Goal: Information Seeking & Learning: Learn about a topic

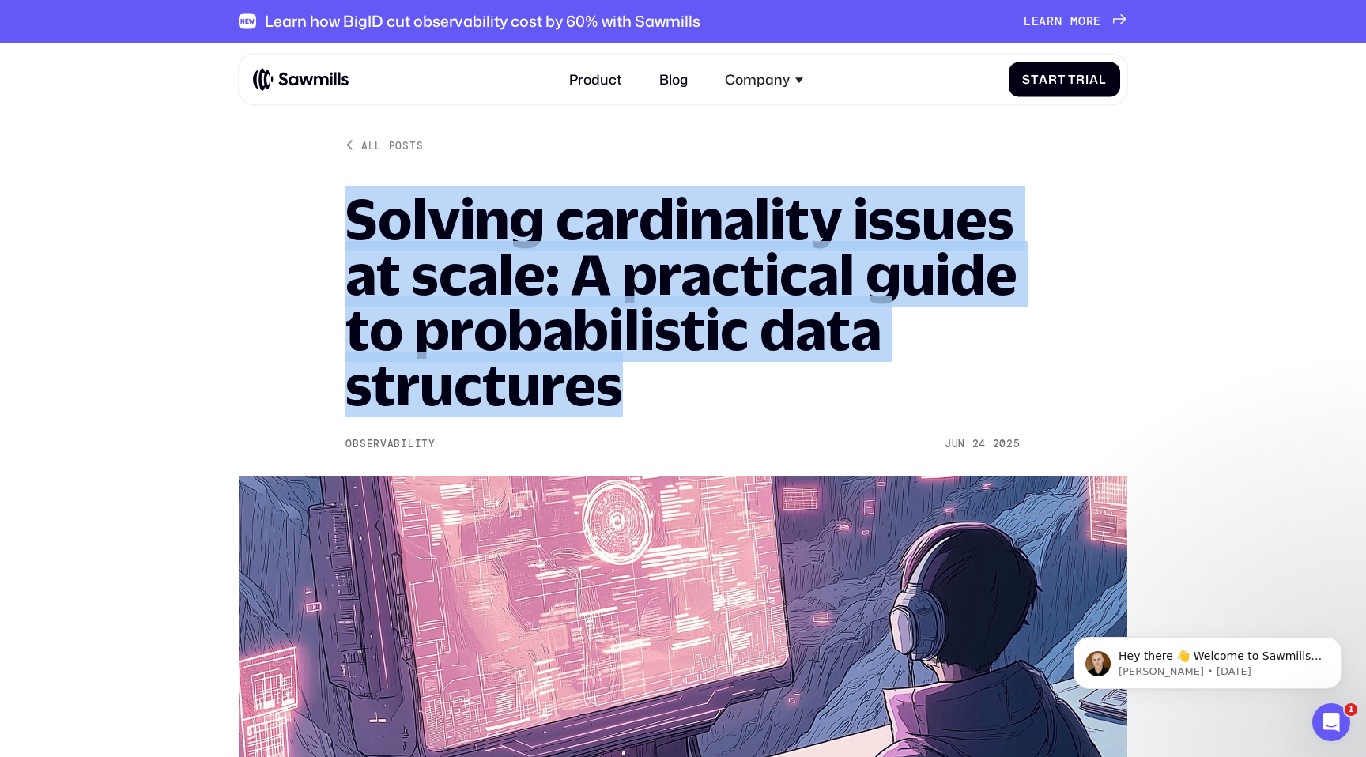
drag, startPoint x: 342, startPoint y: 206, endPoint x: 640, endPoint y: 376, distance: 343.1
click at [640, 376] on h1 "Solving cardinality issues at scale: A practical guide to probabilistic data st…" at bounding box center [682, 301] width 674 height 221
drag, startPoint x: 640, startPoint y: 389, endPoint x: 369, endPoint y: 202, distance: 329.6
click at [369, 202] on h1 "Solving cardinality issues at scale: A practical guide to probabilistic data st…" at bounding box center [682, 301] width 674 height 221
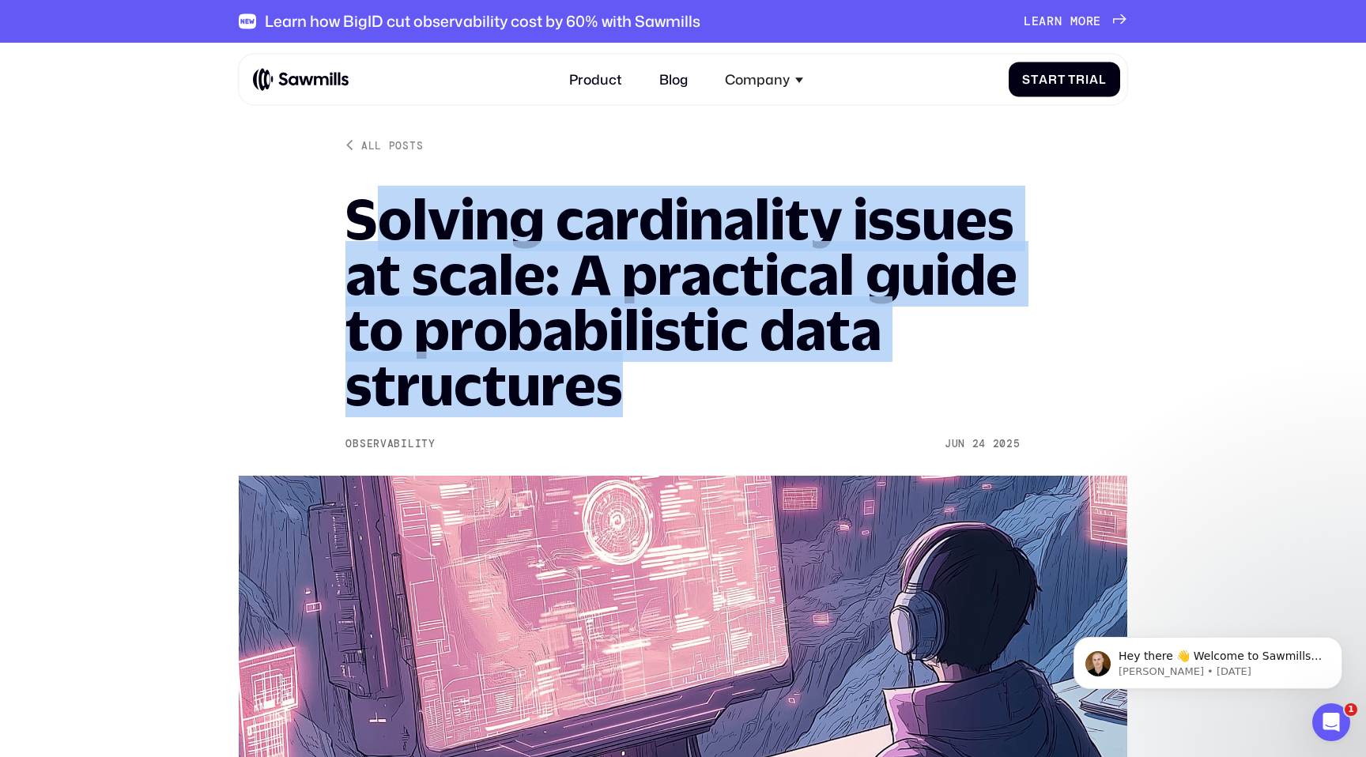
click at [369, 202] on h1 "Solving cardinality issues at scale: A practical guide to probabilistic data st…" at bounding box center [682, 301] width 674 height 221
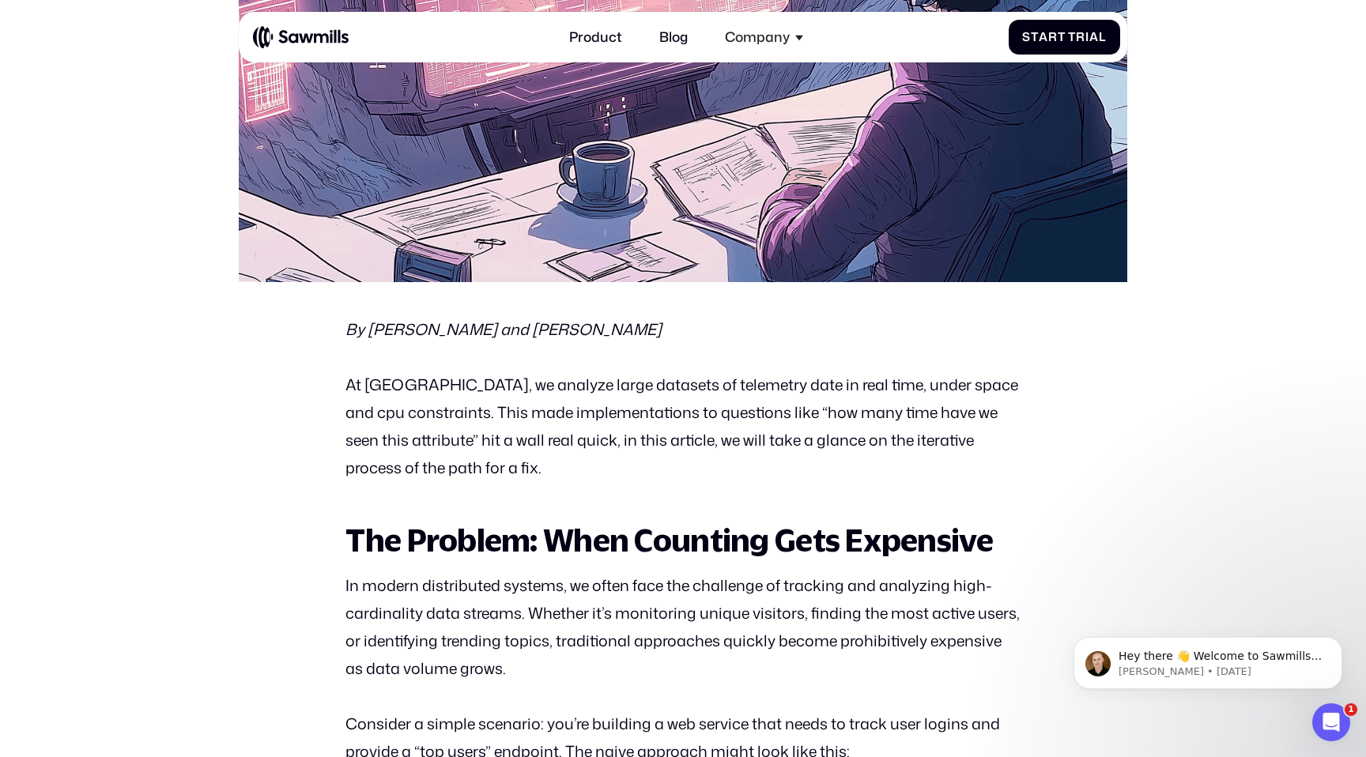
scroll to position [749, 0]
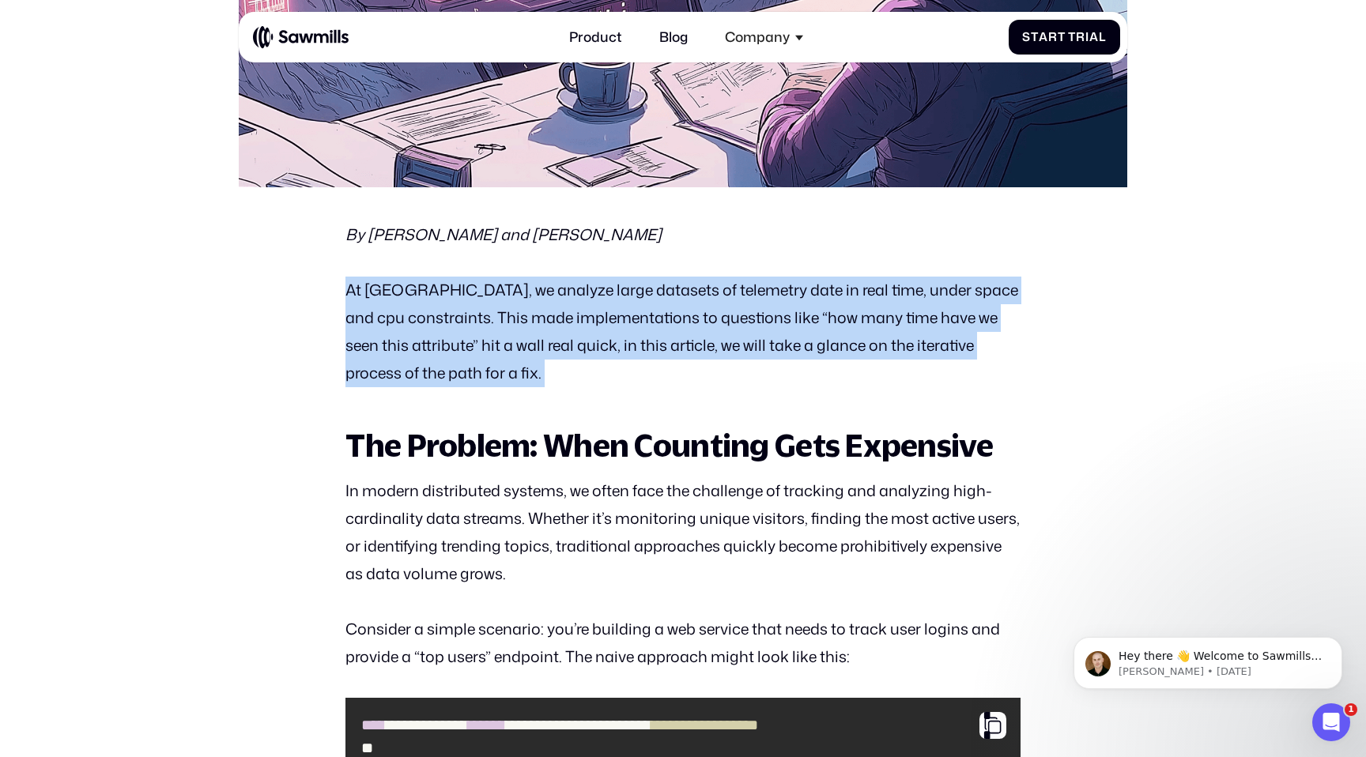
drag, startPoint x: 334, startPoint y: 286, endPoint x: 474, endPoint y: 390, distance: 174.1
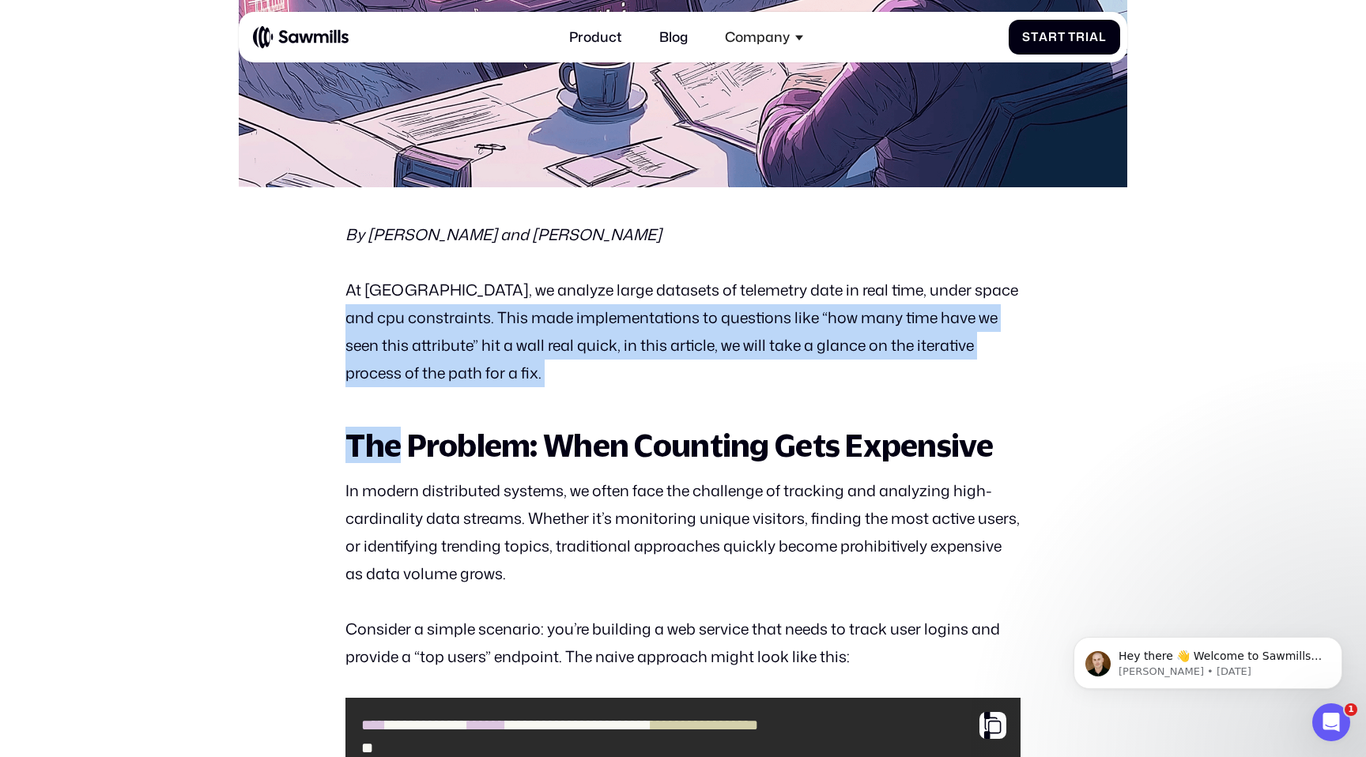
drag, startPoint x: 474, startPoint y: 390, endPoint x: 369, endPoint y: 317, distance: 127.2
click at [369, 317] on p "At Sawmills, we analyze large datasets of telemetry date in real time, under sp…" at bounding box center [682, 332] width 674 height 111
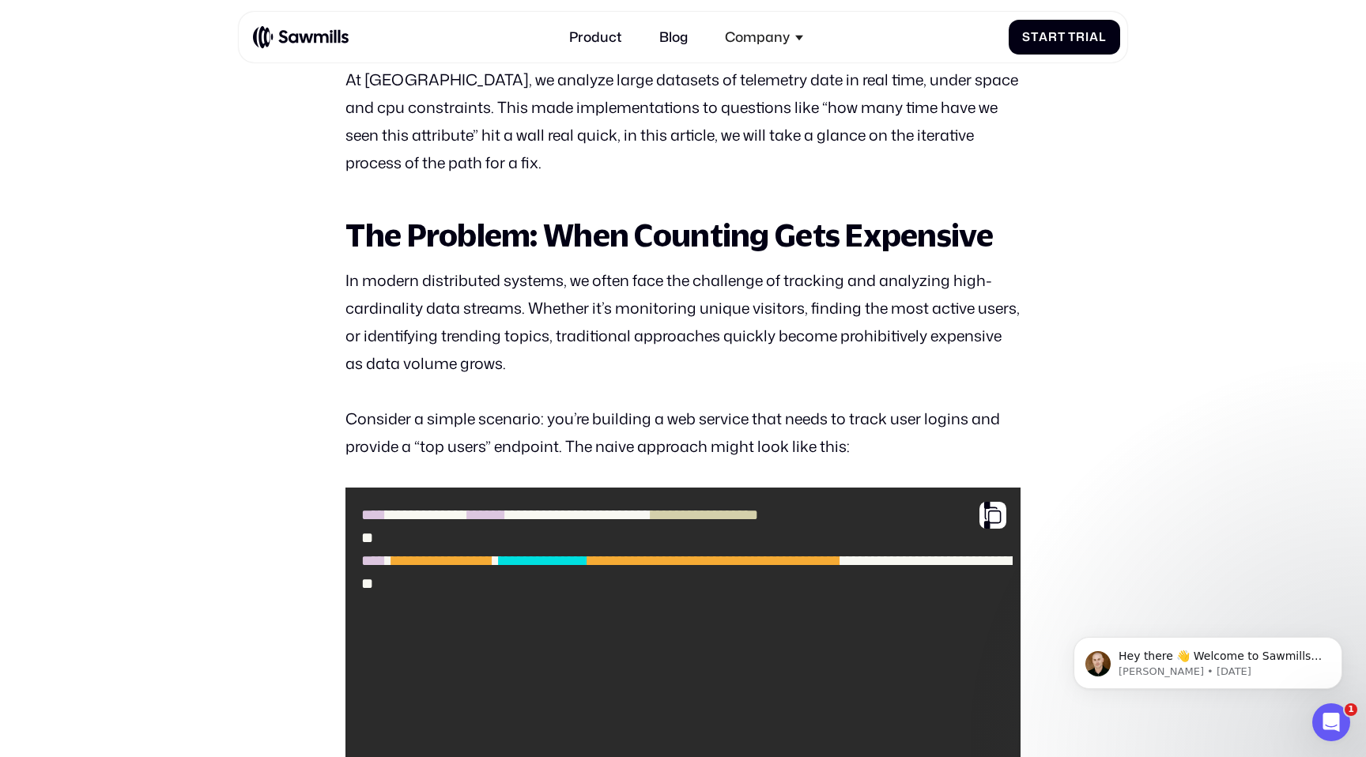
scroll to position [968, 0]
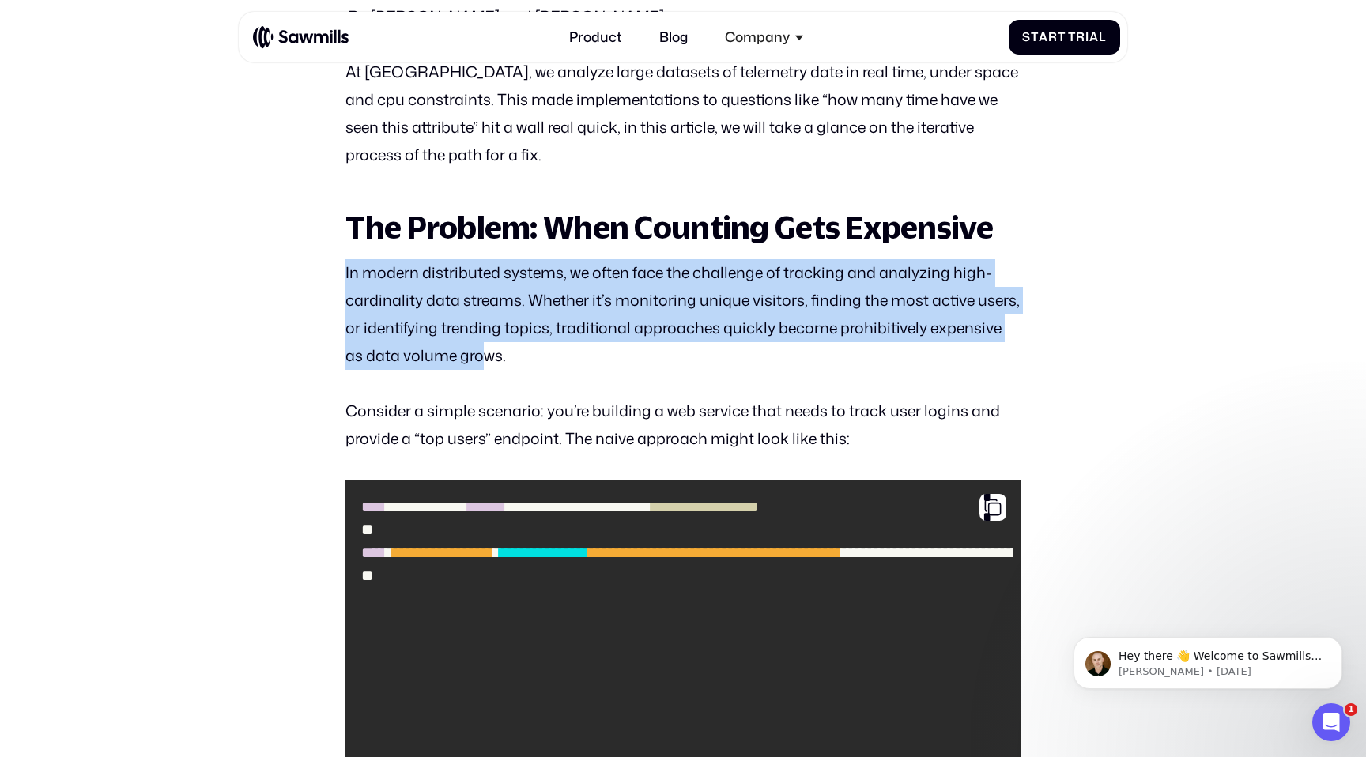
drag, startPoint x: 338, startPoint y: 272, endPoint x: 489, endPoint y: 364, distance: 177.3
click at [489, 364] on p "In modern distributed systems, we often face the challenge of tracking and anal…" at bounding box center [682, 314] width 674 height 111
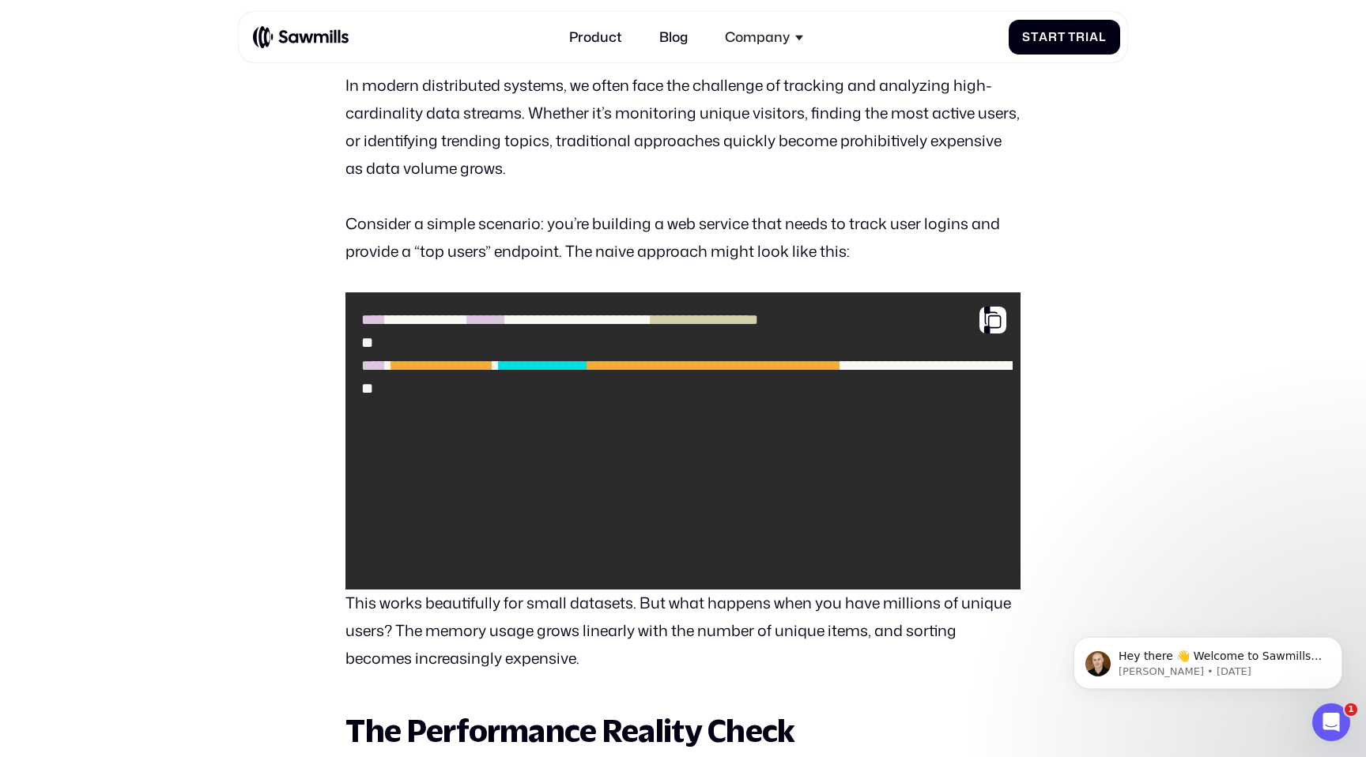
scroll to position [1160, 0]
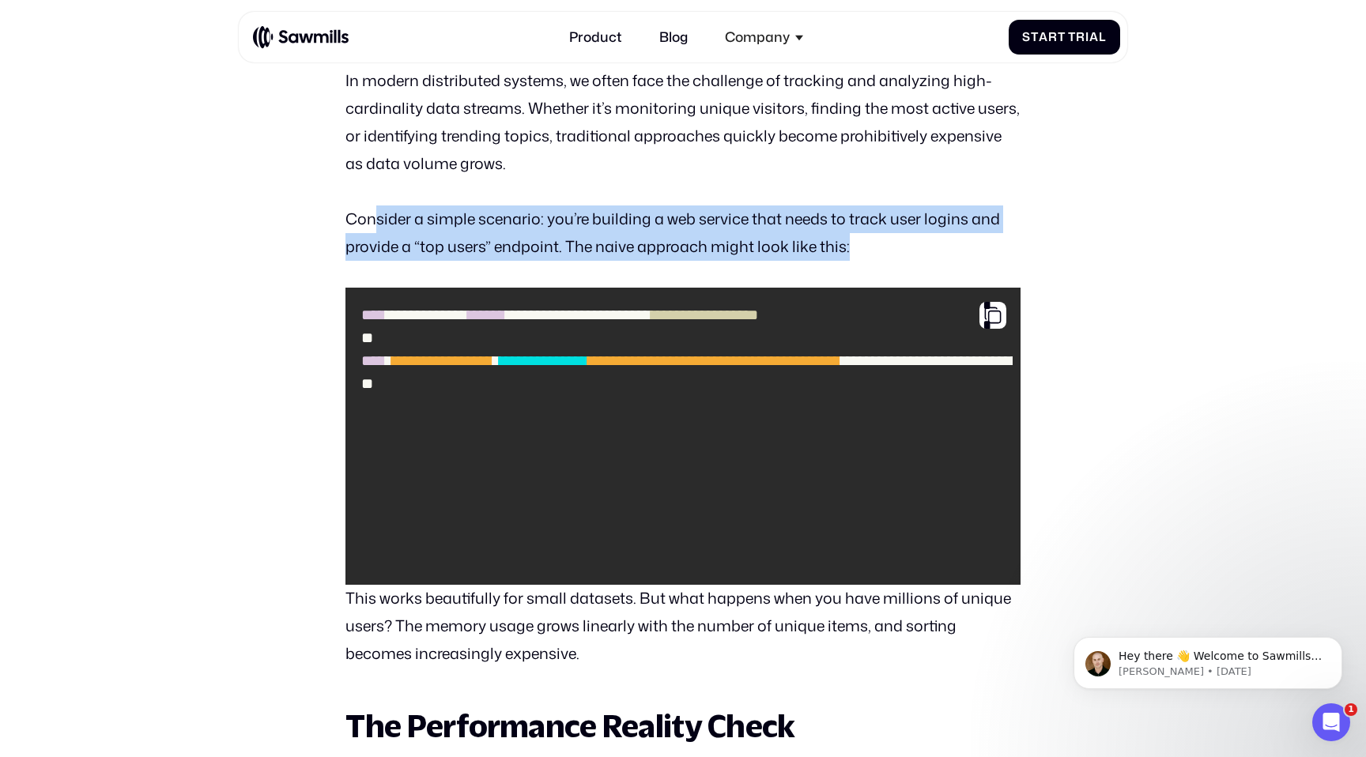
drag, startPoint x: 372, startPoint y: 219, endPoint x: 772, endPoint y: 268, distance: 402.2
drag, startPoint x: 808, startPoint y: 255, endPoint x: 388, endPoint y: 199, distance: 423.5
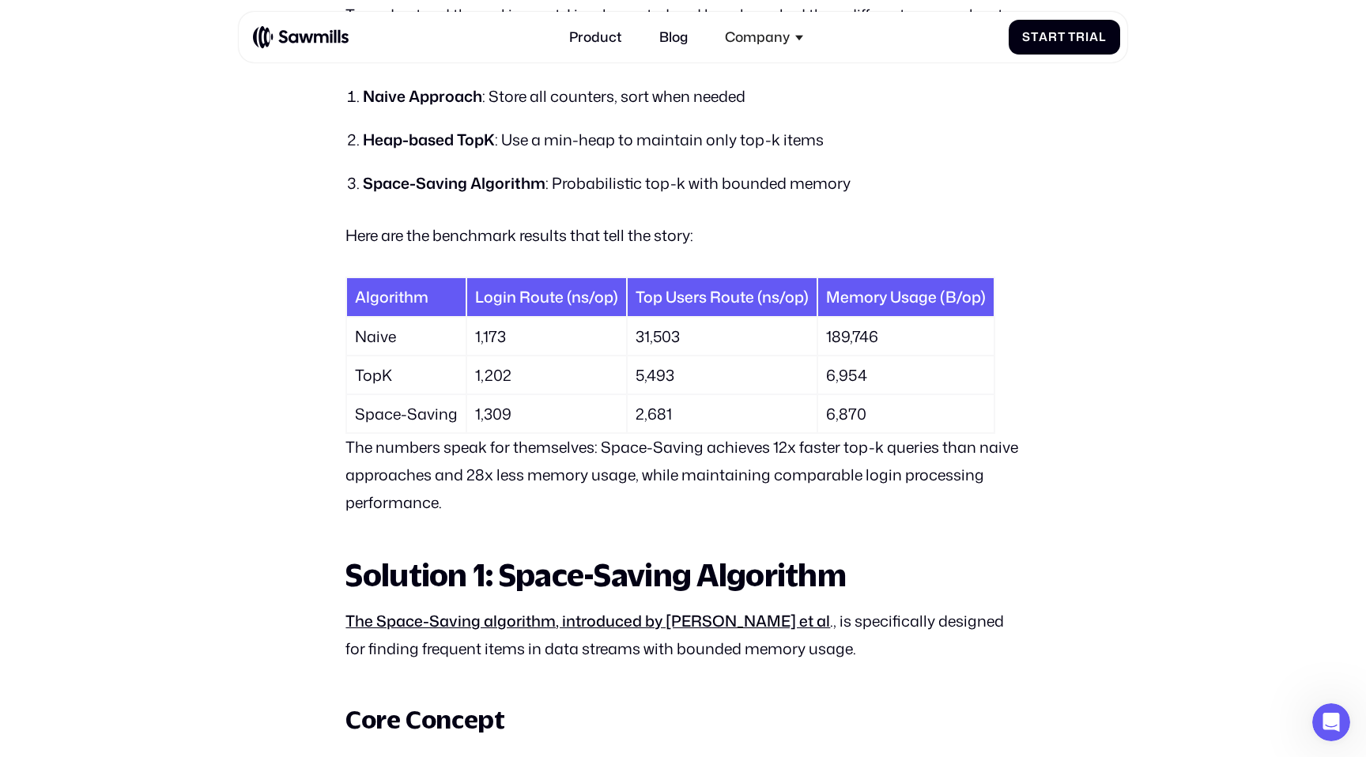
scroll to position [1915, 0]
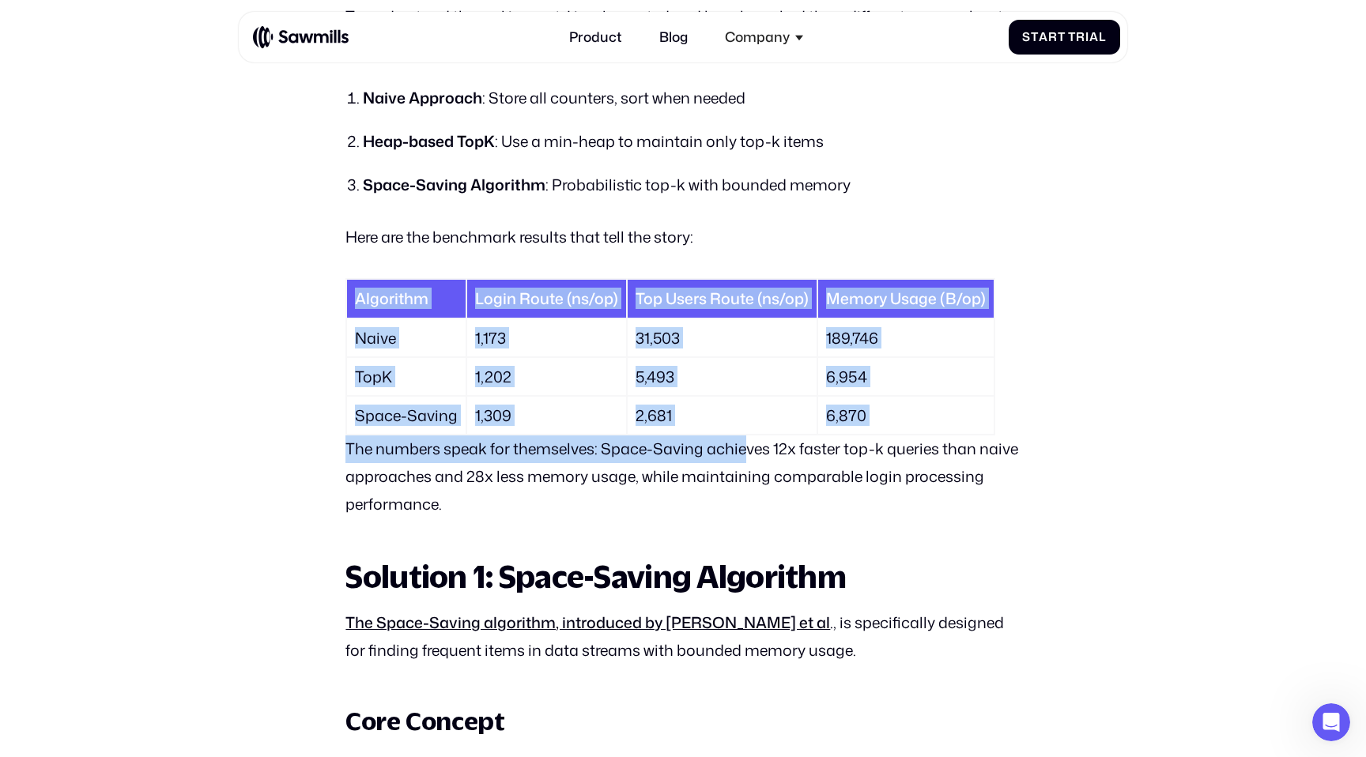
drag, startPoint x: 345, startPoint y: 335, endPoint x: 748, endPoint y: 462, distance: 422.8
click at [748, 462] on p "The numbers speak for themselves: Space-Saving achieves 12x faster top-k querie…" at bounding box center [682, 477] width 674 height 83
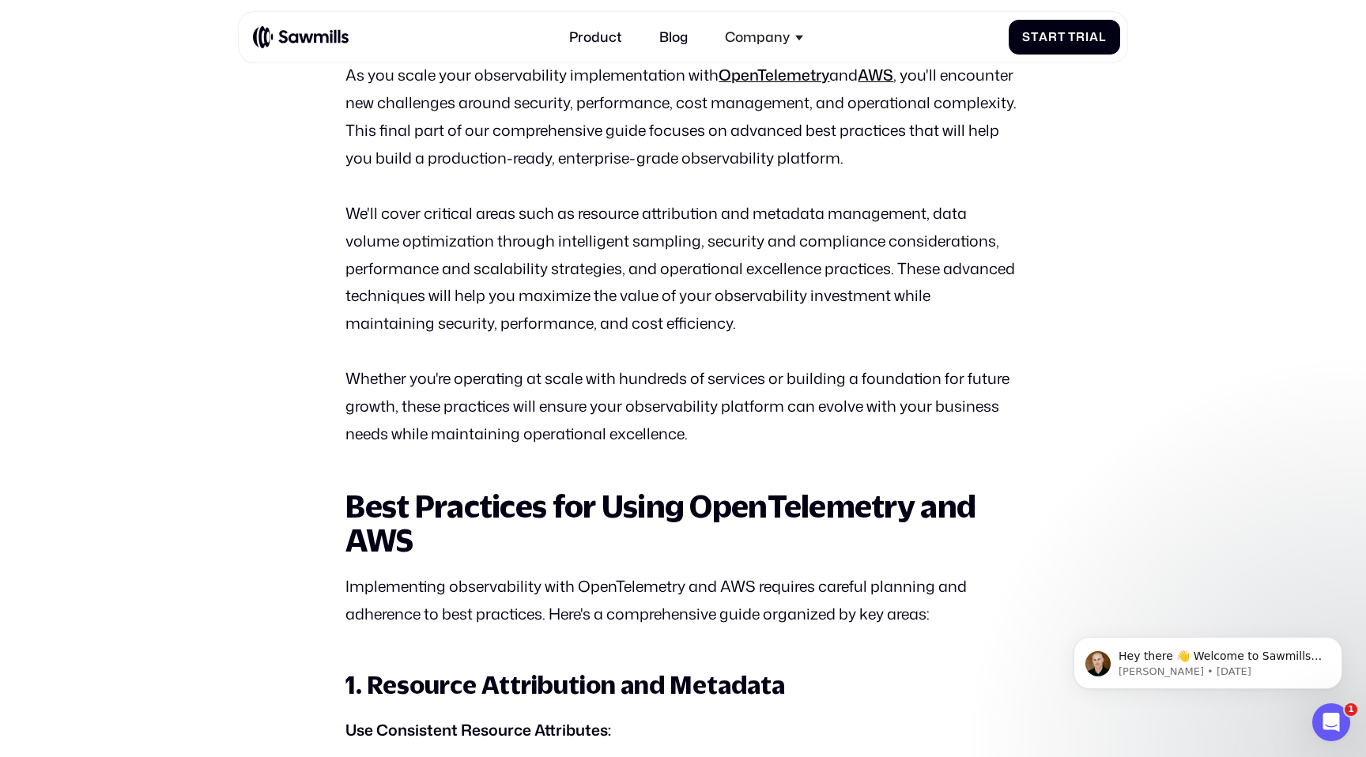
scroll to position [851, 0]
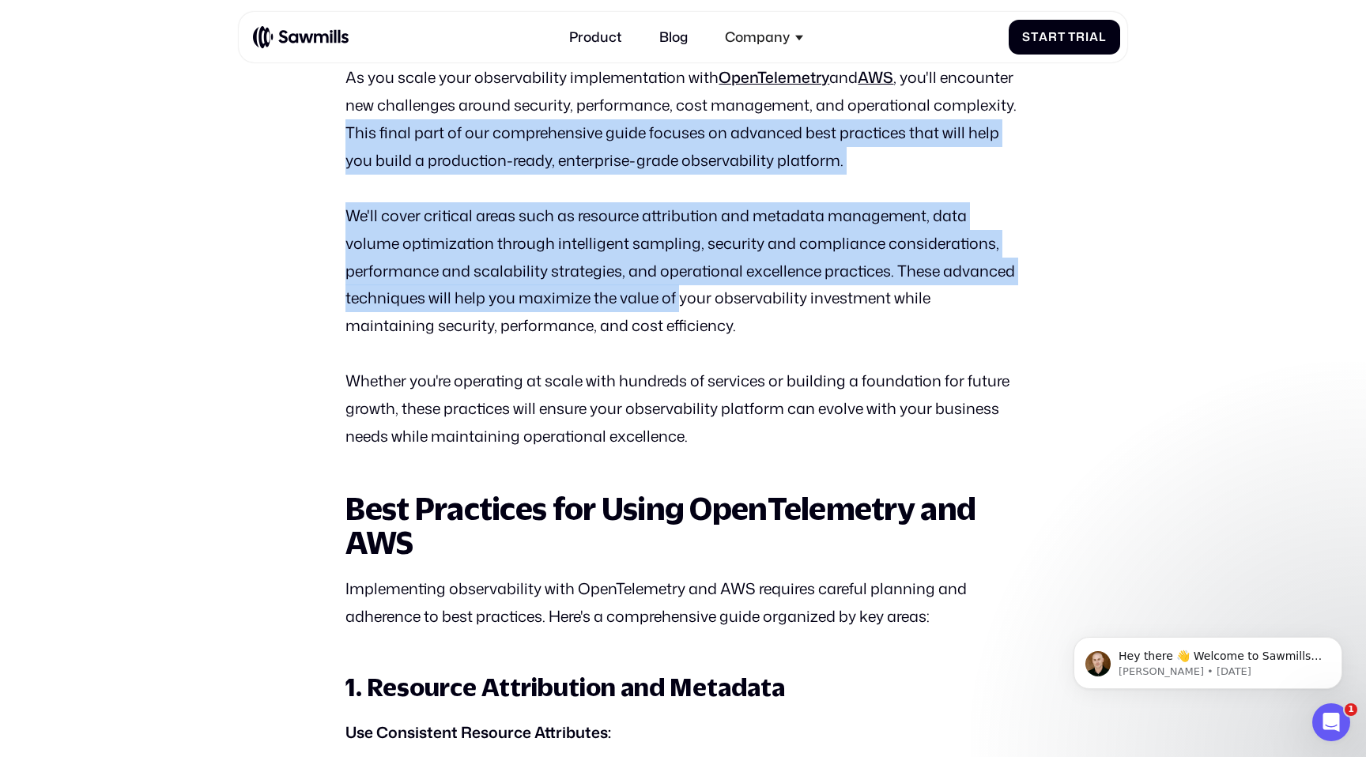
drag, startPoint x: 338, startPoint y: 119, endPoint x: 677, endPoint y: 306, distance: 387.1
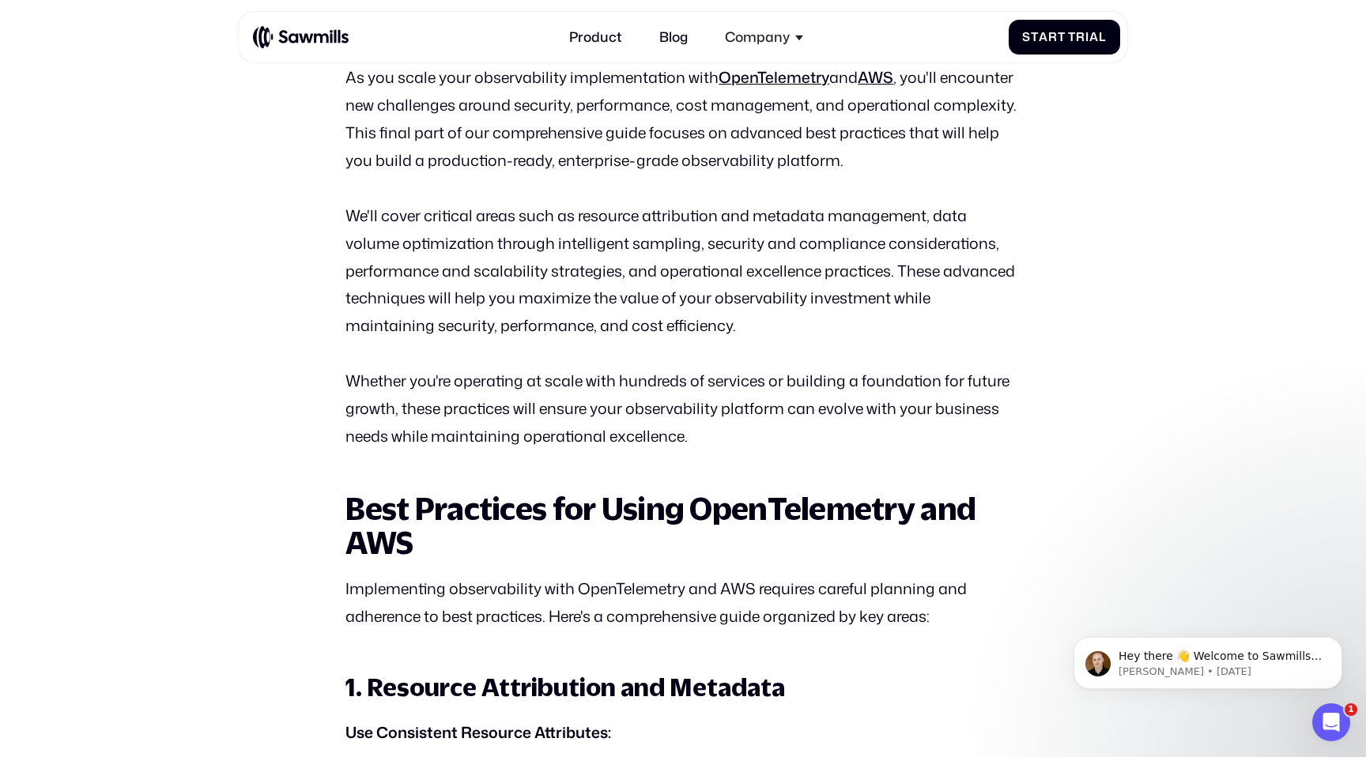
click at [677, 320] on p "We'll cover critical areas such as resource attribution and metadata management…" at bounding box center [682, 271] width 674 height 138
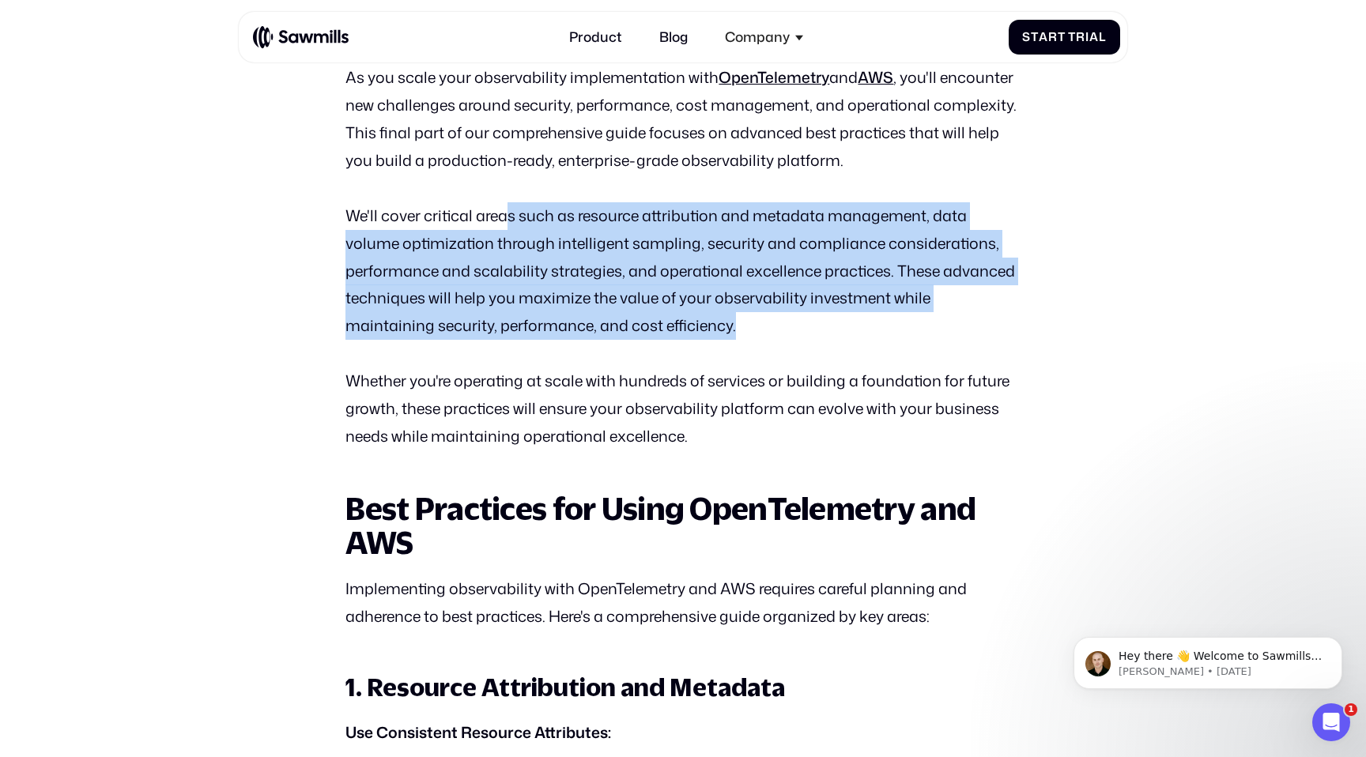
drag, startPoint x: 677, startPoint y: 327, endPoint x: 508, endPoint y: 221, distance: 198.9
click at [508, 221] on p "We'll cover critical areas such as resource attribution and metadata management…" at bounding box center [682, 271] width 674 height 138
drag, startPoint x: 492, startPoint y: 221, endPoint x: 652, endPoint y: 335, distance: 197.2
click at [652, 335] on p "We'll cover critical areas such as resource attribution and metadata management…" at bounding box center [682, 271] width 674 height 138
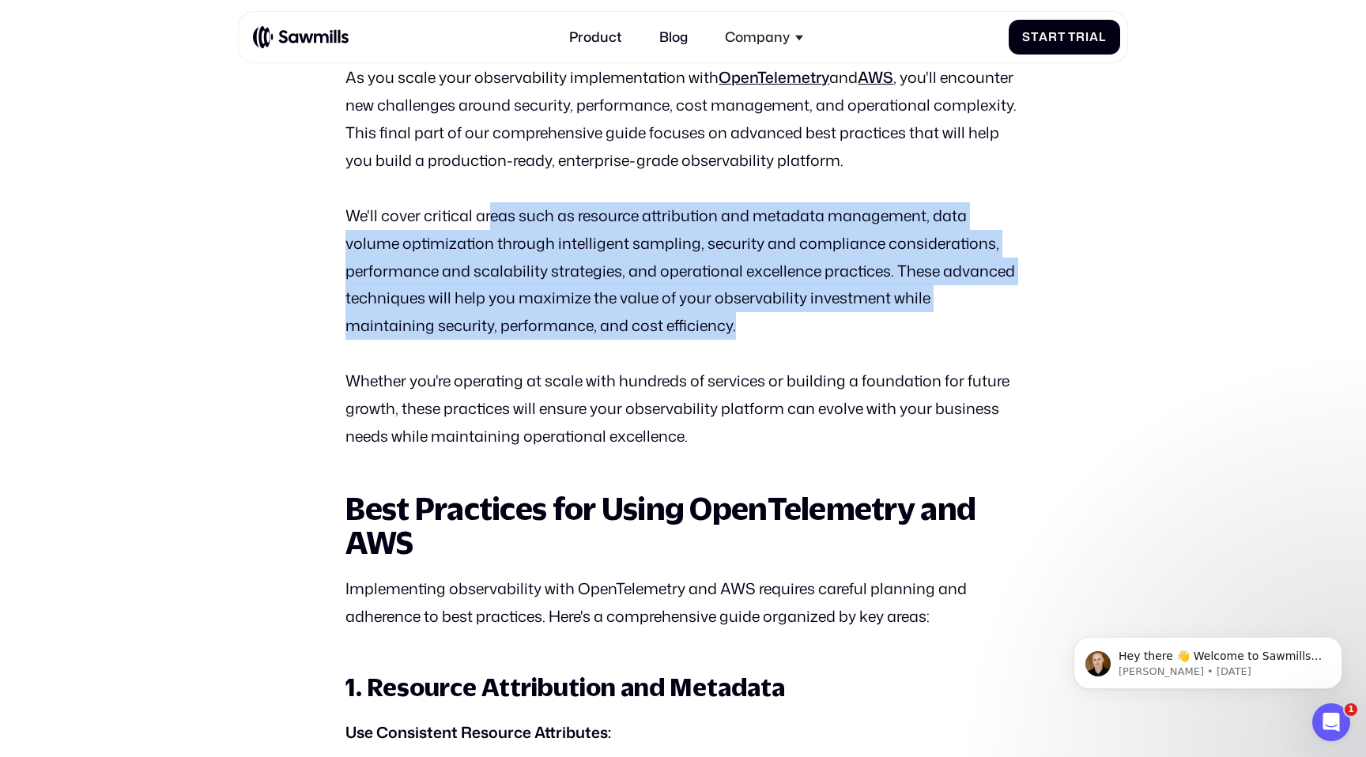
click at [652, 335] on p "We'll cover critical areas such as resource attribution and metadata management…" at bounding box center [682, 271] width 674 height 138
drag, startPoint x: 652, startPoint y: 335, endPoint x: 441, endPoint y: 220, distance: 240.6
click at [441, 220] on p "We'll cover critical areas such as resource attribution and metadata management…" at bounding box center [682, 271] width 674 height 138
drag, startPoint x: 434, startPoint y: 220, endPoint x: 605, endPoint y: 316, distance: 196.1
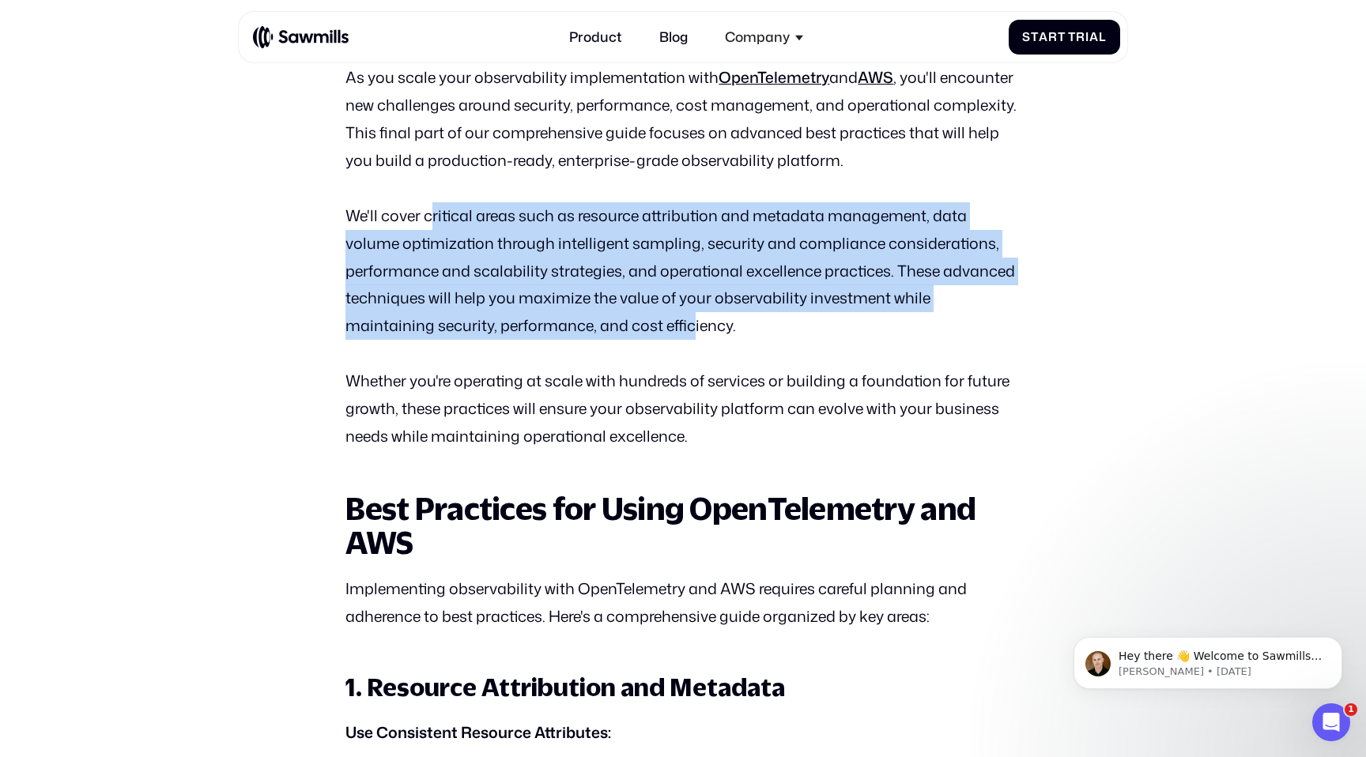
click at [605, 316] on p "We'll cover critical areas such as resource attribution and metadata management…" at bounding box center [682, 271] width 674 height 138
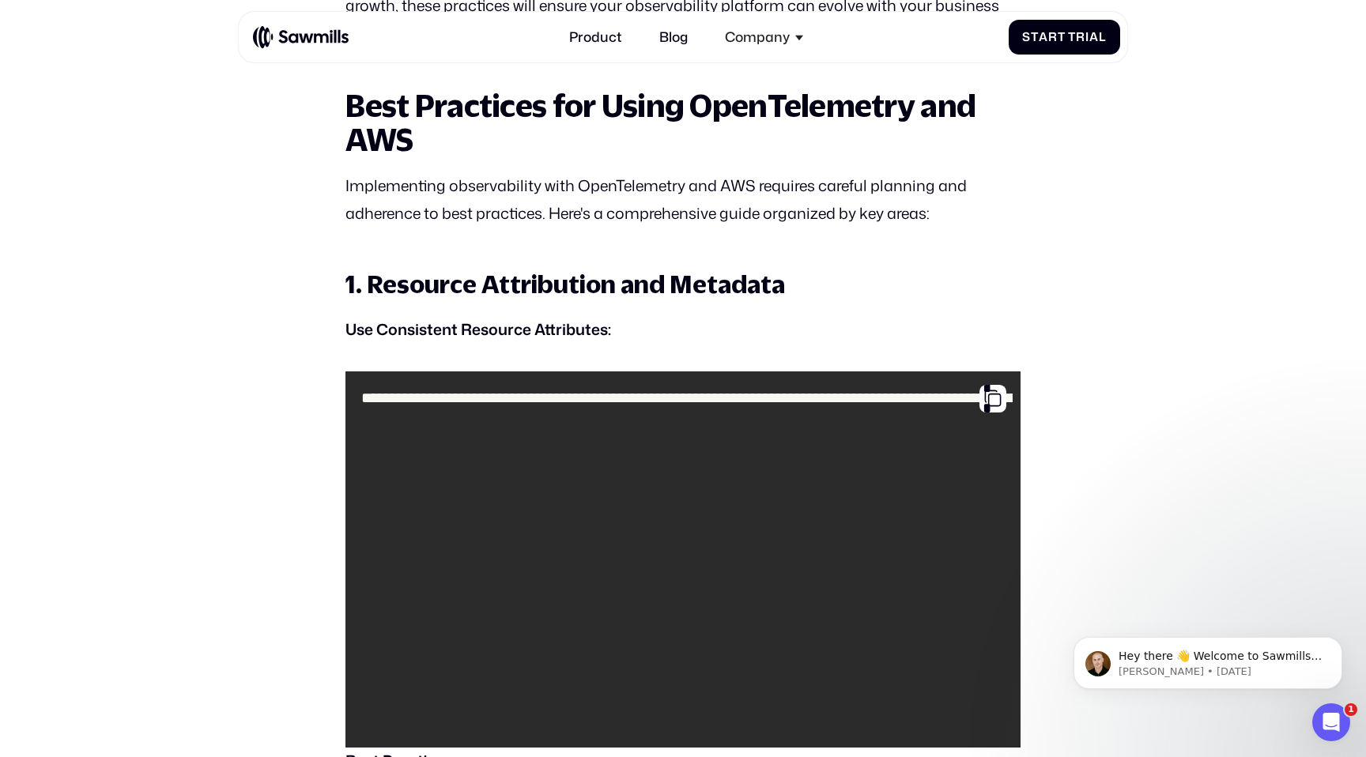
scroll to position [1240, 0]
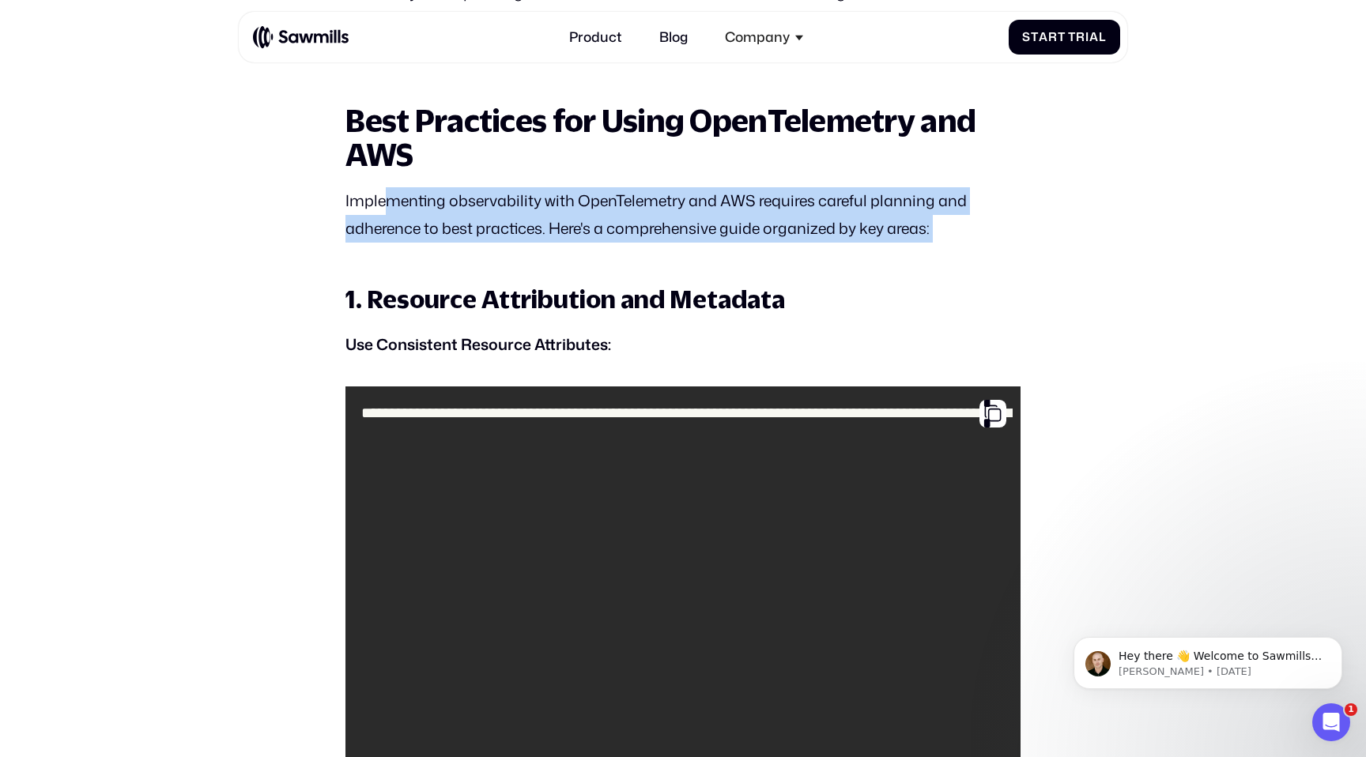
drag, startPoint x: 391, startPoint y: 198, endPoint x: 618, endPoint y: 249, distance: 232.6
drag, startPoint x: 618, startPoint y: 249, endPoint x: 410, endPoint y: 202, distance: 213.1
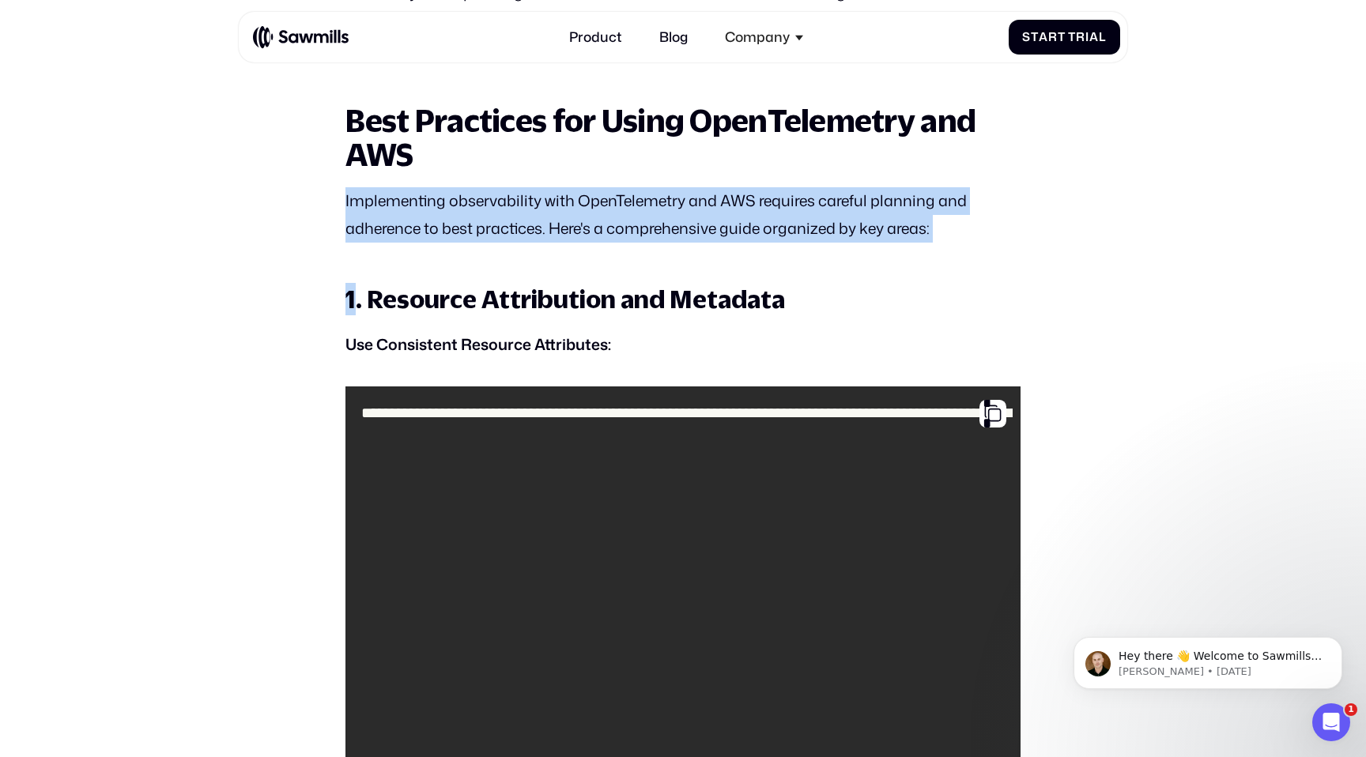
click at [410, 202] on p "Implementing observability with OpenTelemetry and AWS requires careful planning…" at bounding box center [682, 214] width 674 height 55
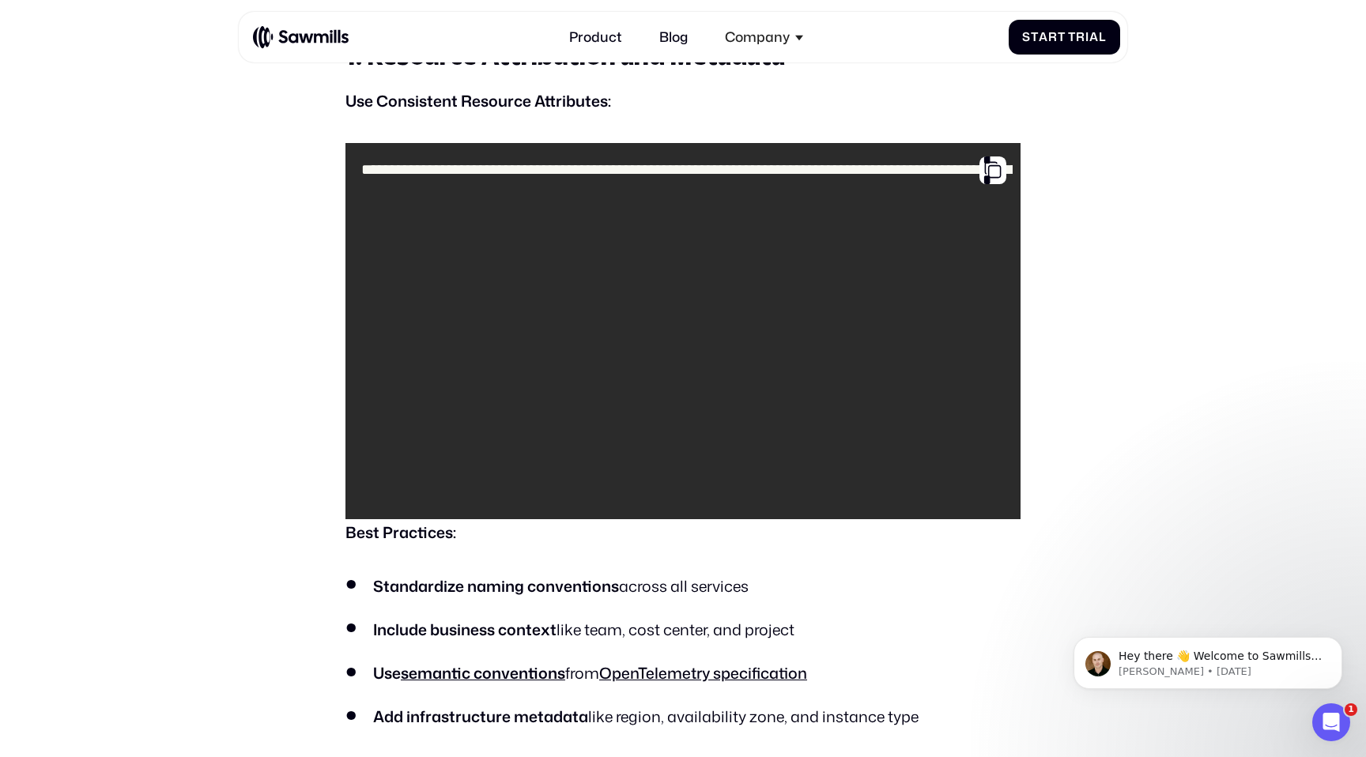
scroll to position [1485, 0]
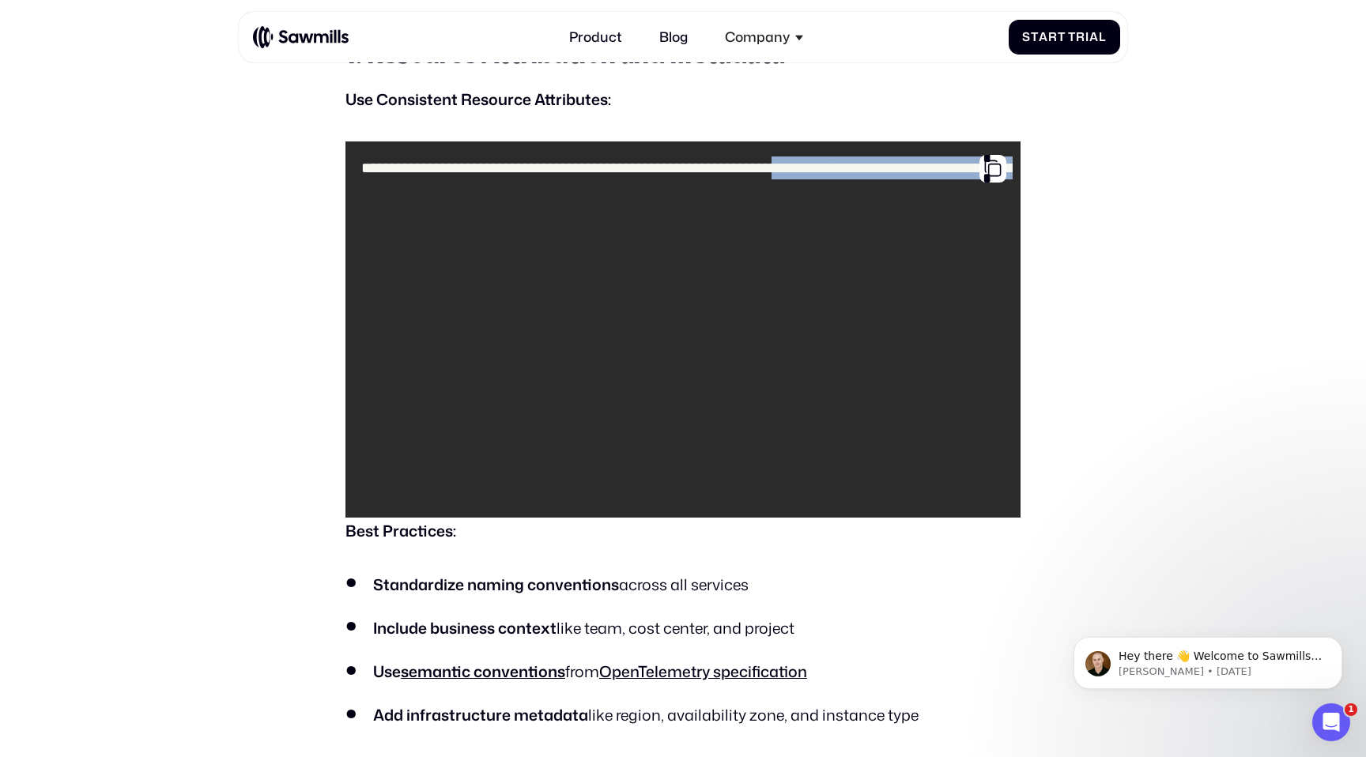
drag, startPoint x: 404, startPoint y: 212, endPoint x: 655, endPoint y: 477, distance: 365.2
click at [655, 477] on code "**********" at bounding box center [682, 329] width 659 height 361
drag, startPoint x: 665, startPoint y: 482, endPoint x: 409, endPoint y: 284, distance: 324.0
click at [409, 284] on code "**********" at bounding box center [682, 329] width 659 height 361
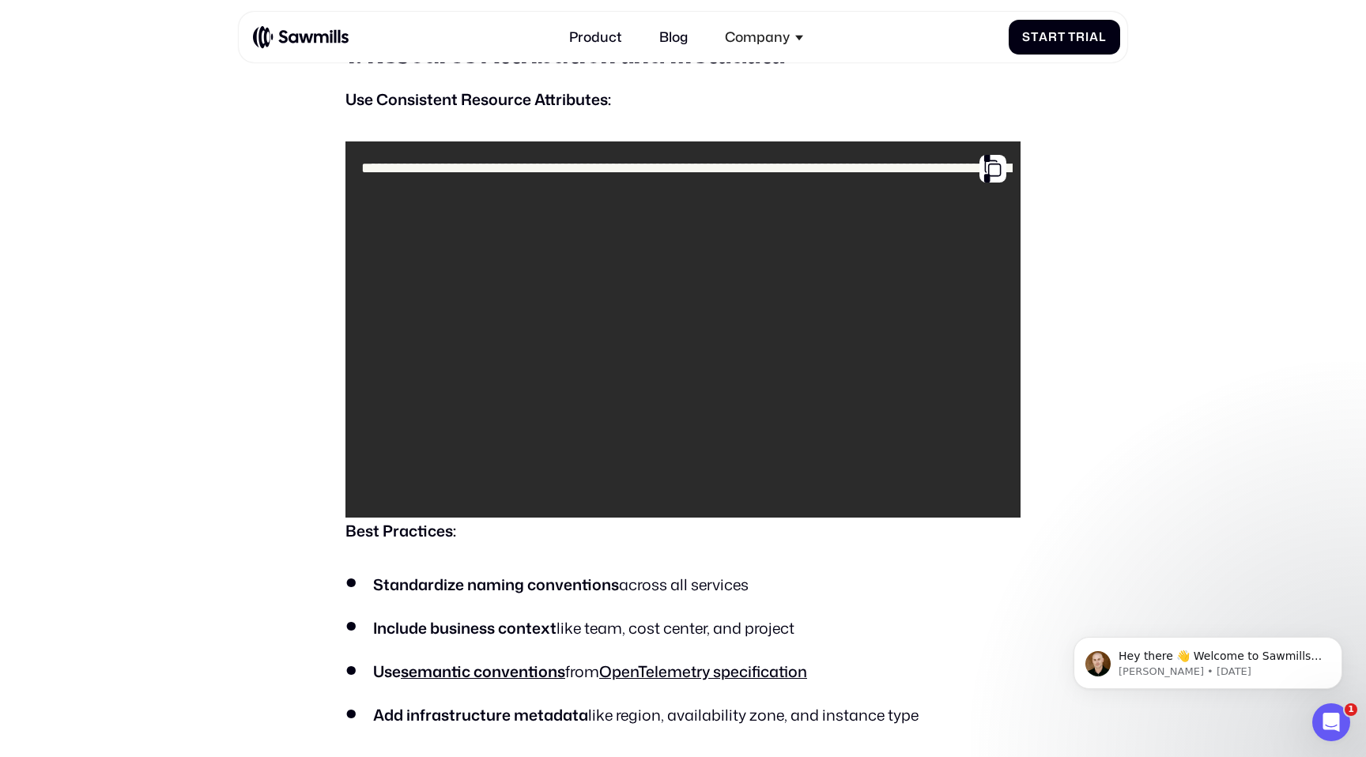
click at [409, 284] on code "**********" at bounding box center [682, 329] width 659 height 361
drag, startPoint x: 398, startPoint y: 255, endPoint x: 617, endPoint y: 497, distance: 325.8
click at [617, 497] on code "**********" at bounding box center [682, 329] width 659 height 361
drag, startPoint x: 626, startPoint y: 497, endPoint x: 425, endPoint y: 283, distance: 294.2
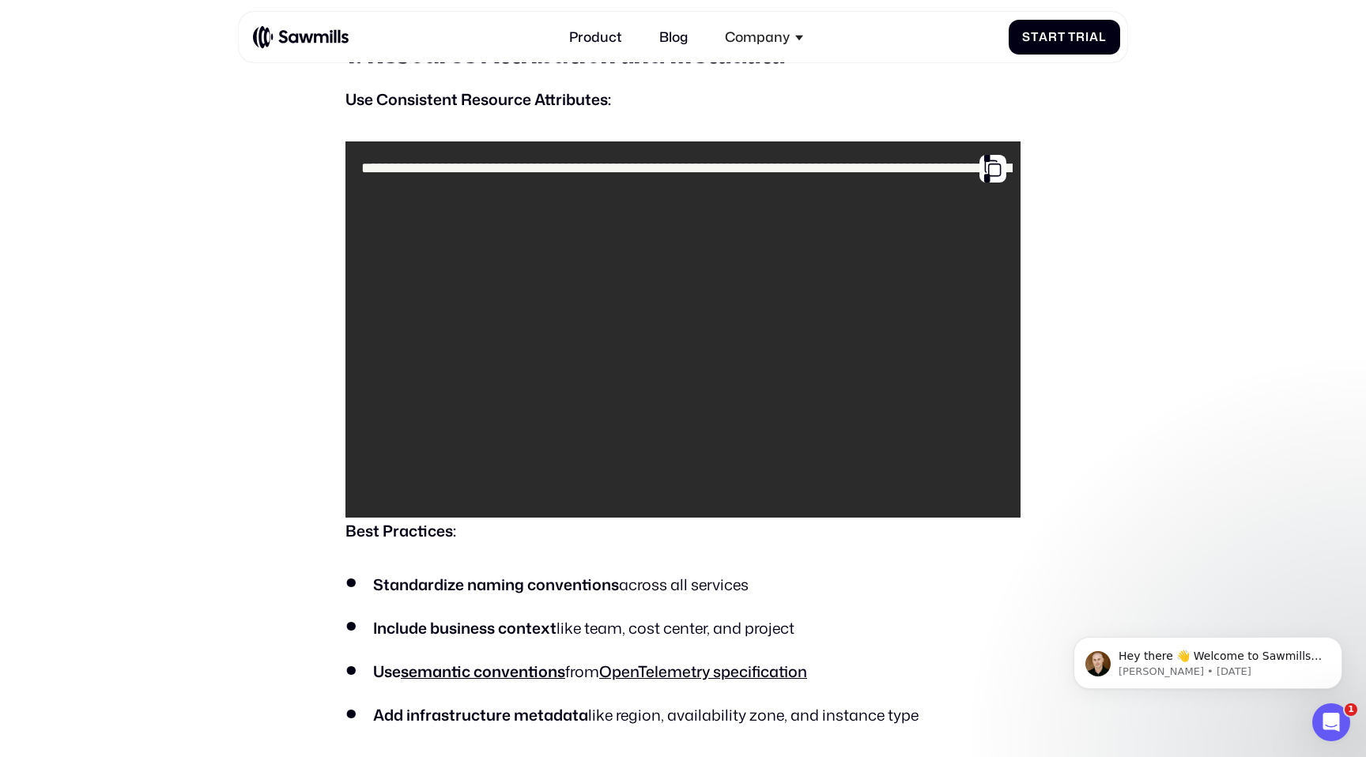
click at [425, 283] on code "**********" at bounding box center [682, 329] width 659 height 361
drag, startPoint x: 408, startPoint y: 251, endPoint x: 651, endPoint y: 482, distance: 335.5
click at [649, 479] on code "**********" at bounding box center [682, 329] width 659 height 361
click at [651, 482] on code "**********" at bounding box center [682, 329] width 659 height 361
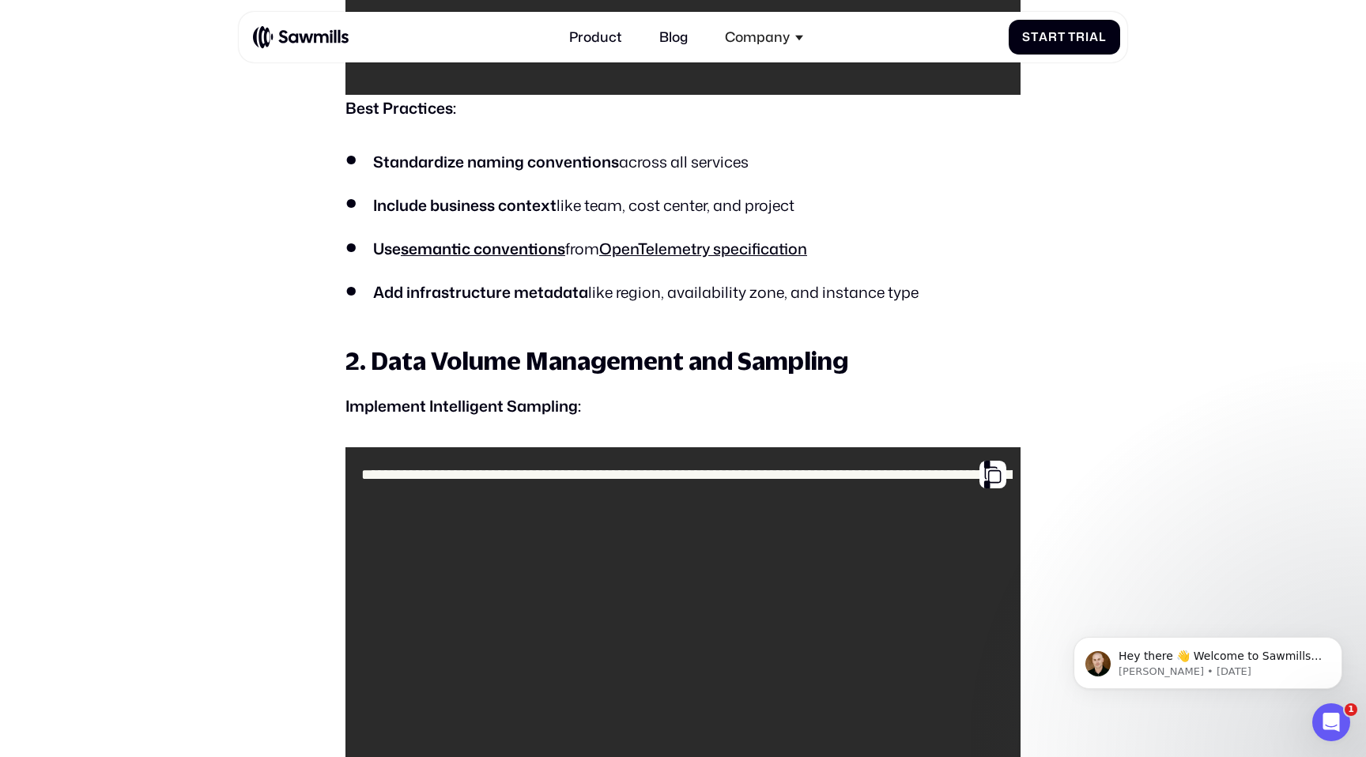
scroll to position [1910, 0]
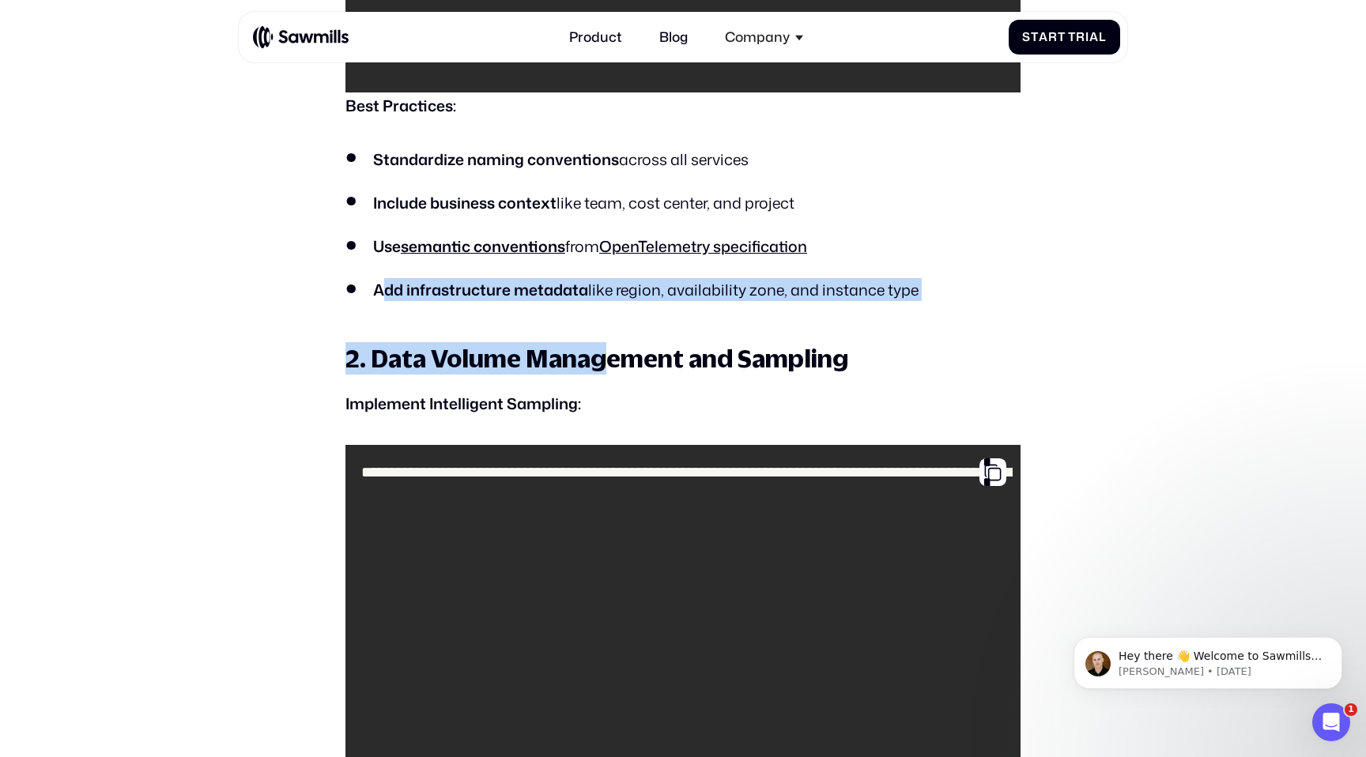
drag, startPoint x: 382, startPoint y: 280, endPoint x: 610, endPoint y: 348, distance: 238.4
click at [610, 348] on h3 "2. Data Volume Management and Sampling" at bounding box center [682, 358] width 674 height 32
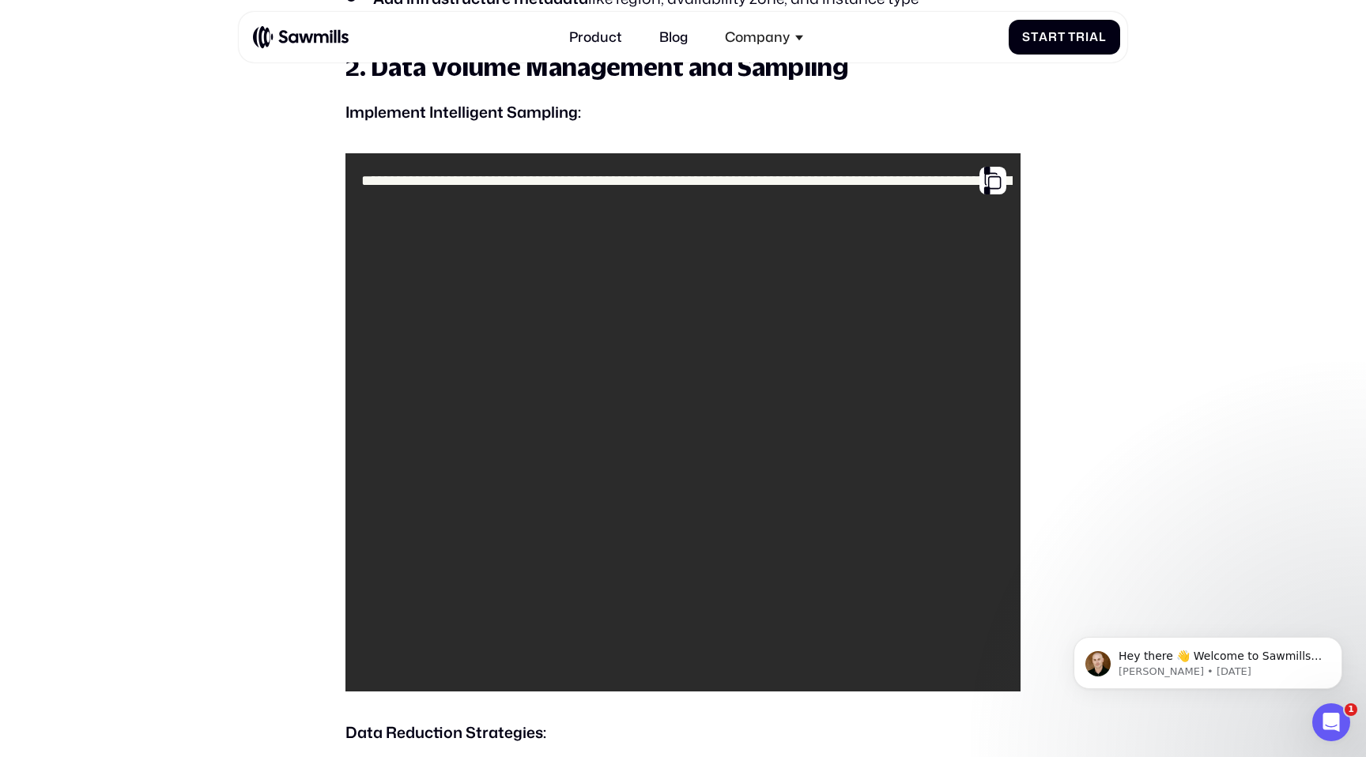
scroll to position [2203, 0]
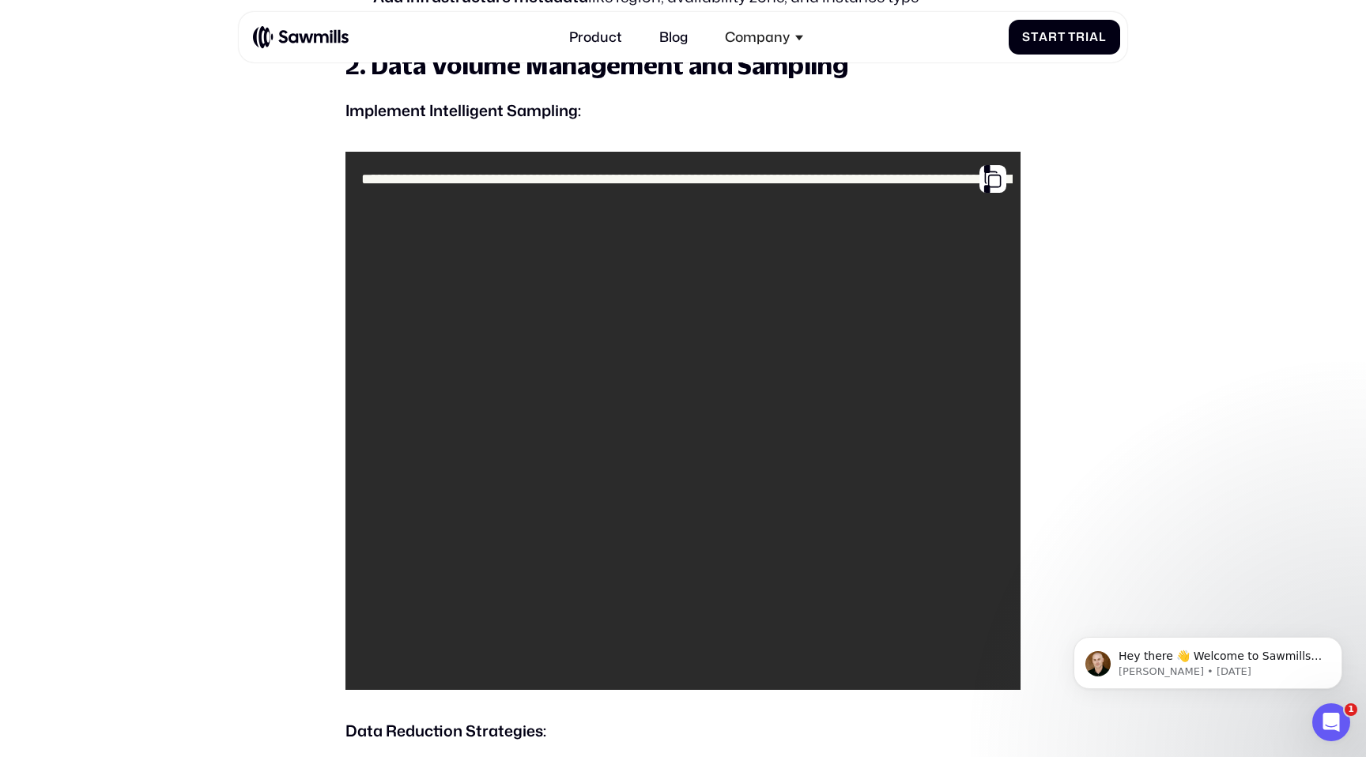
drag, startPoint x: 399, startPoint y: 318, endPoint x: 907, endPoint y: 319, distance: 507.6
click at [907, 319] on code "**********" at bounding box center [682, 421] width 659 height 523
drag, startPoint x: 907, startPoint y: 319, endPoint x: 406, endPoint y: 313, distance: 500.5
click at [406, 313] on code "**********" at bounding box center [682, 421] width 659 height 523
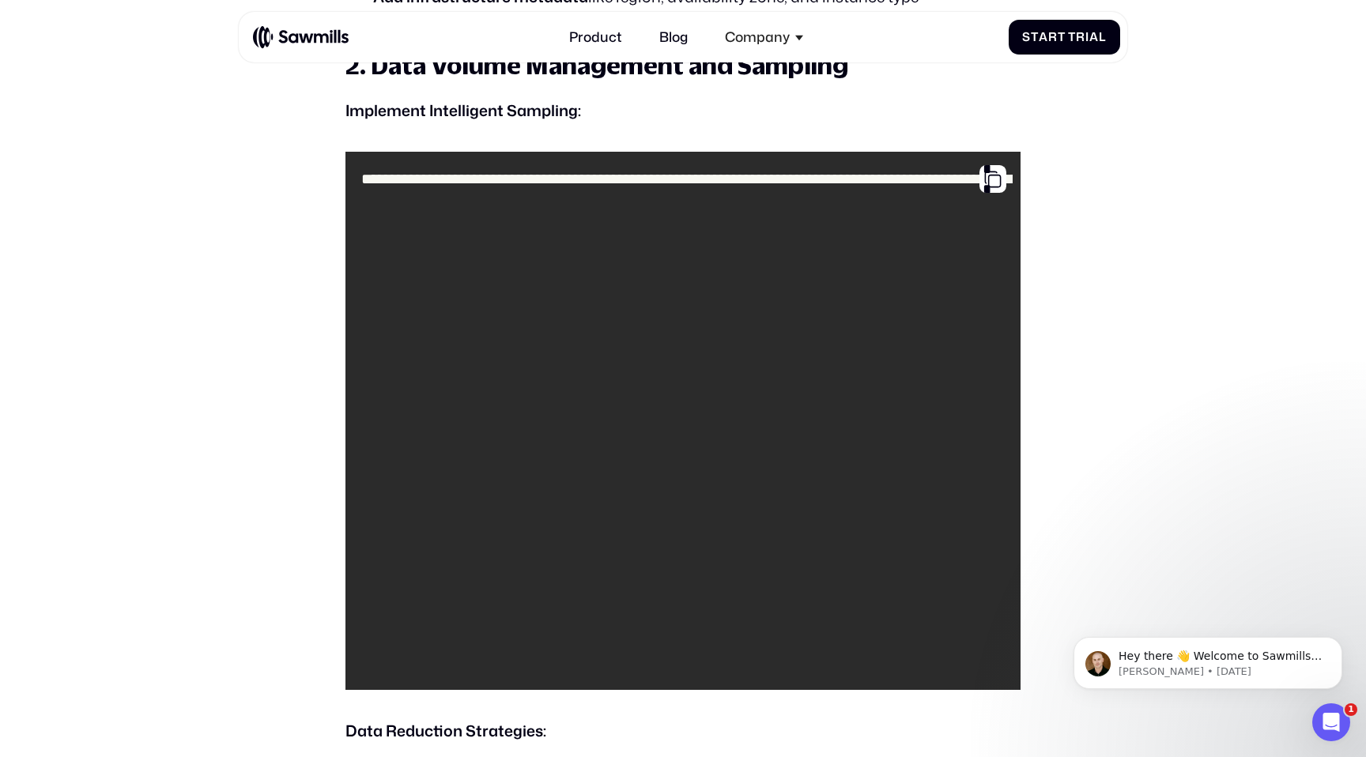
click at [406, 313] on code "**********" at bounding box center [682, 421] width 659 height 523
drag, startPoint x: 386, startPoint y: 296, endPoint x: 500, endPoint y: 296, distance: 113.8
click at [500, 296] on code "**********" at bounding box center [682, 421] width 659 height 523
drag, startPoint x: 395, startPoint y: 245, endPoint x: 518, endPoint y: 245, distance: 123.3
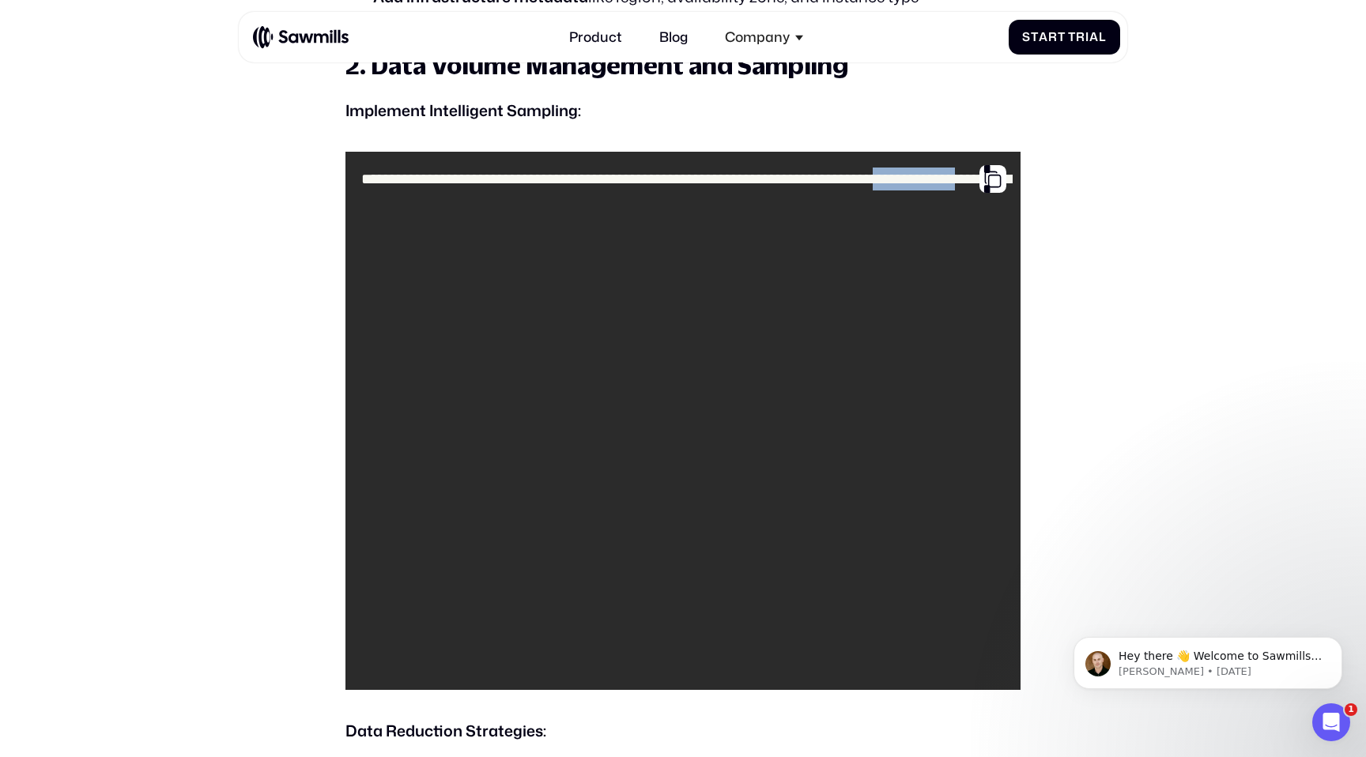
click at [518, 245] on code "**********" at bounding box center [682, 421] width 659 height 523
drag, startPoint x: 531, startPoint y: 245, endPoint x: 378, endPoint y: 244, distance: 153.4
click at [378, 244] on code "**********" at bounding box center [682, 421] width 659 height 523
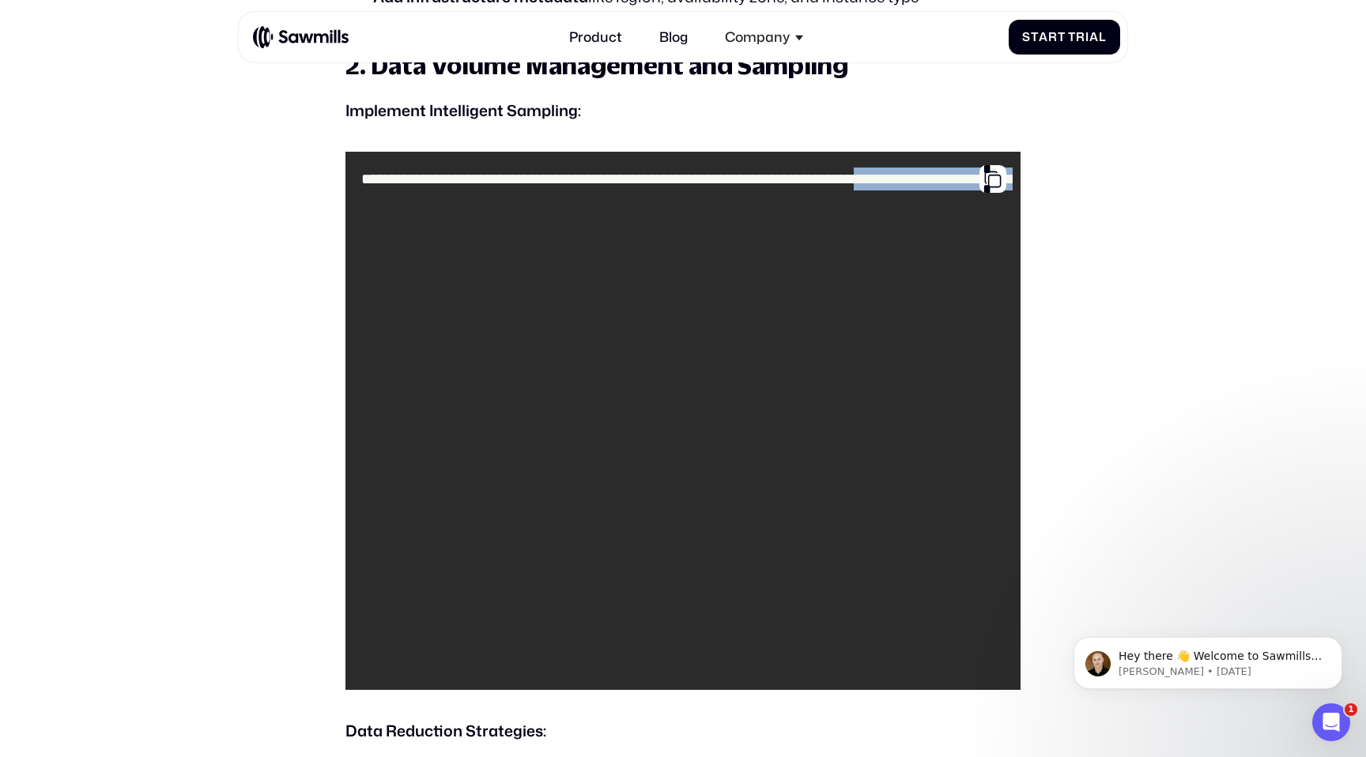
drag, startPoint x: 372, startPoint y: 244, endPoint x: 740, endPoint y: 275, distance: 368.9
click at [740, 275] on code "**********" at bounding box center [682, 421] width 659 height 523
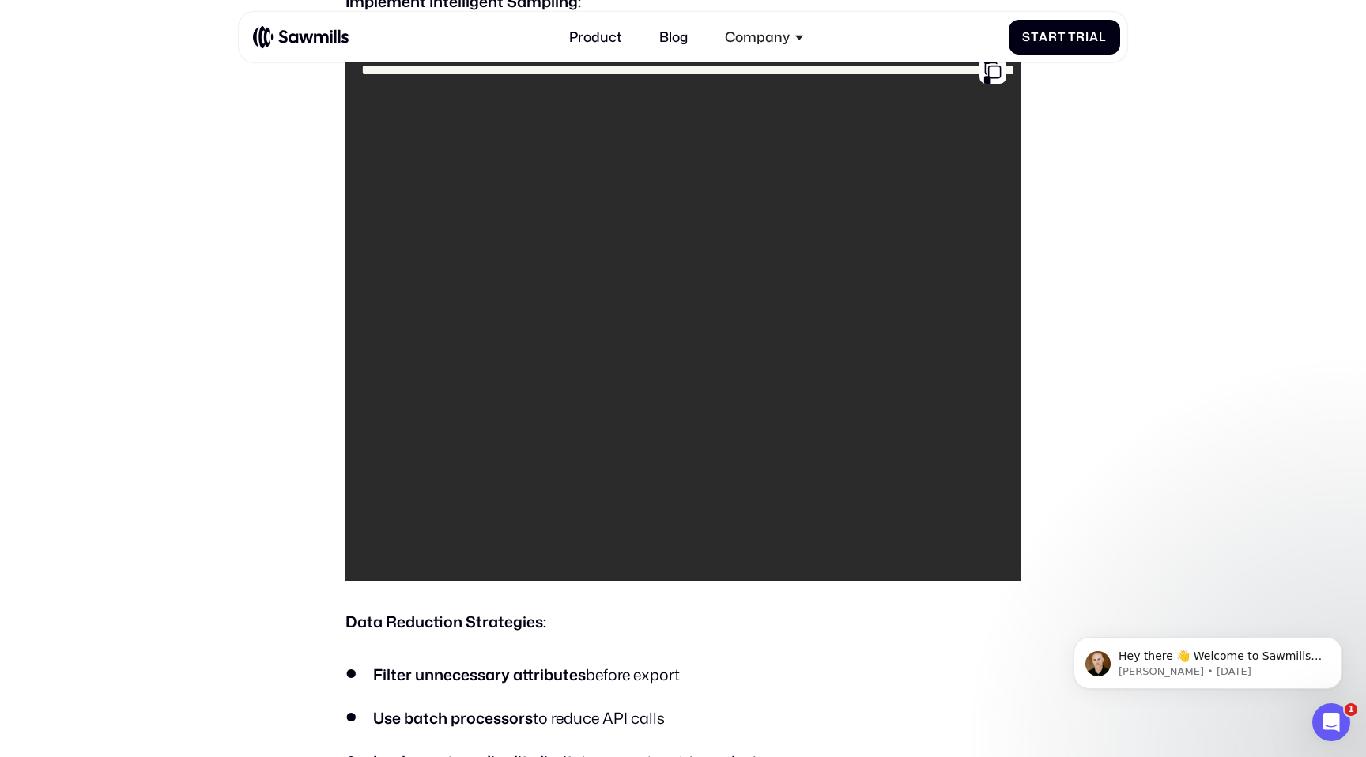
scroll to position [2315, 0]
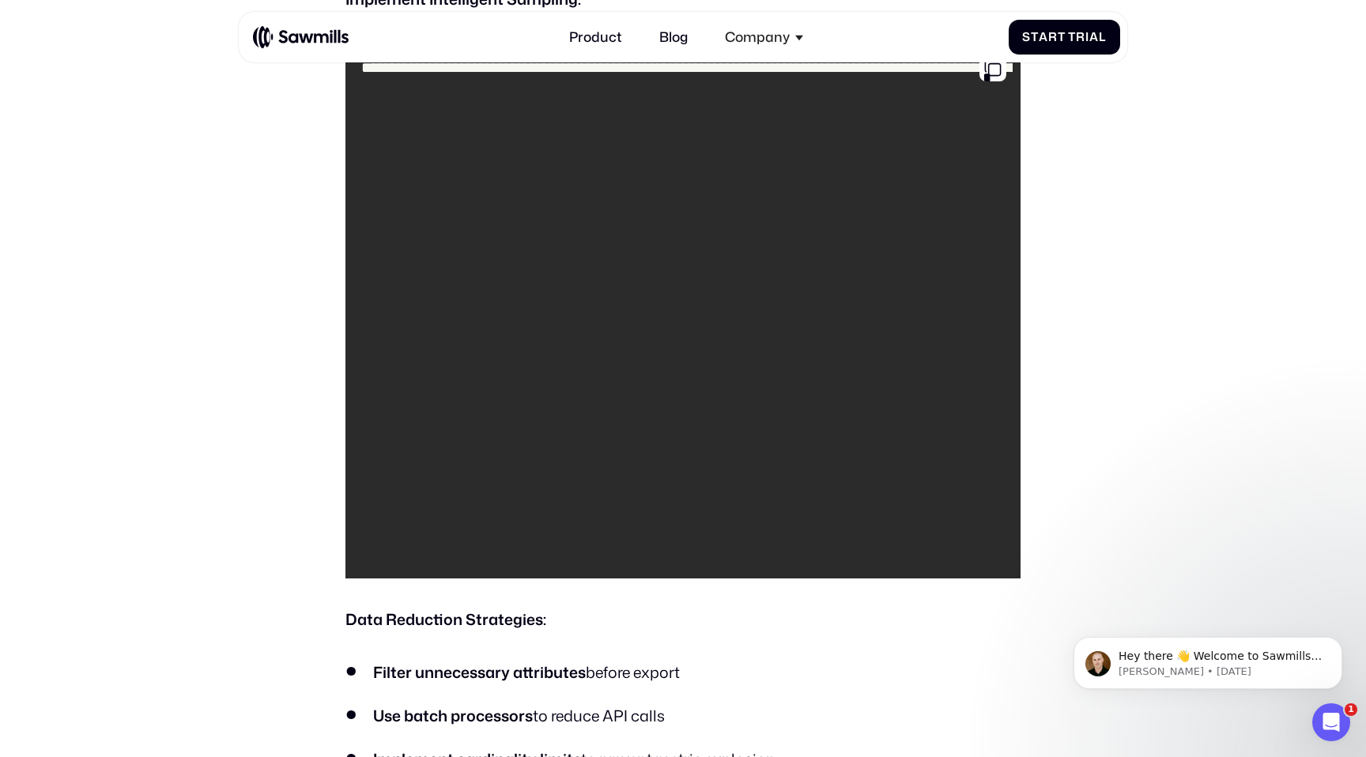
drag, startPoint x: 397, startPoint y: 158, endPoint x: 678, endPoint y: 349, distance: 339.2
click at [678, 349] on code "**********" at bounding box center [682, 309] width 659 height 523
drag, startPoint x: 678, startPoint y: 390, endPoint x: 470, endPoint y: 230, distance: 261.5
click at [470, 230] on code "**********" at bounding box center [682, 309] width 659 height 523
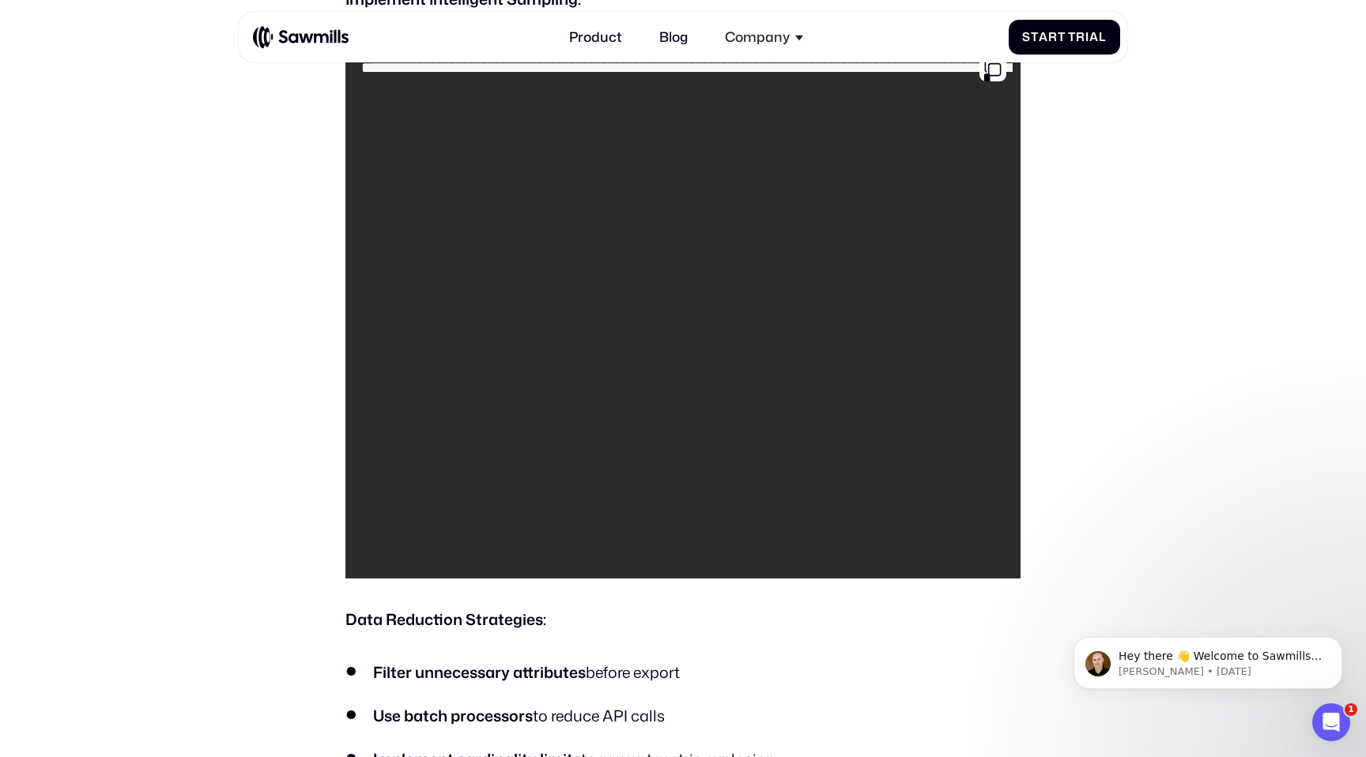
click at [470, 230] on code "**********" at bounding box center [682, 309] width 659 height 523
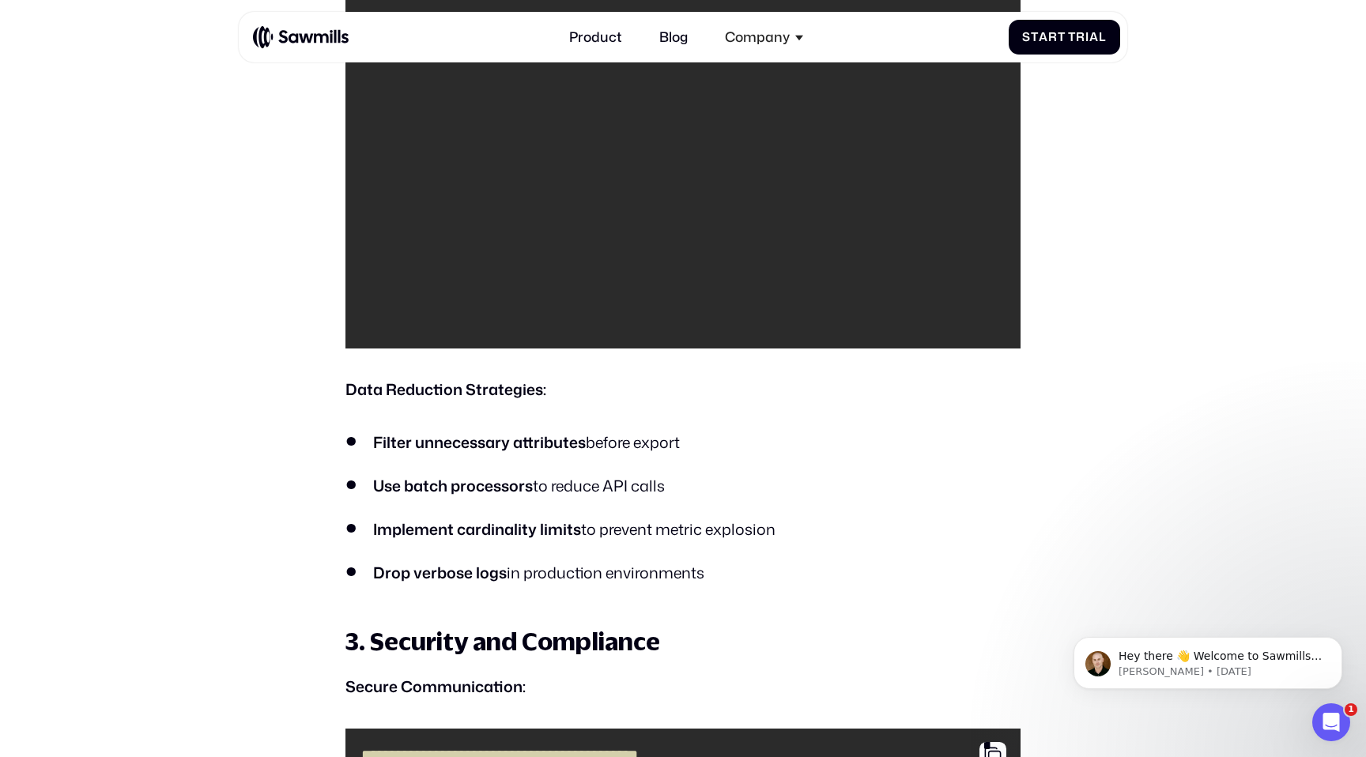
scroll to position [2550, 0]
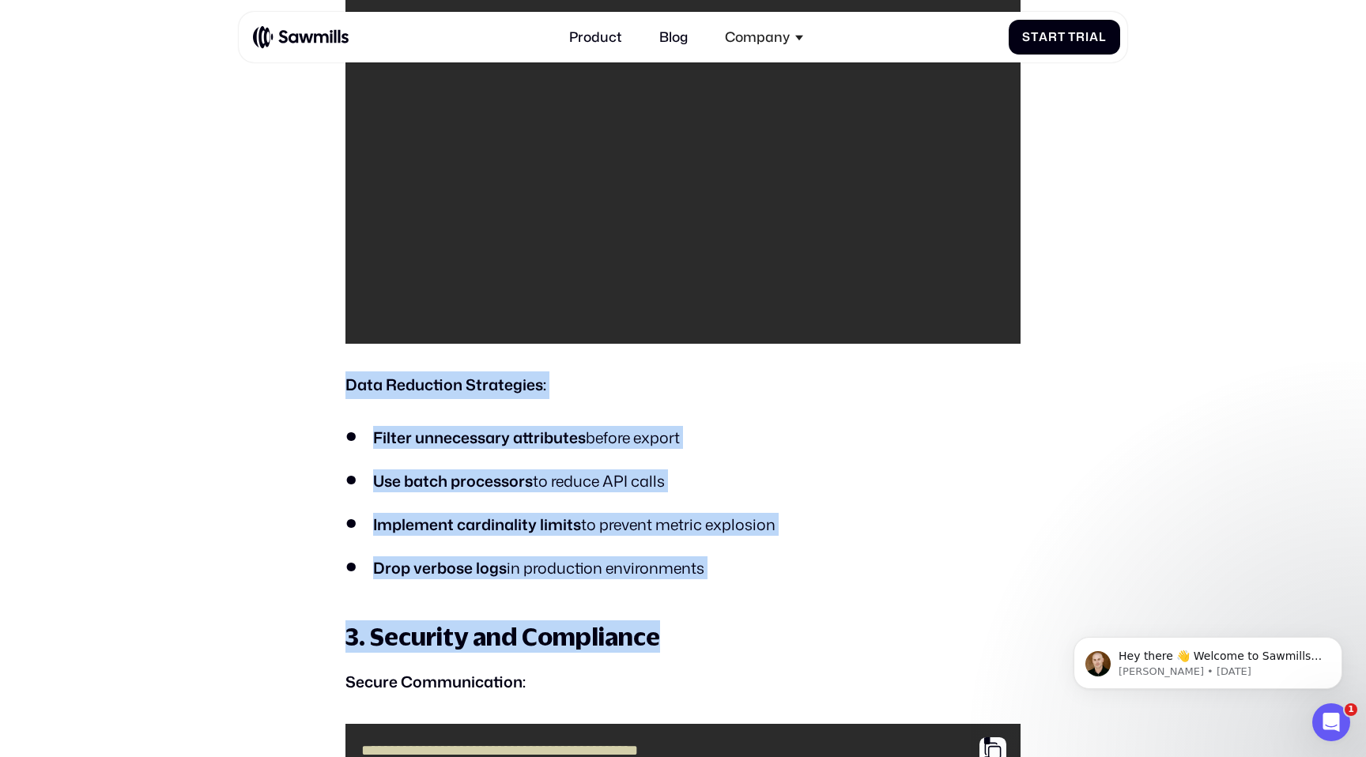
drag, startPoint x: 351, startPoint y: 382, endPoint x: 671, endPoint y: 623, distance: 400.8
click at [671, 623] on h3 "3. Security and Compliance" at bounding box center [682, 637] width 674 height 32
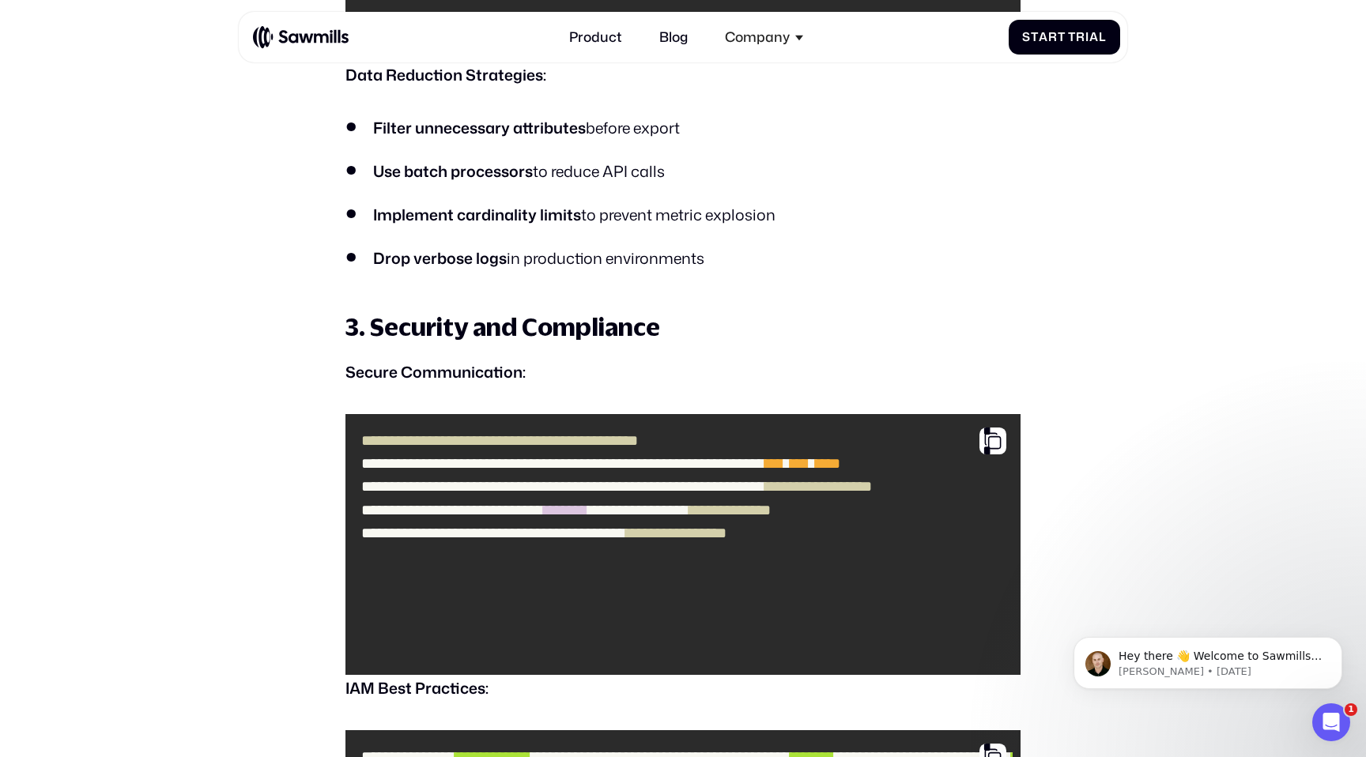
scroll to position [2871, 0]
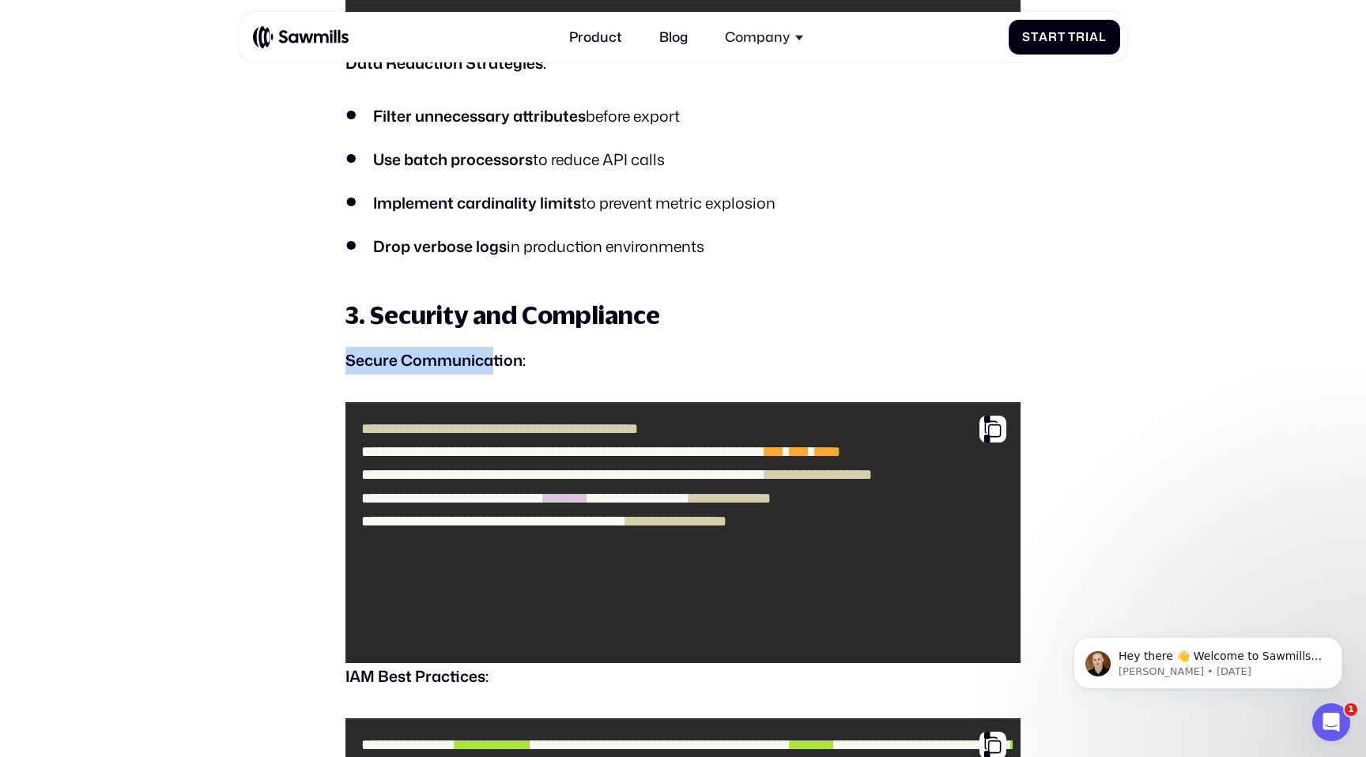
drag, startPoint x: 347, startPoint y: 357, endPoint x: 496, endPoint y: 362, distance: 149.5
click at [496, 362] on strong "Secure Communication:" at bounding box center [435, 359] width 180 height 21
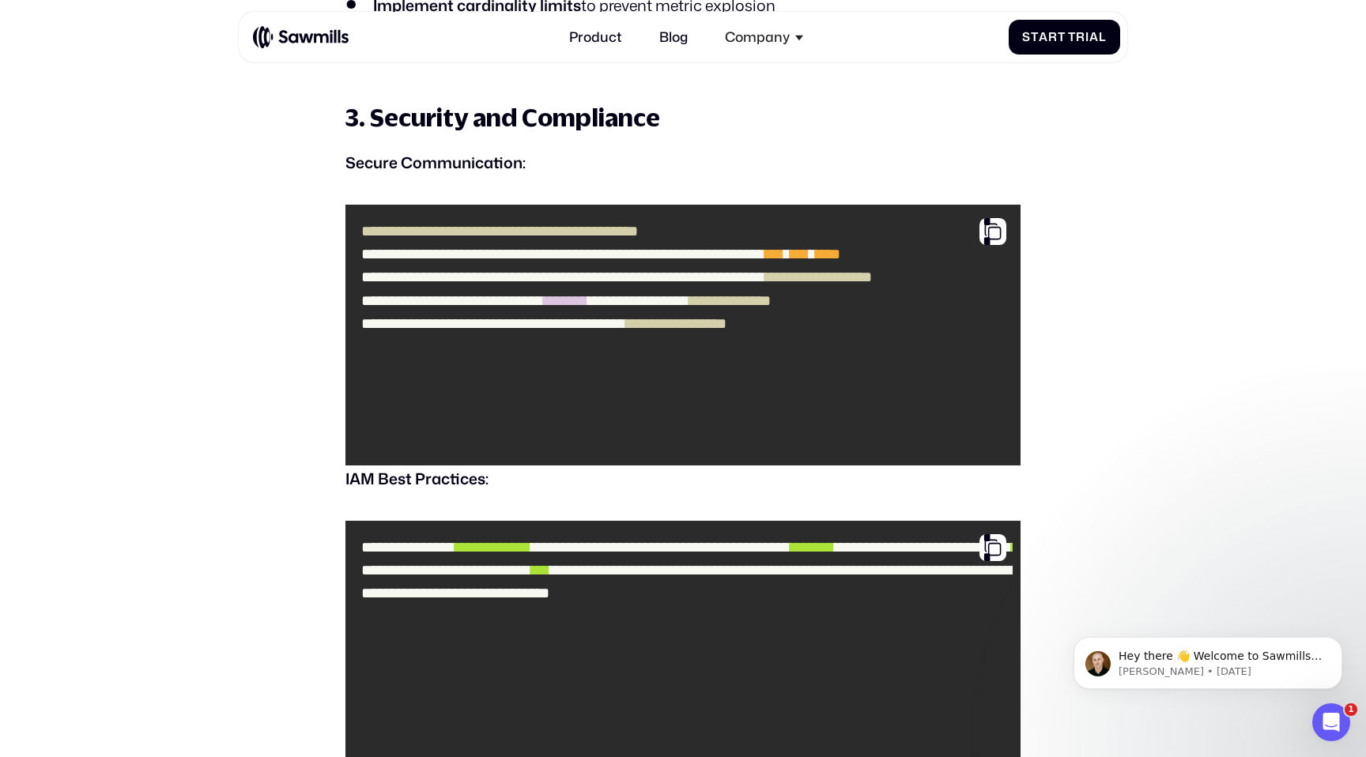
scroll to position [3064, 0]
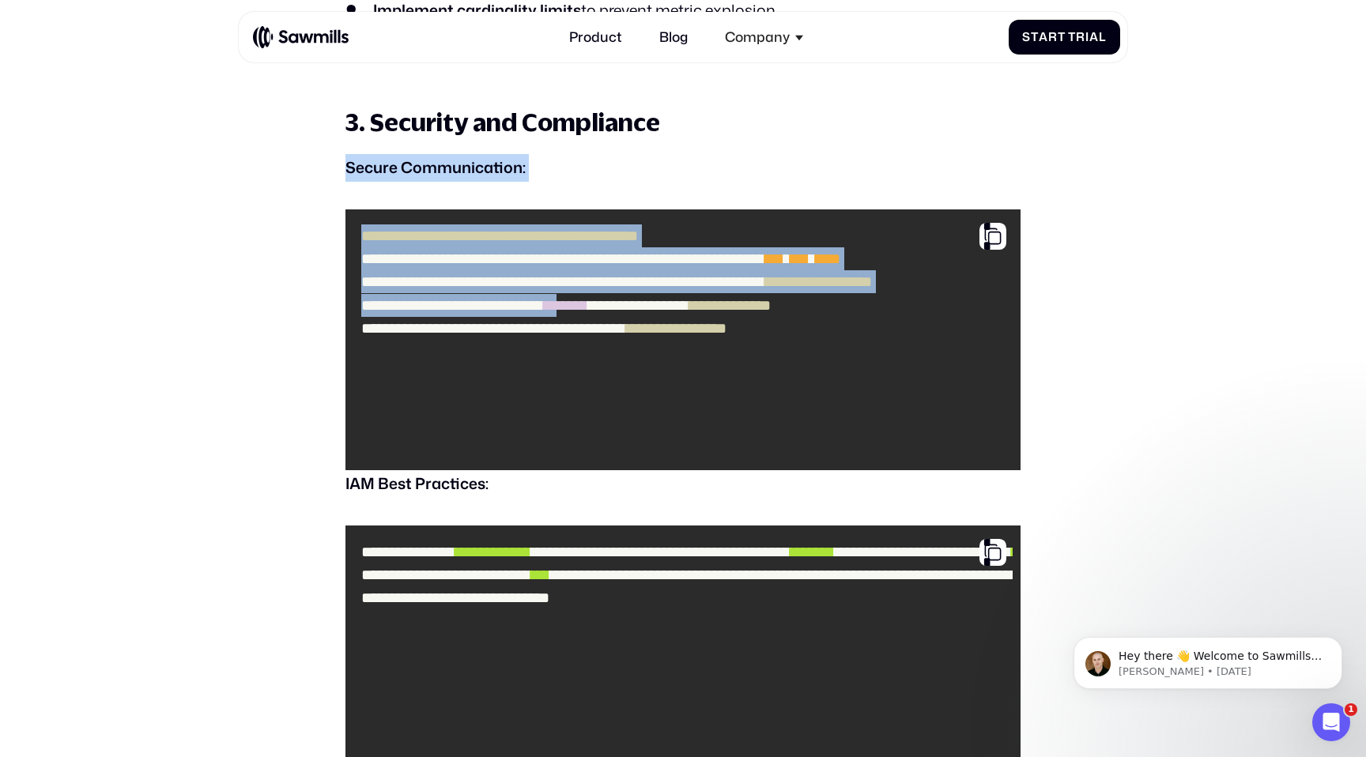
drag, startPoint x: 342, startPoint y: 157, endPoint x: 646, endPoint y: 432, distance: 410.3
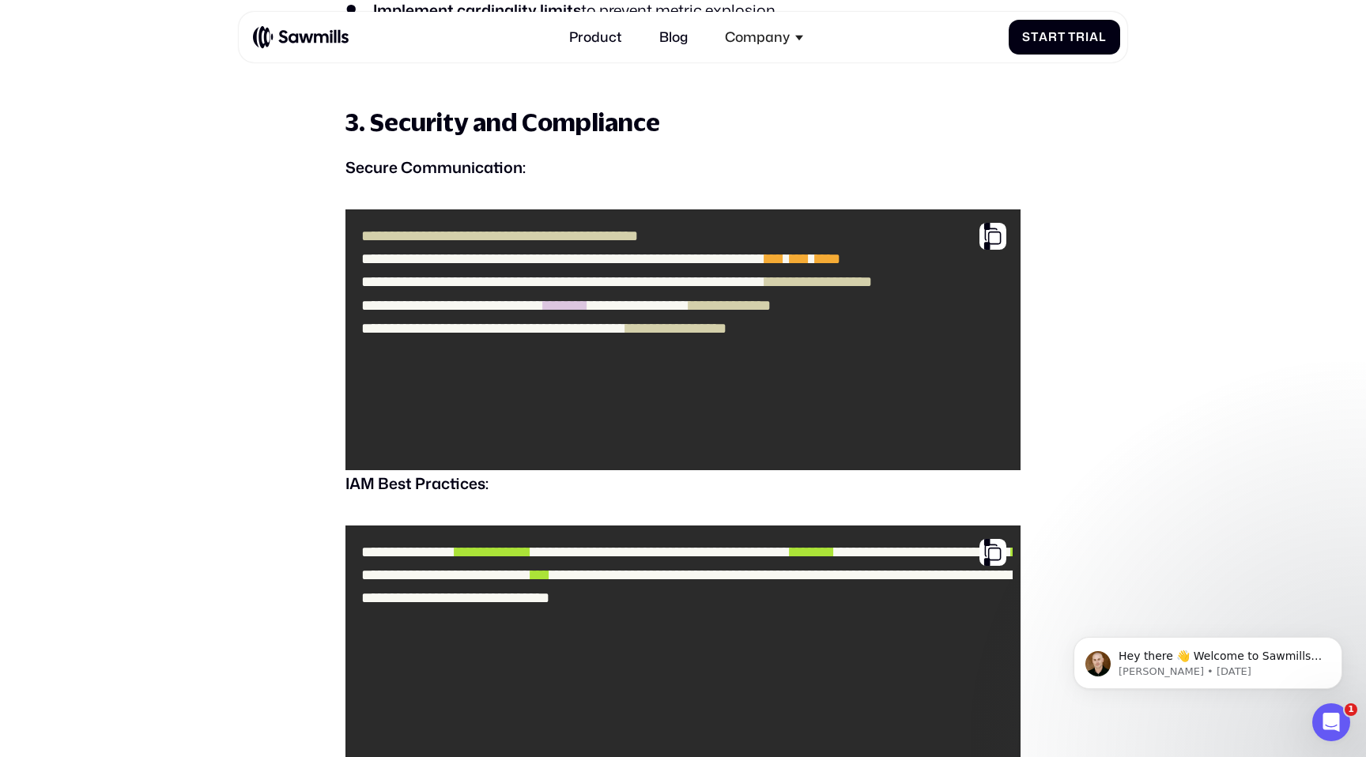
click at [646, 432] on code "**********" at bounding box center [682, 340] width 659 height 246
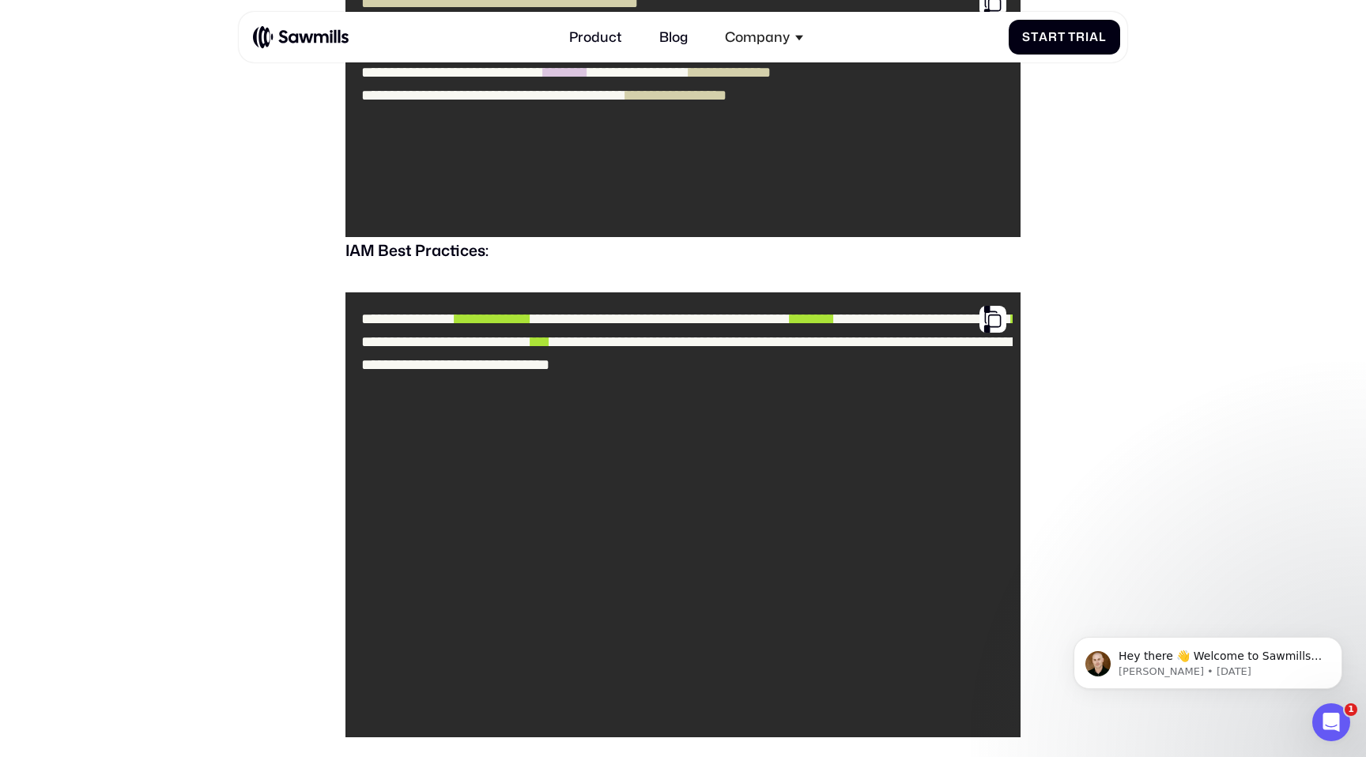
scroll to position [3319, 0]
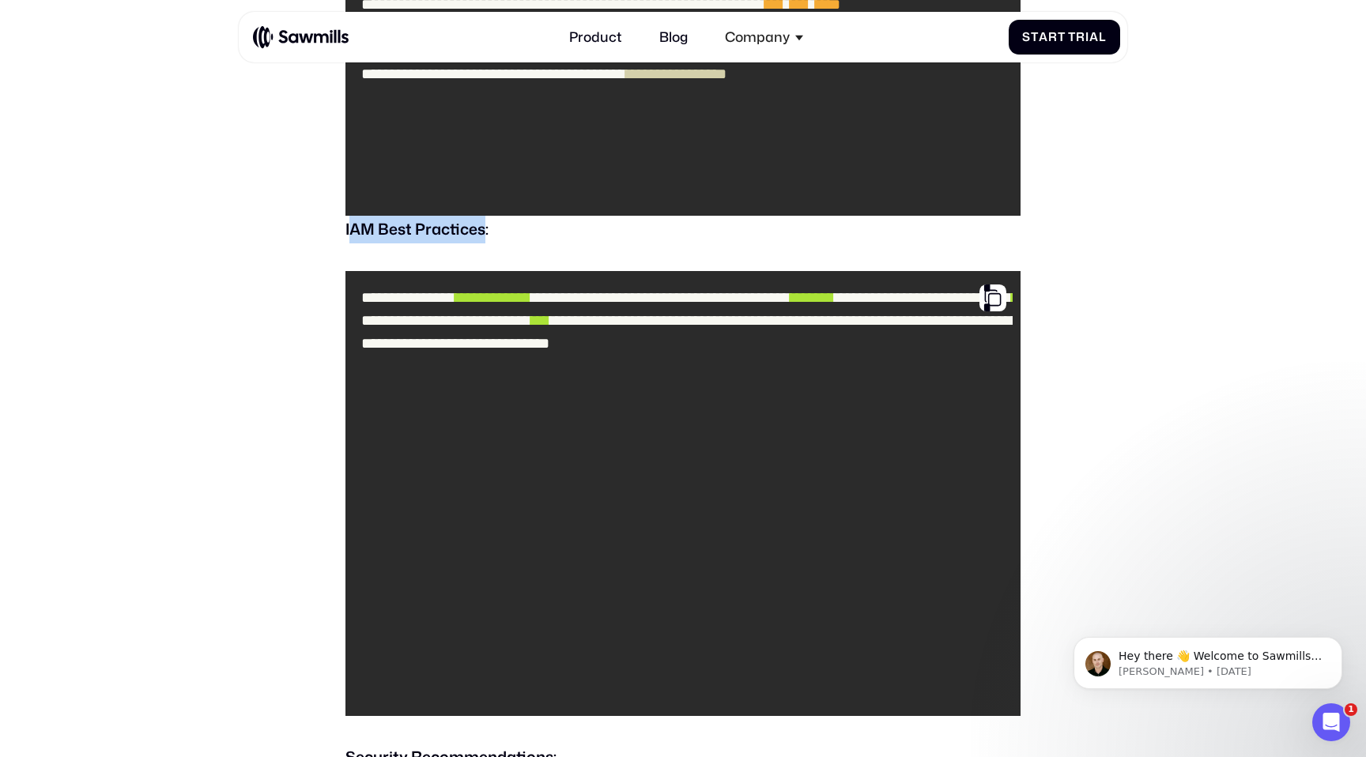
drag, startPoint x: 349, startPoint y: 232, endPoint x: 488, endPoint y: 233, distance: 138.4
click at [488, 233] on strong "IAM Best Practices:" at bounding box center [416, 228] width 143 height 21
drag, startPoint x: 496, startPoint y: 235, endPoint x: 332, endPoint y: 233, distance: 164.4
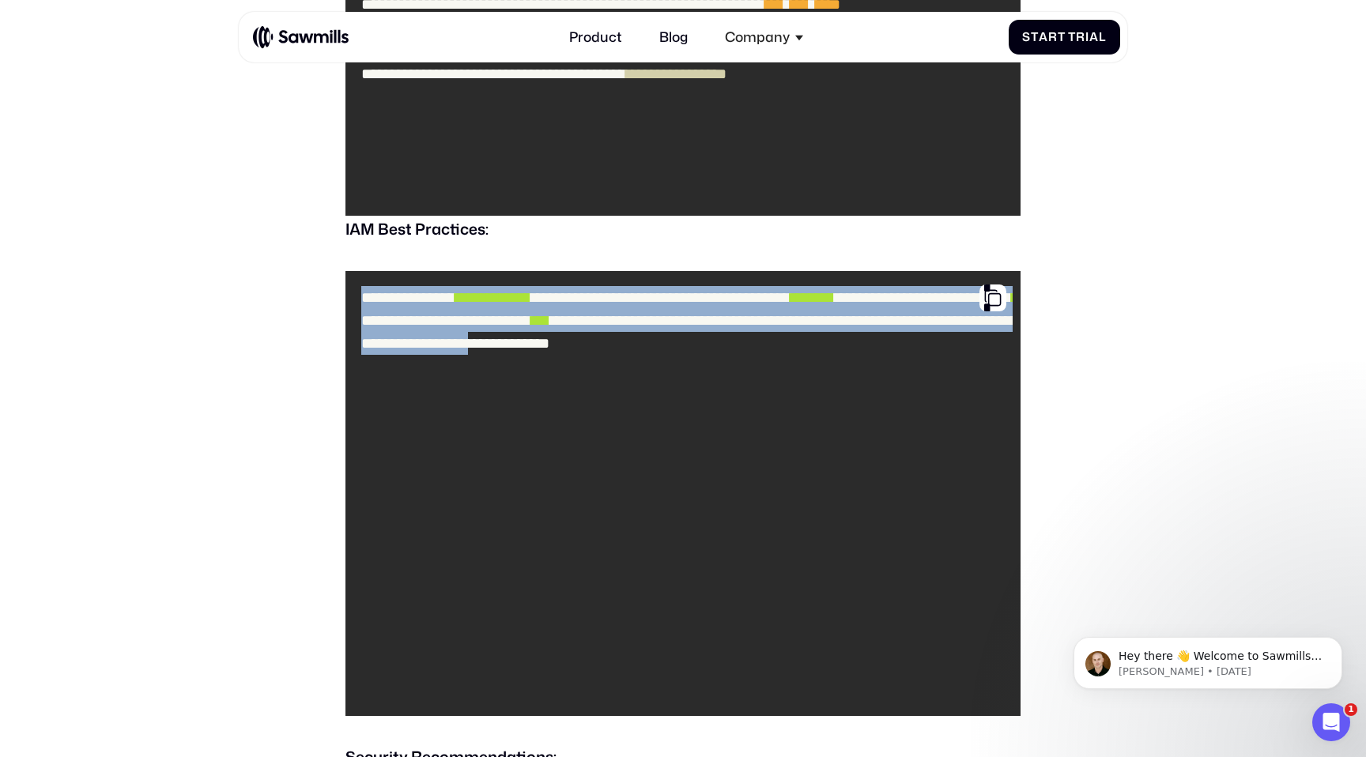
drag, startPoint x: 341, startPoint y: 272, endPoint x: 508, endPoint y: 621, distance: 387.6
click at [508, 621] on code "**********" at bounding box center [682, 493] width 659 height 430
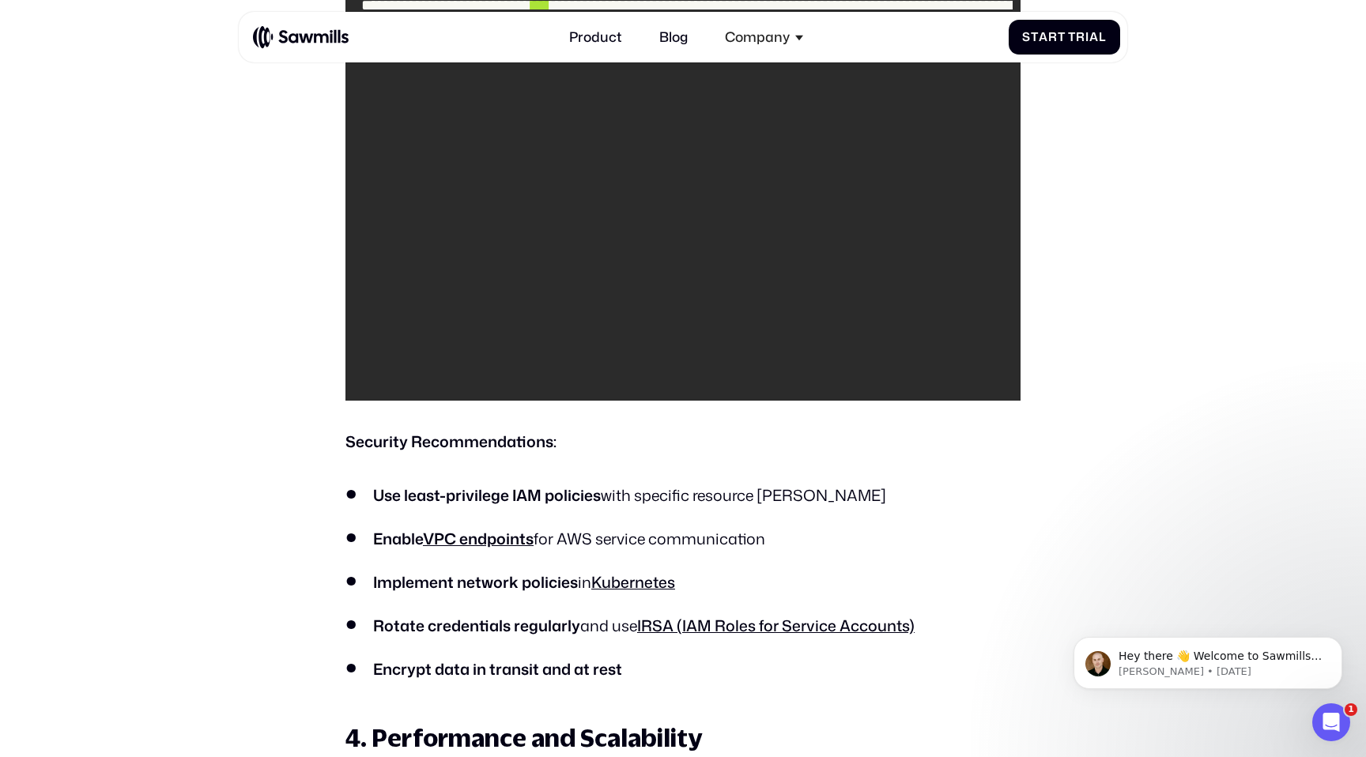
scroll to position [3724, 0]
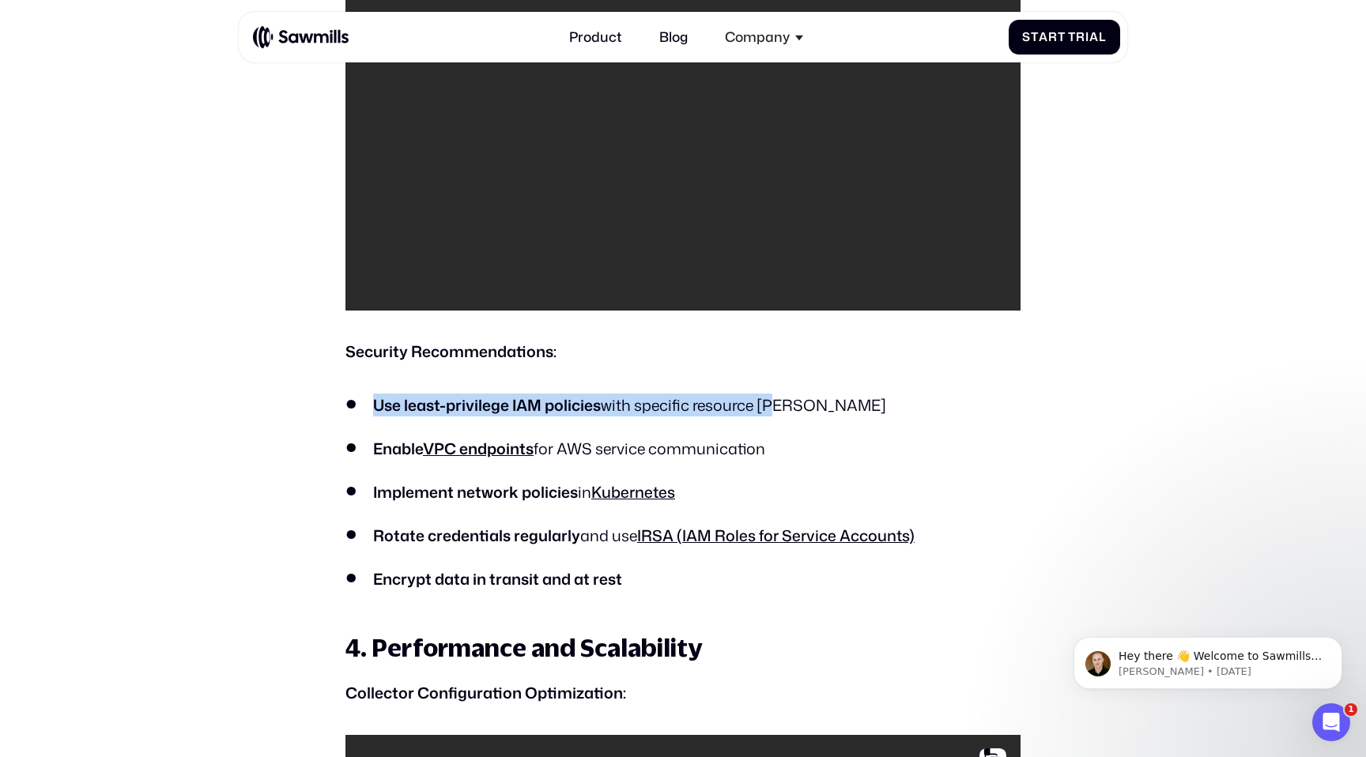
drag, startPoint x: 369, startPoint y: 399, endPoint x: 782, endPoint y: 400, distance: 412.7
click at [782, 400] on li "Use least-privilege IAM policies with specific resource ARNs" at bounding box center [682, 405] width 674 height 23
drag, startPoint x: 799, startPoint y: 400, endPoint x: 346, endPoint y: 361, distance: 454.7
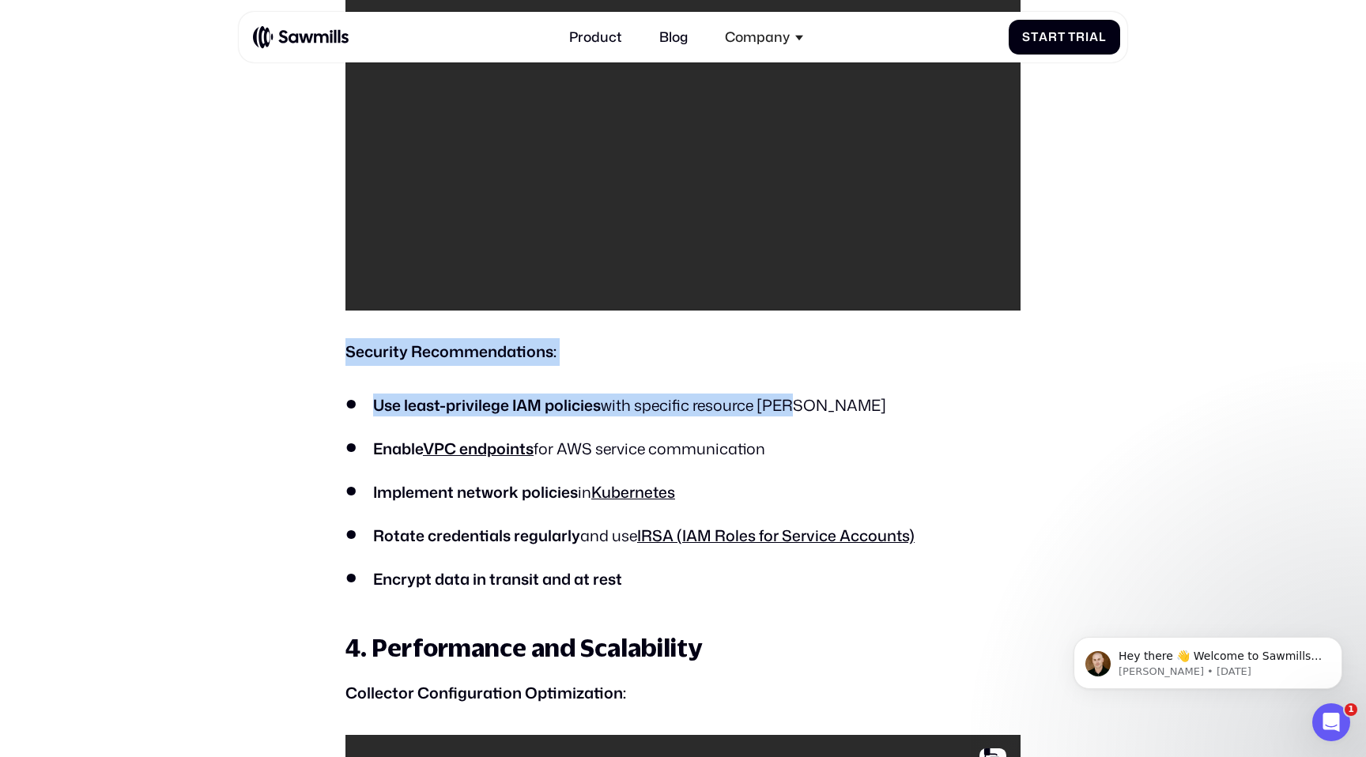
click at [346, 361] on strong "Security Recommendations:" at bounding box center [450, 351] width 211 height 21
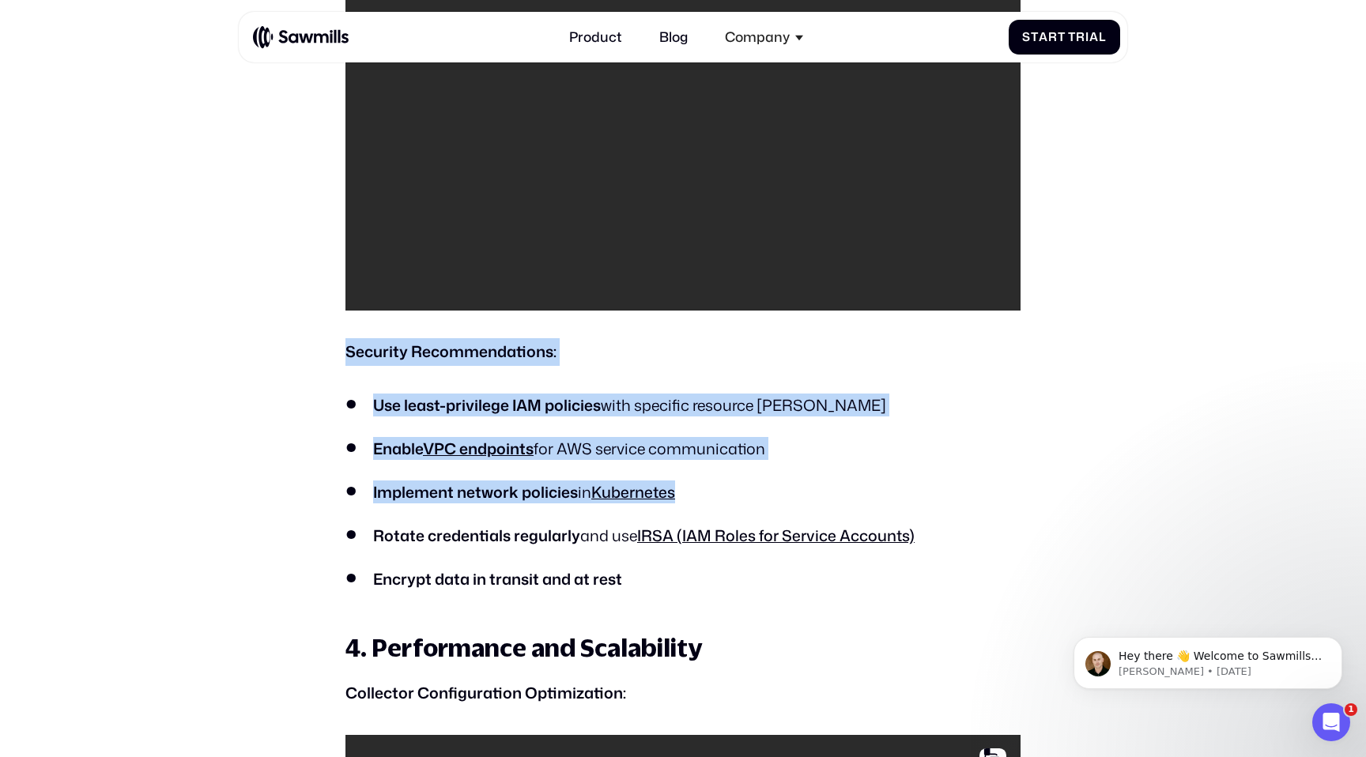
drag, startPoint x: 344, startPoint y: 358, endPoint x: 698, endPoint y: 489, distance: 377.7
click at [698, 489] on li "Implement network policies in Kubernetes" at bounding box center [682, 492] width 674 height 23
drag, startPoint x: 698, startPoint y: 489, endPoint x: 361, endPoint y: 348, distance: 366.0
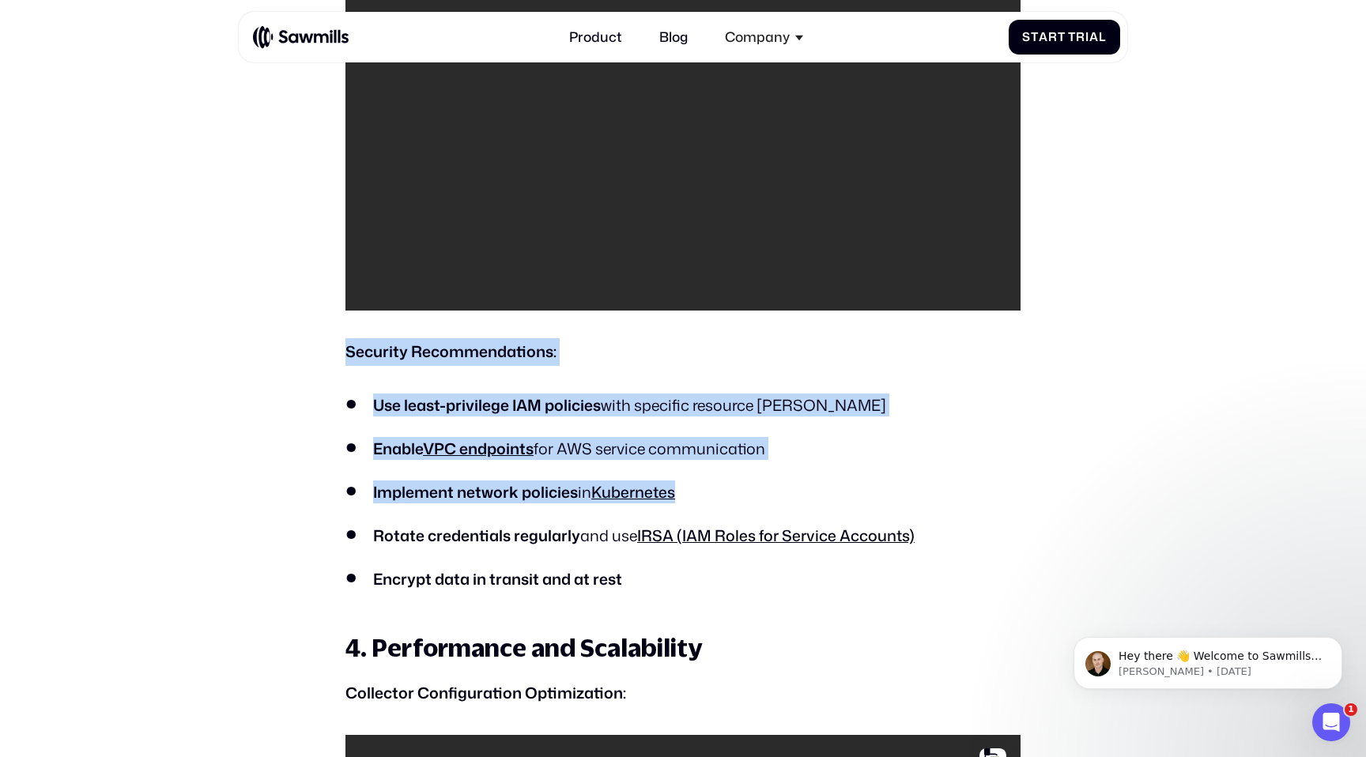
click at [361, 348] on strong "Security Recommendations:" at bounding box center [450, 351] width 211 height 21
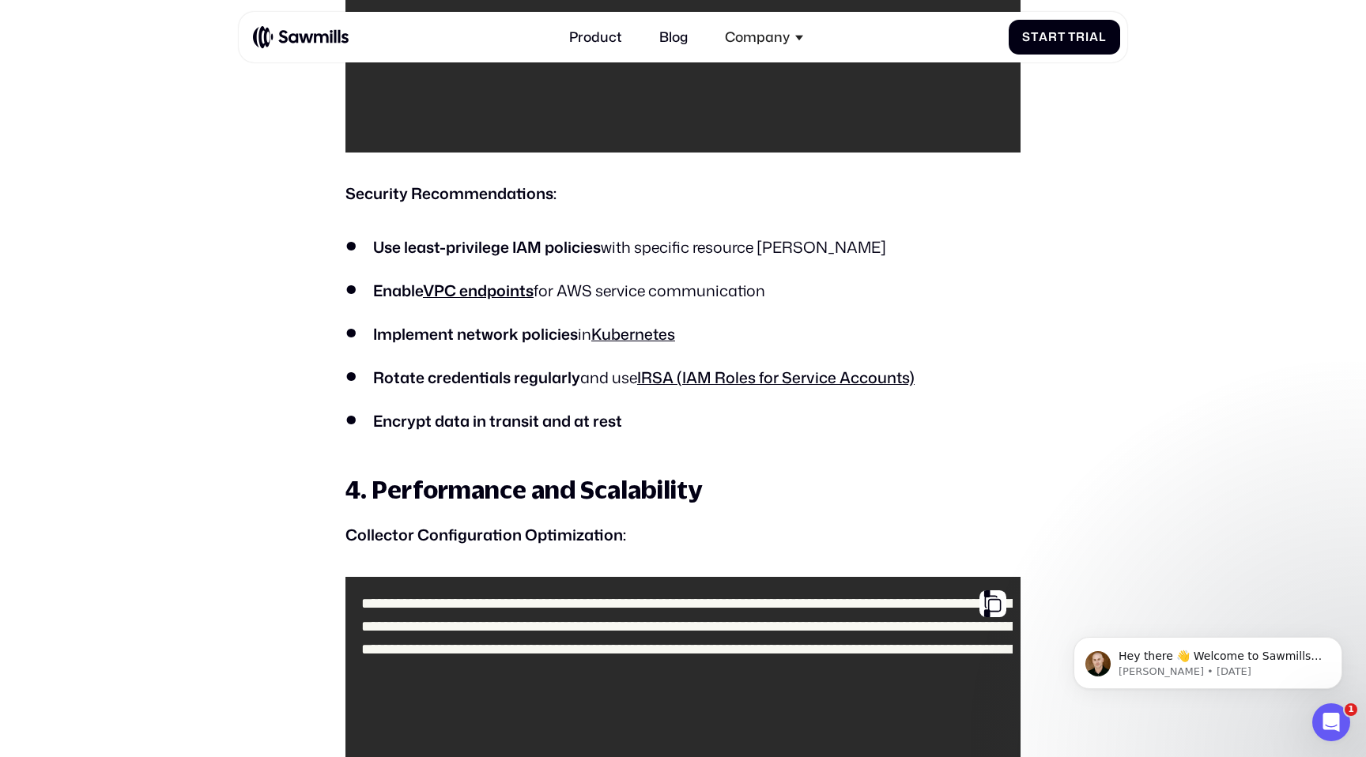
scroll to position [3902, 0]
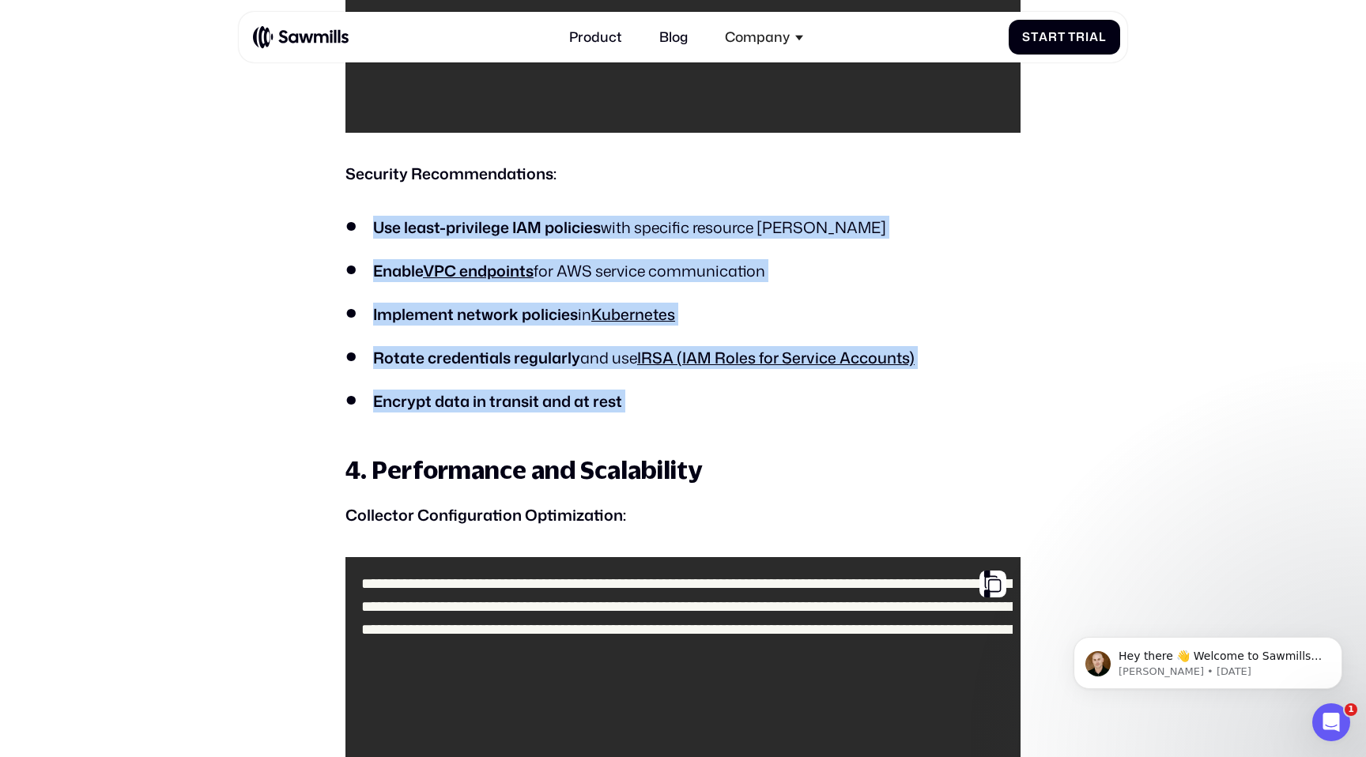
drag, startPoint x: 368, startPoint y: 211, endPoint x: 644, endPoint y: 420, distance: 346.0
drag, startPoint x: 644, startPoint y: 420, endPoint x: 386, endPoint y: 207, distance: 334.8
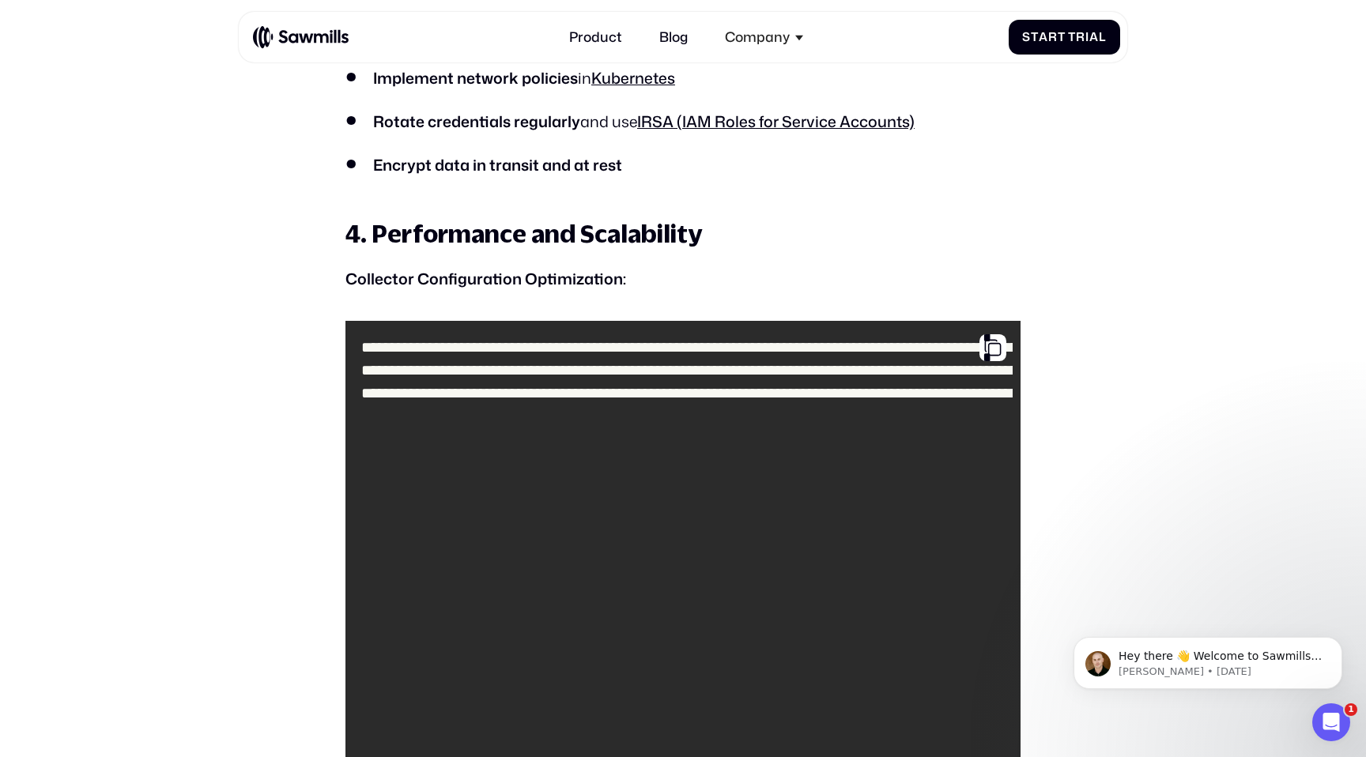
scroll to position [4143, 0]
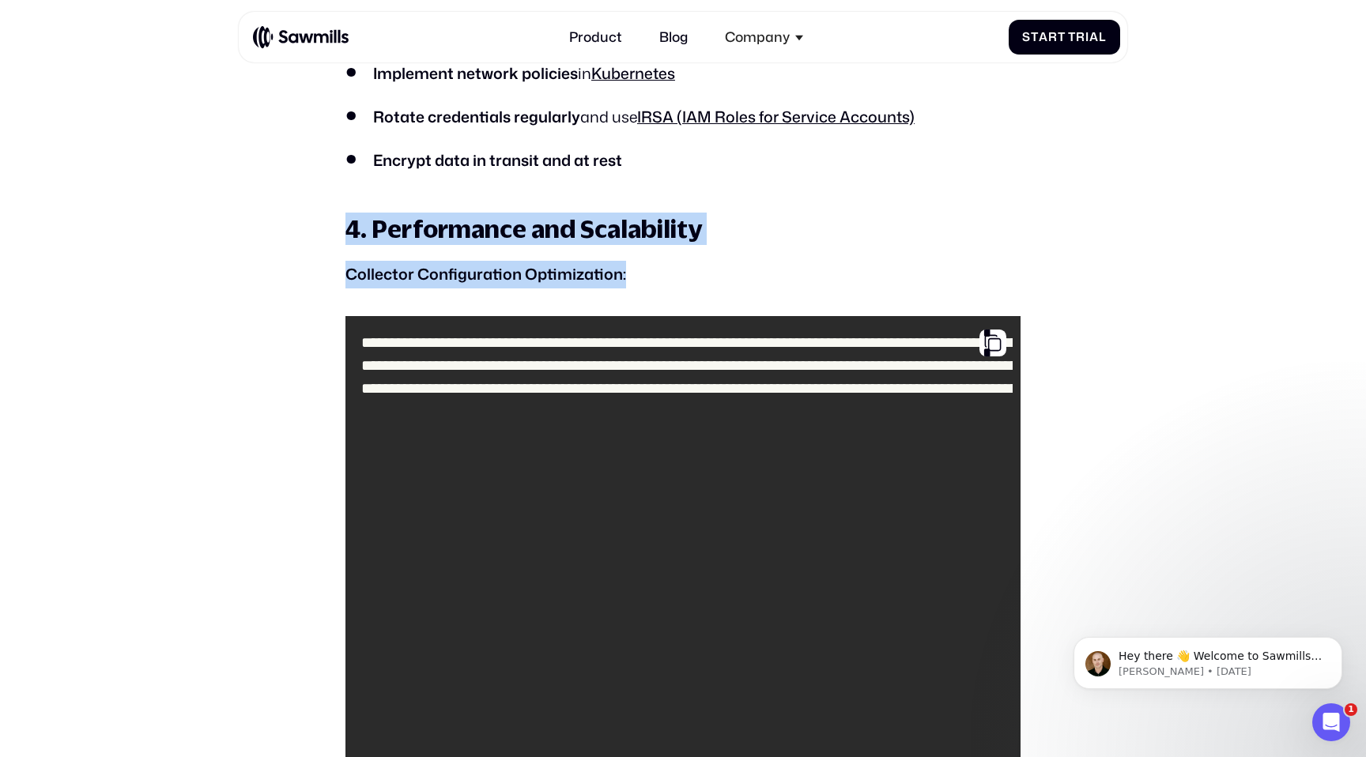
drag, startPoint x: 392, startPoint y: 212, endPoint x: 573, endPoint y: 292, distance: 197.9
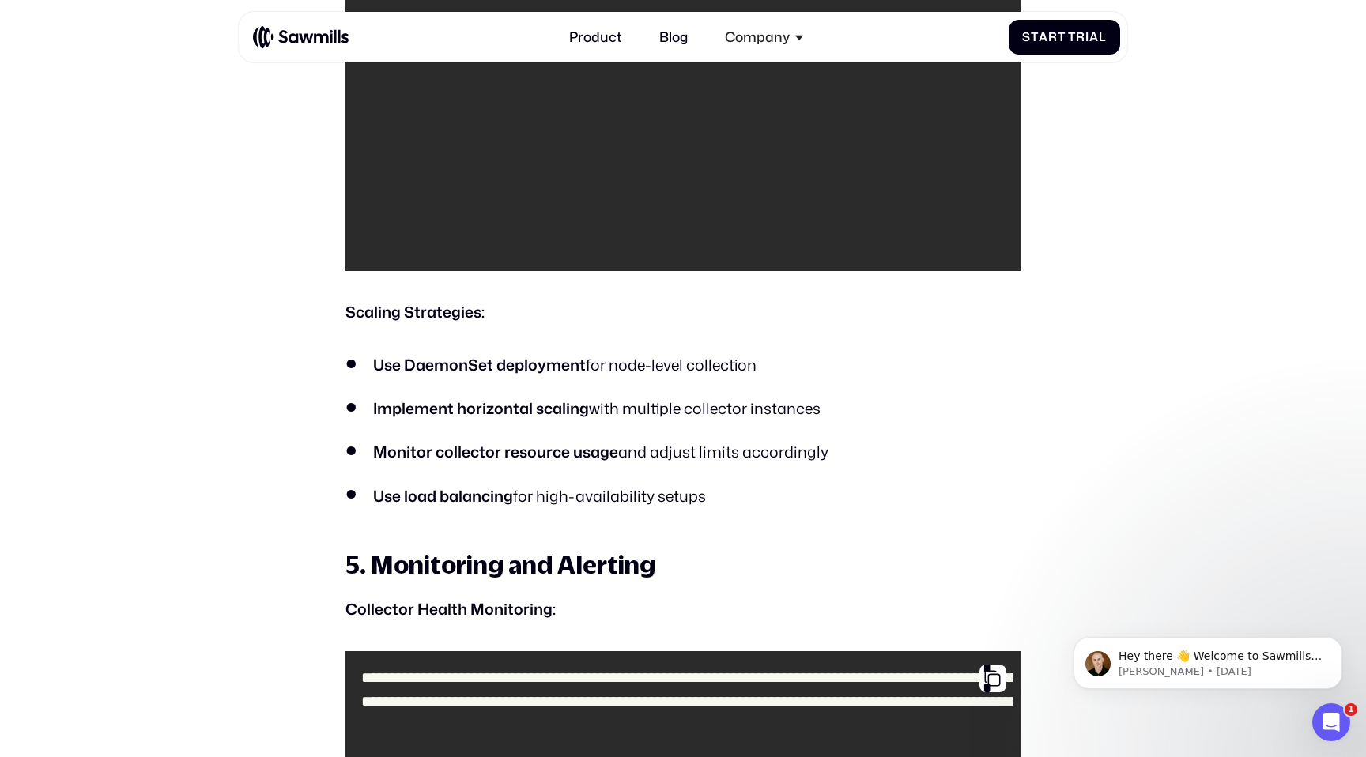
scroll to position [4742, 0]
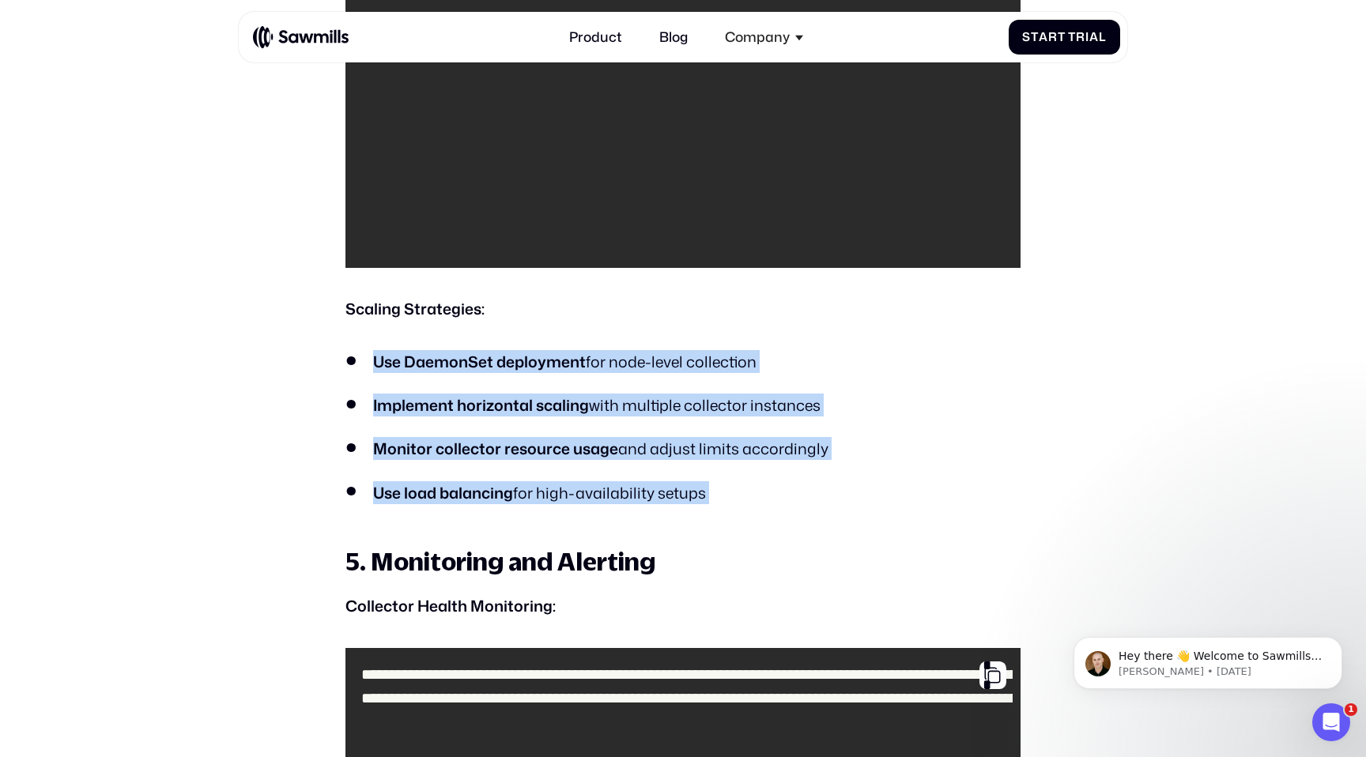
drag, startPoint x: 376, startPoint y: 329, endPoint x: 648, endPoint y: 529, distance: 337.6
drag, startPoint x: 677, startPoint y: 520, endPoint x: 375, endPoint y: 305, distance: 370.7
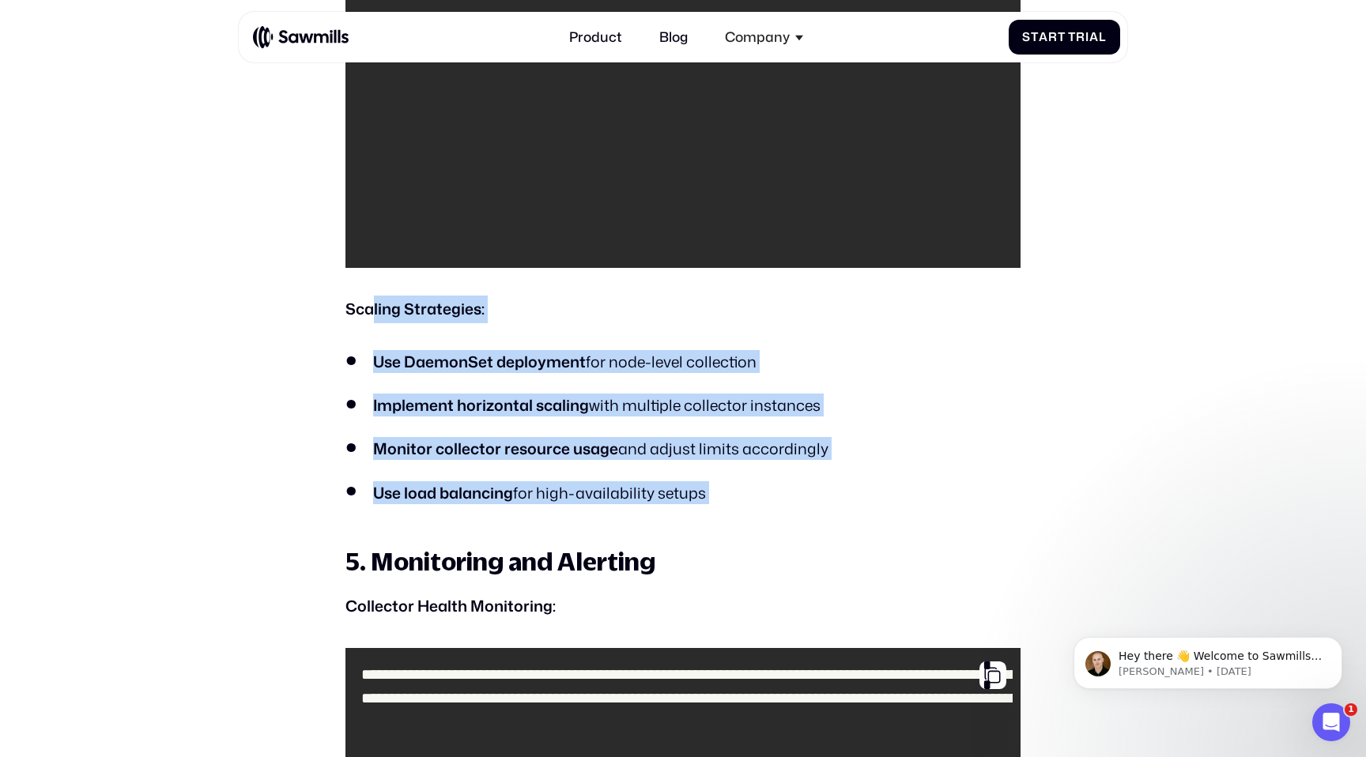
click at [375, 305] on strong "Scaling Strategies:" at bounding box center [414, 308] width 139 height 21
drag, startPoint x: 345, startPoint y: 304, endPoint x: 641, endPoint y: 537, distance: 376.6
drag, startPoint x: 679, startPoint y: 526, endPoint x: 368, endPoint y: 315, distance: 375.6
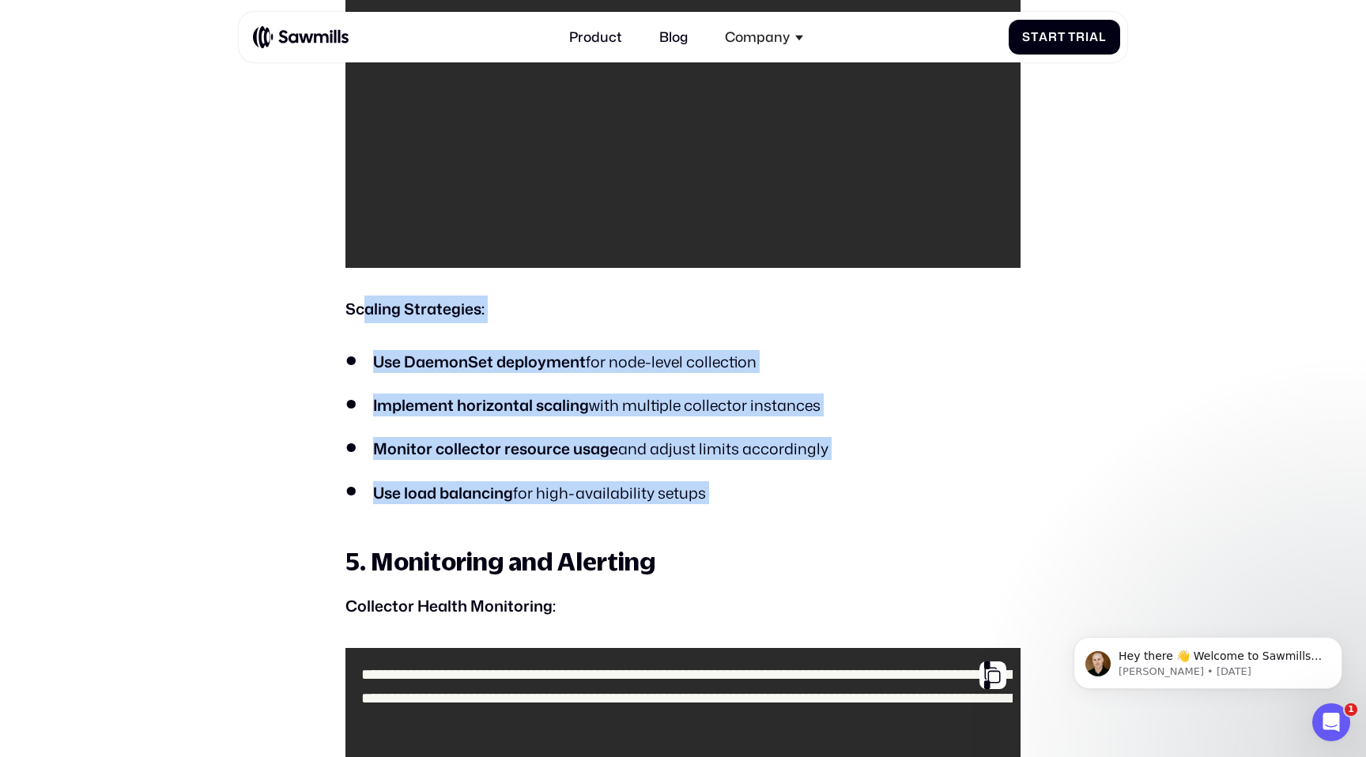
click at [368, 315] on strong "Scaling Strategies:" at bounding box center [414, 308] width 139 height 21
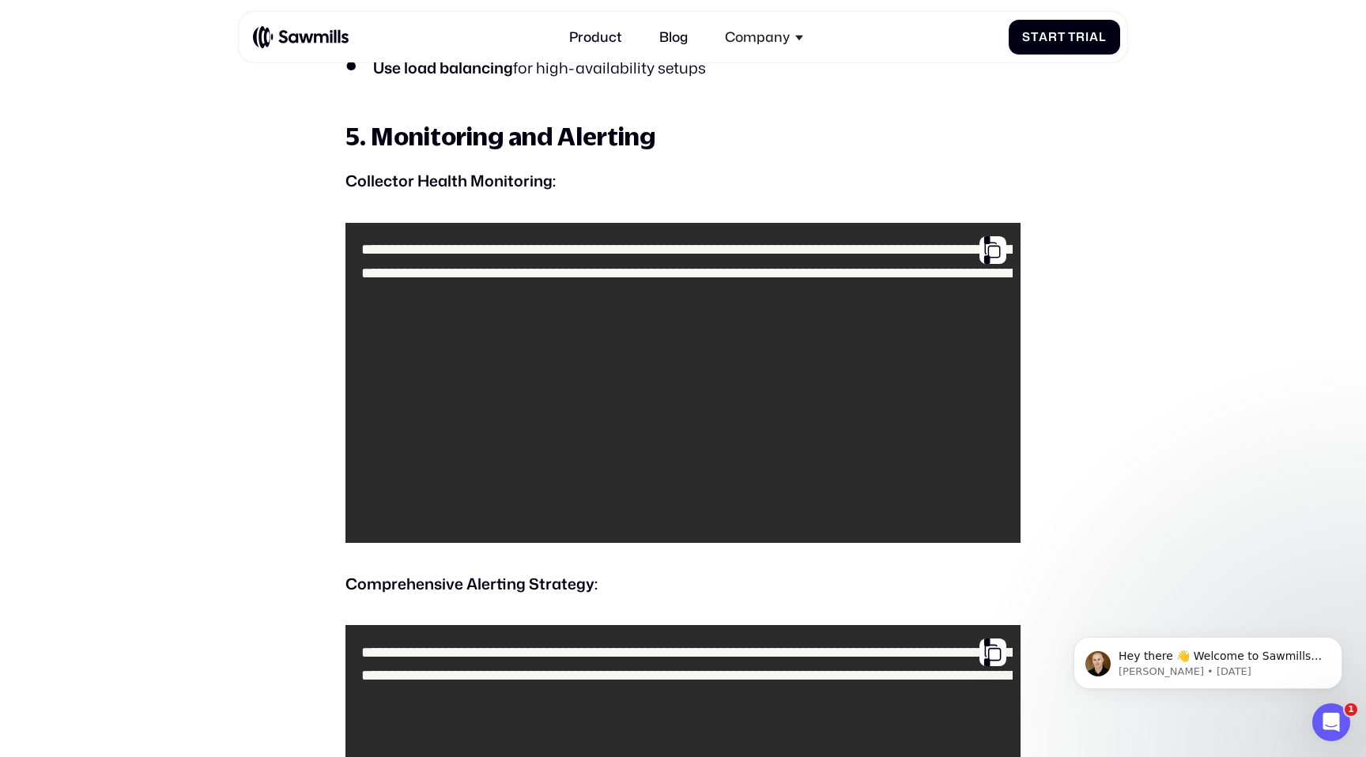
scroll to position [5329, 0]
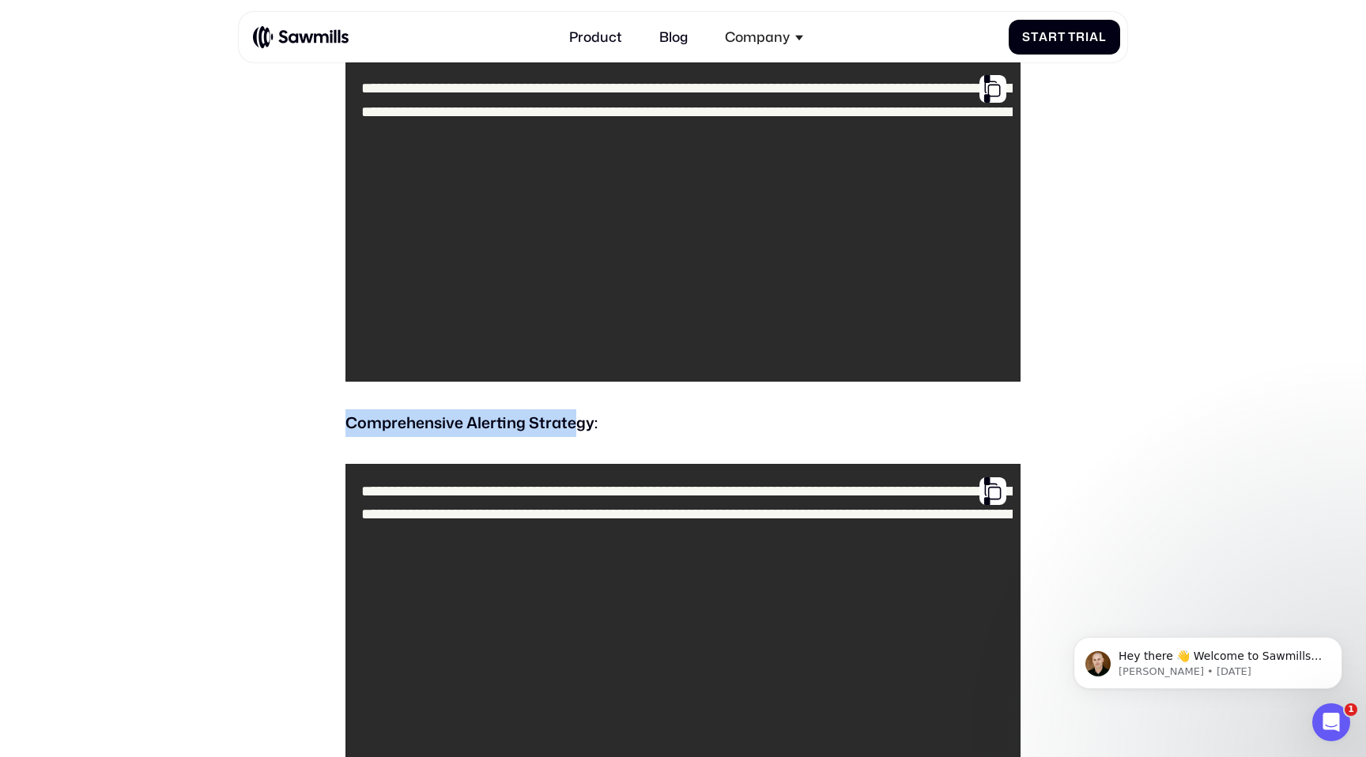
drag, startPoint x: 345, startPoint y: 424, endPoint x: 575, endPoint y: 424, distance: 230.1
click at [575, 424] on strong "Comprehensive Alerting Strategy:" at bounding box center [471, 422] width 252 height 21
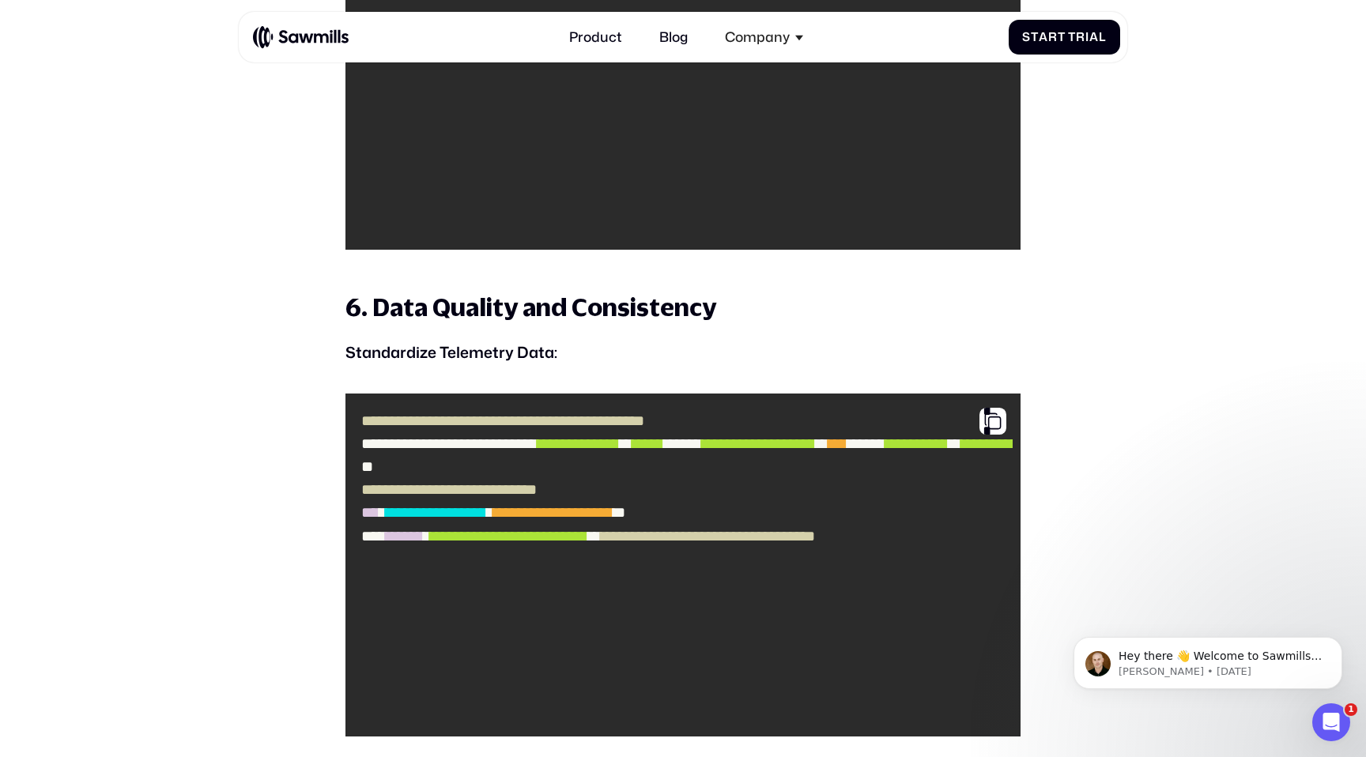
scroll to position [6184, 0]
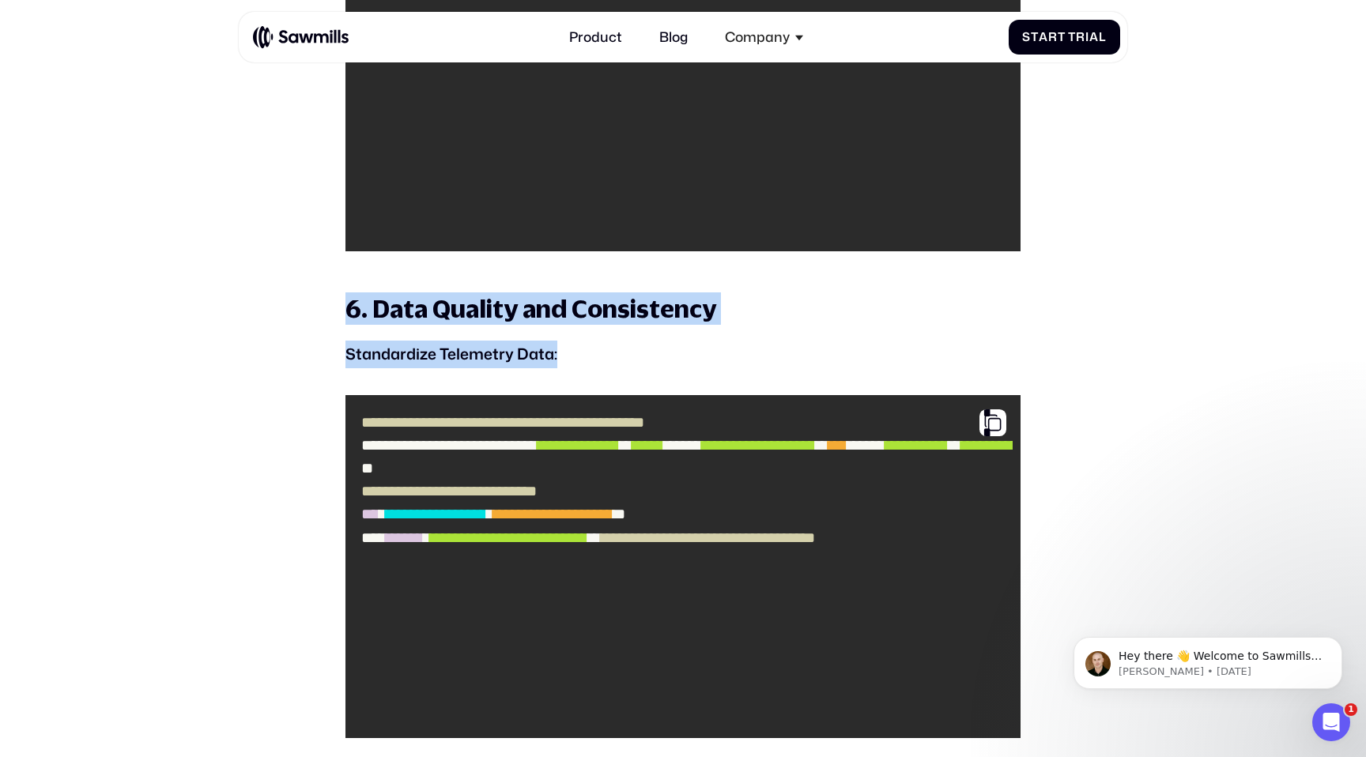
drag, startPoint x: 379, startPoint y: 283, endPoint x: 609, endPoint y: 362, distance: 242.5
click at [609, 362] on p "Standardize Telemetry Data:" at bounding box center [682, 355] width 674 height 28
drag, startPoint x: 609, startPoint y: 362, endPoint x: 345, endPoint y: 311, distance: 268.1
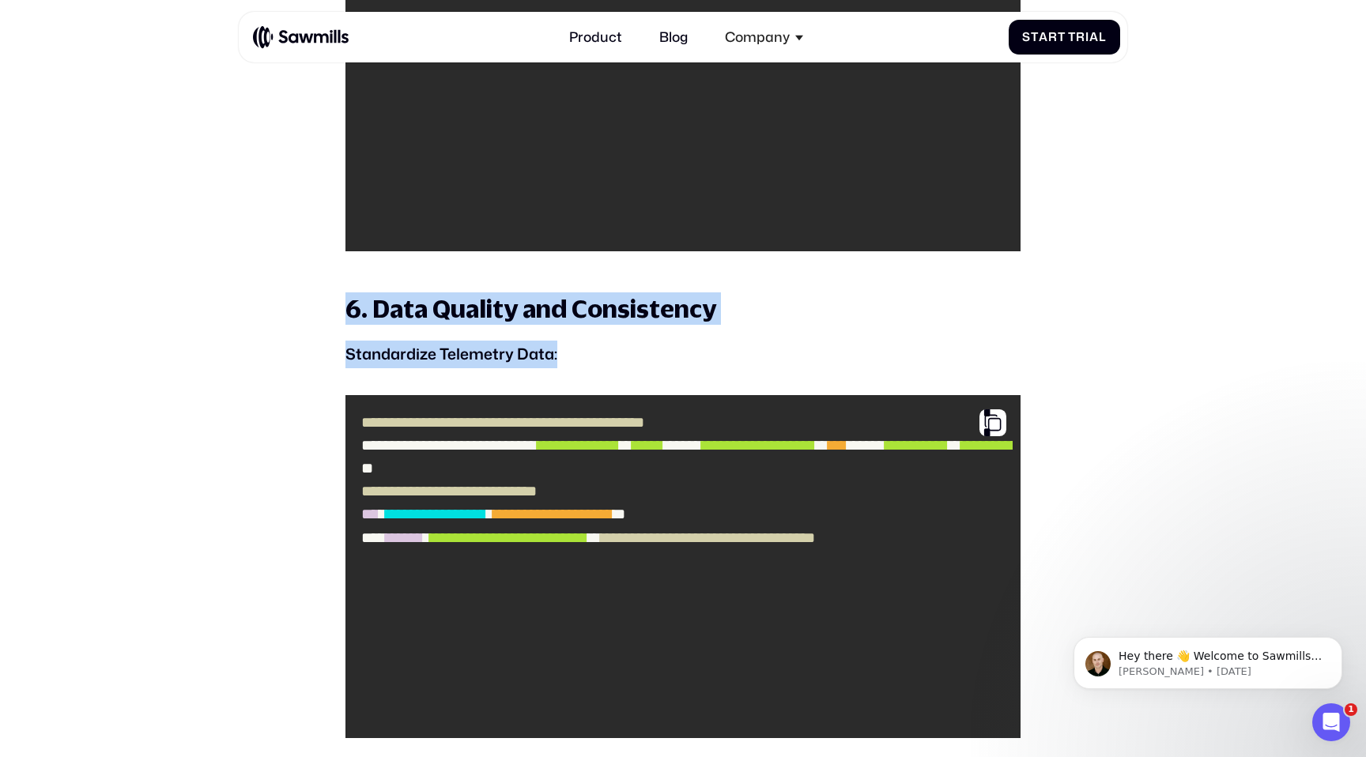
click at [345, 311] on h3 "6. Data Quality and Consistency" at bounding box center [682, 309] width 674 height 32
drag, startPoint x: 340, startPoint y: 311, endPoint x: 526, endPoint y: 379, distance: 197.8
drag, startPoint x: 567, startPoint y: 379, endPoint x: 321, endPoint y: 301, distance: 258.0
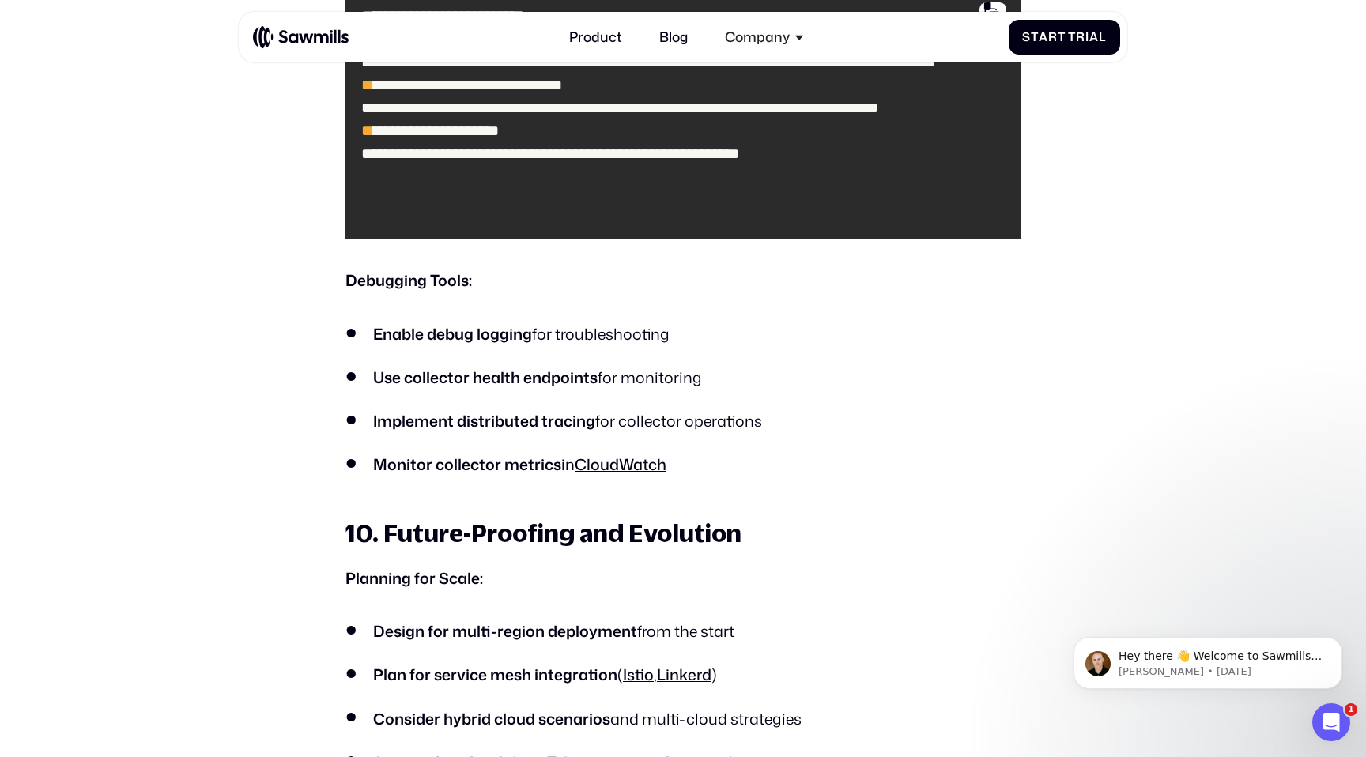
scroll to position [9484, 0]
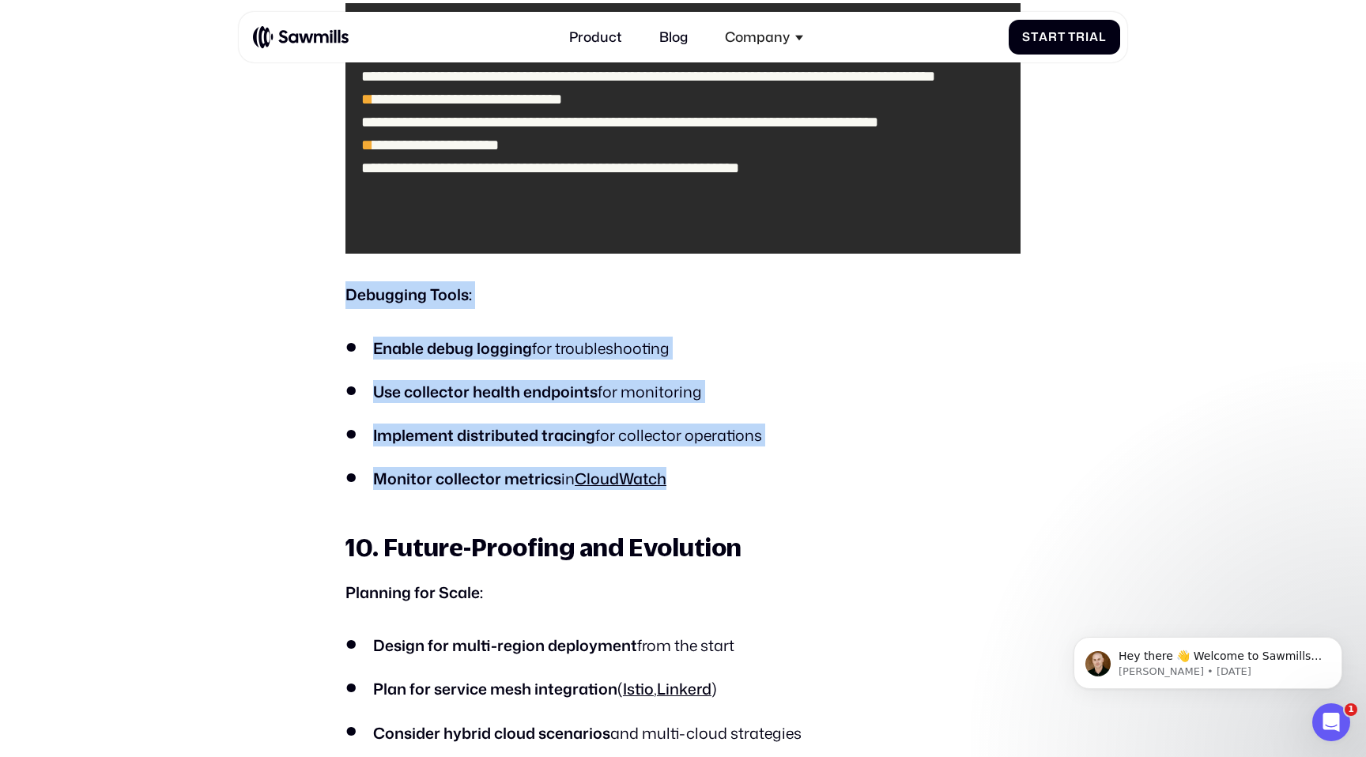
drag, startPoint x: 336, startPoint y: 307, endPoint x: 689, endPoint y: 497, distance: 400.8
click at [689, 496] on section "All posts Best Practices for Using OpenTelemetry and AWS Observability Jul 18 2…" at bounding box center [683, 208] width 1366 height 19298
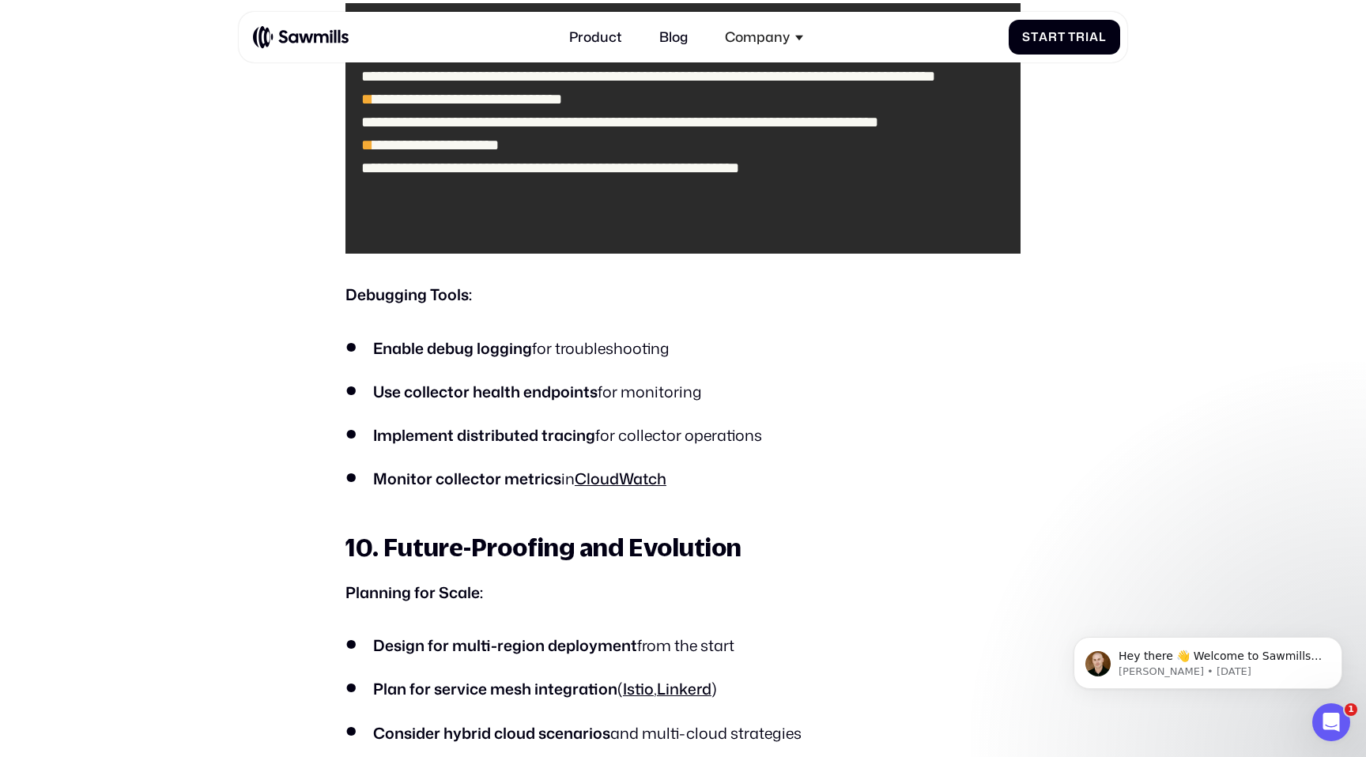
click at [707, 496] on div "**********" at bounding box center [682, 261] width 674 height 17769
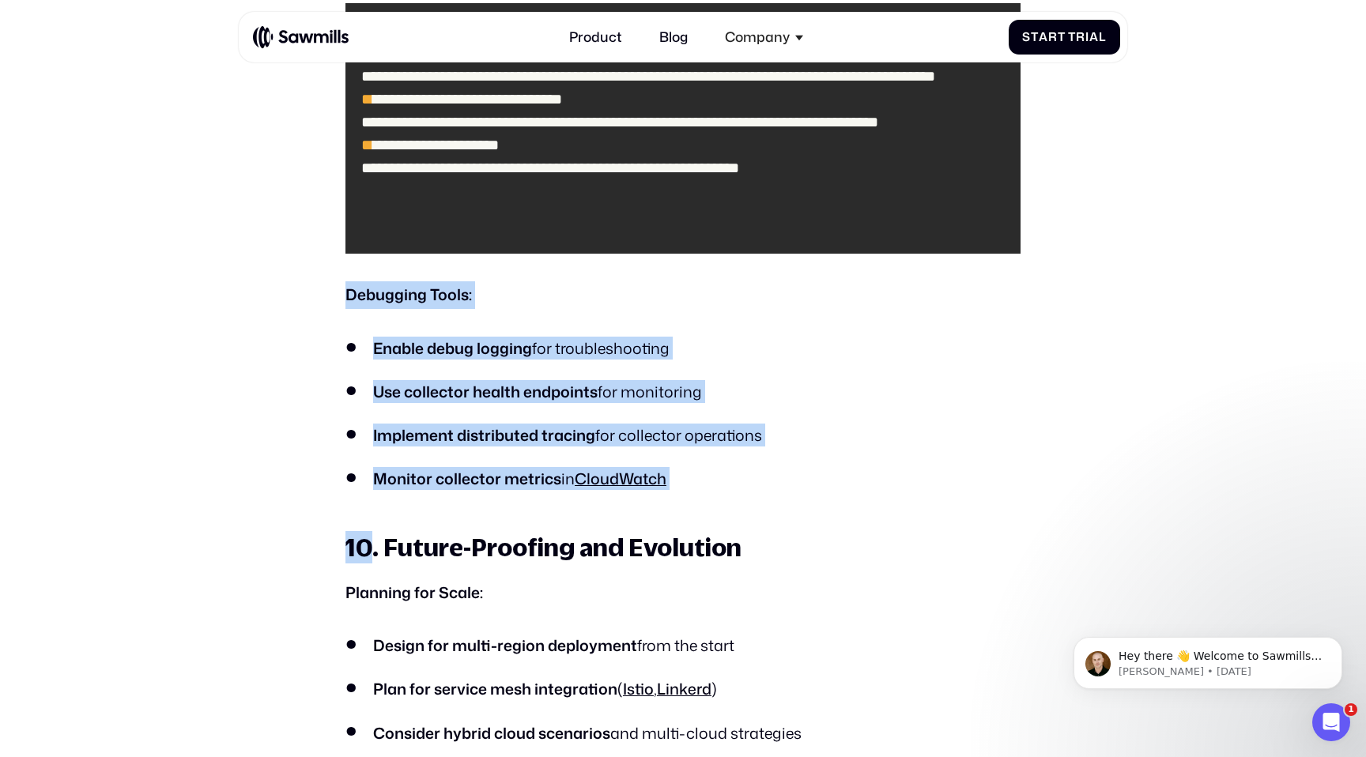
drag, startPoint x: 707, startPoint y: 496, endPoint x: 335, endPoint y: 289, distance: 425.8
click at [335, 289] on section "All posts Best Practices for Using OpenTelemetry and AWS Observability Jul 18 2…" at bounding box center [683, 208] width 1366 height 19298
drag, startPoint x: 335, startPoint y: 289, endPoint x: 712, endPoint y: 493, distance: 428.0
click at [712, 490] on section "All posts Best Practices for Using OpenTelemetry and AWS Observability Jul 18 2…" at bounding box center [683, 208] width 1366 height 19298
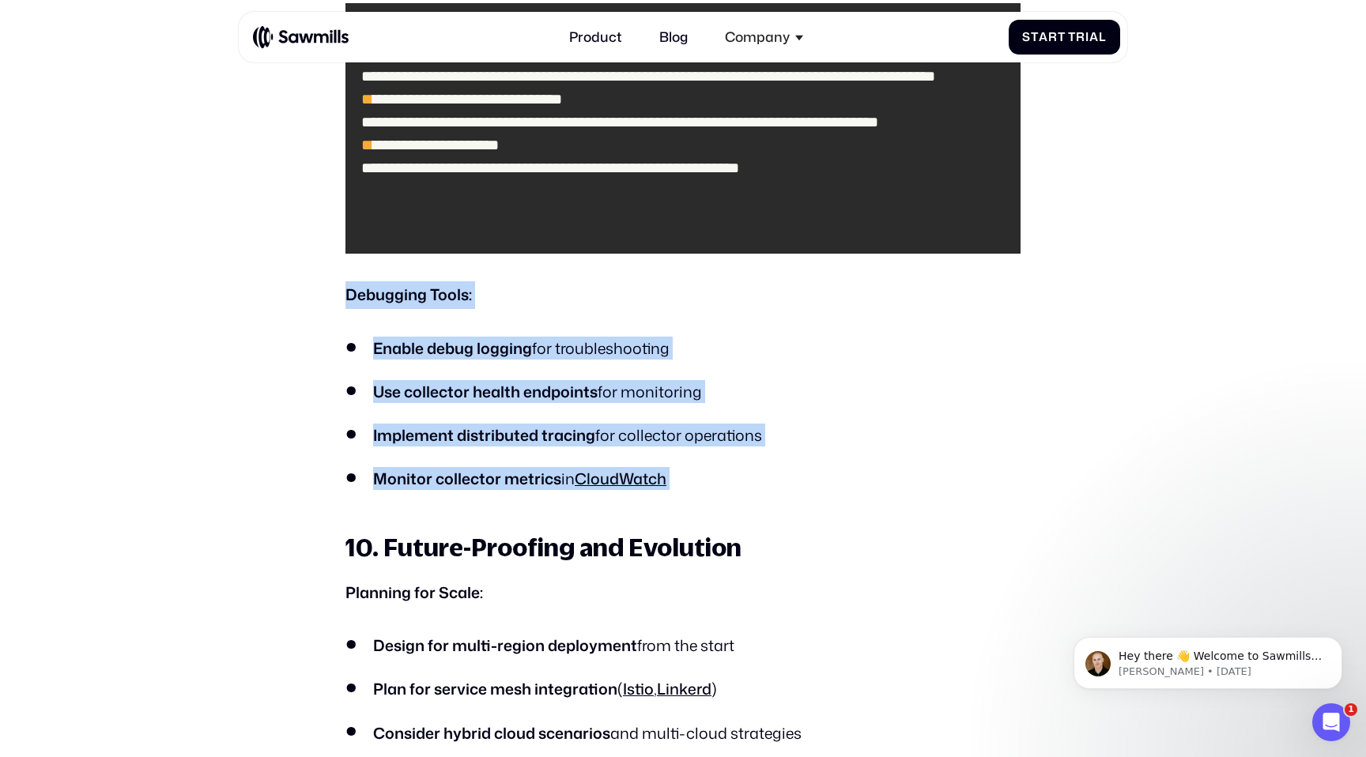
click at [712, 493] on div "**********" at bounding box center [682, 261] width 674 height 17769
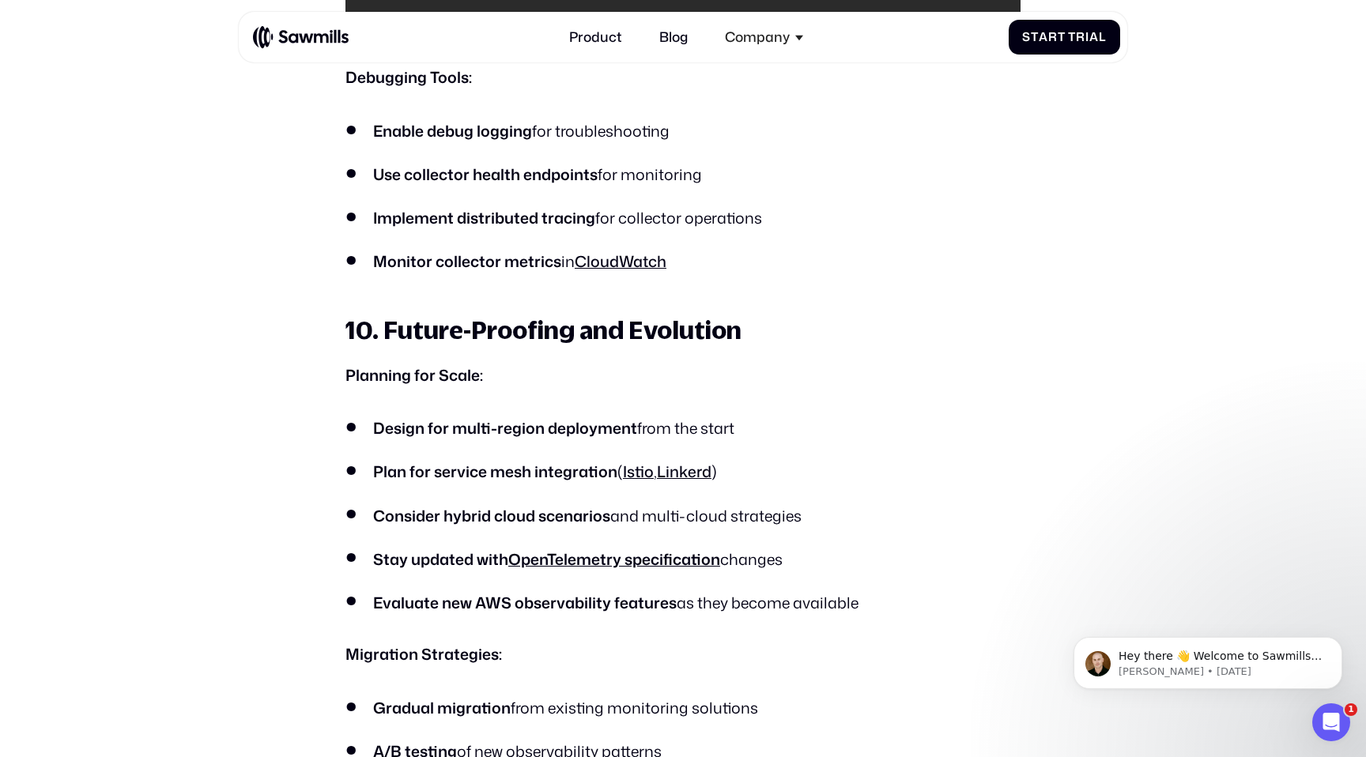
scroll to position [9704, 0]
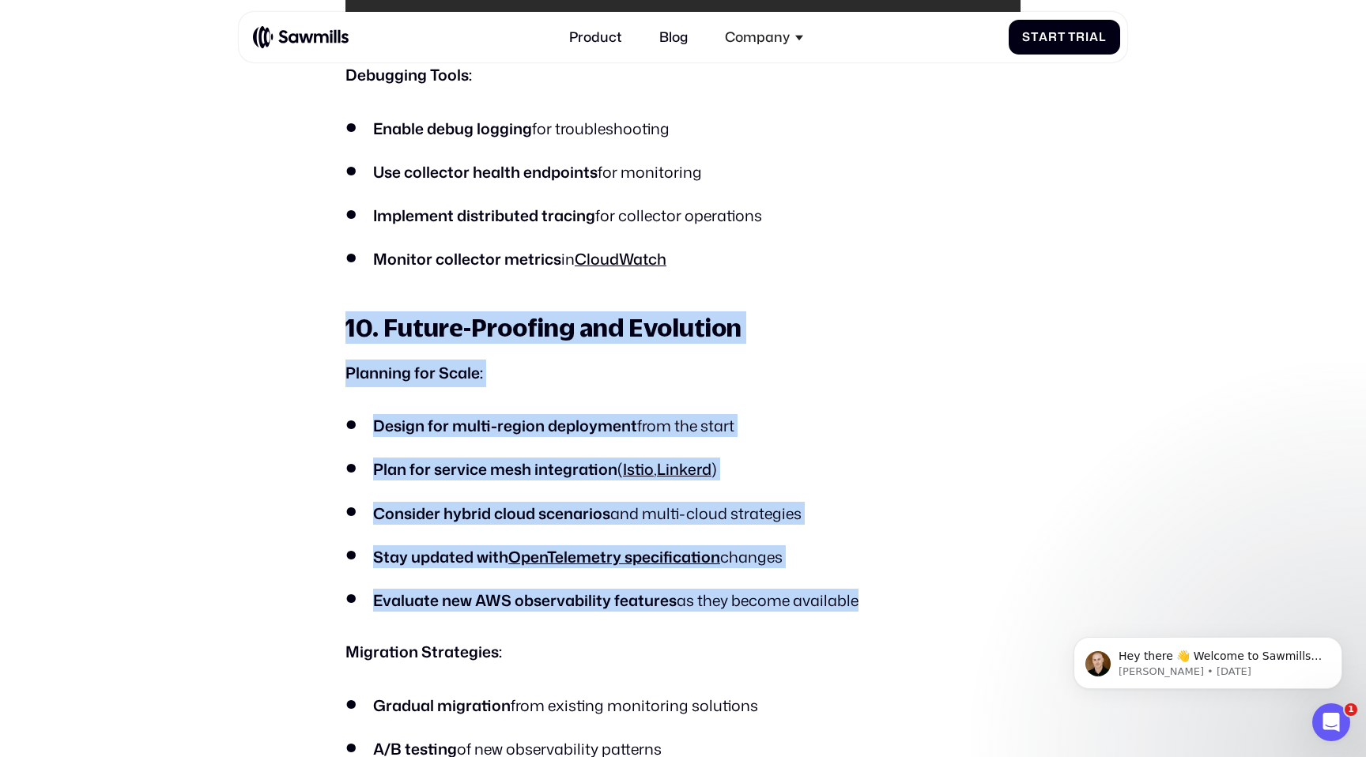
drag, startPoint x: 307, startPoint y: 329, endPoint x: 681, endPoint y: 621, distance: 474.3
click at [681, 621] on div "**********" at bounding box center [682, 41] width 674 height 17769
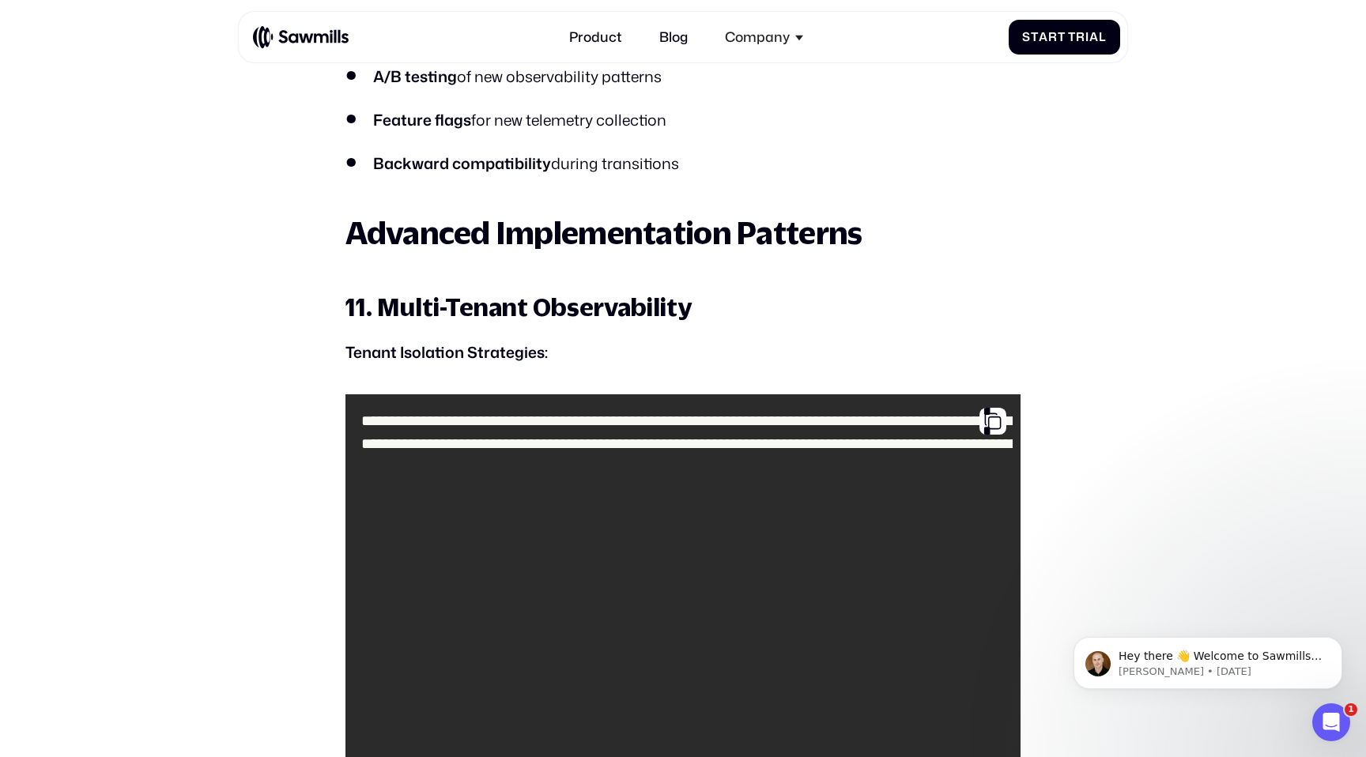
scroll to position [10375, 0]
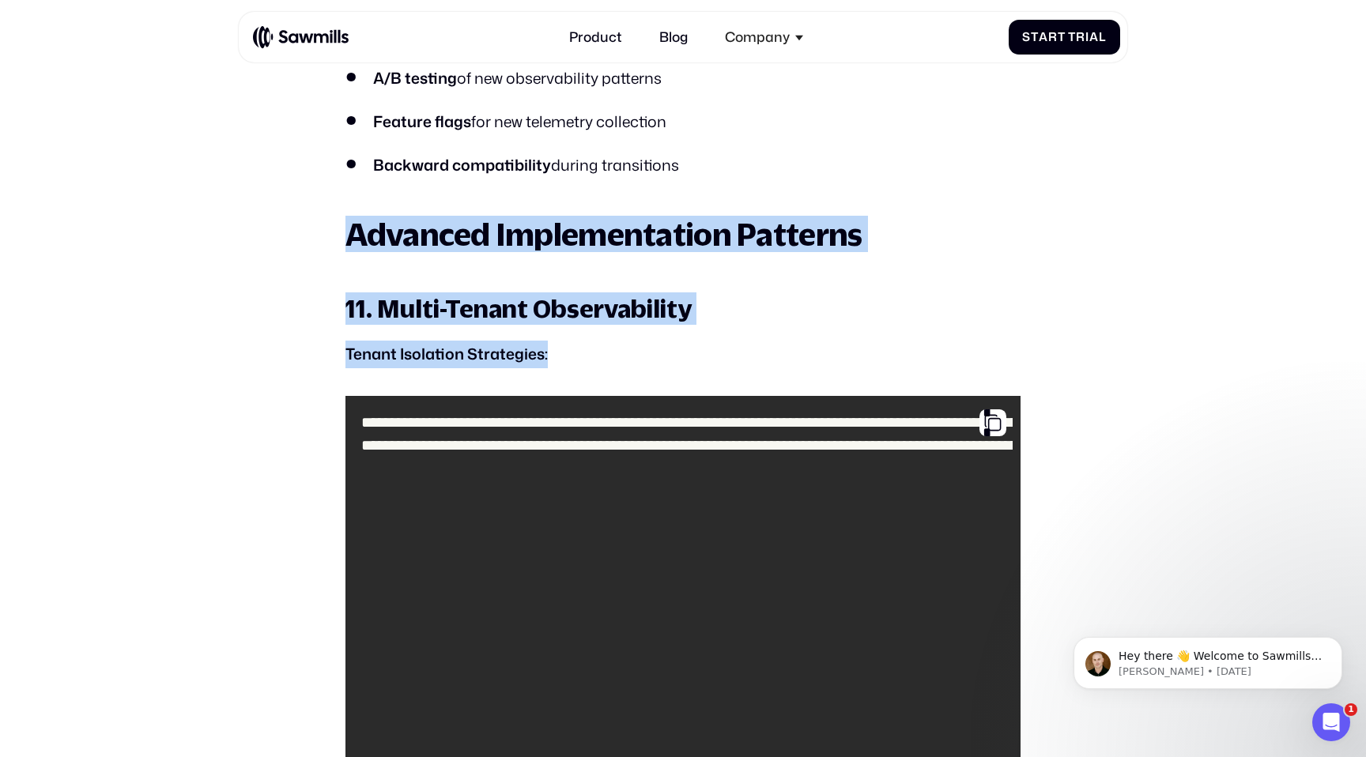
drag, startPoint x: 416, startPoint y: 214, endPoint x: 685, endPoint y: 348, distance: 300.9
click at [685, 348] on p "Tenant Isolation Strategies:" at bounding box center [682, 355] width 674 height 28
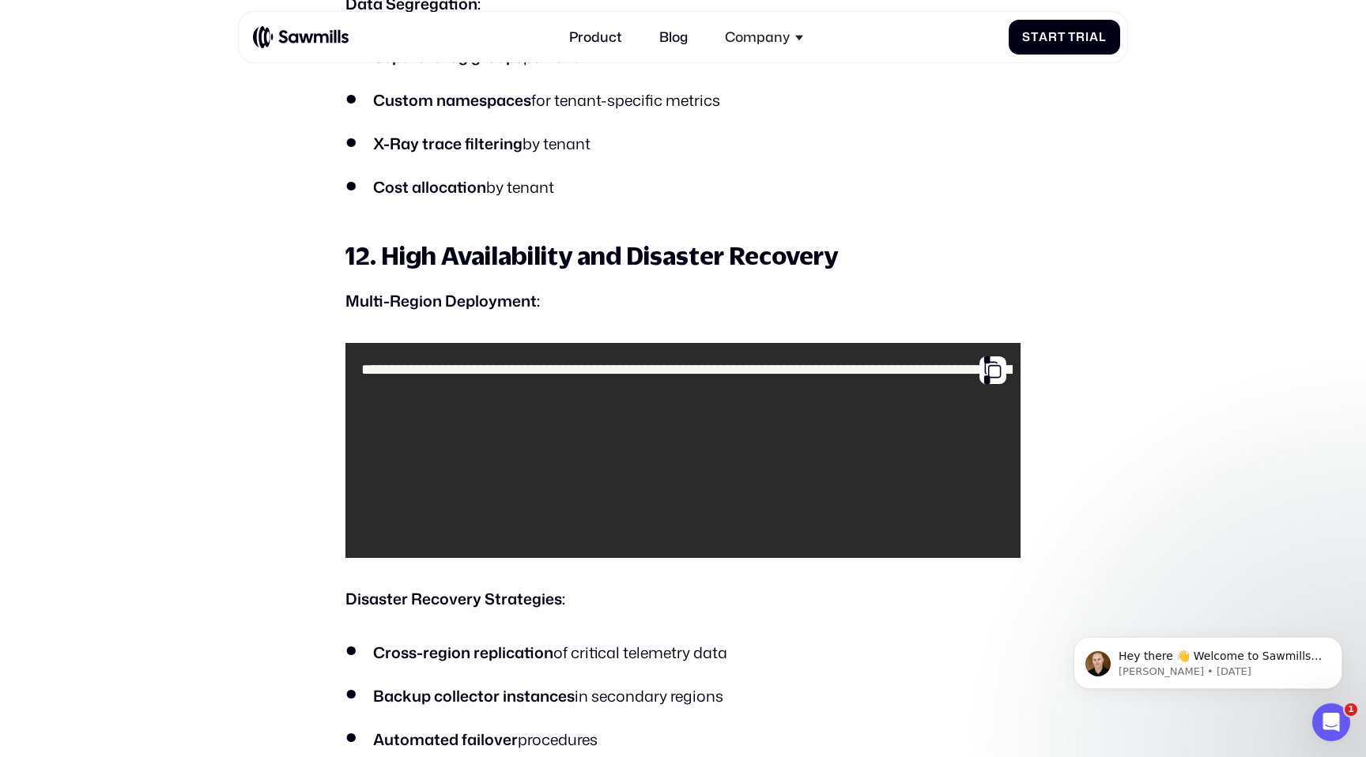
scroll to position [11283, 0]
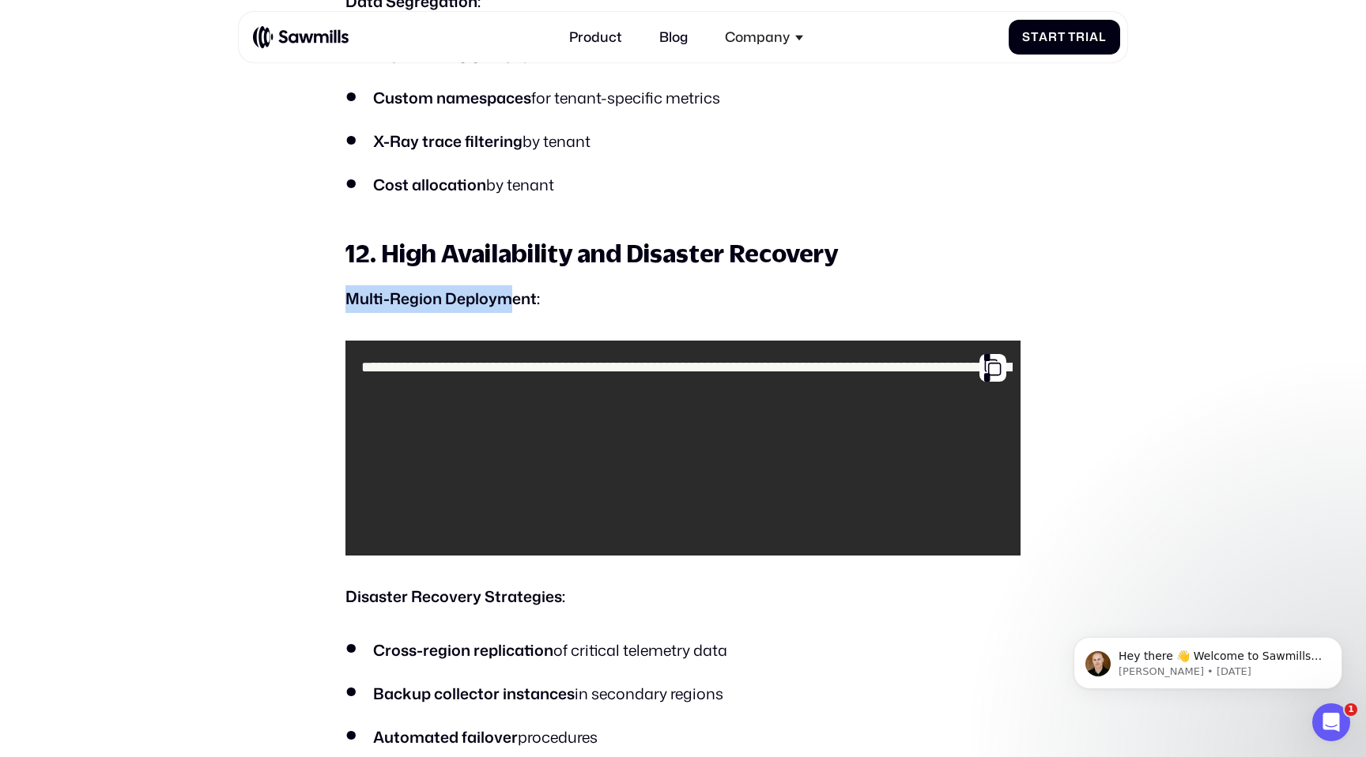
drag, startPoint x: 508, startPoint y: 297, endPoint x: 324, endPoint y: 281, distance: 184.2
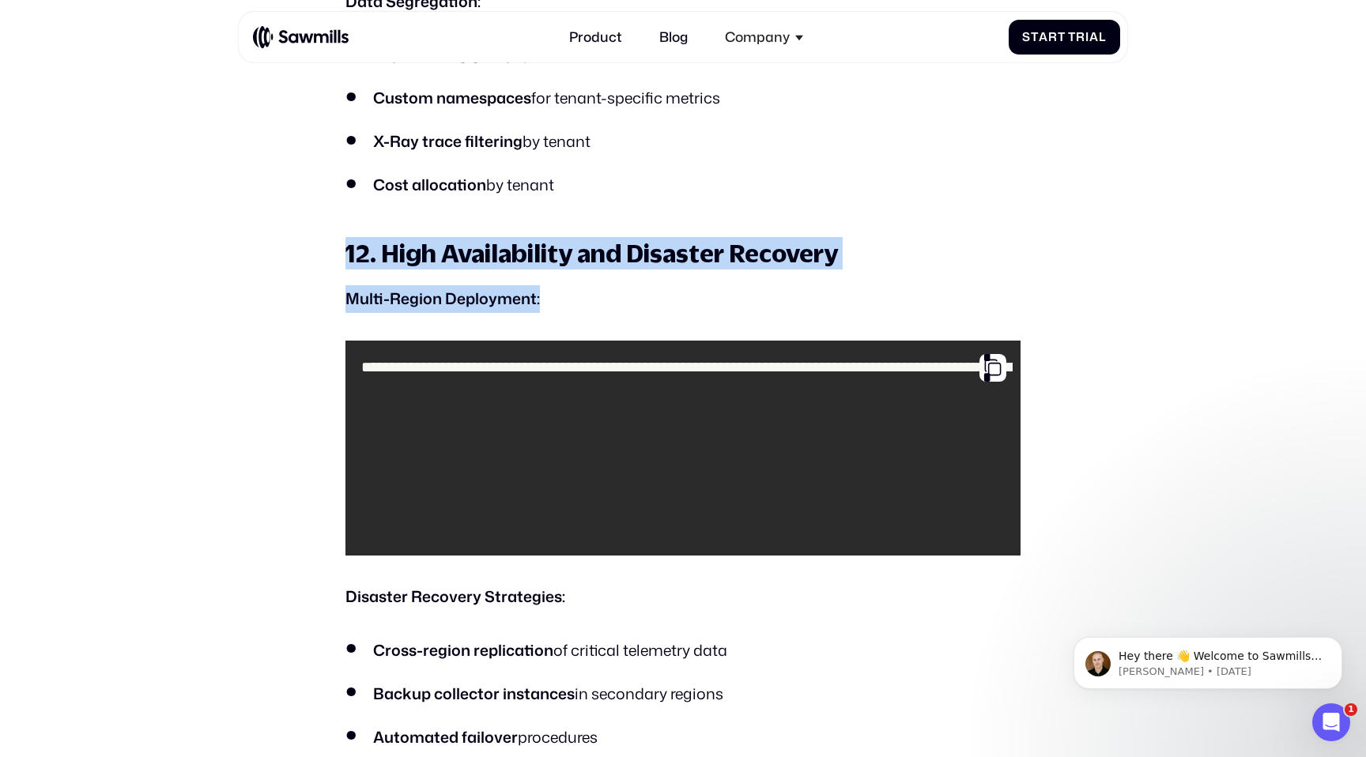
drag, startPoint x: 308, startPoint y: 255, endPoint x: 535, endPoint y: 316, distance: 235.9
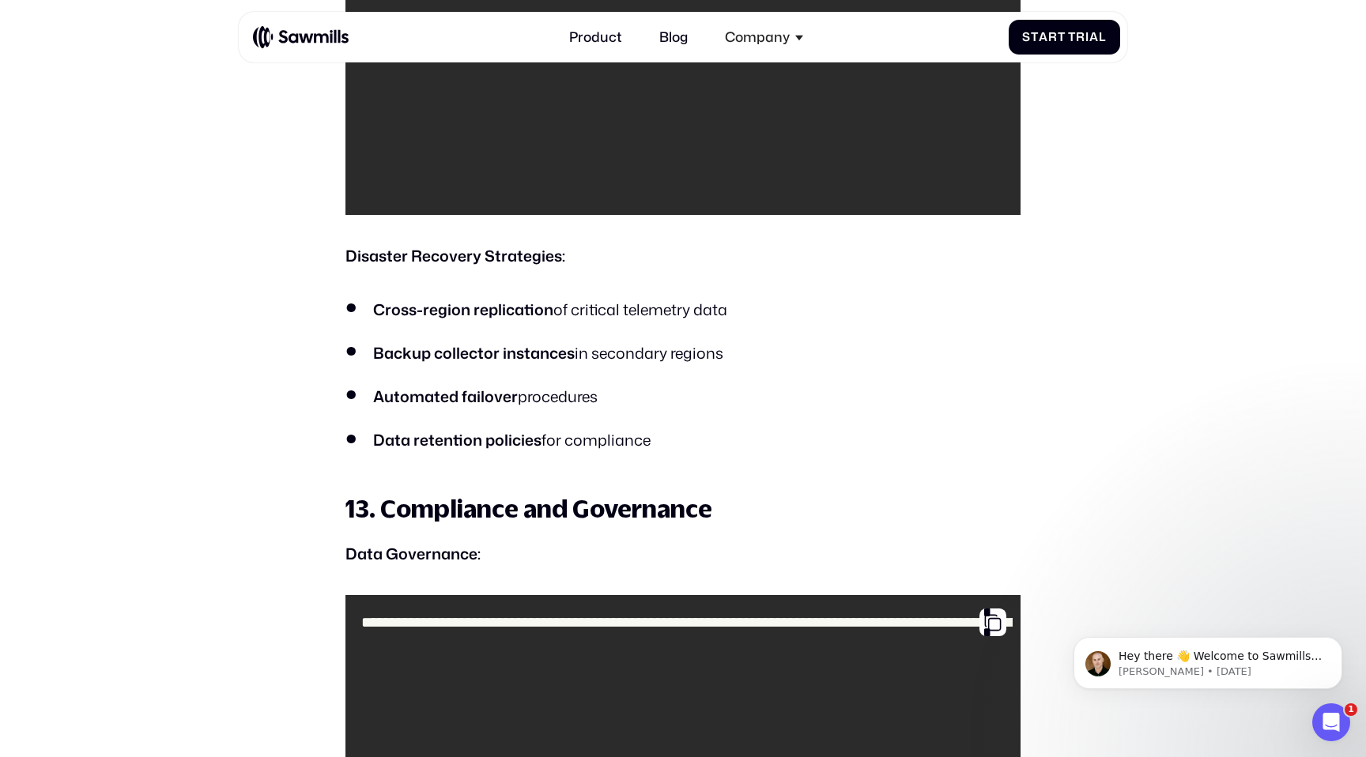
scroll to position [11630, 0]
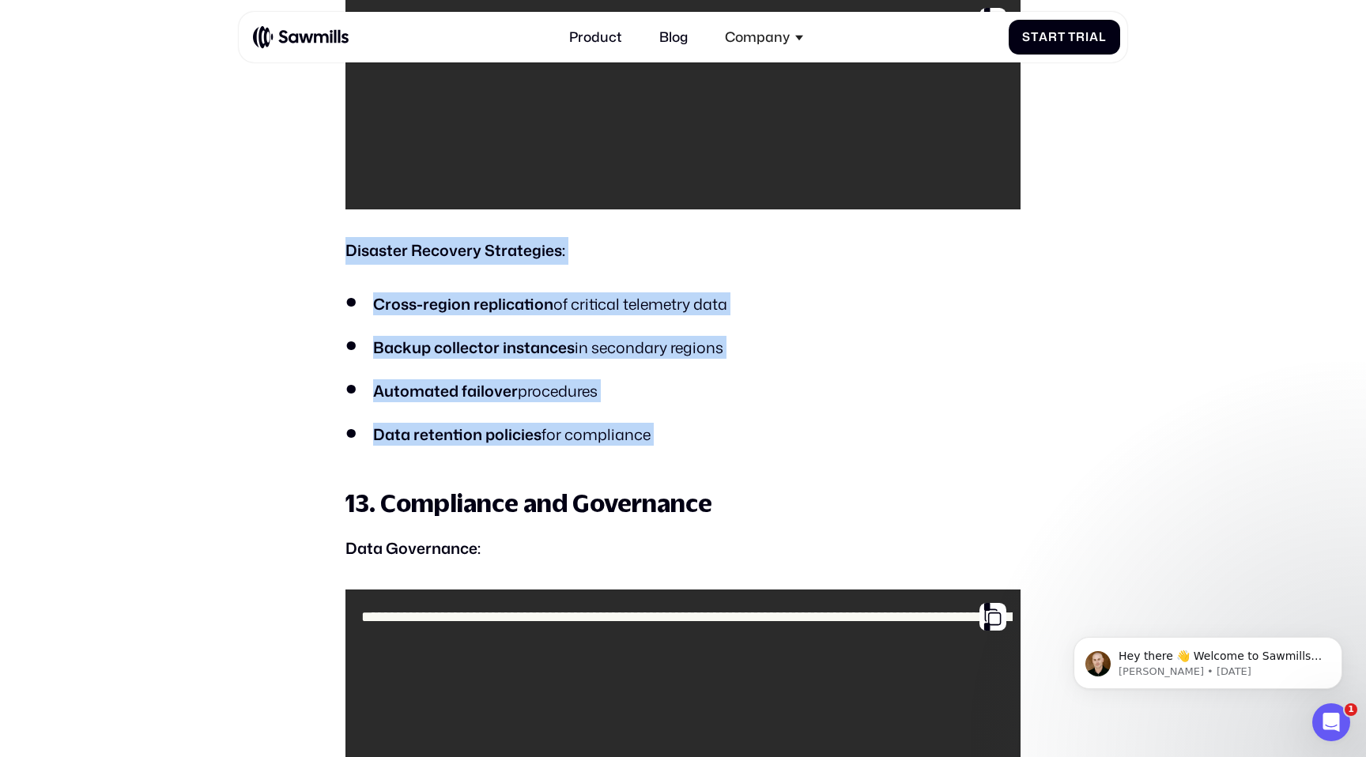
drag, startPoint x: 342, startPoint y: 244, endPoint x: 589, endPoint y: 462, distance: 329.8
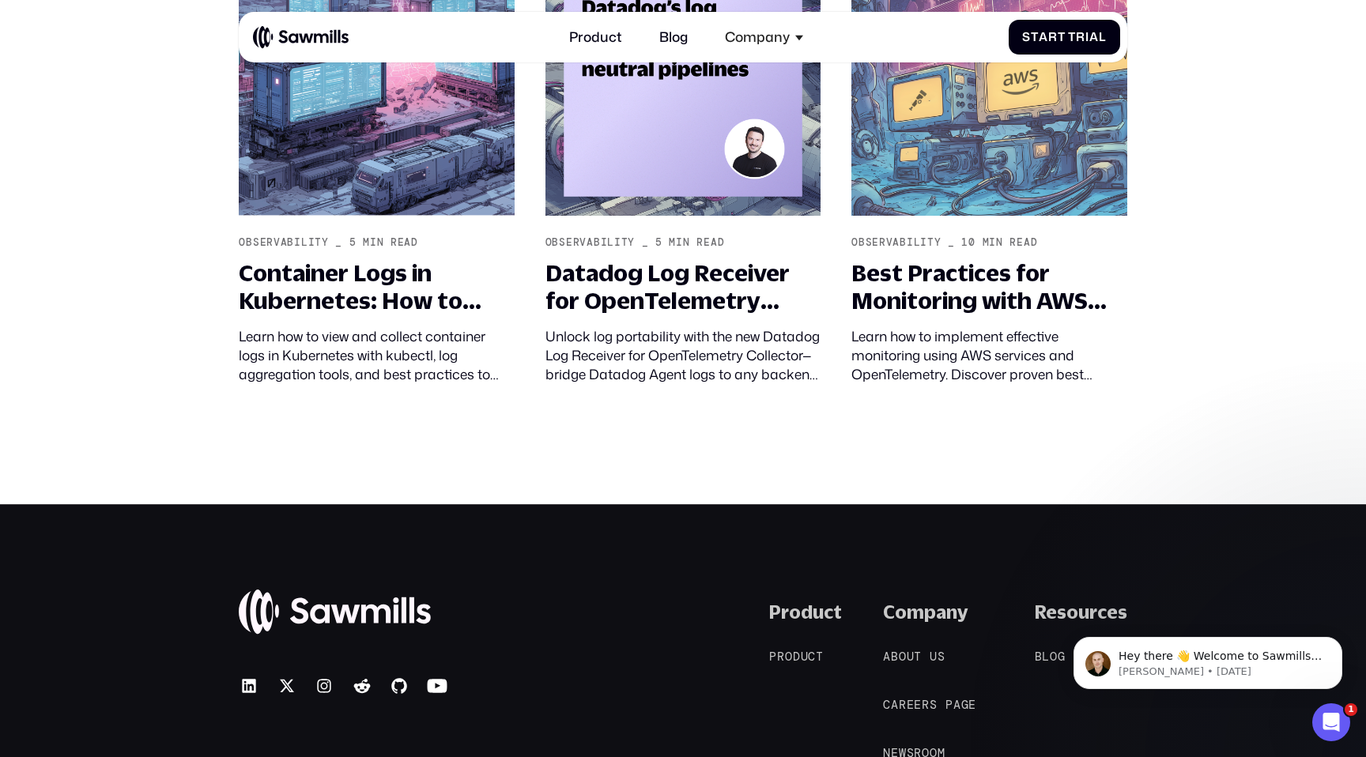
scroll to position [18867, 0]
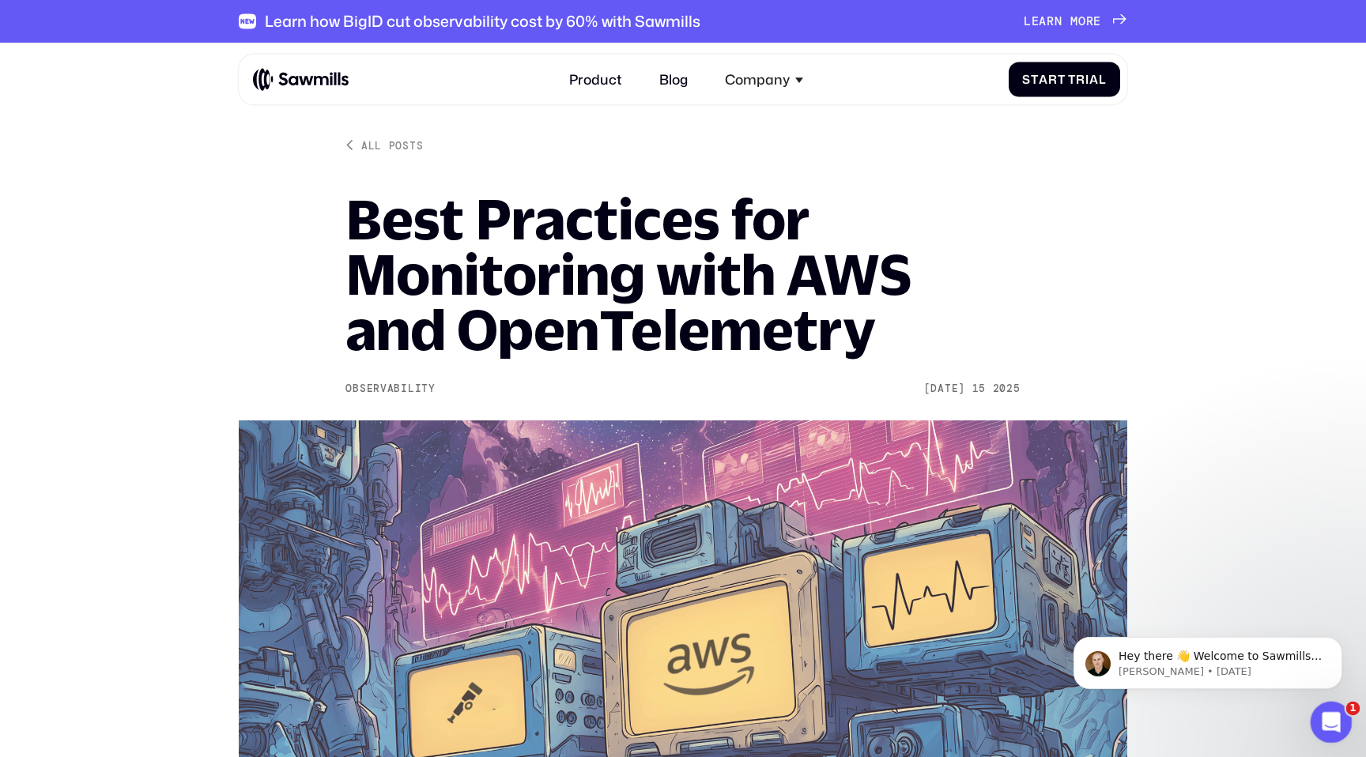
click at [1325, 710] on icon "Open Intercom Messenger" at bounding box center [1329, 721] width 26 height 26
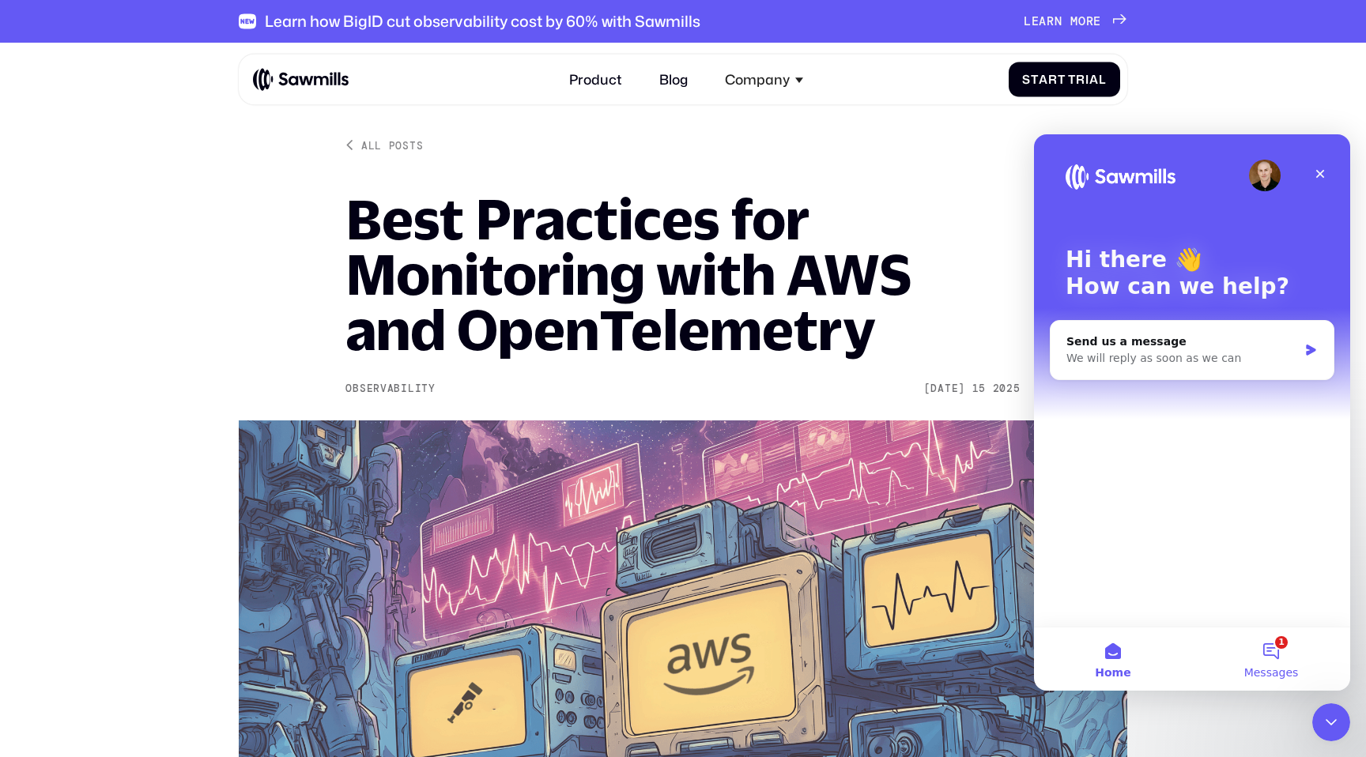
click at [1248, 633] on button "1 Messages" at bounding box center [1271, 659] width 158 height 63
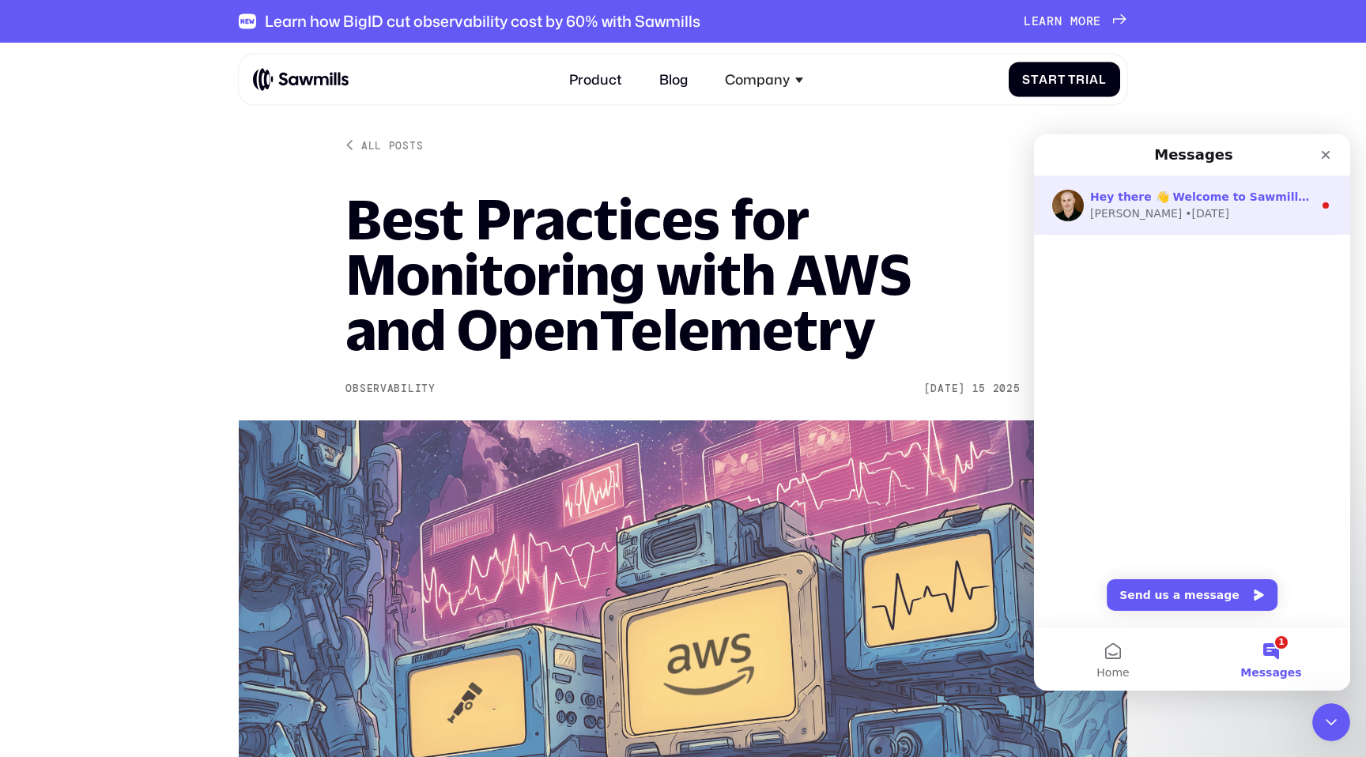
click at [1194, 212] on div "[PERSON_NAME] • [DATE]" at bounding box center [1201, 214] width 223 height 17
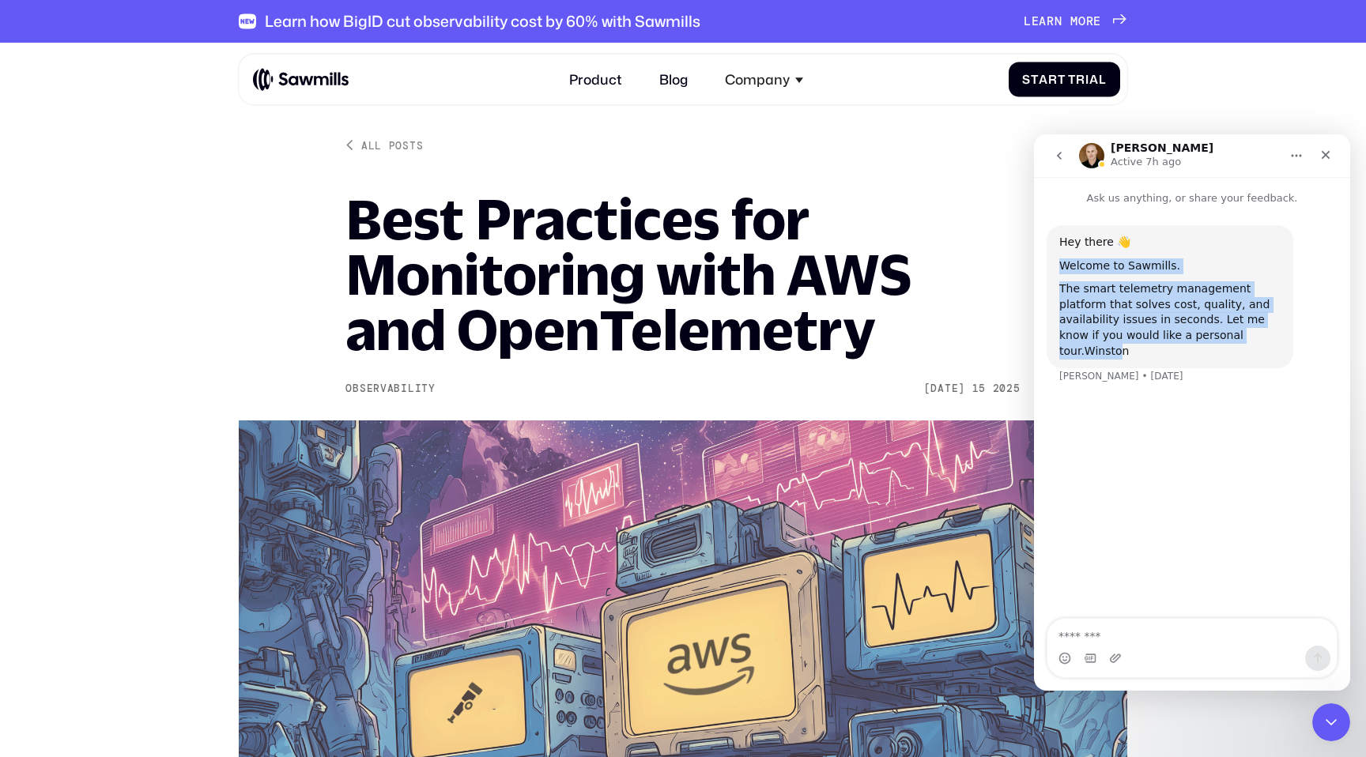
drag, startPoint x: 1060, startPoint y: 271, endPoint x: 1223, endPoint y: 338, distance: 176.2
click at [1223, 338] on div "Hey there 👋 Welcome to Sawmills. The smart telemetry management platform that s…" at bounding box center [1169, 297] width 221 height 124
click at [1223, 338] on div "The smart telemetry management platform that solves cost, quality, and availabi…" at bounding box center [1169, 319] width 221 height 77
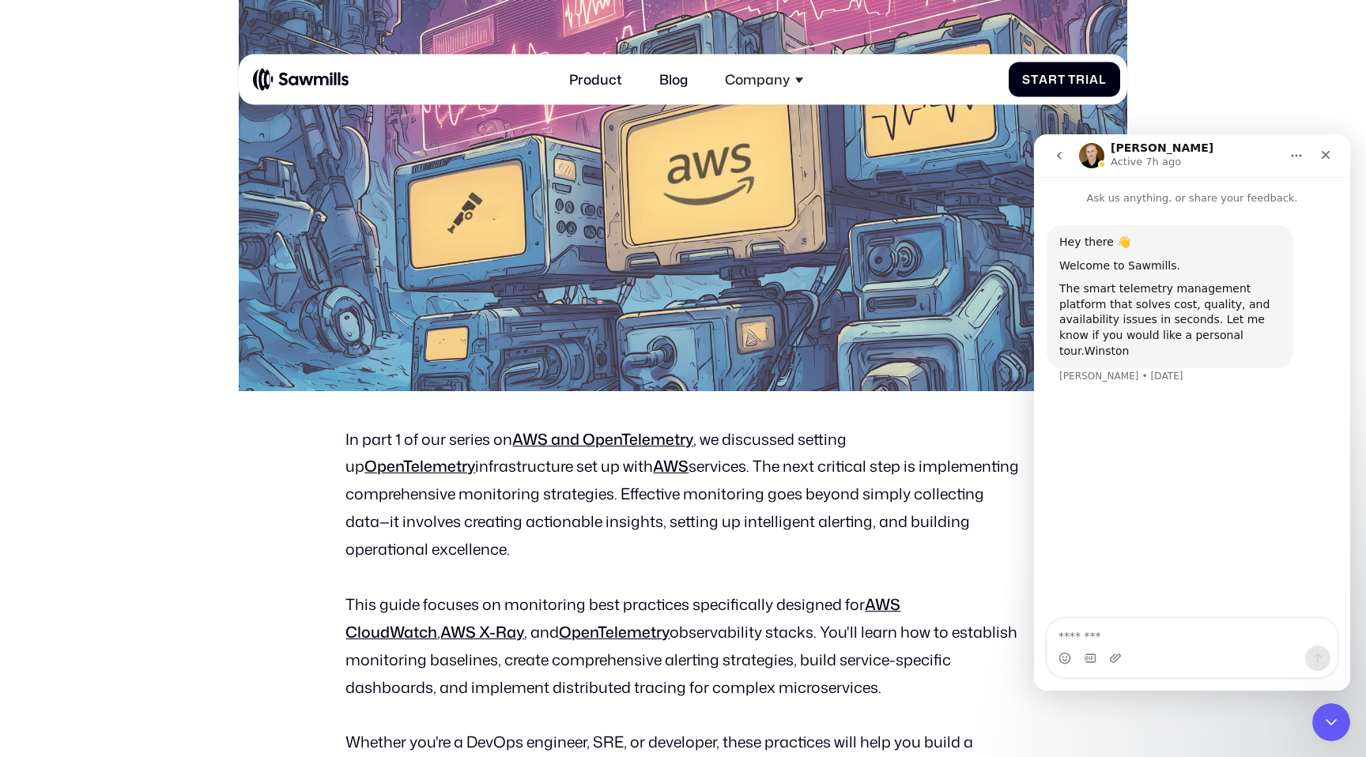
scroll to position [726, 0]
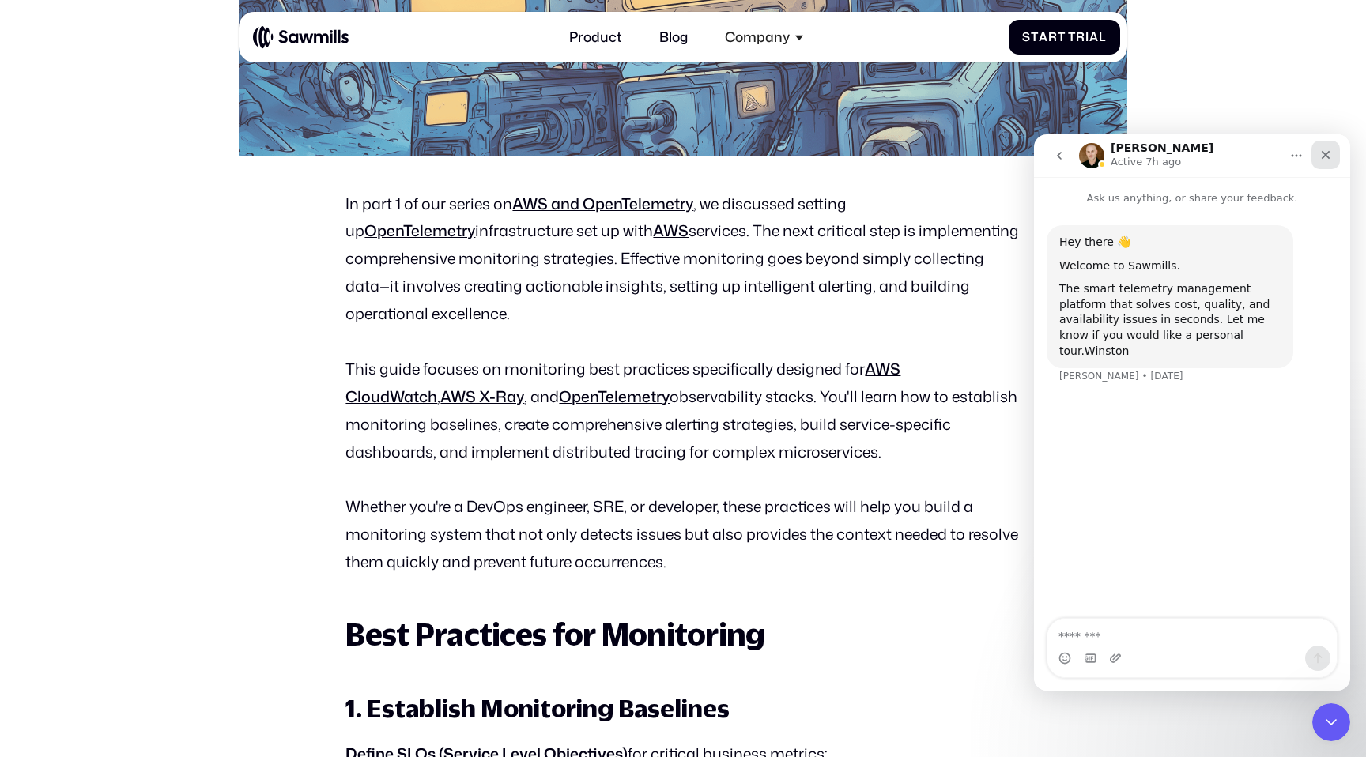
click at [1323, 153] on icon "Close" at bounding box center [1325, 155] width 13 height 13
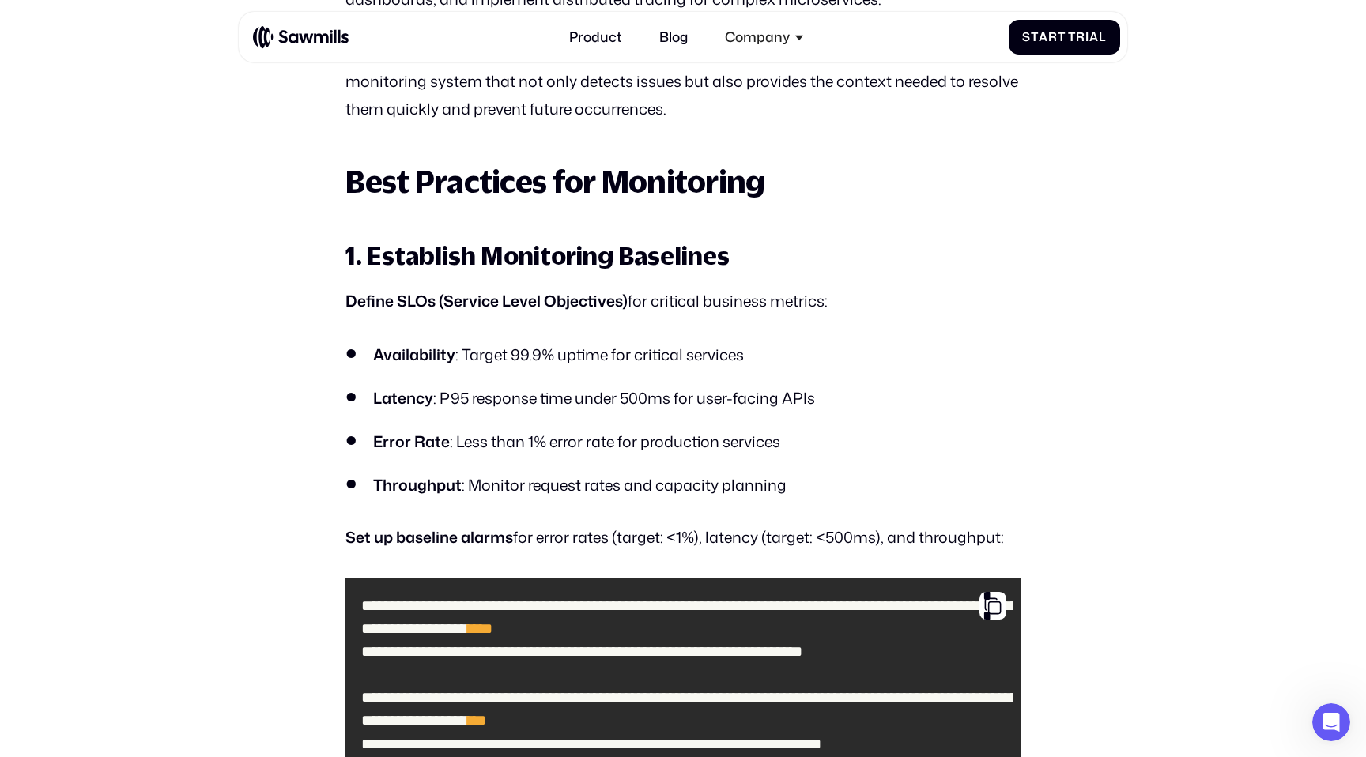
scroll to position [1180, 0]
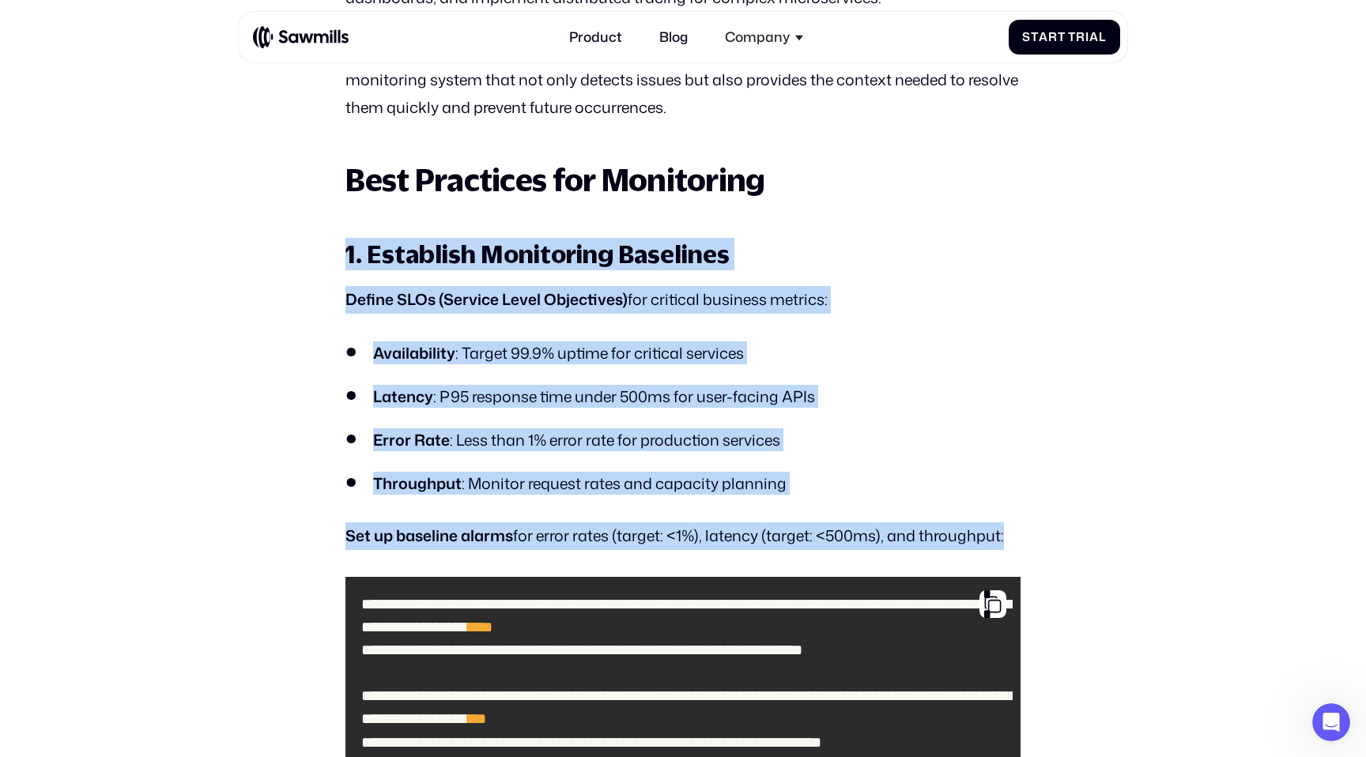
drag, startPoint x: 365, startPoint y: 181, endPoint x: 722, endPoint y: 528, distance: 497.6
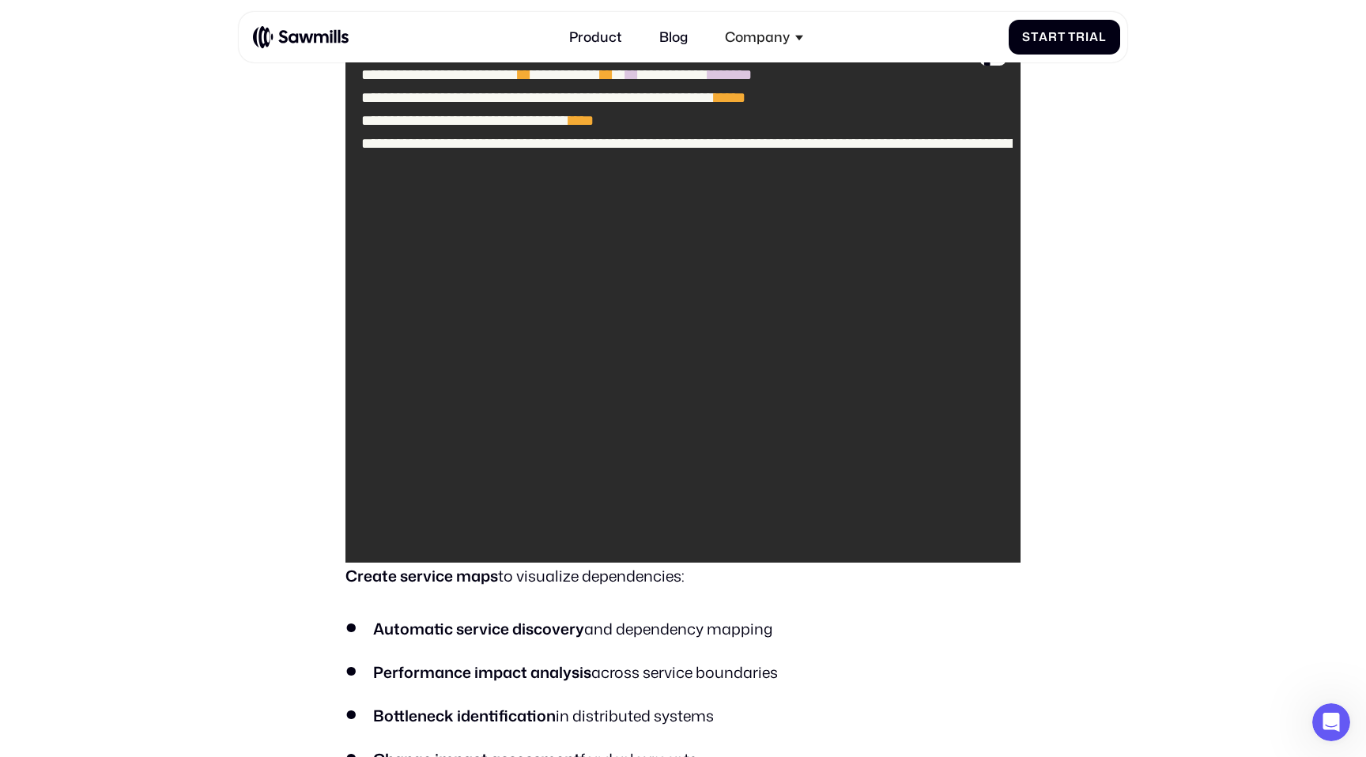
scroll to position [6565, 0]
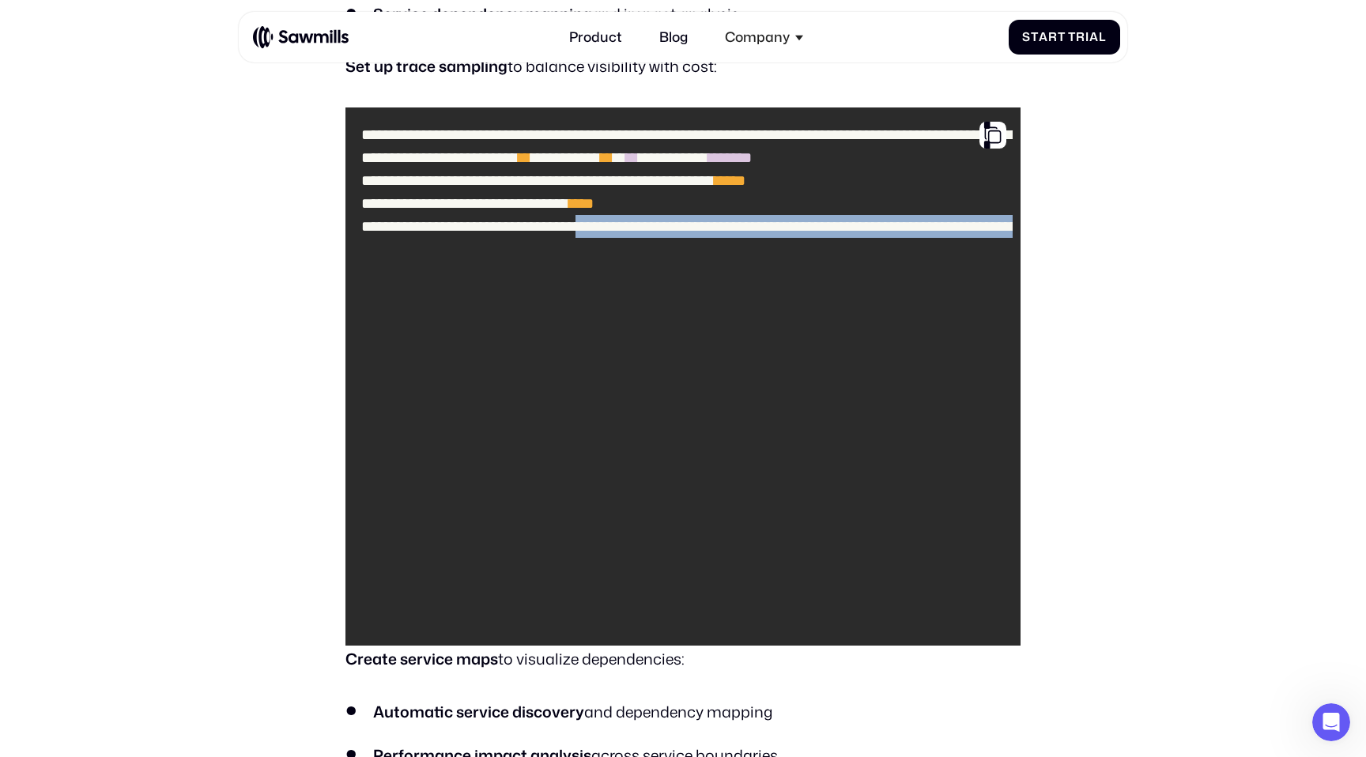
drag, startPoint x: 700, startPoint y: 571, endPoint x: 543, endPoint y: 340, distance: 279.4
click at [543, 340] on code "**********" at bounding box center [682, 376] width 659 height 523
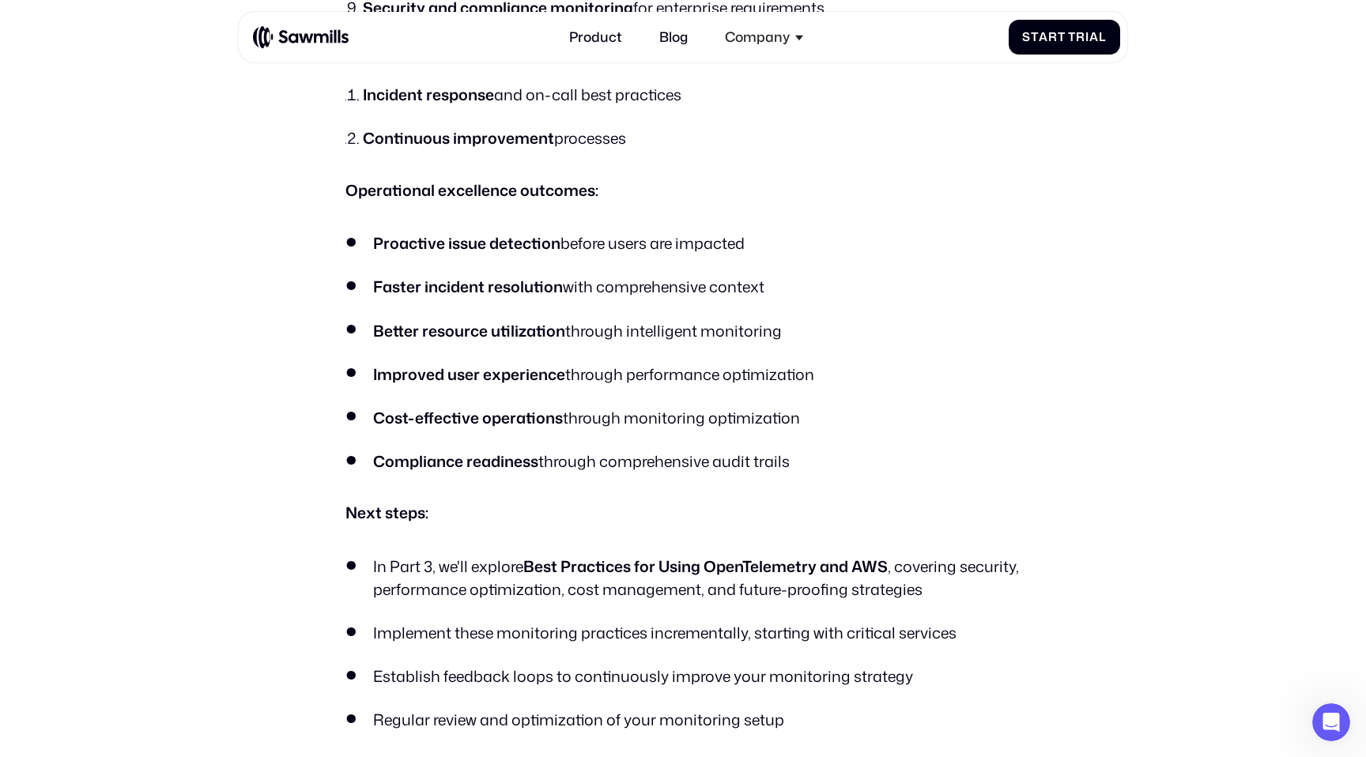
scroll to position [20999, 0]
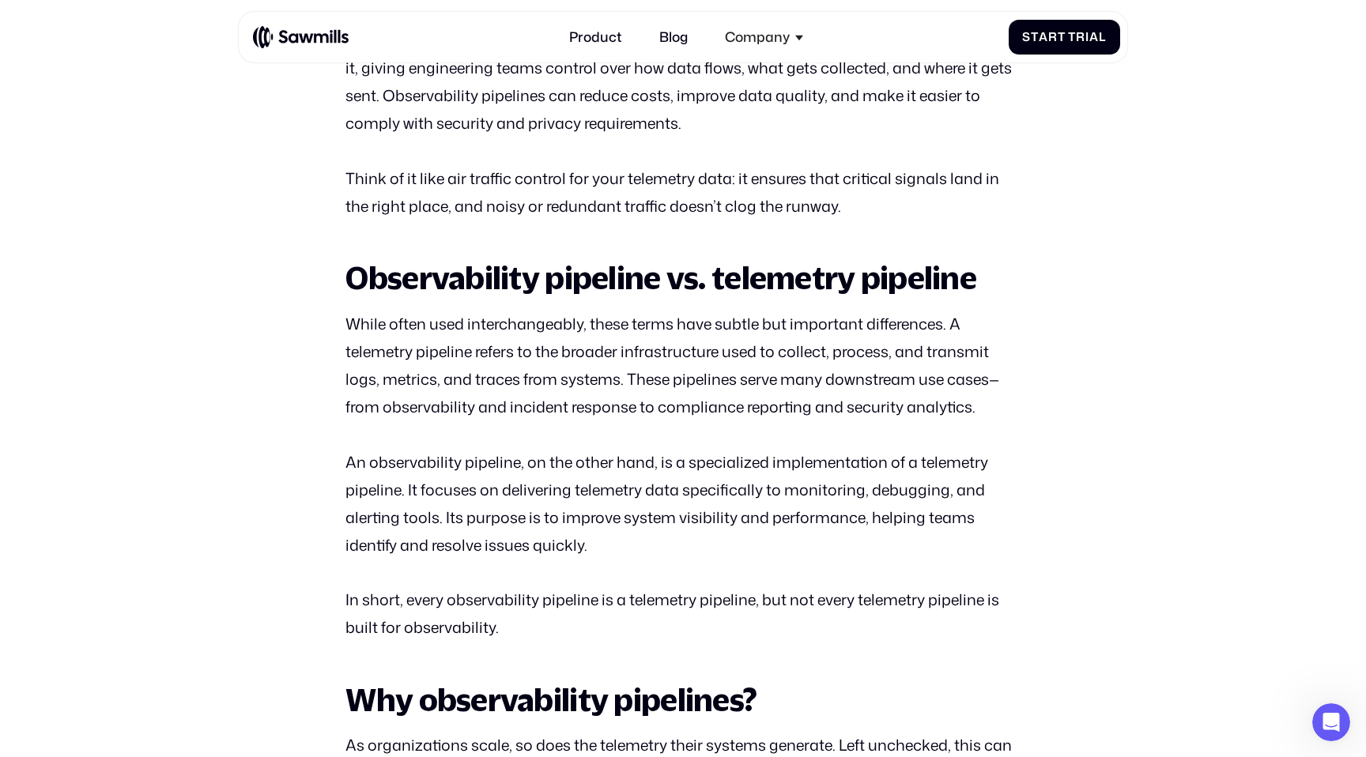
scroll to position [1299, 0]
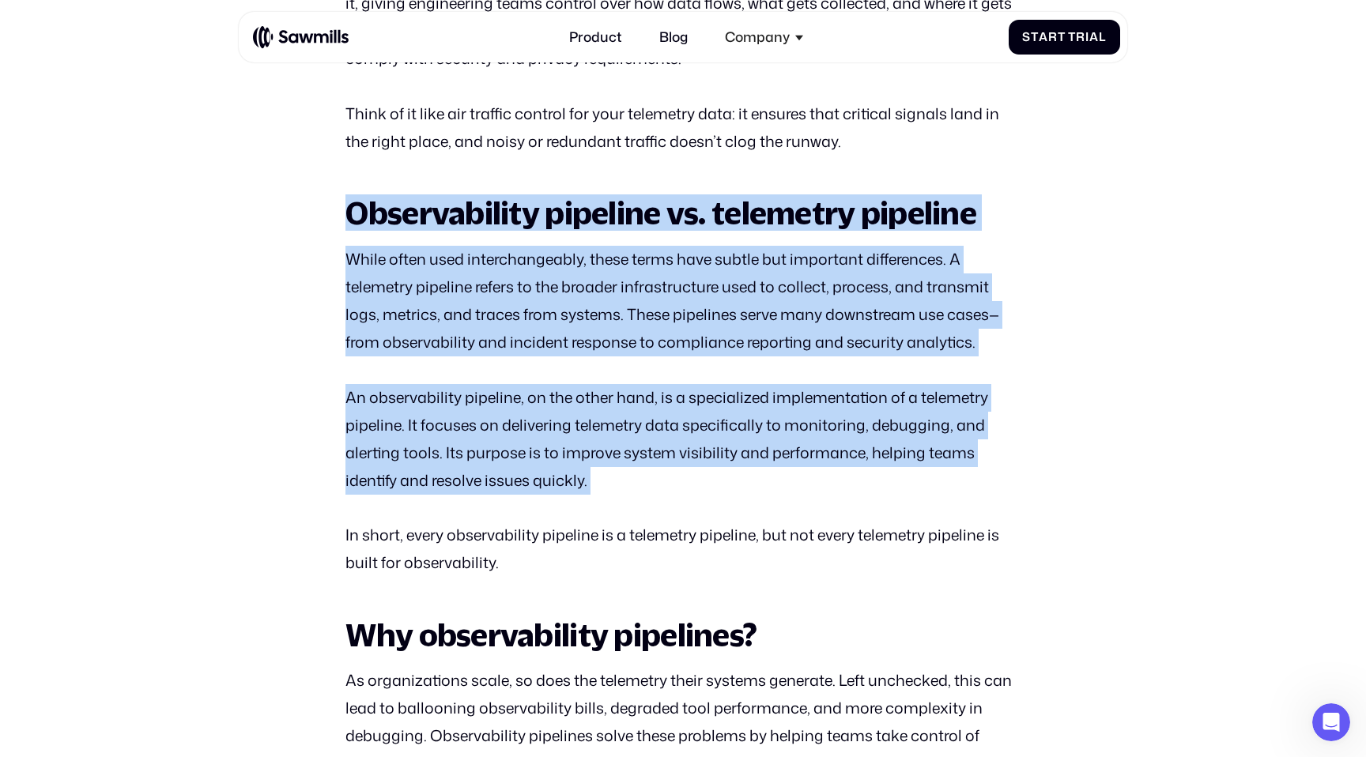
drag, startPoint x: 347, startPoint y: 222, endPoint x: 610, endPoint y: 508, distance: 388.3
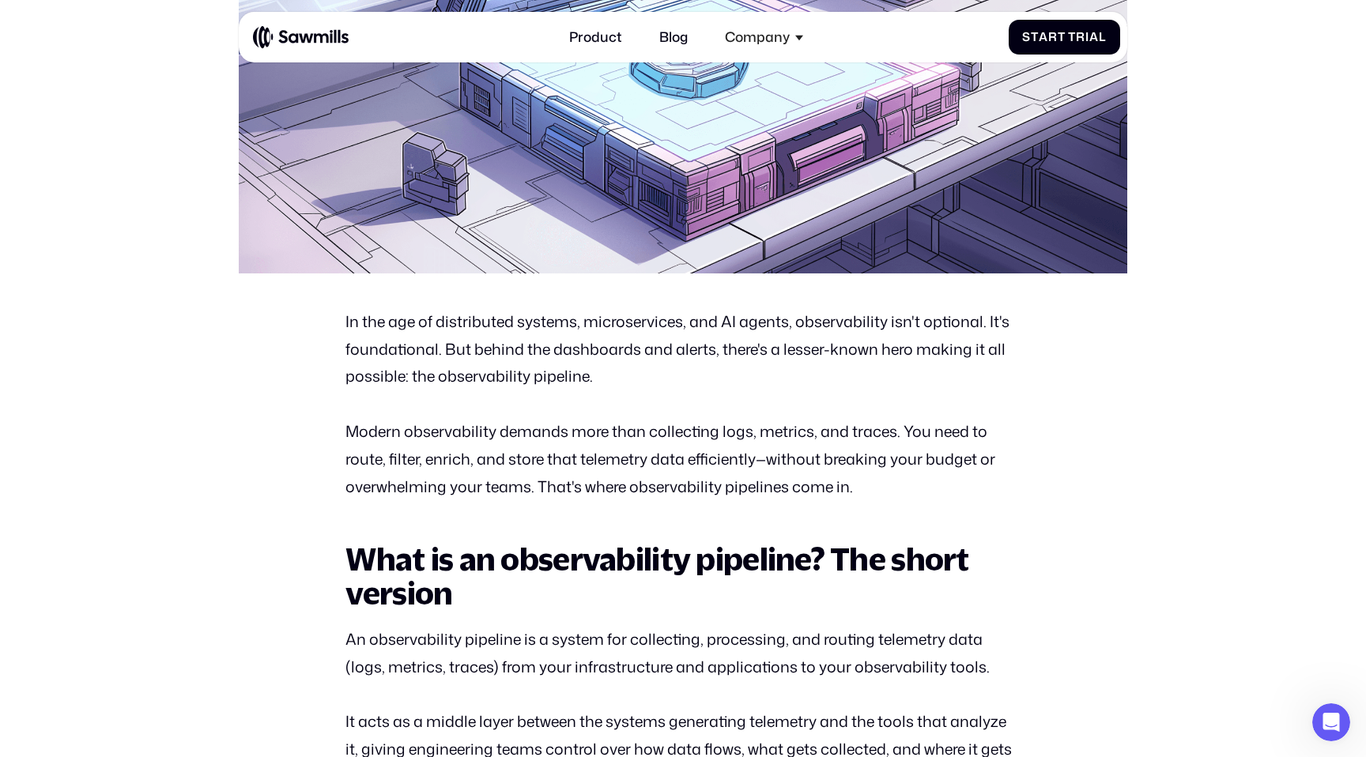
scroll to position [572, 0]
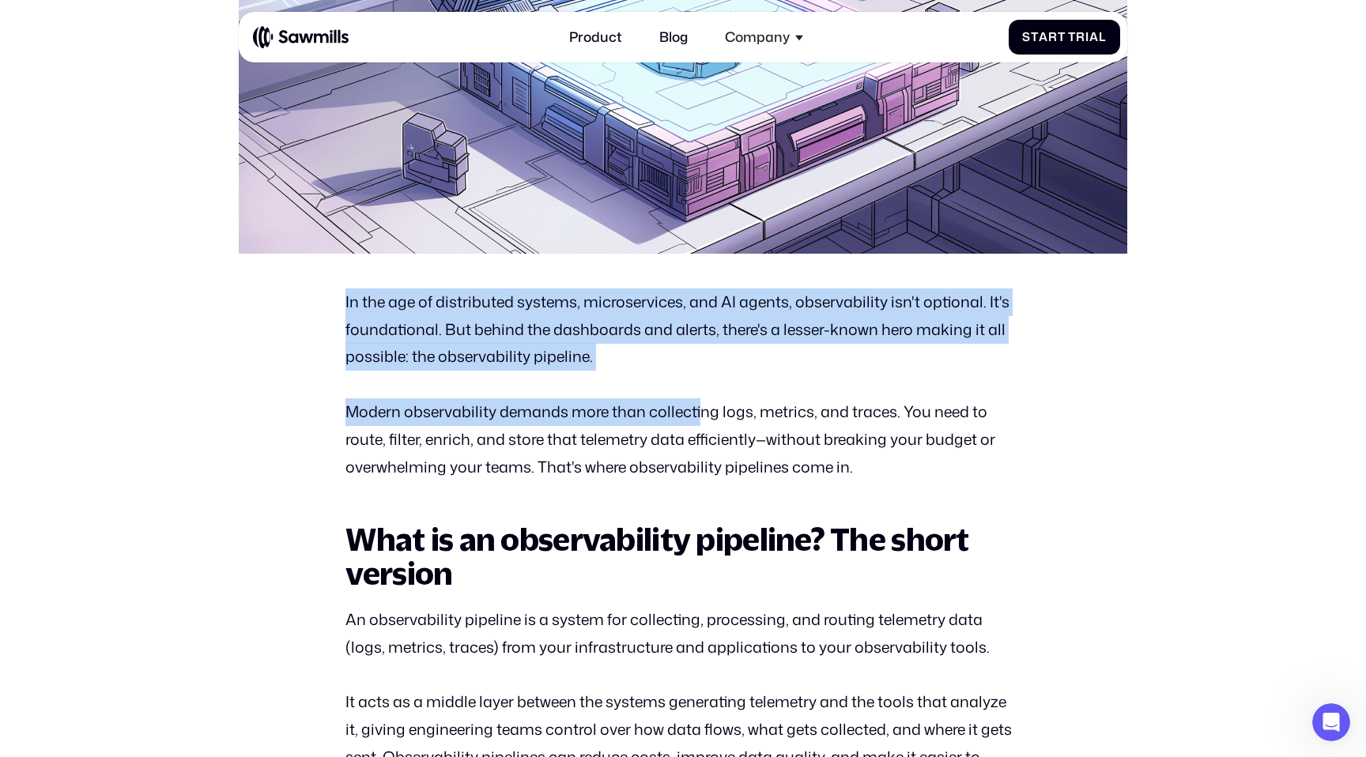
drag, startPoint x: 344, startPoint y: 288, endPoint x: 700, endPoint y: 412, distance: 376.8
click at [700, 412] on p "Modern observability demands more than collecting logs, metrics, and traces. Yo…" at bounding box center [682, 439] width 674 height 83
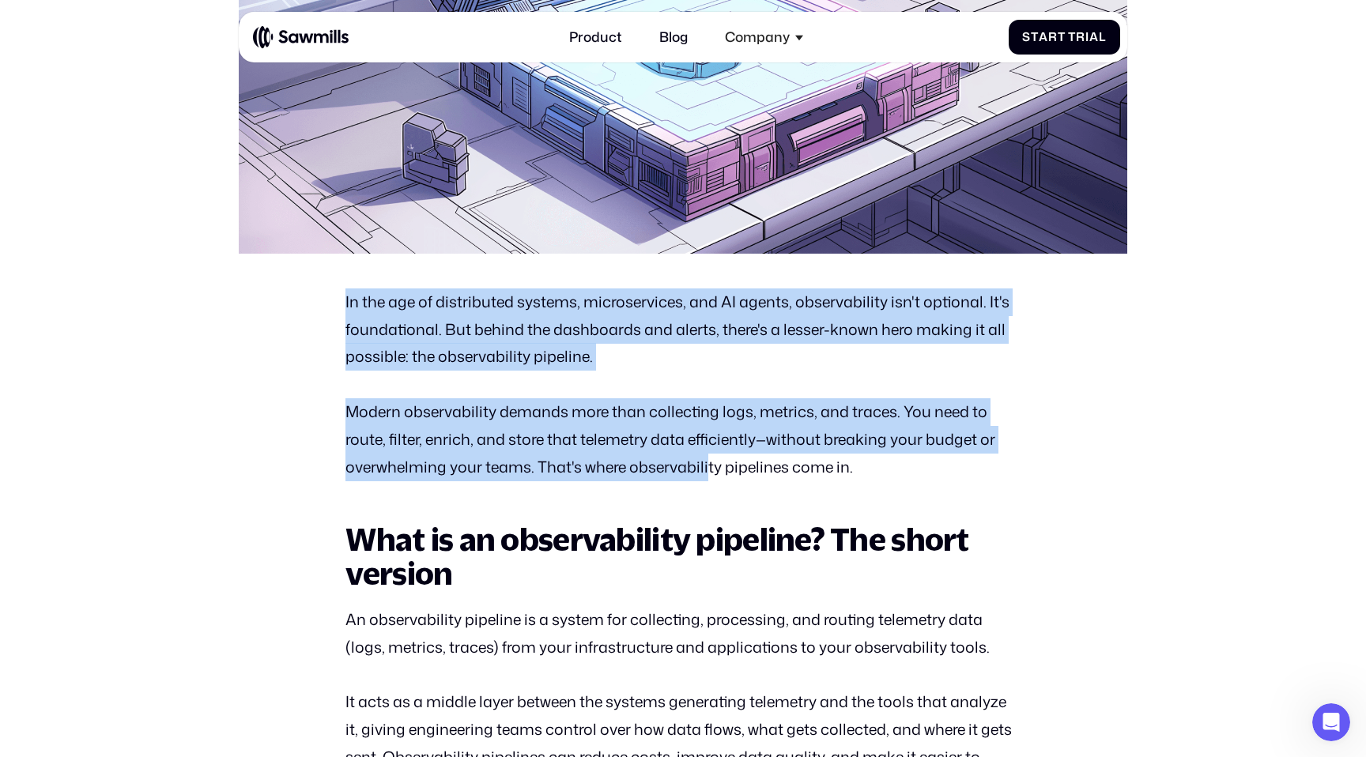
drag, startPoint x: 708, startPoint y: 469, endPoint x: 362, endPoint y: 283, distance: 393.0
drag, startPoint x: 340, startPoint y: 299, endPoint x: 712, endPoint y: 482, distance: 414.4
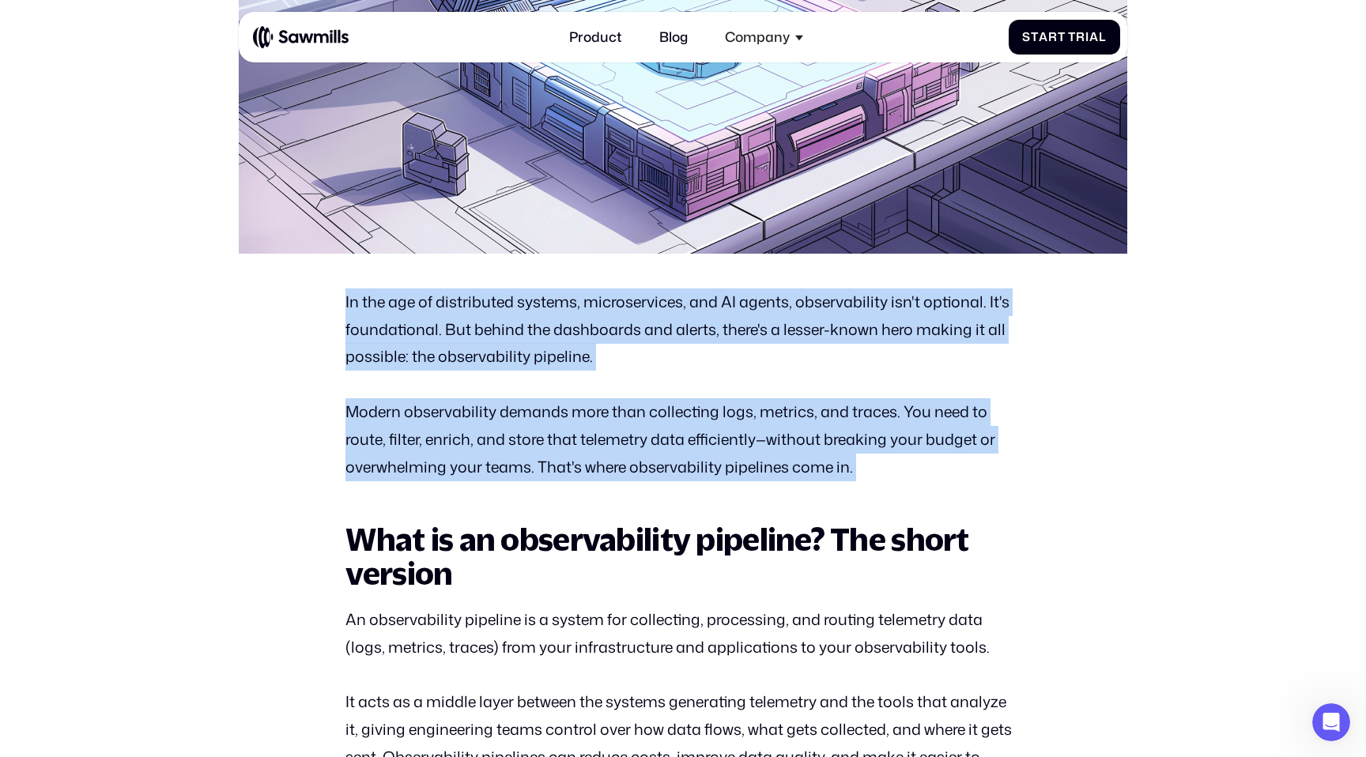
drag, startPoint x: 780, startPoint y: 482, endPoint x: 364, endPoint y: 305, distance: 452.0
click at [364, 305] on p "In the age of distributed systems, microservices, and AI agents, observability …" at bounding box center [682, 330] width 674 height 83
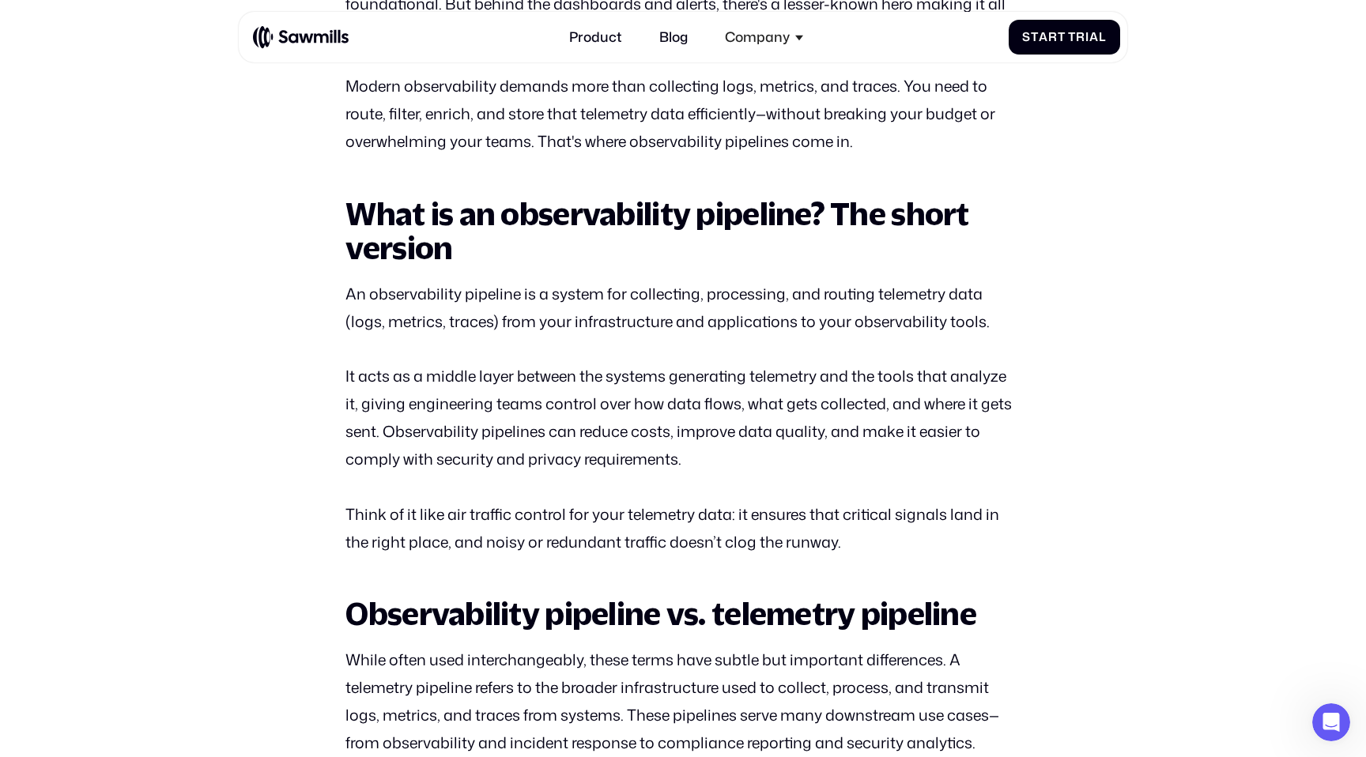
scroll to position [900, 0]
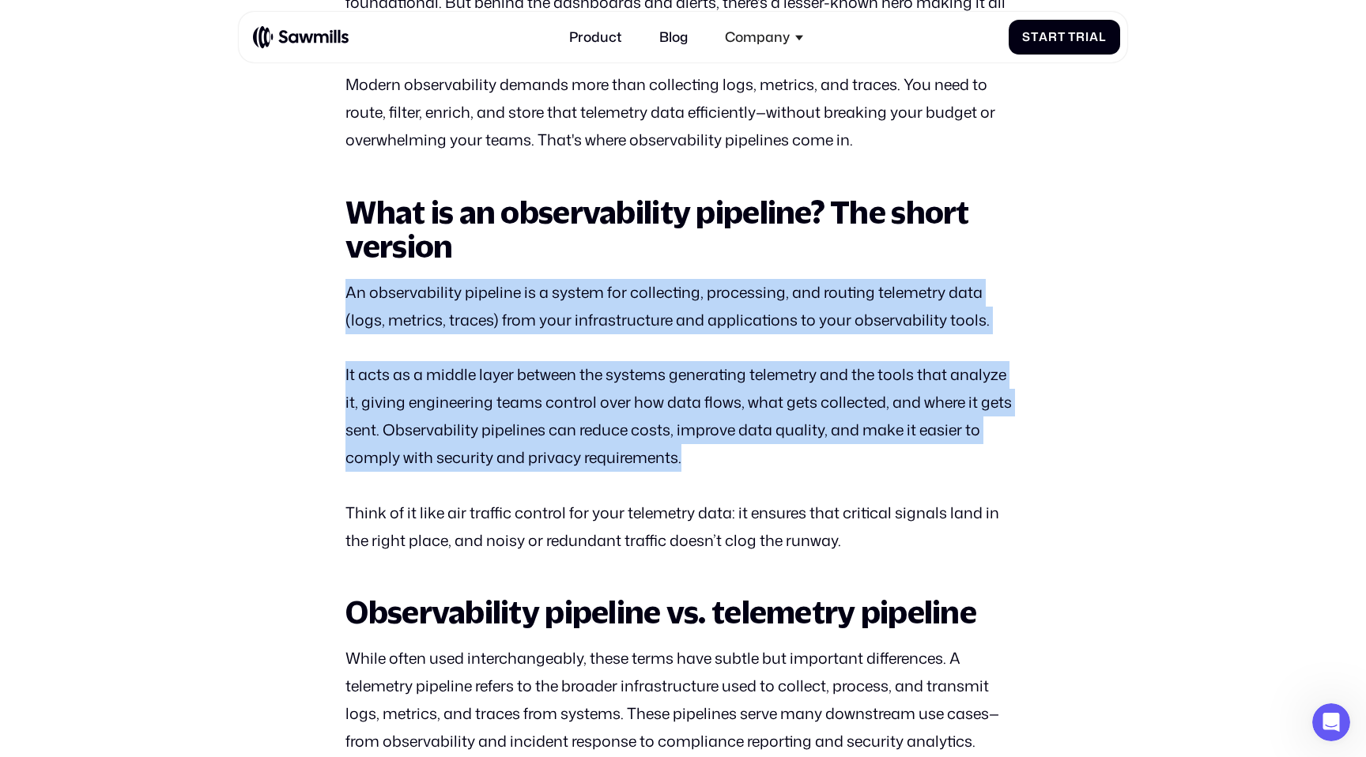
drag, startPoint x: 334, startPoint y: 273, endPoint x: 766, endPoint y: 453, distance: 467.8
click at [766, 453] on p "It acts as a middle layer between the systems generating telemetry and the tool…" at bounding box center [682, 416] width 674 height 111
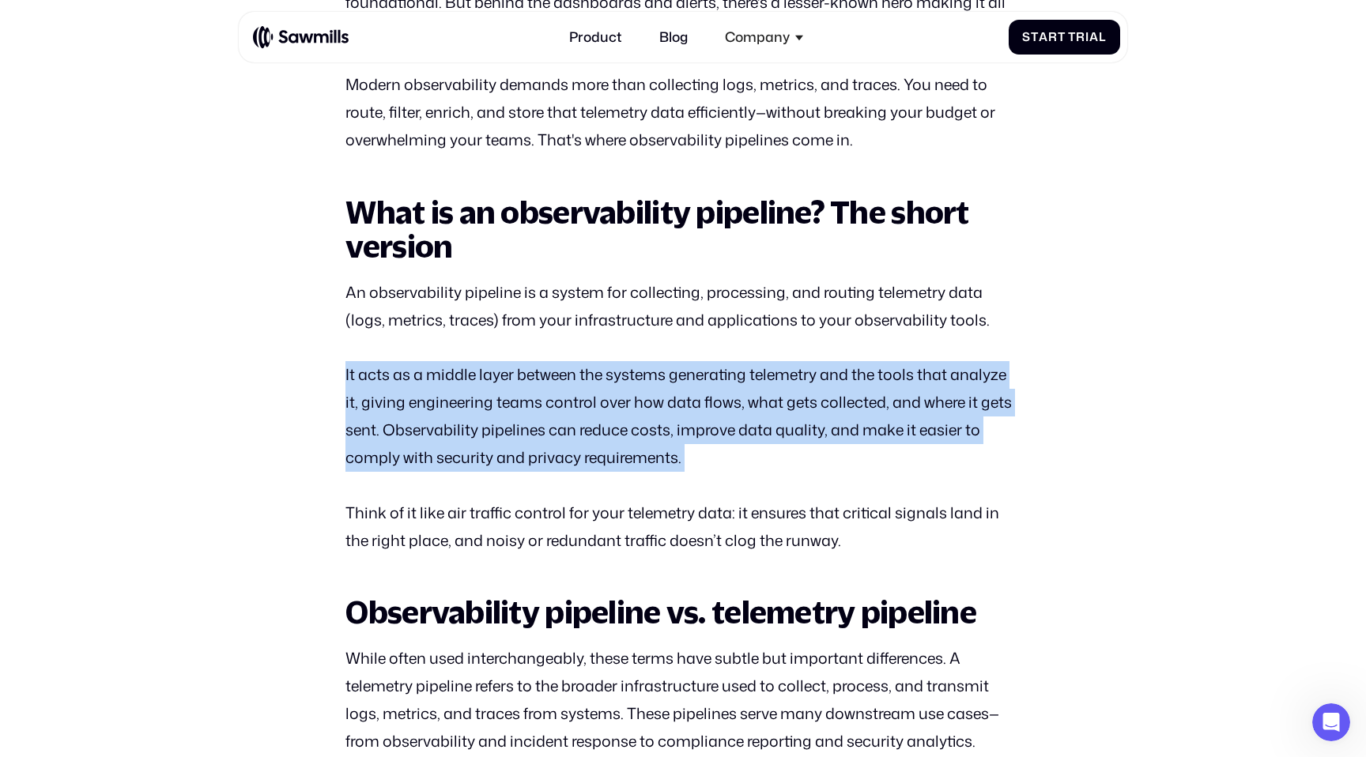
drag, startPoint x: 766, startPoint y: 453, endPoint x: 383, endPoint y: 349, distance: 397.4
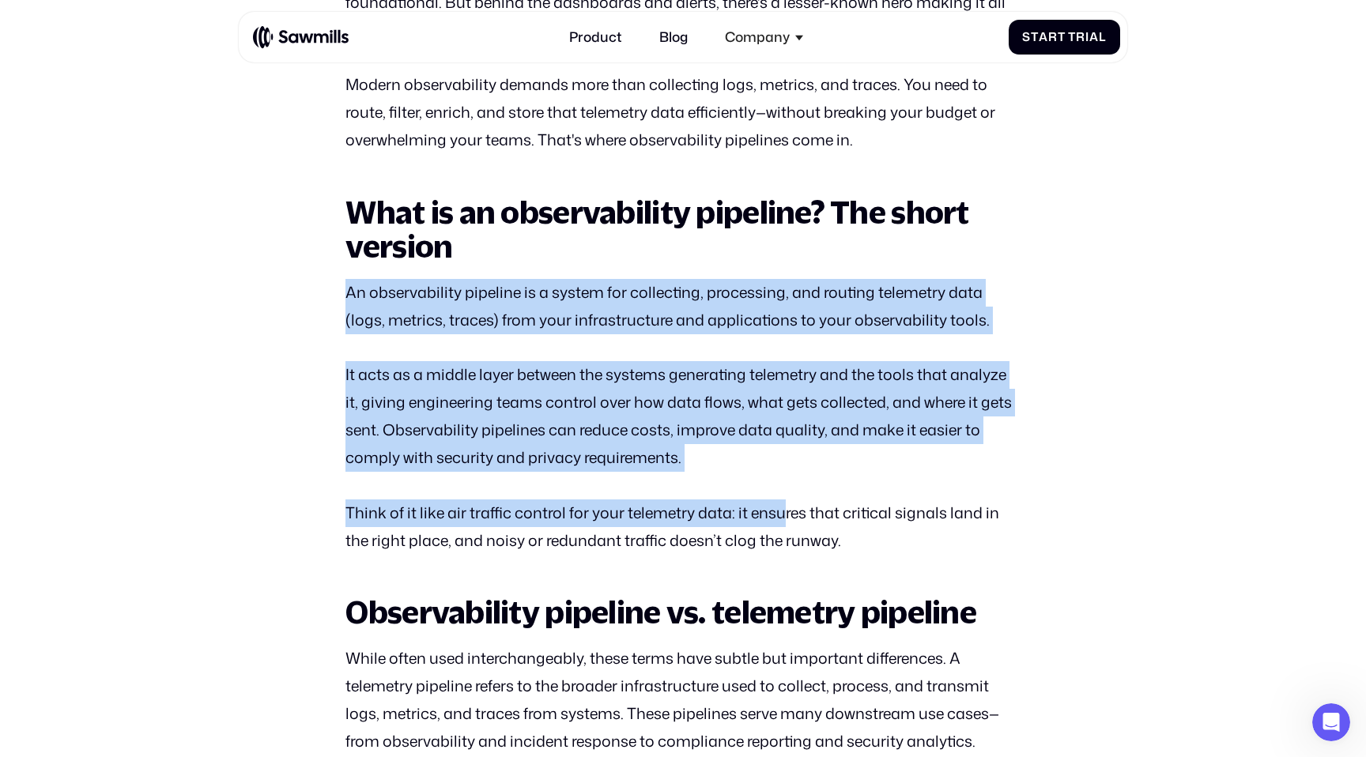
drag, startPoint x: 353, startPoint y: 275, endPoint x: 781, endPoint y: 507, distance: 487.1
click at [781, 507] on p "Think of it like air traffic control for your telemetry data: it ensures that c…" at bounding box center [682, 527] width 674 height 55
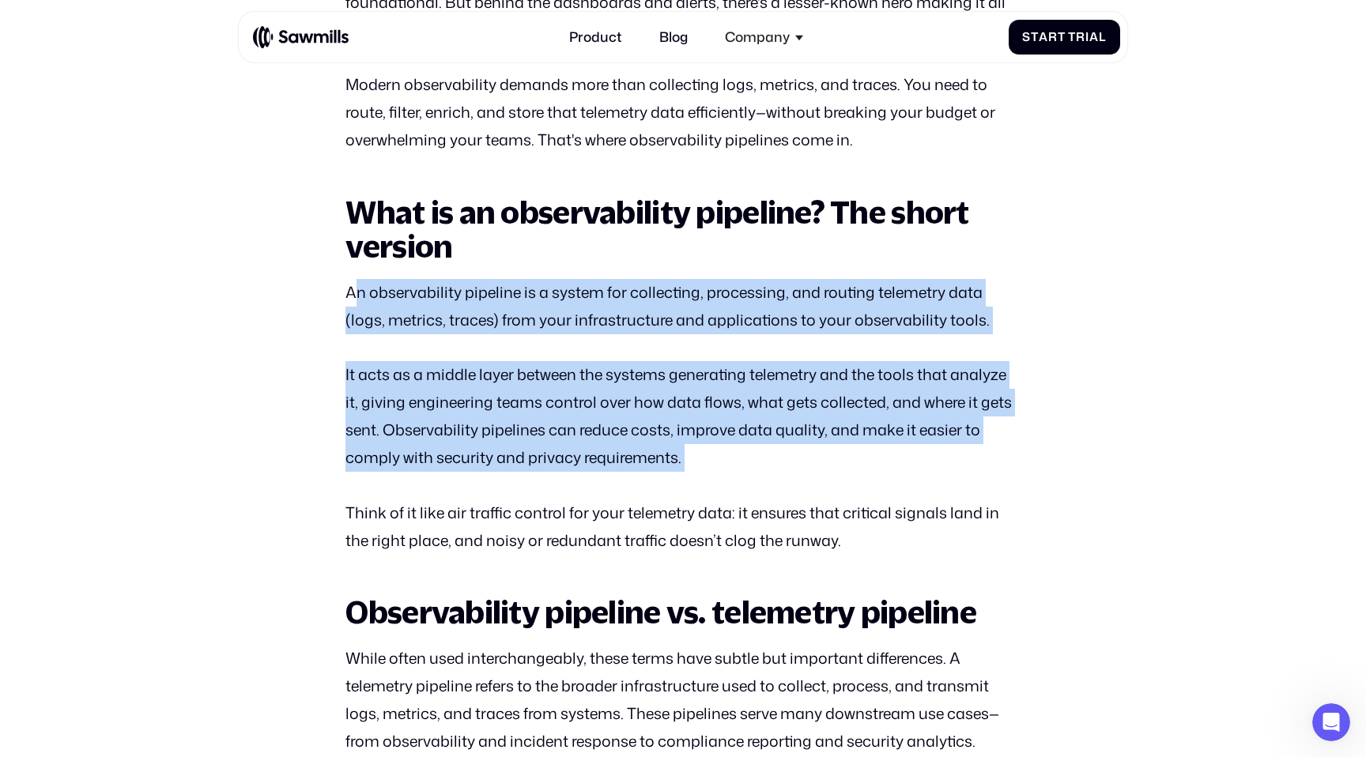
drag, startPoint x: 794, startPoint y: 489, endPoint x: 361, endPoint y: 303, distance: 471.4
click at [361, 303] on p "An observability pipeline is a system for collecting, processing, and routing t…" at bounding box center [682, 306] width 674 height 55
drag, startPoint x: 315, startPoint y: 302, endPoint x: 655, endPoint y: 495, distance: 391.6
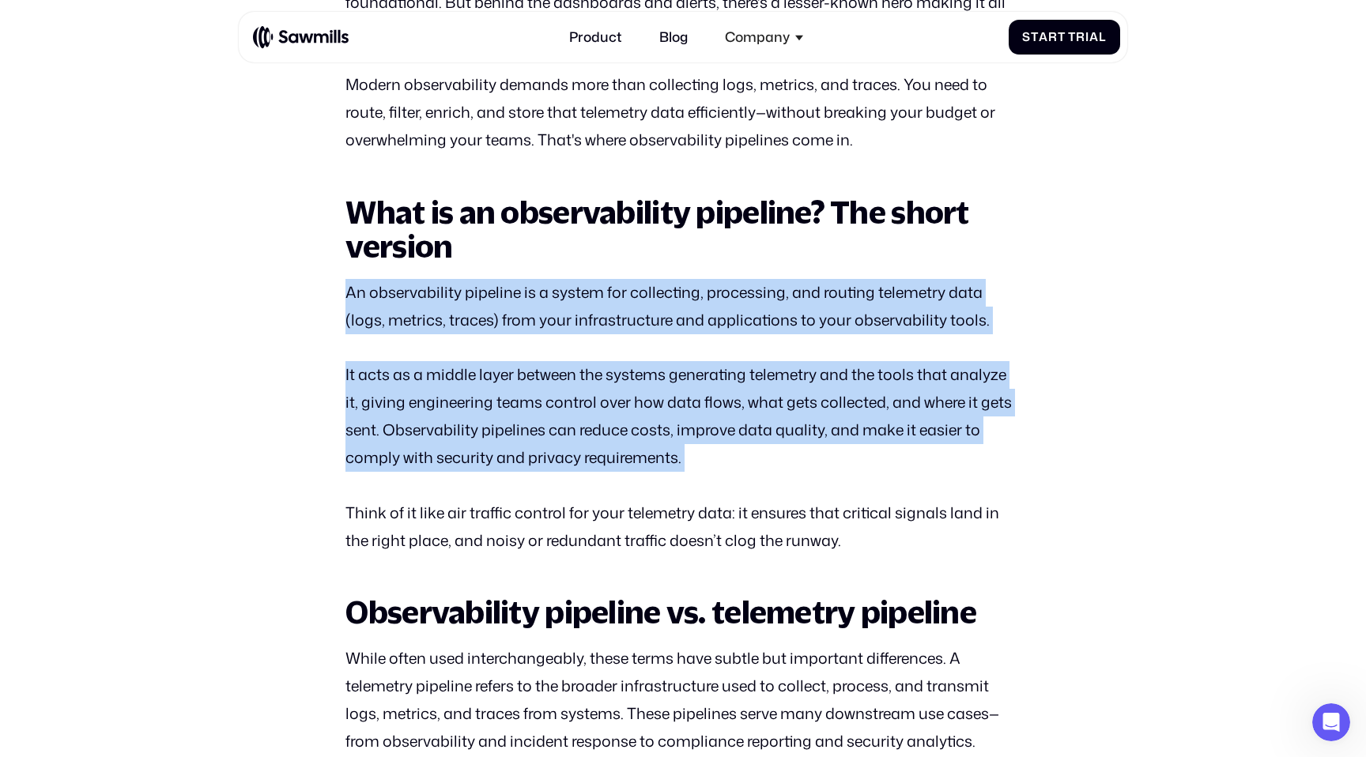
drag, startPoint x: 735, startPoint y: 495, endPoint x: 267, endPoint y: 262, distance: 522.9
drag, startPoint x: 267, startPoint y: 267, endPoint x: 715, endPoint y: 473, distance: 492.4
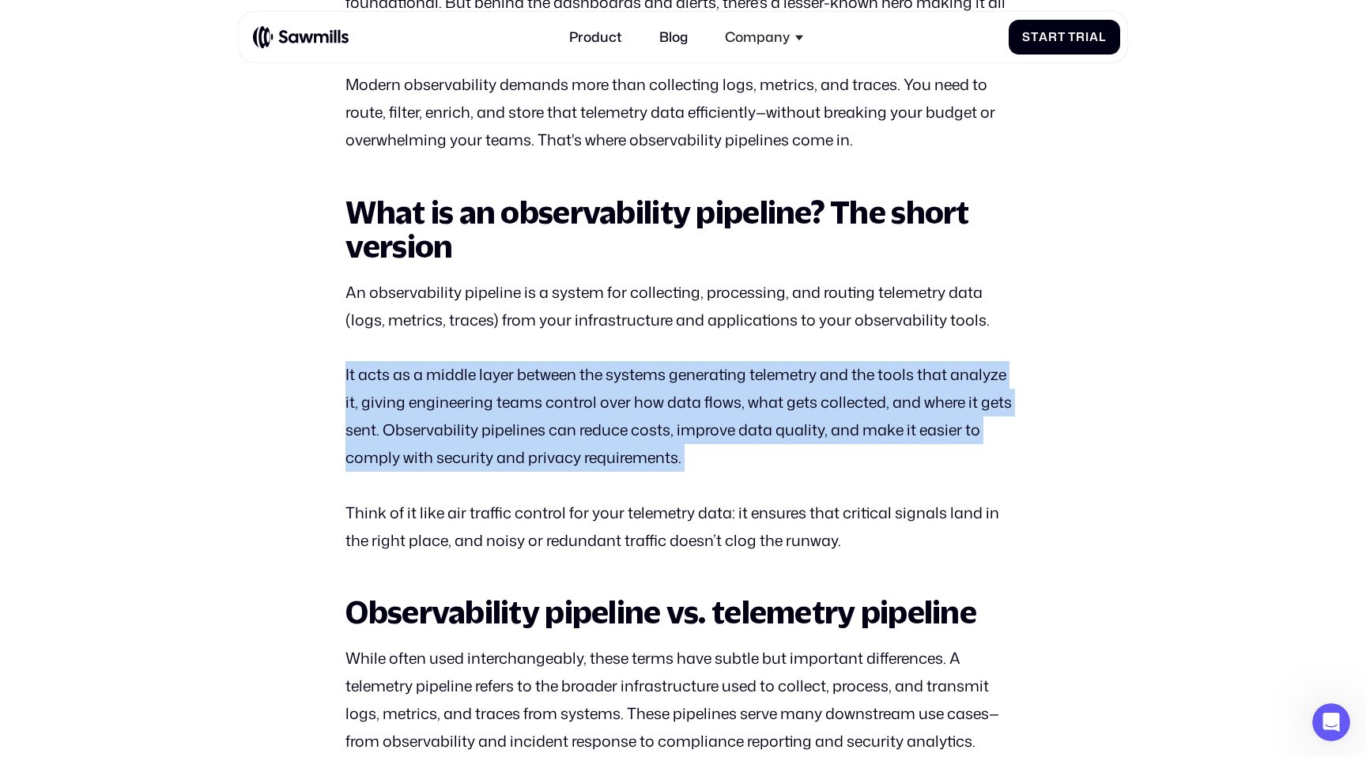
drag, startPoint x: 719, startPoint y: 473, endPoint x: 308, endPoint y: 357, distance: 427.0
drag, startPoint x: 308, startPoint y: 363, endPoint x: 759, endPoint y: 466, distance: 463.2
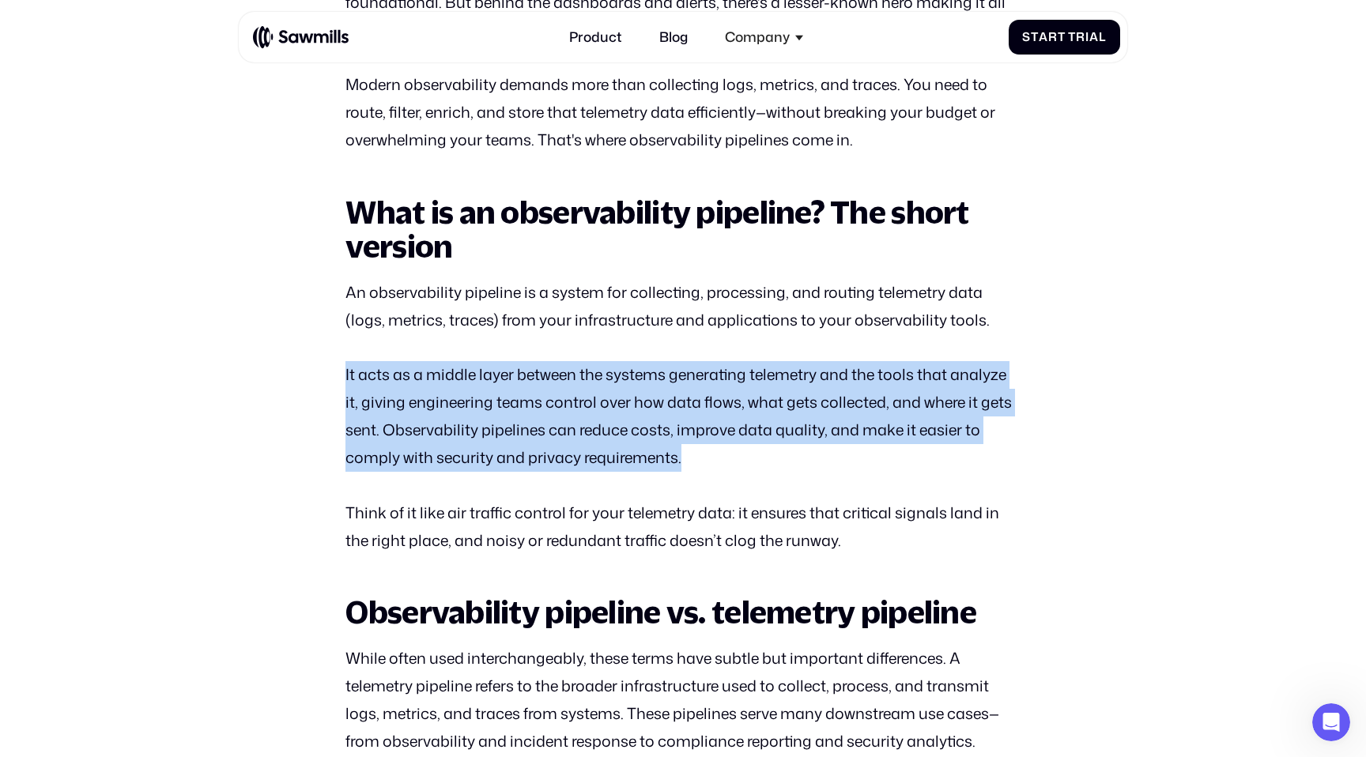
click at [759, 466] on p "It acts as a middle layer between the systems generating telemetry and the tool…" at bounding box center [682, 416] width 674 height 111
drag, startPoint x: 774, startPoint y: 466, endPoint x: 323, endPoint y: 372, distance: 460.5
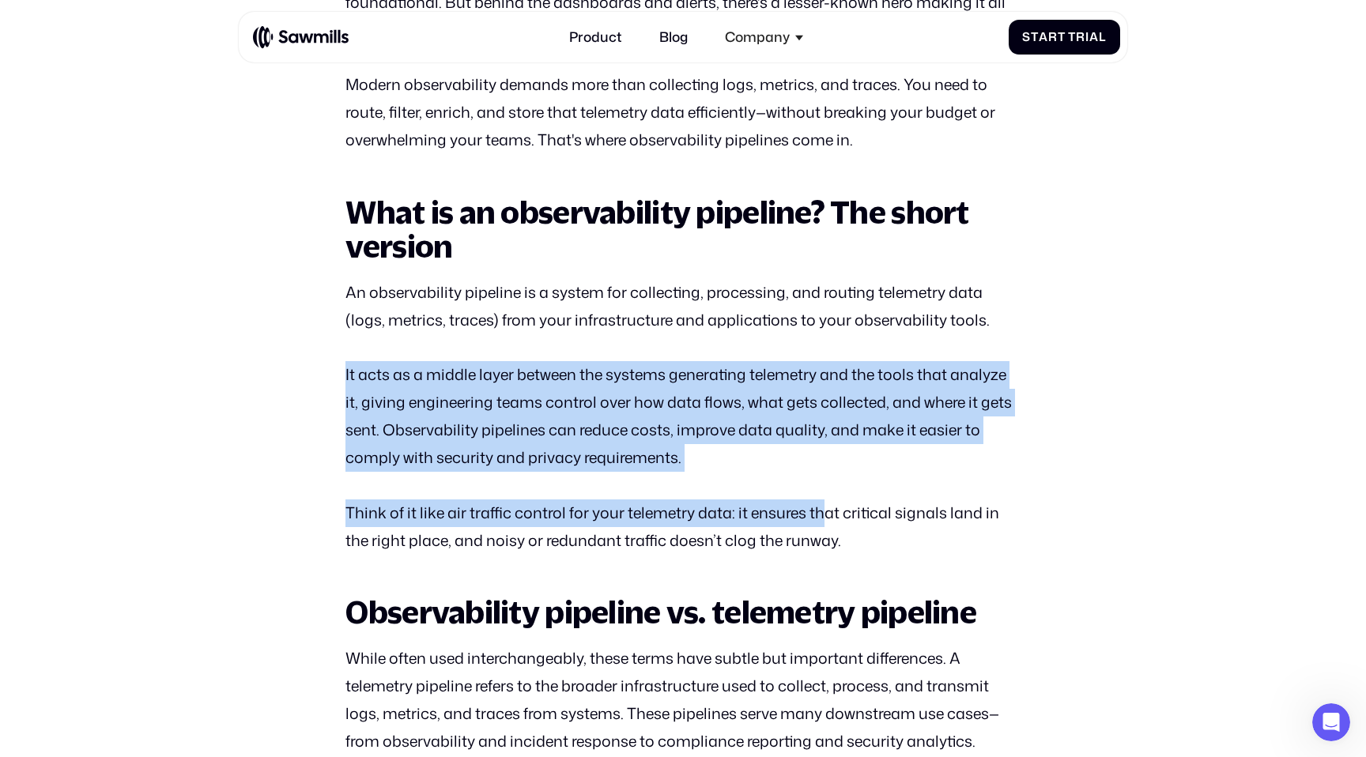
drag, startPoint x: 306, startPoint y: 372, endPoint x: 819, endPoint y: 504, distance: 530.0
click at [819, 504] on p "Think of it like air traffic control for your telemetry data: it ensures that c…" at bounding box center [682, 527] width 674 height 55
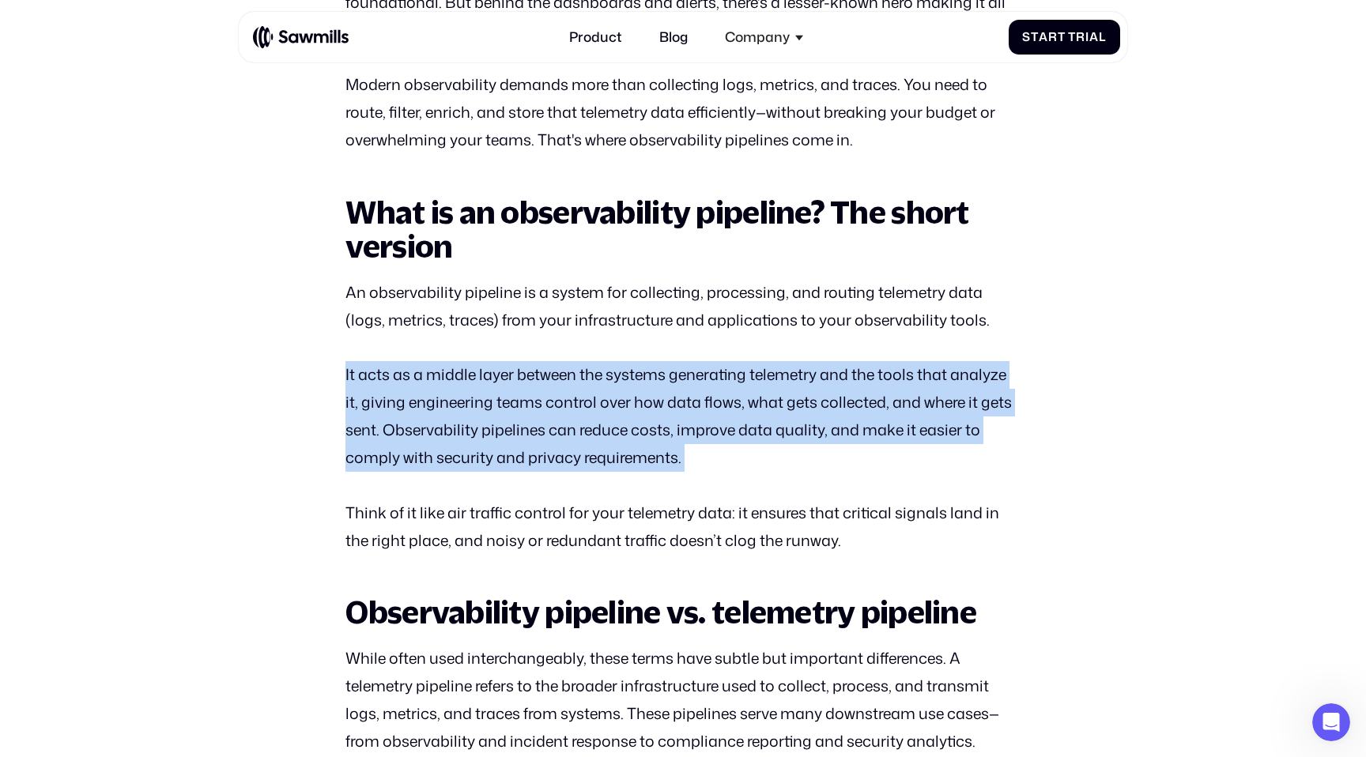
drag, startPoint x: 731, startPoint y: 474, endPoint x: 315, endPoint y: 357, distance: 432.0
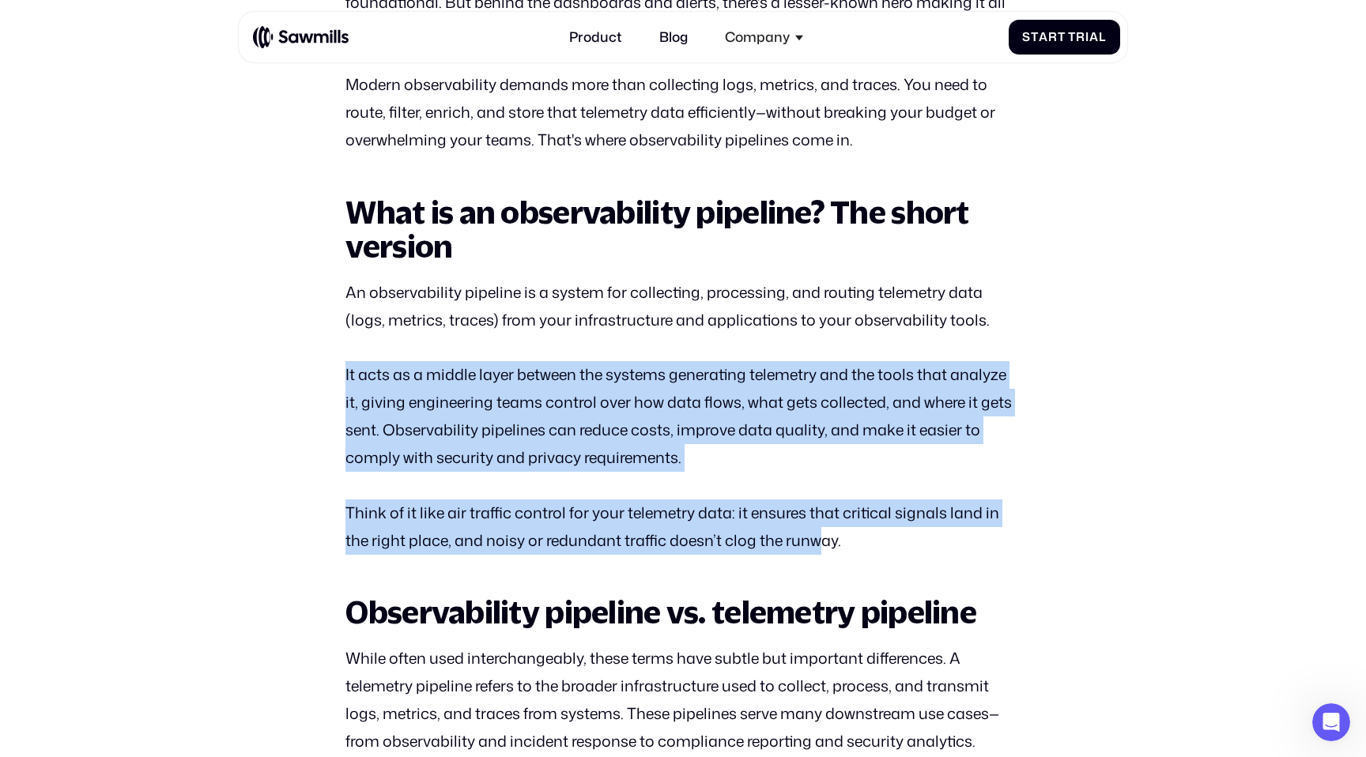
drag, startPoint x: 286, startPoint y: 361, endPoint x: 832, endPoint y: 556, distance: 579.1
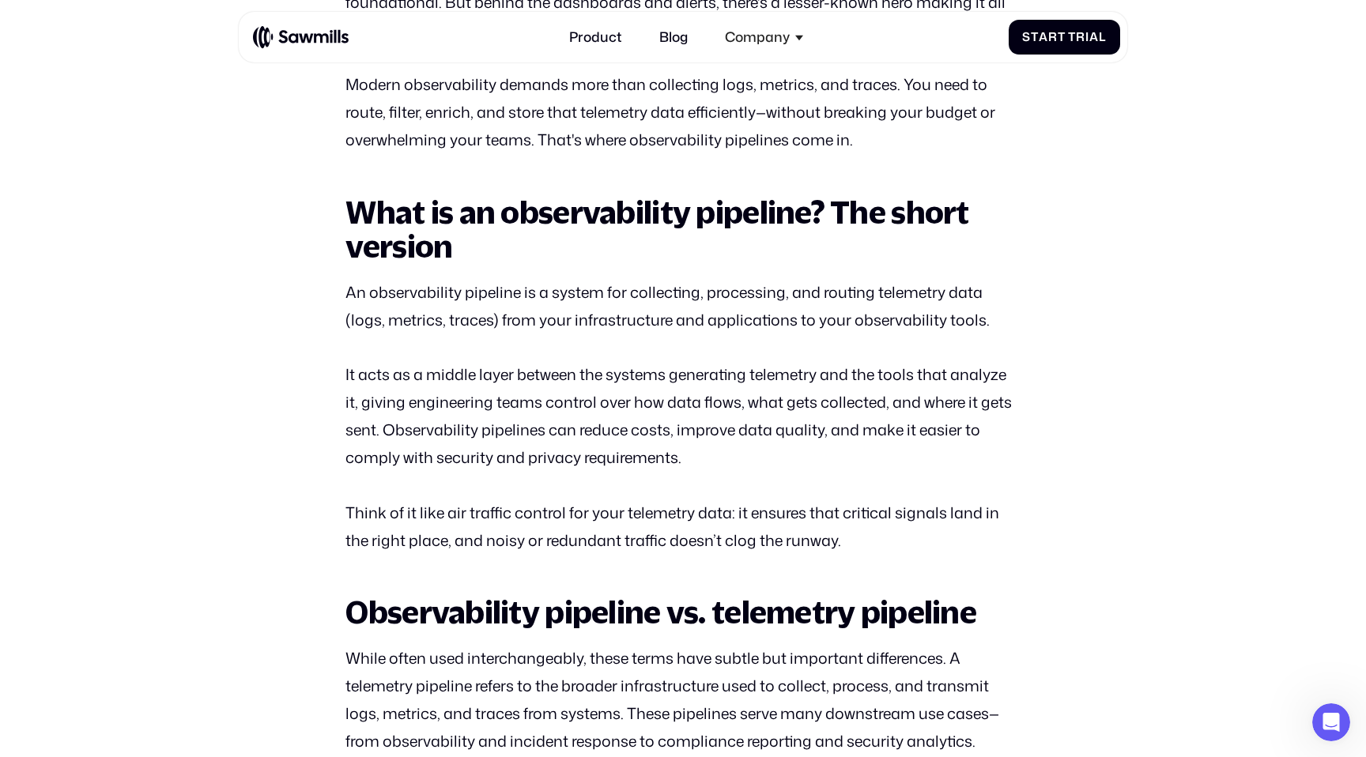
click at [835, 537] on p "Think of it like air traffic control for your telemetry data: it ensures that c…" at bounding box center [682, 527] width 674 height 55
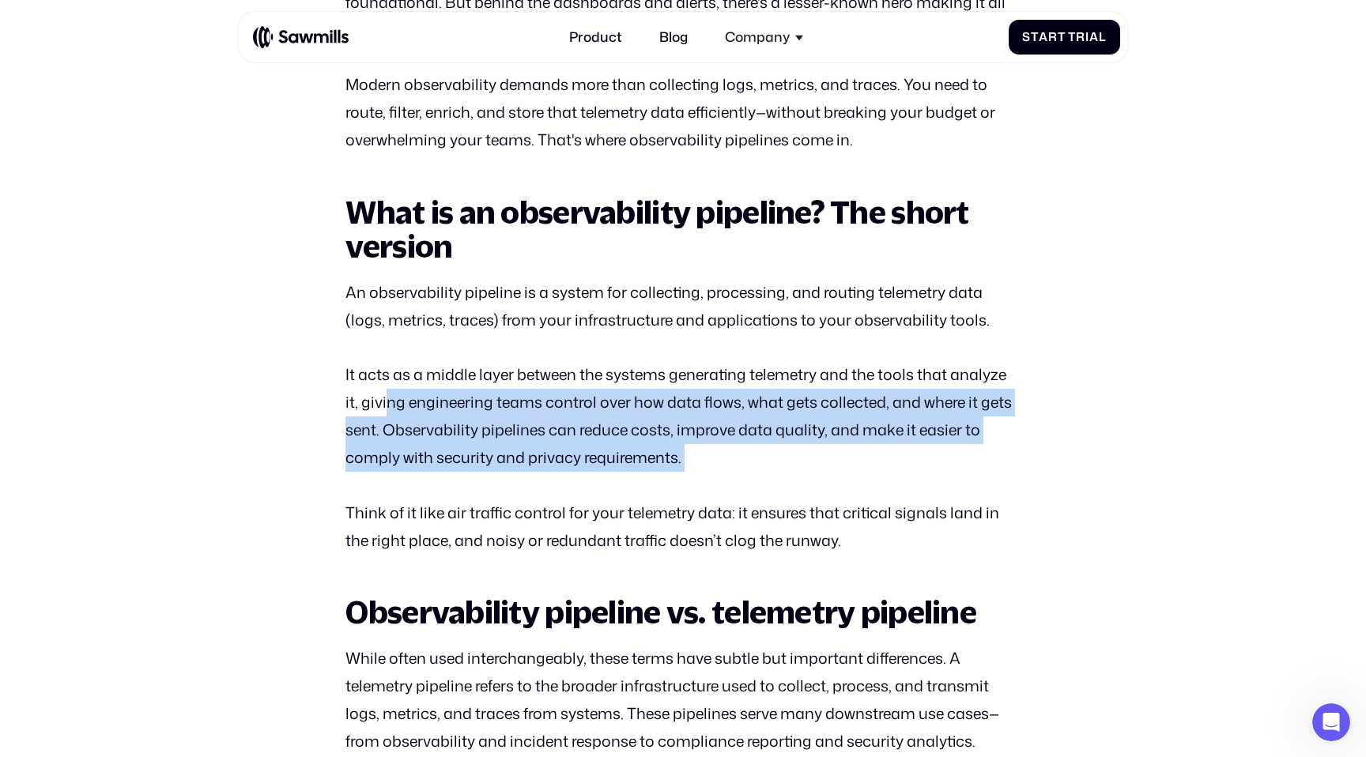
drag, startPoint x: 753, startPoint y: 482, endPoint x: 386, endPoint y: 390, distance: 378.3
click at [386, 390] on p "It acts as a middle layer between the systems generating telemetry and the tool…" at bounding box center [682, 416] width 674 height 111
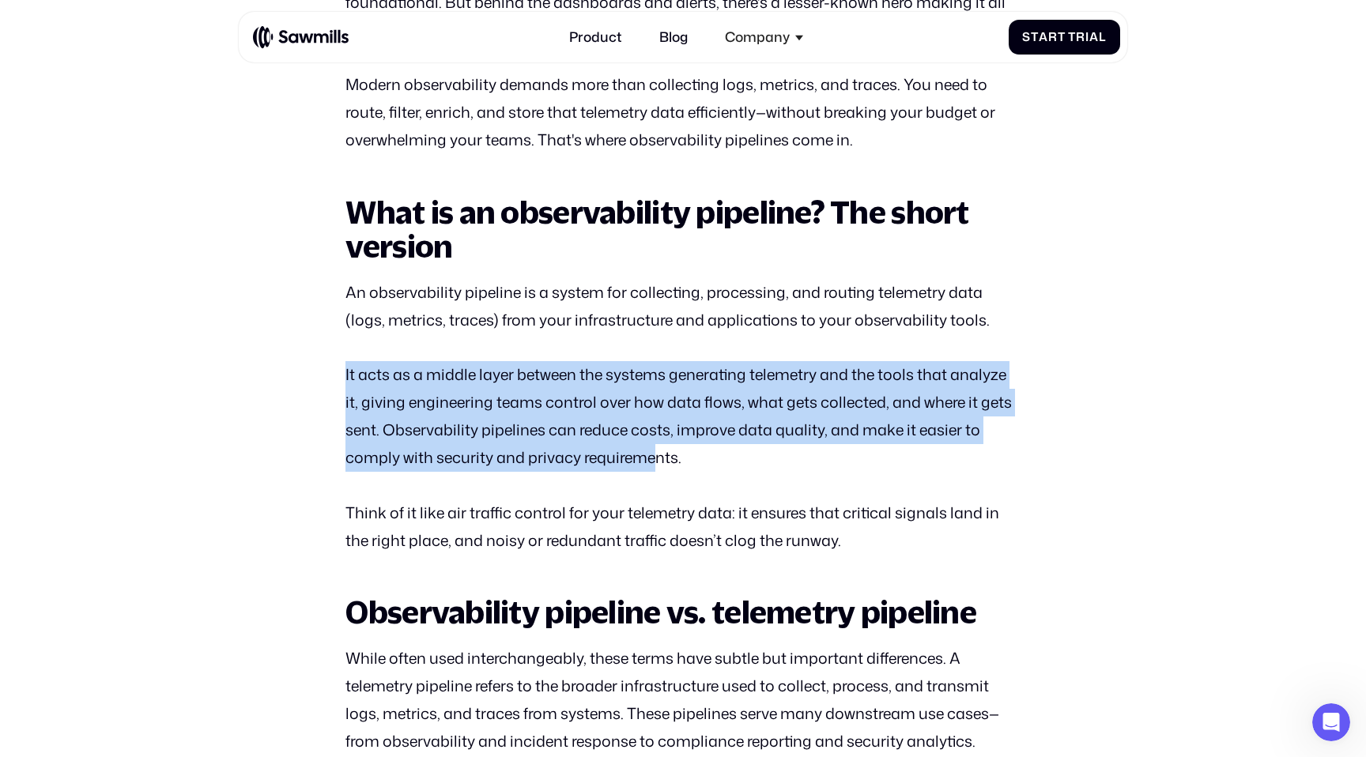
drag, startPoint x: 342, startPoint y: 368, endPoint x: 660, endPoint y: 468, distance: 334.1
click at [660, 468] on p "It acts as a middle layer between the systems generating telemetry and the tool…" at bounding box center [682, 416] width 674 height 111
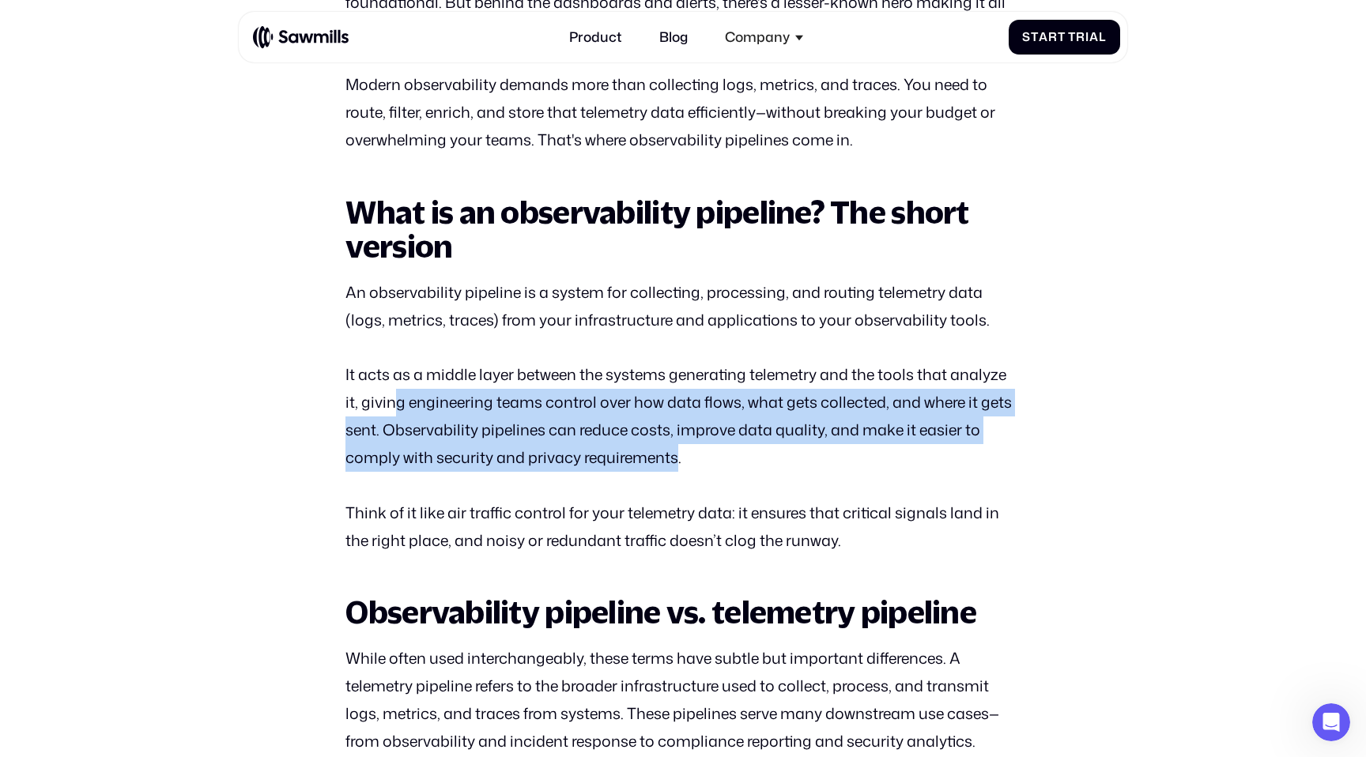
drag, startPoint x: 678, startPoint y: 471, endPoint x: 399, endPoint y: 405, distance: 286.1
click at [399, 405] on p "It acts as a middle layer between the systems generating telemetry and the tool…" at bounding box center [682, 416] width 674 height 111
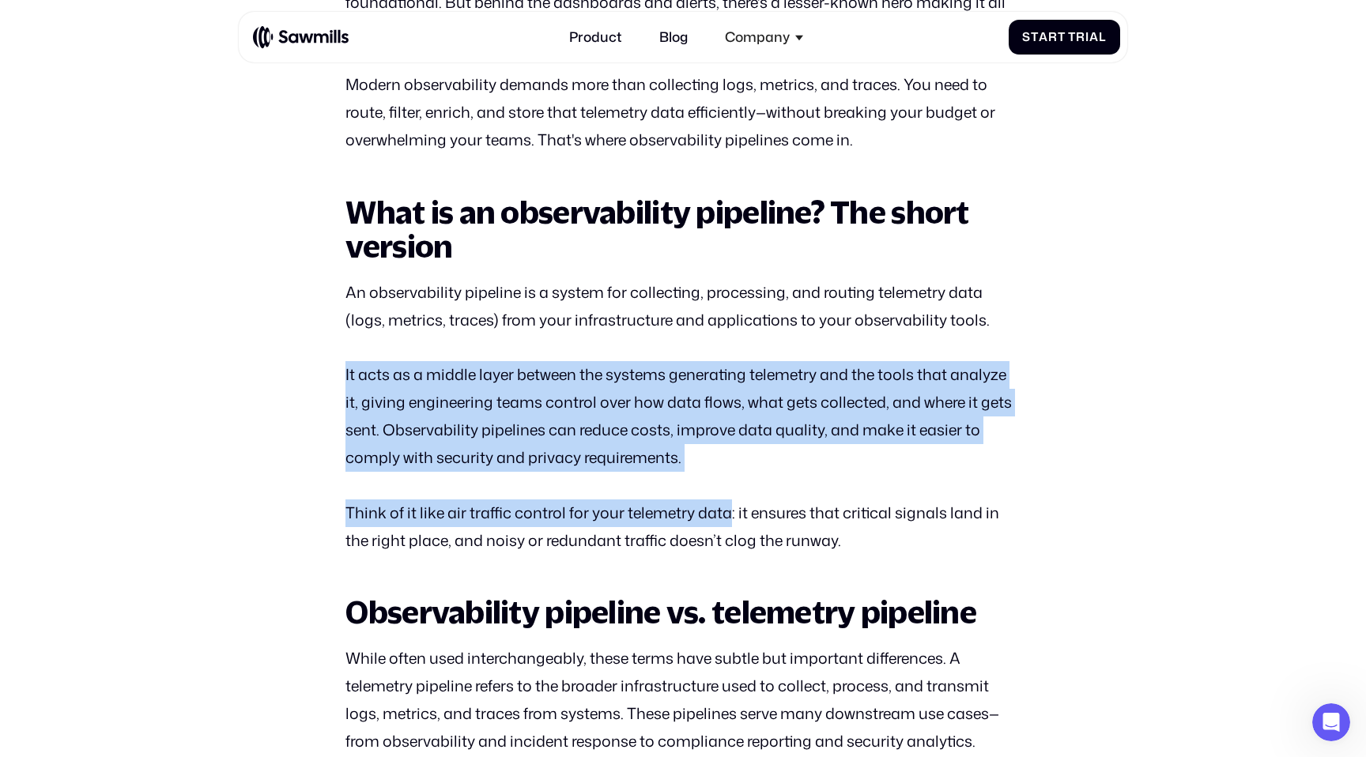
drag, startPoint x: 341, startPoint y: 368, endPoint x: 732, endPoint y: 509, distance: 416.1
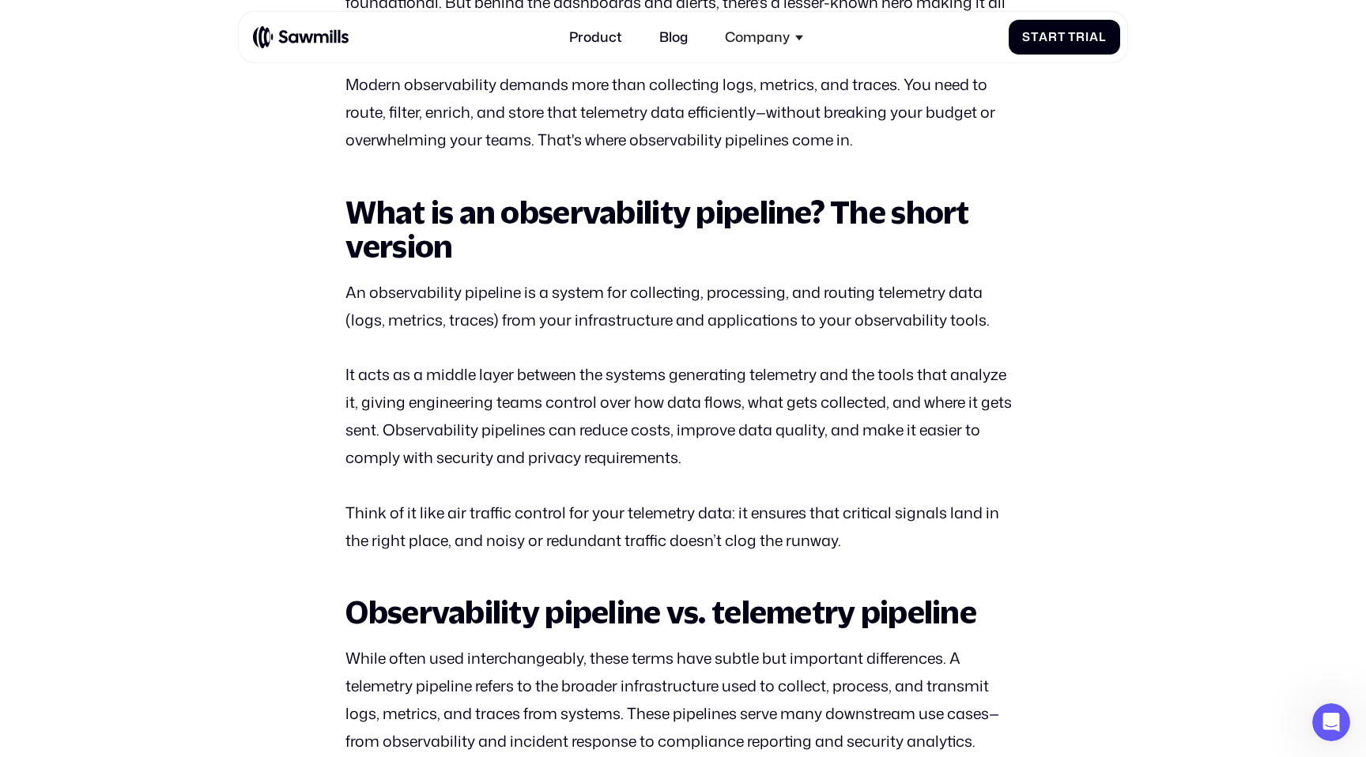
click at [738, 507] on p "Think of it like air traffic control for your telemetry data: it ensures that c…" at bounding box center [682, 527] width 674 height 55
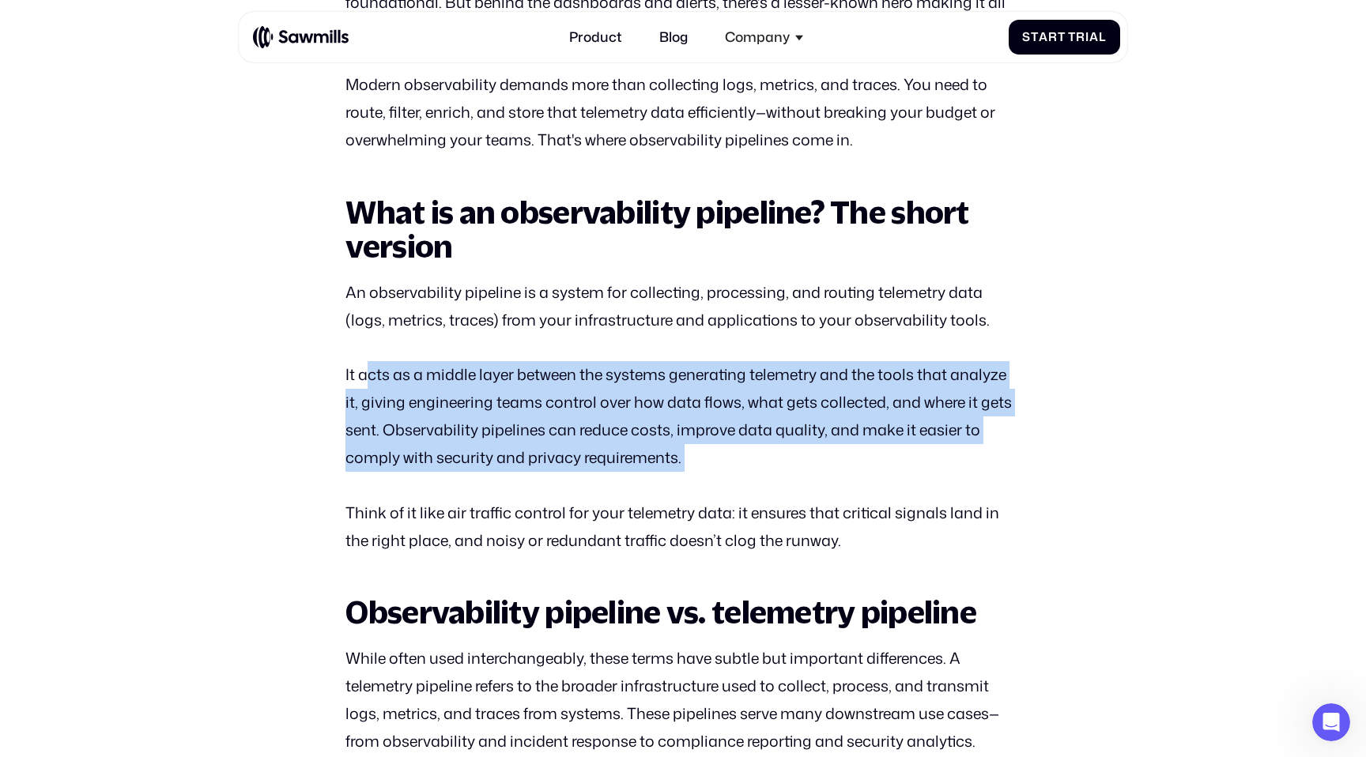
drag, startPoint x: 760, startPoint y: 485, endPoint x: 363, endPoint y: 379, distance: 411.0
click at [363, 379] on p "It acts as a middle layer between the systems generating telemetry and the tool…" at bounding box center [682, 416] width 674 height 111
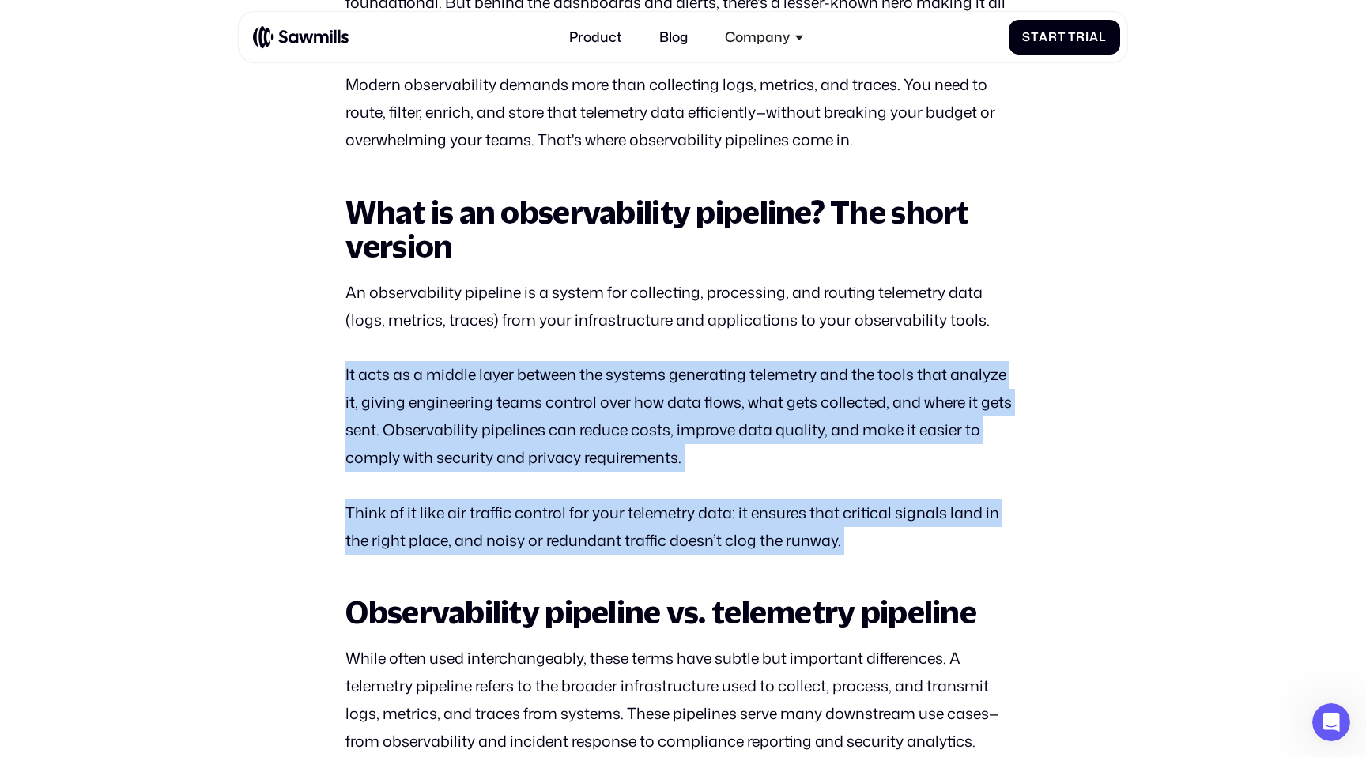
drag, startPoint x: 347, startPoint y: 375, endPoint x: 787, endPoint y: 565, distance: 479.1
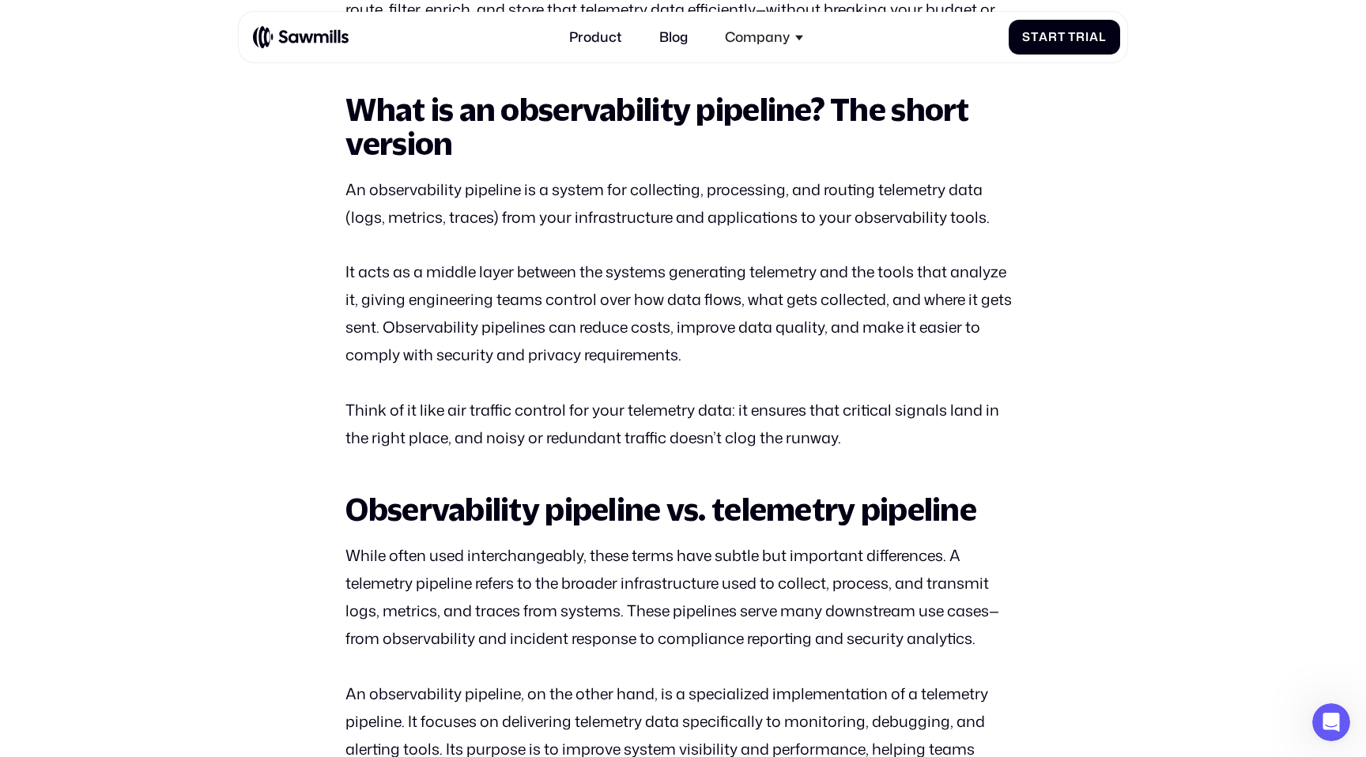
scroll to position [1002, 0]
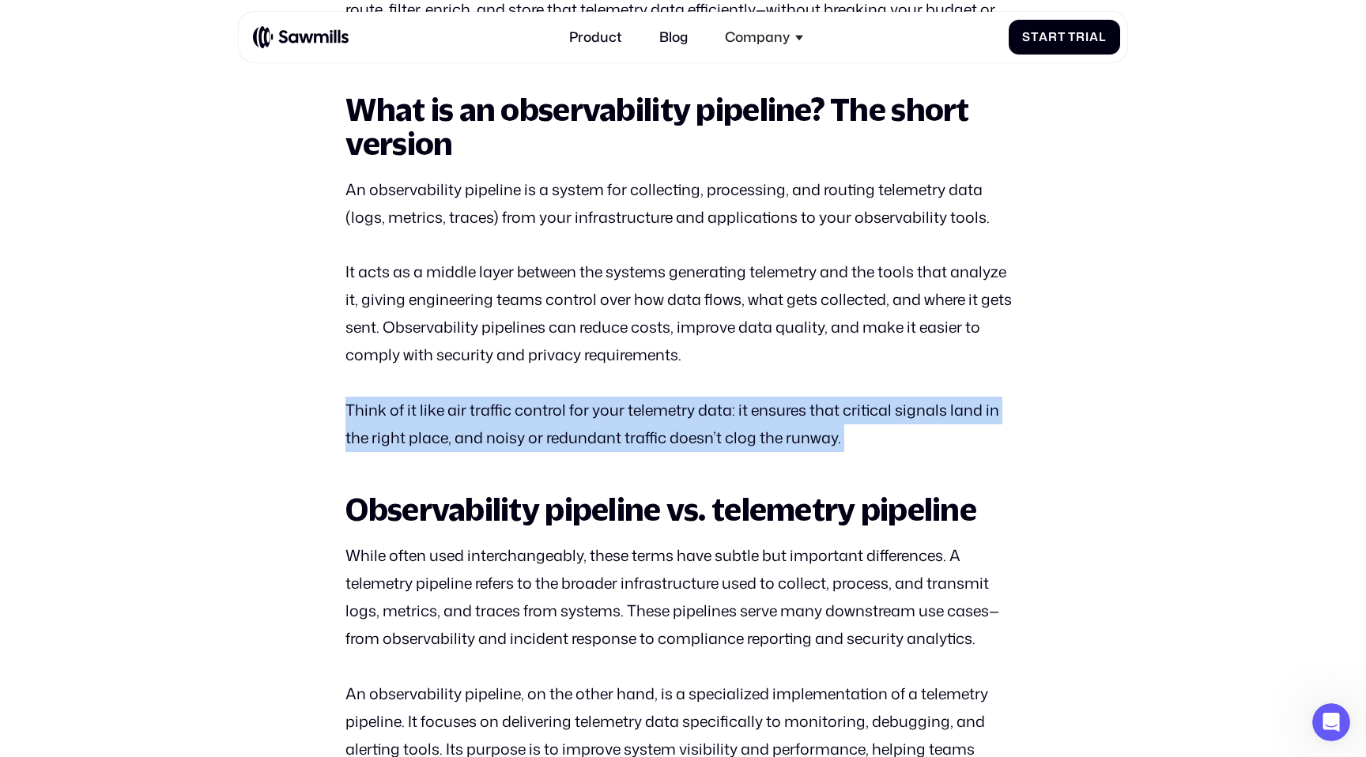
drag, startPoint x: 873, startPoint y: 470, endPoint x: 352, endPoint y: 391, distance: 526.8
drag, startPoint x: 367, startPoint y: 391, endPoint x: 903, endPoint y: 488, distance: 544.6
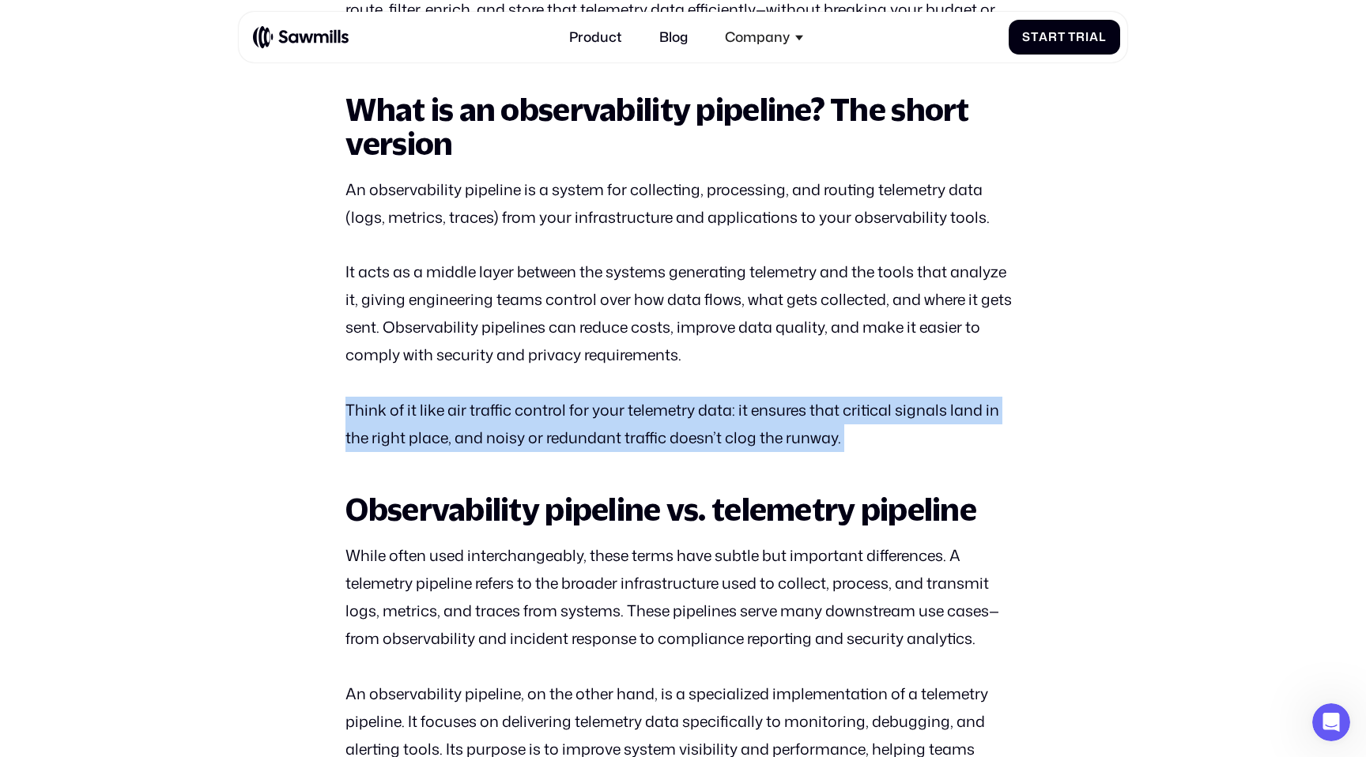
drag, startPoint x: 942, startPoint y: 448, endPoint x: 293, endPoint y: 409, distance: 649.5
drag, startPoint x: 293, startPoint y: 409, endPoint x: 866, endPoint y: 449, distance: 573.8
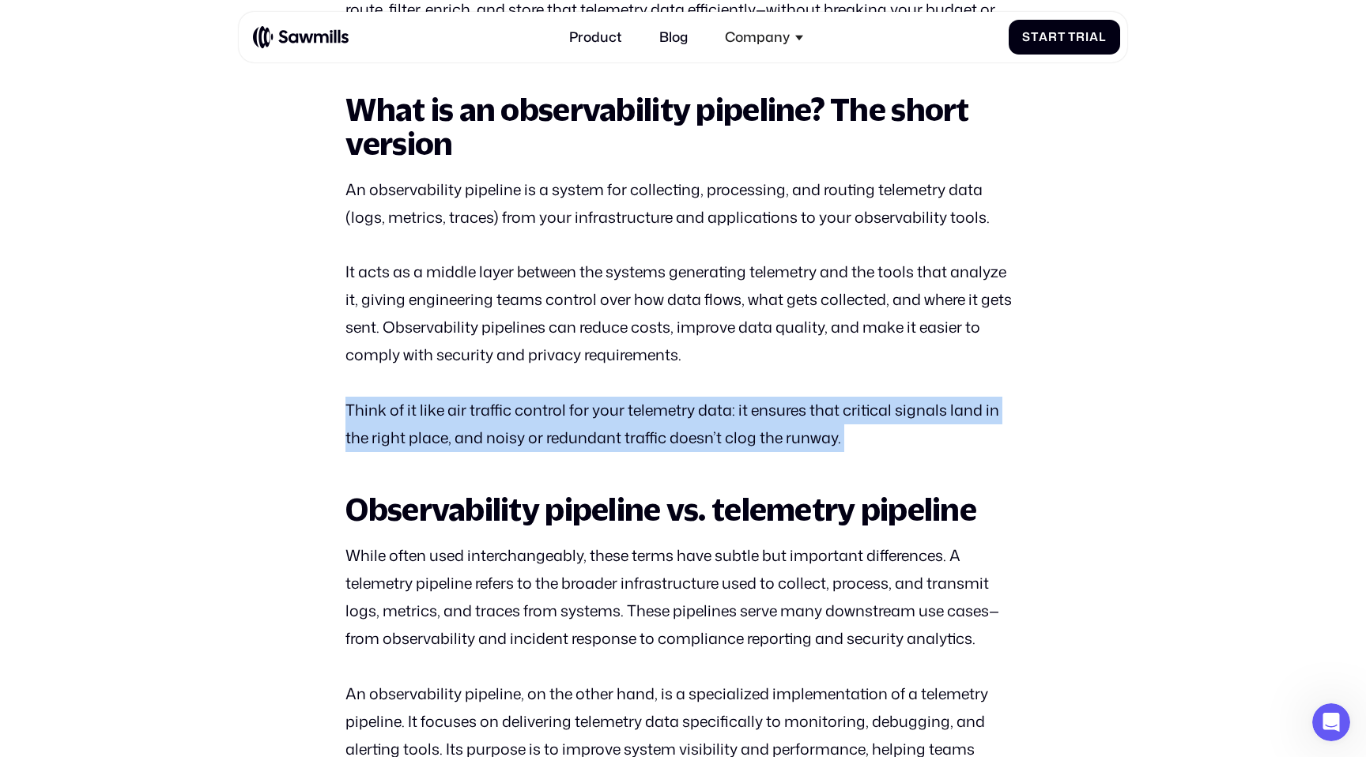
click at [866, 449] on p "Think of it like air traffic control for your telemetry data: it ensures that c…" at bounding box center [682, 424] width 674 height 55
drag, startPoint x: 866, startPoint y: 449, endPoint x: 361, endPoint y: 401, distance: 507.5
click at [361, 401] on p "Think of it like air traffic control for your telemetry data: it ensures that c…" at bounding box center [682, 424] width 674 height 55
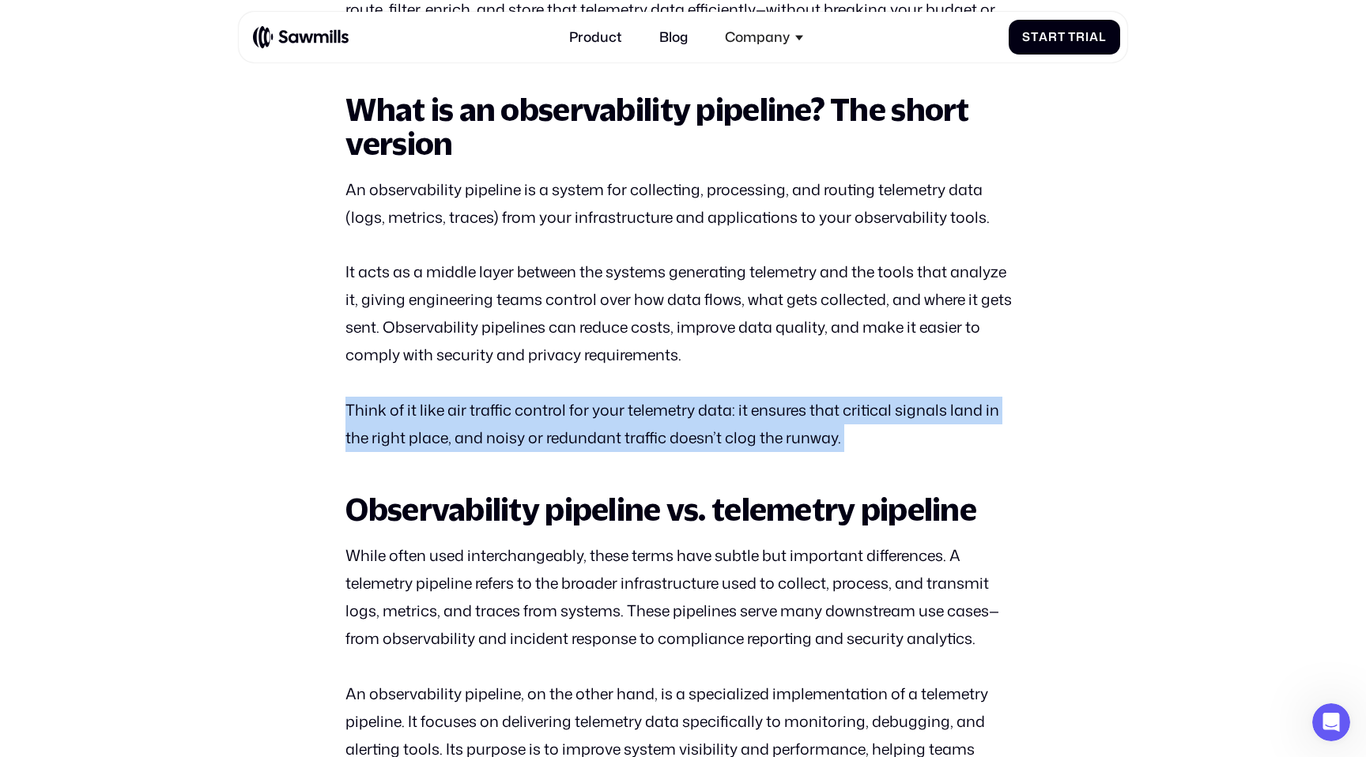
drag, startPoint x: 318, startPoint y: 403, endPoint x: 863, endPoint y: 459, distance: 547.6
drag, startPoint x: 882, startPoint y: 447, endPoint x: 355, endPoint y: 410, distance: 527.8
click at [355, 410] on p "Think of it like air traffic control for your telemetry data: it ensures that c…" at bounding box center [682, 424] width 674 height 55
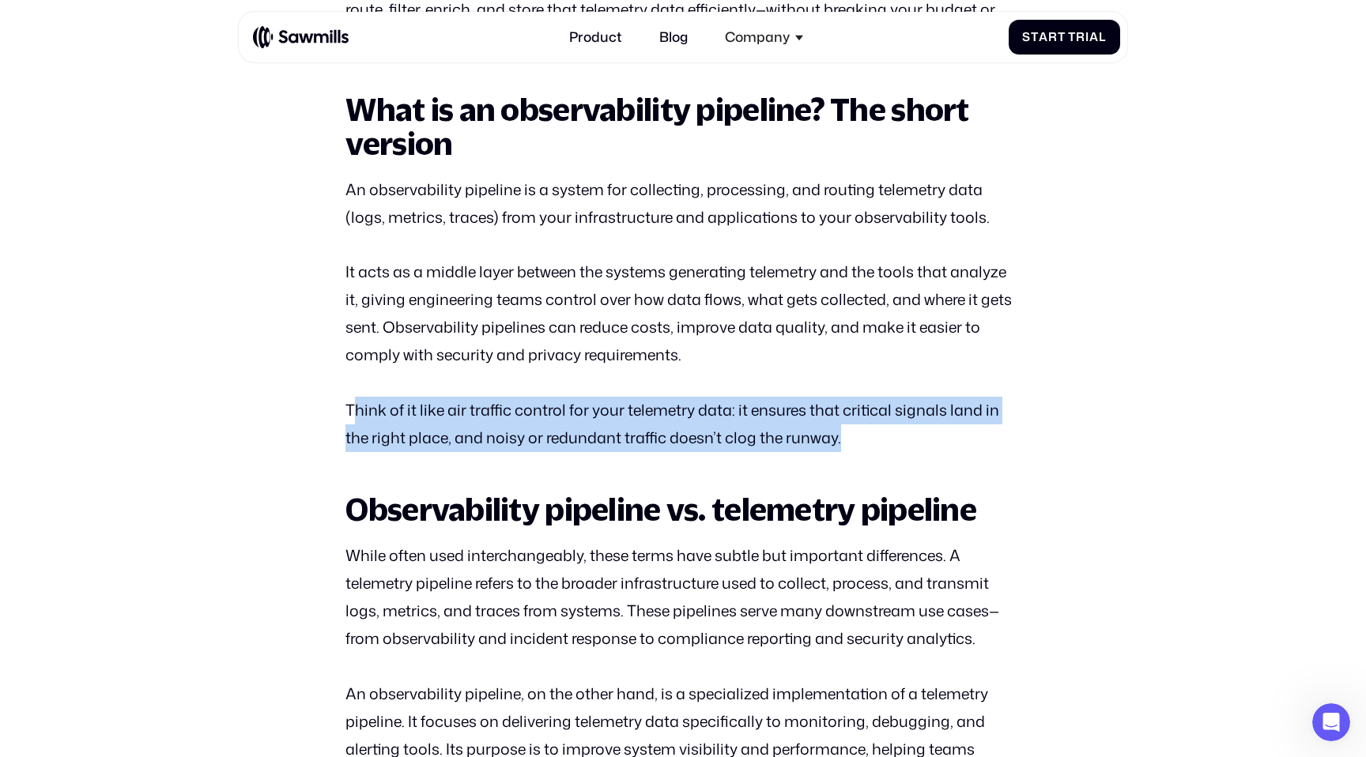
click at [355, 410] on p "Think of it like air traffic control for your telemetry data: it ensures that c…" at bounding box center [682, 424] width 674 height 55
drag, startPoint x: 399, startPoint y: 409, endPoint x: 754, endPoint y: 455, distance: 358.0
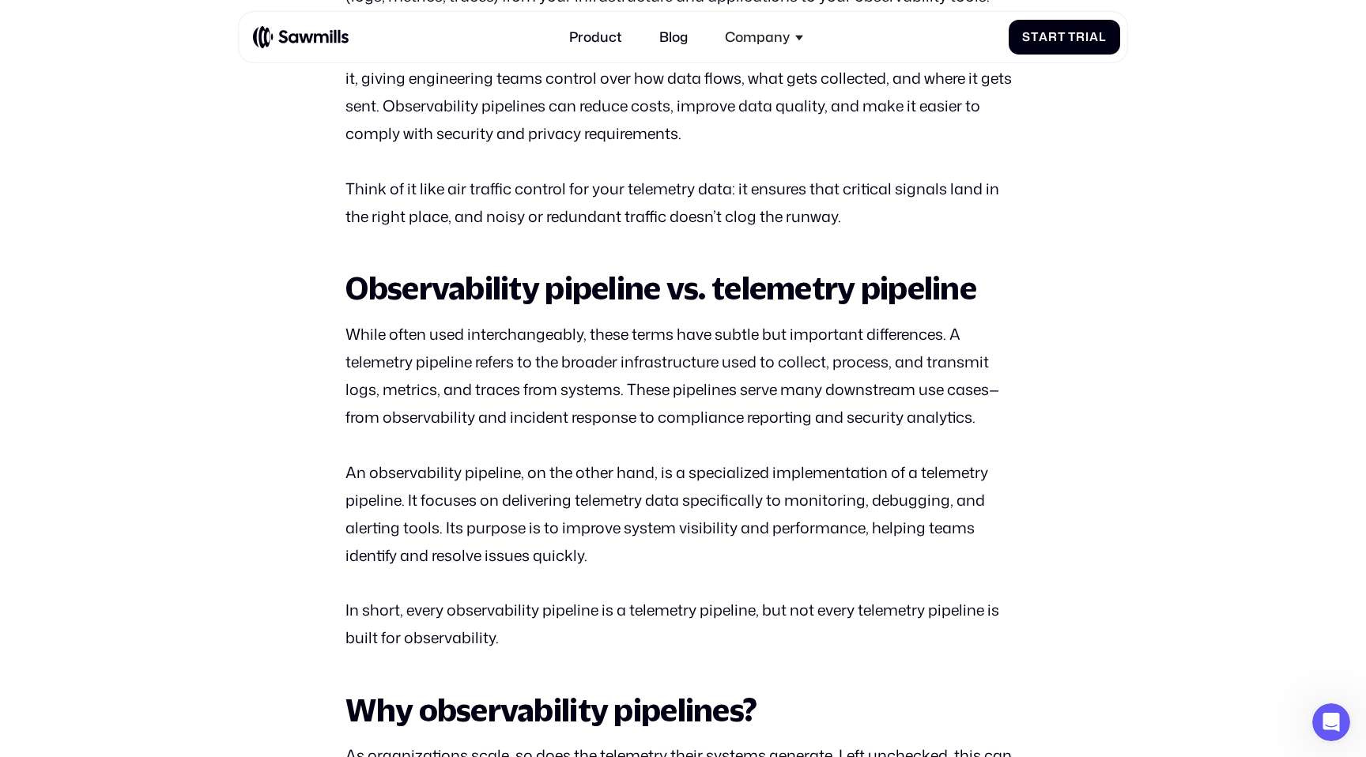
scroll to position [1244, 0]
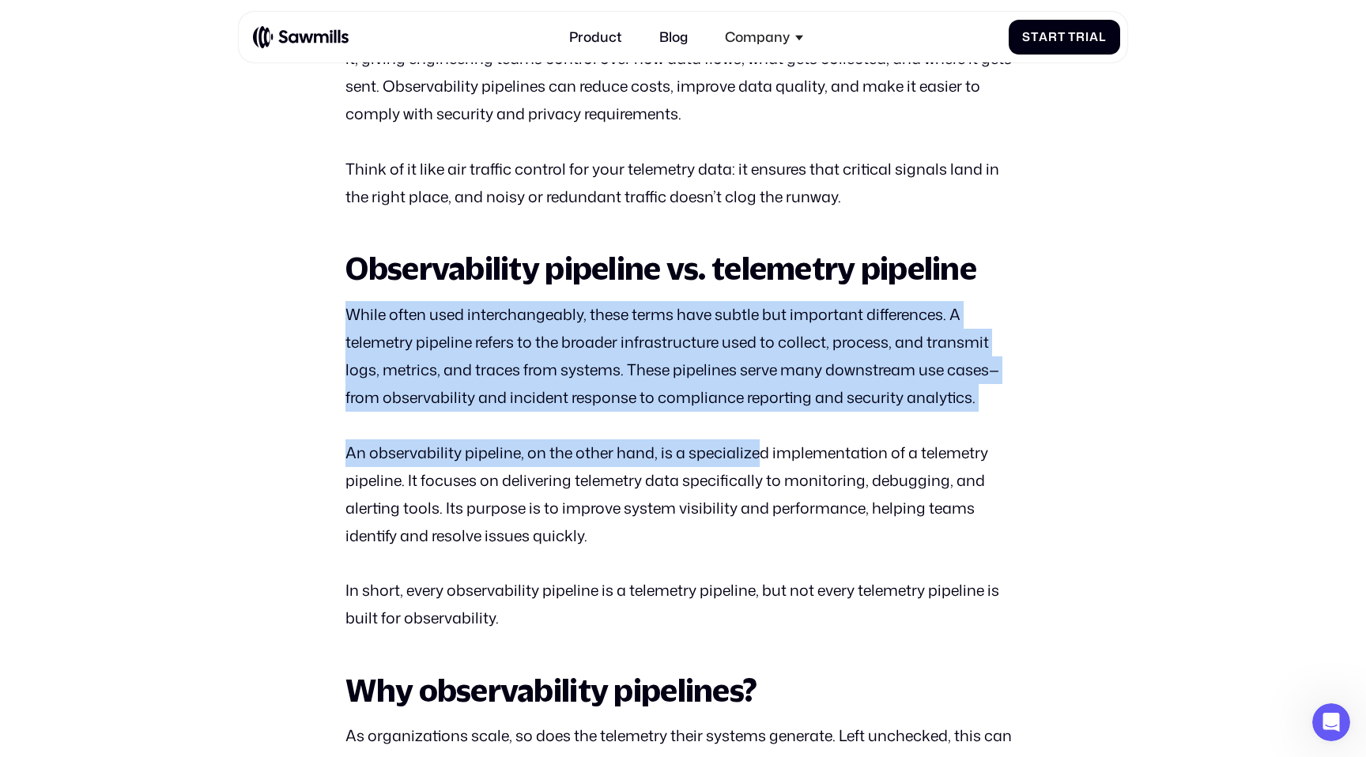
drag, startPoint x: 339, startPoint y: 310, endPoint x: 764, endPoint y: 444, distance: 445.8
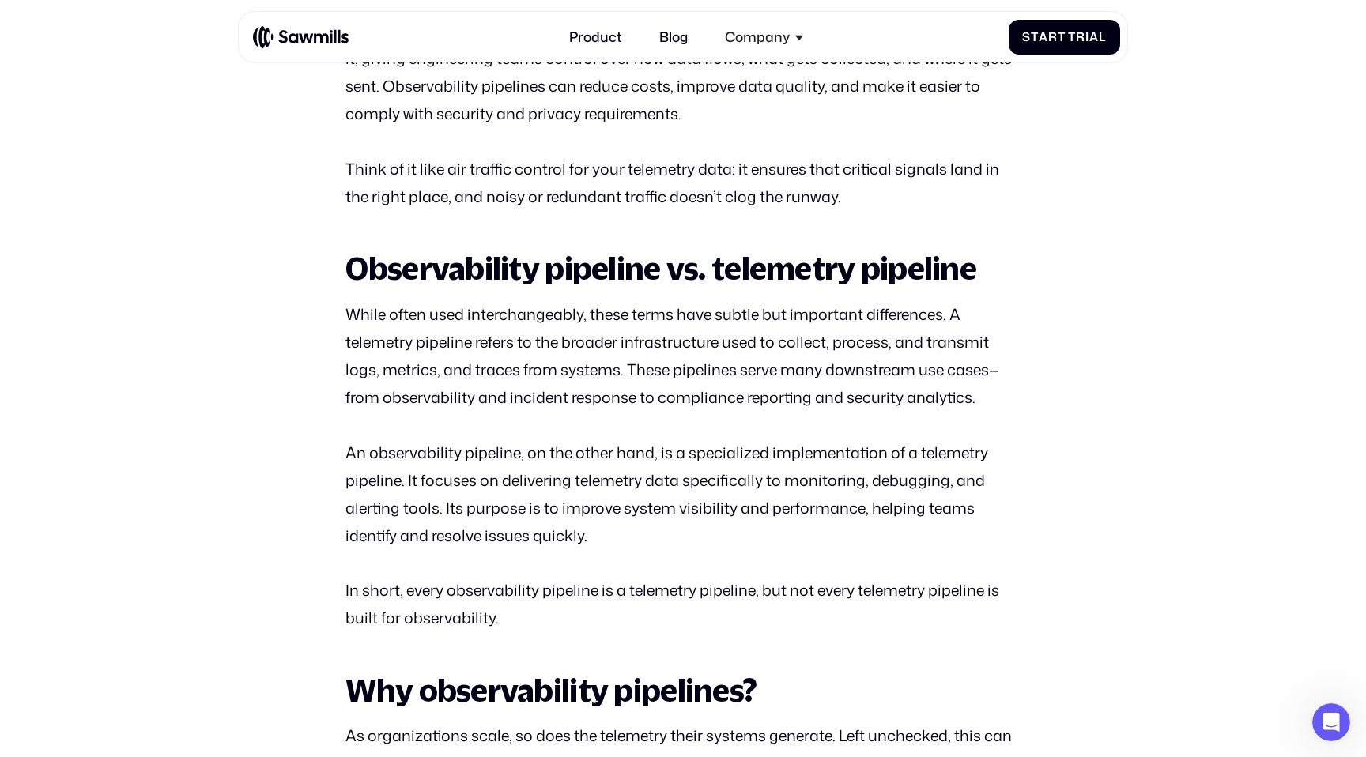
click at [816, 449] on p "An observability pipeline, on the other hand, is a specialized implementation o…" at bounding box center [682, 495] width 674 height 111
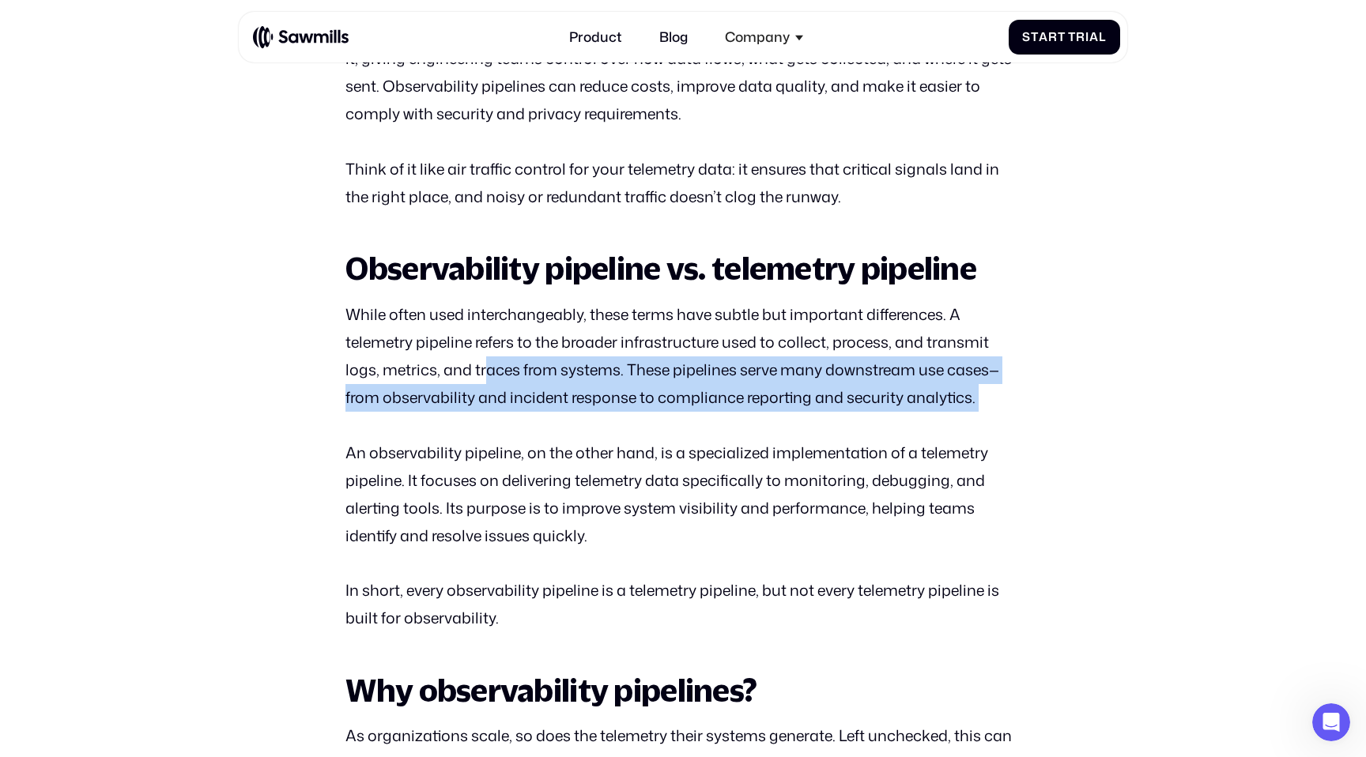
drag, startPoint x: 816, startPoint y: 429, endPoint x: 485, endPoint y: 367, distance: 336.3
click at [485, 367] on p "While often used interchangeably, these terms have subtle but important differe…" at bounding box center [682, 356] width 674 height 111
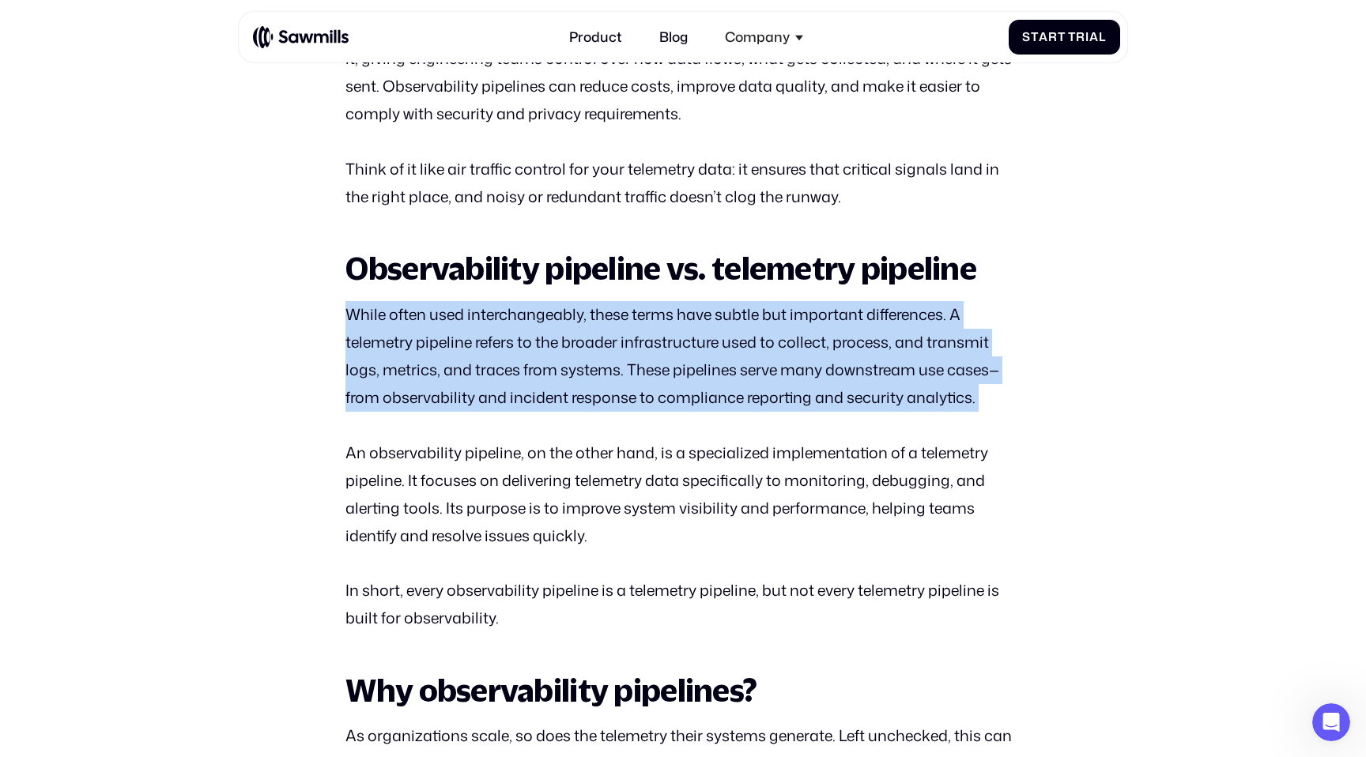
drag, startPoint x: 332, startPoint y: 299, endPoint x: 766, endPoint y: 422, distance: 451.2
drag
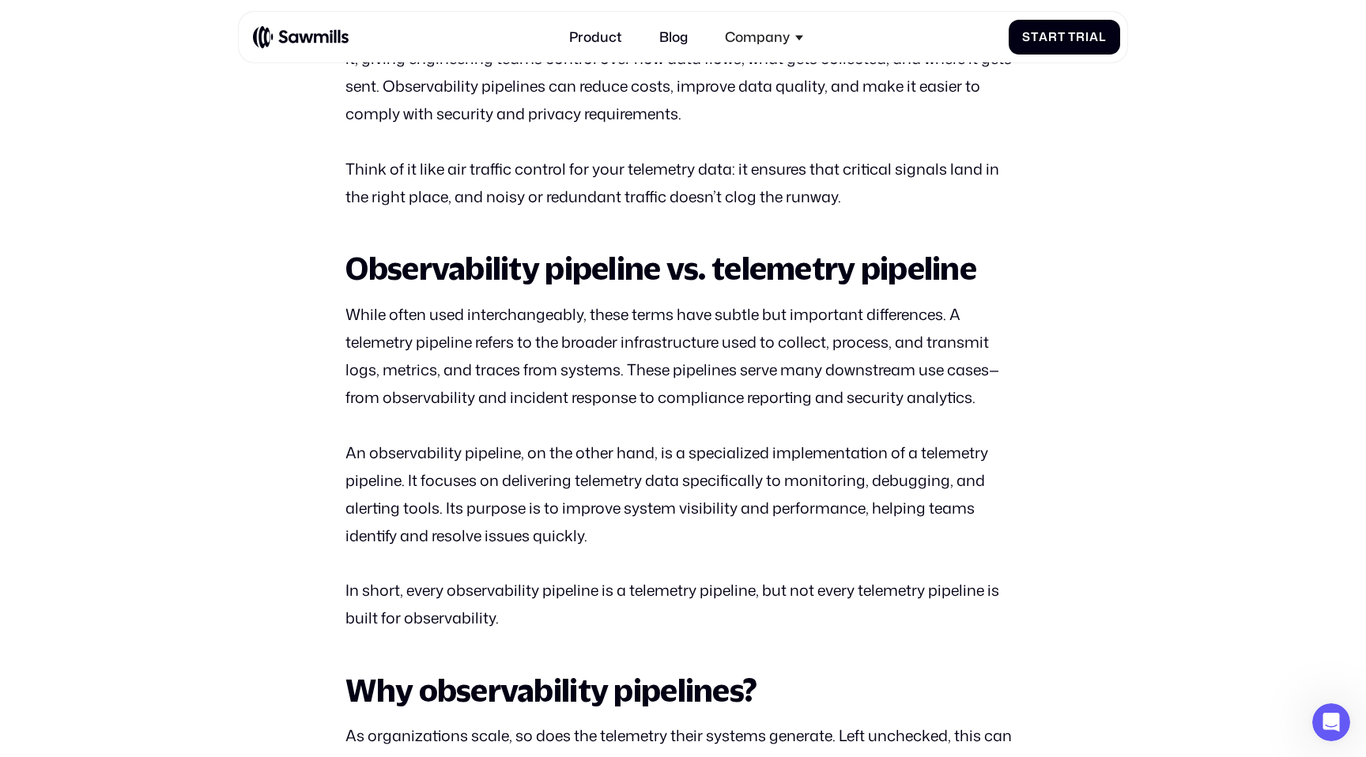
click at [650, 440] on p "An observability pipeline, on the other hand, is a specialized implementation o…" at bounding box center [682, 495] width 674 height 111
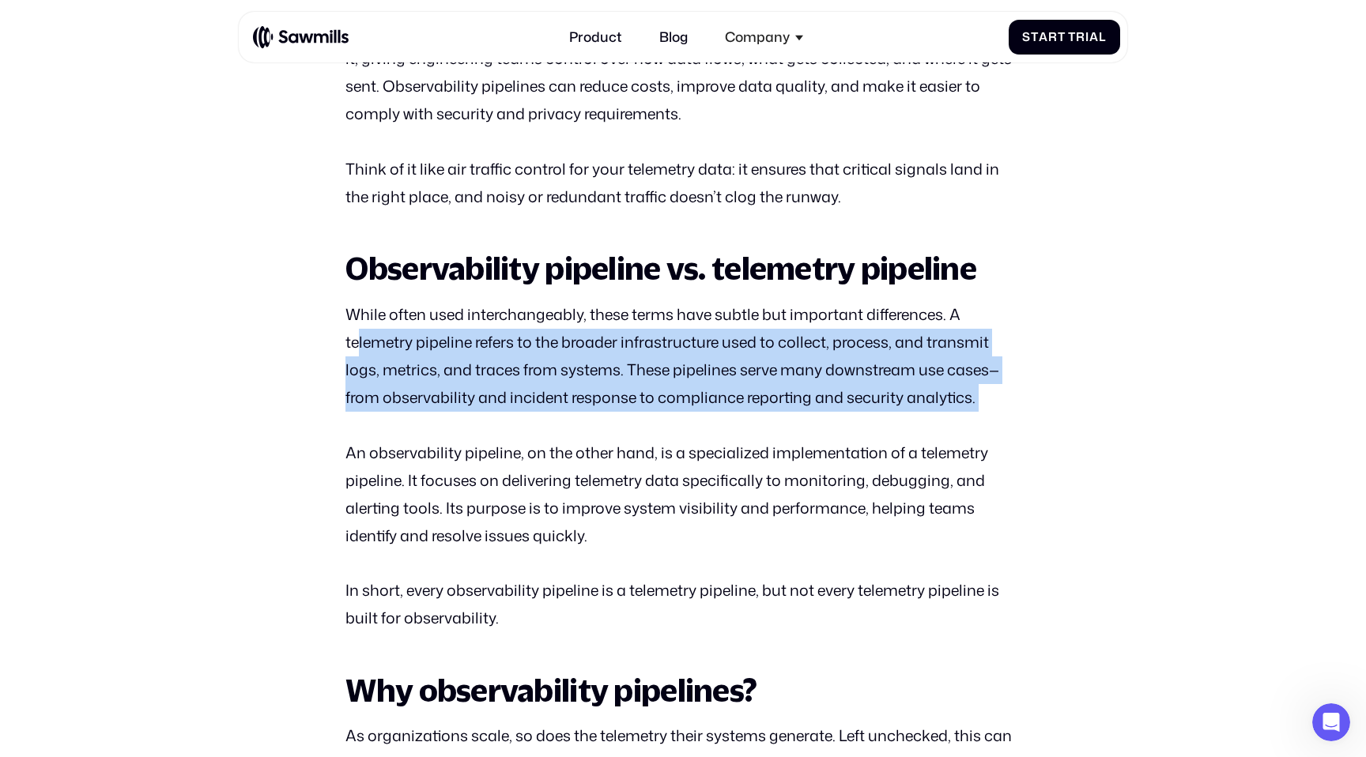
click at [356, 340] on p "While often used interchangeably, these terms have subtle but important differe…" at bounding box center [682, 356] width 674 height 111
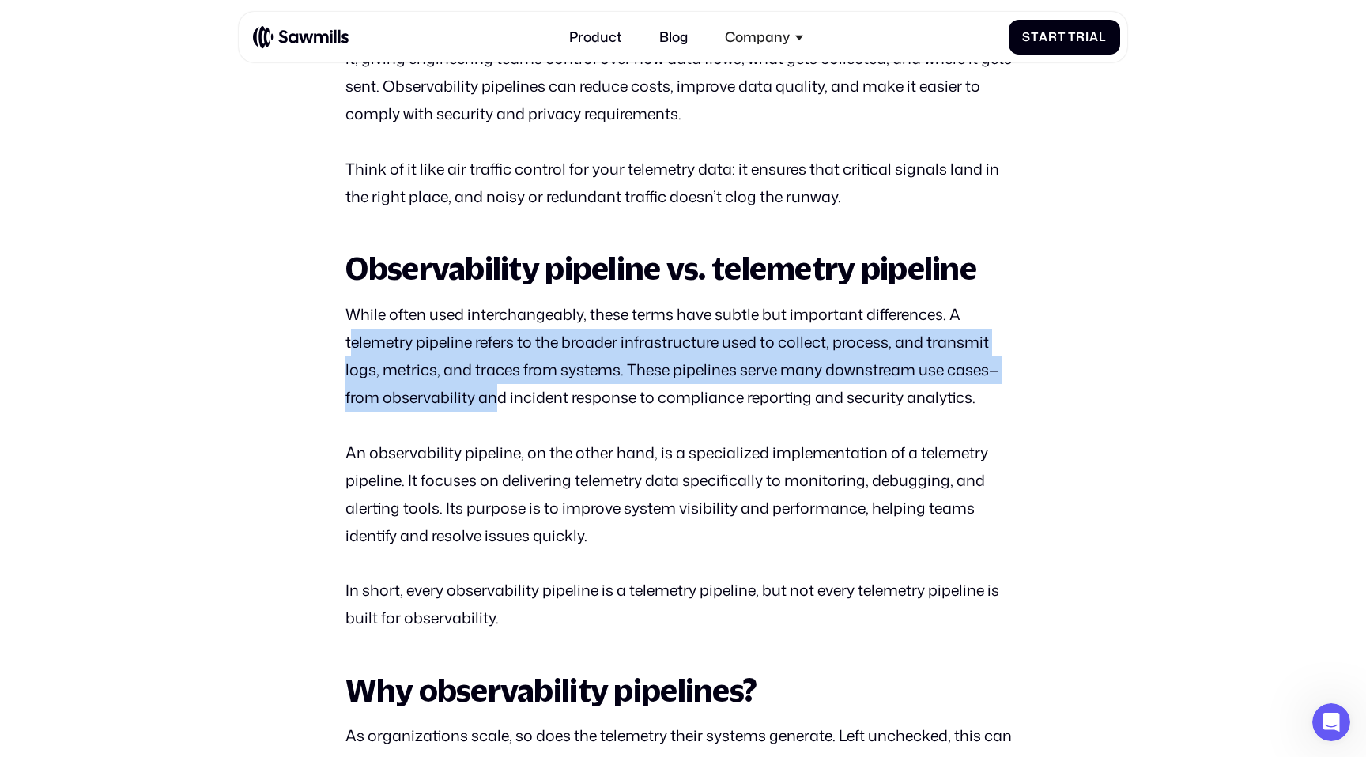
click at [496, 389] on p "While often used interchangeably, these terms have subtle but important differe…" at bounding box center [682, 356] width 674 height 111
click at [497, 389] on p "While often used interchangeably, these terms have subtle but important differe…" at bounding box center [682, 356] width 674 height 111
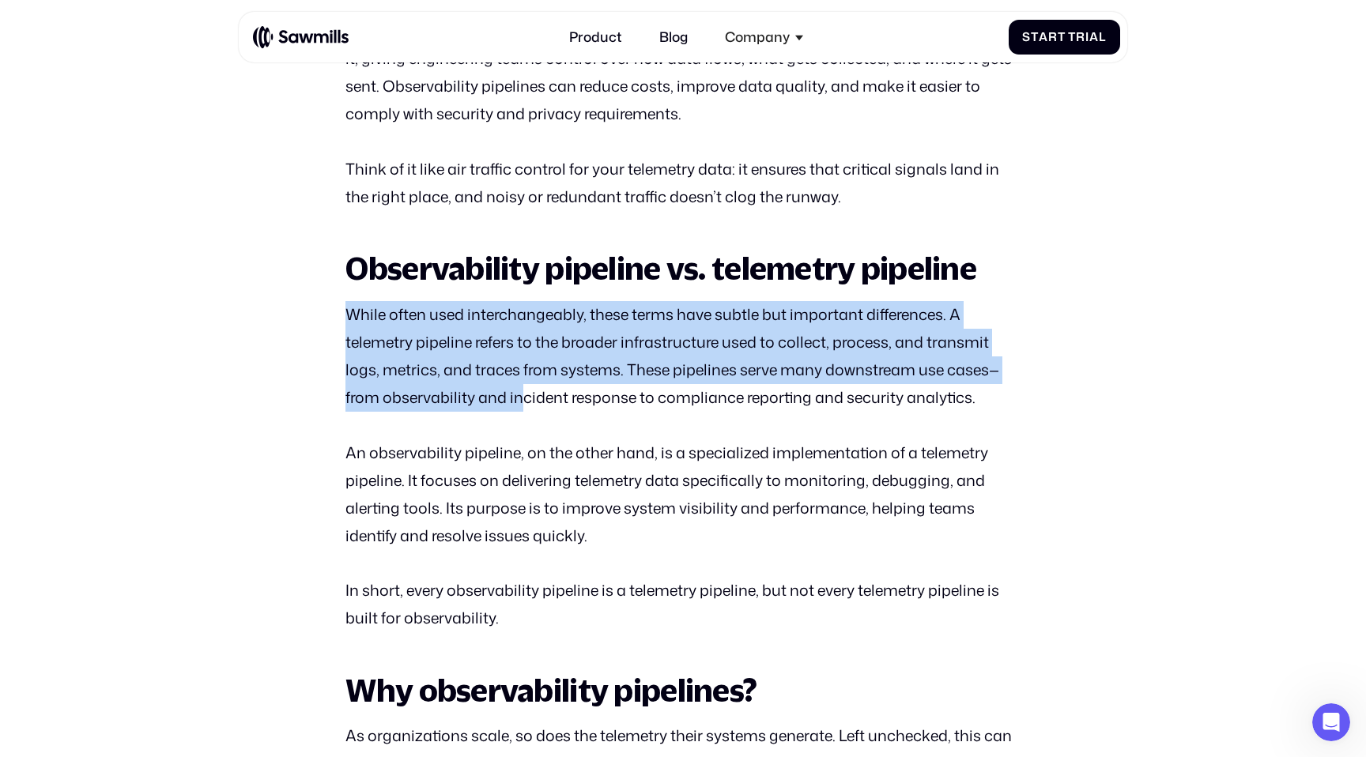
click at [352, 301] on p "While often used interchangeably, these terms have subtle but important differe…" at bounding box center [682, 356] width 674 height 111
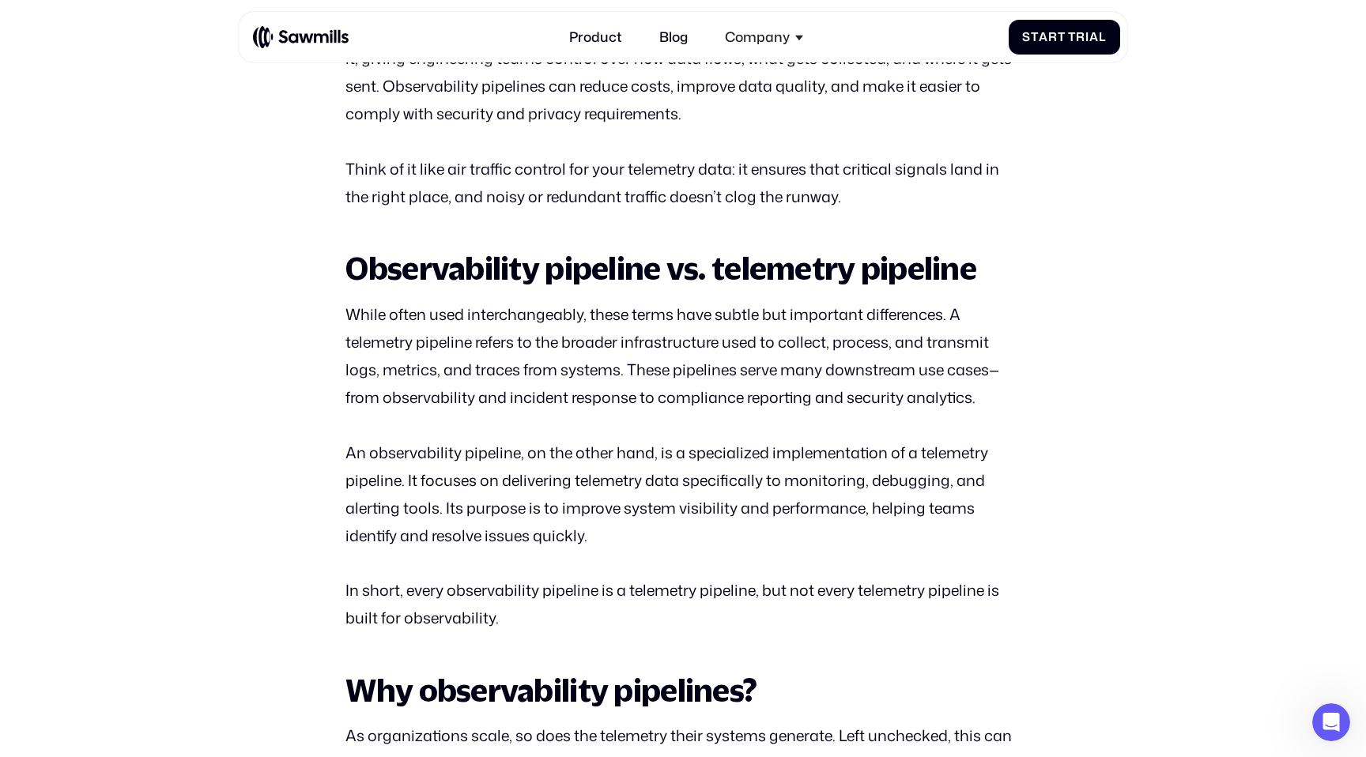
click at [608, 386] on p "While often used interchangeably, these terms have subtle but important differe…" at bounding box center [682, 356] width 674 height 111
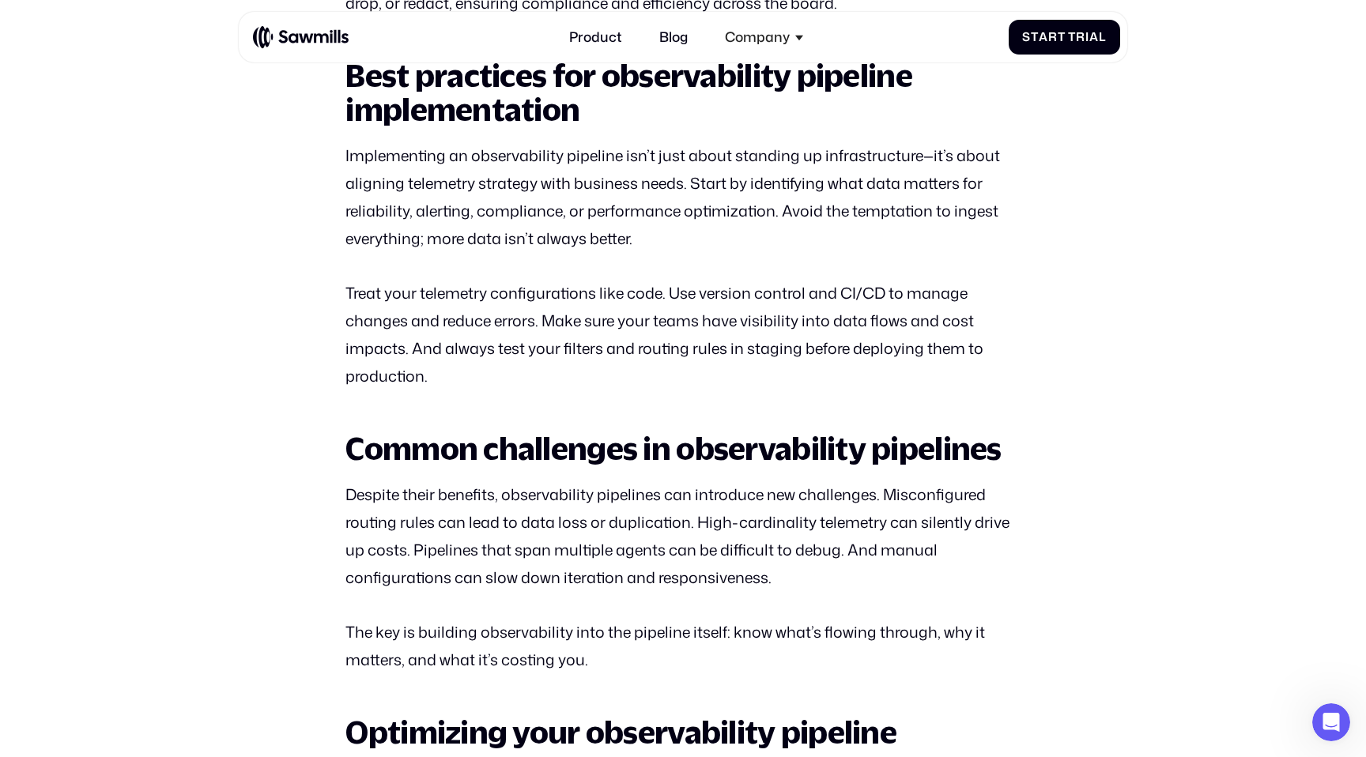
scroll to position [2989, 0]
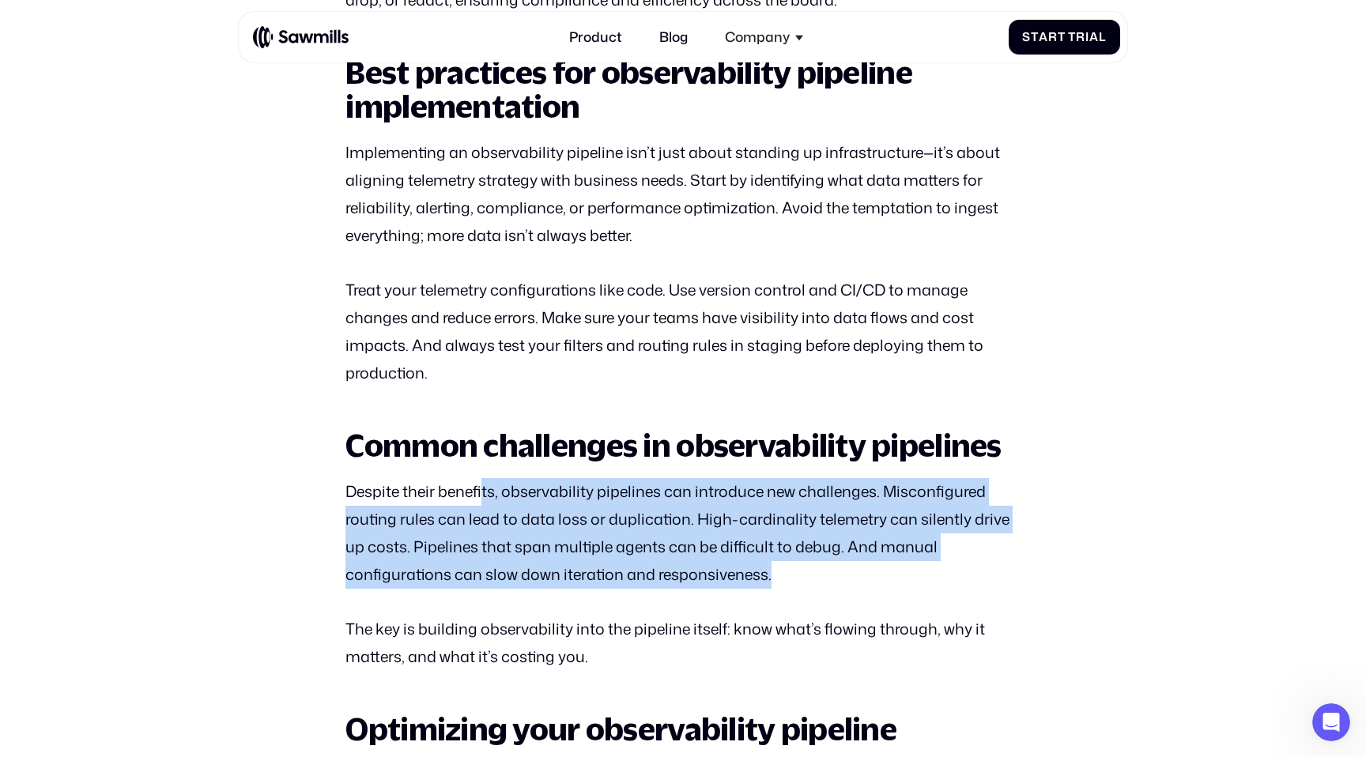
drag, startPoint x: 482, startPoint y: 480, endPoint x: 823, endPoint y: 572, distance: 353.1
click at [823, 572] on p "Despite their benefits, observability pipelines can introduce new challenges. M…" at bounding box center [682, 533] width 674 height 111
drag, startPoint x: 823, startPoint y: 572, endPoint x: 425, endPoint y: 488, distance: 406.6
click at [425, 488] on p "Despite their benefits, observability pipelines can introduce new challenges. M…" at bounding box center [682, 533] width 674 height 111
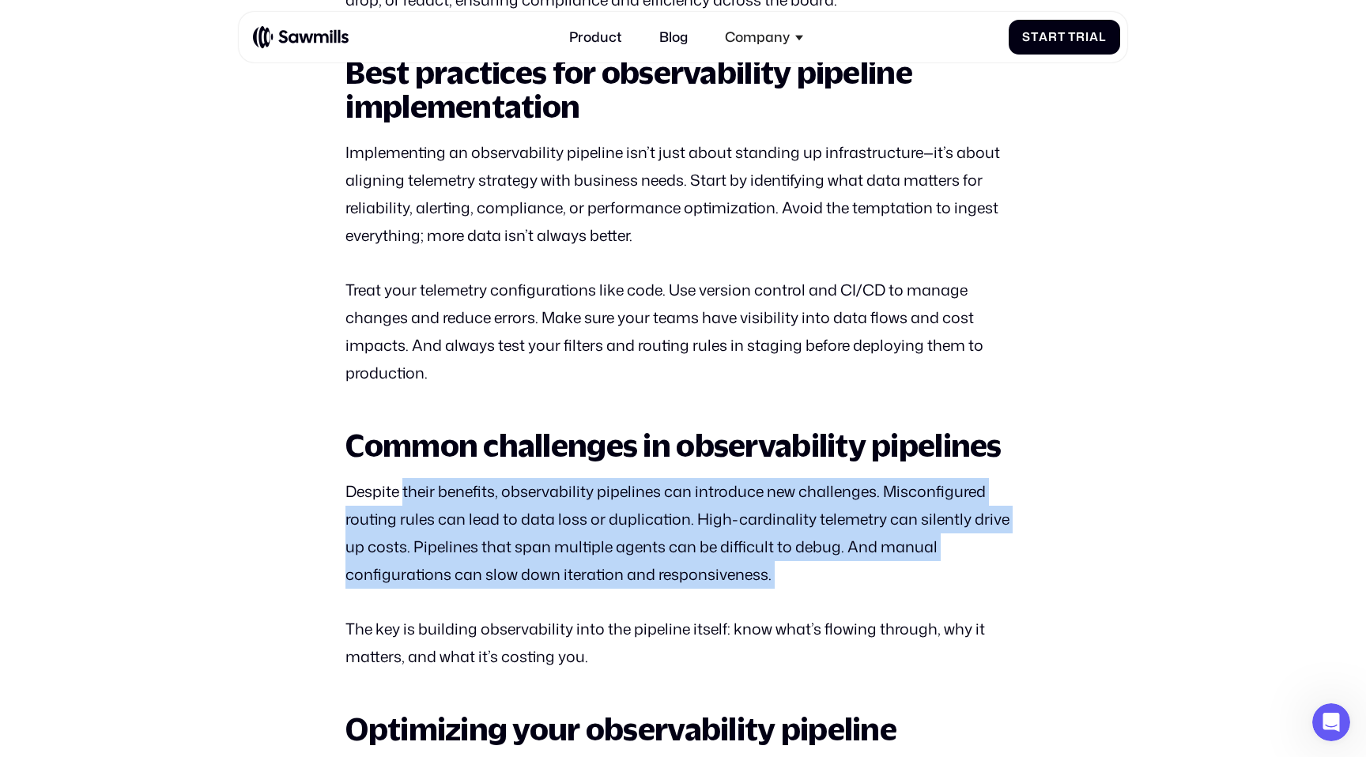
click at [425, 488] on p "Despite their benefits, observability pipelines can introduce new challenges. M…" at bounding box center [682, 533] width 674 height 111
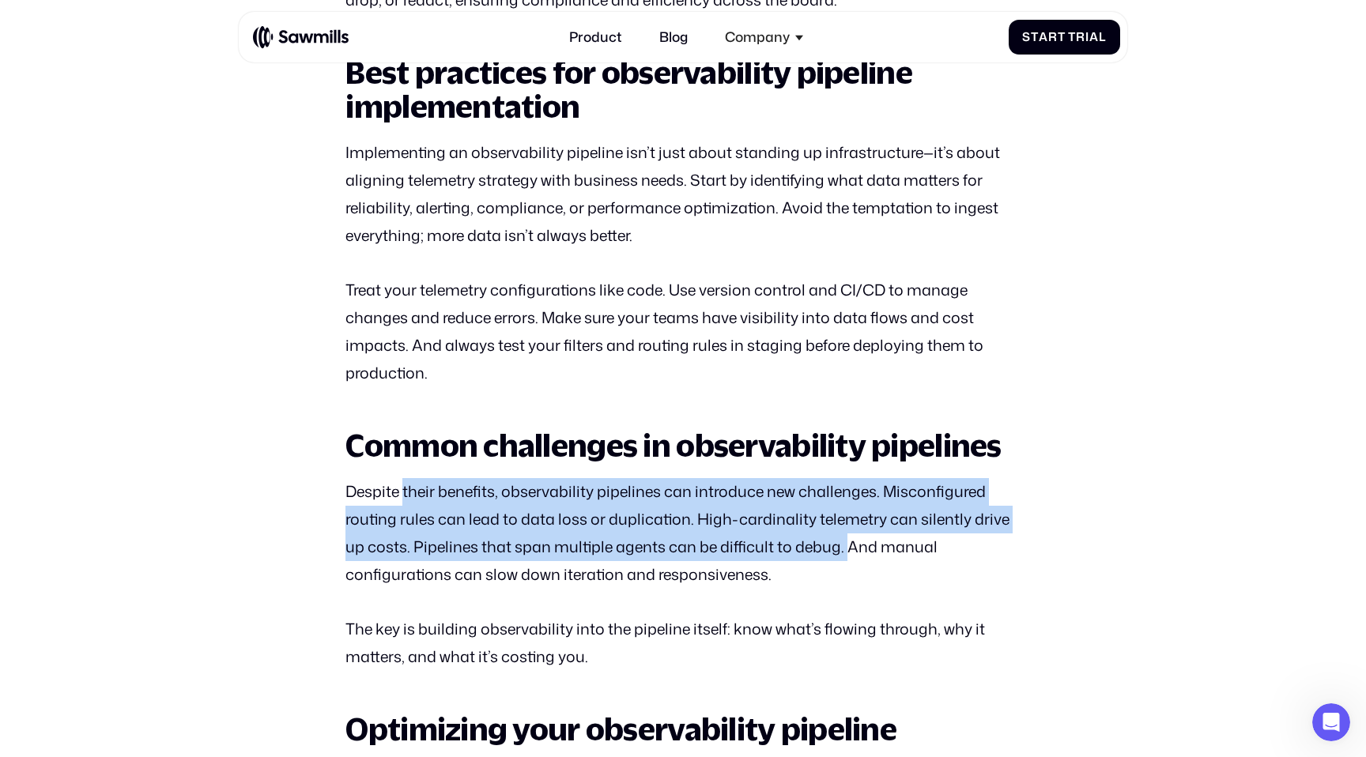
drag, startPoint x: 403, startPoint y: 484, endPoint x: 849, endPoint y: 550, distance: 450.8
click at [849, 550] on p "Despite their benefits, observability pipelines can introduce new challenges. M…" at bounding box center [682, 533] width 674 height 111
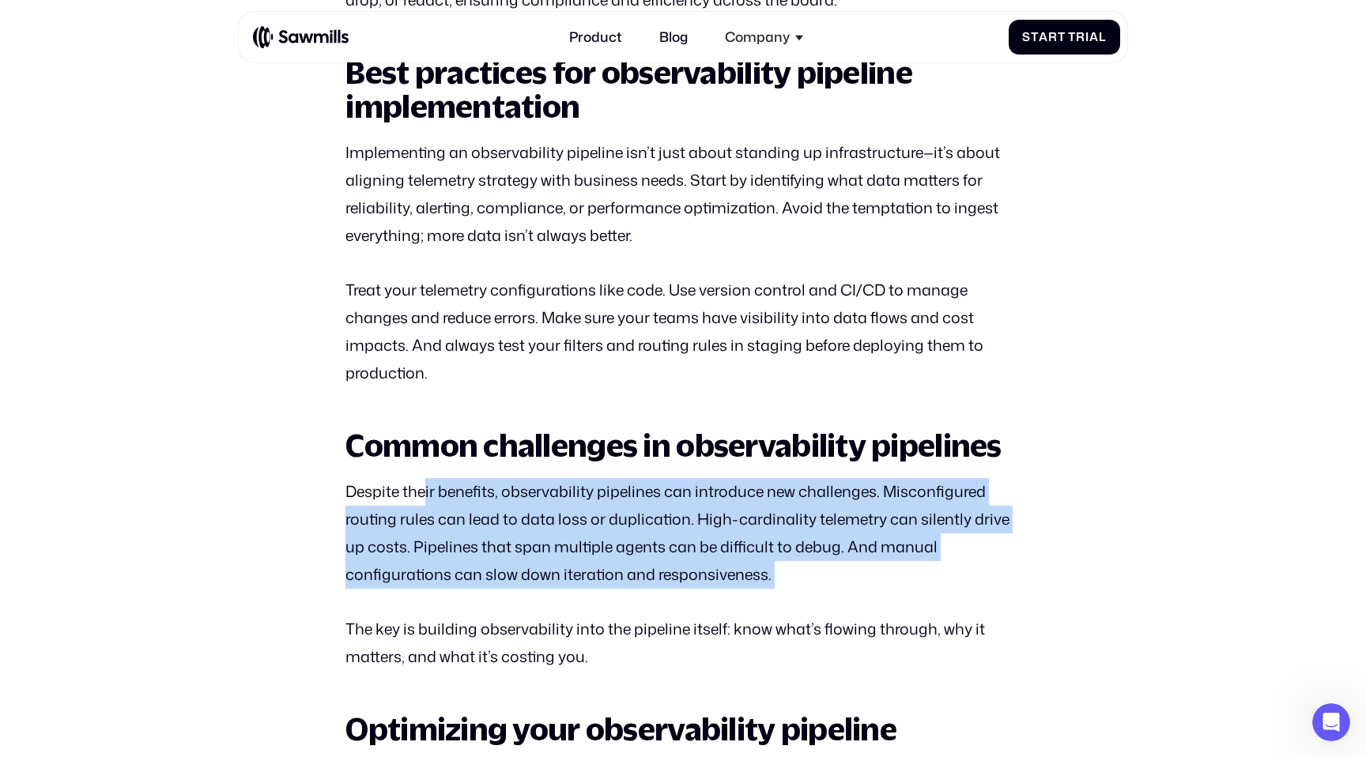
drag, startPoint x: 849, startPoint y: 591, endPoint x: 424, endPoint y: 492, distance: 436.8
click at [424, 492] on p "Despite their benefits, observability pipelines can introduce new challenges. M…" at bounding box center [682, 533] width 674 height 111
drag, startPoint x: 395, startPoint y: 492, endPoint x: 770, endPoint y: 605, distance: 391.4
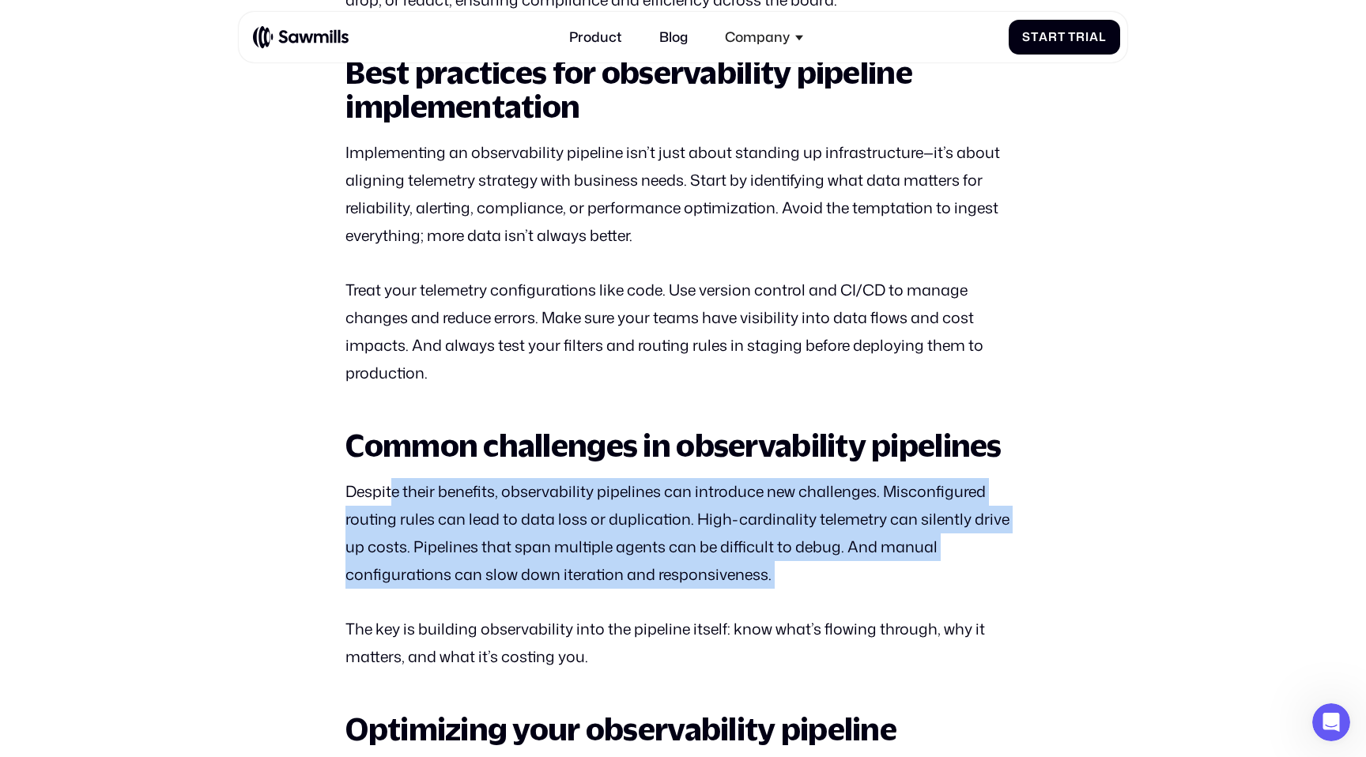
drag, startPoint x: 787, startPoint y: 599, endPoint x: 396, endPoint y: 467, distance: 413.0
drag, startPoint x: 372, startPoint y: 470, endPoint x: 810, endPoint y: 592, distance: 454.8
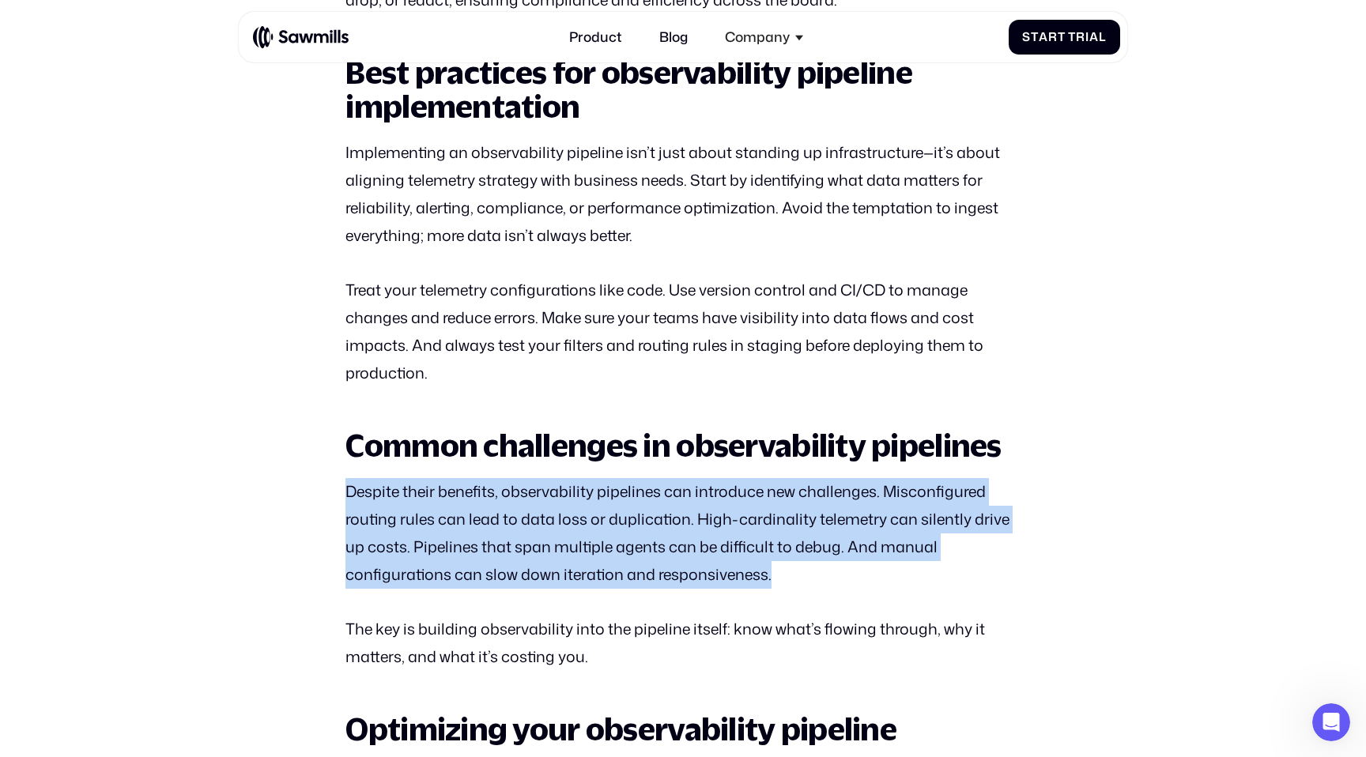
drag, startPoint x: 816, startPoint y: 588, endPoint x: 357, endPoint y: 470, distance: 474.2
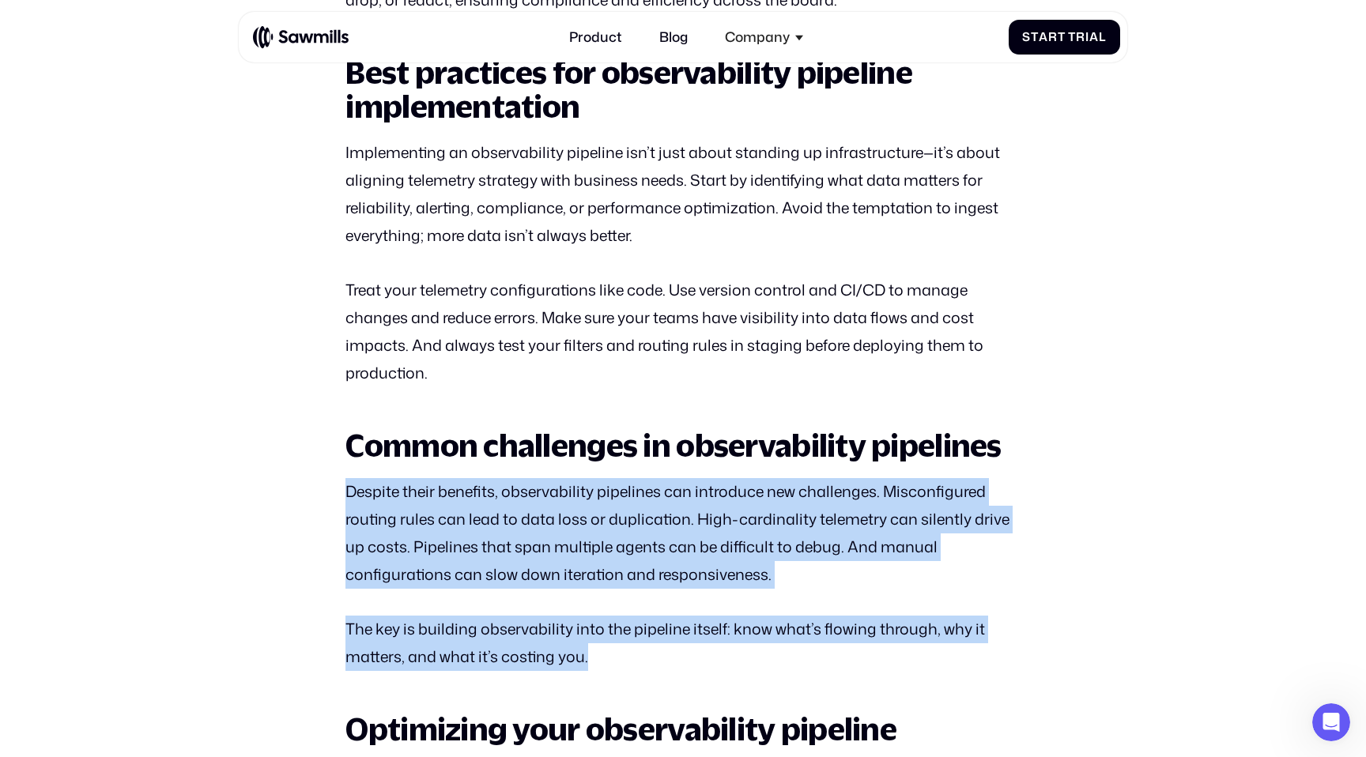
drag, startPoint x: 334, startPoint y: 472, endPoint x: 919, endPoint y: 649, distance: 611.2
click at [919, 649] on p "The key is building observability into the pipeline itself: know what’s flowing…" at bounding box center [682, 643] width 674 height 55
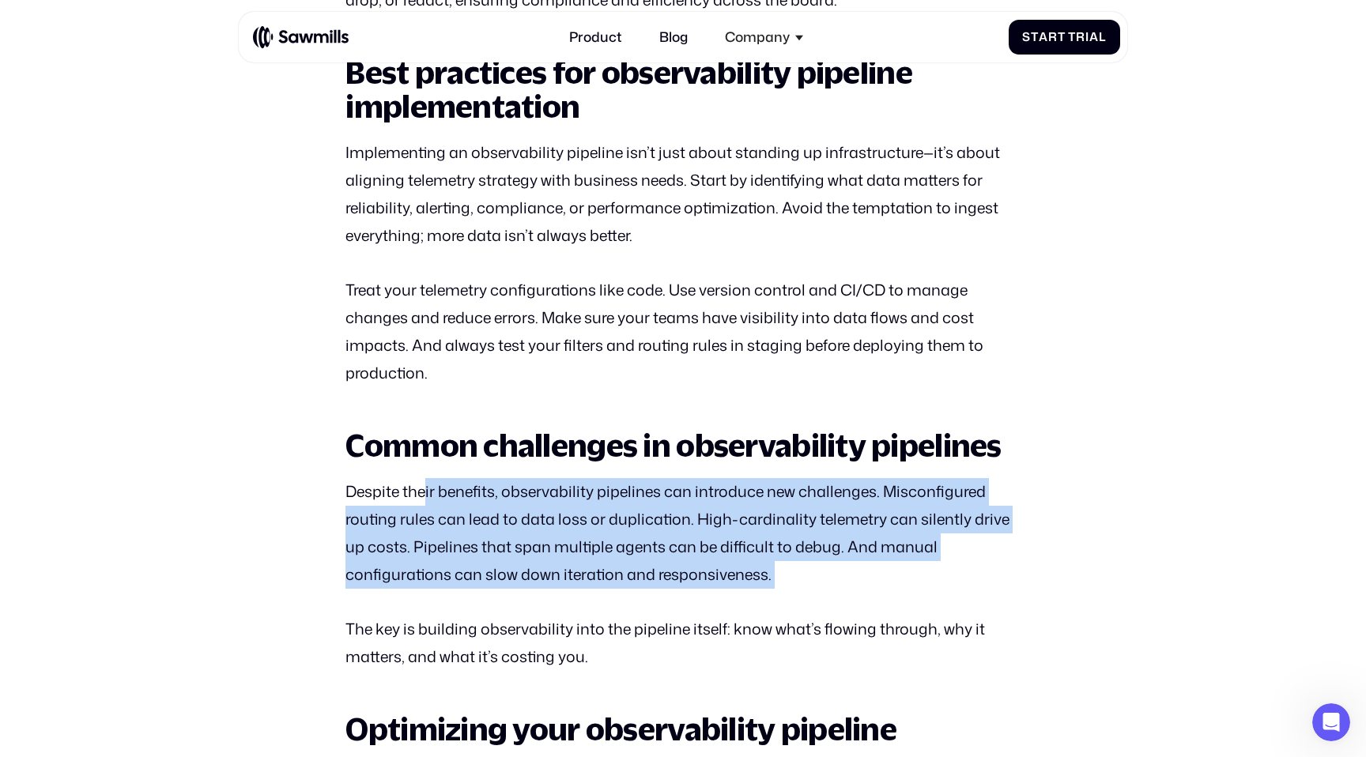
drag, startPoint x: 694, startPoint y: 577, endPoint x: 423, endPoint y: 493, distance: 283.8
click at [423, 493] on p "Despite their benefits, observability pipelines can introduce new challenges. M…" at bounding box center [682, 533] width 674 height 111
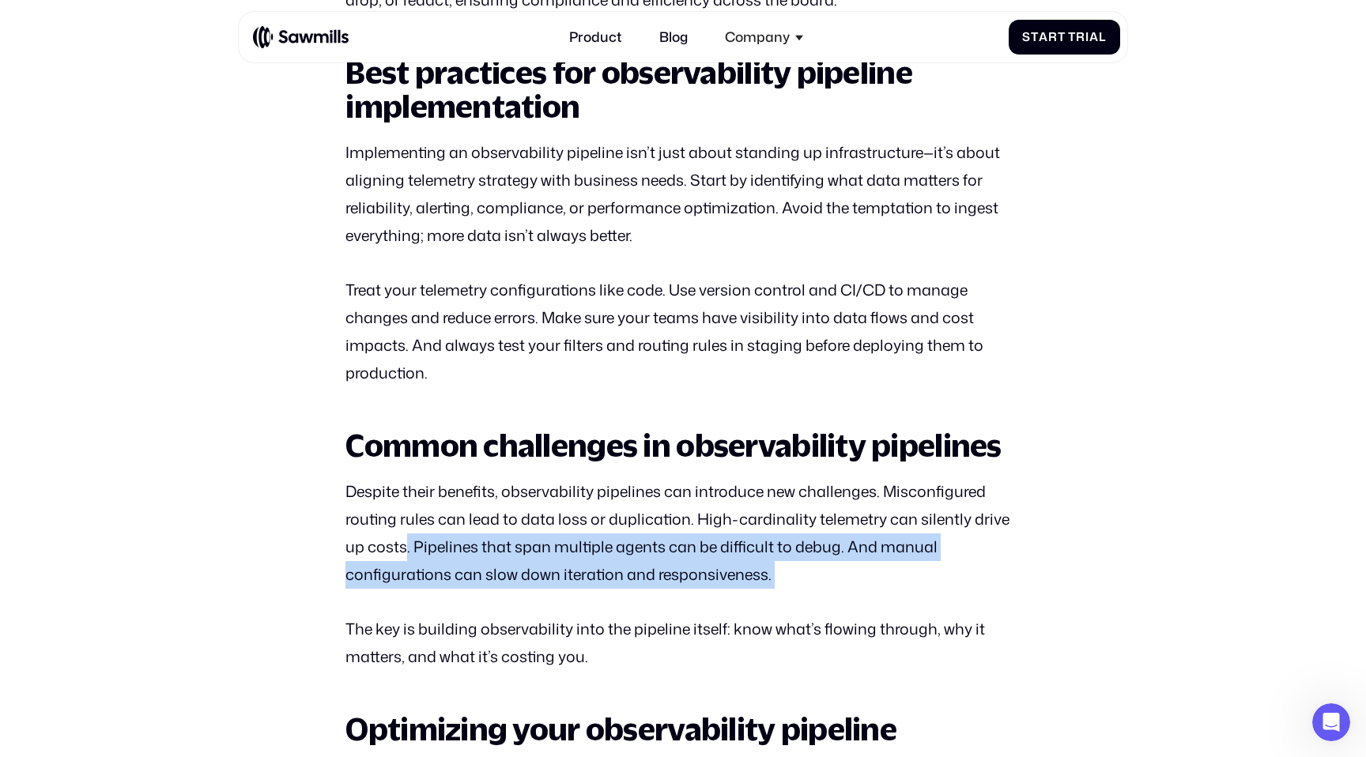
drag, startPoint x: 407, startPoint y: 551, endPoint x: 808, endPoint y: 610, distance: 405.1
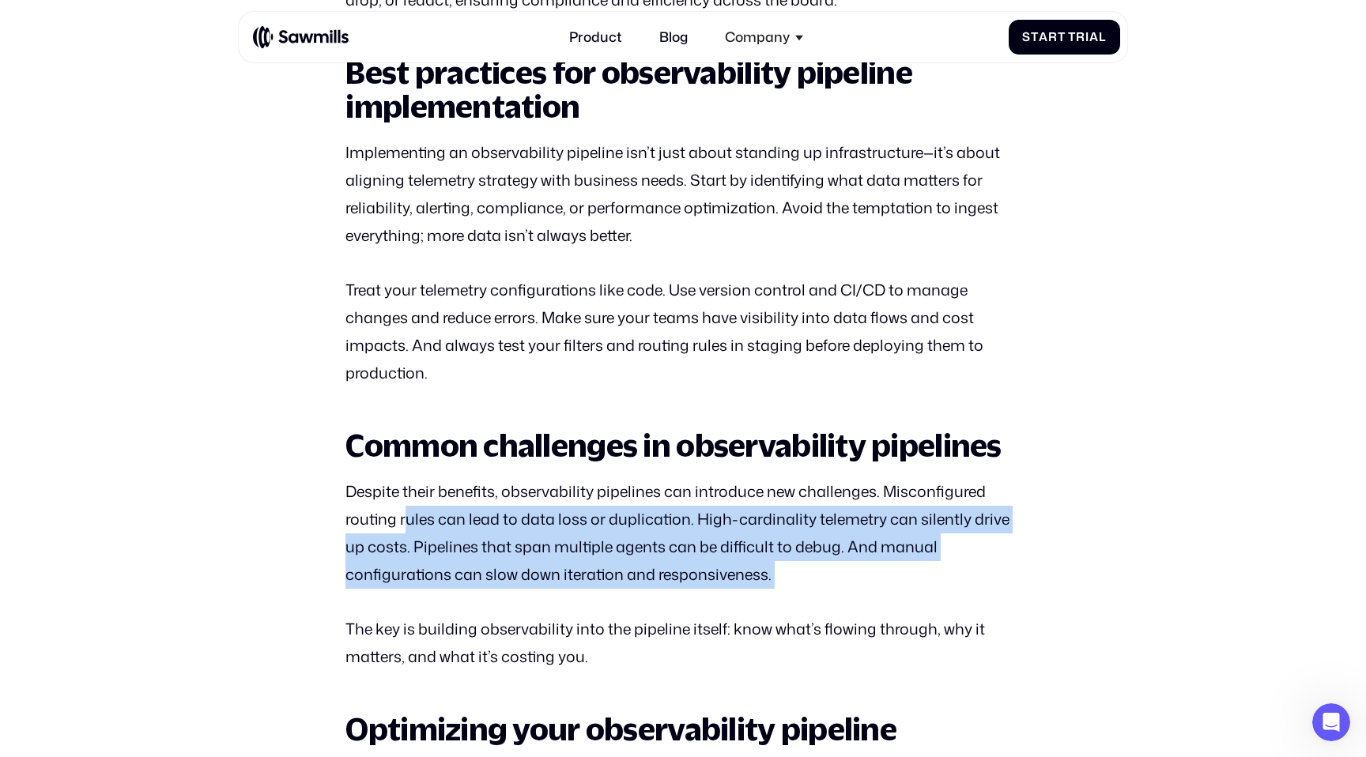
drag, startPoint x: 814, startPoint y: 601, endPoint x: 410, endPoint y: 506, distance: 415.7
click at [410, 506] on p "Despite their benefits, observability pipelines can introduce new challenges. M…" at bounding box center [682, 533] width 674 height 111
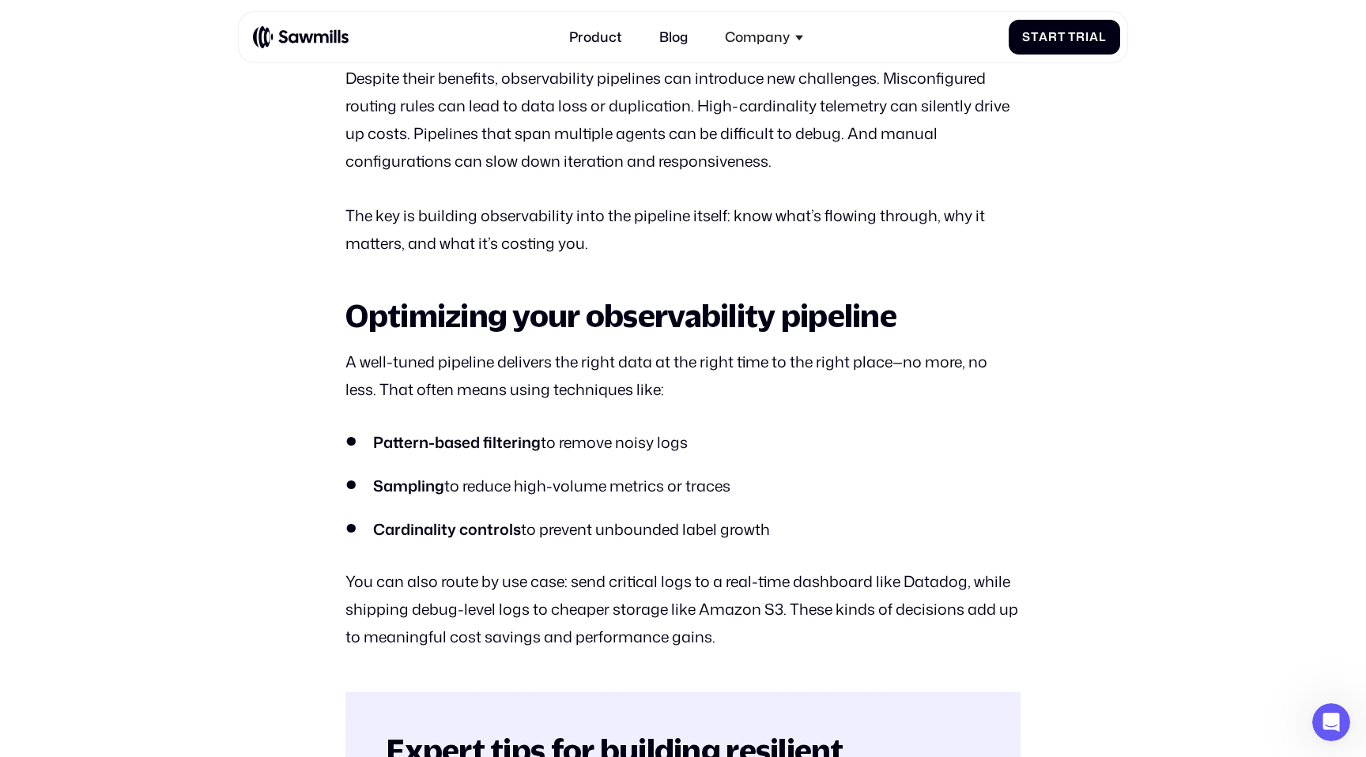
scroll to position [3421, 0]
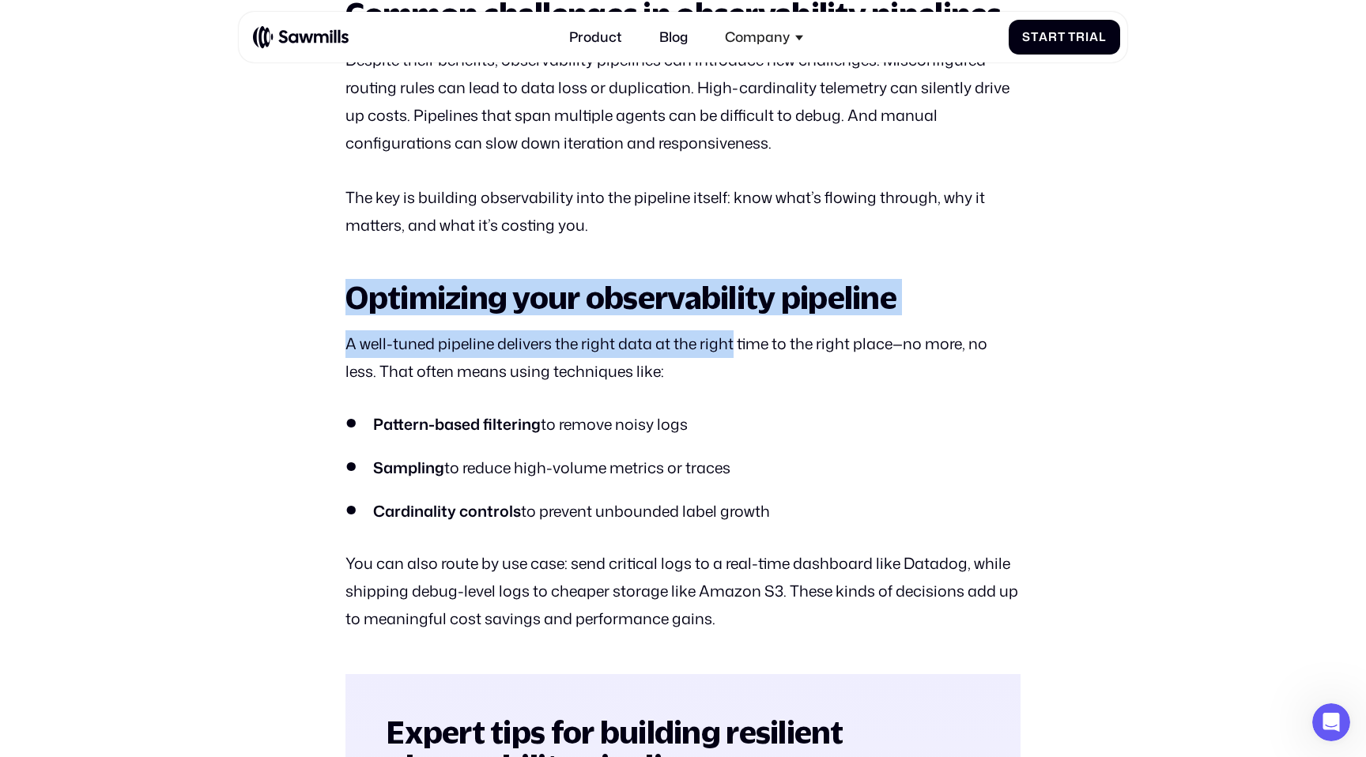
drag, startPoint x: 379, startPoint y: 274, endPoint x: 735, endPoint y: 352, distance: 364.1
click at [734, 350] on section "All posts What is an observability pipeline Pipeline Jul 14 2025 Jul 11 2025 In…" at bounding box center [683, 551] width 1366 height 7858
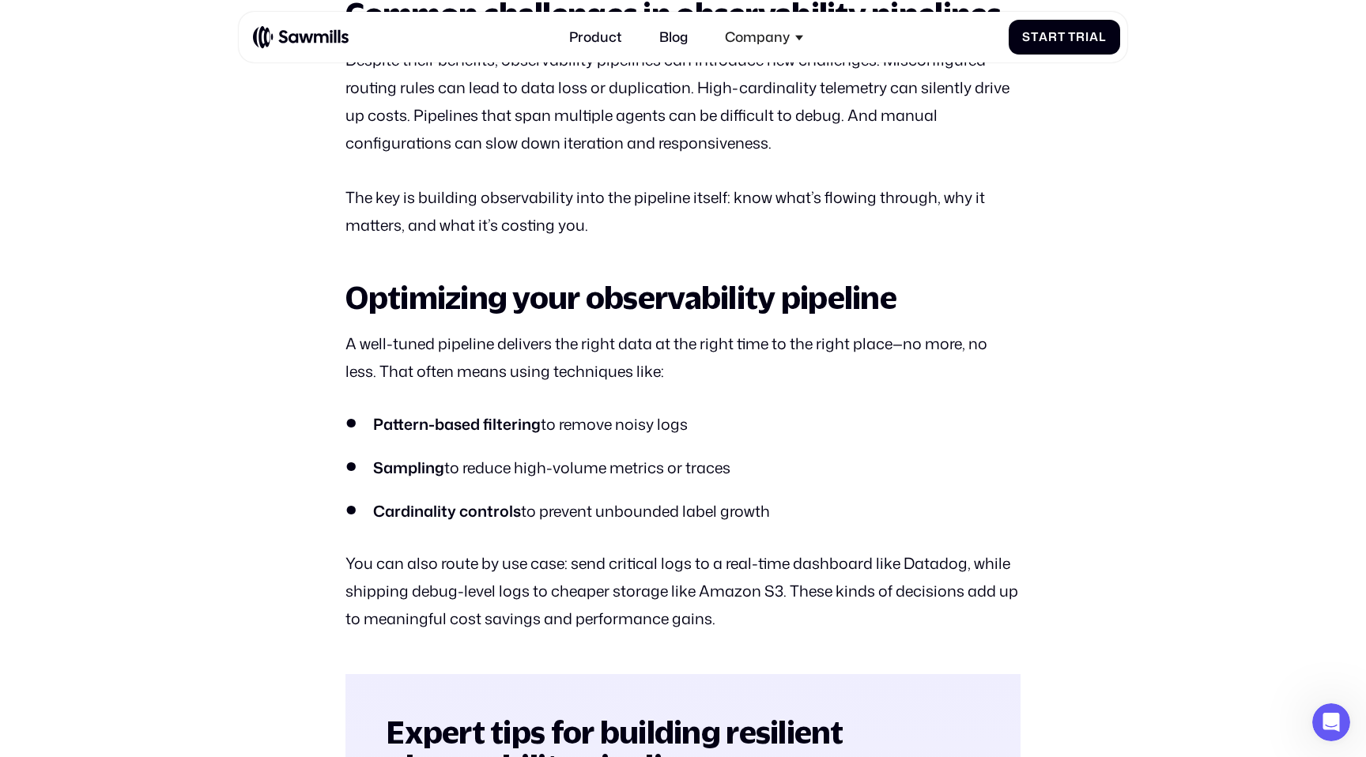
click at [735, 352] on p "A well-tuned pipeline delivers the right data at the right time to the right pl…" at bounding box center [682, 357] width 674 height 55
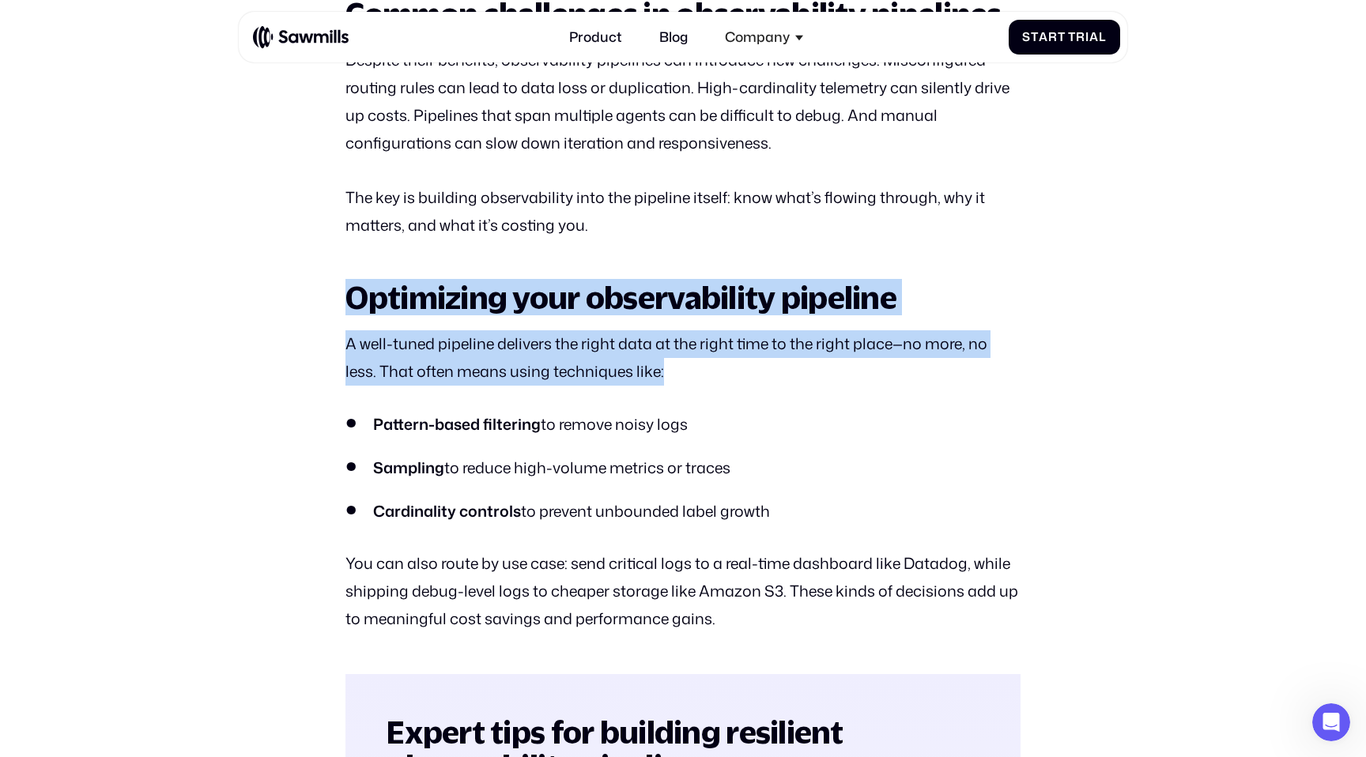
drag, startPoint x: 735, startPoint y: 372, endPoint x: 352, endPoint y: 290, distance: 392.2
click at [352, 290] on div "In the age of distributed systems, microservices, and AI agents, observability …" at bounding box center [682, 604] width 674 height 6329
click at [352, 290] on h2 "Optimizing your observability pipeline" at bounding box center [682, 298] width 674 height 34
drag, startPoint x: 344, startPoint y: 289, endPoint x: 726, endPoint y: 455, distance: 416.1
click at [726, 455] on section "All posts What is an observability pipeline Pipeline Jul 14 2025 Jul 11 2025 In…" at bounding box center [683, 551] width 1366 height 7858
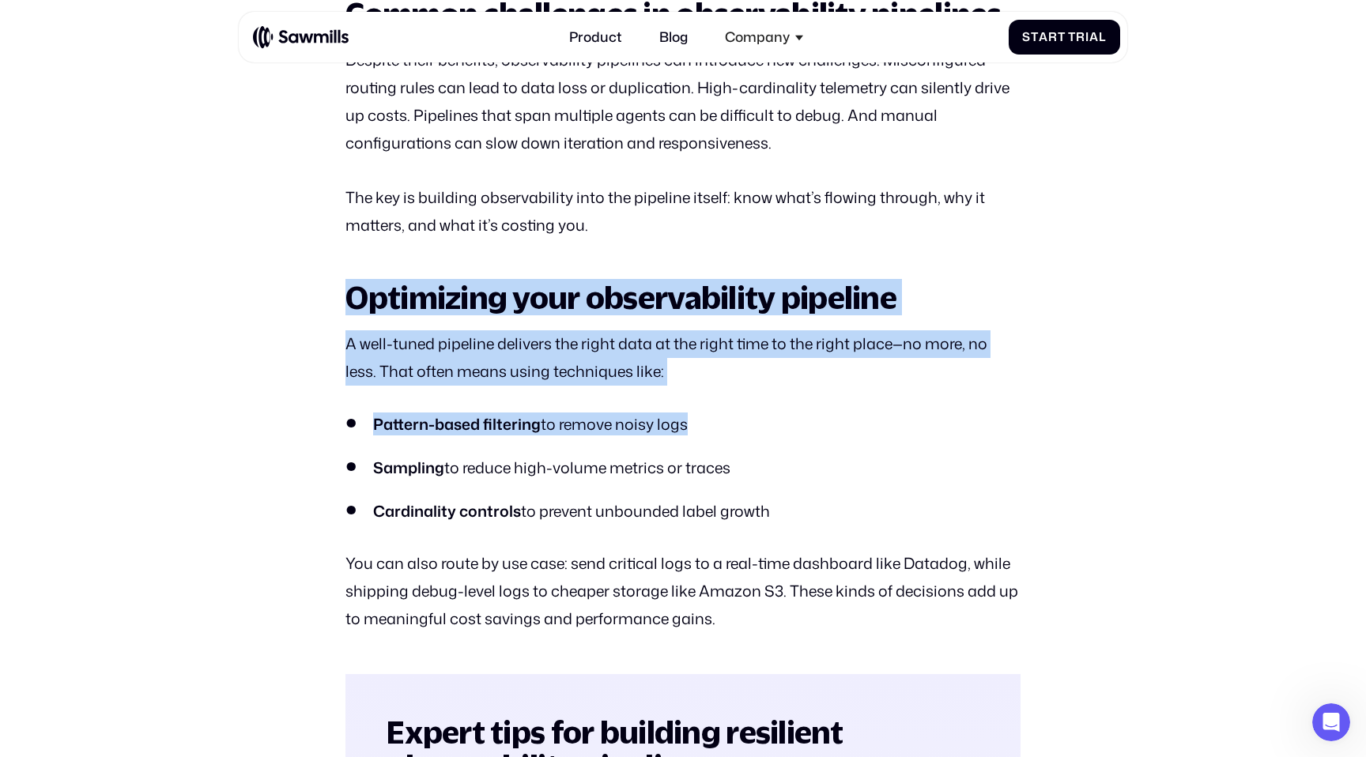
click at [726, 455] on ul "Pattern-based filtering to remove noisy logs Sampling to reduce high-volume met…" at bounding box center [682, 468] width 674 height 110
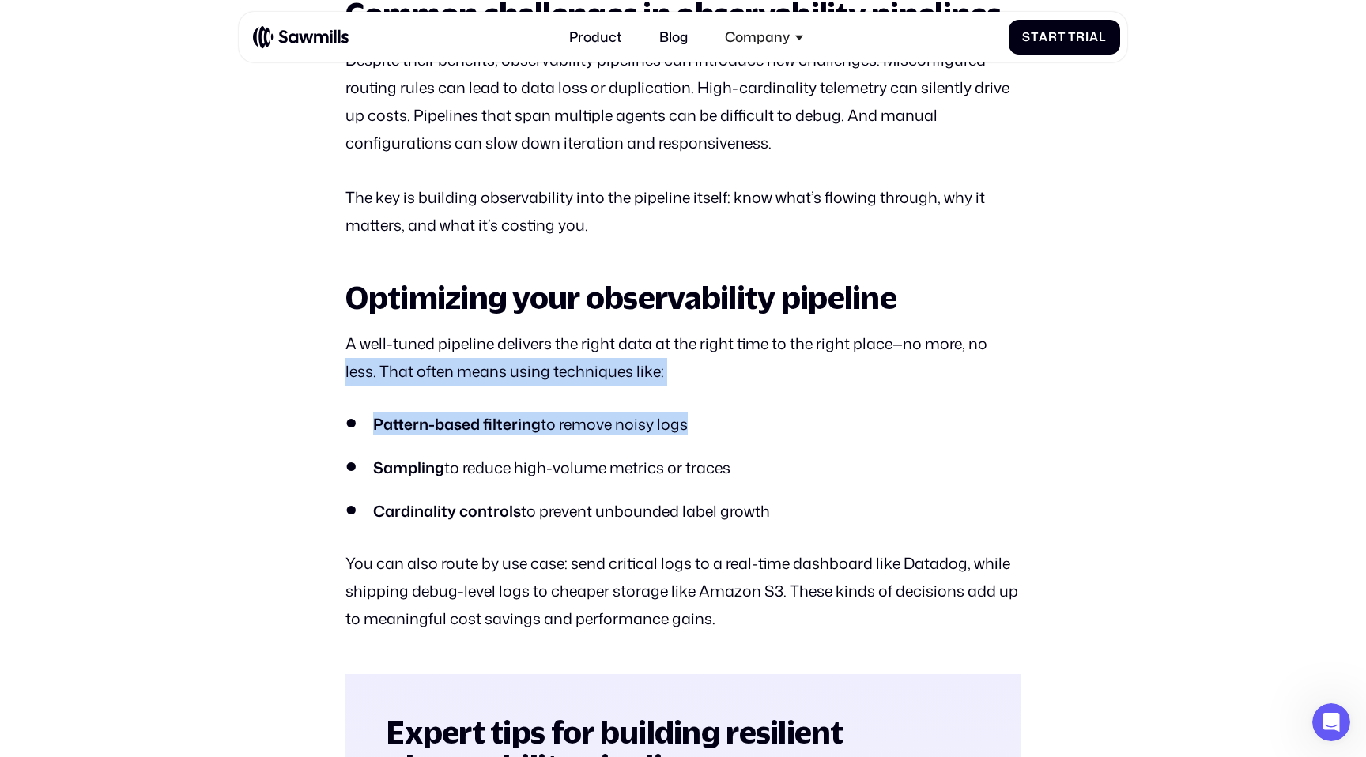
drag, startPoint x: 745, startPoint y: 451, endPoint x: 307, endPoint y: 375, distance: 444.5
click at [307, 375] on section "All posts What is an observability pipeline Pipeline Jul 14 2025 Jul 11 2025 In…" at bounding box center [683, 551] width 1366 height 7858
click at [307, 374] on section "All posts What is an observability pipeline Pipeline Jul 14 2025 Jul 11 2025 In…" at bounding box center [683, 551] width 1366 height 7858
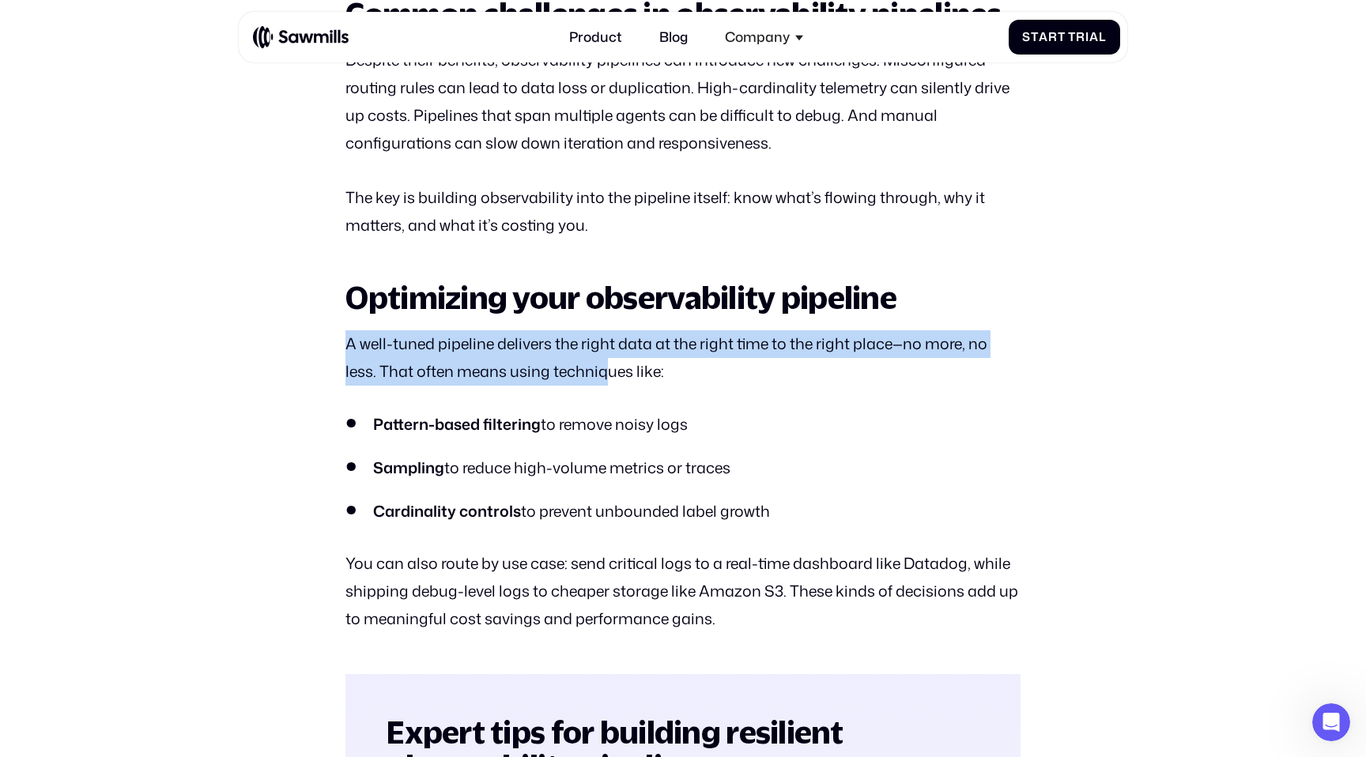
drag, startPoint x: 321, startPoint y: 345, endPoint x: 618, endPoint y: 382, distance: 299.6
click at [618, 382] on section "All posts What is an observability pipeline Pipeline Jul 14 2025 Jul 11 2025 In…" at bounding box center [683, 551] width 1366 height 7858
click at [618, 382] on p "A well-tuned pipeline delivers the right data at the right time to the right pl…" at bounding box center [682, 357] width 674 height 55
drag, startPoint x: 712, startPoint y: 387, endPoint x: 255, endPoint y: 330, distance: 460.4
click at [255, 330] on section "All posts What is an observability pipeline Pipeline Jul 14 2025 Jul 11 2025 In…" at bounding box center [683, 551] width 1366 height 7858
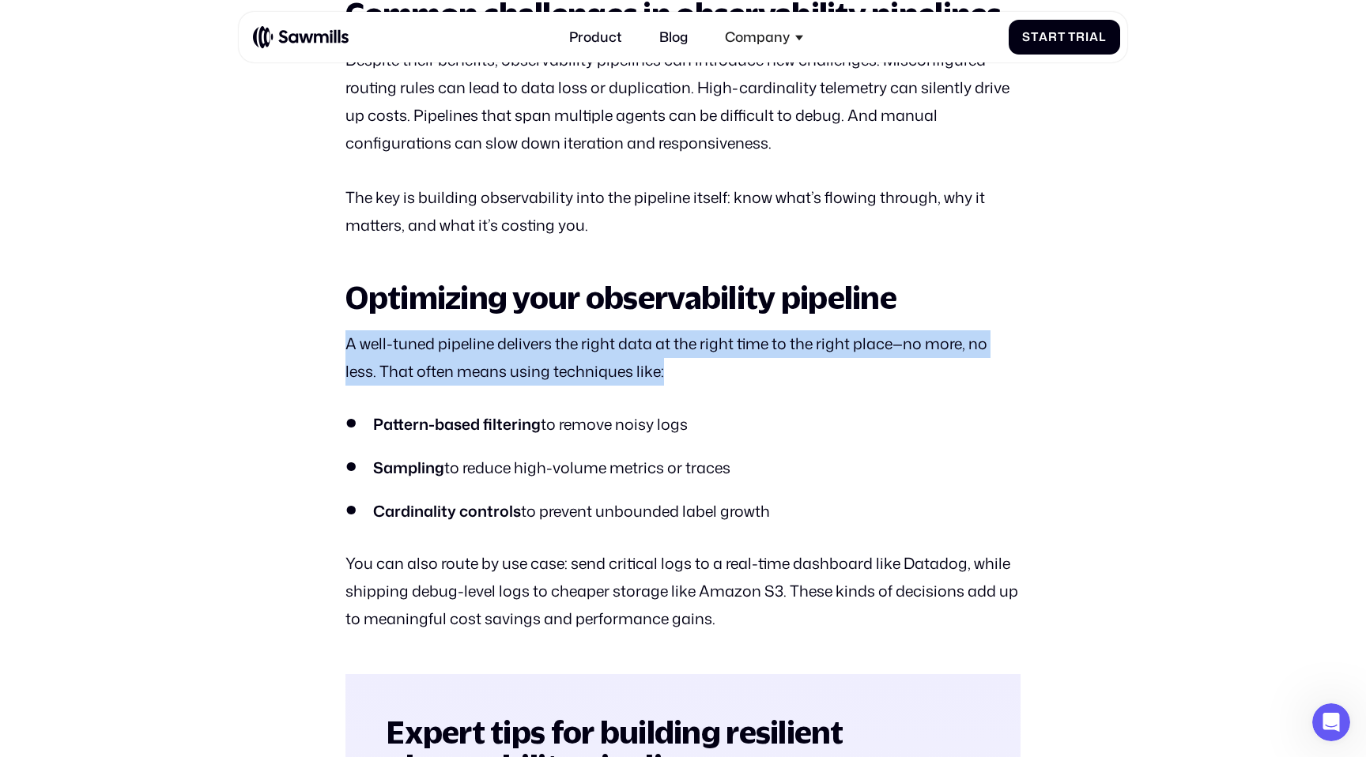
click at [255, 330] on section "All posts What is an observability pipeline Pipeline Jul 14 2025 Jul 11 2025 In…" at bounding box center [683, 551] width 1366 height 7858
drag, startPoint x: 270, startPoint y: 330, endPoint x: 698, endPoint y: 430, distance: 439.2
click at [698, 430] on section "All posts What is an observability pipeline Pipeline Jul 14 2025 Jul 11 2025 In…" at bounding box center [683, 551] width 1366 height 7858
click at [698, 430] on li "Pattern-based filtering to remove noisy logs" at bounding box center [682, 424] width 674 height 23
drag, startPoint x: 731, startPoint y: 458, endPoint x: 306, endPoint y: 285, distance: 459.2
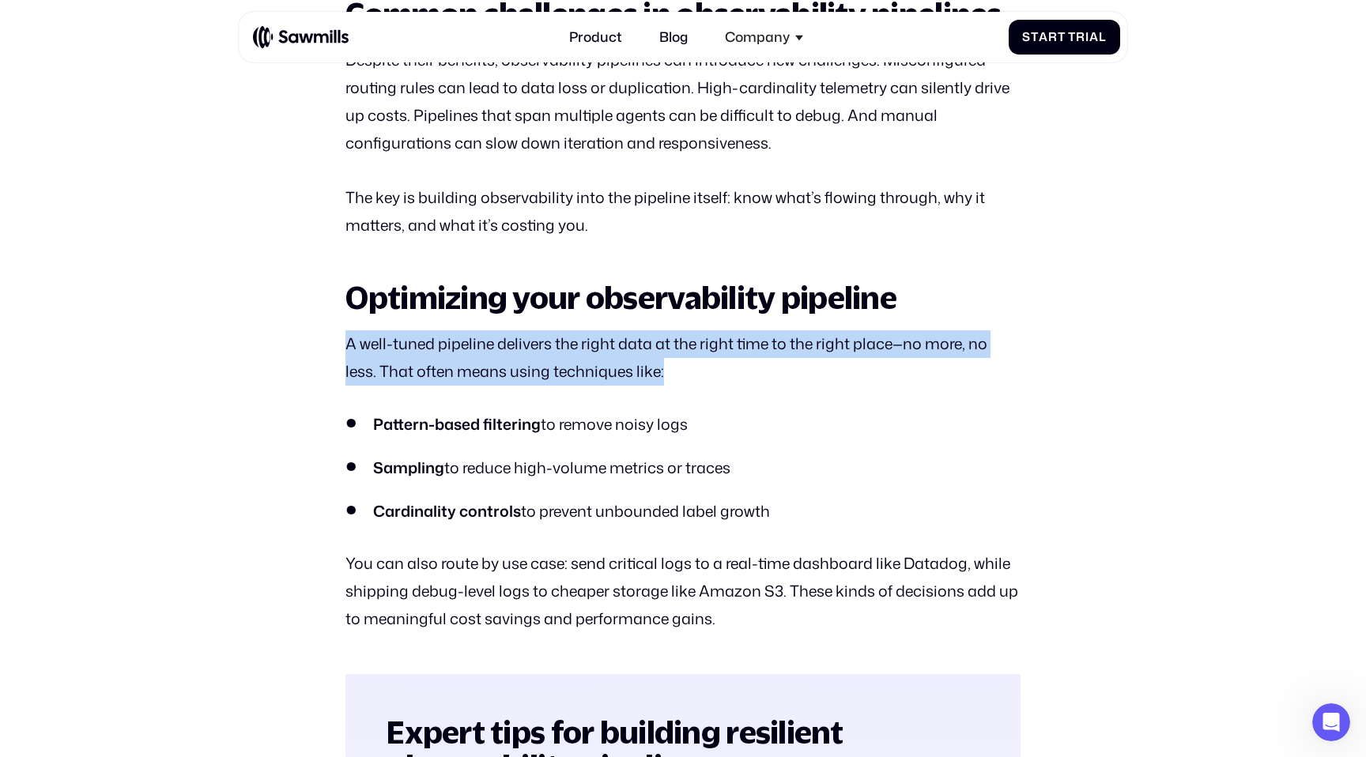
click at [306, 285] on section "All posts What is an observability pipeline Pipeline Jul 14 2025 Jul 11 2025 In…" at bounding box center [683, 551] width 1366 height 7858
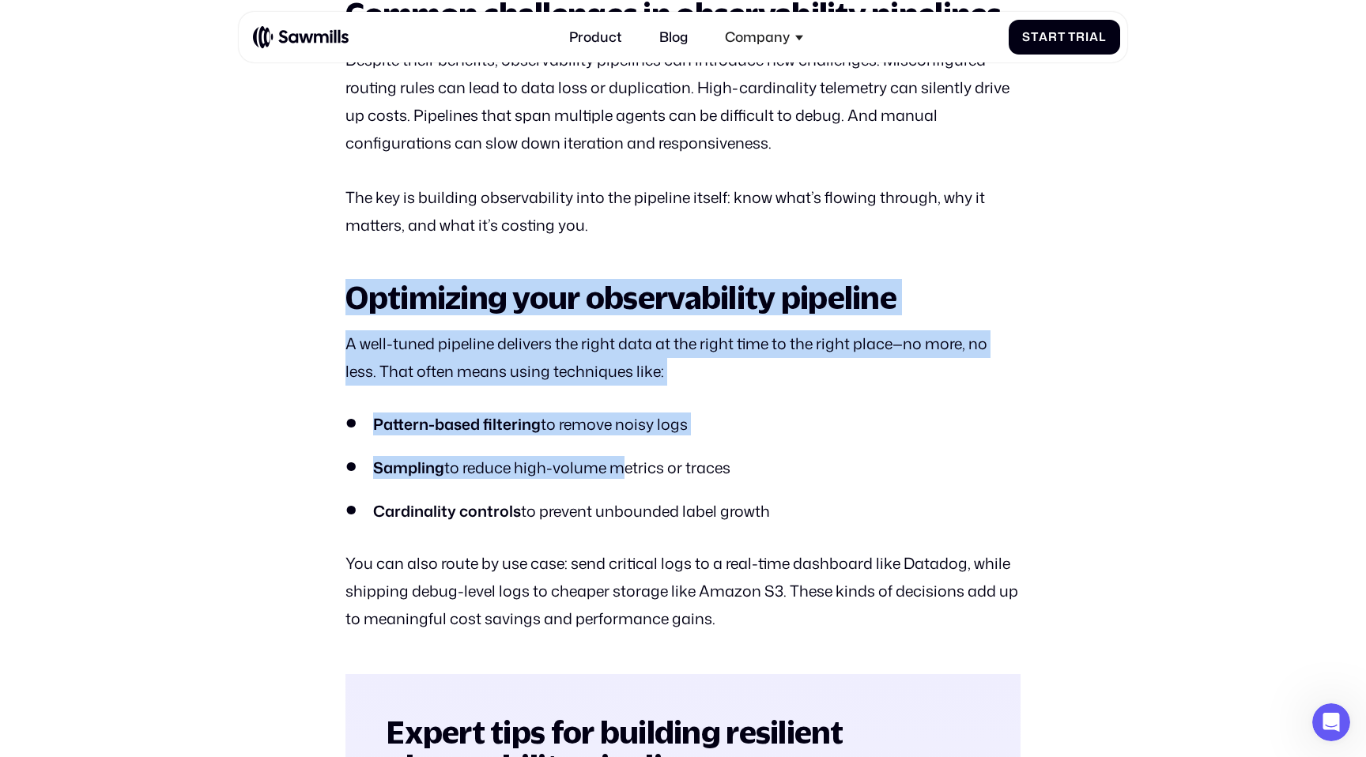
drag, startPoint x: 306, startPoint y: 302, endPoint x: 613, endPoint y: 469, distance: 349.9
click at [613, 469] on section "All posts What is an observability pipeline Pipeline Jul 14 2025 Jul 11 2025 In…" at bounding box center [683, 551] width 1366 height 7858
click at [613, 469] on li "Sampling to reduce high-volume metrics or traces" at bounding box center [682, 467] width 674 height 23
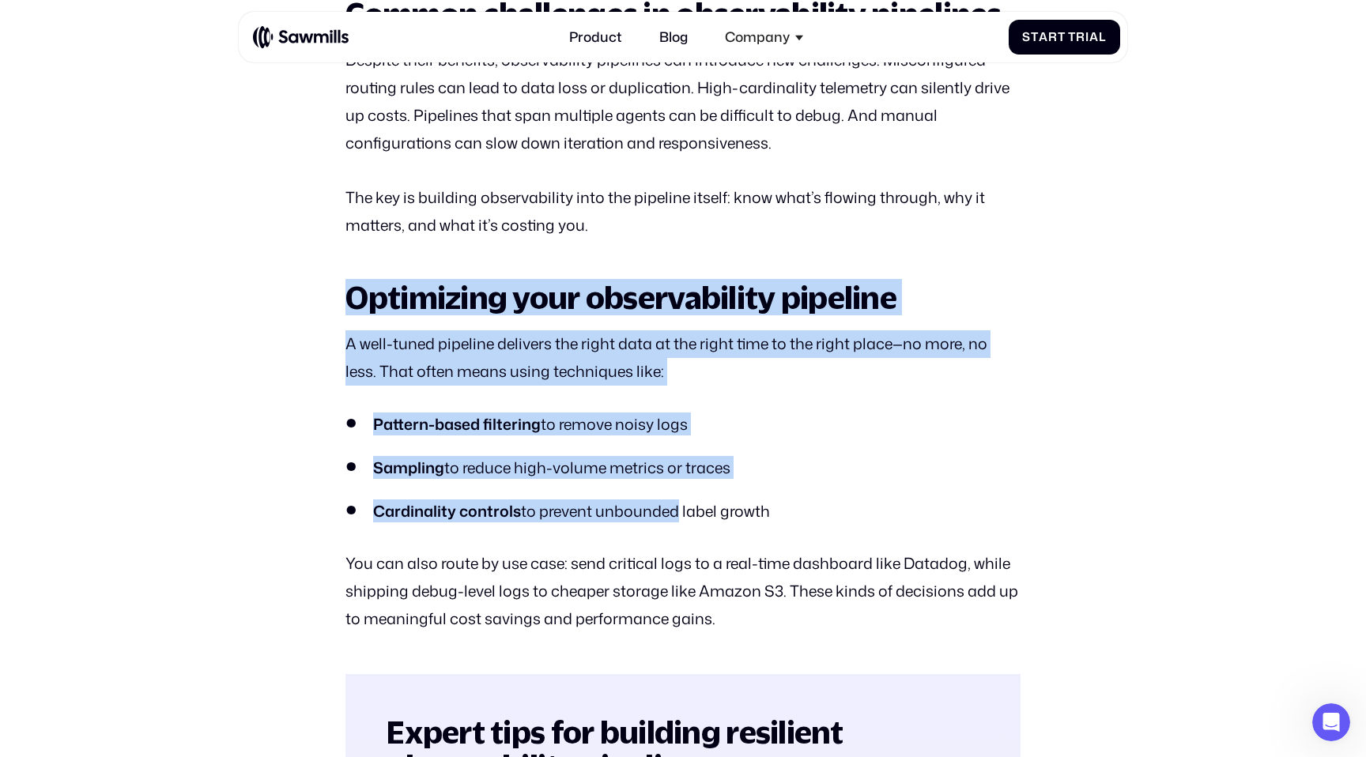
drag, startPoint x: 676, startPoint y: 515, endPoint x: 355, endPoint y: 312, distance: 379.5
click at [355, 312] on div "In the age of distributed systems, microservices, and AI agents, observability …" at bounding box center [682, 604] width 674 height 6329
click at [355, 312] on h2 "Optimizing your observability pipeline" at bounding box center [682, 298] width 674 height 34
drag, startPoint x: 338, startPoint y: 293, endPoint x: 573, endPoint y: 524, distance: 329.8
click at [573, 524] on section "All posts What is an observability pipeline Pipeline Jul 14 2025 Jul 11 2025 In…" at bounding box center [683, 551] width 1366 height 7858
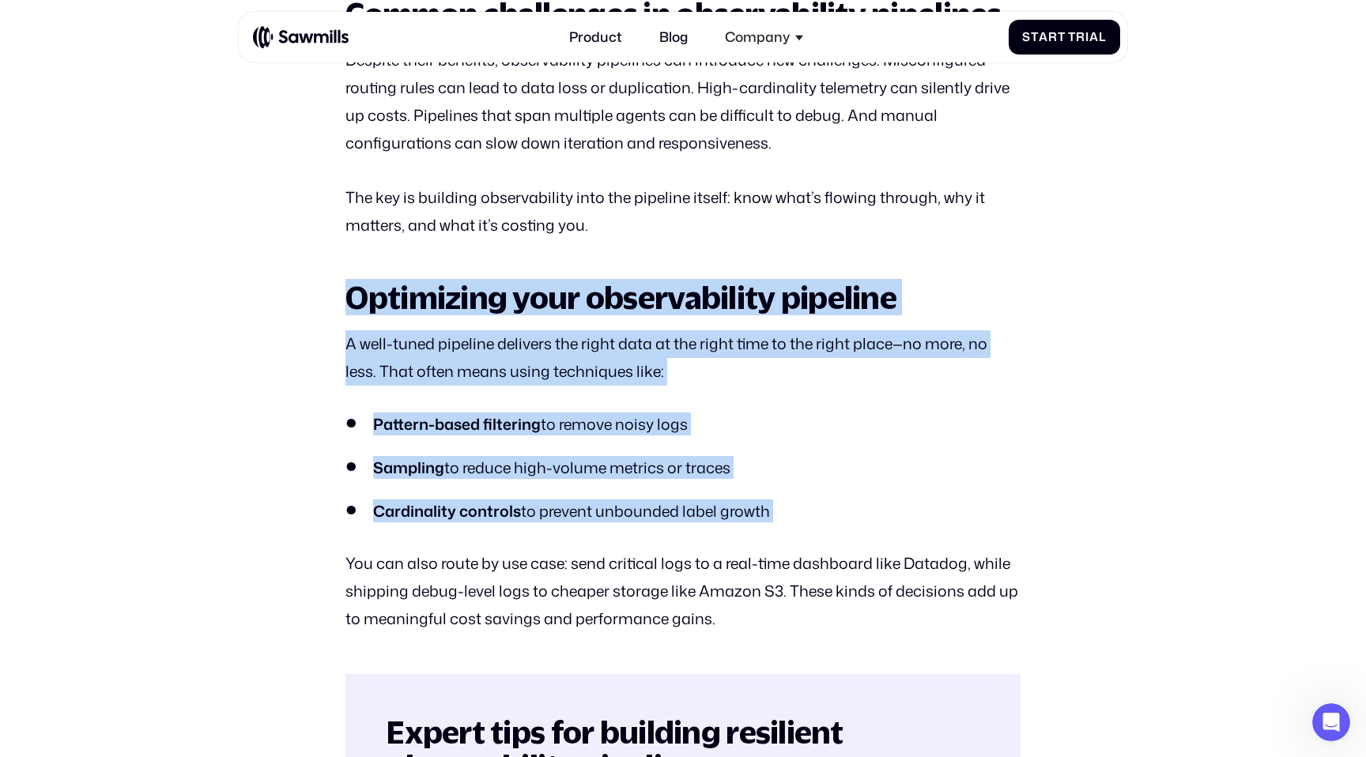
click at [573, 524] on div "In the age of distributed systems, microservices, and AI agents, observability …" at bounding box center [682, 604] width 674 height 6329
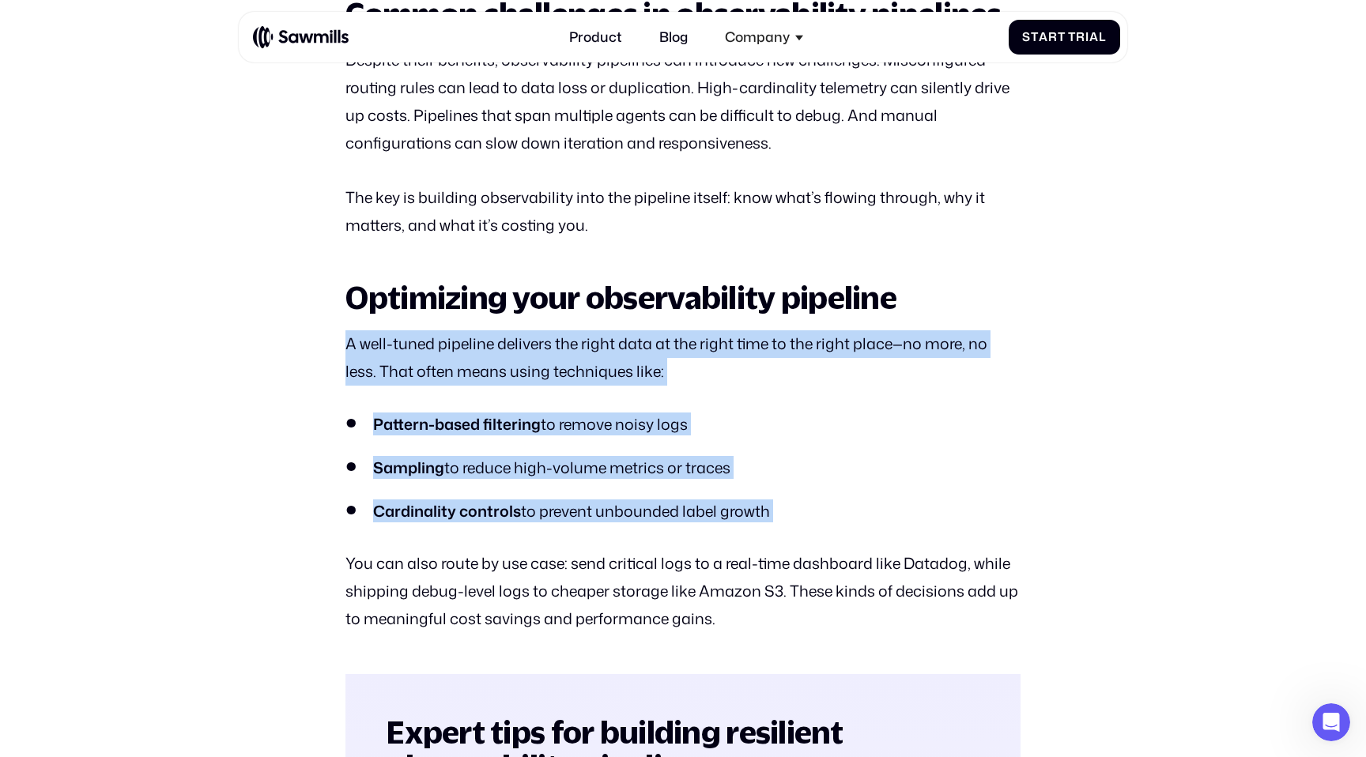
drag, startPoint x: 619, startPoint y: 541, endPoint x: 315, endPoint y: 348, distance: 360.4
click at [315, 348] on section "All posts What is an observability pipeline Pipeline Jul 14 2025 Jul 11 2025 In…" at bounding box center [683, 551] width 1366 height 7858
drag, startPoint x: 315, startPoint y: 342, endPoint x: 520, endPoint y: 546, distance: 289.0
click at [519, 546] on section "All posts What is an observability pipeline Pipeline Jul 14 2025 Jul 11 2025 In…" at bounding box center [683, 551] width 1366 height 7858
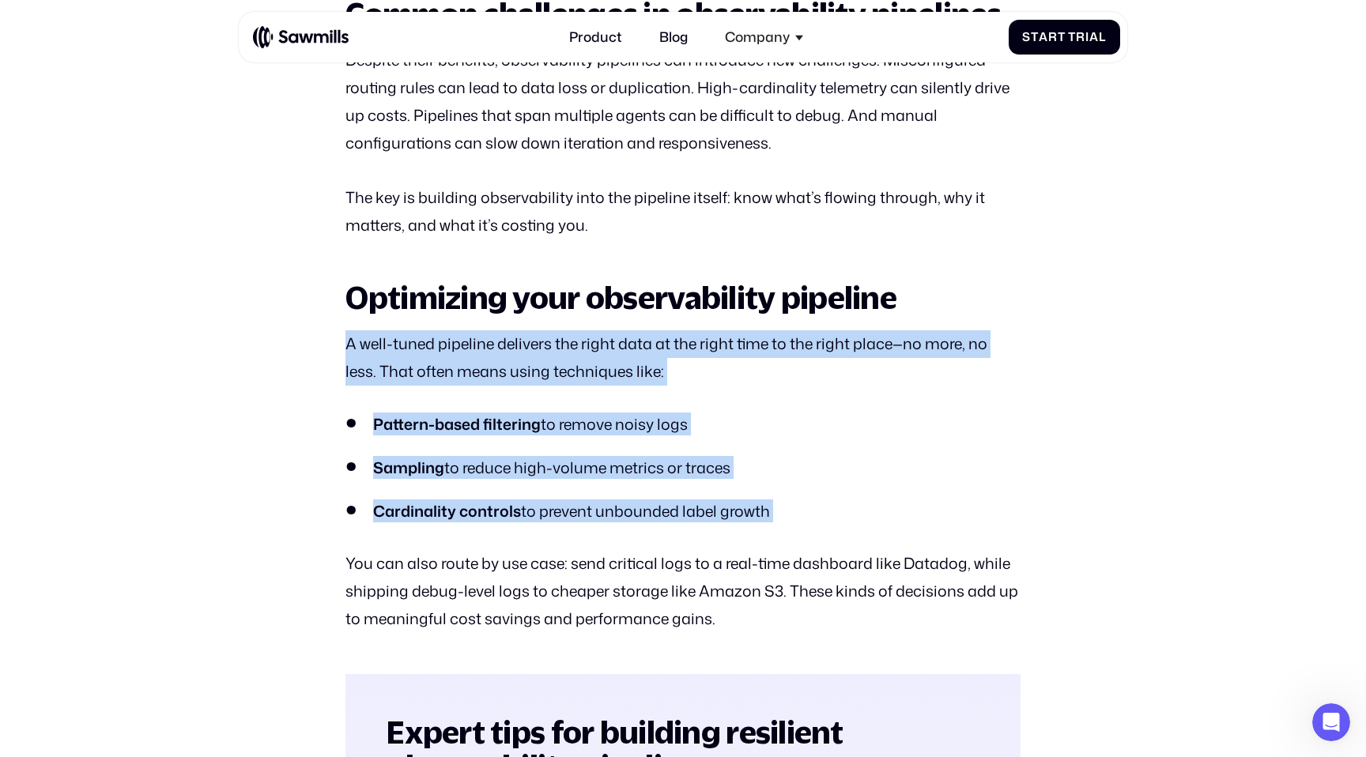
click at [520, 546] on div "In the age of distributed systems, microservices, and AI agents, observability …" at bounding box center [682, 604] width 674 height 6329
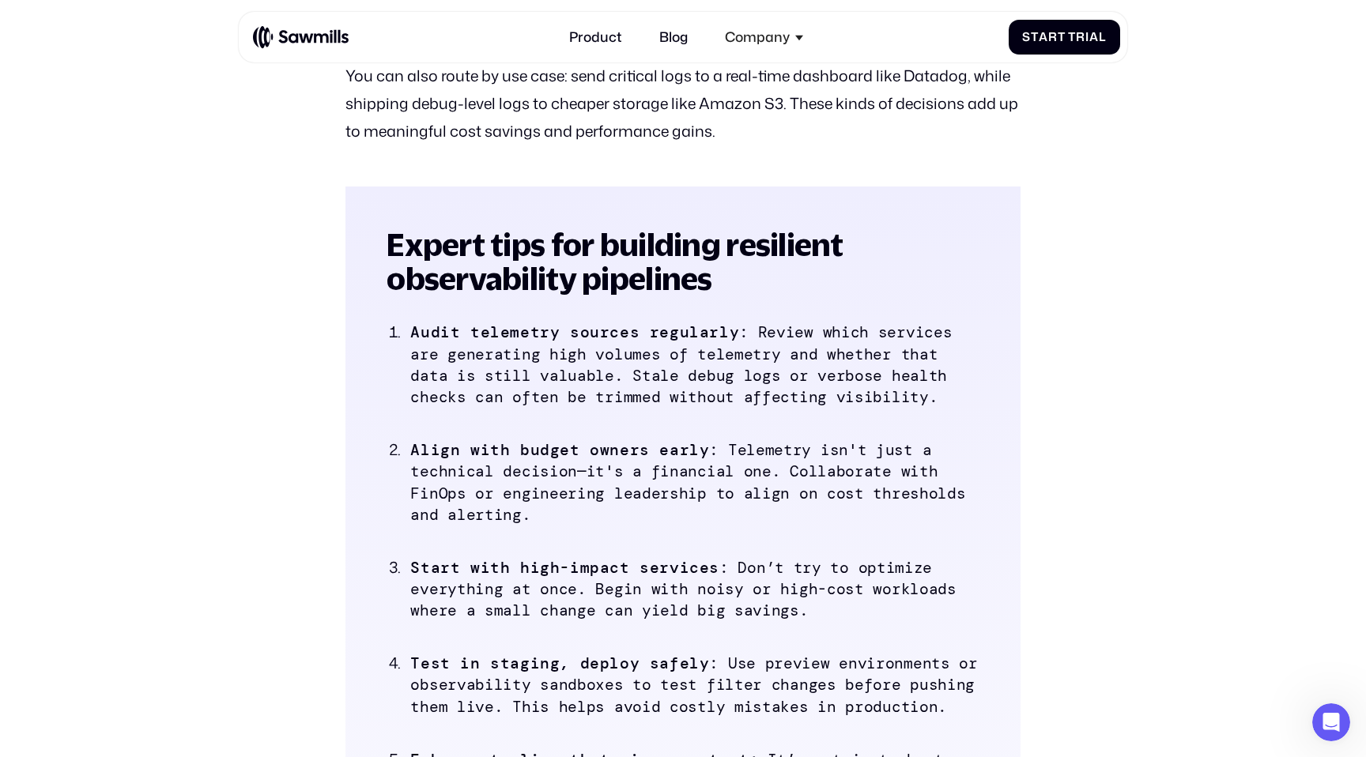
scroll to position [3910, 0]
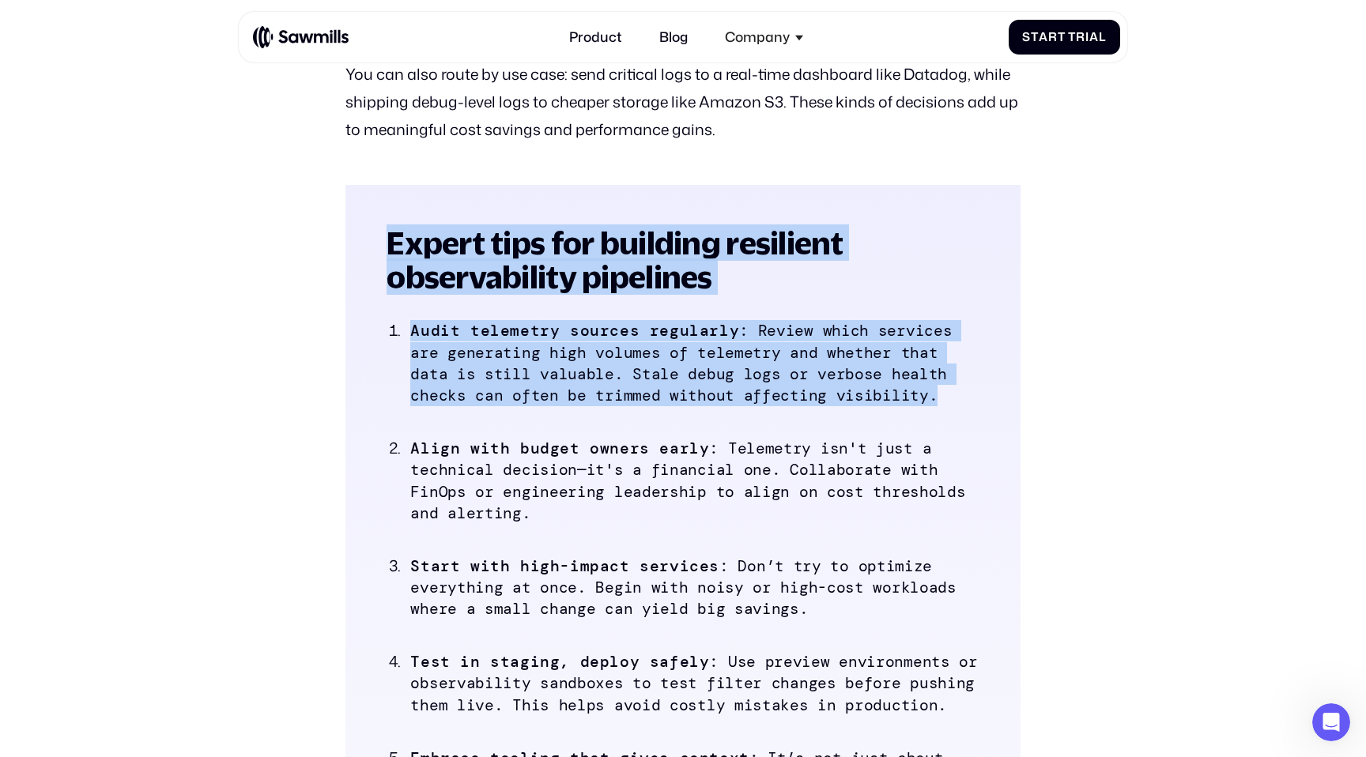
drag, startPoint x: 384, startPoint y: 235, endPoint x: 630, endPoint y: 413, distance: 303.5
click at [630, 413] on div "Expert tips for building resilient observability pipelines Audit telemetry sour…" at bounding box center [682, 736] width 674 height 1102
click at [630, 413] on ol "Audit telemetry sources regularly : Review which services are generating high v…" at bounding box center [683, 576] width 593 height 514
drag, startPoint x: 805, startPoint y: 413, endPoint x: 368, endPoint y: 236, distance: 471.7
click at [368, 236] on div "Expert tips for building resilient observability pipelines Audit telemetry sour…" at bounding box center [682, 736] width 674 height 1102
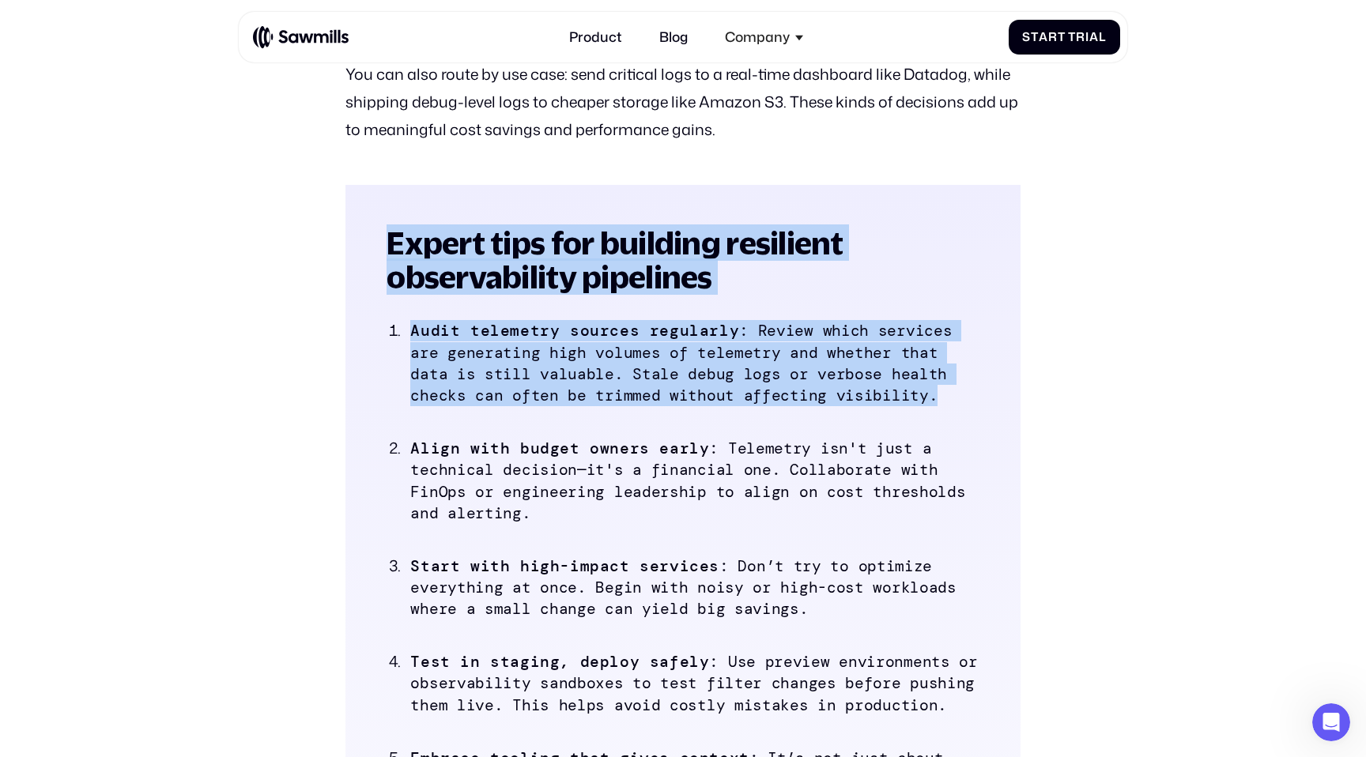
click at [368, 236] on div "Expert tips for building resilient observability pipelines Audit telemetry sour…" at bounding box center [682, 736] width 674 height 1102
drag, startPoint x: 368, startPoint y: 236, endPoint x: 690, endPoint y: 416, distance: 369.5
click at [689, 413] on div "Expert tips for building resilient observability pipelines Audit telemetry sour…" at bounding box center [682, 736] width 674 height 1102
click at [690, 416] on ol "Audit telemetry sources regularly : Review which services are generating high v…" at bounding box center [683, 576] width 593 height 514
drag, startPoint x: 755, startPoint y: 416, endPoint x: 417, endPoint y: 247, distance: 378.0
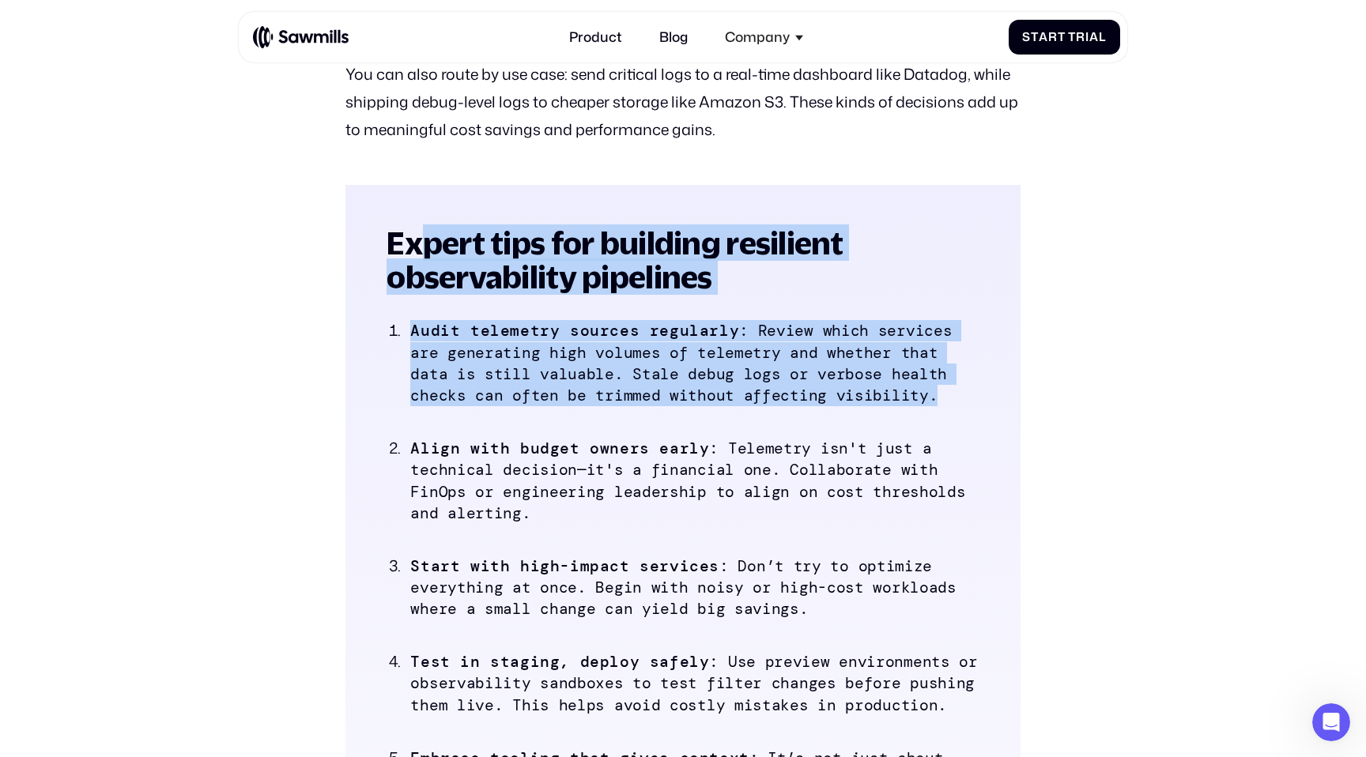
click at [417, 247] on div "Expert tips for building resilient observability pipelines Audit telemetry sour…" at bounding box center [682, 736] width 674 height 1102
click at [417, 247] on h2 "Expert tips for building resilient observability pipelines" at bounding box center [683, 260] width 593 height 68
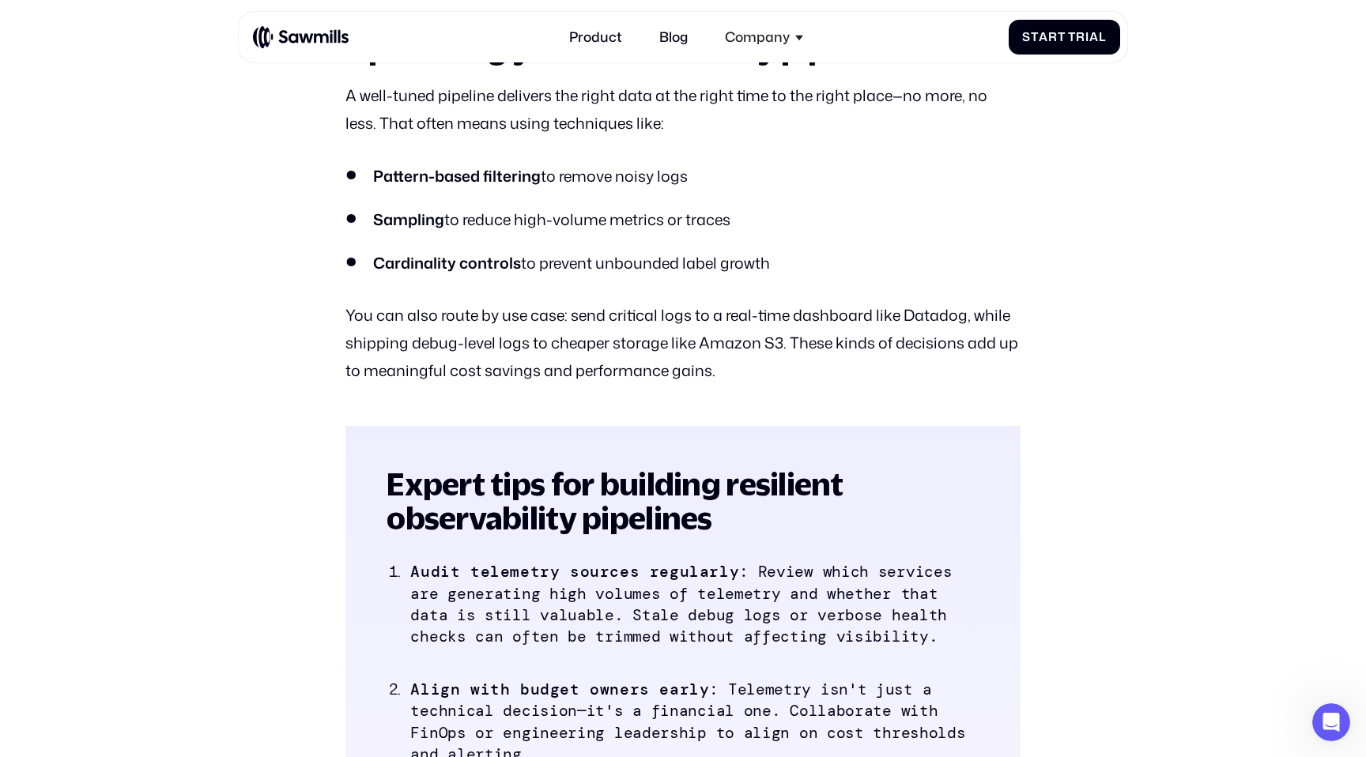
click at [670, 152] on div "In the age of distributed systems, microservices, and AI agents, observability …" at bounding box center [682, 356] width 674 height 6329
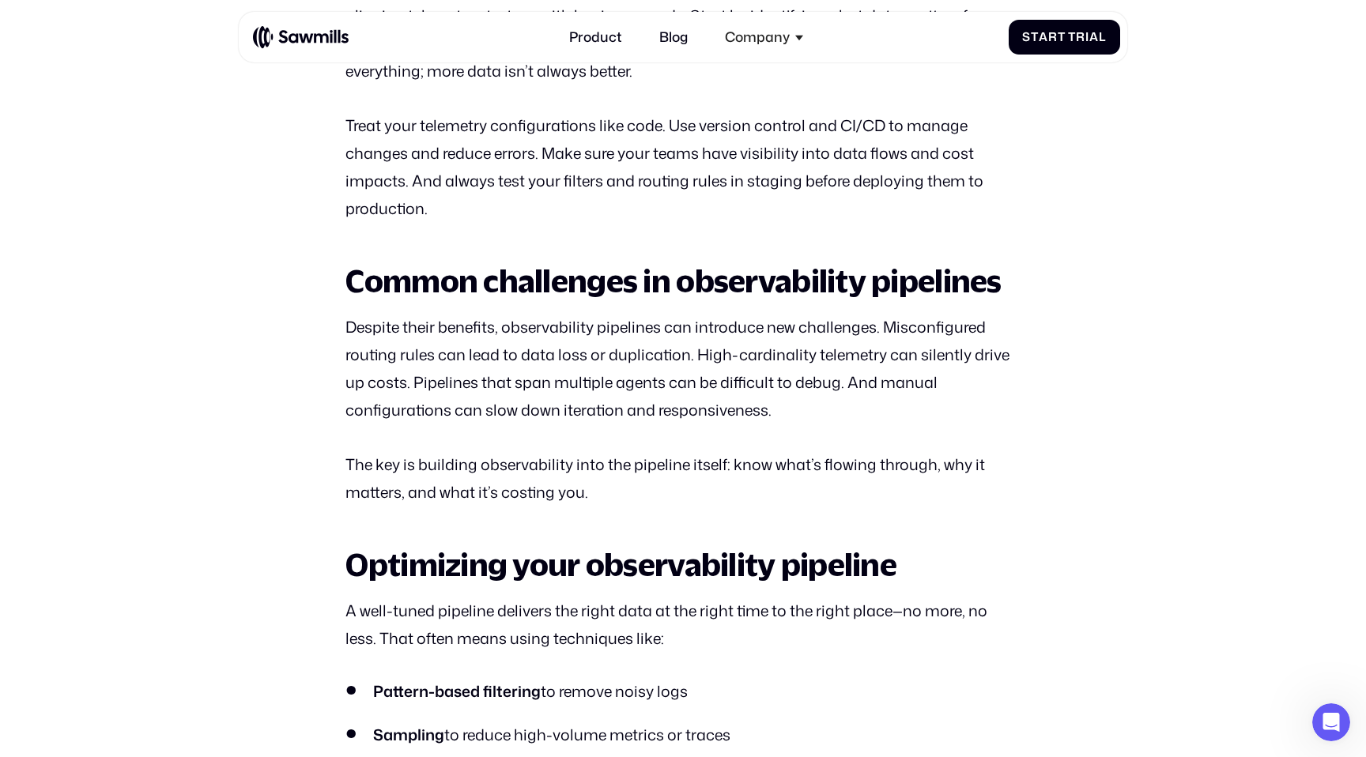
scroll to position [3155, 0]
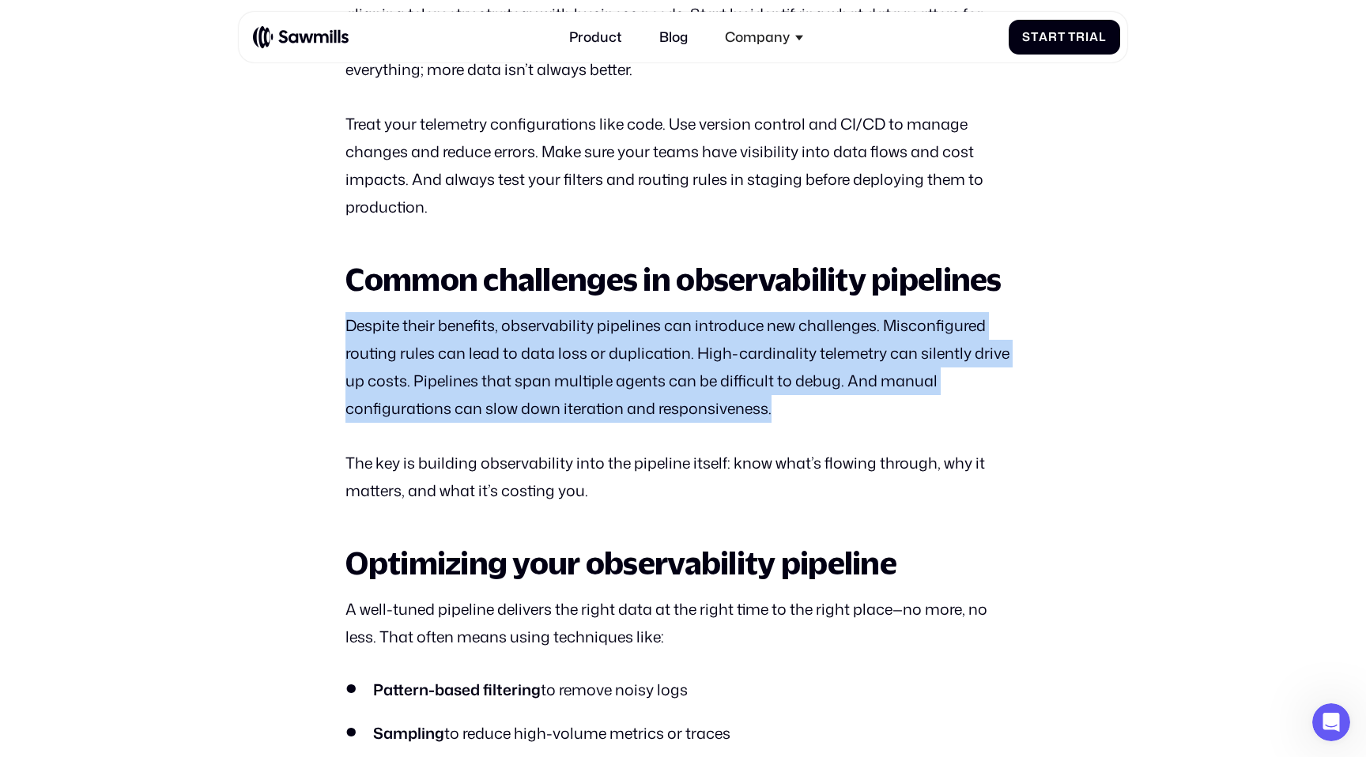
drag, startPoint x: 385, startPoint y: 309, endPoint x: 779, endPoint y: 406, distance: 405.4
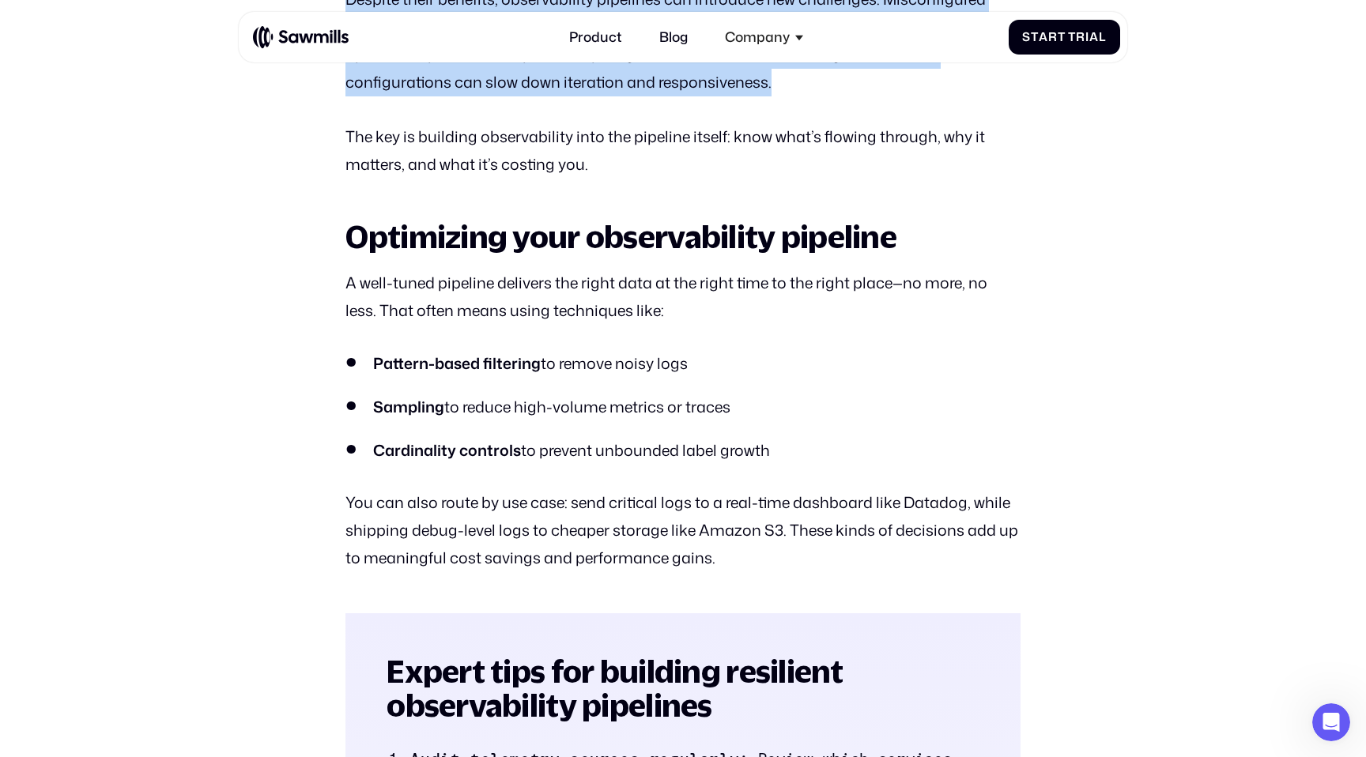
scroll to position [3497, 0]
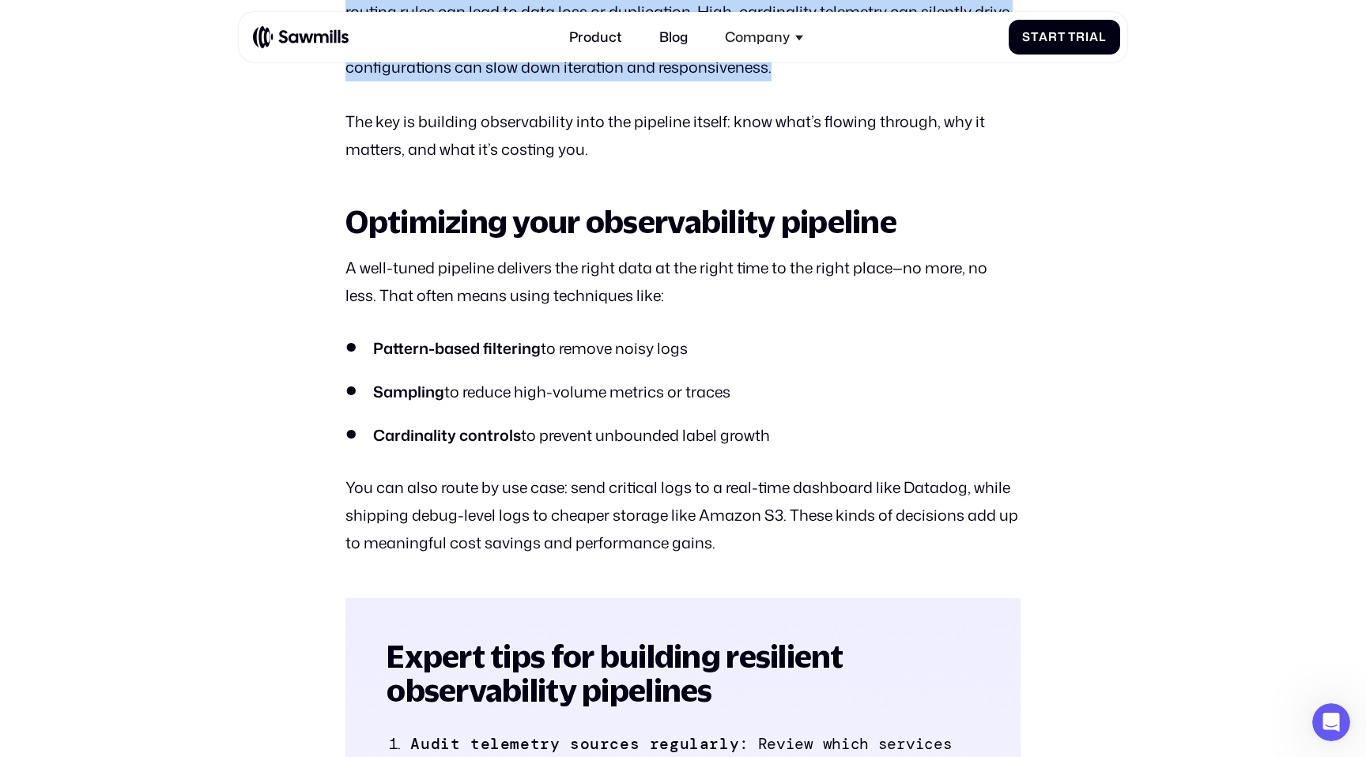
drag, startPoint x: 321, startPoint y: 259, endPoint x: 629, endPoint y: 367, distance: 326.8
click at [629, 367] on section "All posts What is an observability pipeline Pipeline Jul 14 2025 Jul 11 2025 In…" at bounding box center [683, 475] width 1366 height 7858
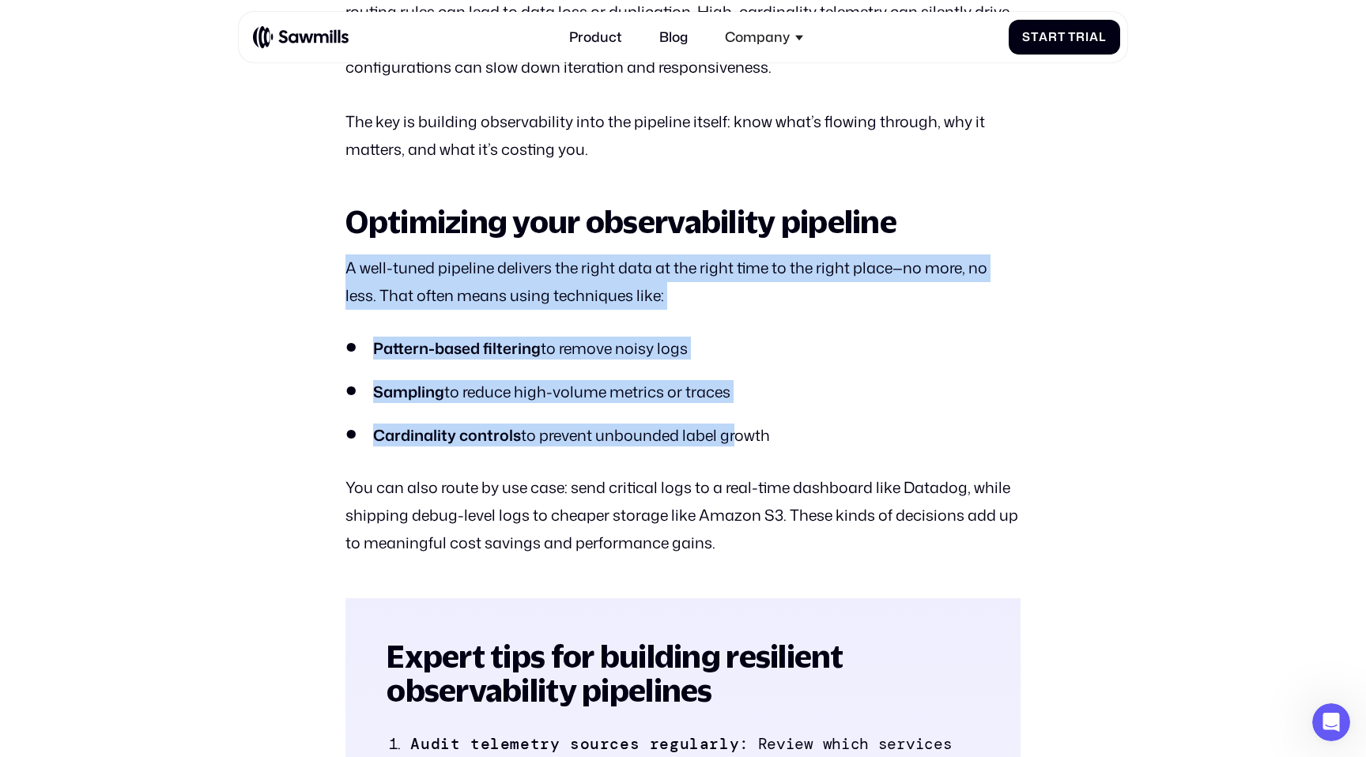
drag, startPoint x: 727, startPoint y: 428, endPoint x: 361, endPoint y: 251, distance: 407.7
click at [361, 251] on div "In the age of distributed systems, microservices, and AI agents, observability …" at bounding box center [682, 528] width 674 height 6329
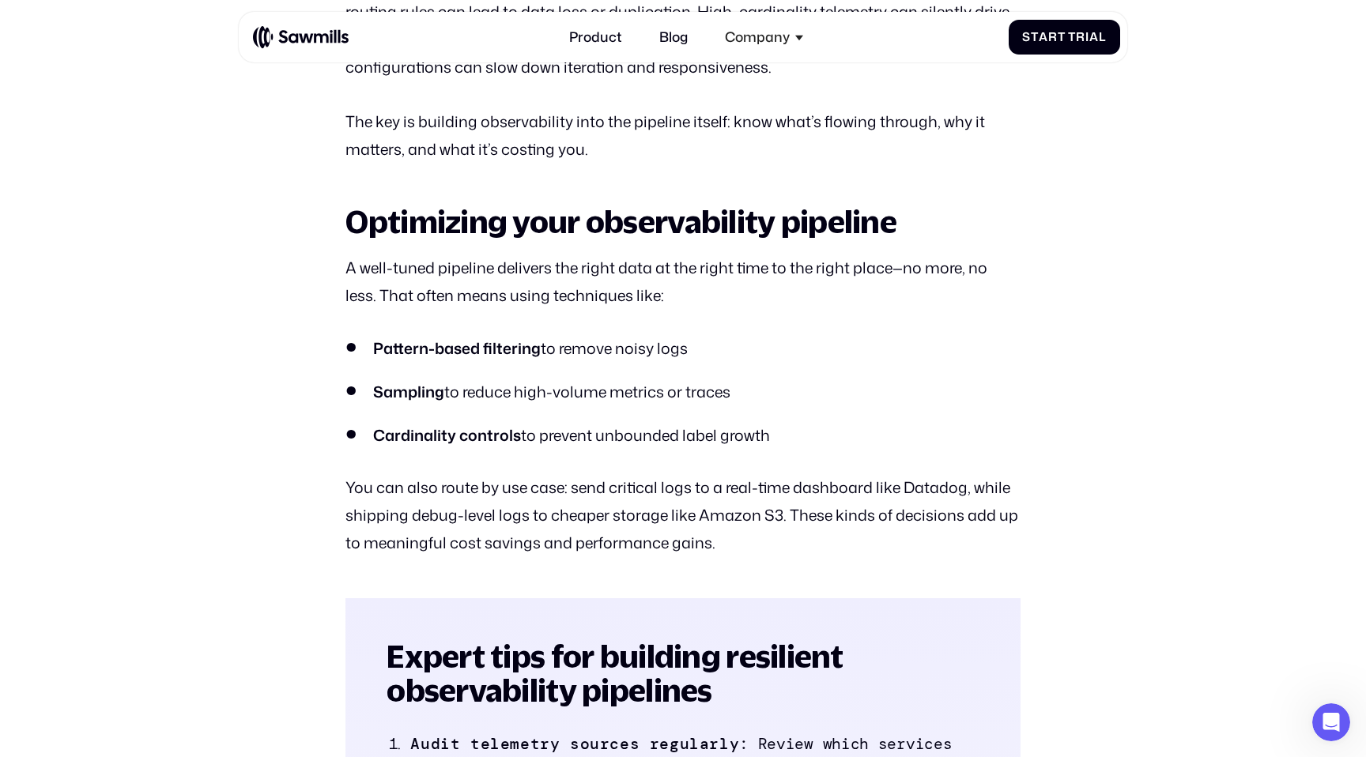
click at [336, 247] on section "All posts What is an observability pipeline Pipeline Jul 14 2025 Jul 11 2025 In…" at bounding box center [683, 475] width 1366 height 7858
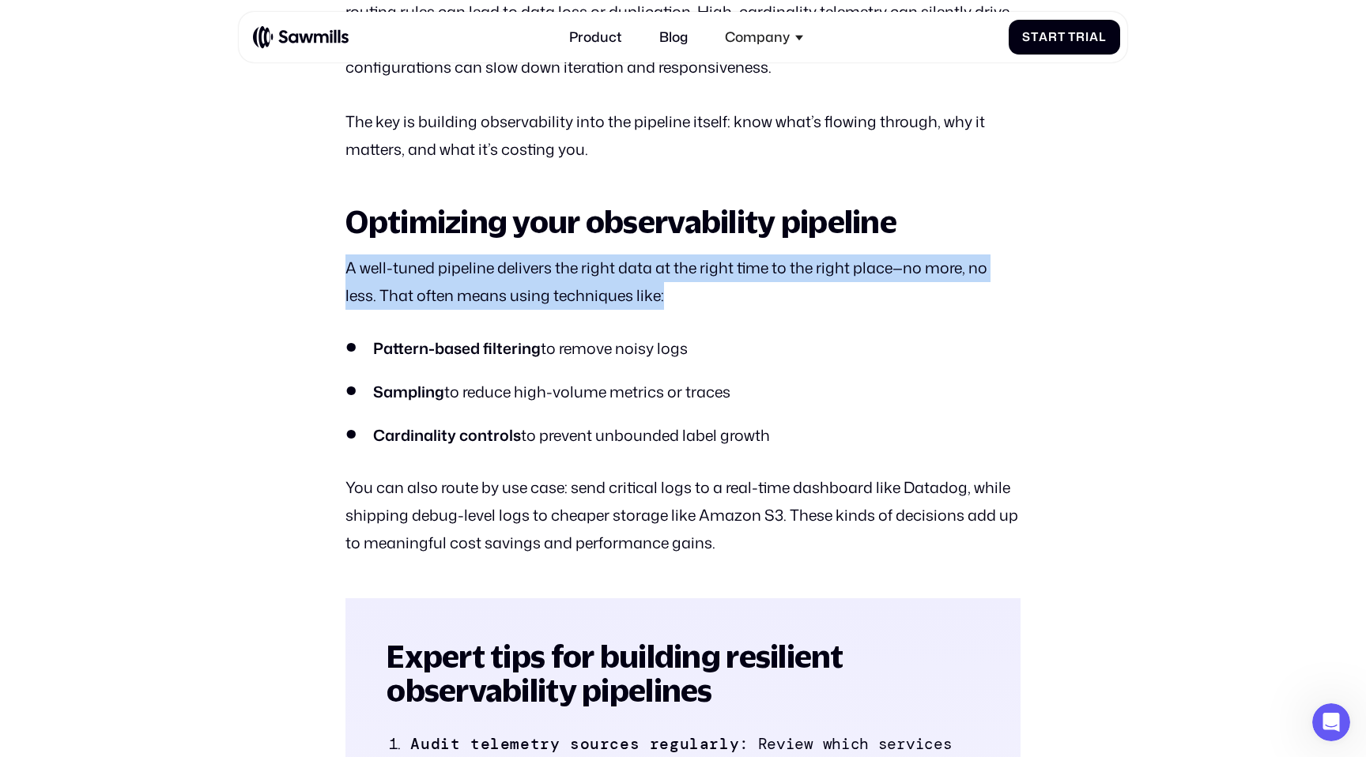
drag, startPoint x: 329, startPoint y: 250, endPoint x: 650, endPoint y: 276, distance: 322.0
click at [680, 285] on section "All posts What is an observability pipeline Pipeline Jul 14 2025 Jul 11 2025 In…" at bounding box center [683, 475] width 1366 height 7858
click at [650, 276] on p "A well-tuned pipeline delivers the right data at the right time to the right pl…" at bounding box center [682, 282] width 674 height 55
drag, startPoint x: 693, startPoint y: 303, endPoint x: 355, endPoint y: 240, distance: 344.1
click at [355, 240] on div "In the age of distributed systems, microservices, and AI agents, observability …" at bounding box center [682, 528] width 674 height 6329
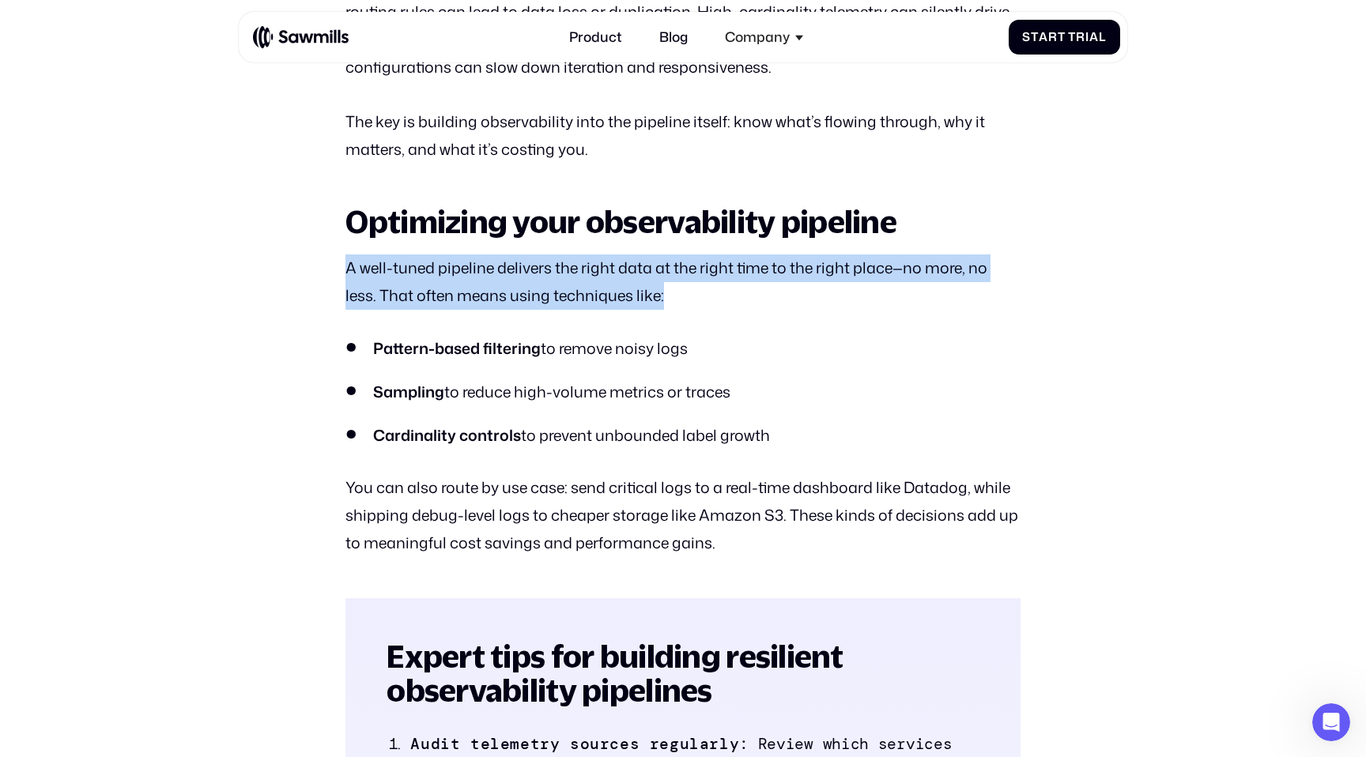
click at [354, 240] on div "In the age of distributed systems, microservices, and AI agents, observability …" at bounding box center [682, 528] width 674 height 6329
drag, startPoint x: 345, startPoint y: 255, endPoint x: 685, endPoint y: 290, distance: 341.8
click at [685, 290] on section "All posts What is an observability pipeline Pipeline Jul 14 2025 Jul 11 2025 In…" at bounding box center [683, 475] width 1366 height 7858
drag, startPoint x: 694, startPoint y: 308, endPoint x: 302, endPoint y: 264, distance: 394.6
click at [302, 264] on section "All posts What is an observability pipeline Pipeline Jul 14 2025 Jul 11 2025 In…" at bounding box center [683, 475] width 1366 height 7858
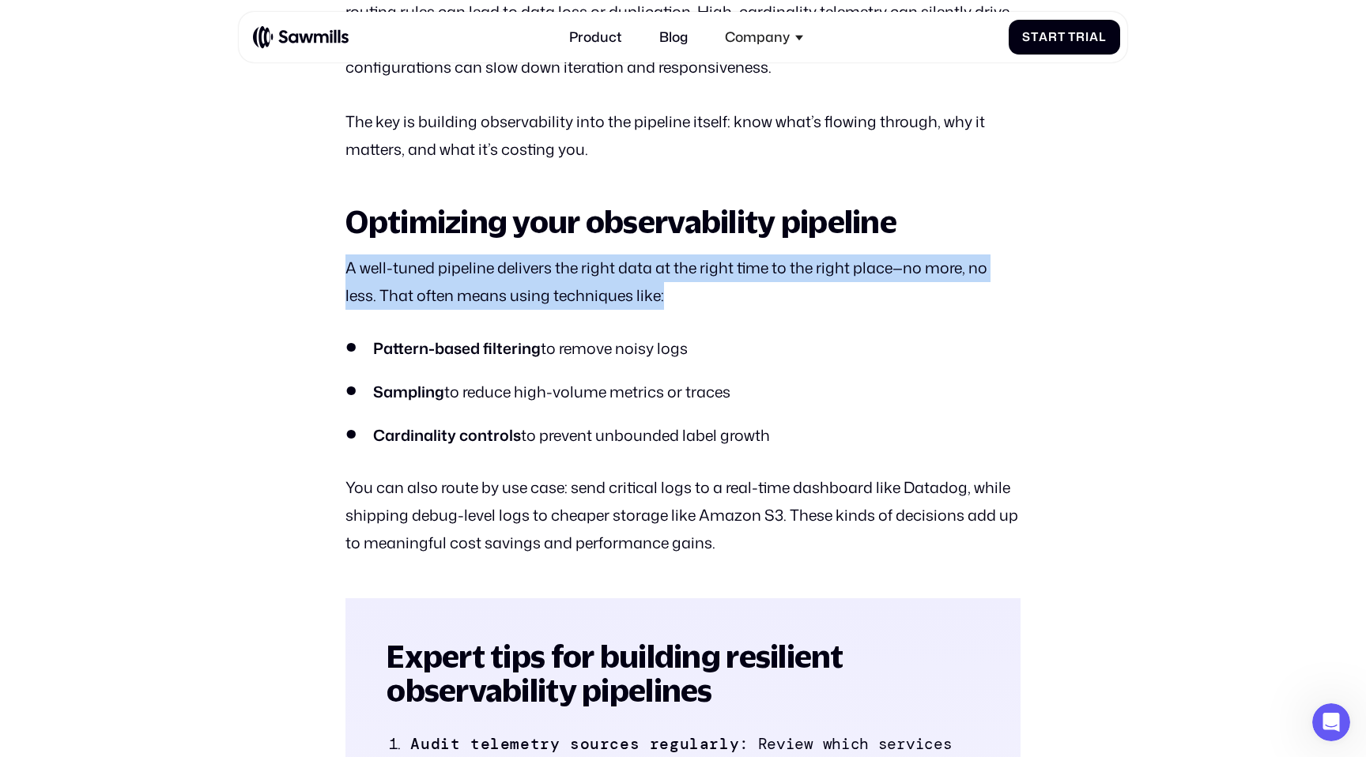
click at [302, 264] on section "All posts What is an observability pipeline Pipeline Jul 14 2025 Jul 11 2025 In…" at bounding box center [683, 475] width 1366 height 7858
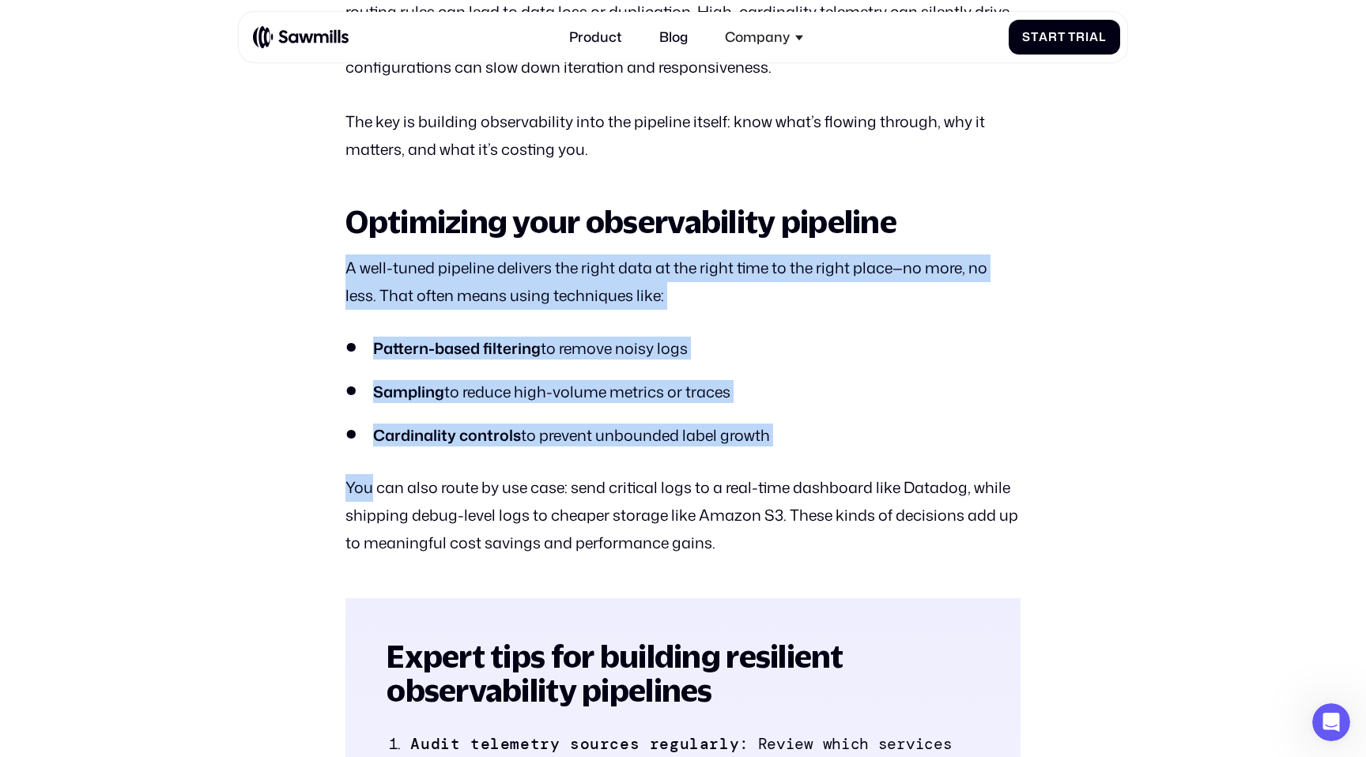
drag, startPoint x: 302, startPoint y: 264, endPoint x: 723, endPoint y: 468, distance: 468.2
click at [723, 470] on section "All posts What is an observability pipeline Pipeline Jul 14 2025 Jul 11 2025 In…" at bounding box center [683, 475] width 1366 height 7858
click at [723, 468] on div "In the age of distributed systems, microservices, and AI agents, observability …" at bounding box center [682, 528] width 674 height 6329
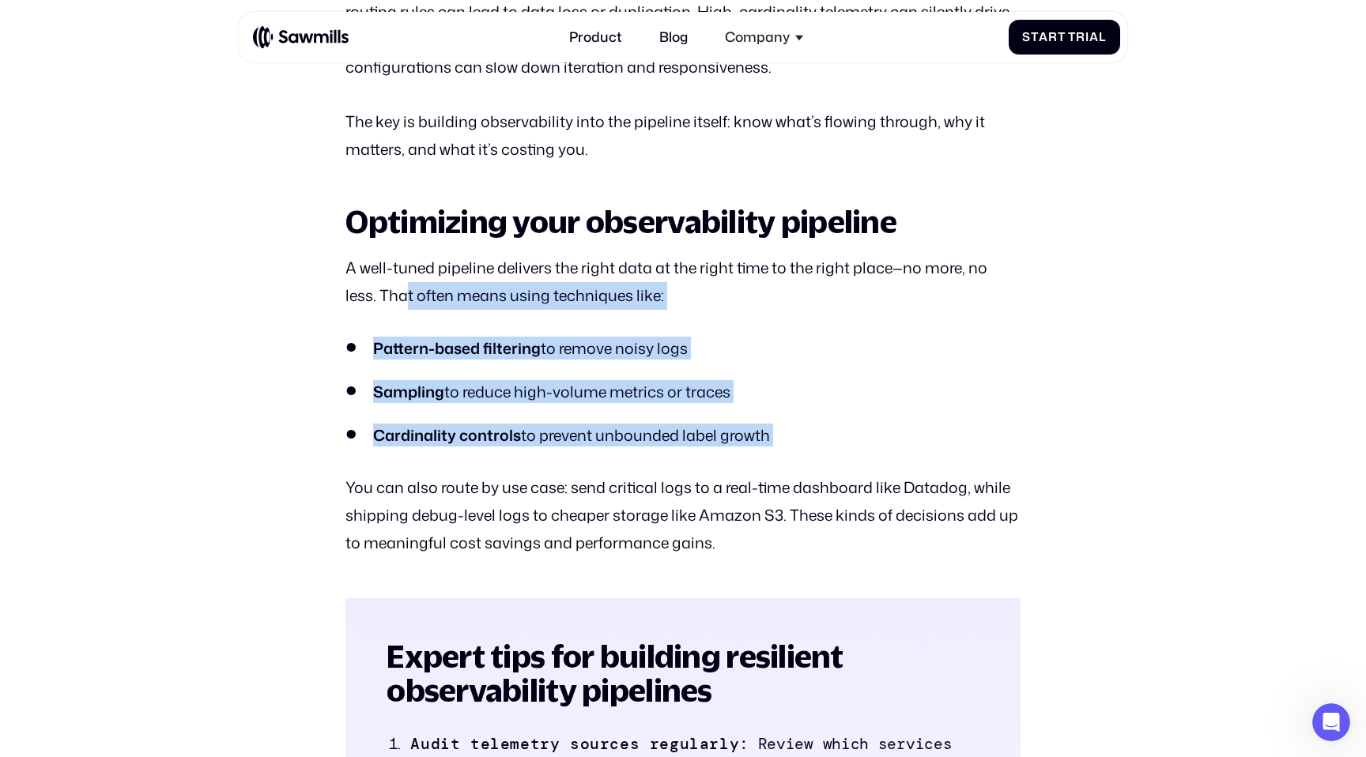
drag, startPoint x: 804, startPoint y: 468, endPoint x: 406, endPoint y: 294, distance: 434.0
click at [406, 294] on div "In the age of distributed systems, microservices, and AI agents, observability …" at bounding box center [682, 528] width 674 height 6329
click at [406, 294] on p "A well-tuned pipeline delivers the right data at the right time to the right pl…" at bounding box center [682, 282] width 674 height 55
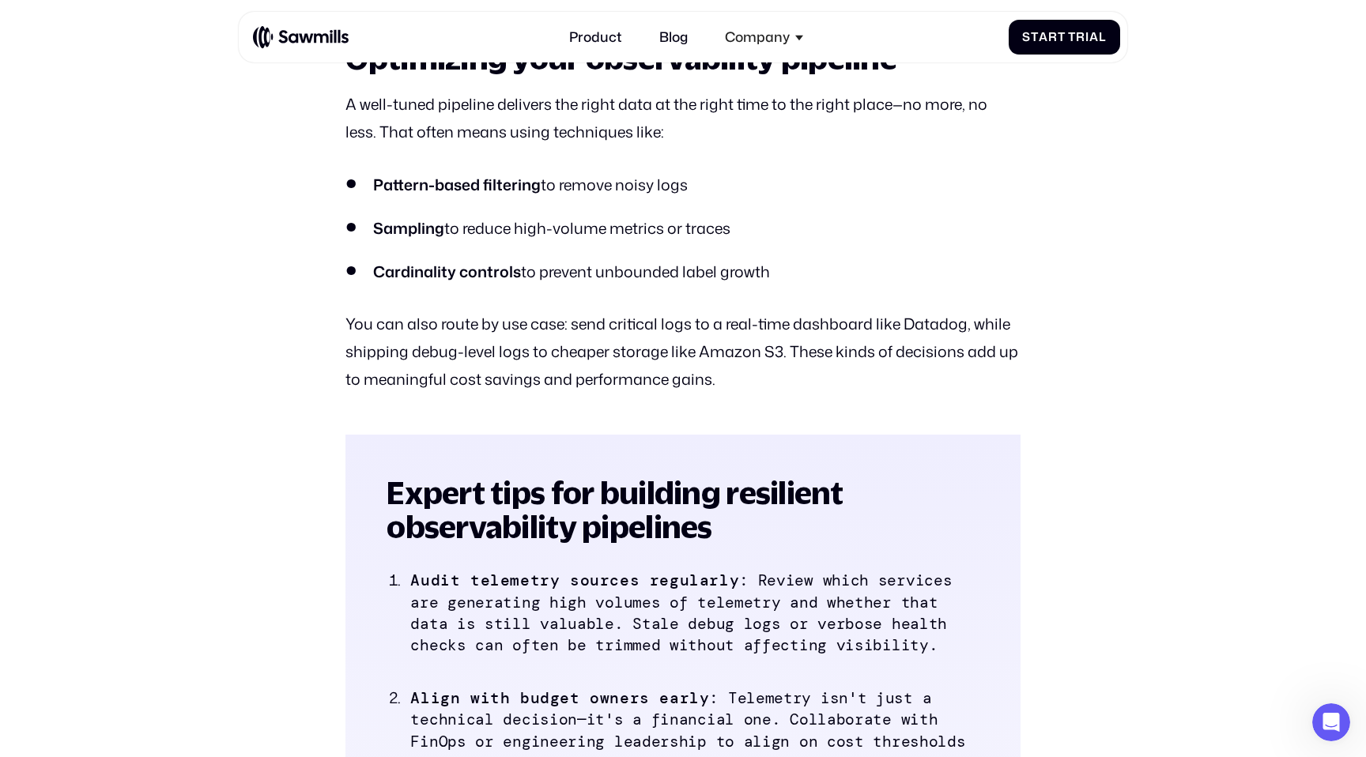
scroll to position [3694, 0]
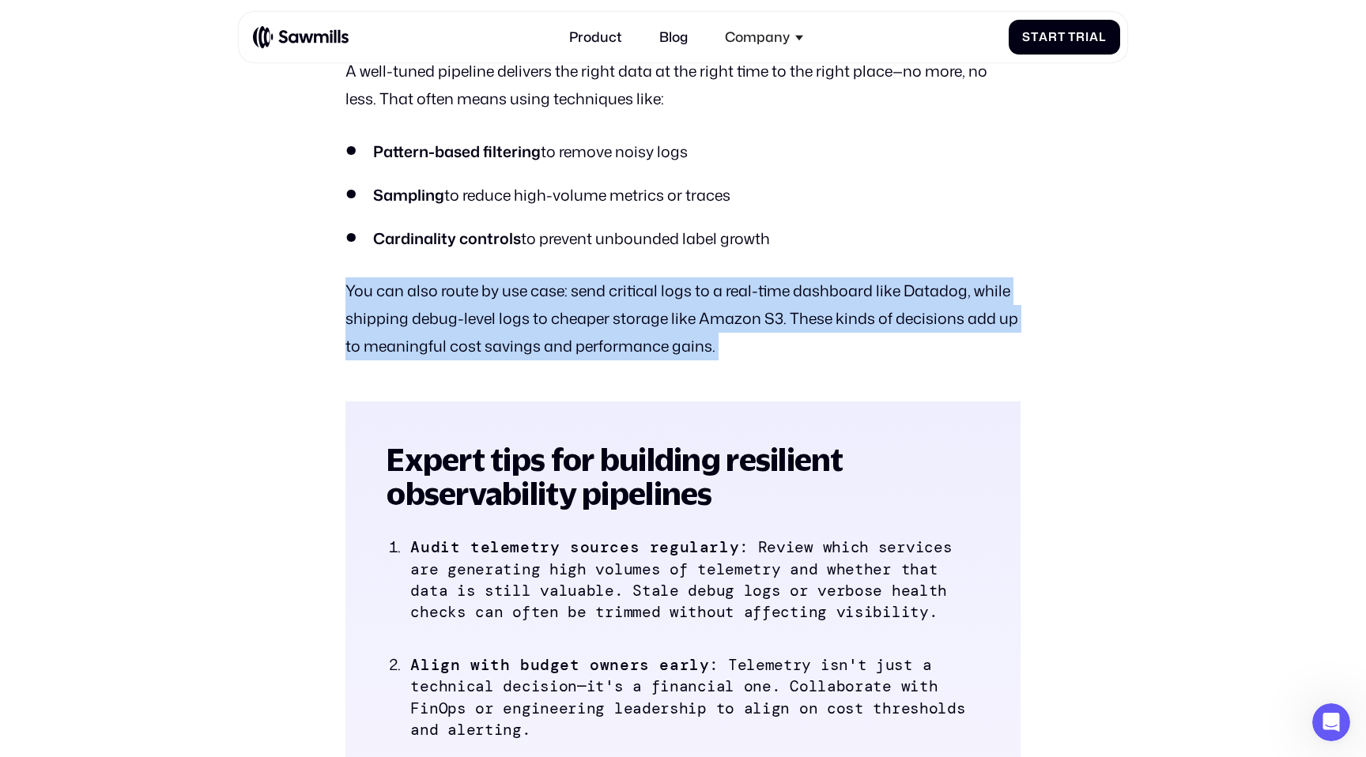
drag, startPoint x: 332, startPoint y: 296, endPoint x: 657, endPoint y: 381, distance: 336.0
click at [657, 381] on section "All posts What is an observability pipeline Pipeline Jul 14 2025 Jul 11 2025 In…" at bounding box center [683, 278] width 1366 height 7858
click at [657, 381] on div "In the age of distributed systems, microservices, and AI agents, observability …" at bounding box center [682, 331] width 674 height 6329
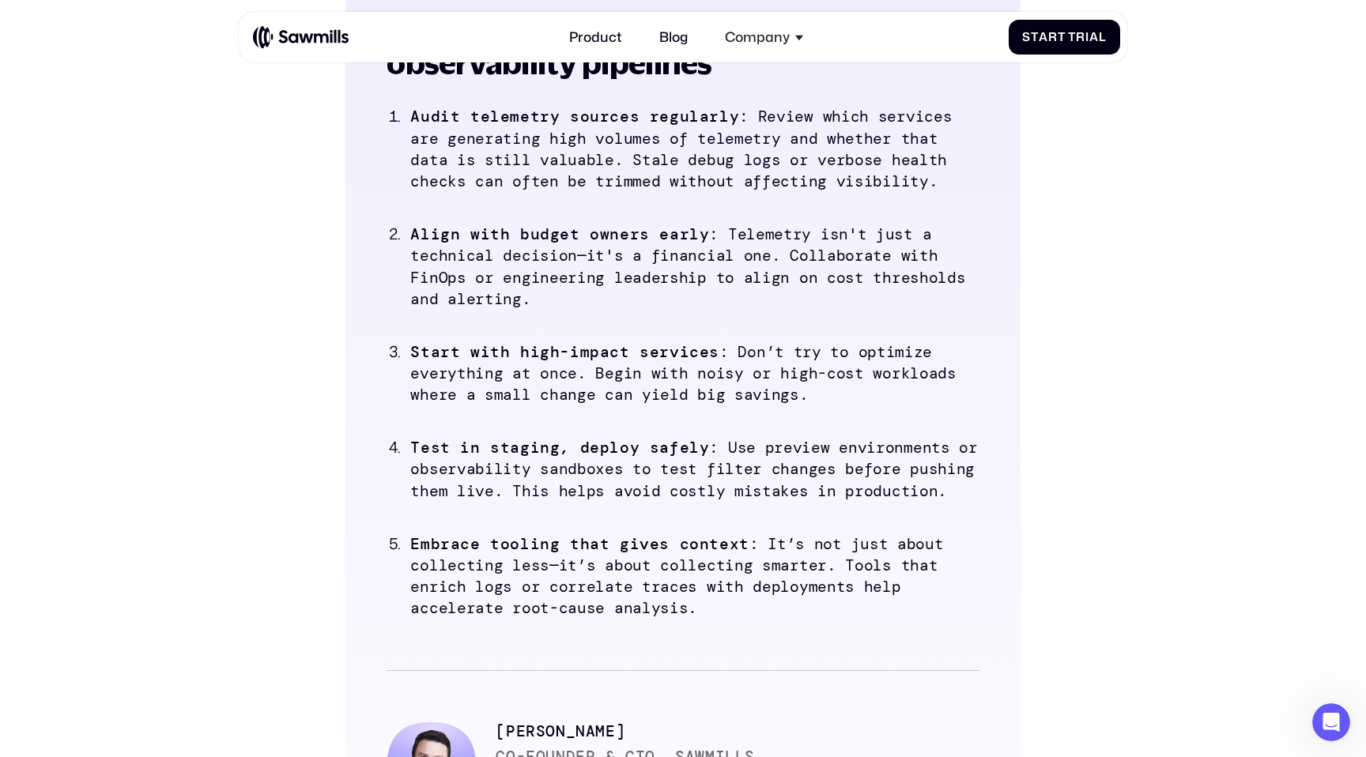
scroll to position [4146, 0]
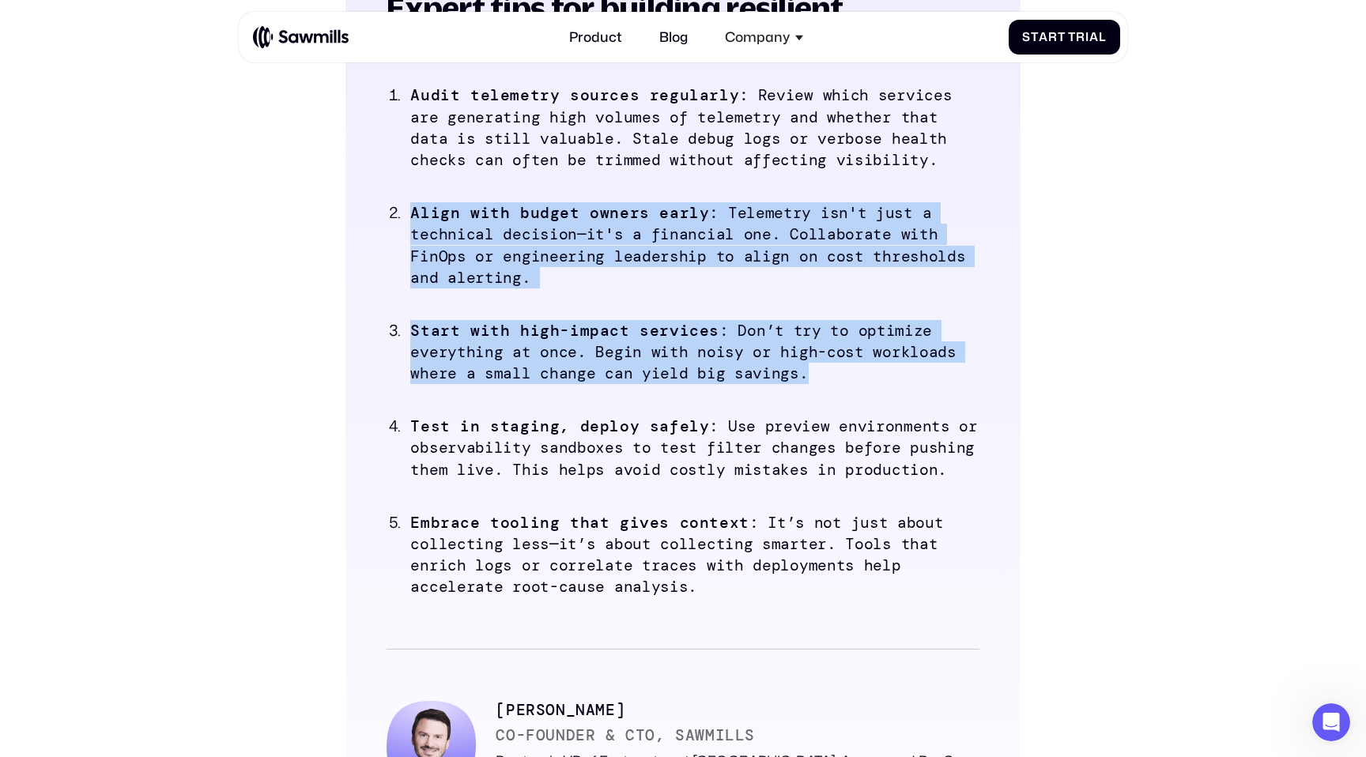
drag, startPoint x: 393, startPoint y: 207, endPoint x: 575, endPoint y: 413, distance: 275.0
click at [575, 413] on ol "Audit telemetry sources regularly : Review which services are generating high v…" at bounding box center [683, 341] width 593 height 514
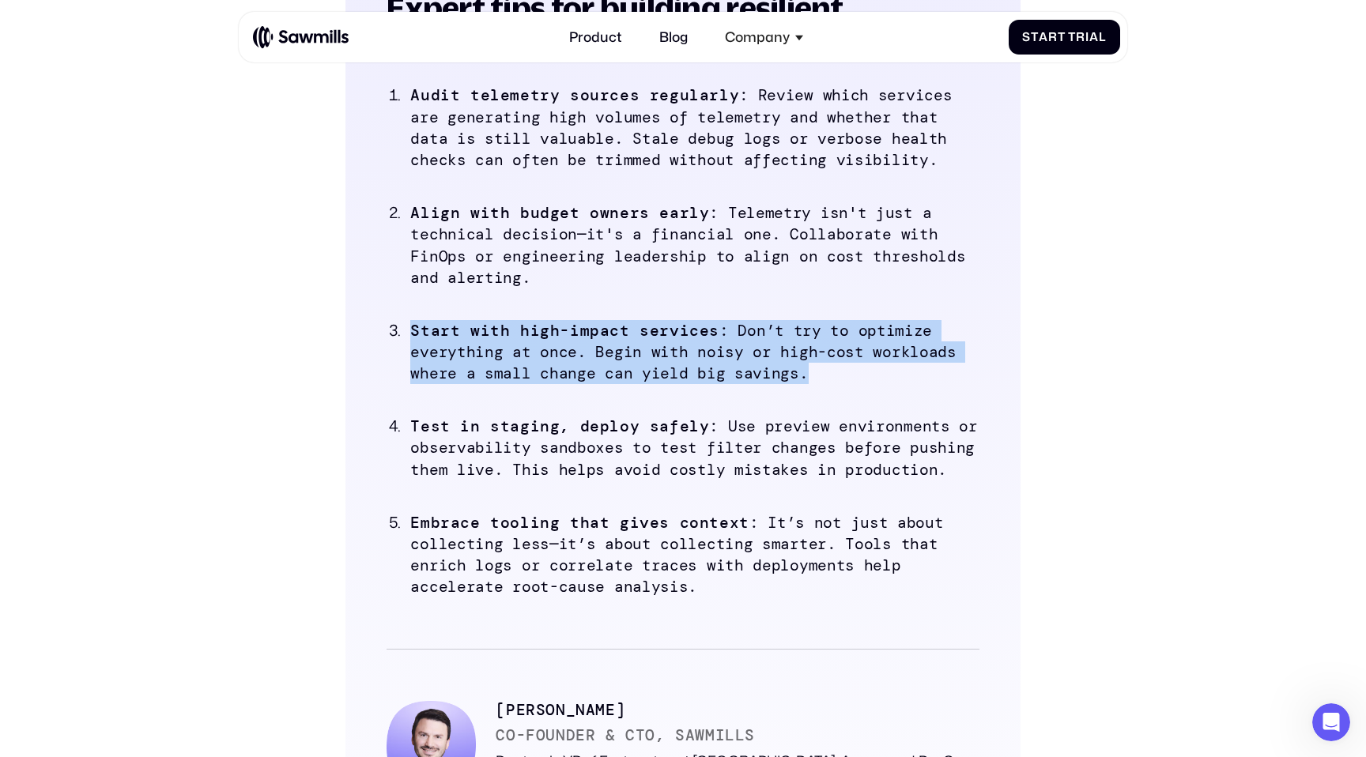
drag, startPoint x: 666, startPoint y: 405, endPoint x: 417, endPoint y: 314, distance: 265.1
click at [417, 314] on ol "Audit telemetry sources regularly : Review which services are generating high v…" at bounding box center [683, 341] width 593 height 514
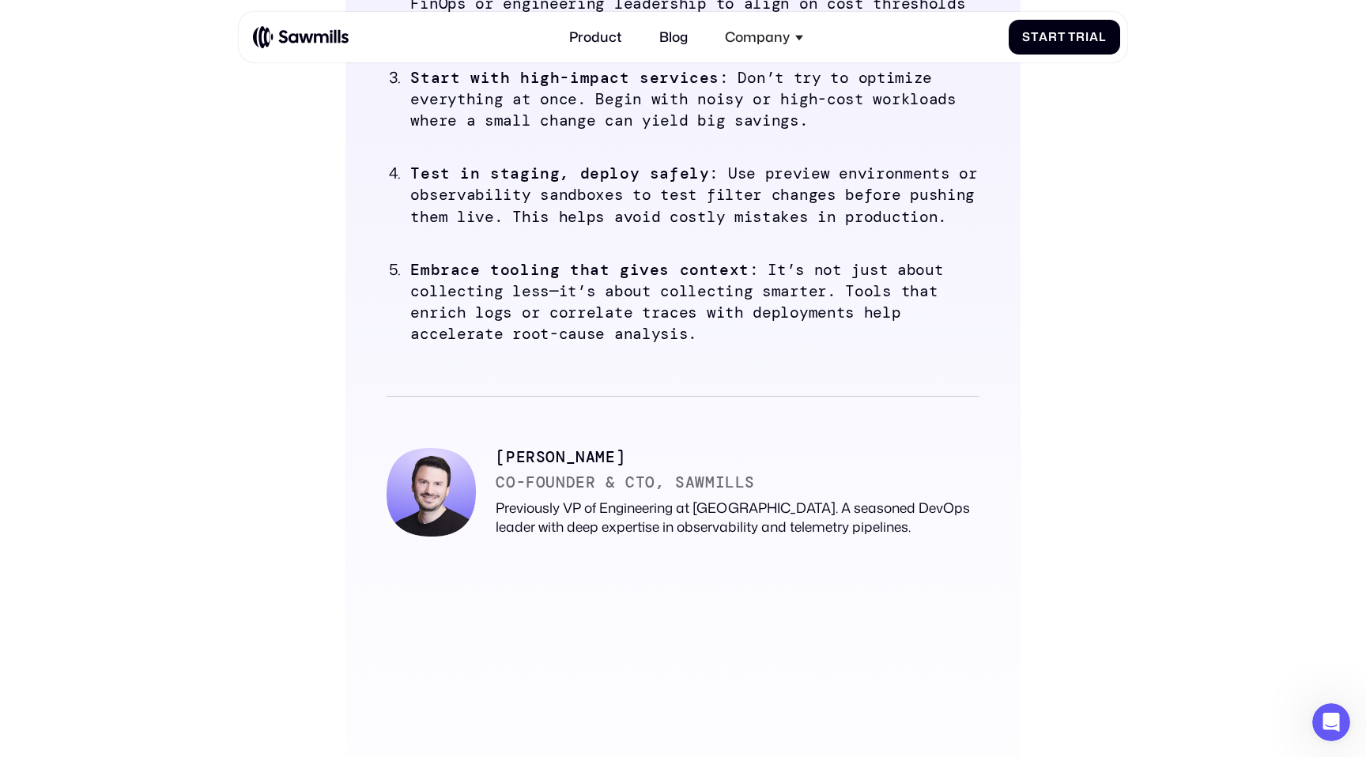
scroll to position [4393, 0]
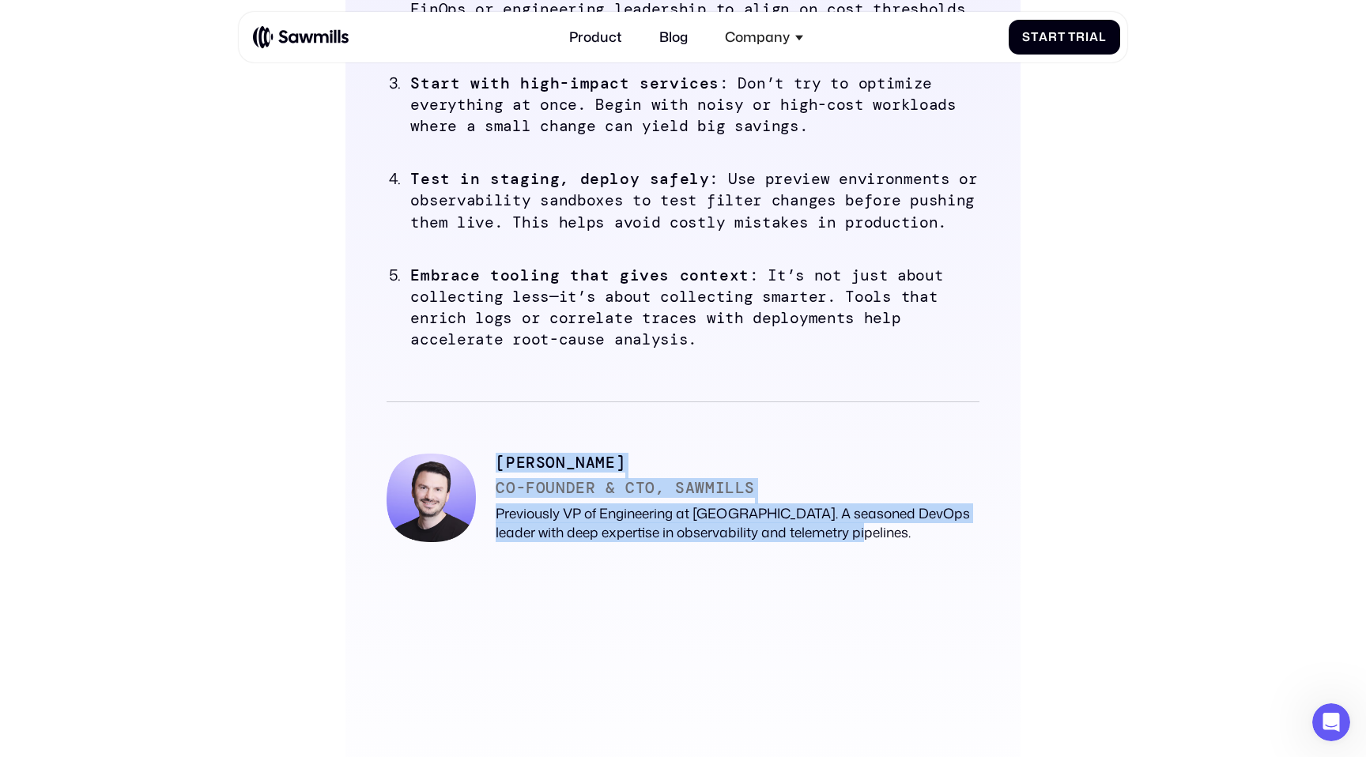
drag, startPoint x: 498, startPoint y: 470, endPoint x: 842, endPoint y: 531, distance: 349.4
click at [840, 530] on figcaption "Amir Jakoby CO-FOUNDER & CTO, Sawmills Previously VP of Engineering at New Reli…" at bounding box center [737, 498] width 483 height 89
click at [842, 531] on figcaption "Amir Jakoby CO-FOUNDER & CTO, Sawmills Previously VP of Engineering at New Reli…" at bounding box center [737, 498] width 483 height 89
drag, startPoint x: 852, startPoint y: 534, endPoint x: 554, endPoint y: 420, distance: 319.1
click at [554, 420] on figure "Amir Jakoby CO-FOUNDER & CTO, Sawmills Previously VP of Engineering at New Reli…" at bounding box center [683, 472] width 593 height 141
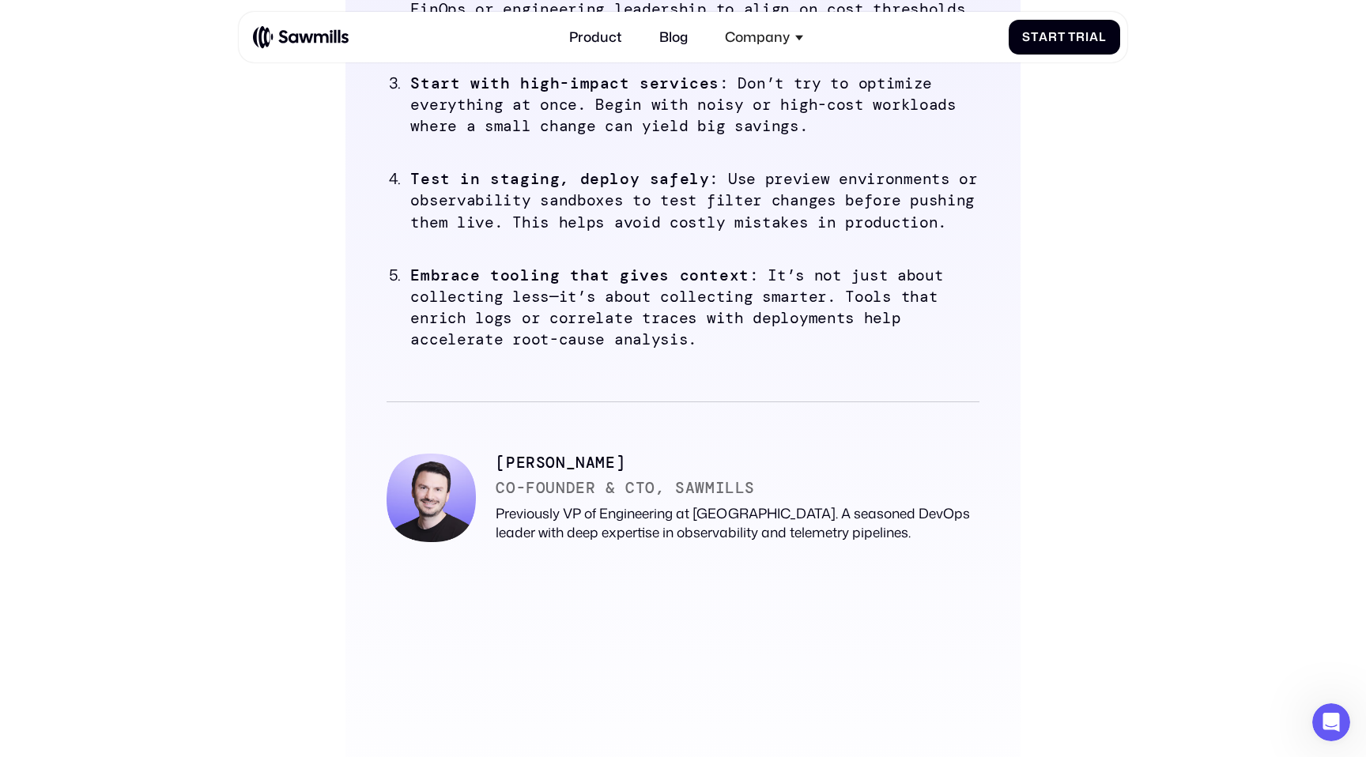
click at [554, 420] on figure "Amir Jakoby CO-FOUNDER & CTO, Sawmills Previously VP of Engineering at New Reli…" at bounding box center [683, 472] width 593 height 141
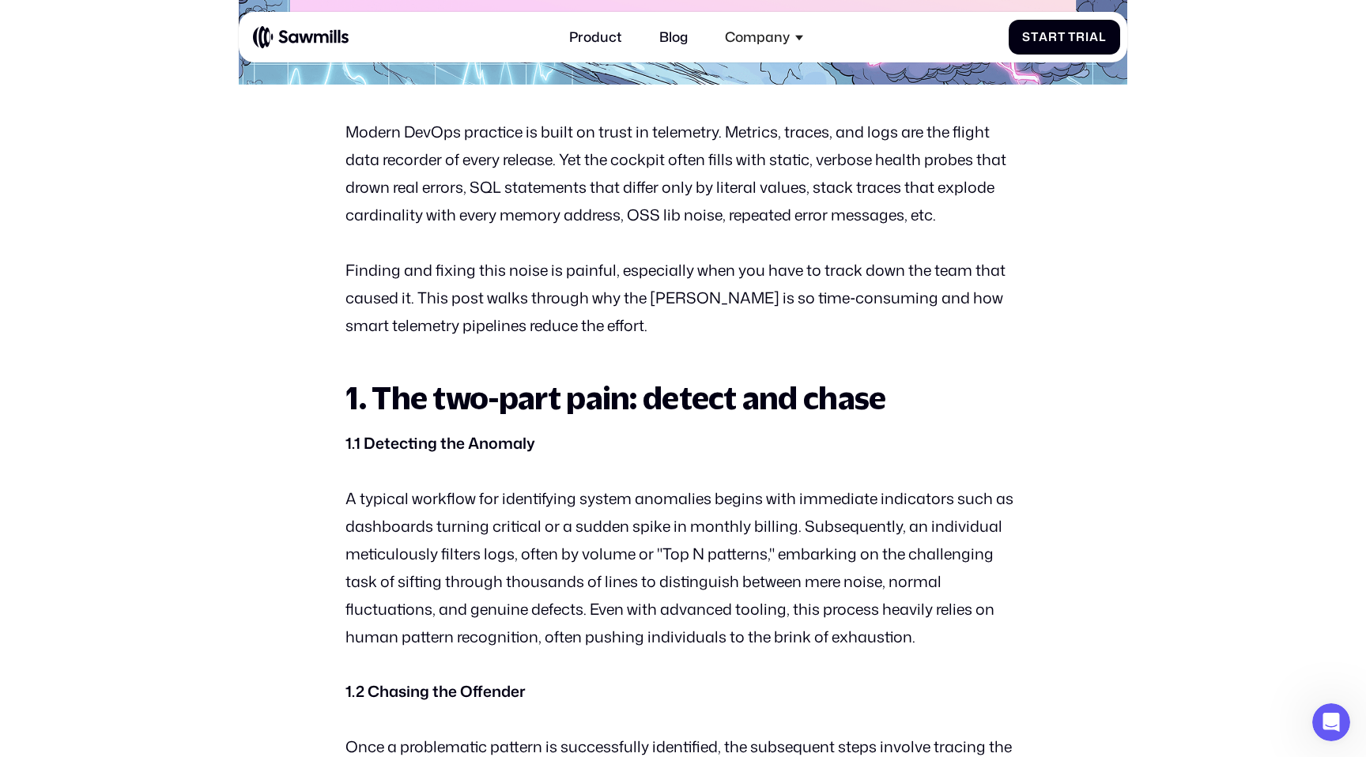
scroll to position [864, 0]
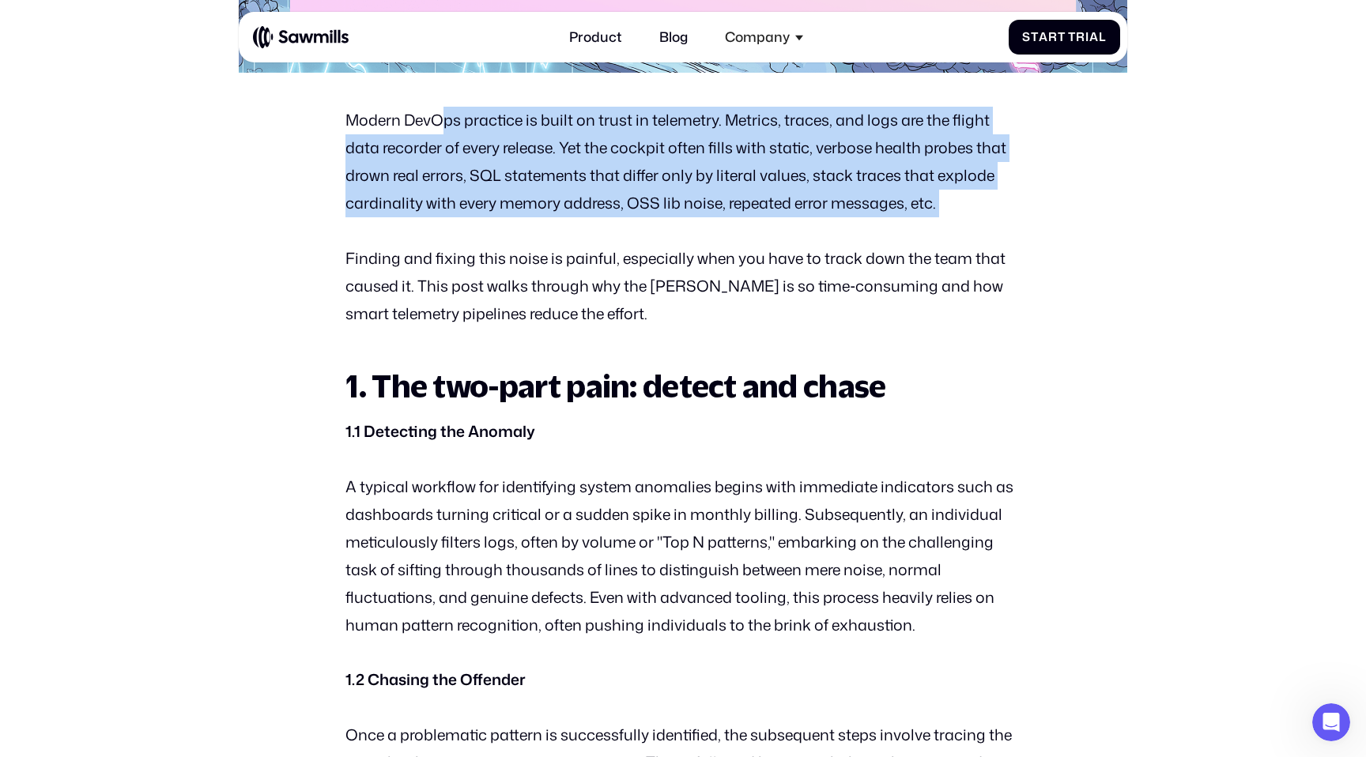
drag, startPoint x: 446, startPoint y: 125, endPoint x: 746, endPoint y: 244, distance: 322.2
drag, startPoint x: 812, startPoint y: 244, endPoint x: 436, endPoint y: 108, distance: 400.4
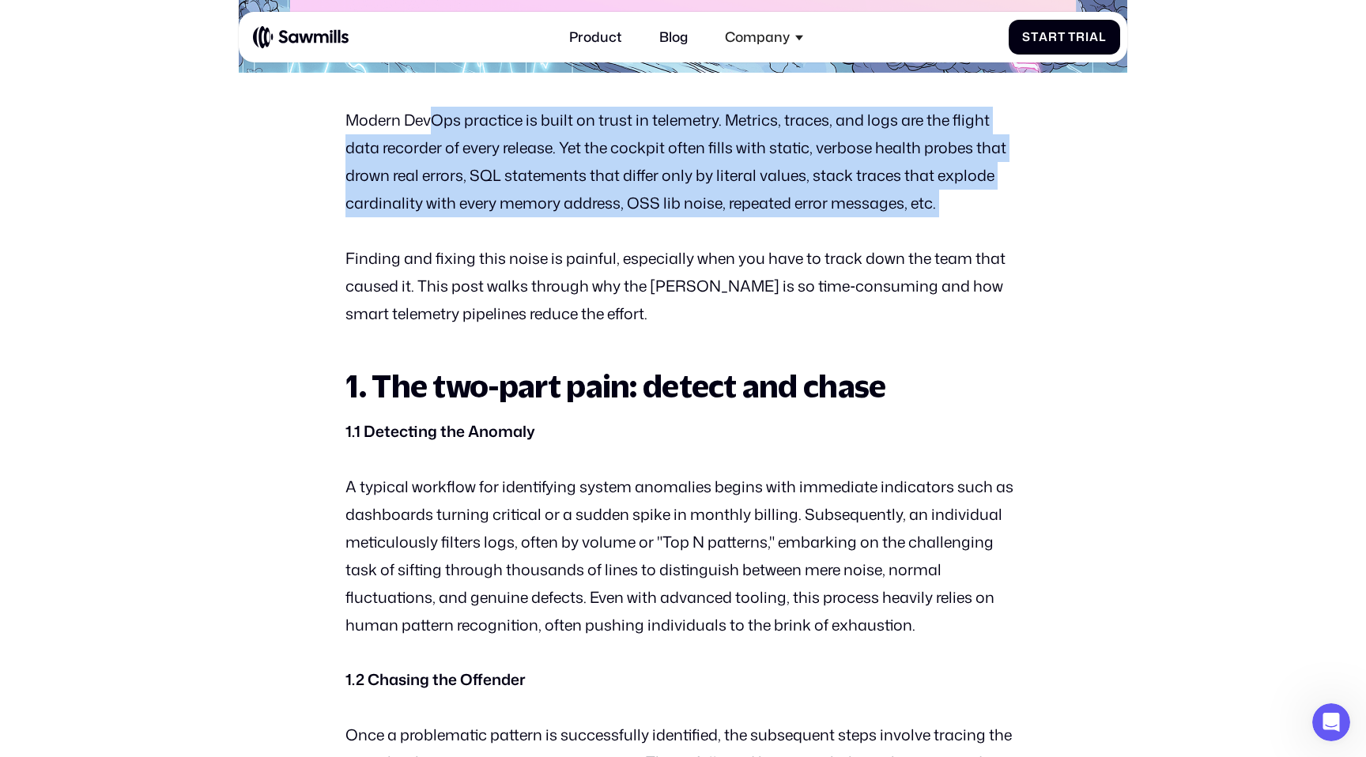
click at [436, 108] on p "Modern DevOps practice is built on trust in telemetry. Metrics, traces, and log…" at bounding box center [682, 162] width 674 height 111
drag, startPoint x: 363, startPoint y: 109, endPoint x: 561, endPoint y: 233, distance: 233.4
drag, startPoint x: 561, startPoint y: 233, endPoint x: 368, endPoint y: 115, distance: 226.0
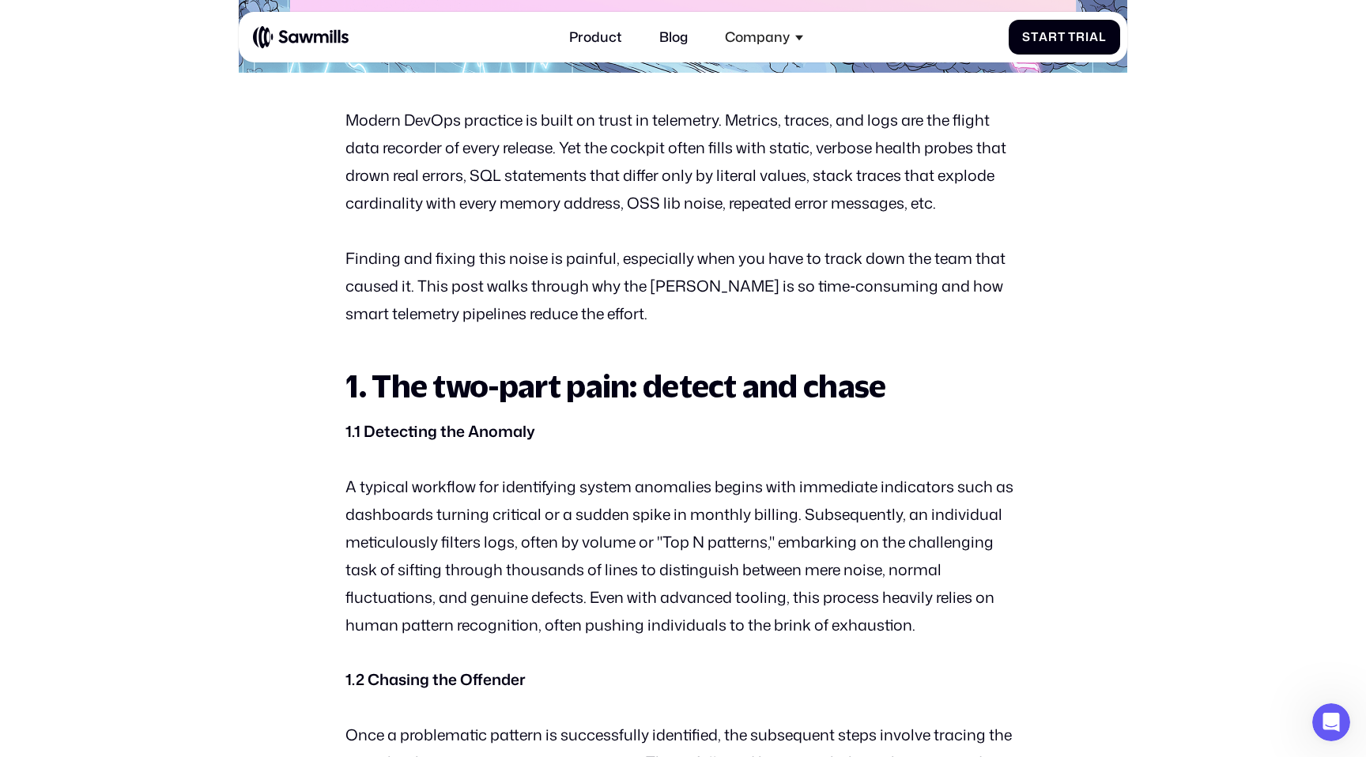
click at [368, 115] on p "Modern DevOps practice is built on trust in telemetry. Metrics, traces, and log…" at bounding box center [682, 162] width 674 height 111
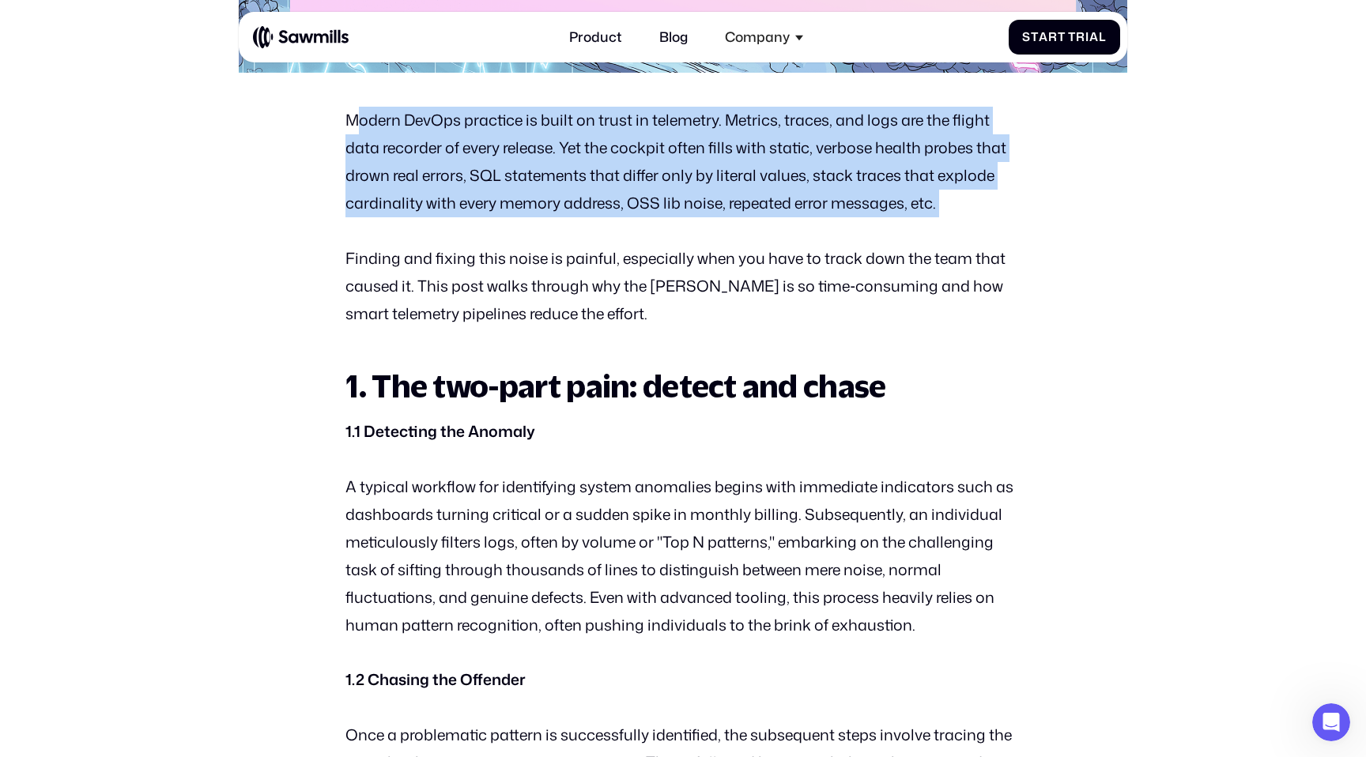
drag, startPoint x: 363, startPoint y: 114, endPoint x: 433, endPoint y: 222, distance: 129.2
drag, startPoint x: 433, startPoint y: 222, endPoint x: 345, endPoint y: 120, distance: 134.5
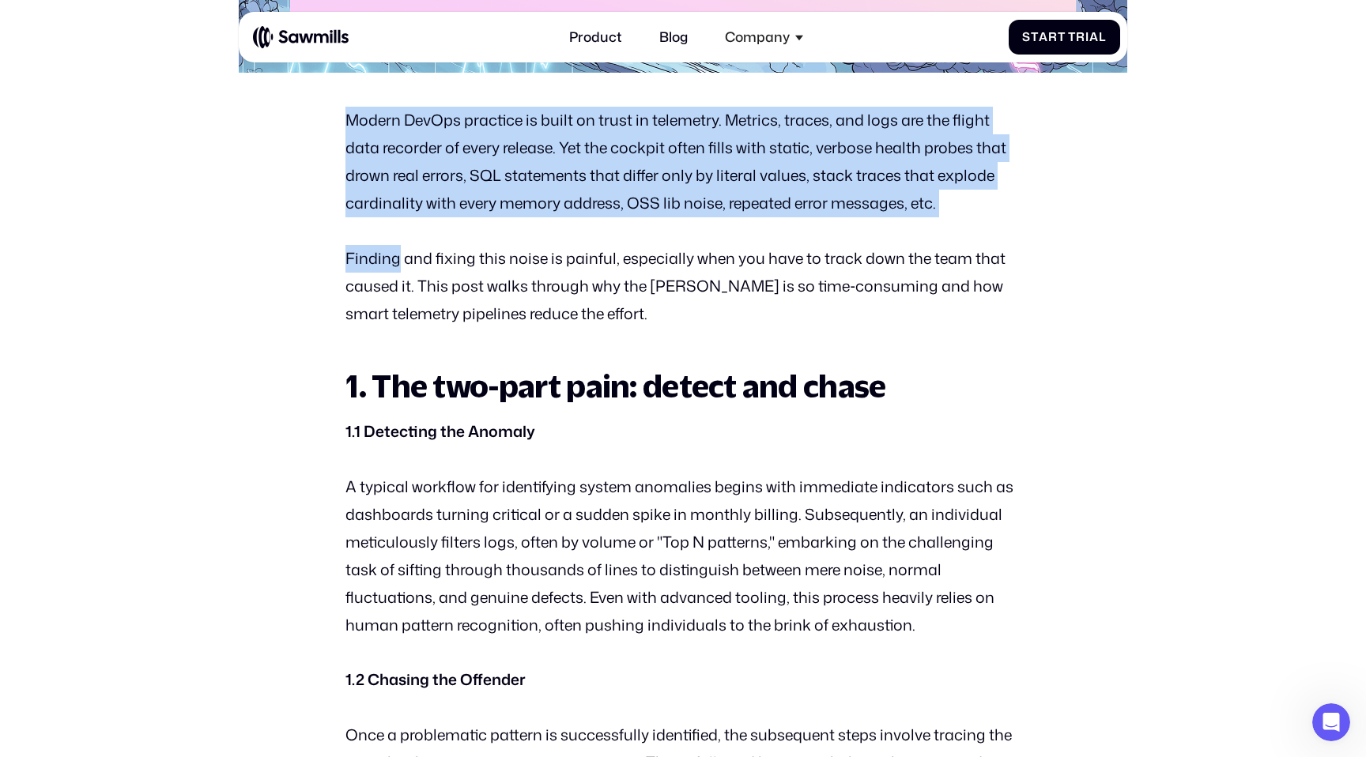
click at [345, 120] on p "Modern DevOps practice is built on trust in telemetry. Metrics, traces, and log…" at bounding box center [682, 162] width 674 height 111
drag, startPoint x: 351, startPoint y: 124, endPoint x: 401, endPoint y: 216, distance: 104.4
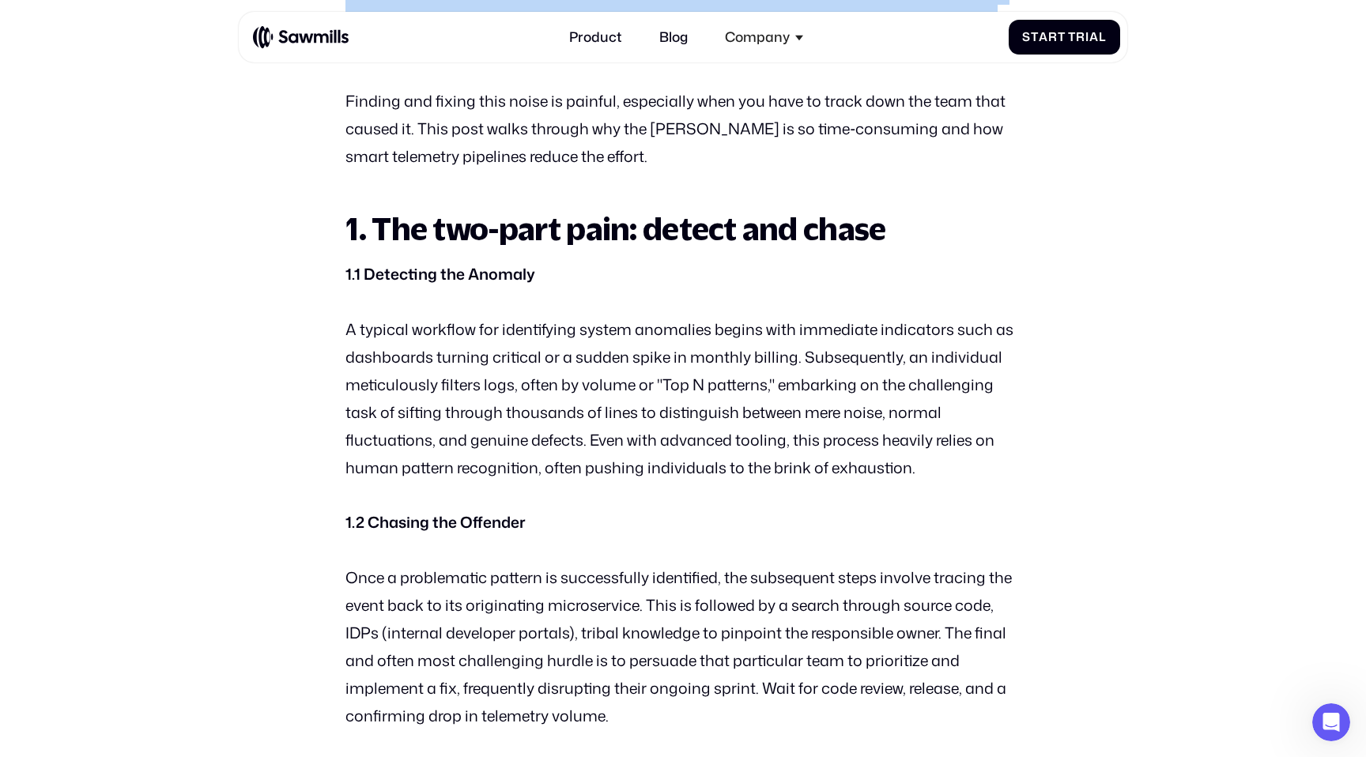
scroll to position [1026, 0]
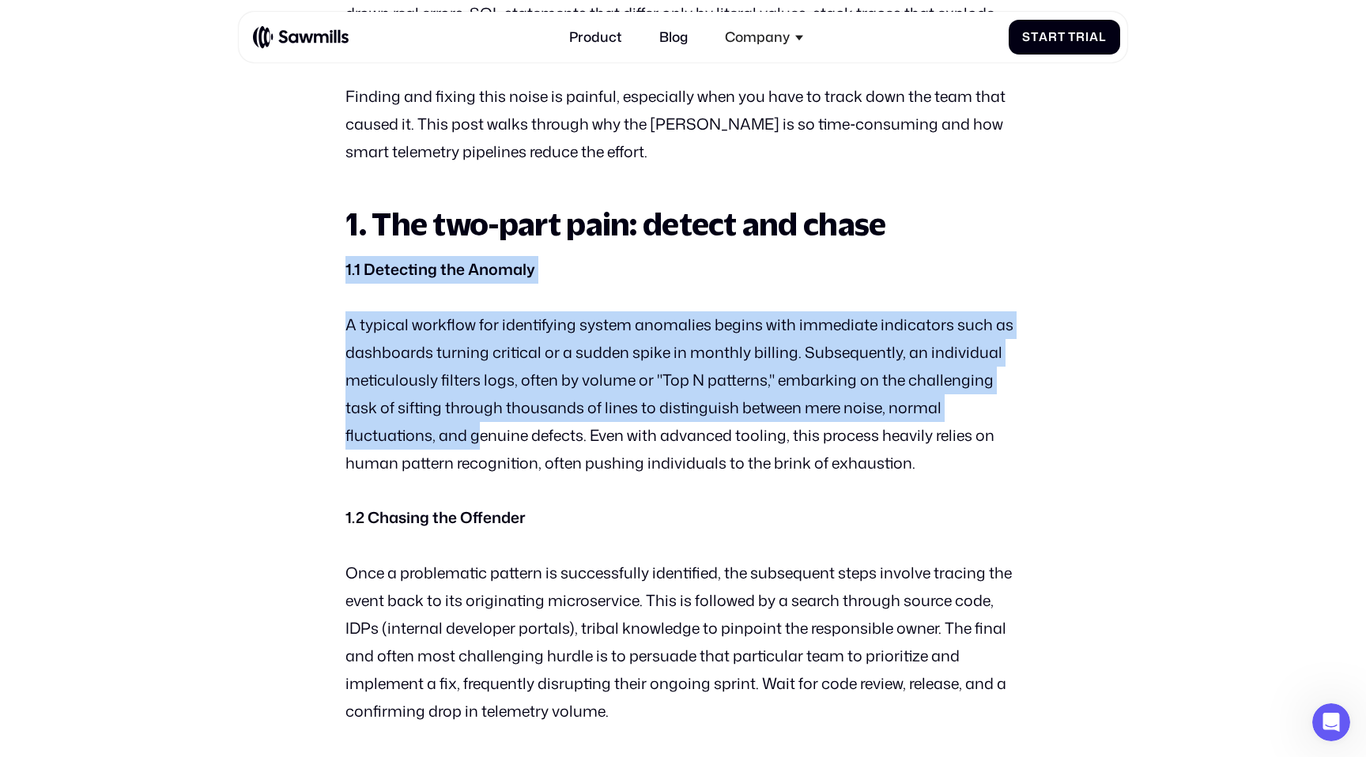
drag, startPoint x: 330, startPoint y: 283, endPoint x: 479, endPoint y: 450, distance: 223.9
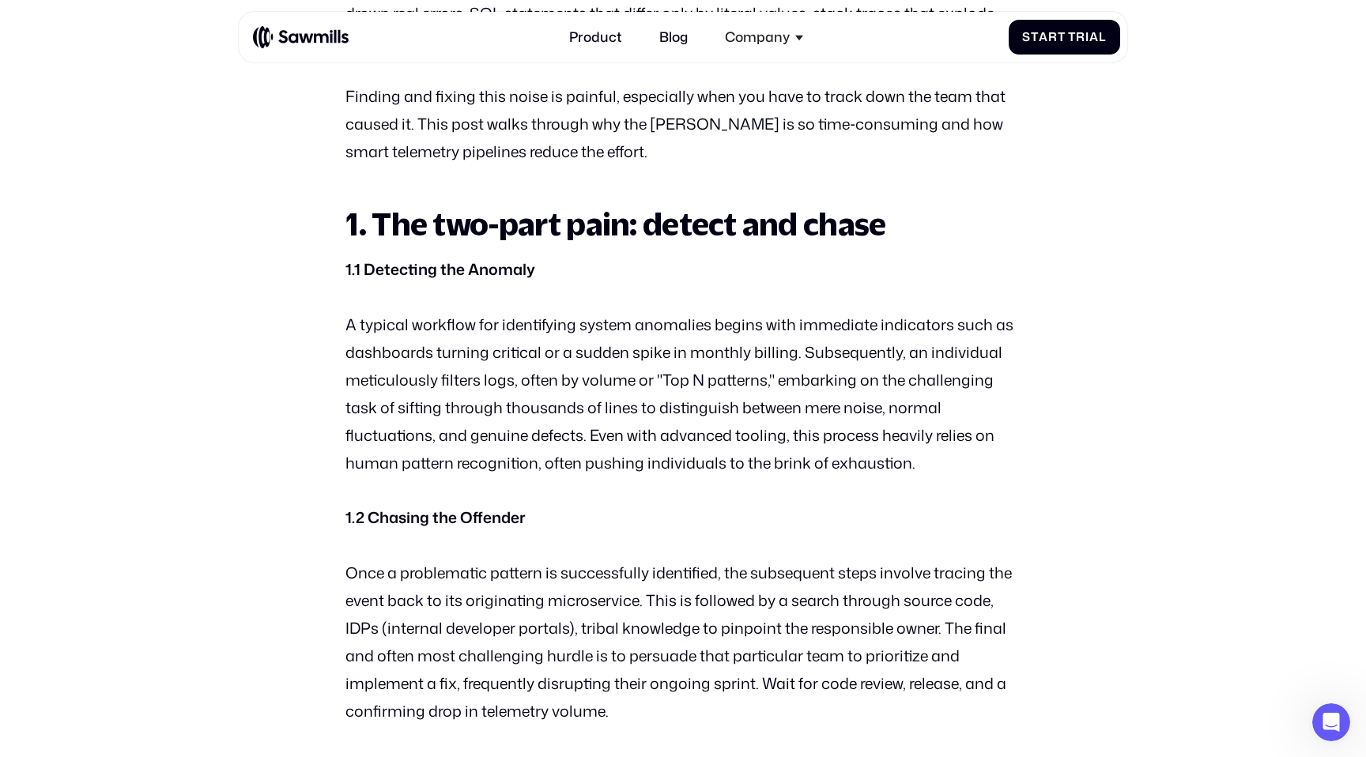
click at [485, 449] on p "A typical workflow for identifying system anomalies begins with immediate indic…" at bounding box center [682, 394] width 674 height 166
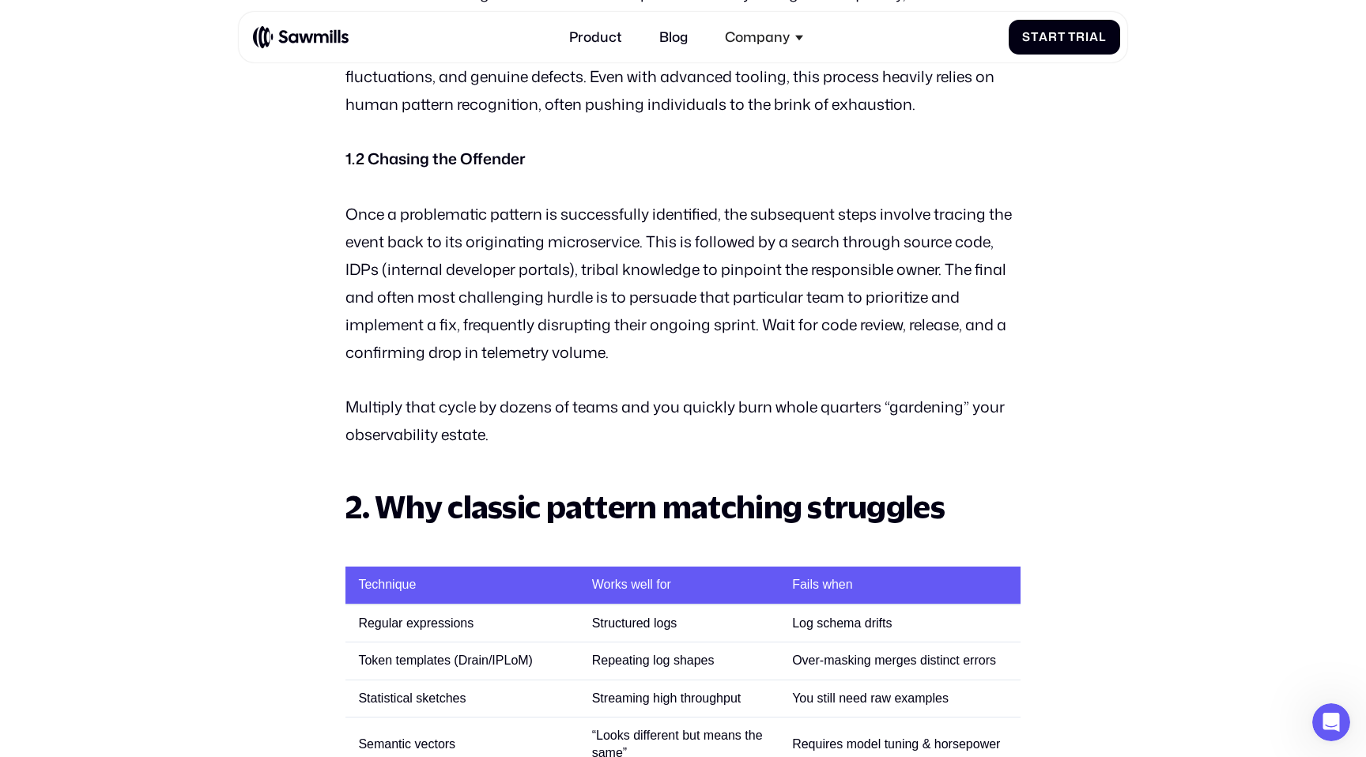
scroll to position [1408, 0]
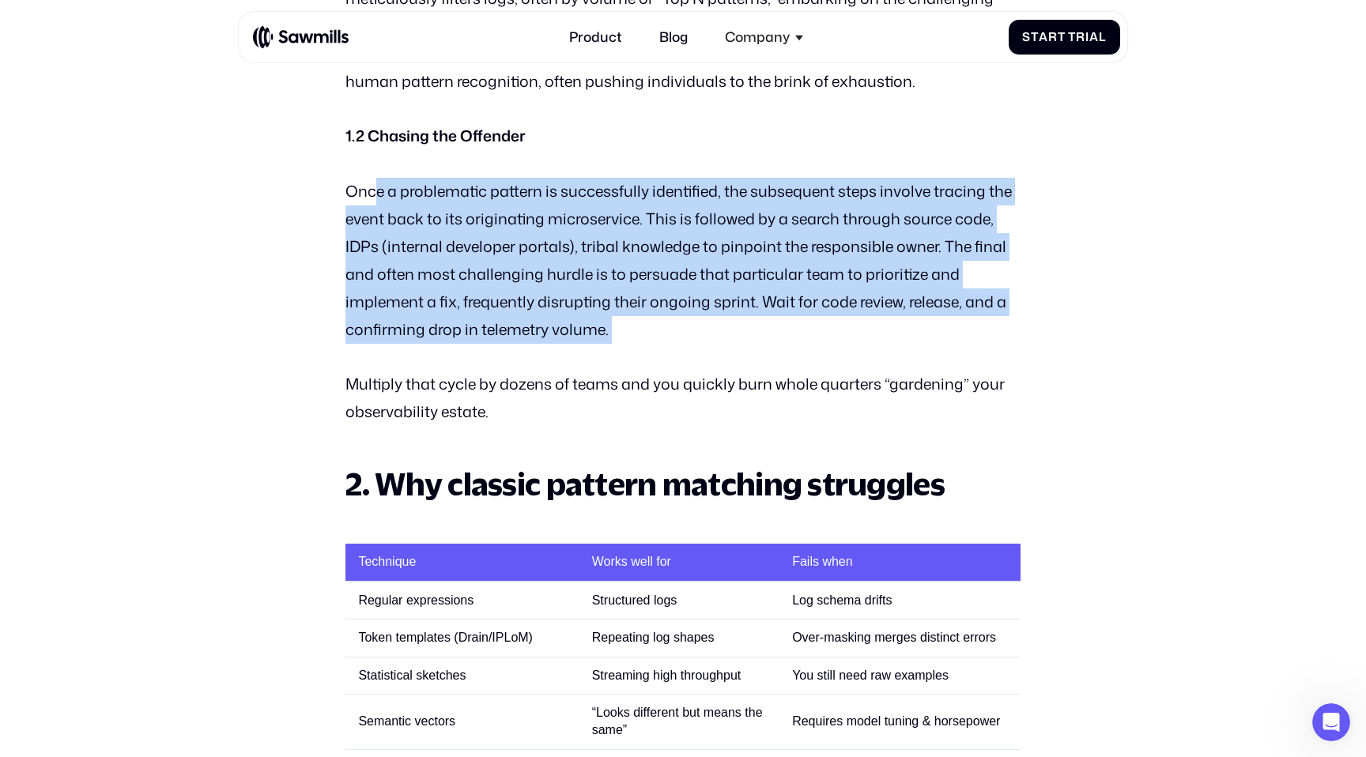
drag, startPoint x: 610, startPoint y: 361, endPoint x: 376, endPoint y: 199, distance: 283.6
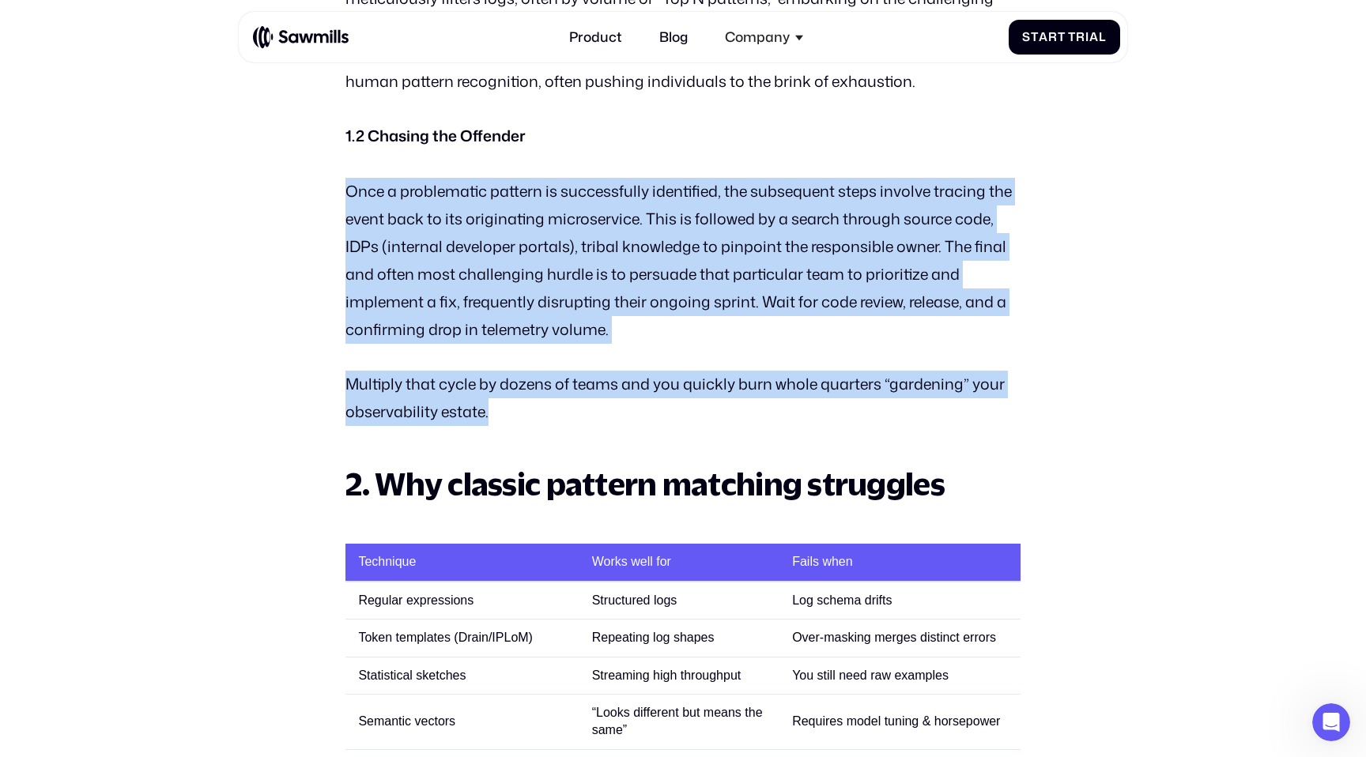
drag, startPoint x: 336, startPoint y: 178, endPoint x: 632, endPoint y: 410, distance: 376.1
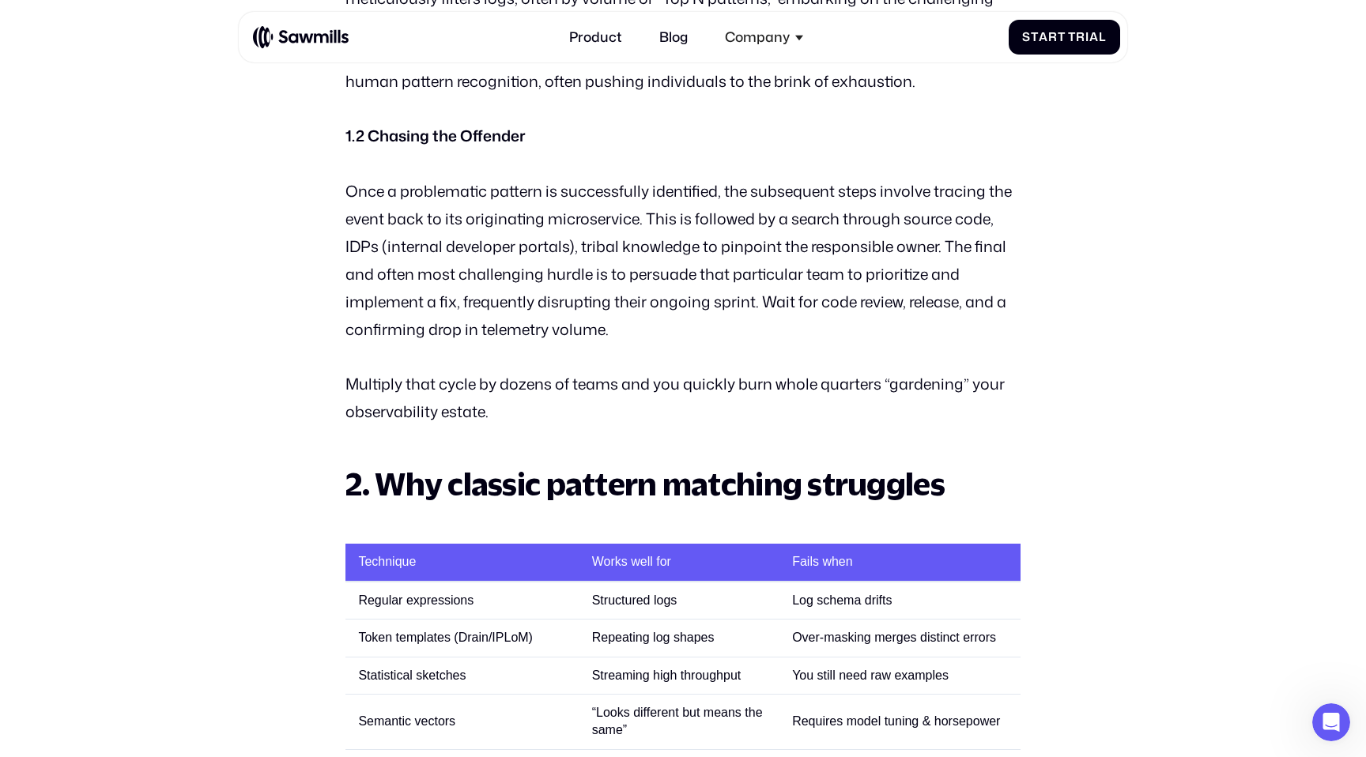
click at [635, 413] on p "Multiply that cycle by dozens of teams and you quickly burn whole quarters “gar…" at bounding box center [682, 398] width 674 height 55
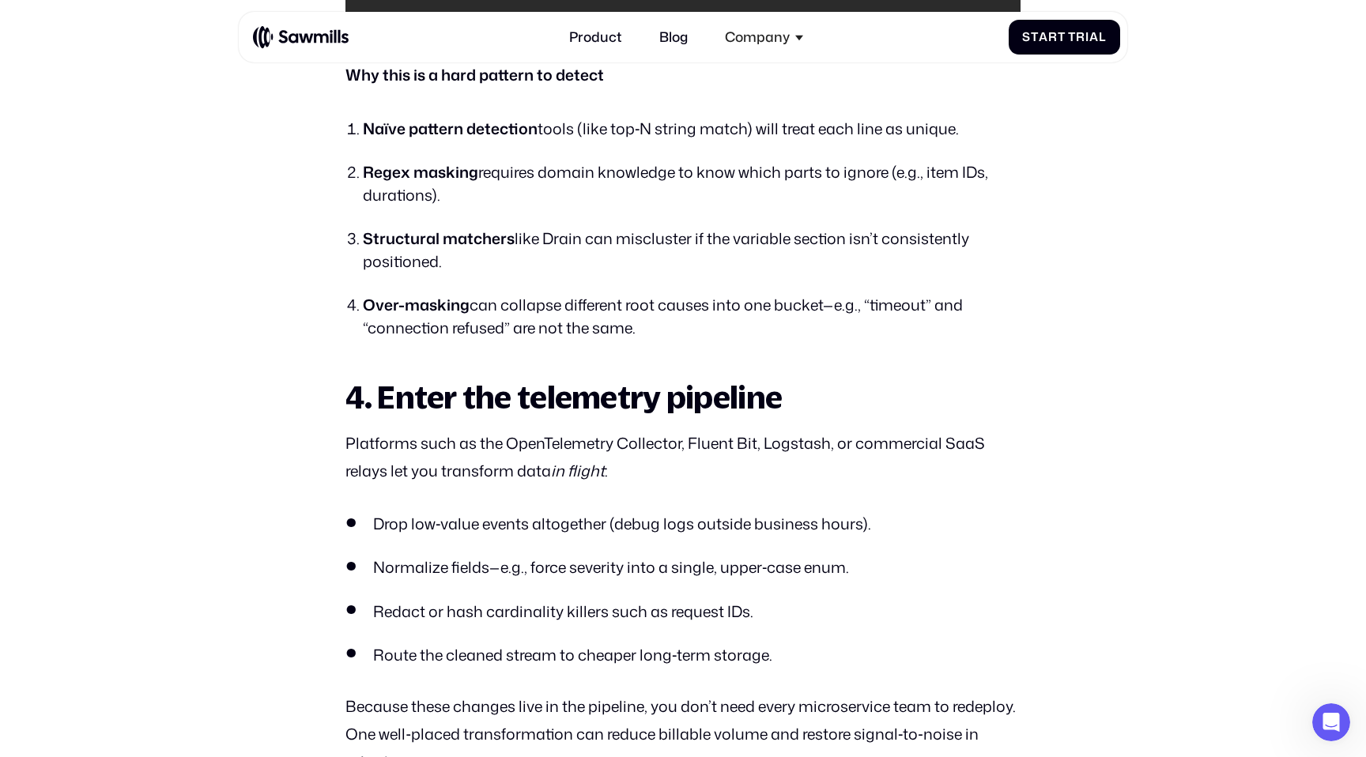
scroll to position [2898, 0]
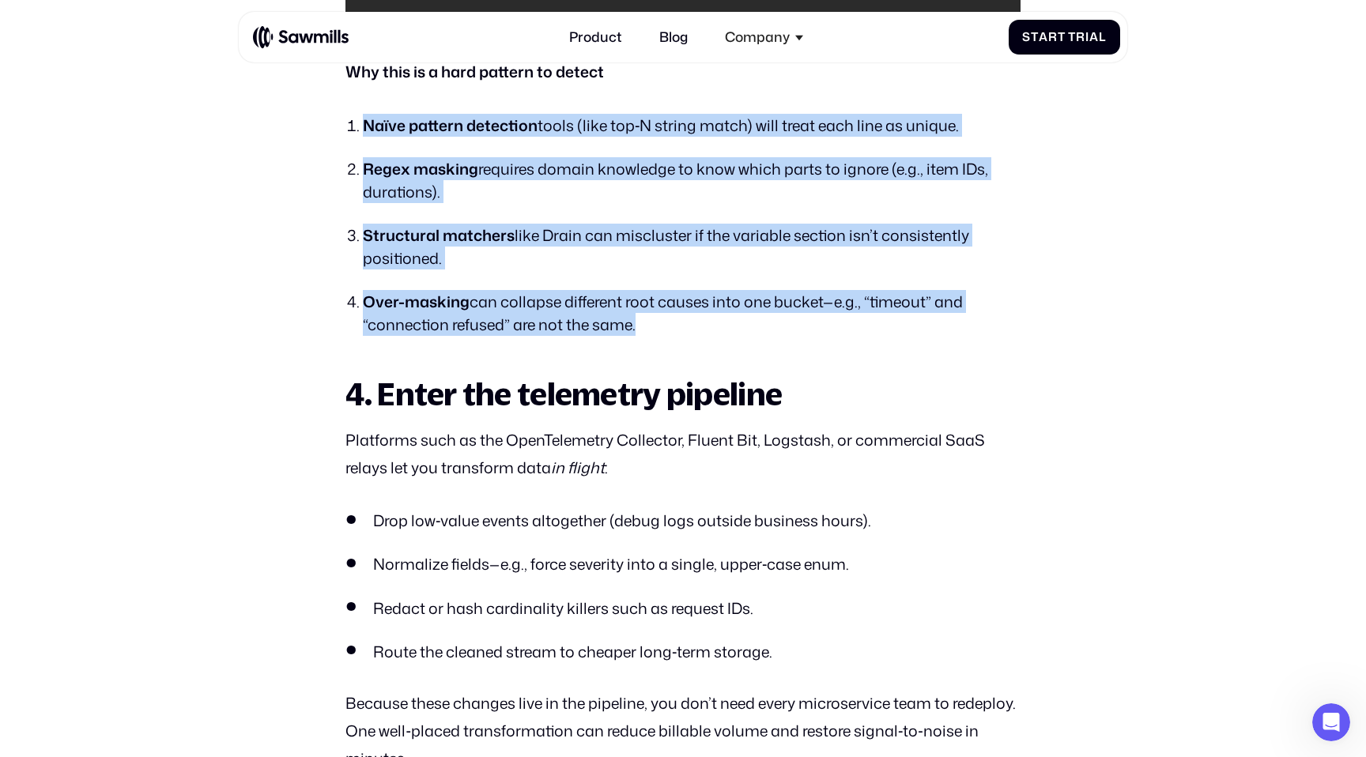
drag, startPoint x: 361, startPoint y: 139, endPoint x: 543, endPoint y: 369, distance: 293.7
click at [543, 368] on div "Modern DevOps practice is built on trust in telemetry. Metrics, traces, and log…" at bounding box center [682, 94] width 674 height 4042
click at [543, 369] on div "Modern DevOps practice is built on trust in telemetry. Metrics, traces, and log…" at bounding box center [682, 94] width 674 height 4042
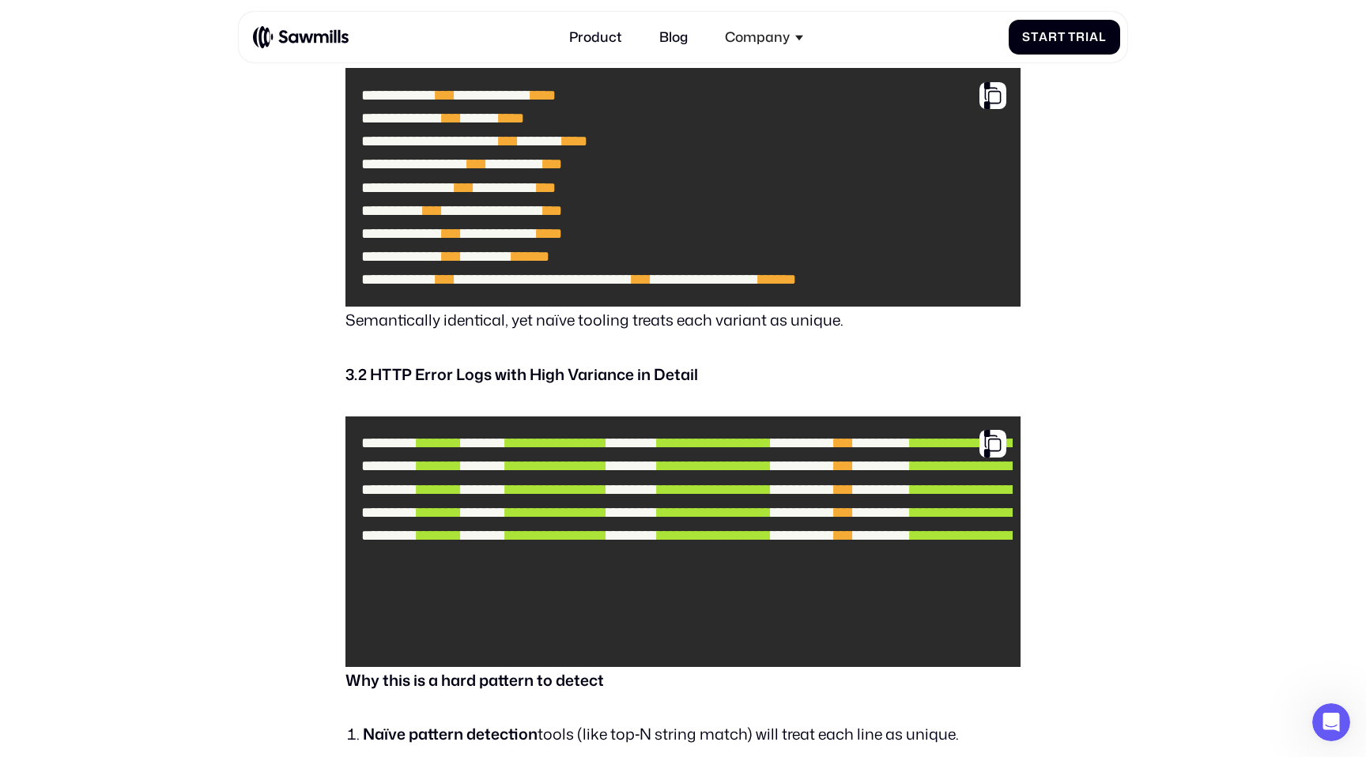
scroll to position [2246, 0]
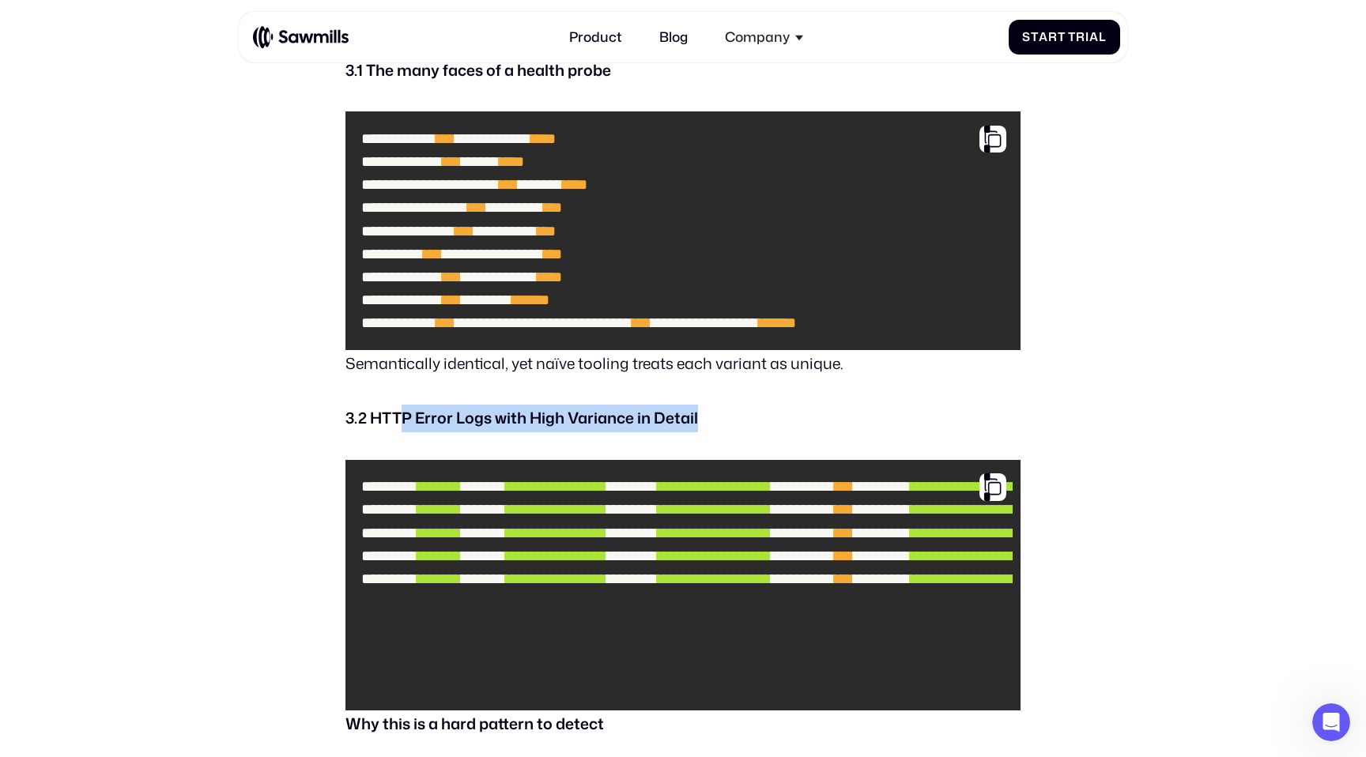
drag, startPoint x: 402, startPoint y: 435, endPoint x: 704, endPoint y: 441, distance: 301.3
click at [704, 432] on p "3.2 HTTP Error Logs with High Variance in Detail" at bounding box center [682, 419] width 674 height 28
drag, startPoint x: 702, startPoint y: 441, endPoint x: 426, endPoint y: 440, distance: 275.9
click at [426, 432] on p "3.2 HTTP Error Logs with High Variance in Detail" at bounding box center [682, 419] width 674 height 28
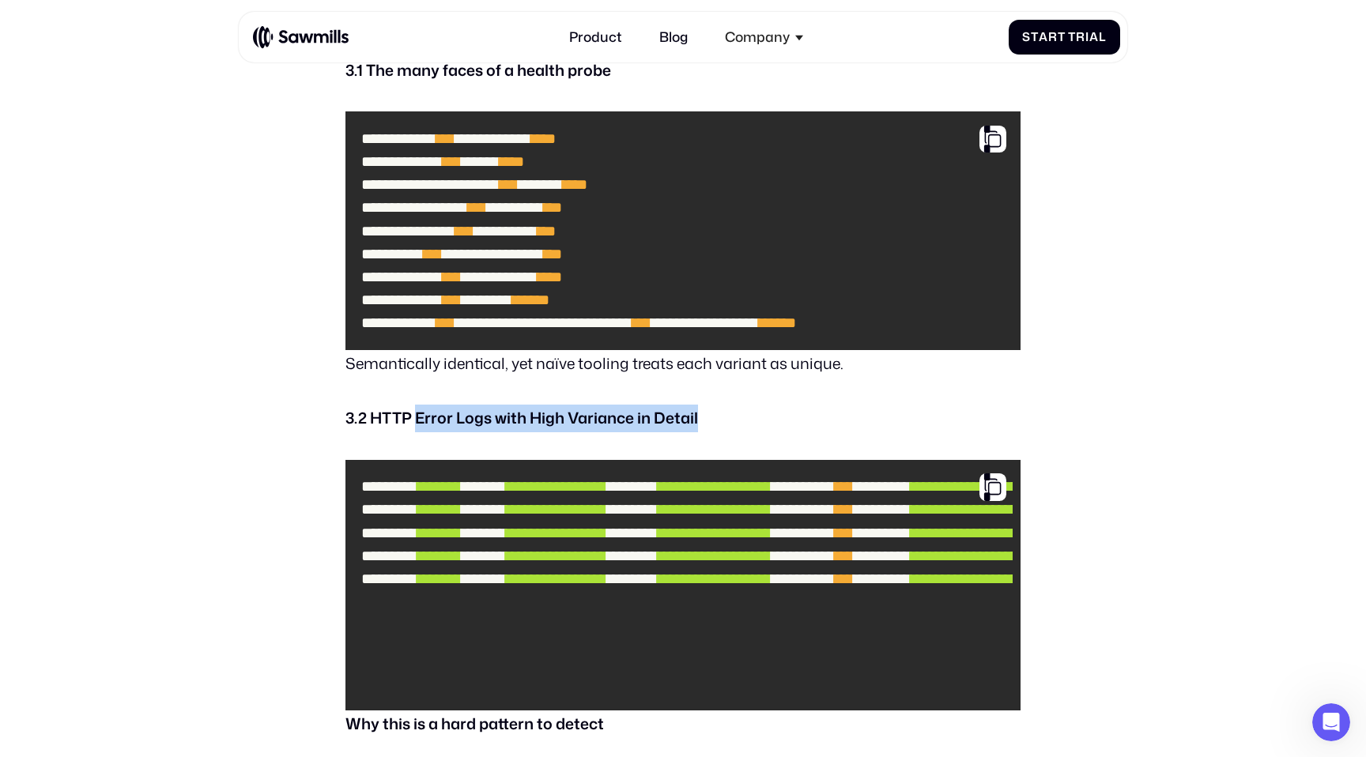
click at [426, 428] on strong "3.2 HTTP Error Logs with High Variance in Detail" at bounding box center [521, 417] width 353 height 21
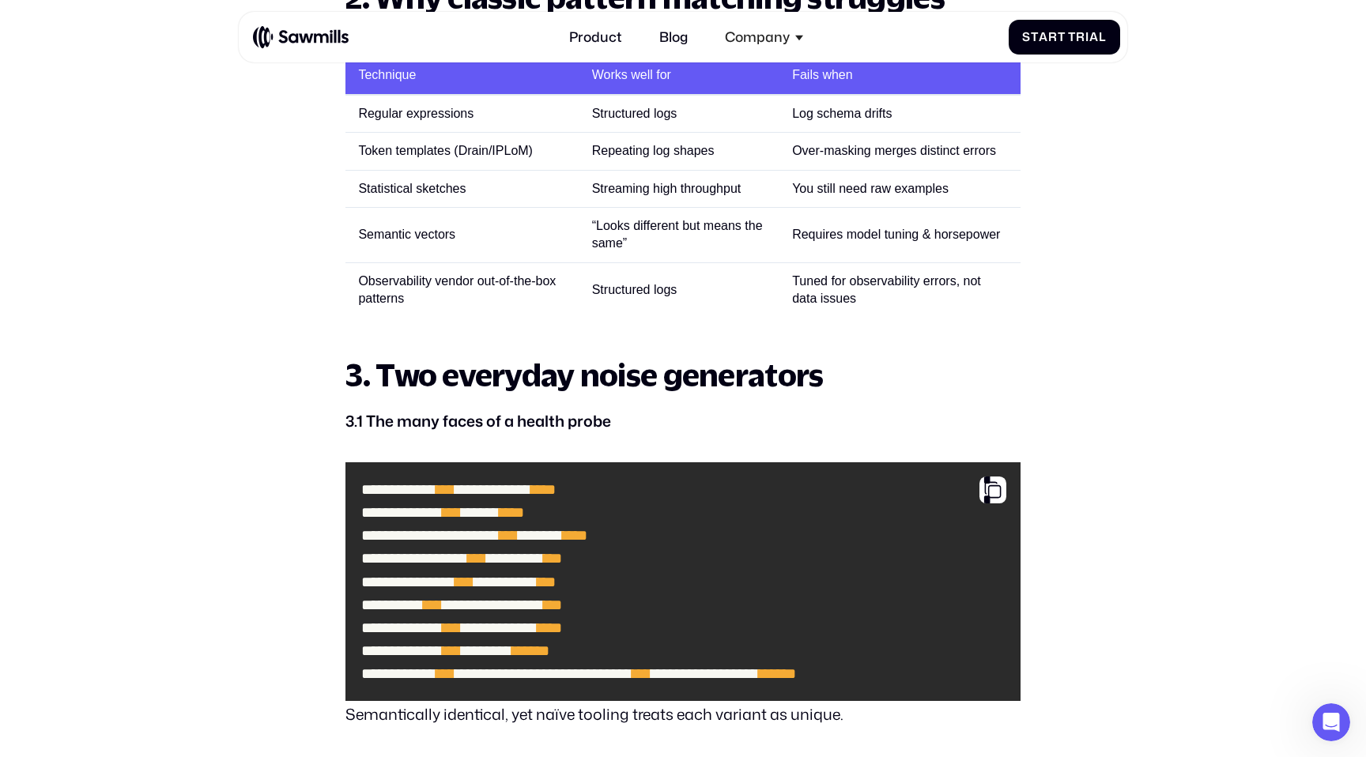
scroll to position [1893, 0]
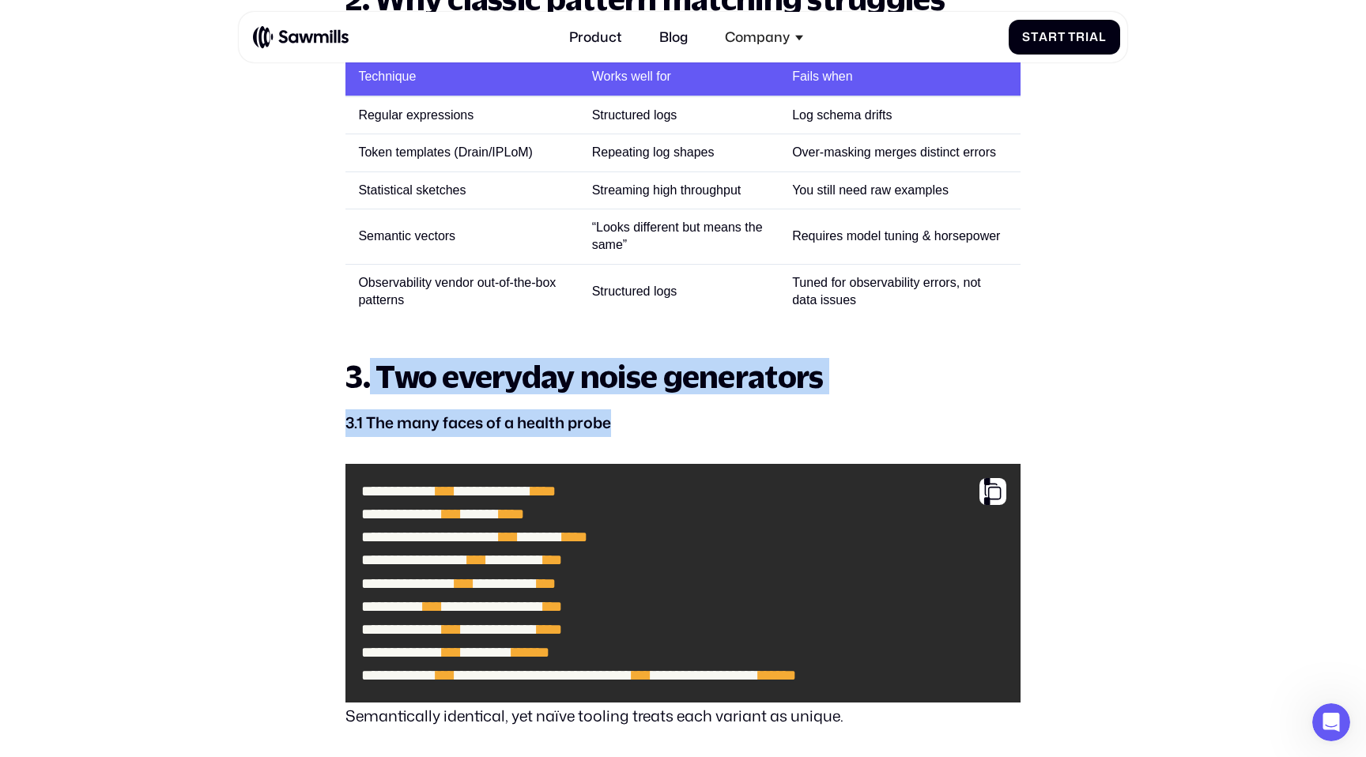
drag, startPoint x: 369, startPoint y: 361, endPoint x: 652, endPoint y: 424, distance: 290.0
click at [652, 424] on p "3.1 The many faces of a health probe" at bounding box center [682, 424] width 674 height 28
drag, startPoint x: 652, startPoint y: 424, endPoint x: 393, endPoint y: 373, distance: 264.2
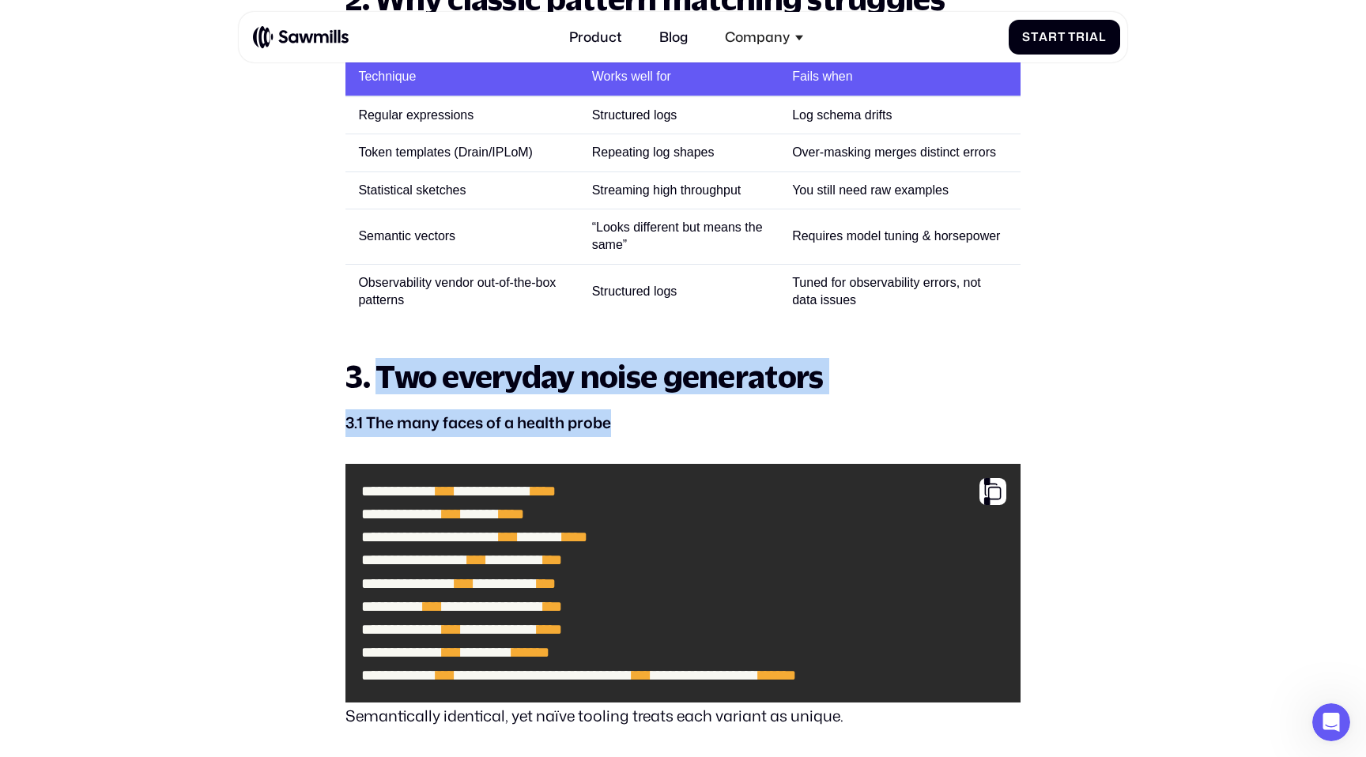
click at [393, 373] on strong "3. Two everyday noise generators" at bounding box center [584, 376] width 478 height 36
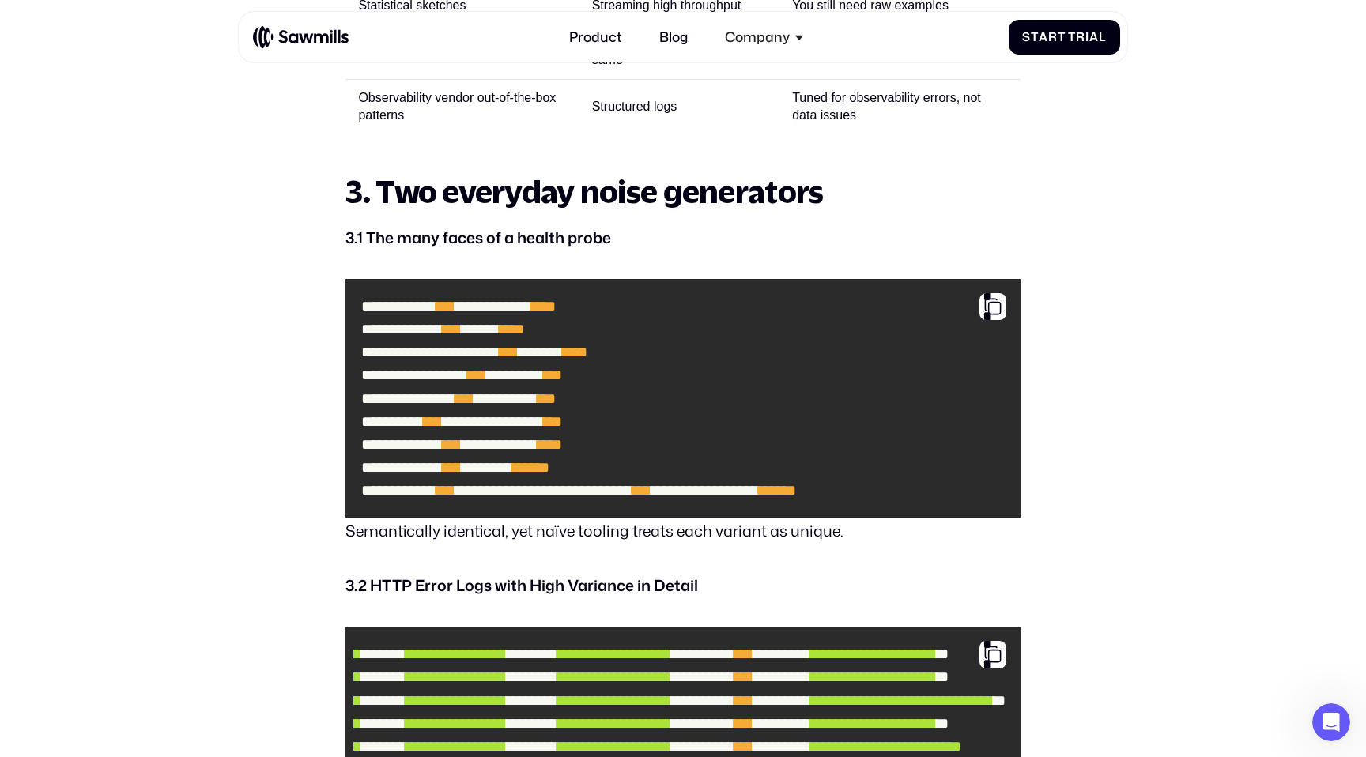
scroll to position [2078, 0]
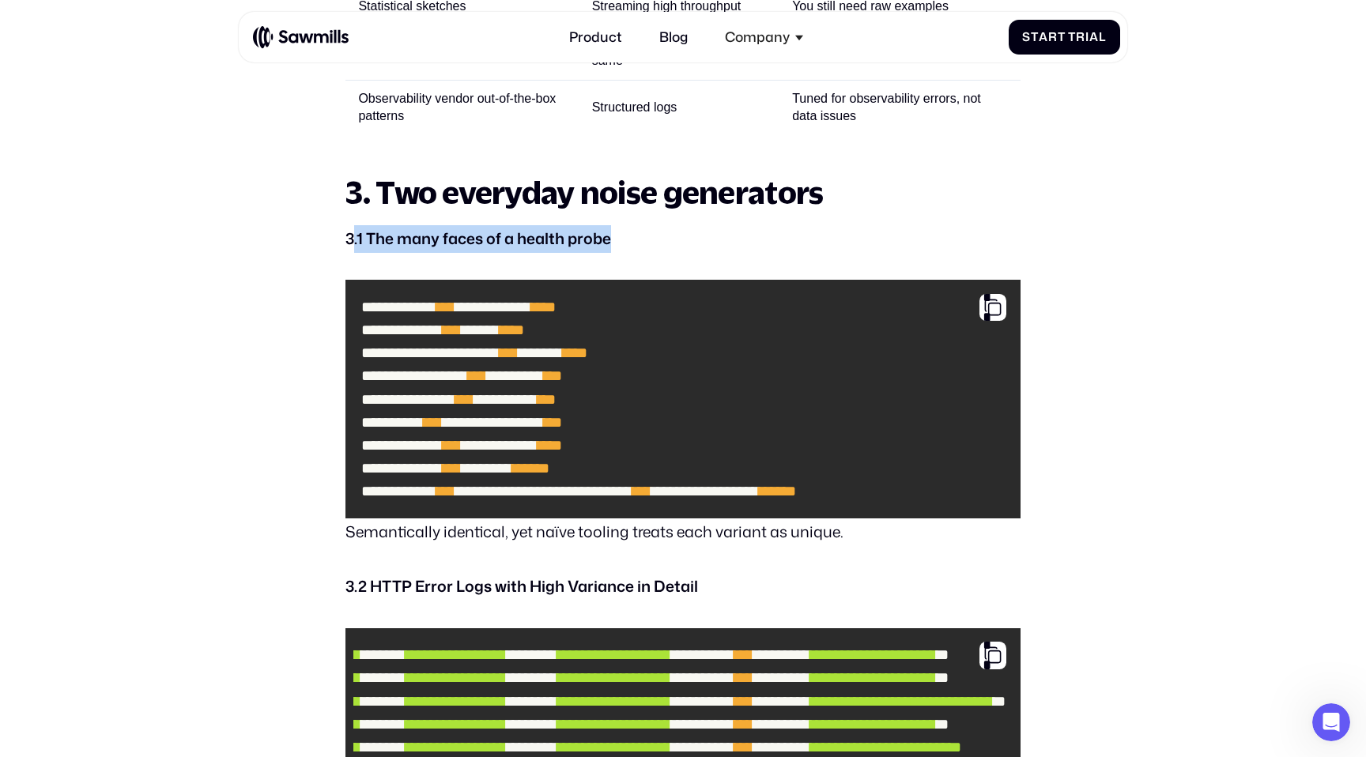
drag, startPoint x: 353, startPoint y: 238, endPoint x: 615, endPoint y: 255, distance: 262.3
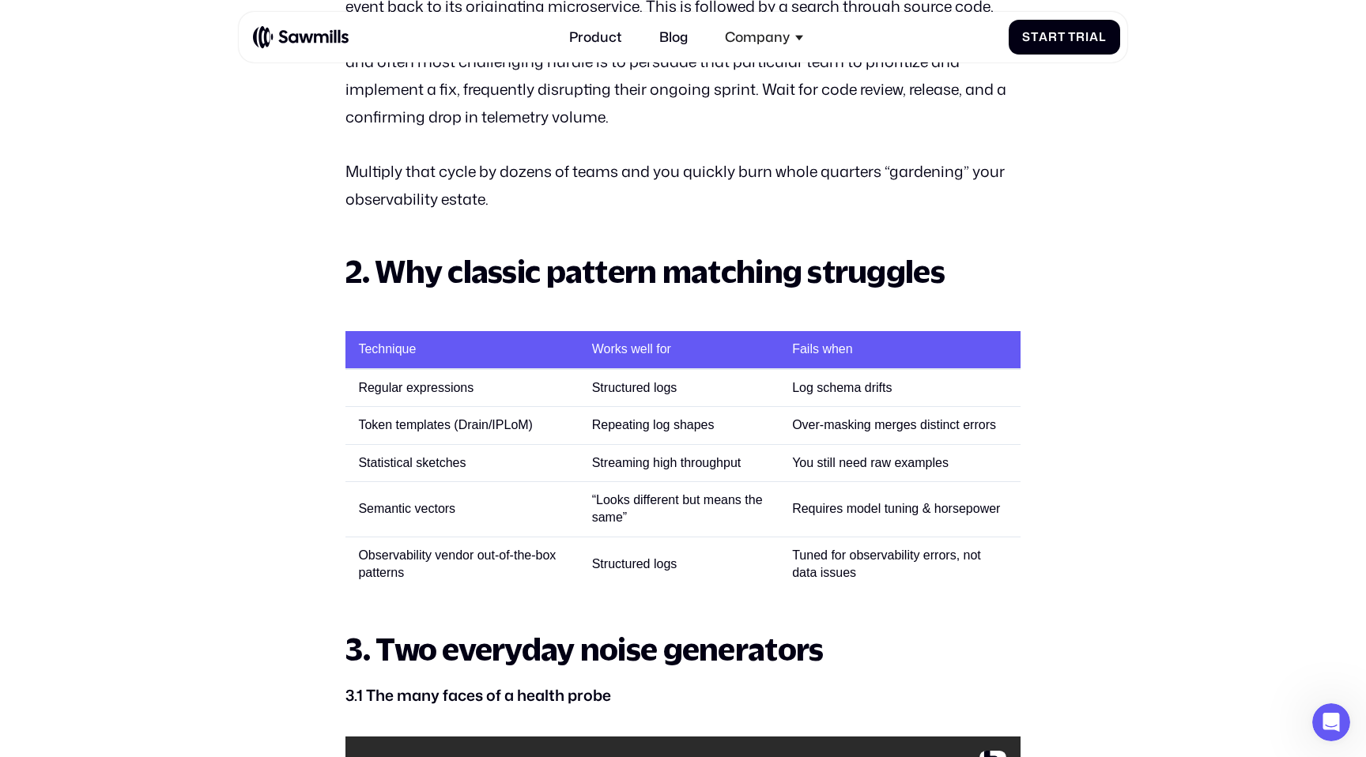
scroll to position [1616, 0]
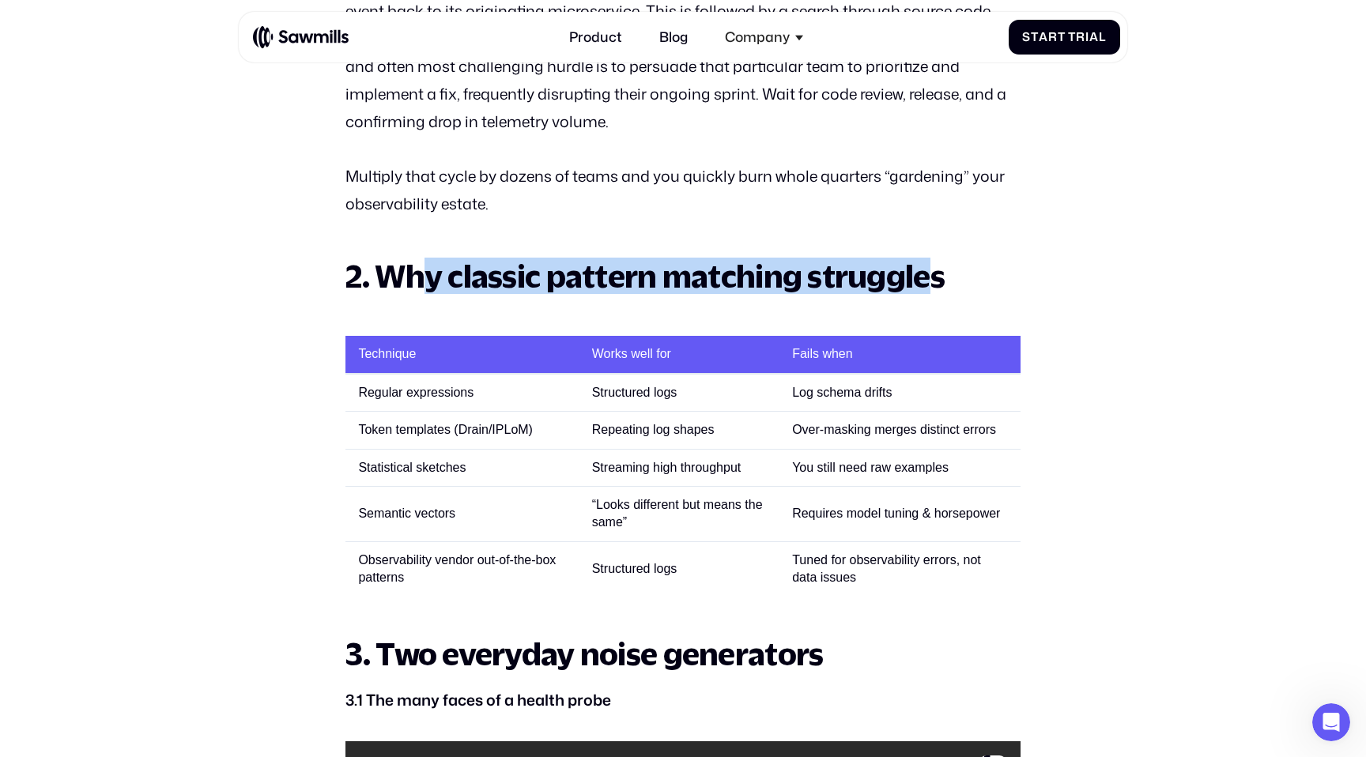
drag, startPoint x: 432, startPoint y: 271, endPoint x: 922, endPoint y: 282, distance: 490.3
click at [922, 282] on strong "2. Why classic pattern matching struggles" at bounding box center [644, 276] width 598 height 36
drag, startPoint x: 928, startPoint y: 282, endPoint x: 450, endPoint y: 272, distance: 478.4
click at [450, 272] on strong "2. Why classic pattern matching struggles" at bounding box center [644, 276] width 598 height 36
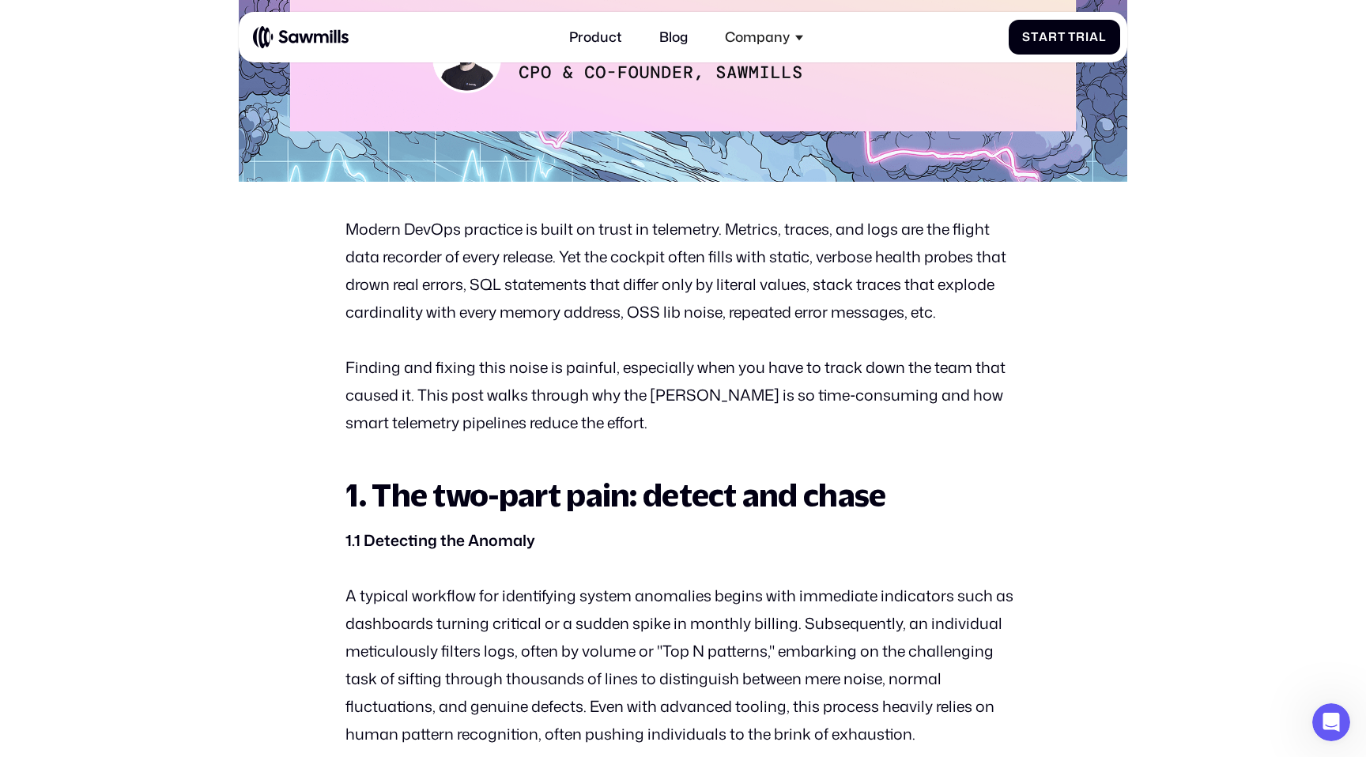
scroll to position [761, 0]
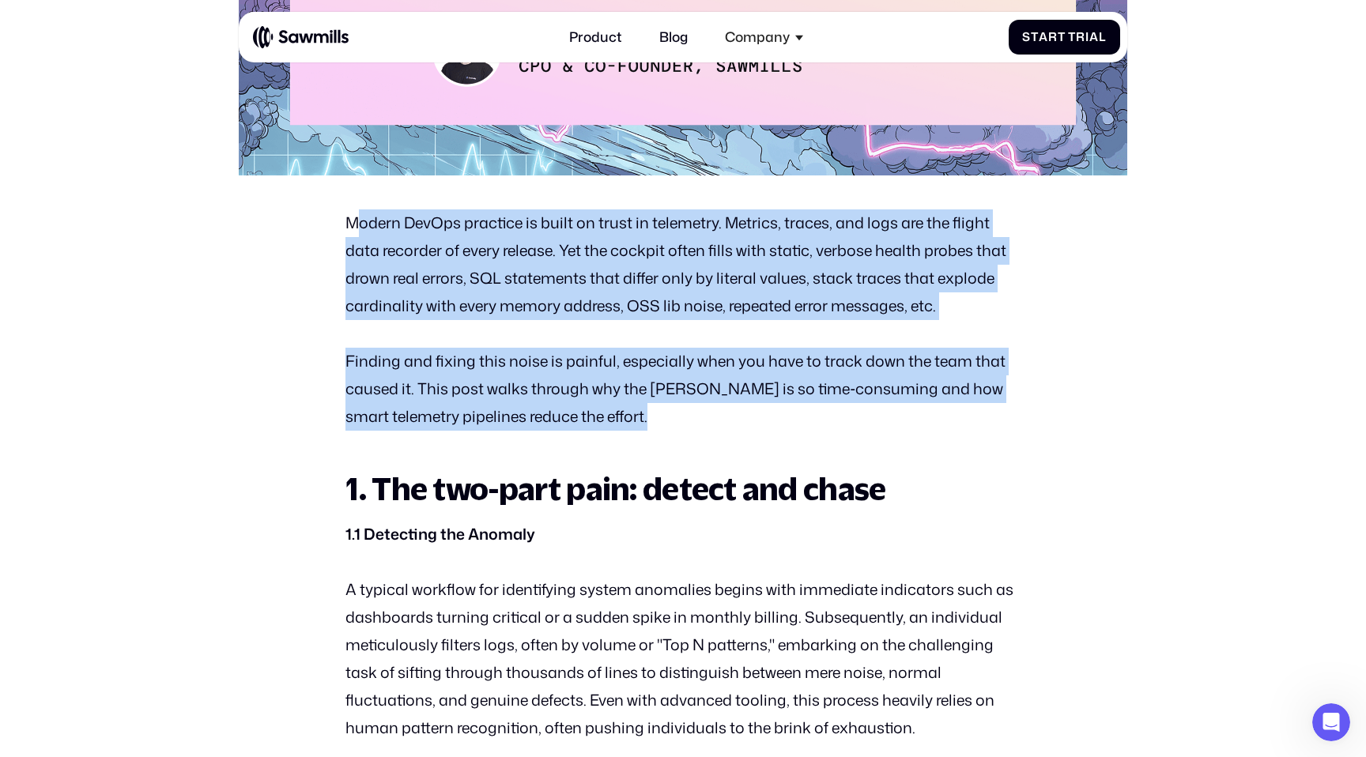
drag, startPoint x: 356, startPoint y: 222, endPoint x: 543, endPoint y: 431, distance: 280.5
drag, startPoint x: 616, startPoint y: 431, endPoint x: 338, endPoint y: 233, distance: 341.3
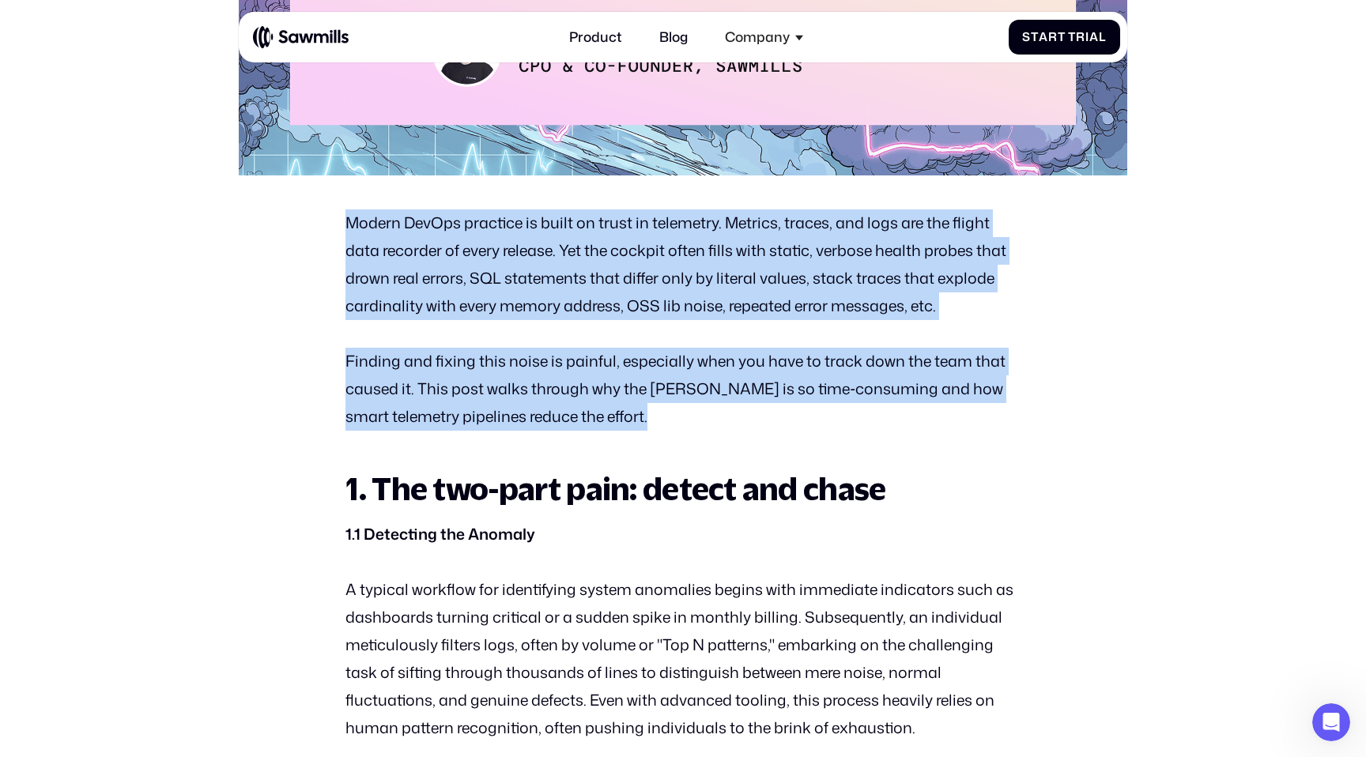
drag, startPoint x: 338, startPoint y: 226, endPoint x: 596, endPoint y: 420, distance: 323.0
click at [596, 420] on p "Finding and fixing this noise is painful, especially when you have to track dow…" at bounding box center [682, 389] width 674 height 83
drag, startPoint x: 602, startPoint y: 420, endPoint x: 394, endPoint y: 203, distance: 300.8
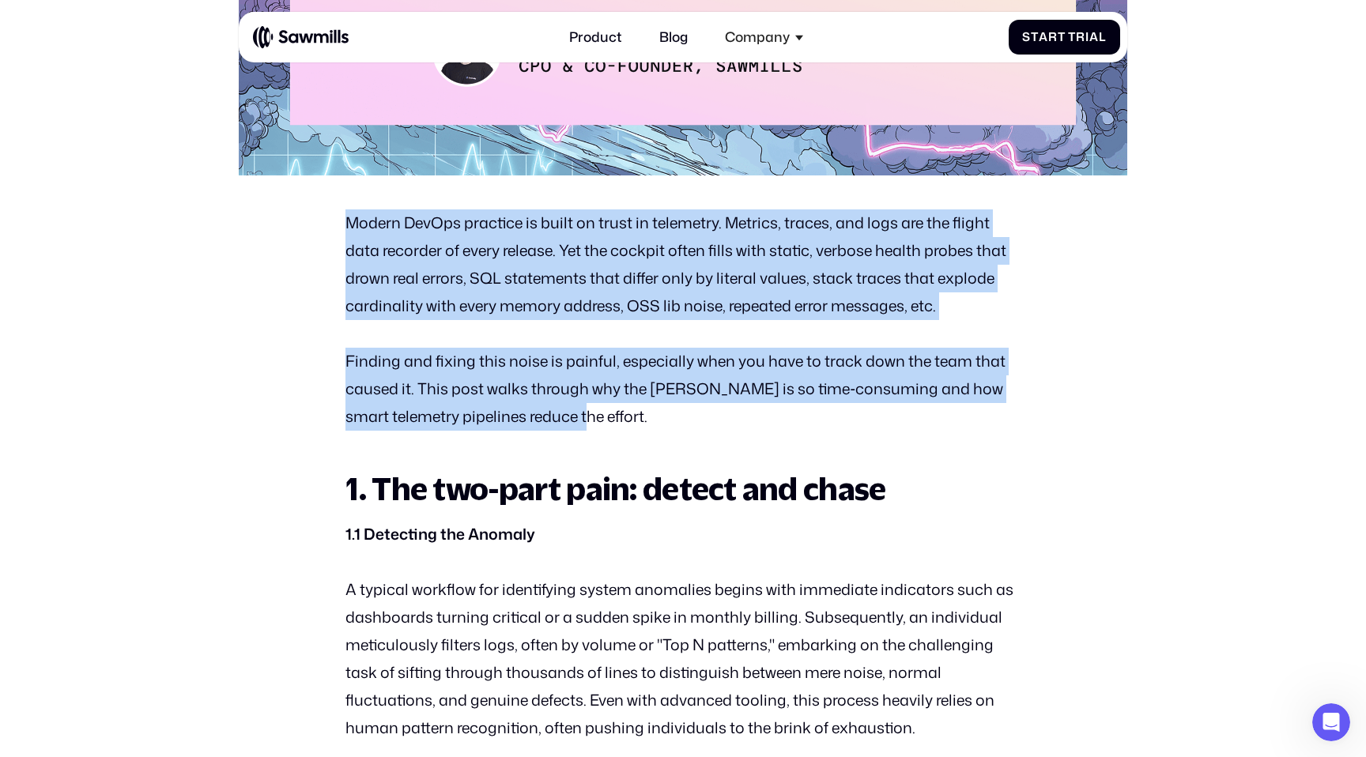
drag, startPoint x: 342, startPoint y: 198, endPoint x: 632, endPoint y: 434, distance: 374.9
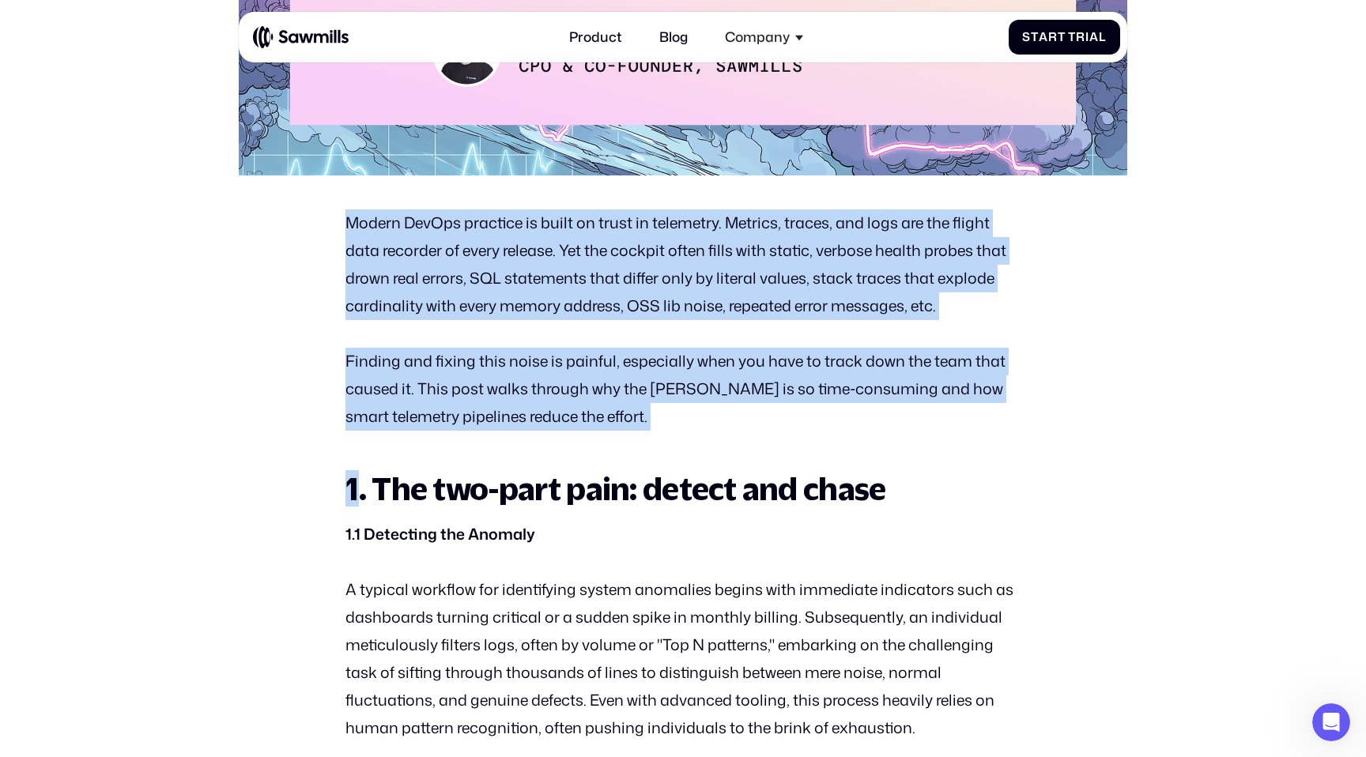
drag, startPoint x: 632, startPoint y: 434, endPoint x: 339, endPoint y: 210, distance: 369.4
drag, startPoint x: 338, startPoint y: 210, endPoint x: 677, endPoint y: 430, distance: 404.6
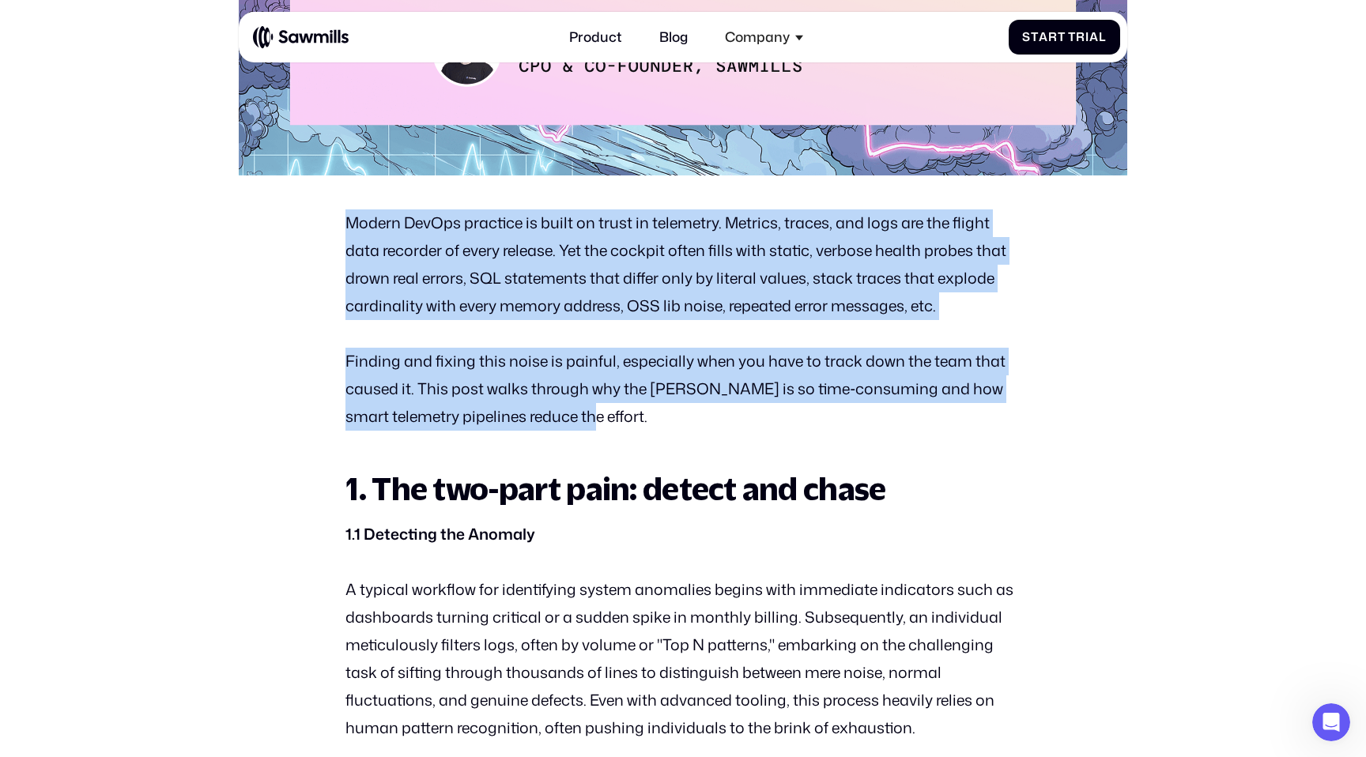
click at [677, 430] on p "Finding and fixing this noise is painful, especially when you have to track dow…" at bounding box center [682, 389] width 674 height 83
drag, startPoint x: 677, startPoint y: 430, endPoint x: 363, endPoint y: 229, distance: 372.6
click at [363, 229] on p "Modern DevOps practice is built on trust in telemetry. Metrics, traces, and log…" at bounding box center [682, 265] width 674 height 111
drag, startPoint x: 352, startPoint y: 226, endPoint x: 637, endPoint y: 413, distance: 341.4
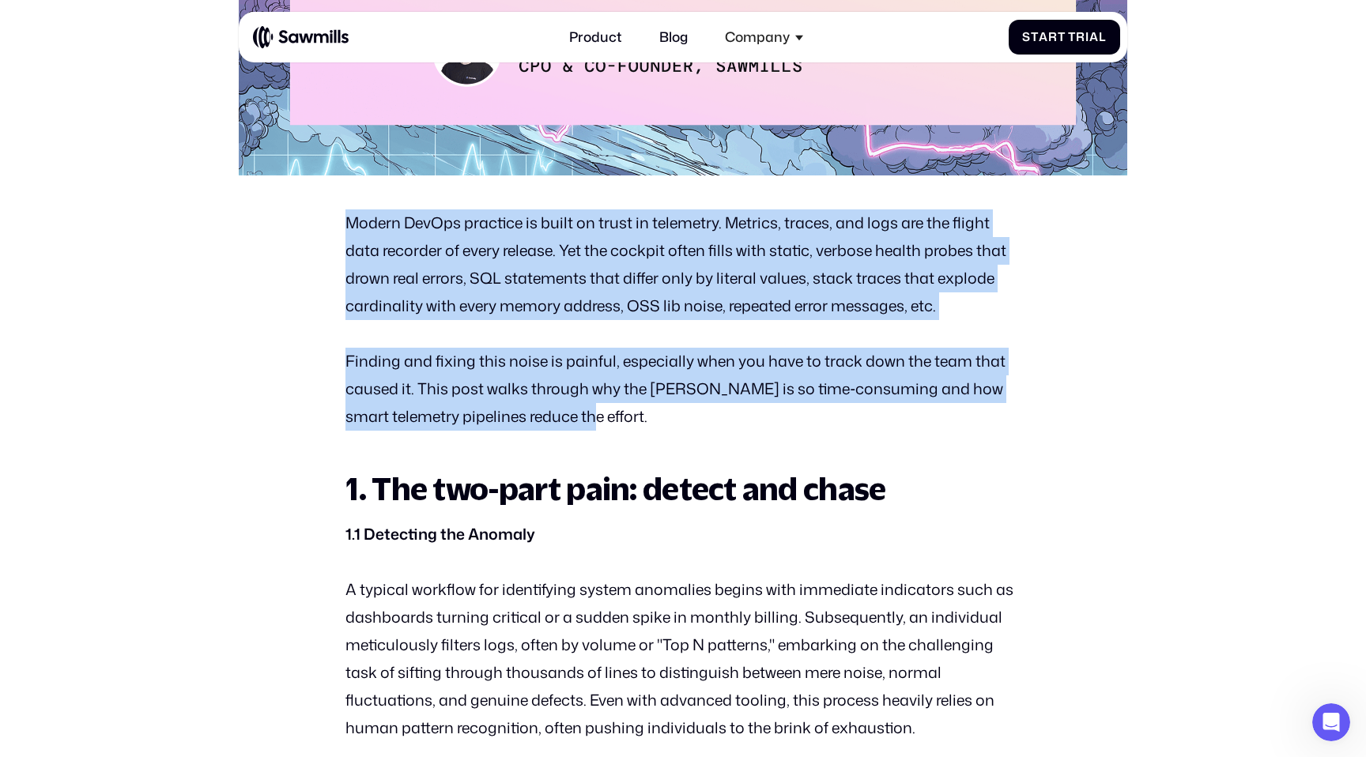
click at [637, 413] on p "Finding and fixing this noise is painful, especially when you have to track dow…" at bounding box center [682, 389] width 674 height 83
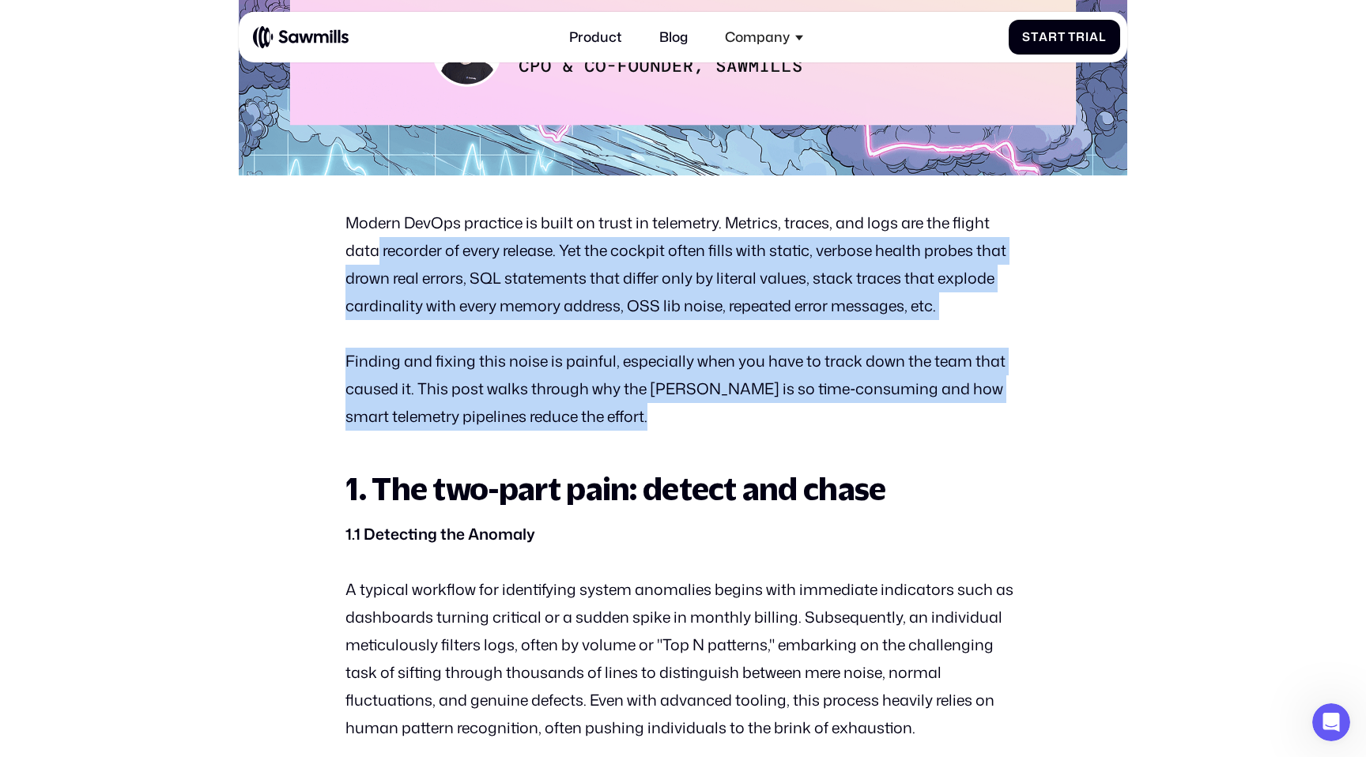
drag, startPoint x: 637, startPoint y: 413, endPoint x: 379, endPoint y: 237, distance: 312.9
click at [379, 237] on p "Modern DevOps practice is built on trust in telemetry. Metrics, traces, and log…" at bounding box center [682, 265] width 674 height 111
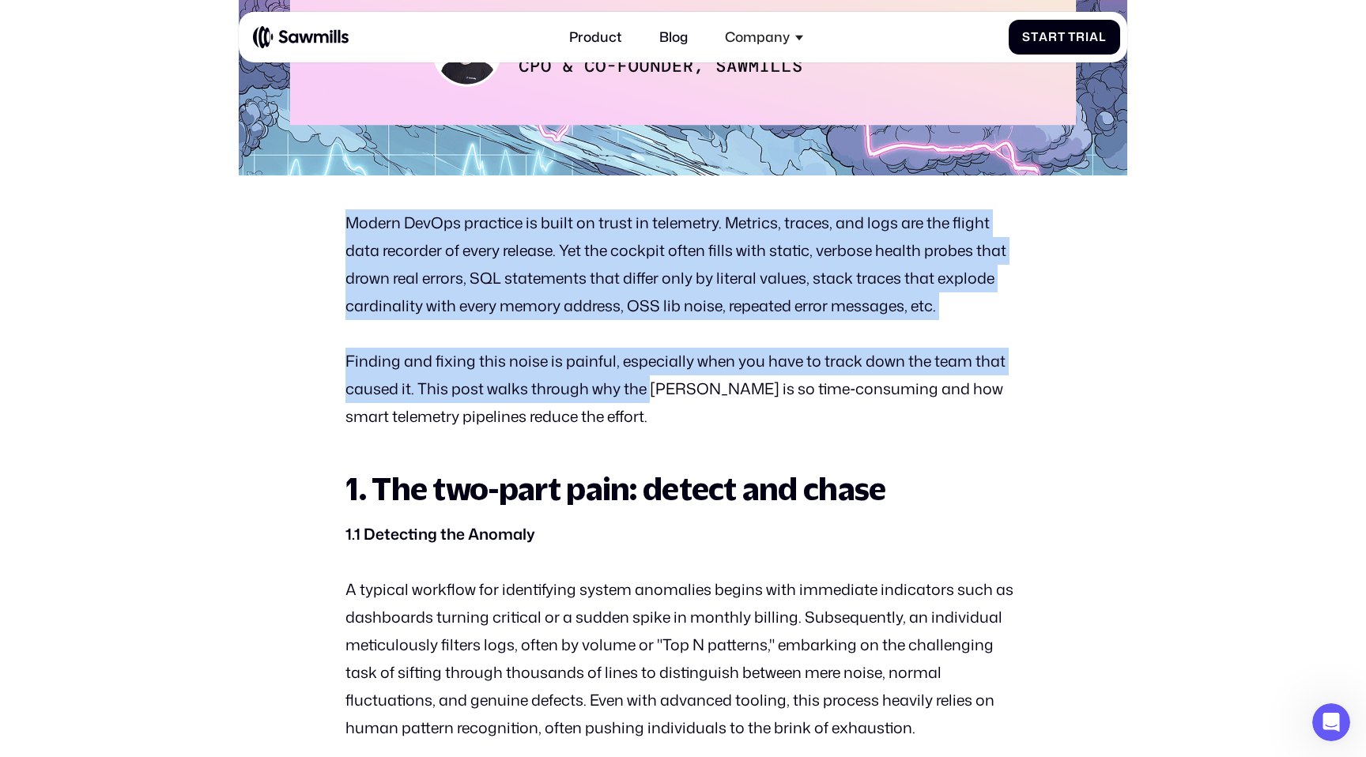
drag, startPoint x: 350, startPoint y: 222, endPoint x: 649, endPoint y: 397, distance: 346.2
click at [649, 397] on p "Finding and fixing this noise is painful, especially when you have to track dow…" at bounding box center [682, 389] width 674 height 83
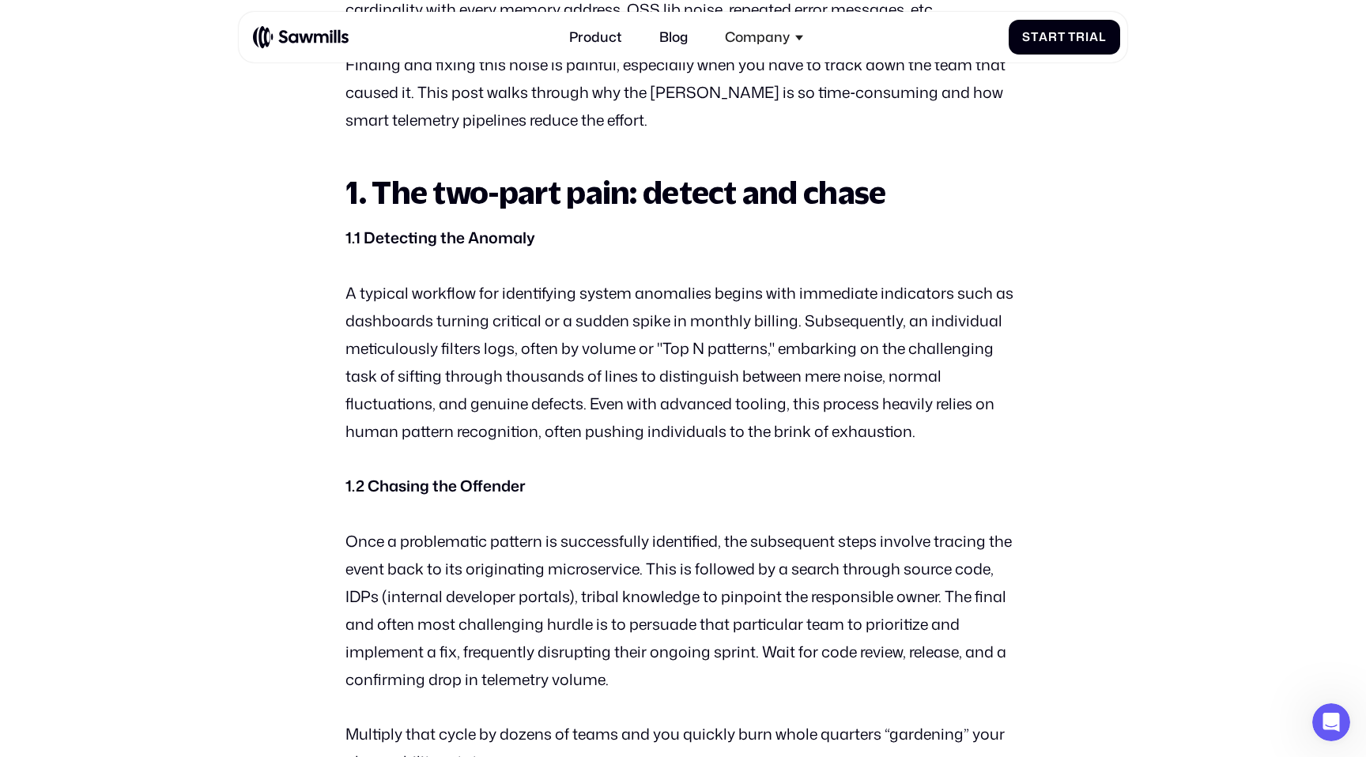
scroll to position [1089, 0]
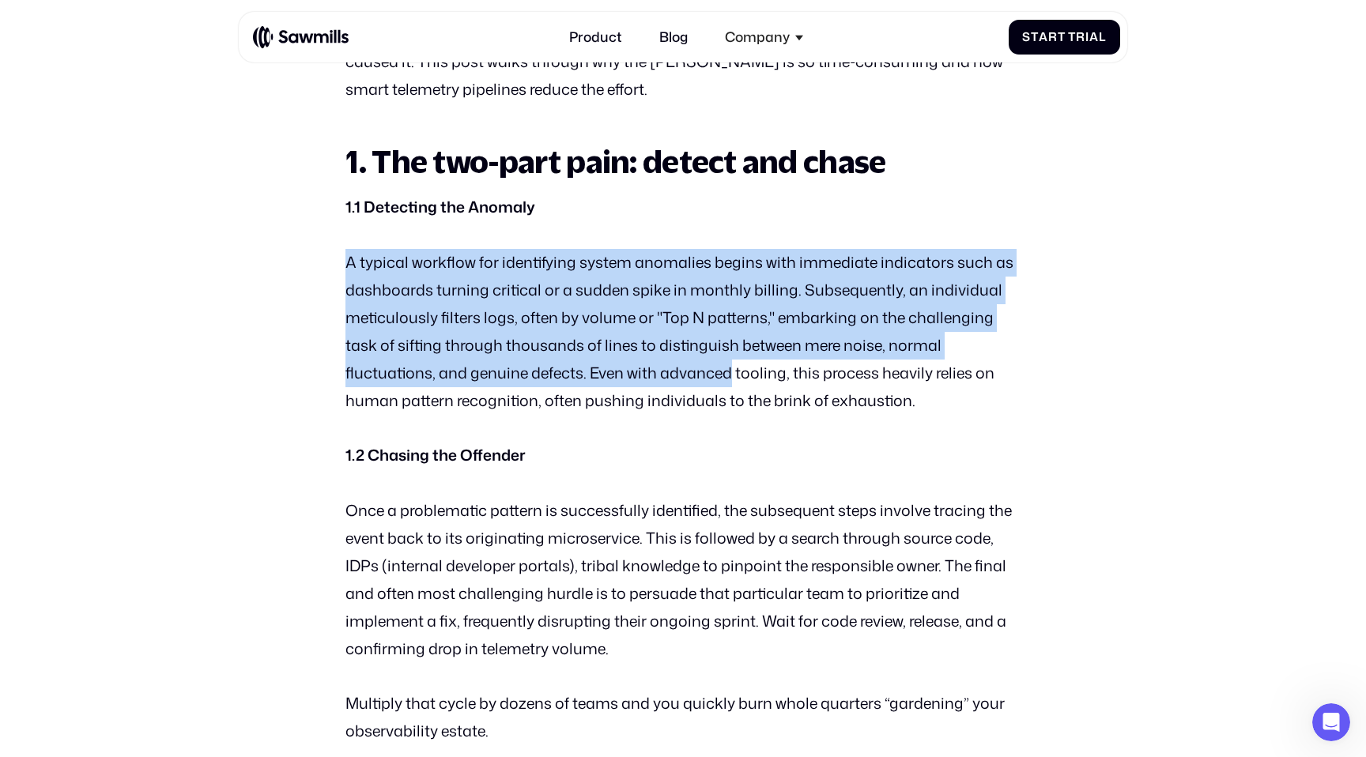
drag, startPoint x: 323, startPoint y: 266, endPoint x: 734, endPoint y: 374, distance: 424.9
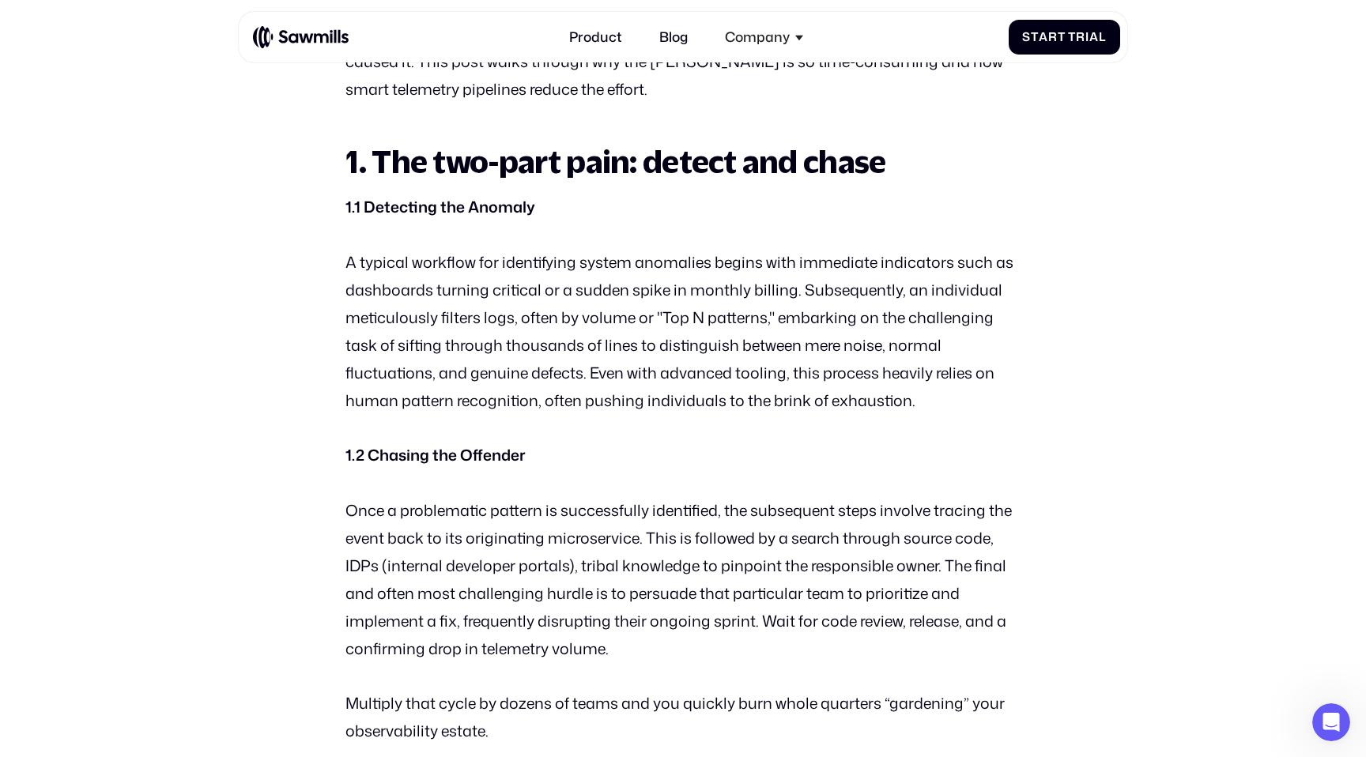
click at [734, 374] on p "A typical workflow for identifying system anomalies begins with immediate indic…" at bounding box center [682, 332] width 674 height 166
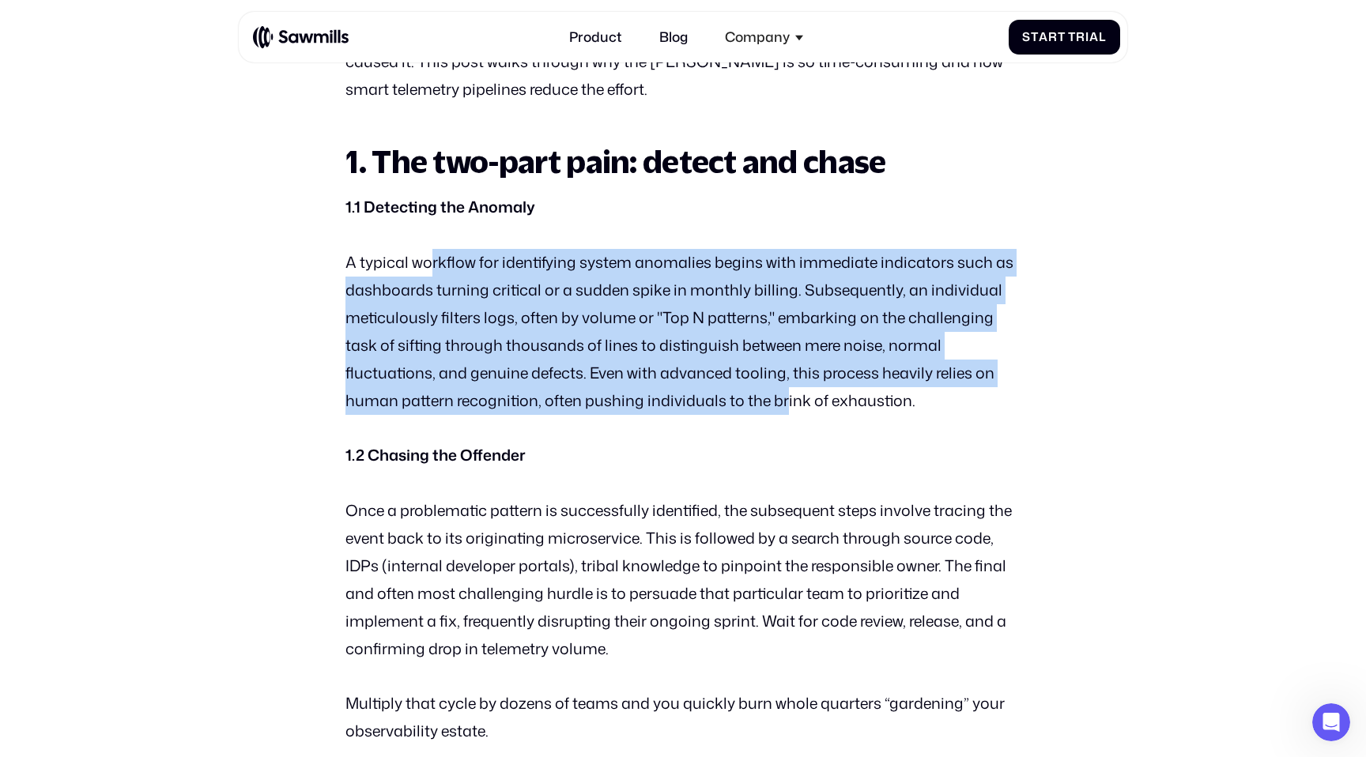
drag, startPoint x: 713, startPoint y: 376, endPoint x: 425, endPoint y: 264, distance: 308.9
click at [425, 264] on p "A typical workflow for identifying system anomalies begins with immediate indic…" at bounding box center [682, 332] width 674 height 166
drag, startPoint x: 456, startPoint y: 274, endPoint x: 792, endPoint y: 405, distance: 360.7
click at [791, 404] on p "A typical workflow for identifying system anomalies begins with immediate indic…" at bounding box center [682, 332] width 674 height 166
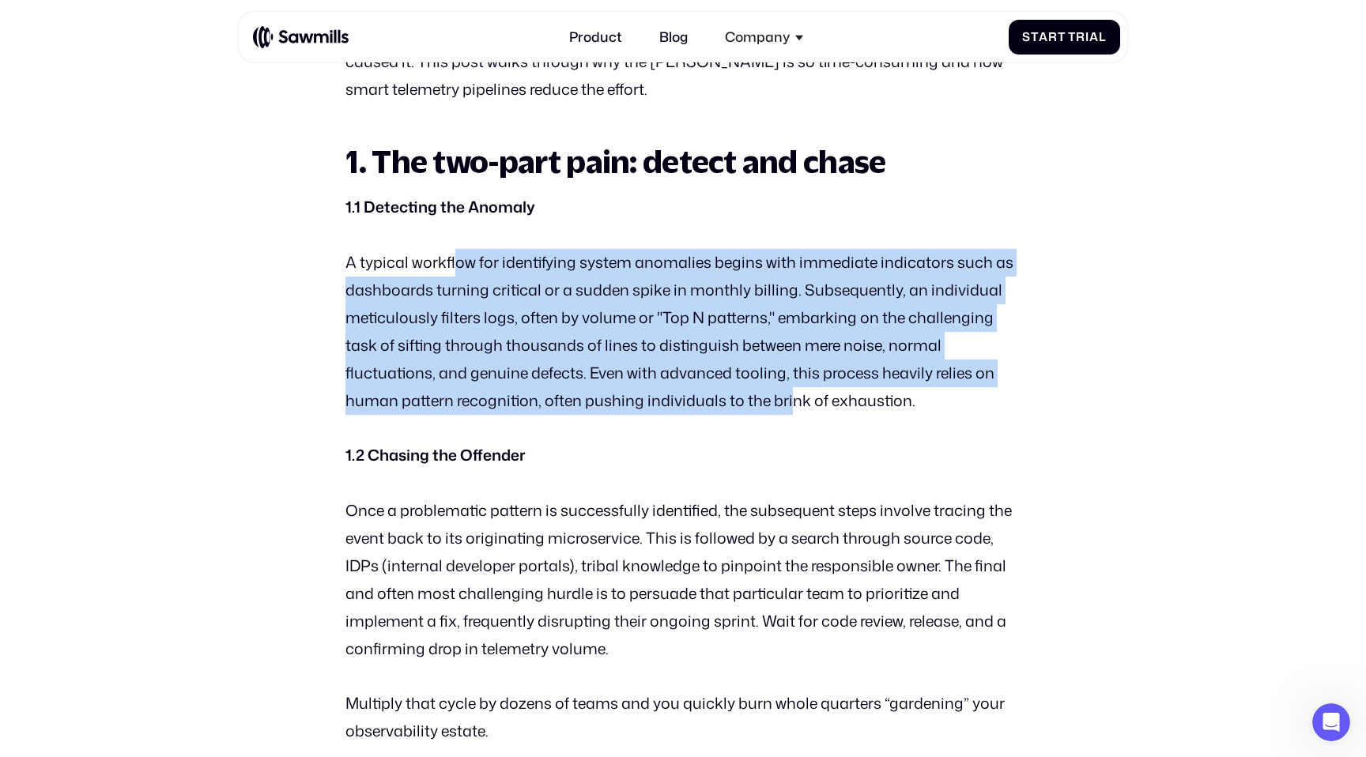
click at [792, 405] on p "A typical workflow for identifying system anomalies begins with immediate indic…" at bounding box center [682, 332] width 674 height 166
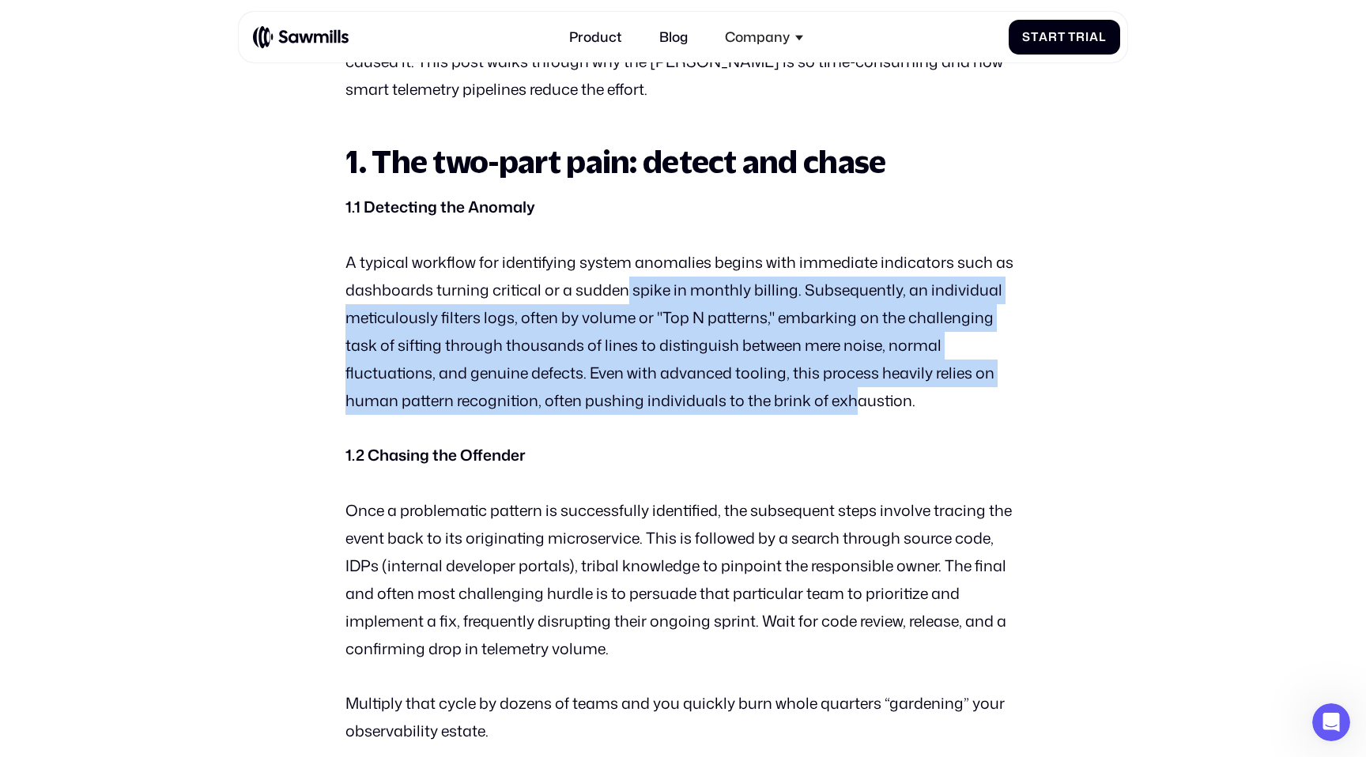
drag, startPoint x: 849, startPoint y: 411, endPoint x: 625, endPoint y: 287, distance: 255.9
click at [625, 288] on p "A typical workflow for identifying system anomalies begins with immediate indic…" at bounding box center [682, 332] width 674 height 166
click at [625, 287] on p "A typical workflow for identifying system anomalies begins with immediate indic…" at bounding box center [682, 332] width 674 height 166
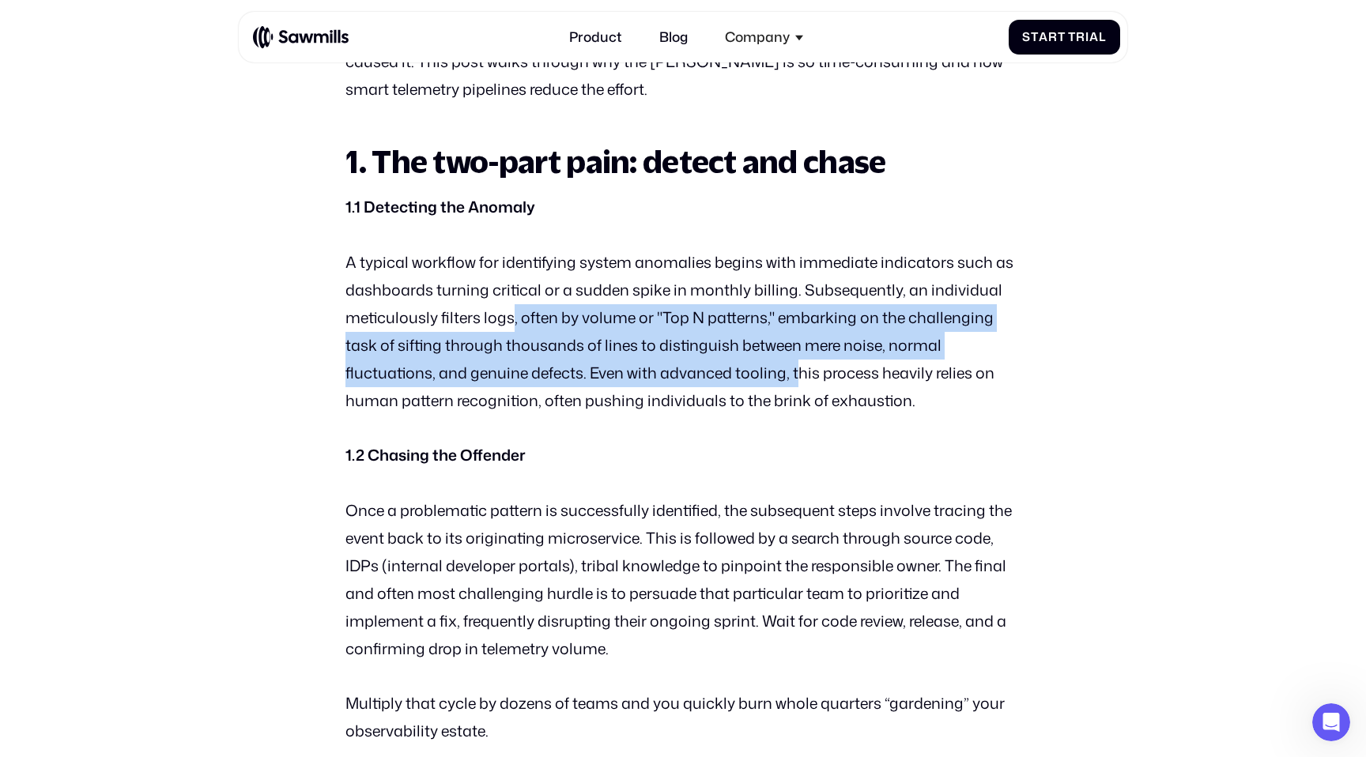
drag, startPoint x: 512, startPoint y: 307, endPoint x: 799, endPoint y: 381, distance: 297.2
click at [799, 381] on p "A typical workflow for identifying system anomalies begins with immediate indic…" at bounding box center [682, 332] width 674 height 166
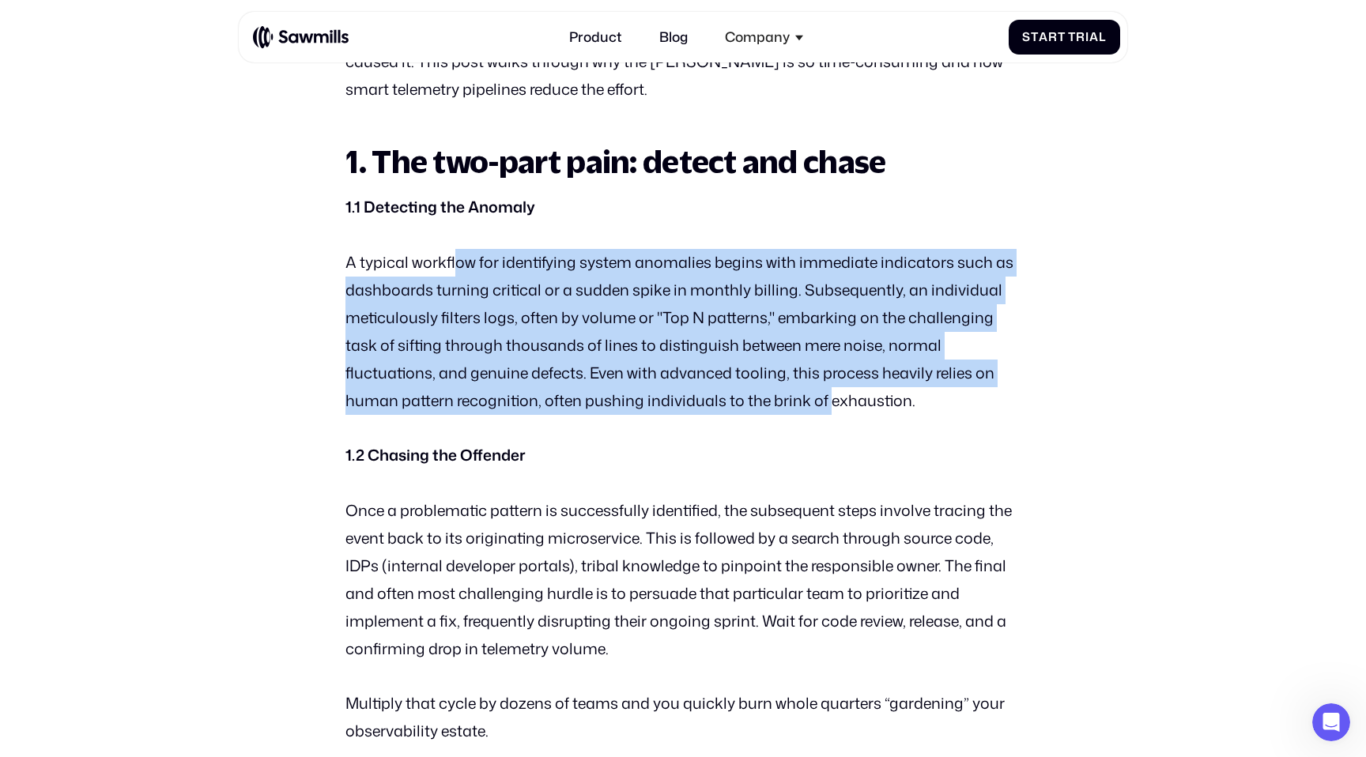
drag, startPoint x: 829, startPoint y: 398, endPoint x: 459, endPoint y: 263, distance: 393.6
click at [459, 263] on p "A typical workflow for identifying system anomalies begins with immediate indic…" at bounding box center [682, 332] width 674 height 166
drag, startPoint x: 429, startPoint y: 263, endPoint x: 683, endPoint y: 395, distance: 285.7
click at [683, 395] on p "A typical workflow for identifying system anomalies begins with immediate indic…" at bounding box center [682, 332] width 674 height 166
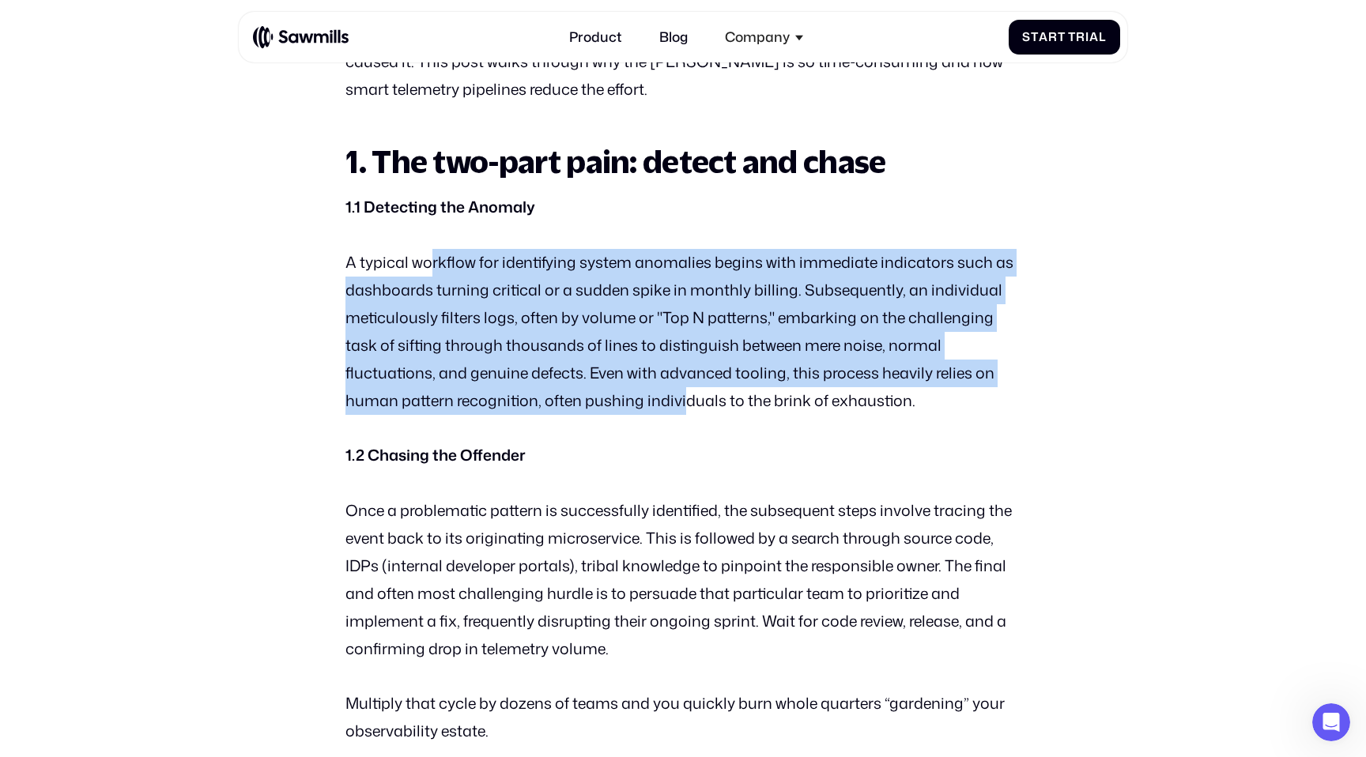
click at [683, 395] on p "A typical workflow for identifying system anomalies begins with immediate indic…" at bounding box center [682, 332] width 674 height 166
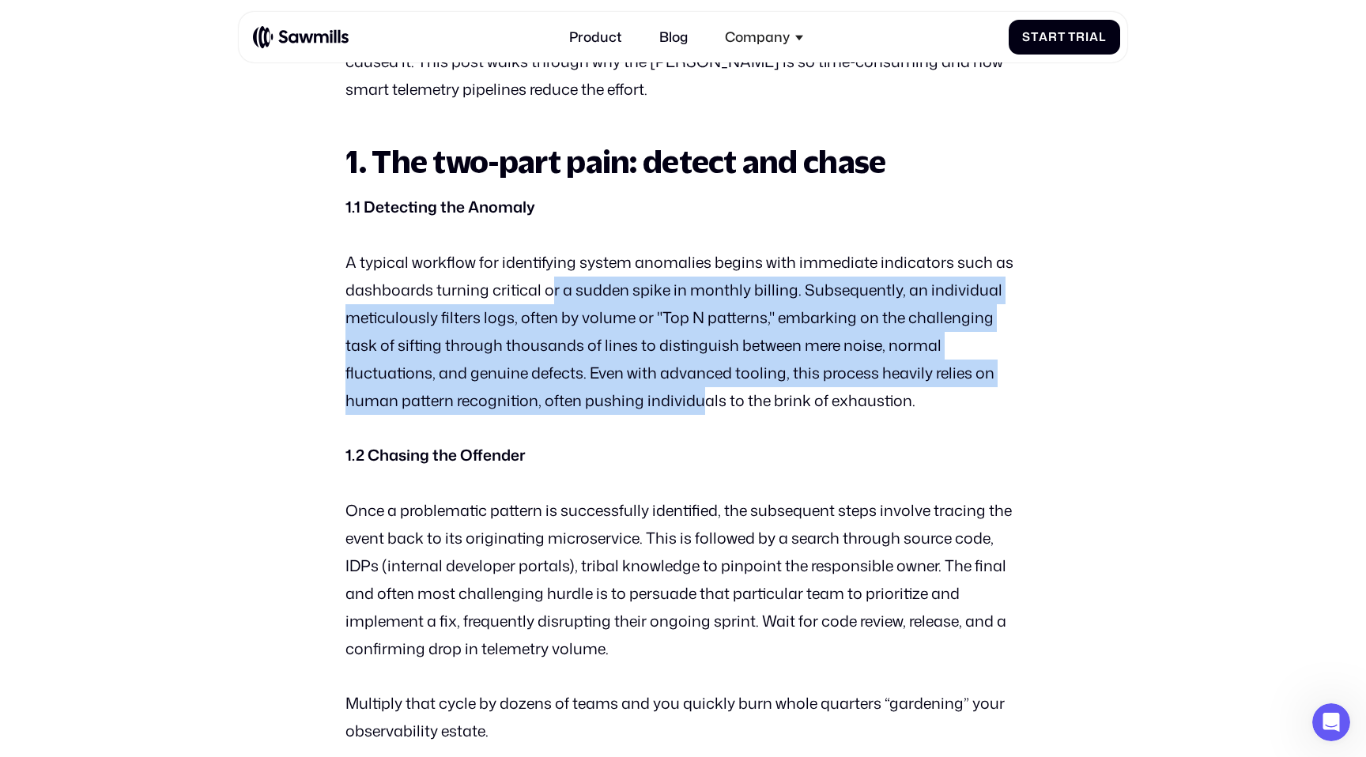
drag, startPoint x: 703, startPoint y: 398, endPoint x: 548, endPoint y: 286, distance: 190.9
click at [548, 286] on p "A typical workflow for identifying system anomalies begins with immediate indic…" at bounding box center [682, 332] width 674 height 166
drag, startPoint x: 627, startPoint y: 293, endPoint x: 877, endPoint y: 413, distance: 277.2
click at [877, 413] on p "A typical workflow for identifying system anomalies begins with immediate indic…" at bounding box center [682, 332] width 674 height 166
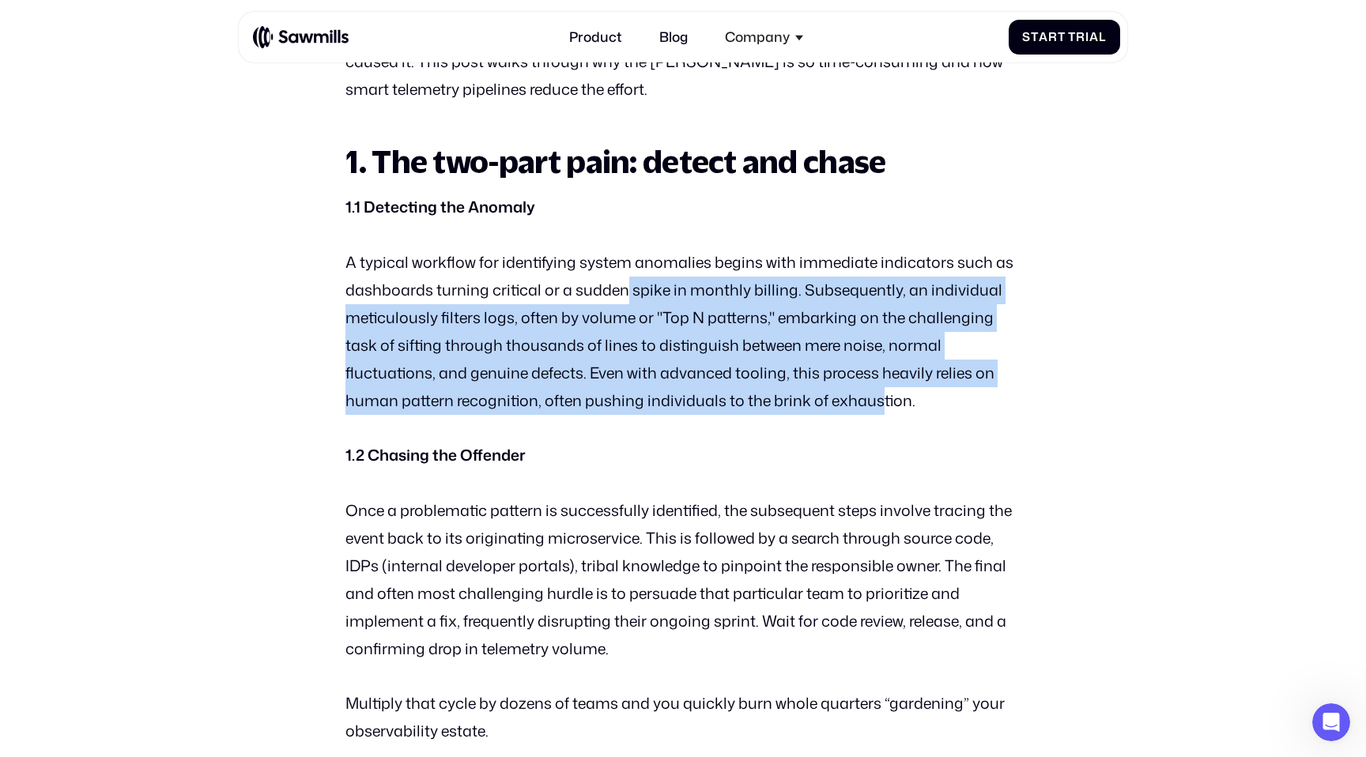
click at [877, 413] on p "A typical workflow for identifying system anomalies begins with immediate indic…" at bounding box center [682, 332] width 674 height 166
drag, startPoint x: 905, startPoint y: 413, endPoint x: 696, endPoint y: 289, distance: 243.5
click at [696, 289] on p "A typical workflow for identifying system anomalies begins with immediate indic…" at bounding box center [682, 332] width 674 height 166
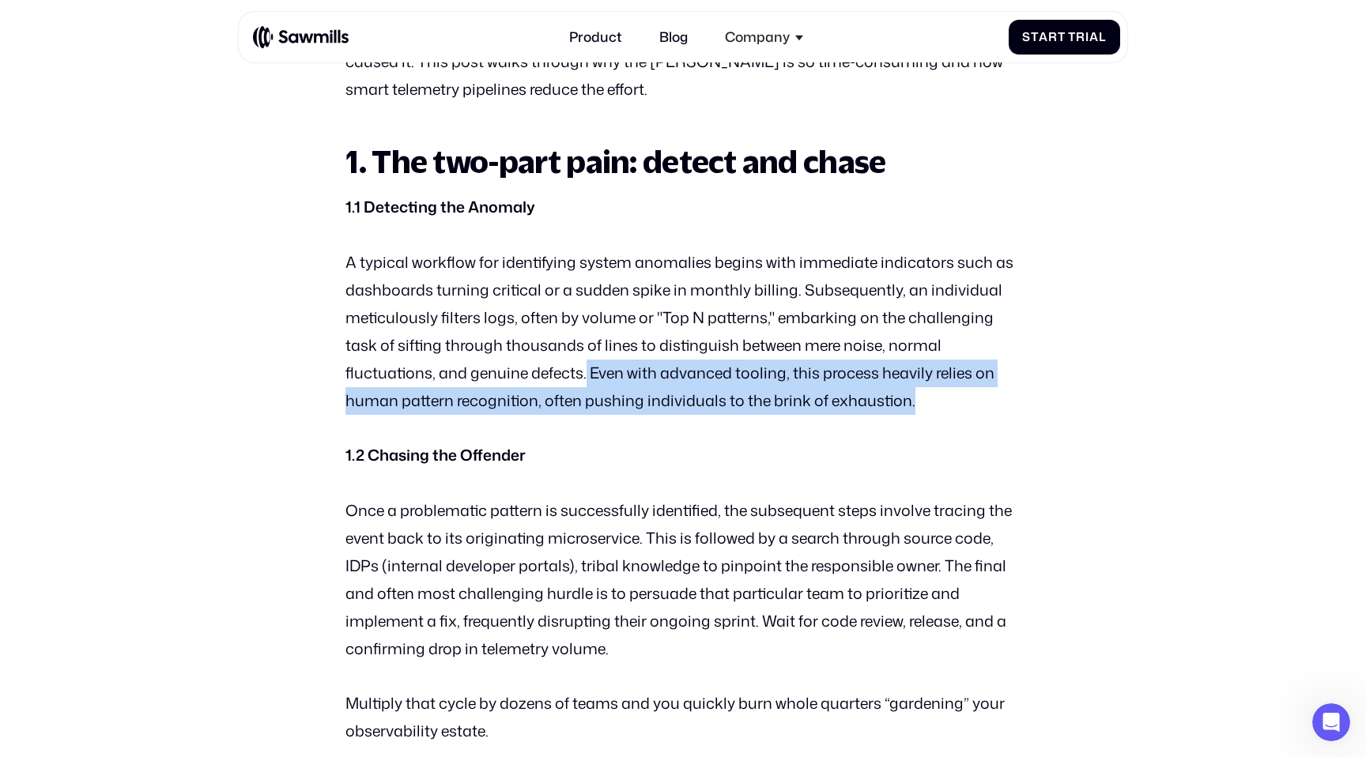
drag, startPoint x: 592, startPoint y: 365, endPoint x: 930, endPoint y: 402, distance: 339.5
click at [930, 402] on p "A typical workflow for identifying system anomalies begins with immediate indic…" at bounding box center [682, 332] width 674 height 166
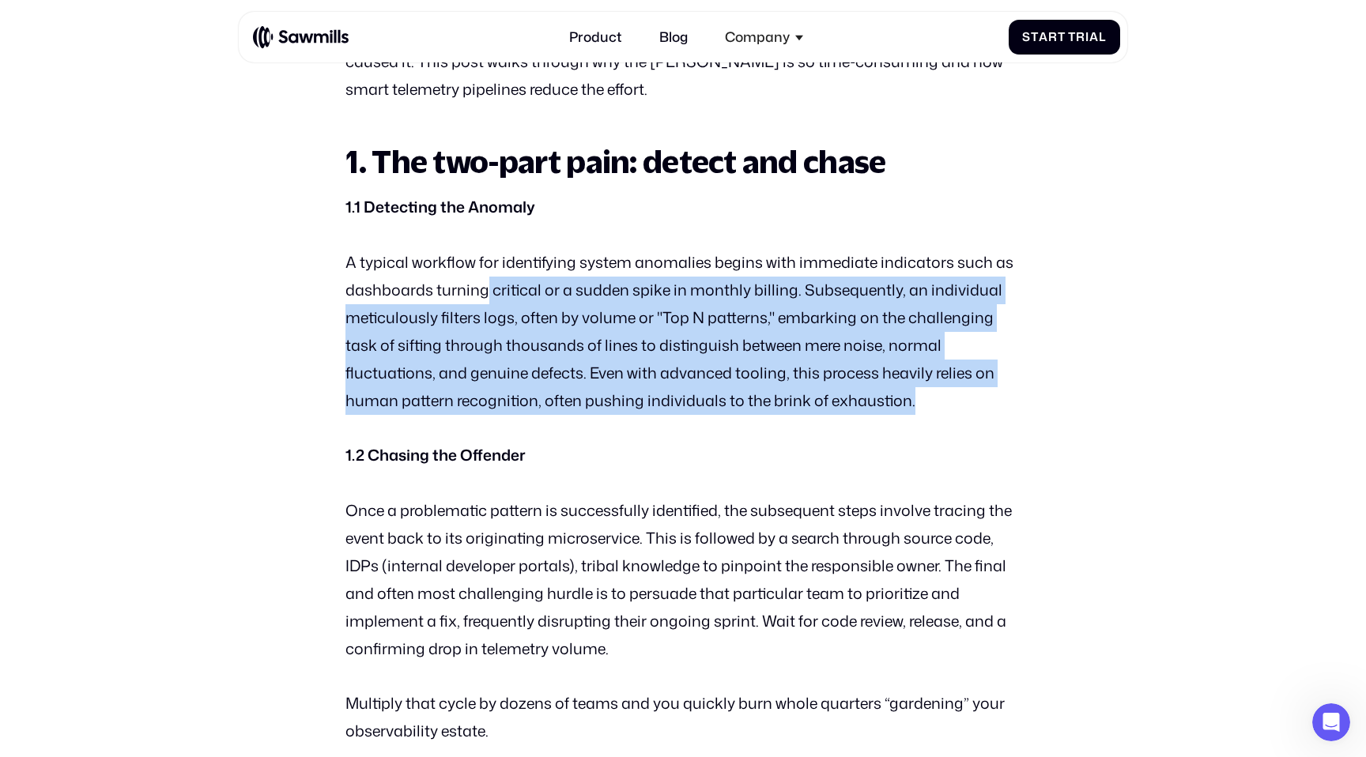
drag, startPoint x: 930, startPoint y: 402, endPoint x: 487, endPoint y: 294, distance: 455.6
click at [487, 294] on p "A typical workflow for identifying system anomalies begins with immediate indic…" at bounding box center [682, 332] width 674 height 166
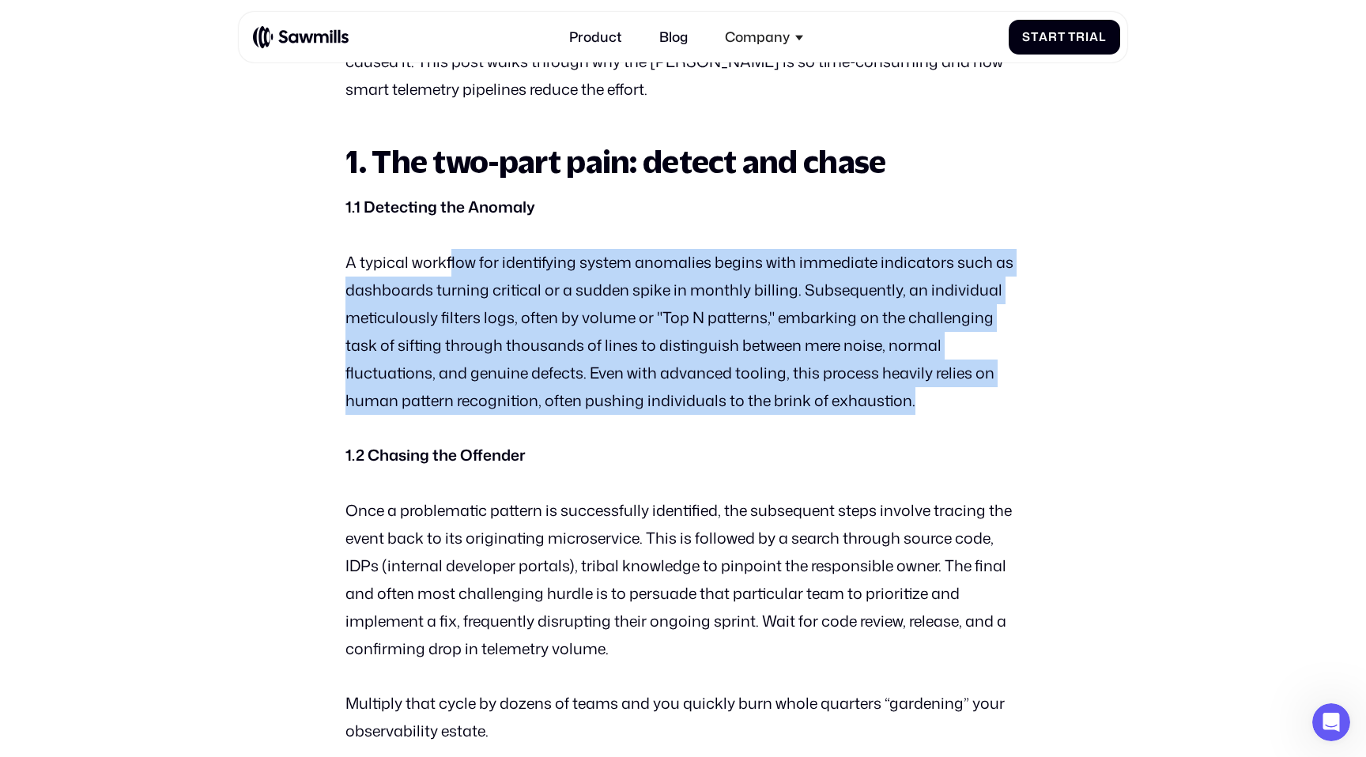
drag, startPoint x: 451, startPoint y: 269, endPoint x: 828, endPoint y: 425, distance: 407.6
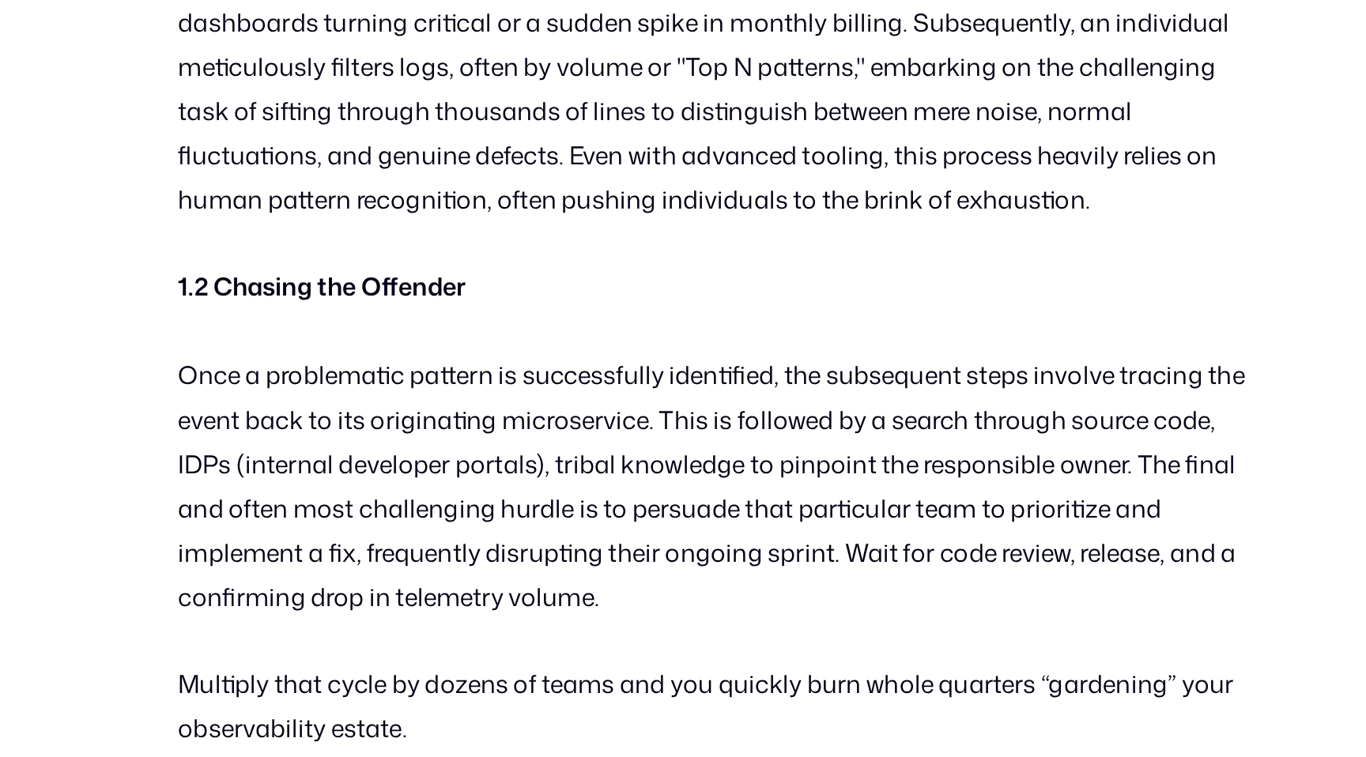
scroll to position [1123, 0]
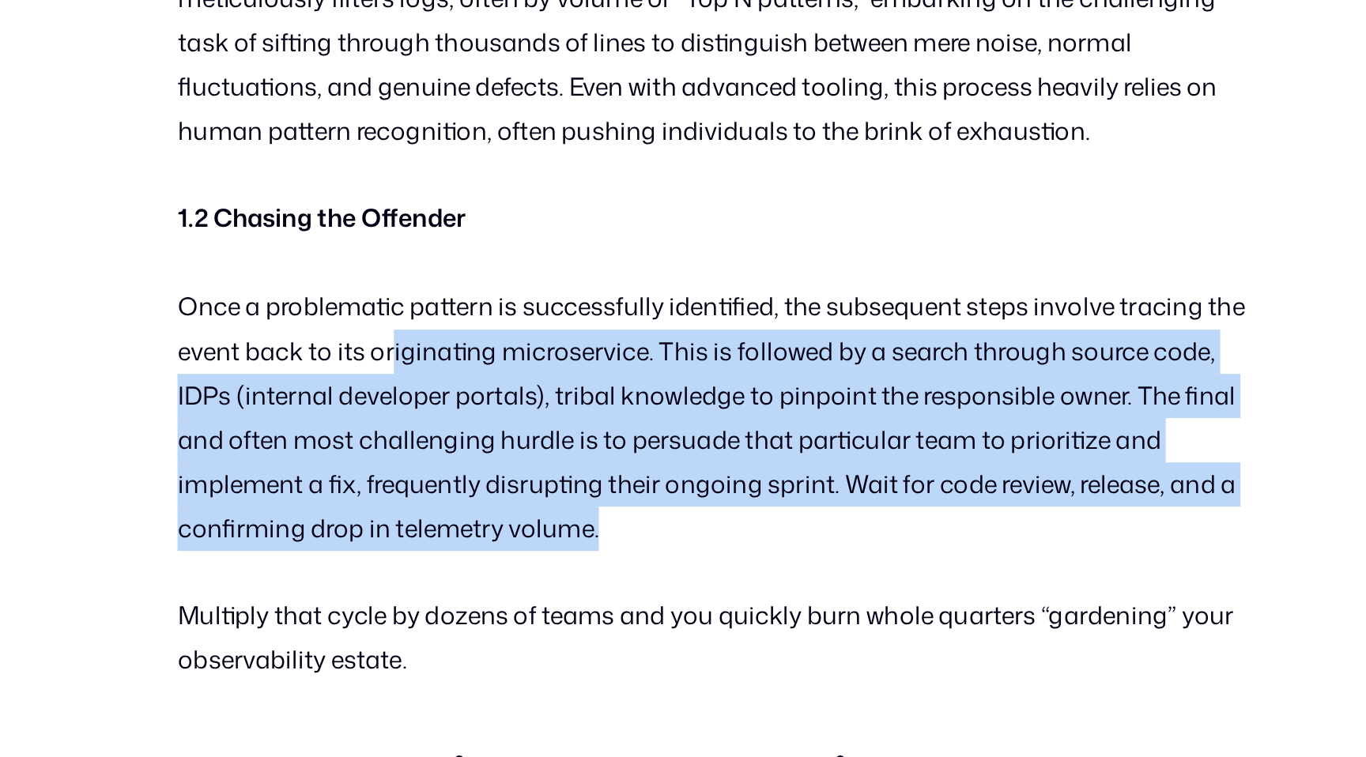
drag, startPoint x: 610, startPoint y: 609, endPoint x: 480, endPoint y: 515, distance: 160.2
click at [480, 515] on p "Once a problematic pattern is successfully identified, the subsequent steps inv…" at bounding box center [682, 545] width 674 height 166
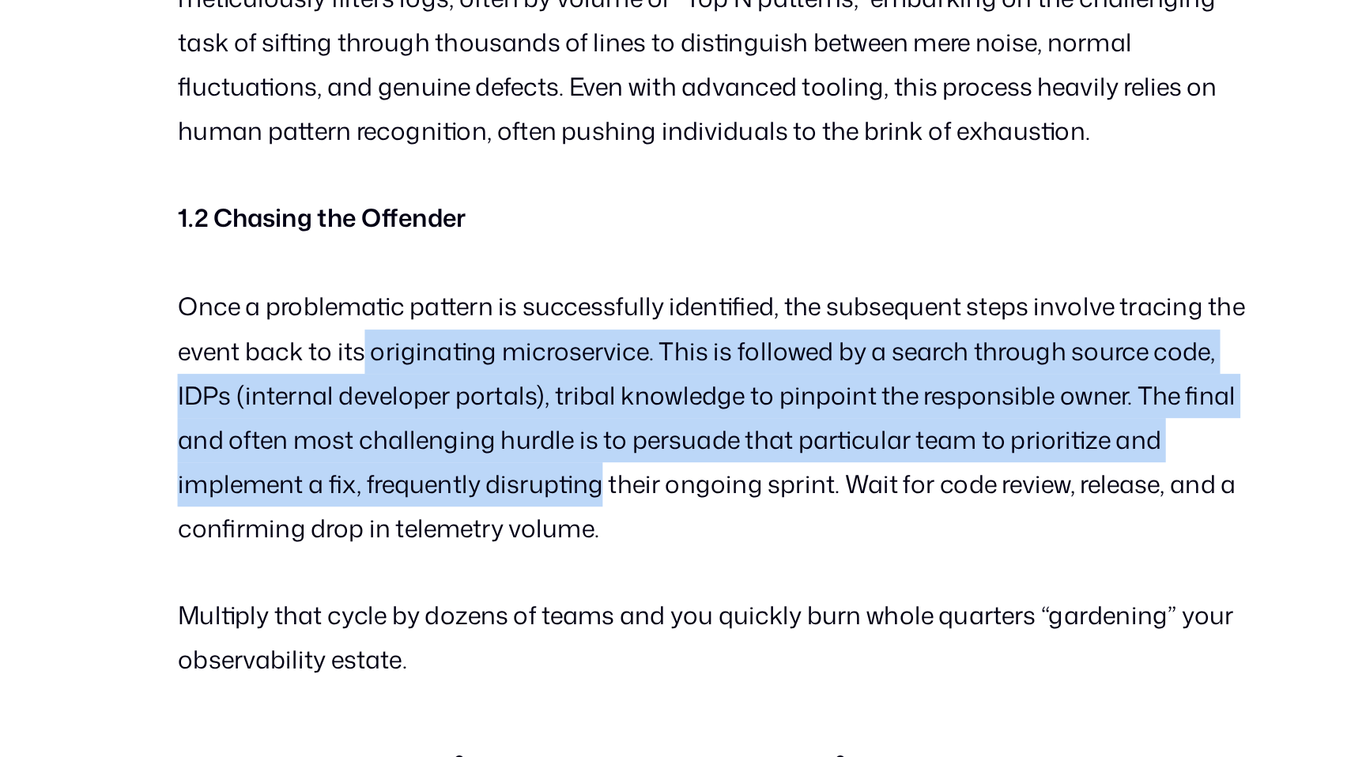
drag, startPoint x: 463, startPoint y: 498, endPoint x: 610, endPoint y: 588, distance: 172.5
click at [610, 588] on p "Once a problematic pattern is successfully identified, the subsequent steps inv…" at bounding box center [682, 545] width 674 height 166
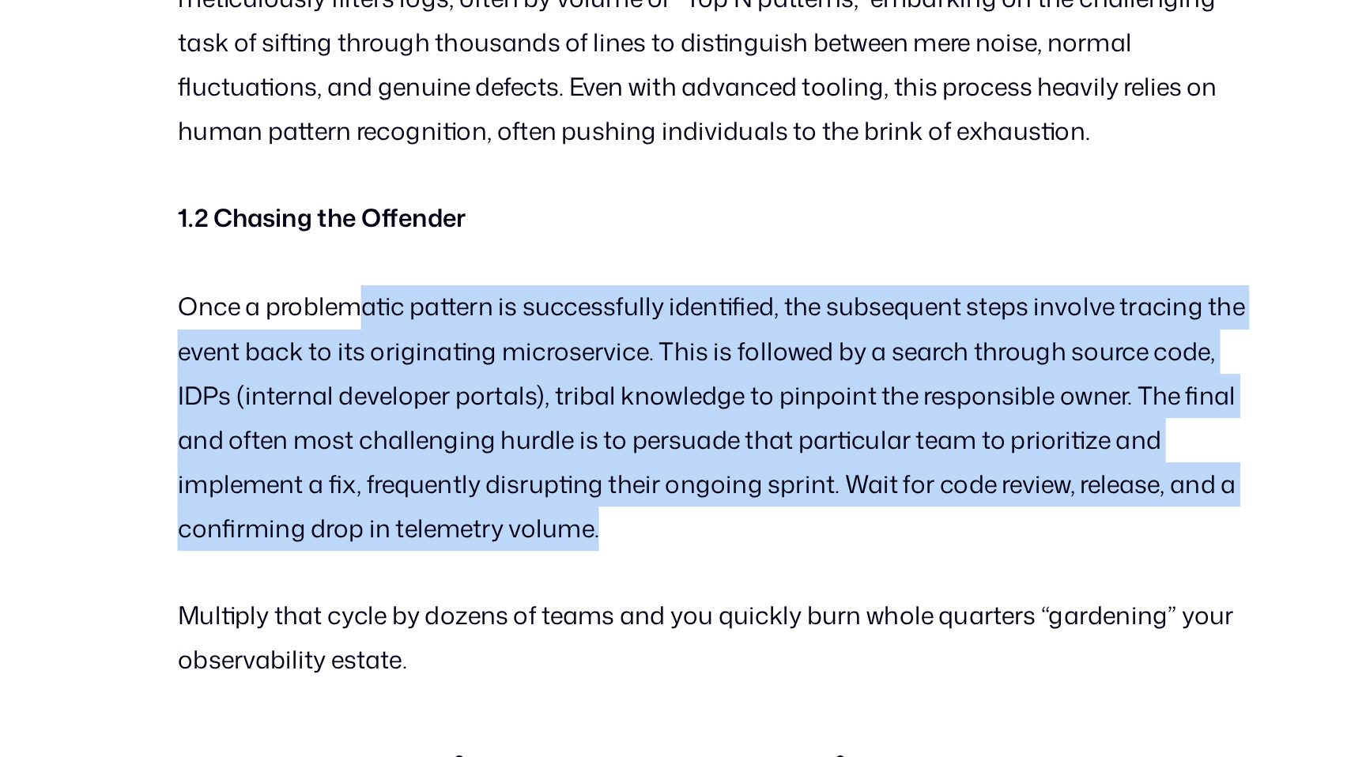
drag, startPoint x: 462, startPoint y: 485, endPoint x: 618, endPoint y: 610, distance: 199.2
click at [618, 609] on p "Once a problematic pattern is successfully identified, the subsequent steps inv…" at bounding box center [682, 545] width 674 height 166
click at [618, 610] on p "Once a problematic pattern is successfully identified, the subsequent steps inv…" at bounding box center [682, 545] width 674 height 166
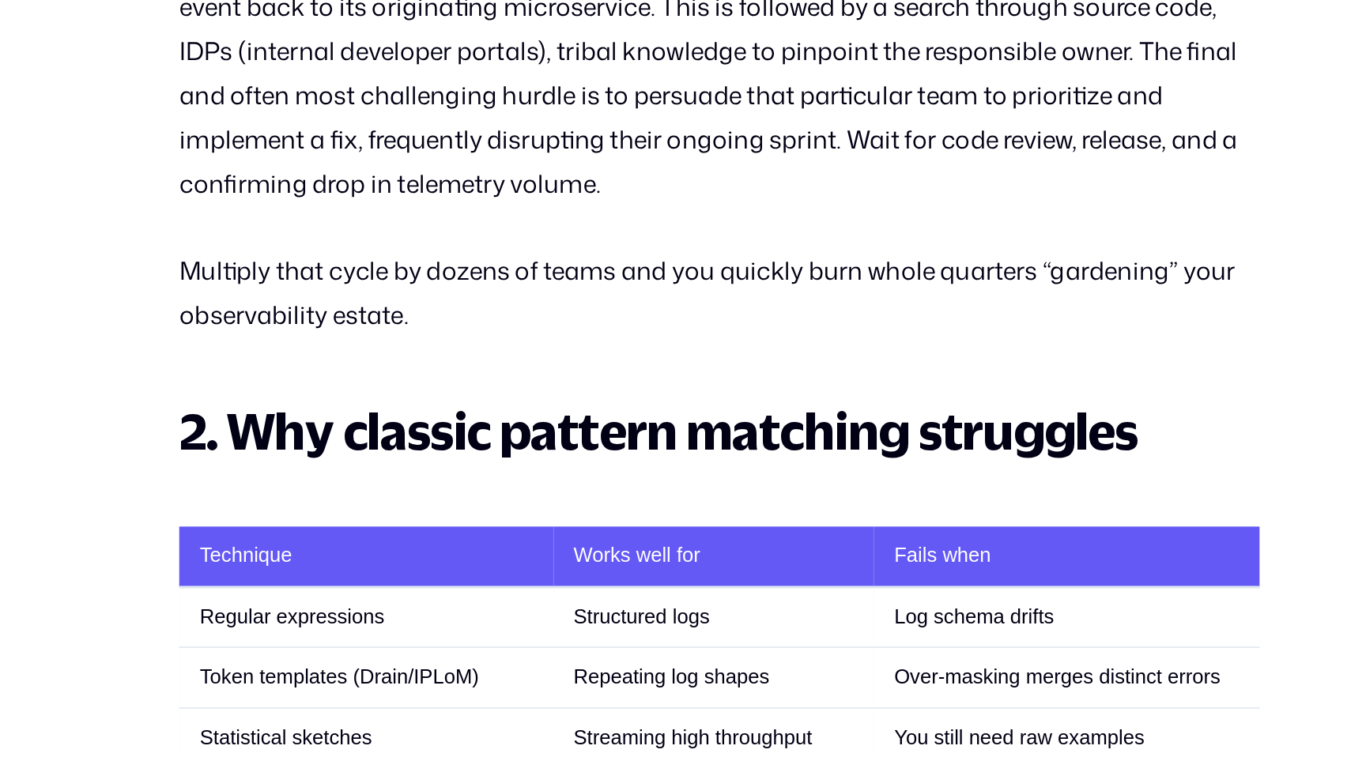
scroll to position [1339, 0]
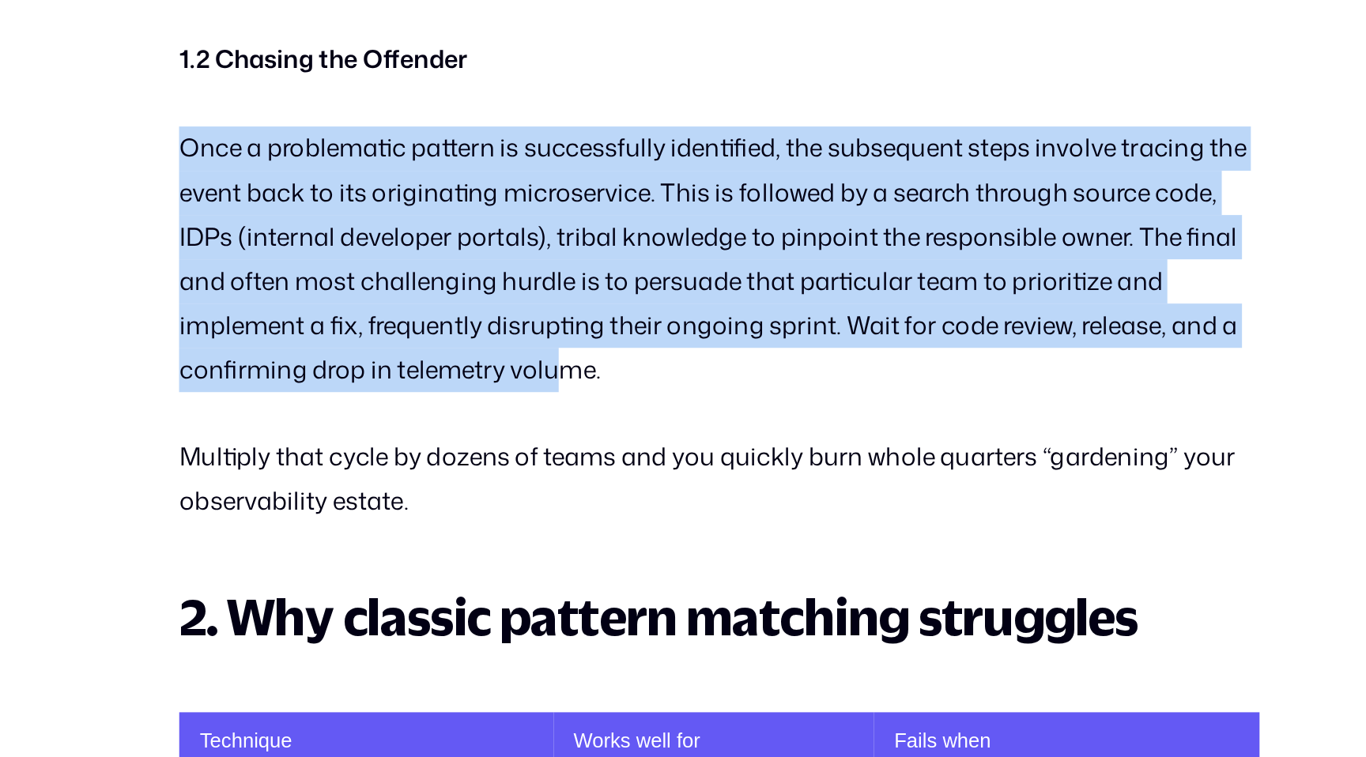
drag, startPoint x: 408, startPoint y: 222, endPoint x: 583, endPoint y: 402, distance: 250.5
click at [583, 402] on p "Once a problematic pattern is successfully identified, the subsequent steps inv…" at bounding box center [682, 330] width 674 height 166
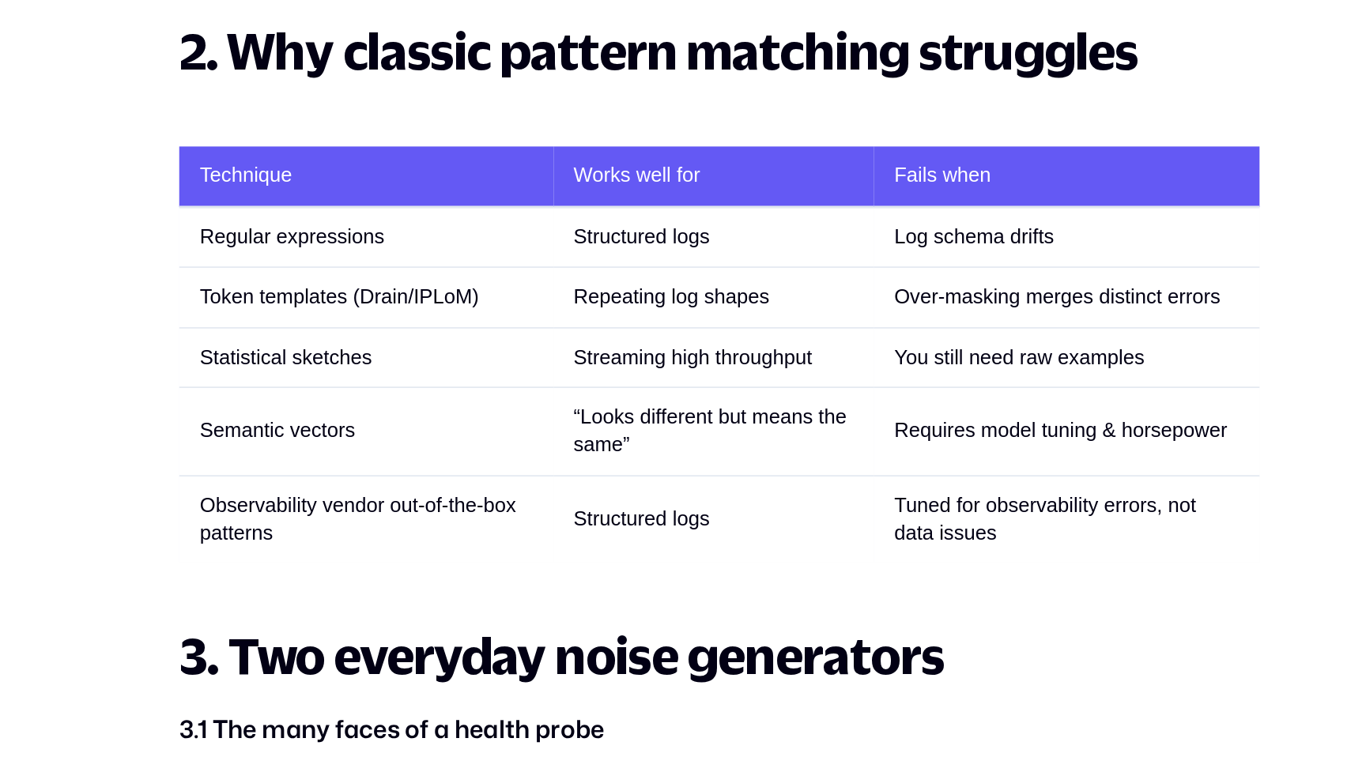
scroll to position [1761, 0]
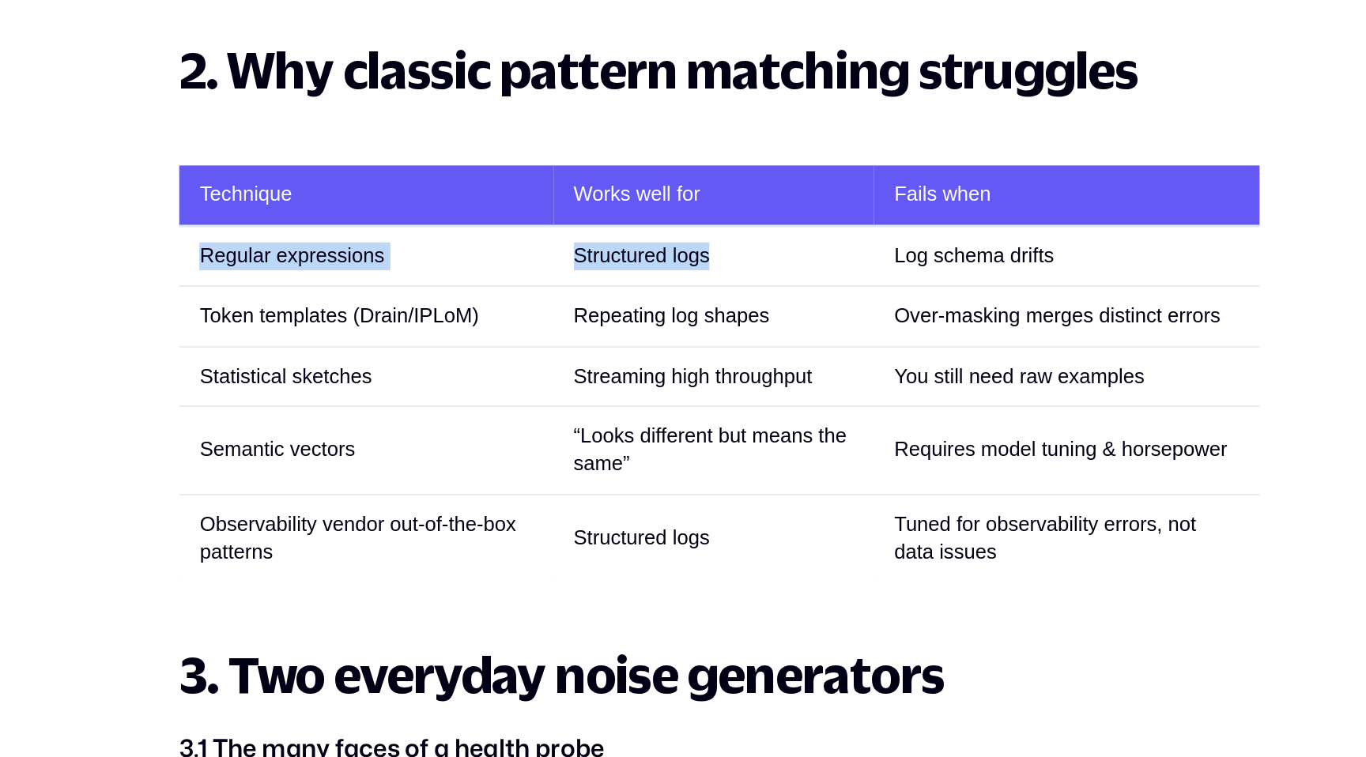
drag, startPoint x: 354, startPoint y: 247, endPoint x: 703, endPoint y: 246, distance: 348.7
click at [703, 246] on tr "Regular expressions Structured logs Log schema drifts" at bounding box center [682, 248] width 674 height 38
click at [703, 246] on td "Structured logs" at bounding box center [679, 248] width 200 height 38
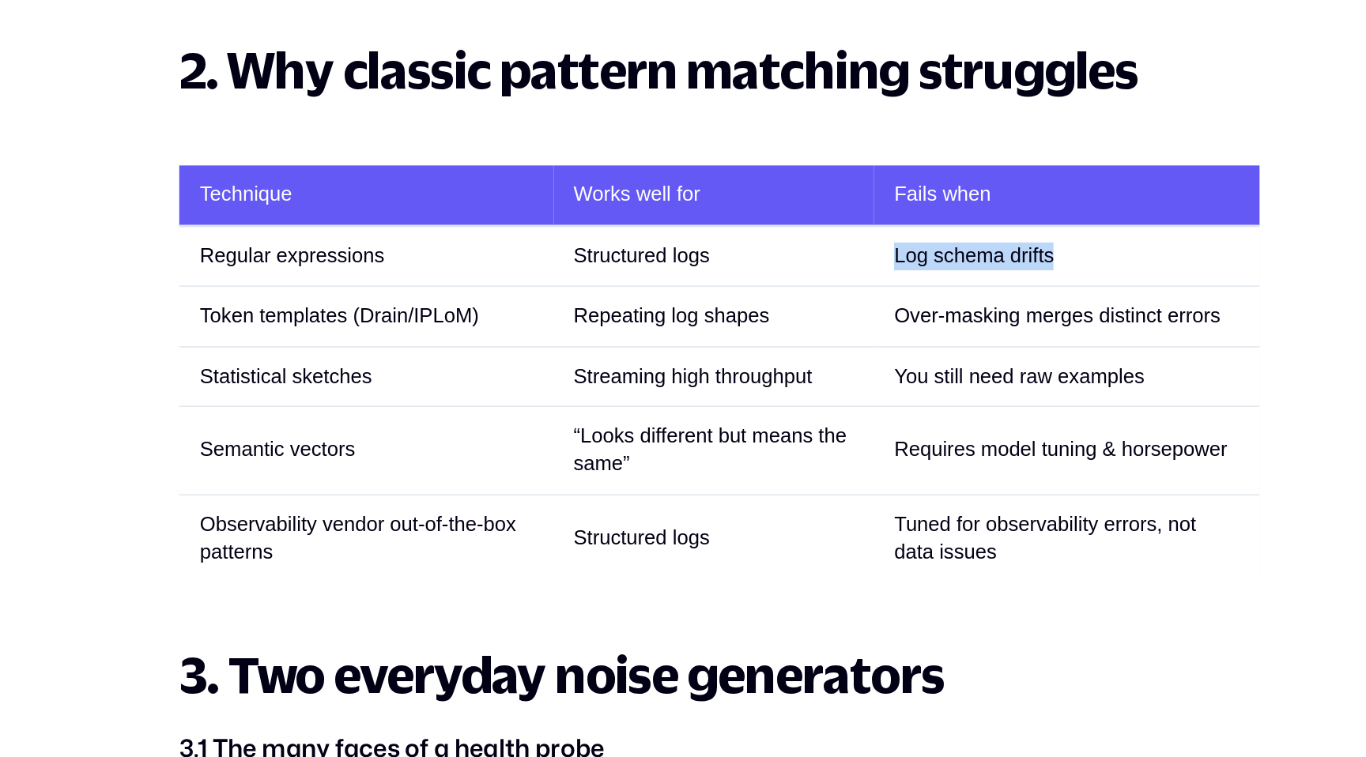
drag, startPoint x: 893, startPoint y: 251, endPoint x: 770, endPoint y: 246, distance: 122.6
click at [770, 246] on tr "Regular expressions Structured logs Log schema drifts" at bounding box center [682, 248] width 674 height 38
click at [770, 246] on td "Structured logs" at bounding box center [679, 248] width 200 height 38
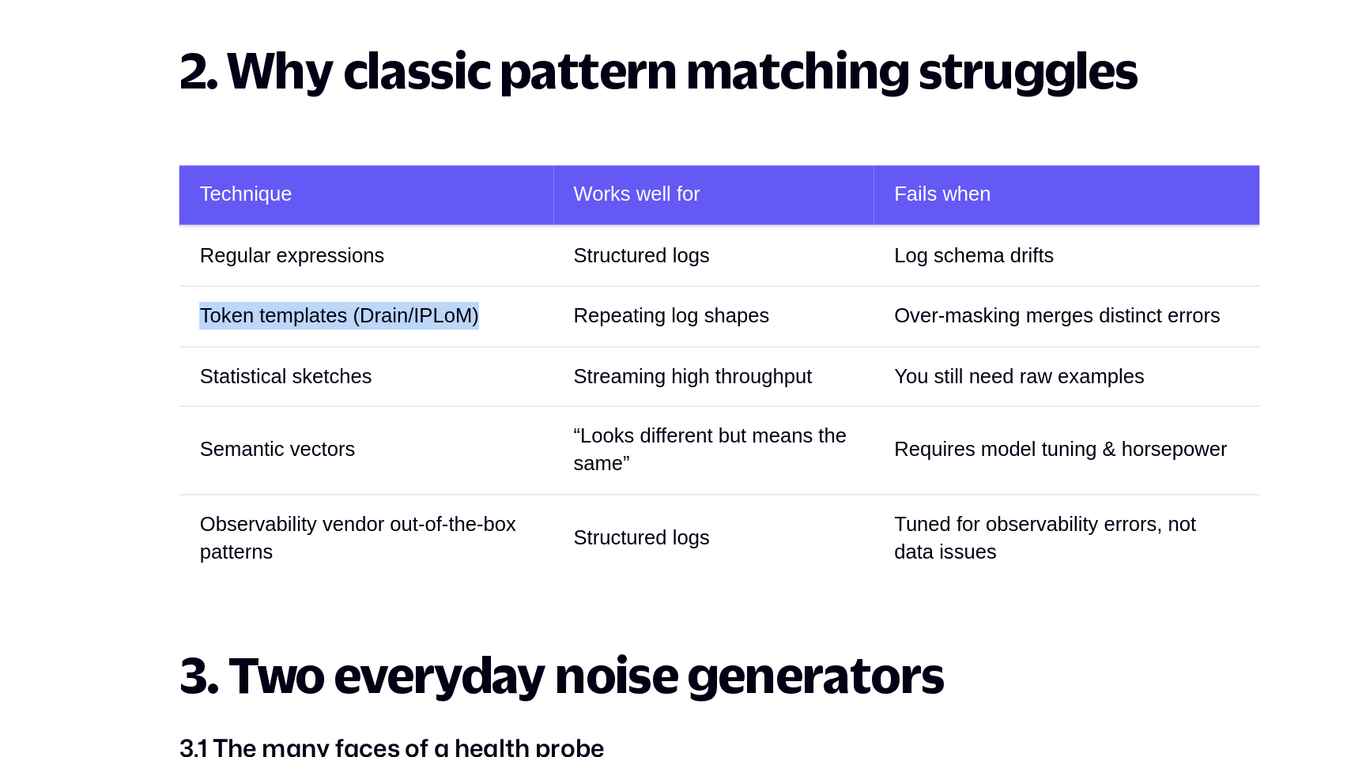
drag, startPoint x: 361, startPoint y: 281, endPoint x: 572, endPoint y: 279, distance: 211.9
click at [572, 279] on td "Token templates (Drain/IPLoM)" at bounding box center [461, 285] width 233 height 37
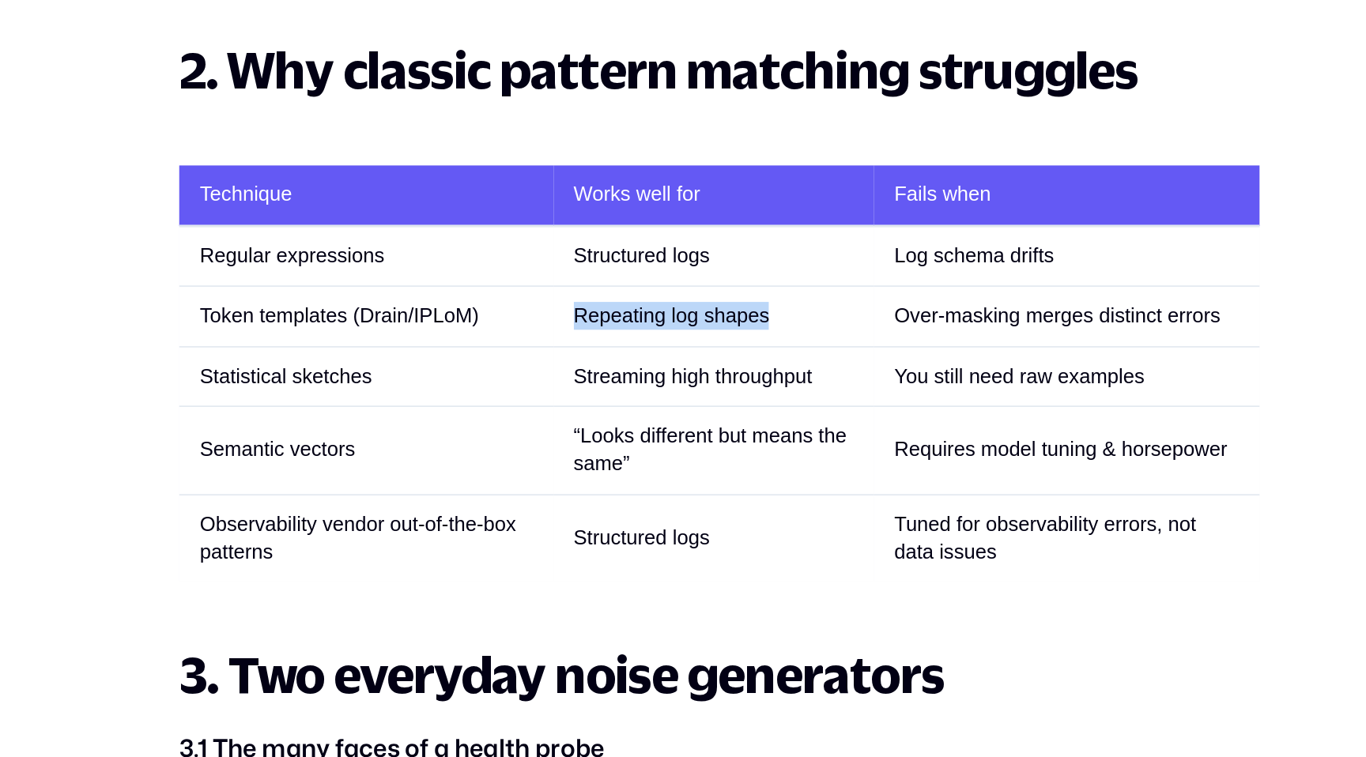
drag, startPoint x: 586, startPoint y: 283, endPoint x: 753, endPoint y: 285, distance: 167.6
click at [753, 285] on td "Repeating log shapes" at bounding box center [679, 285] width 200 height 37
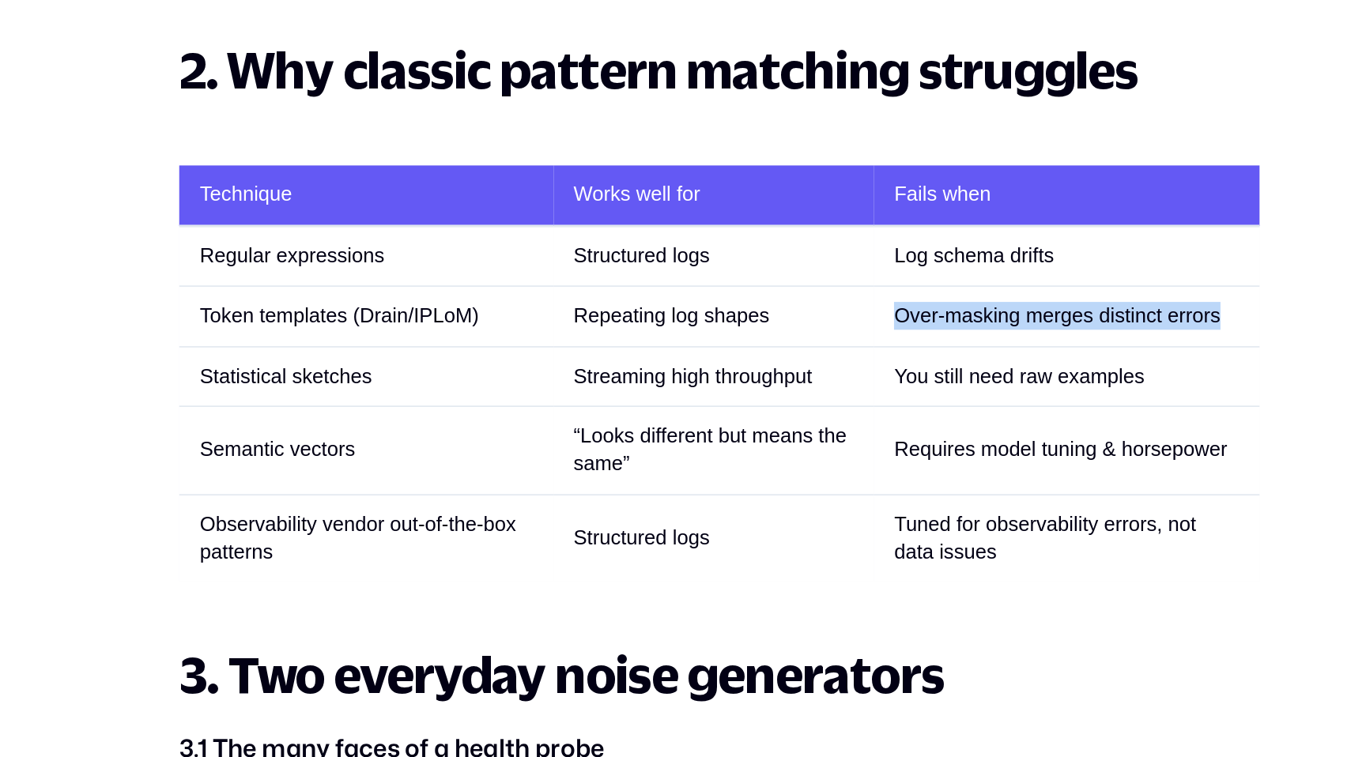
drag, startPoint x: 753, startPoint y: 285, endPoint x: 984, endPoint y: 293, distance: 231.0
click at [984, 293] on tr "Token templates (Drain/IPLoM) Repeating log shapes Over‑masking merges distinct…" at bounding box center [682, 285] width 674 height 37
click at [984, 293] on td "Over‑masking merges distinct errors" at bounding box center [900, 285] width 240 height 37
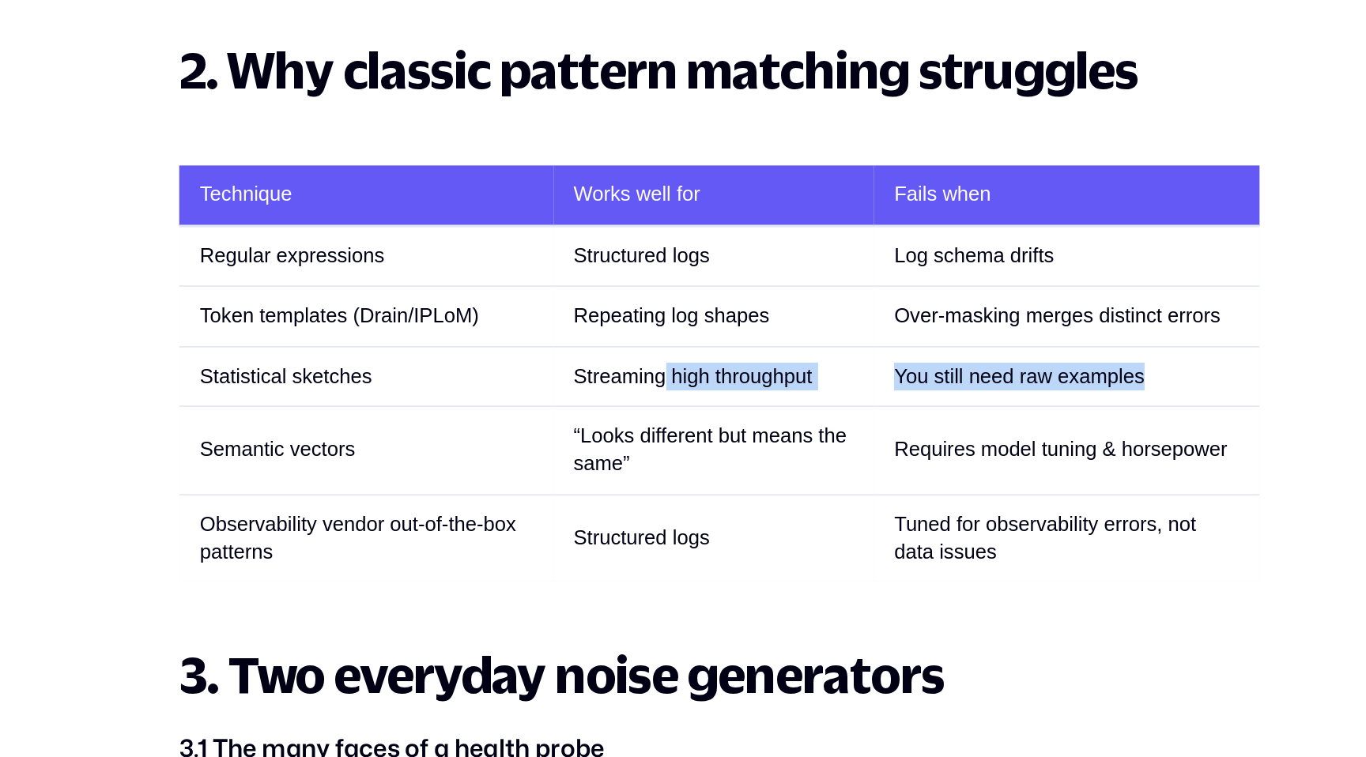
drag, startPoint x: 983, startPoint y: 317, endPoint x: 650, endPoint y: 316, distance: 333.6
click at [650, 316] on tr "Statistical sketches Streaming high throughput You still need raw examples" at bounding box center [682, 322] width 674 height 37
click at [650, 316] on td "Streaming high throughput" at bounding box center [679, 322] width 200 height 37
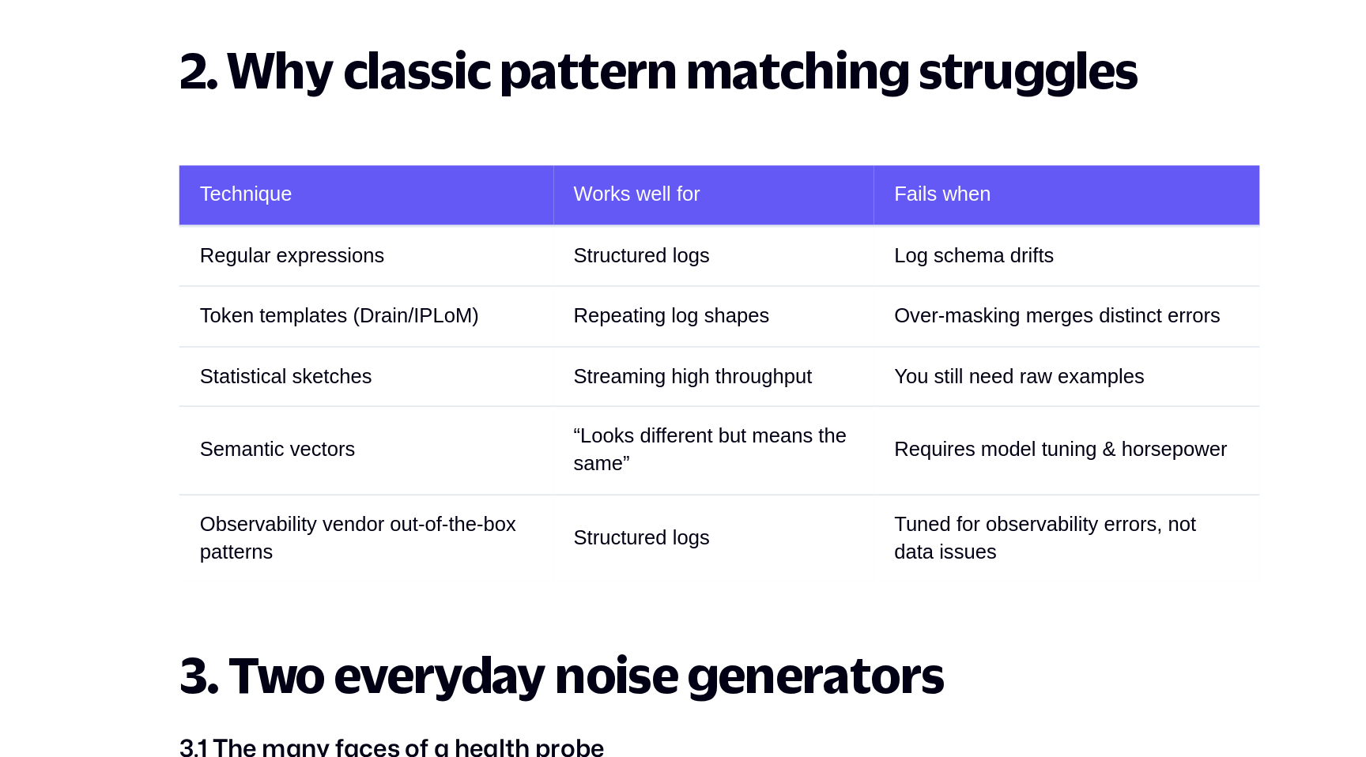
drag, startPoint x: 590, startPoint y: 317, endPoint x: 729, endPoint y: 317, distance: 139.1
click at [610, 317] on td "Streaming high throughput" at bounding box center [679, 322] width 200 height 37
click at [742, 317] on td "Streaming high throughput" at bounding box center [679, 322] width 200 height 37
drag, startPoint x: 757, startPoint y: 317, endPoint x: 628, endPoint y: 317, distance: 129.7
click at [628, 317] on td "Streaming high throughput" at bounding box center [679, 322] width 200 height 37
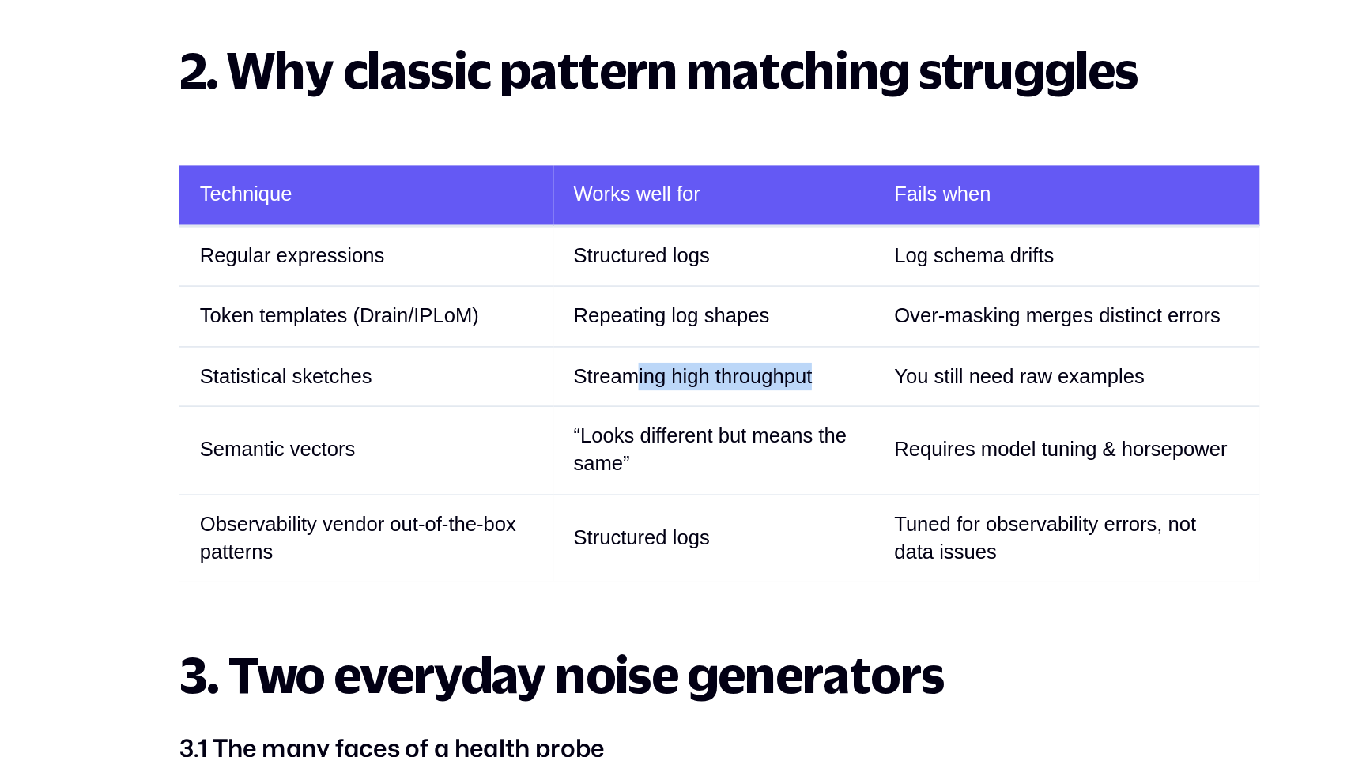
click at [628, 317] on td "Streaming high throughput" at bounding box center [679, 322] width 200 height 37
drag, startPoint x: 587, startPoint y: 322, endPoint x: 892, endPoint y: 327, distance: 304.4
click at [892, 327] on tr "Statistical sketches Streaming high throughput You still need raw examples" at bounding box center [682, 322] width 674 height 37
click at [892, 327] on td "You still need raw examples" at bounding box center [900, 322] width 240 height 37
drag, startPoint x: 932, startPoint y: 327, endPoint x: 646, endPoint y: 323, distance: 286.2
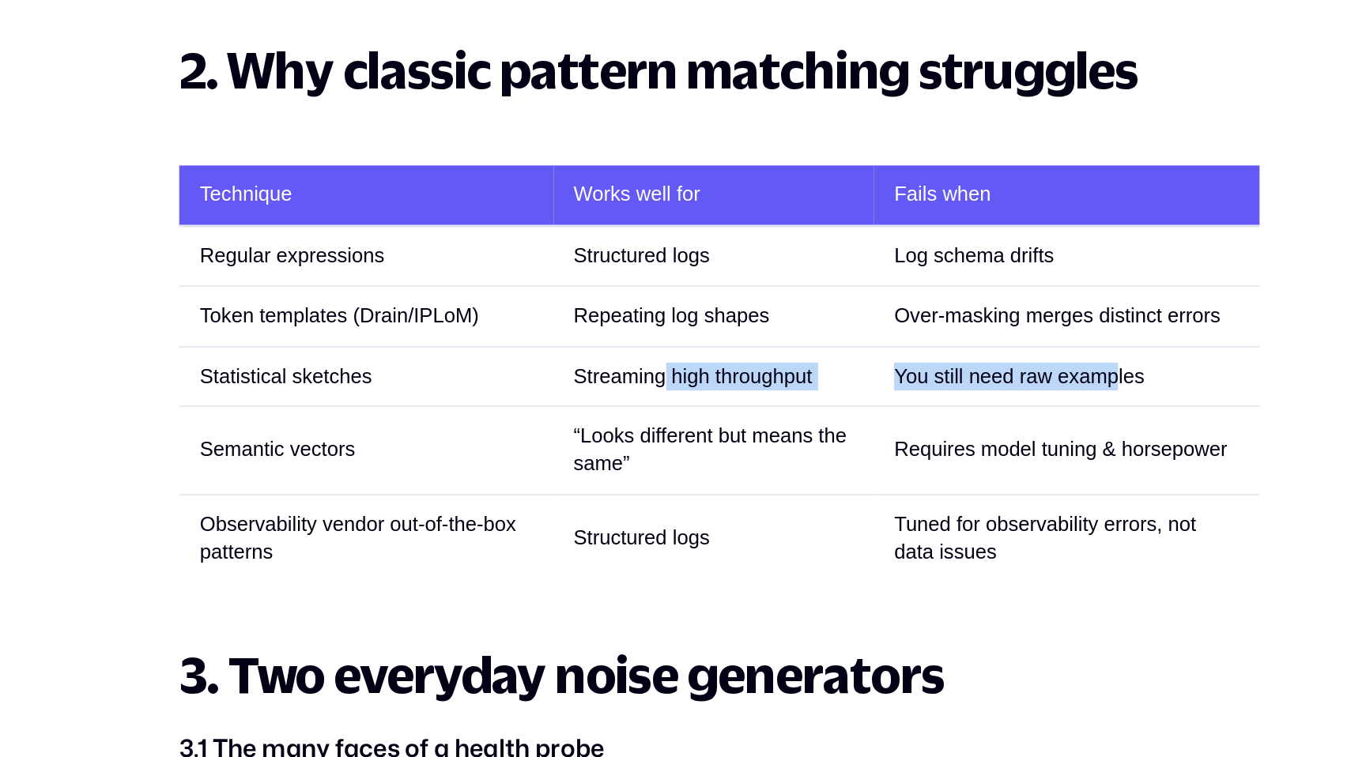
click at [646, 323] on tr "Statistical sketches Streaming high throughput You still need raw examples" at bounding box center [682, 322] width 674 height 37
click at [646, 323] on td "Streaming high throughput" at bounding box center [679, 322] width 200 height 37
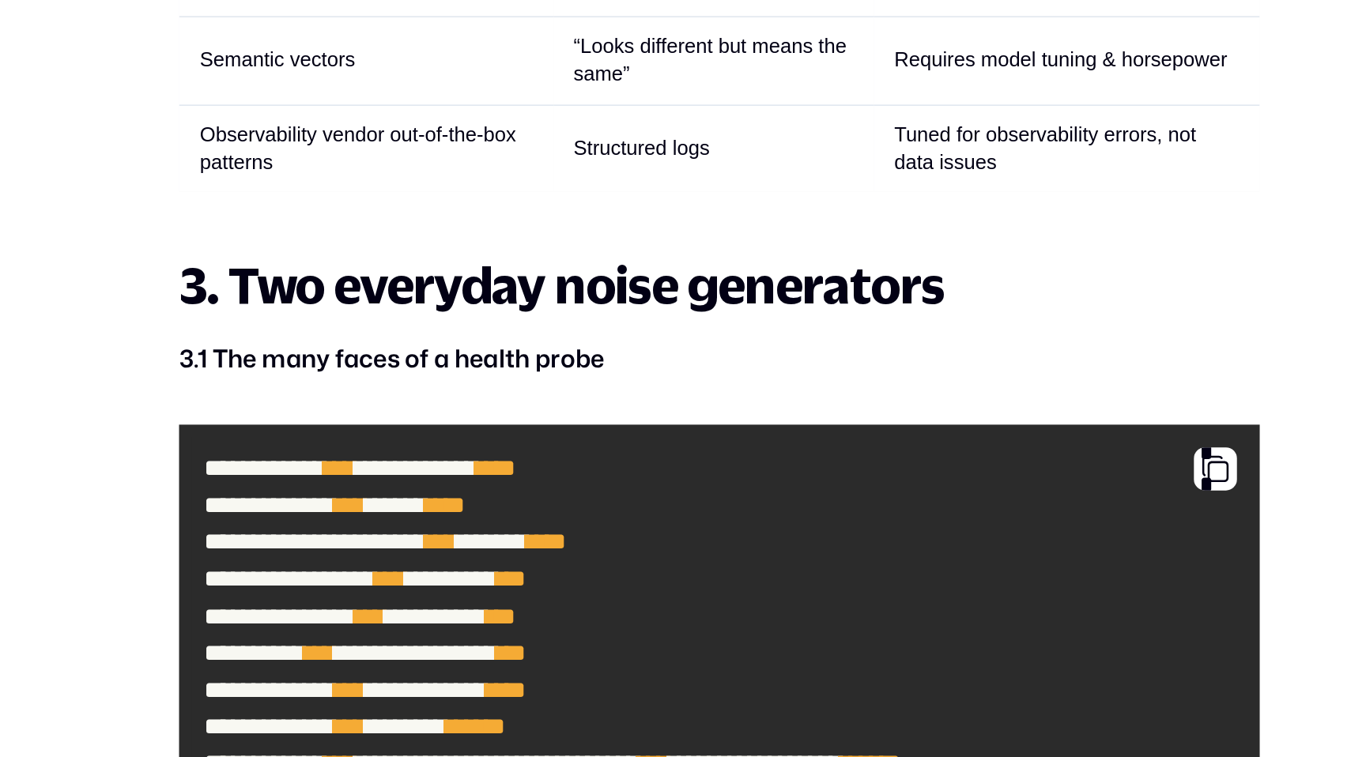
scroll to position [1809, 0]
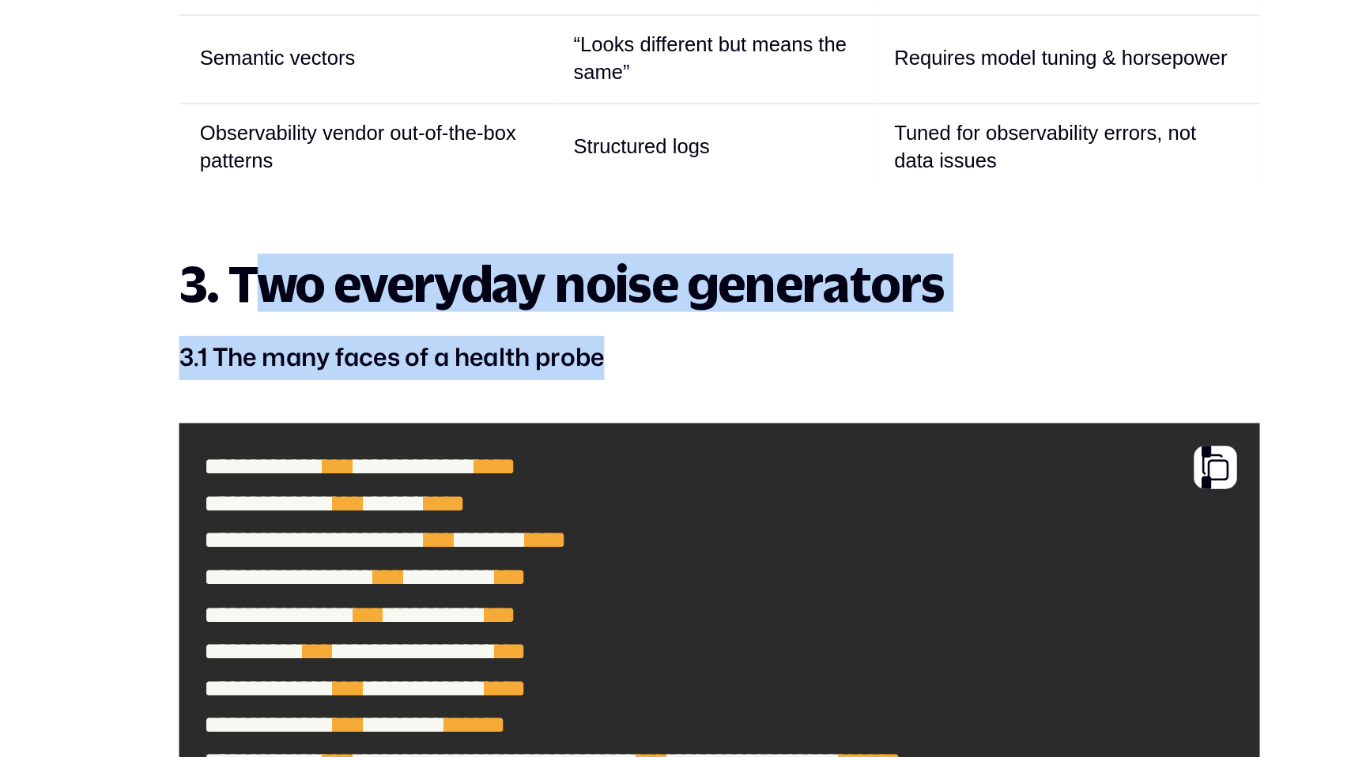
drag, startPoint x: 386, startPoint y: 461, endPoint x: 631, endPoint y: 512, distance: 250.4
click at [631, 512] on p "3.1 The many faces of a health probe" at bounding box center [682, 508] width 674 height 28
drag, startPoint x: 634, startPoint y: 512, endPoint x: 414, endPoint y: 464, distance: 225.0
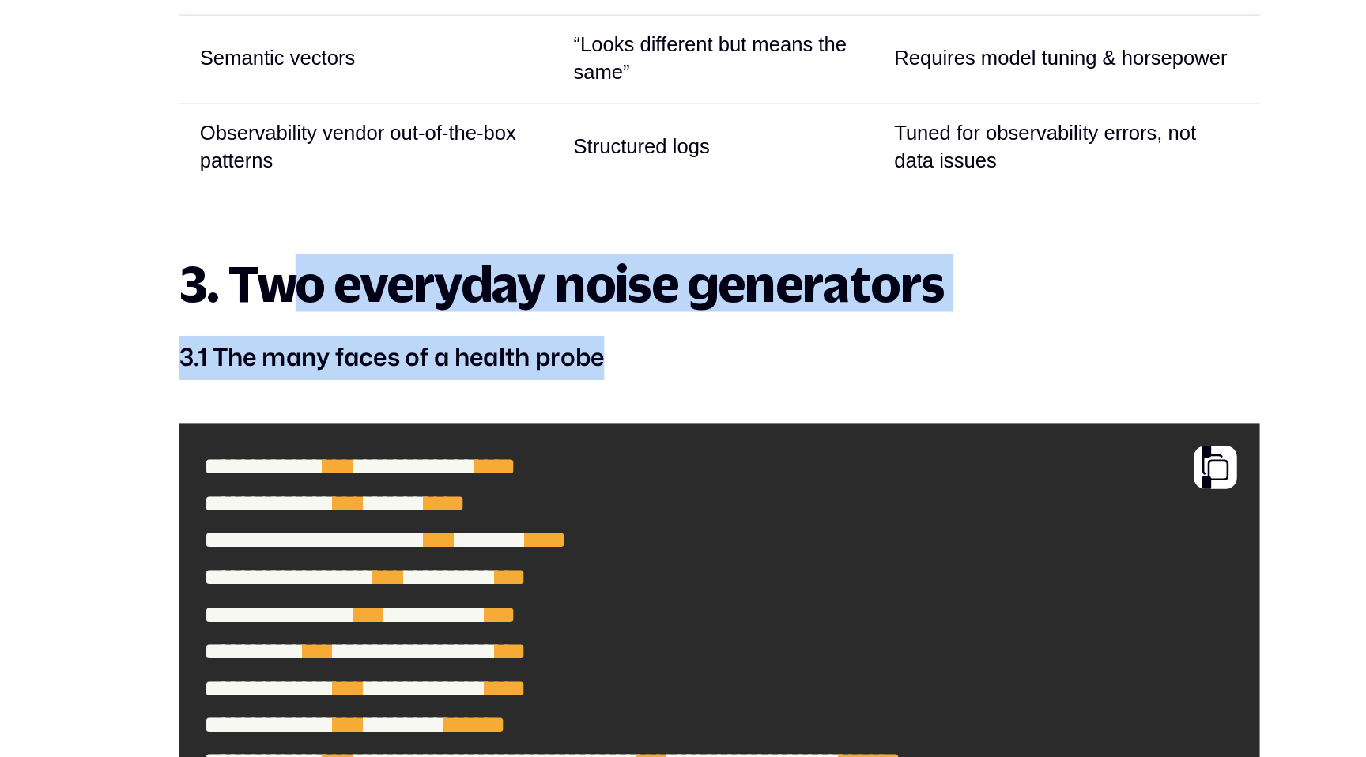
click at [414, 464] on strong "3. Two everyday noise generators" at bounding box center [584, 461] width 478 height 36
drag, startPoint x: 394, startPoint y: 450, endPoint x: 602, endPoint y: 512, distance: 217.1
click at [602, 512] on strong "3.1 The many faces of a health probe" at bounding box center [478, 506] width 266 height 21
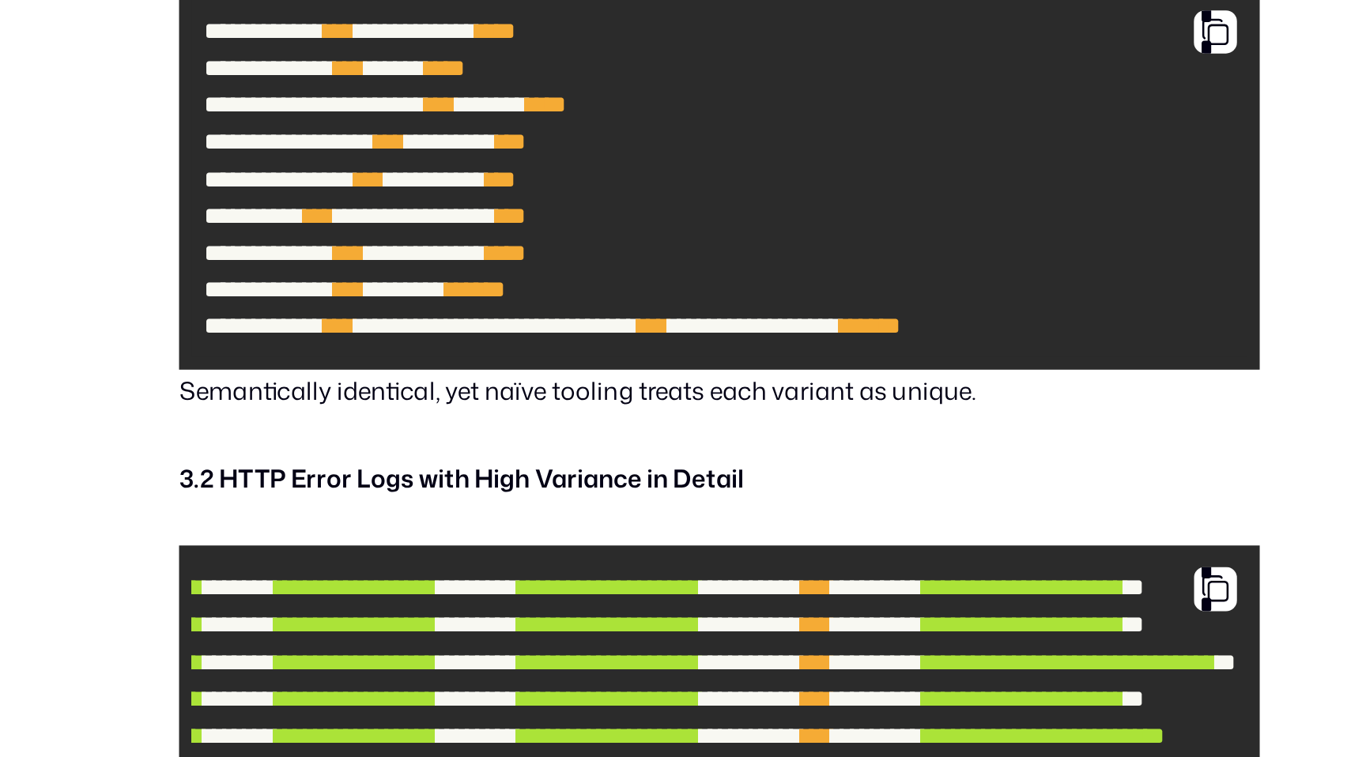
scroll to position [2095, 0]
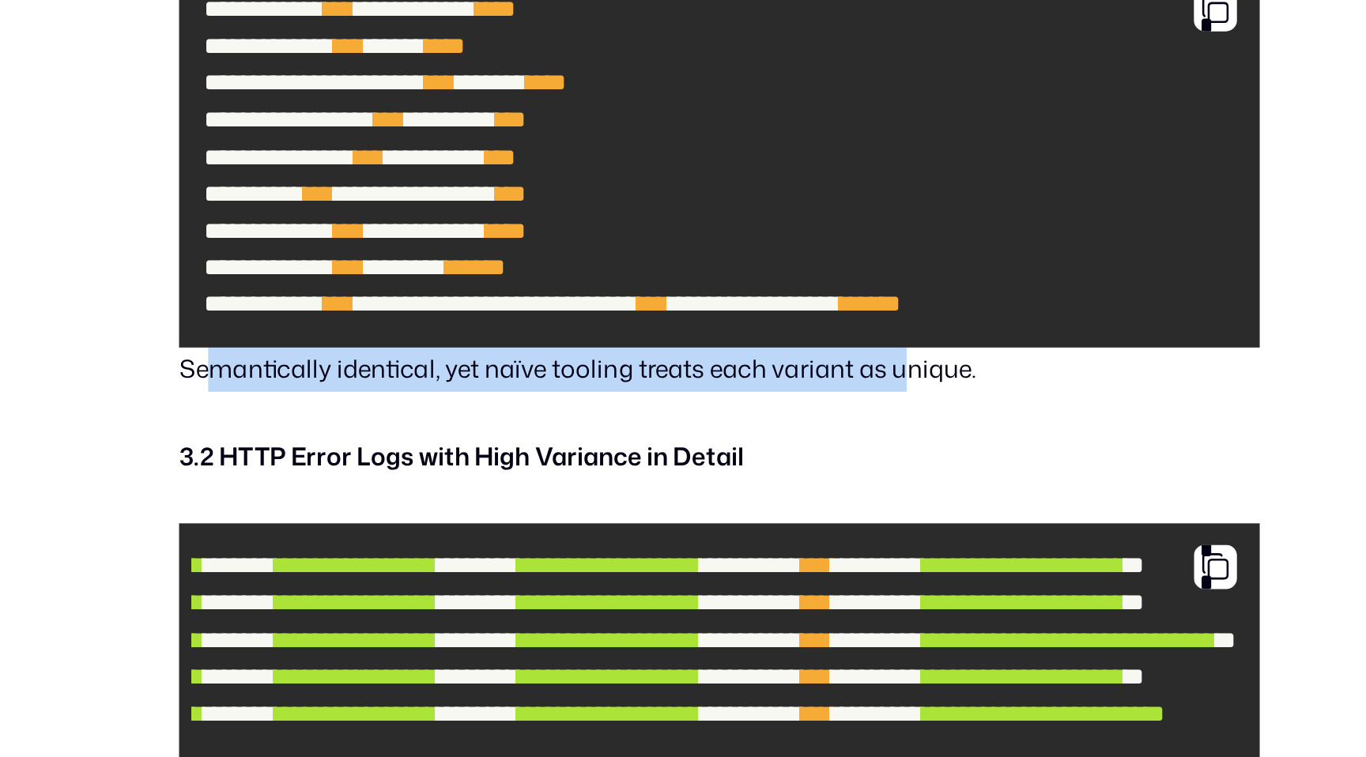
drag, startPoint x: 369, startPoint y: 546, endPoint x: 802, endPoint y: 544, distance: 432.5
click at [802, 529] on p "Semantically identical, yet naïve tooling treats each variant as unique." at bounding box center [682, 515] width 674 height 28
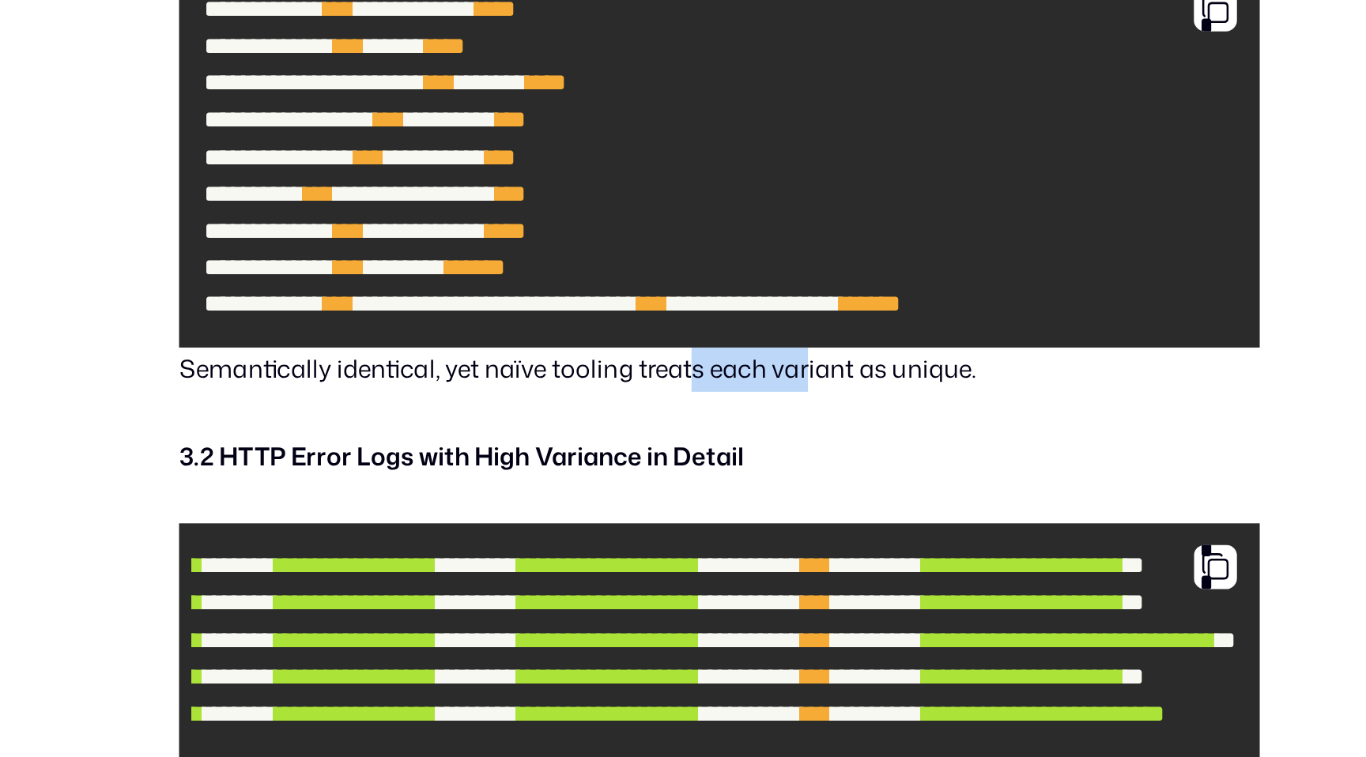
drag, startPoint x: 700, startPoint y: 549, endPoint x: 661, endPoint y: 549, distance: 38.7
click at [663, 529] on p "Semantically identical, yet naïve tooling treats each variant as unique." at bounding box center [682, 515] width 674 height 28
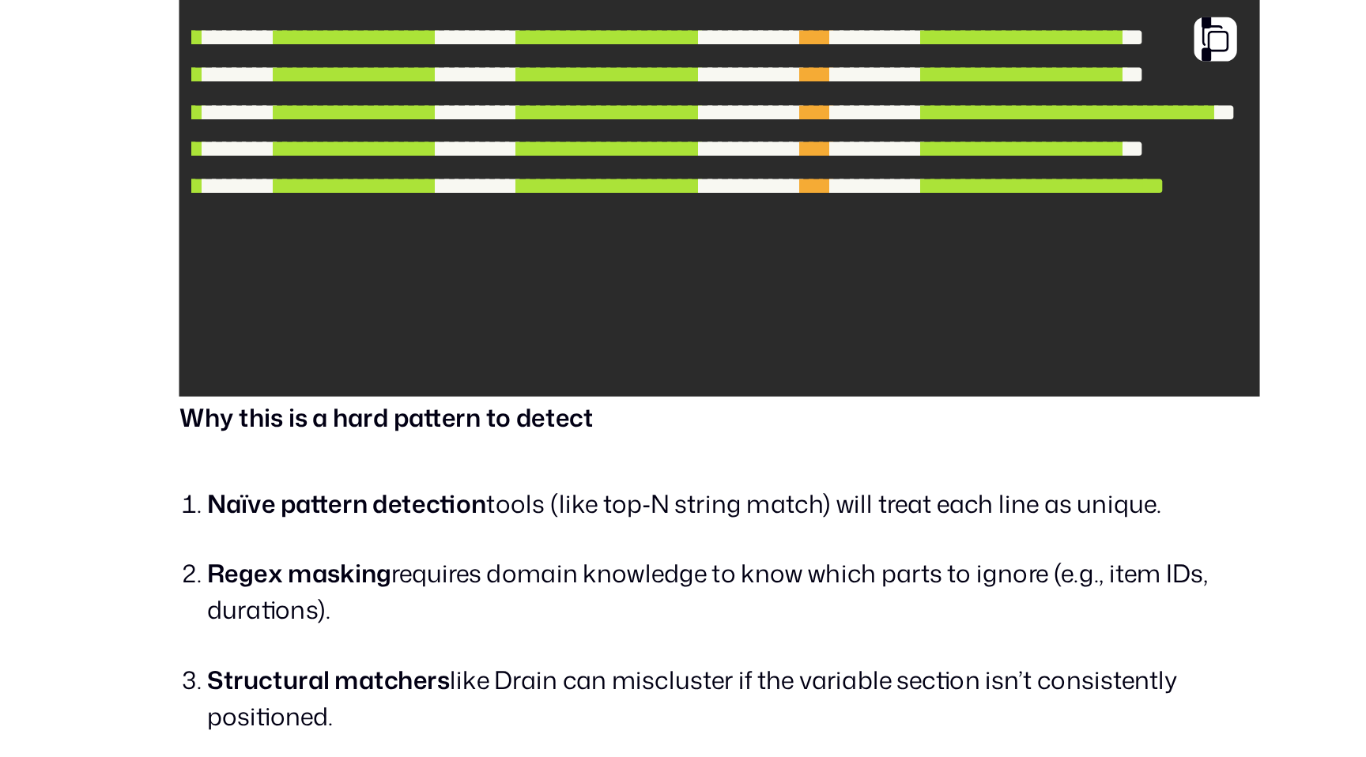
scroll to position [2569, 0]
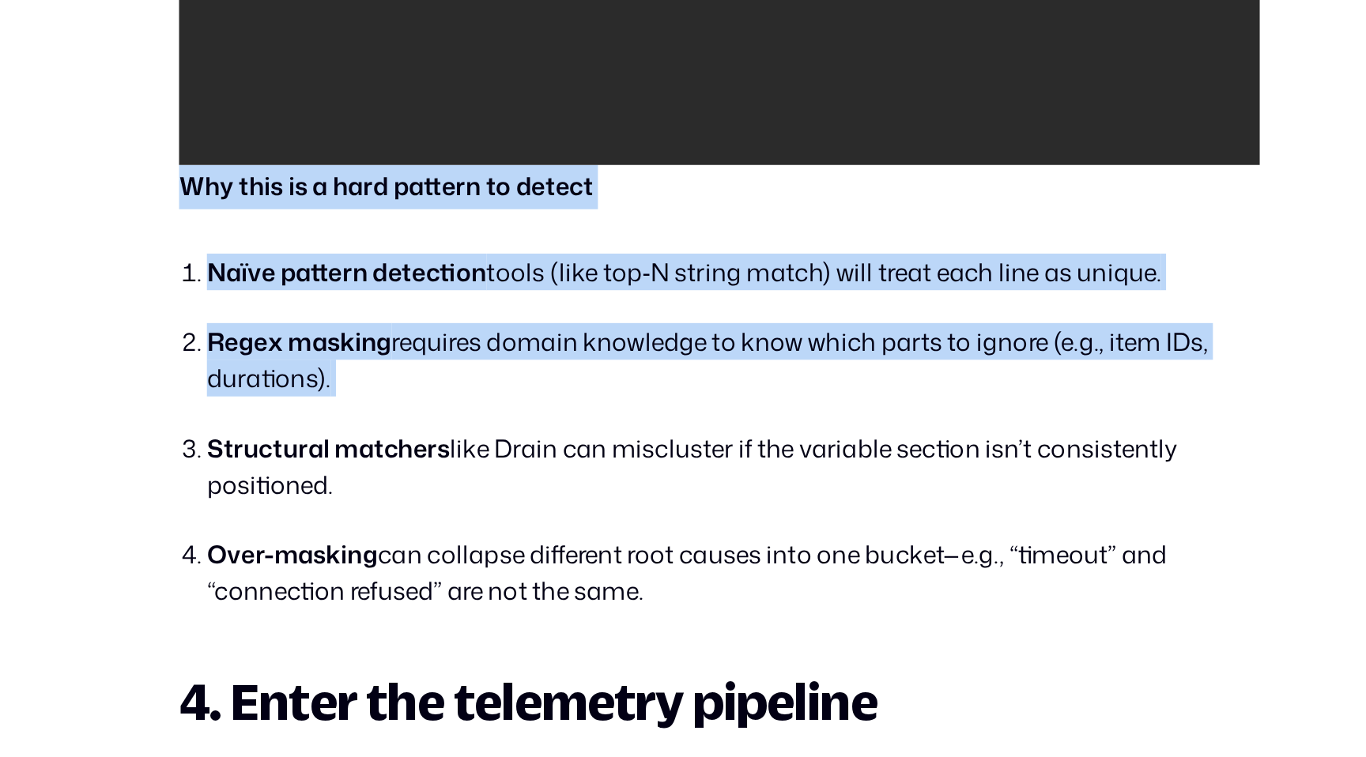
drag, startPoint x: 356, startPoint y: 421, endPoint x: 479, endPoint y: 567, distance: 191.3
click at [480, 567] on div "Modern DevOps practice is built on trust in telemetry. Metrics, traces, and log…" at bounding box center [682, 422] width 674 height 4042
click at [479, 567] on ol "Naïve pattern detection tools (like top‑N string match) will treat each line as…" at bounding box center [682, 554] width 674 height 223
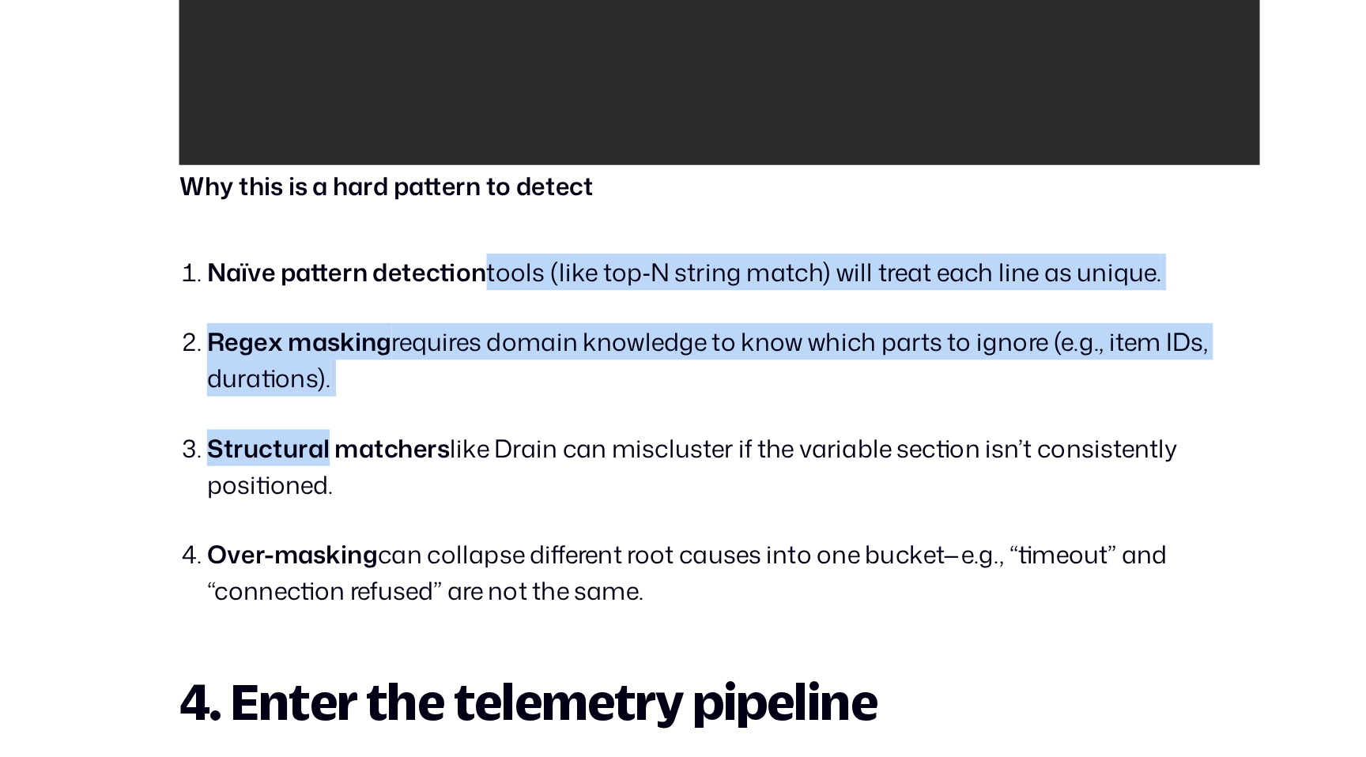
drag, startPoint x: 479, startPoint y: 567, endPoint x: 394, endPoint y: 489, distance: 115.3
click at [394, 489] on ol "Naïve pattern detection tools (like top‑N string match) will treat each line as…" at bounding box center [682, 554] width 674 height 223
drag, startPoint x: 370, startPoint y: 469, endPoint x: 468, endPoint y: 539, distance: 120.7
click at [468, 539] on ol "Naïve pattern detection tools (like top‑N string match) will treat each line as…" at bounding box center [682, 554] width 674 height 223
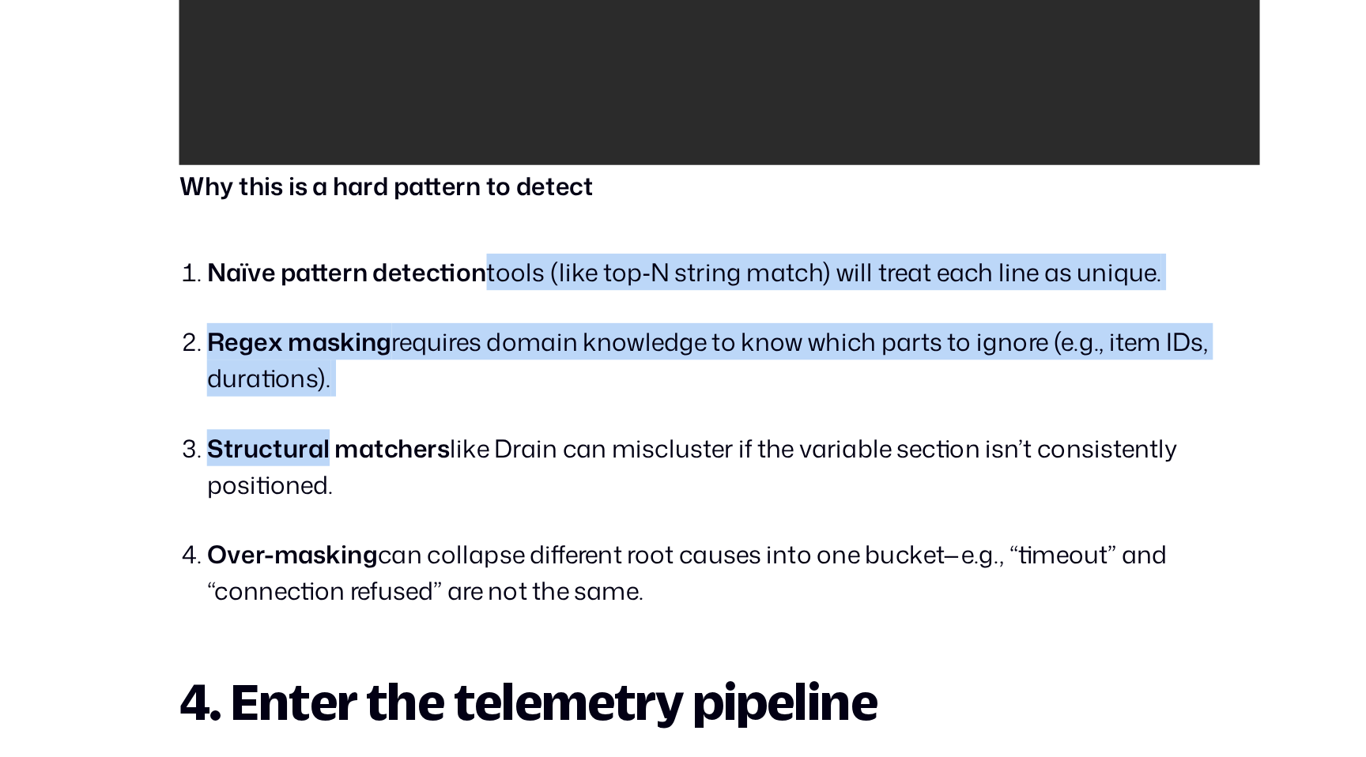
click at [468, 532] on li "Regex masking requires domain knowledge to know which parts to ignore (e.g., it…" at bounding box center [692, 509] width 658 height 46
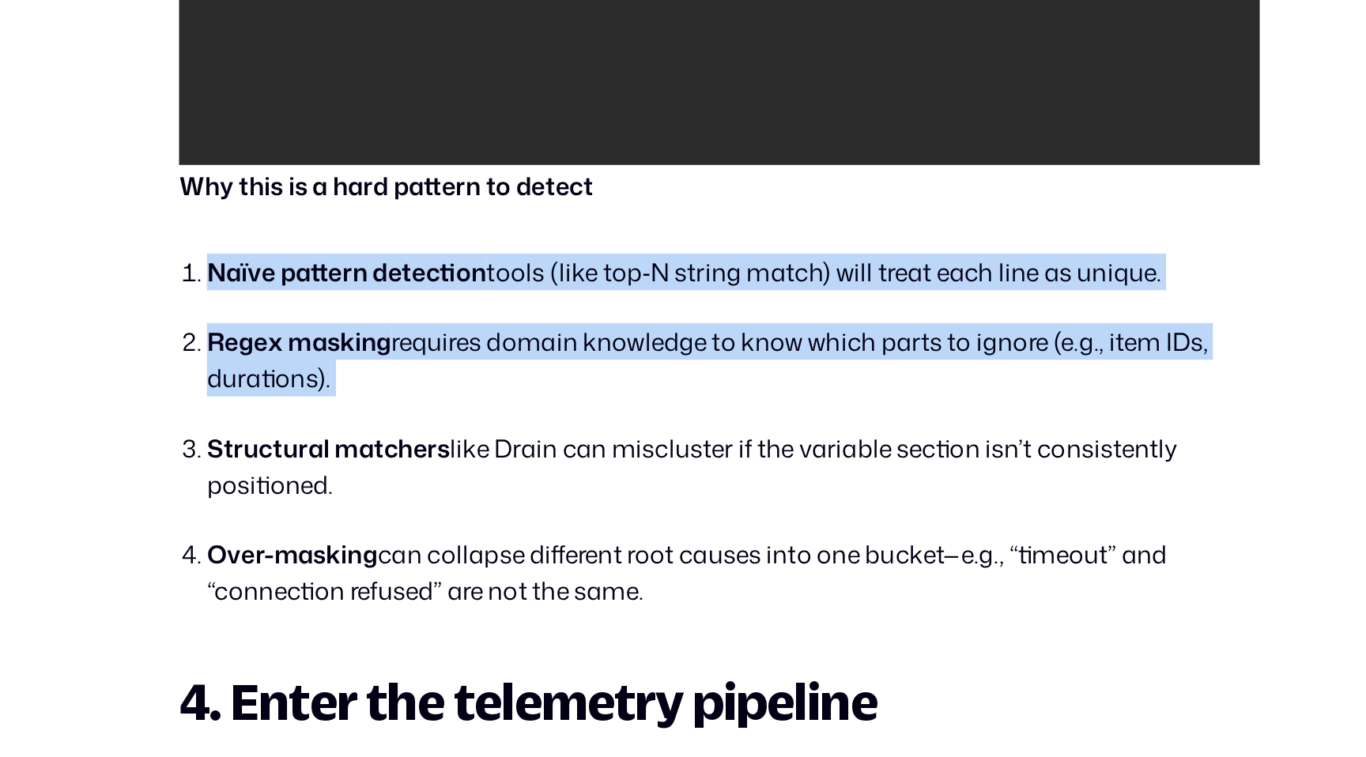
drag, startPoint x: 468, startPoint y: 539, endPoint x: 379, endPoint y: 478, distance: 108.1
click at [379, 478] on ol "Naïve pattern detection tools (like top‑N string match) will treat each line as…" at bounding box center [682, 554] width 674 height 223
click at [379, 465] on strong "Naïve pattern detection" at bounding box center [450, 454] width 175 height 21
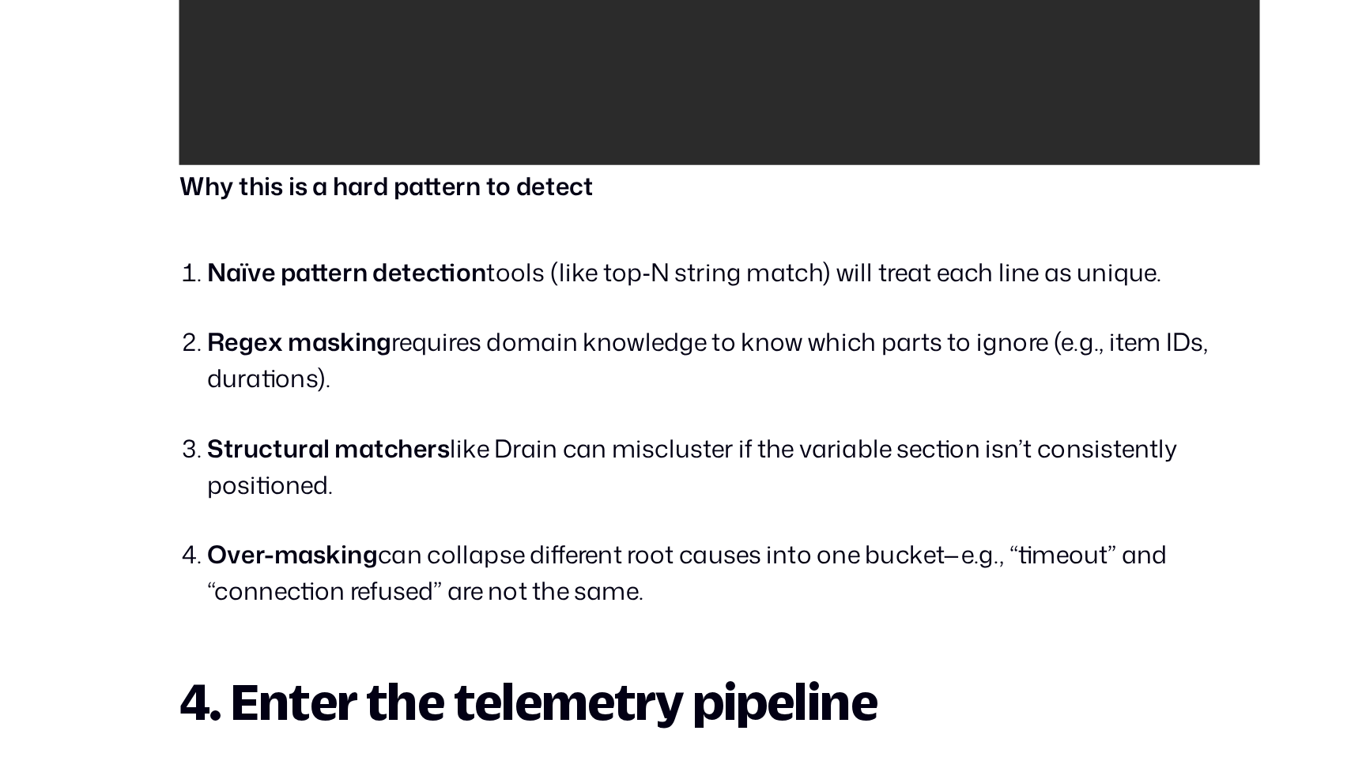
drag, startPoint x: 368, startPoint y: 478, endPoint x: 546, endPoint y: 533, distance: 186.1
click at [546, 533] on ol "Naïve pattern detection tools (like top‑N string match) will treat each line as…" at bounding box center [682, 554] width 674 height 223
click at [546, 532] on li "Regex masking requires domain knowledge to know which parts to ignore (e.g., it…" at bounding box center [692, 509] width 658 height 46
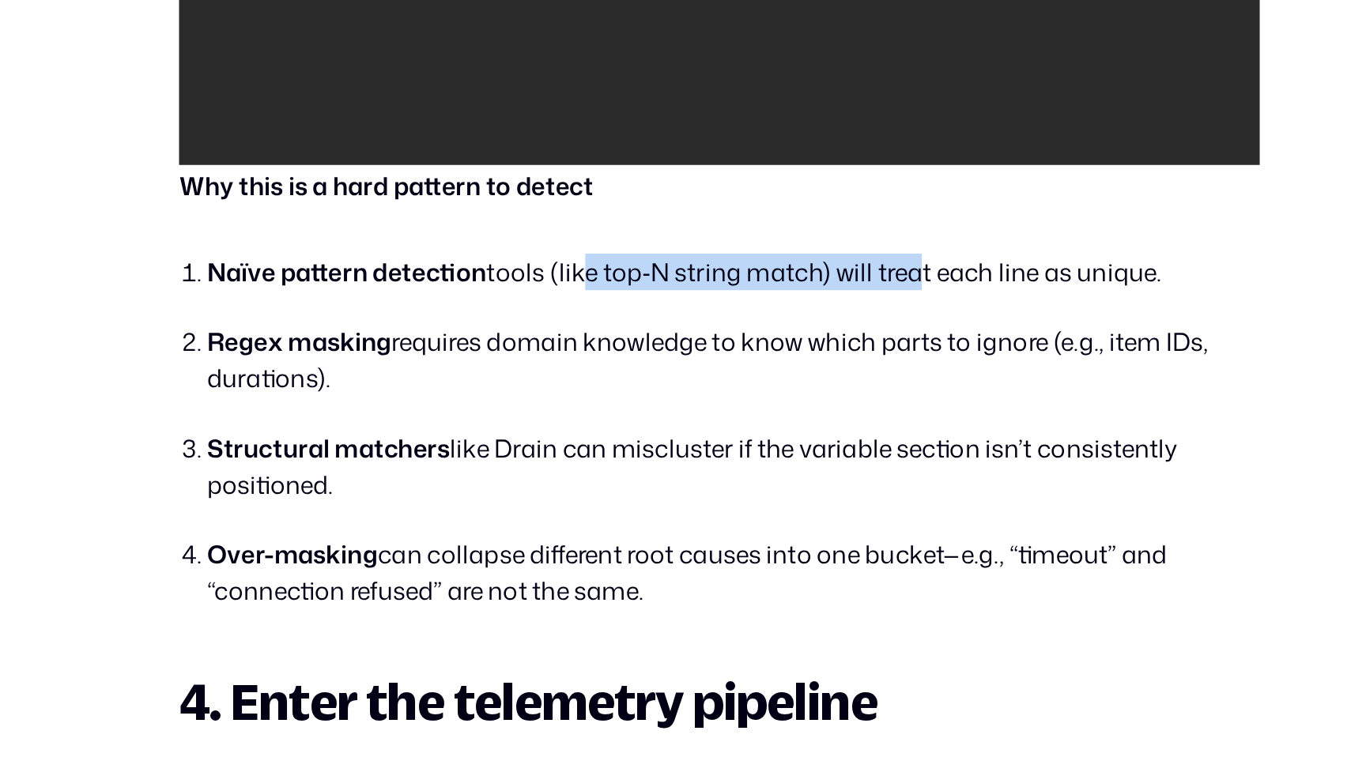
drag, startPoint x: 592, startPoint y: 476, endPoint x: 804, endPoint y: 476, distance: 211.9
click at [804, 466] on li "Naïve pattern detection tools (like top‑N string match) will treat each line as…" at bounding box center [692, 454] width 658 height 23
drag, startPoint x: 847, startPoint y: 478, endPoint x: 582, endPoint y: 478, distance: 264.8
click at [582, 466] on li "Naïve pattern detection tools (like top‑N string match) will treat each line as…" at bounding box center [692, 454] width 658 height 23
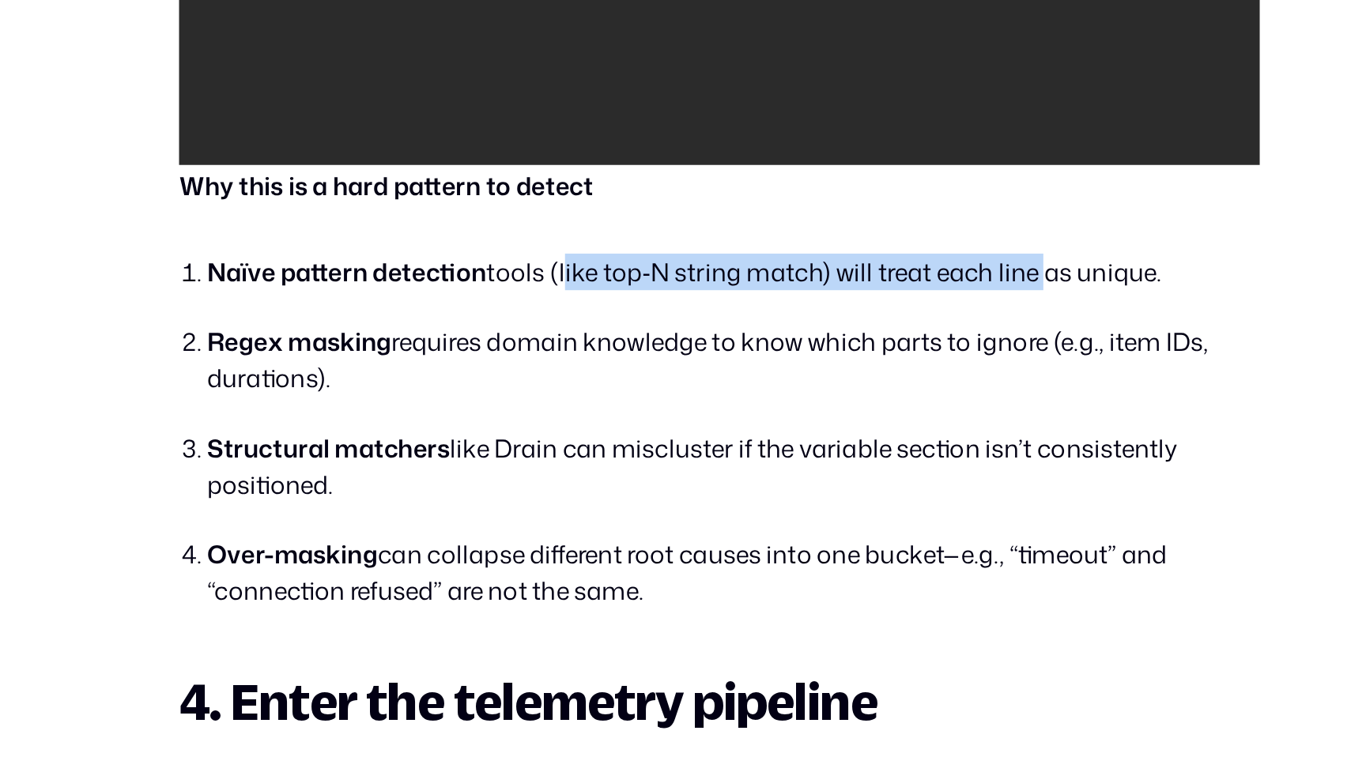
click at [582, 466] on li "Naïve pattern detection tools (like top‑N string match) will treat each line as…" at bounding box center [692, 454] width 658 height 23
drag, startPoint x: 365, startPoint y: 522, endPoint x: 444, endPoint y: 553, distance: 85.1
click at [444, 532] on li "Regex masking requires domain knowledge to know which parts to ignore (e.g., it…" at bounding box center [692, 509] width 658 height 46
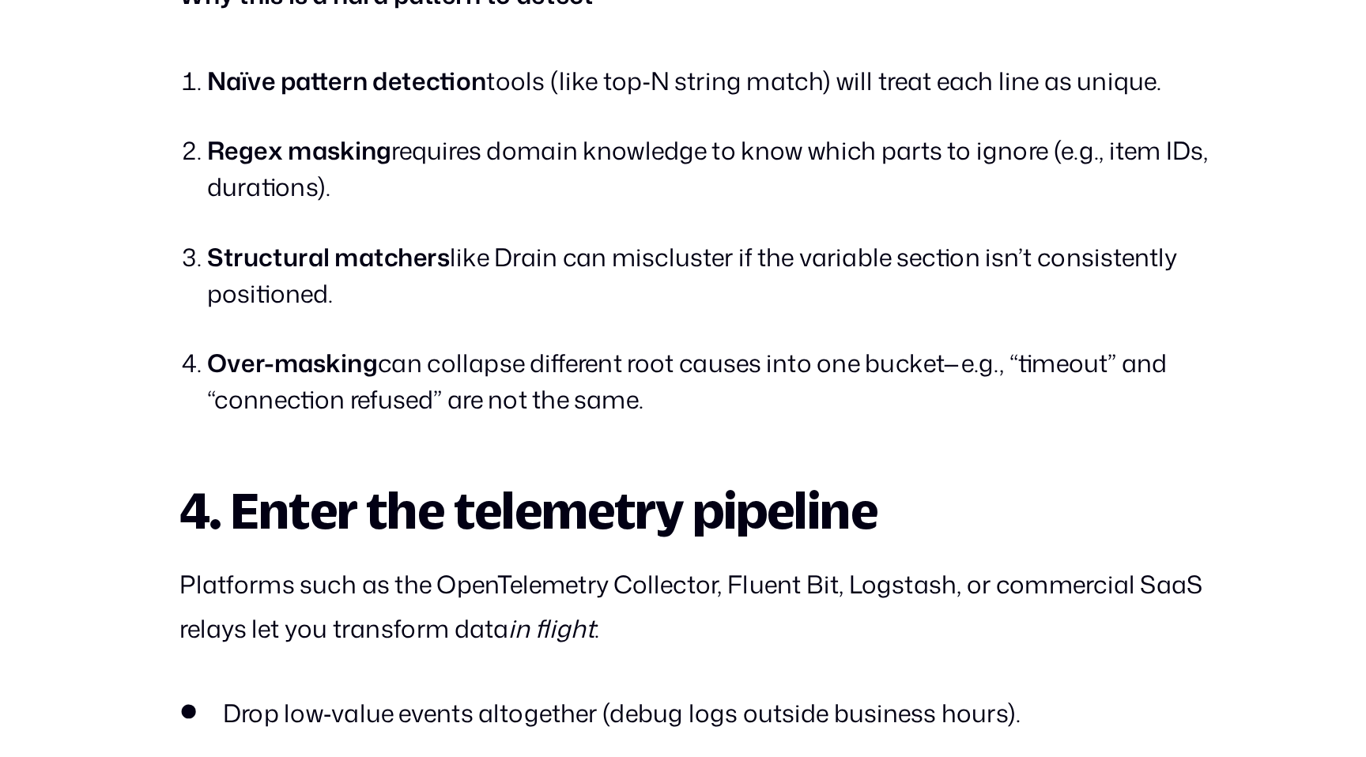
scroll to position [2690, 0]
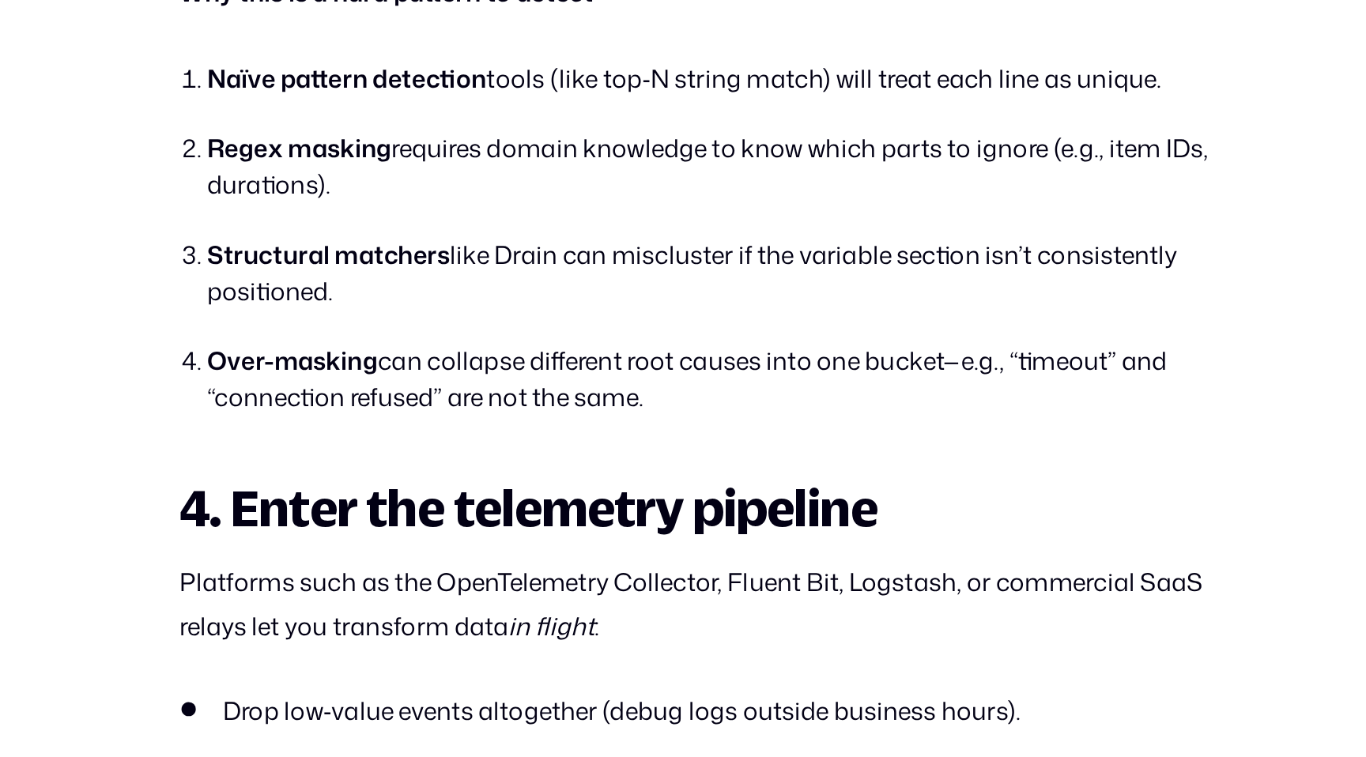
drag, startPoint x: 408, startPoint y: 466, endPoint x: 453, endPoint y: 487, distance: 49.5
click at [453, 478] on li "Structural matchers like Drain can miscluster if the variable section isn’t con…" at bounding box center [692, 455] width 658 height 46
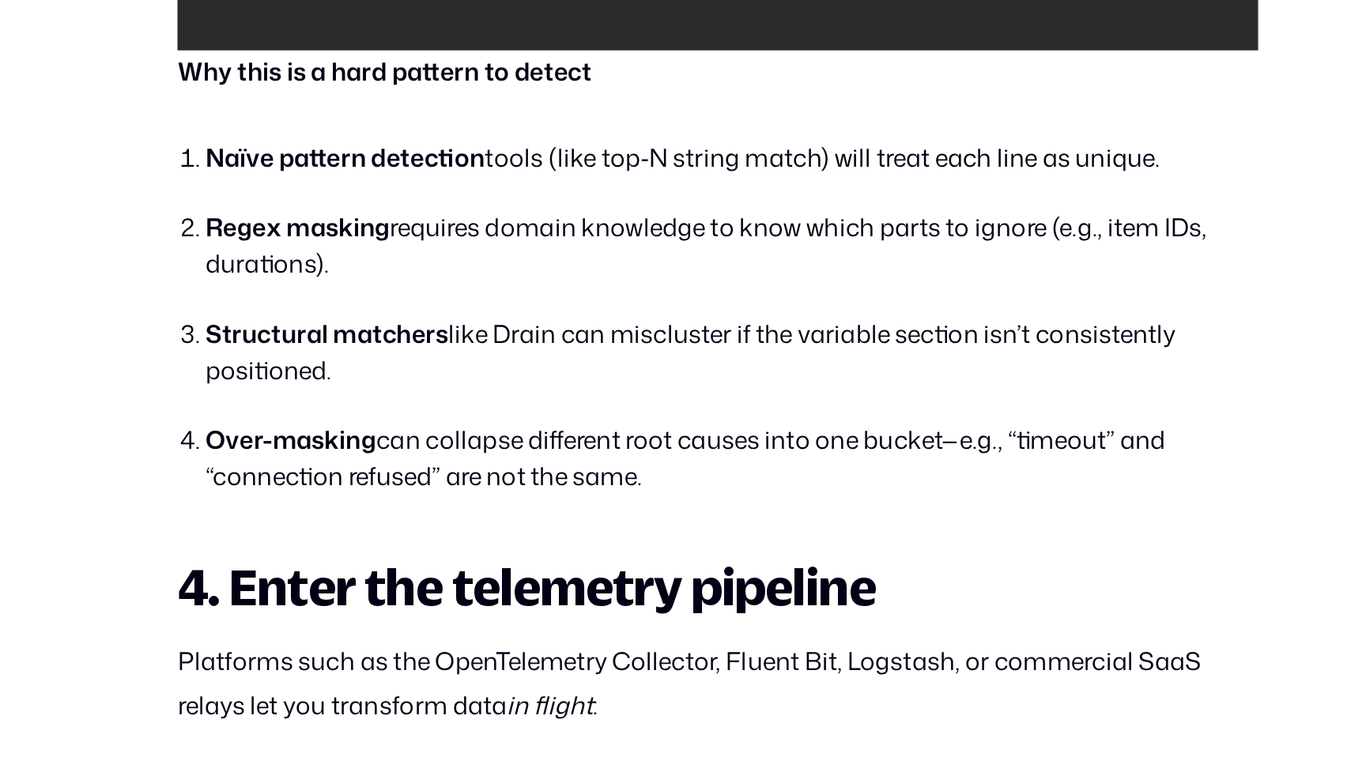
drag, startPoint x: 420, startPoint y: 461, endPoint x: 469, endPoint y: 485, distance: 54.5
click at [469, 478] on li "Structural matchers like Drain can miscluster if the variable section isn’t con…" at bounding box center [692, 455] width 658 height 46
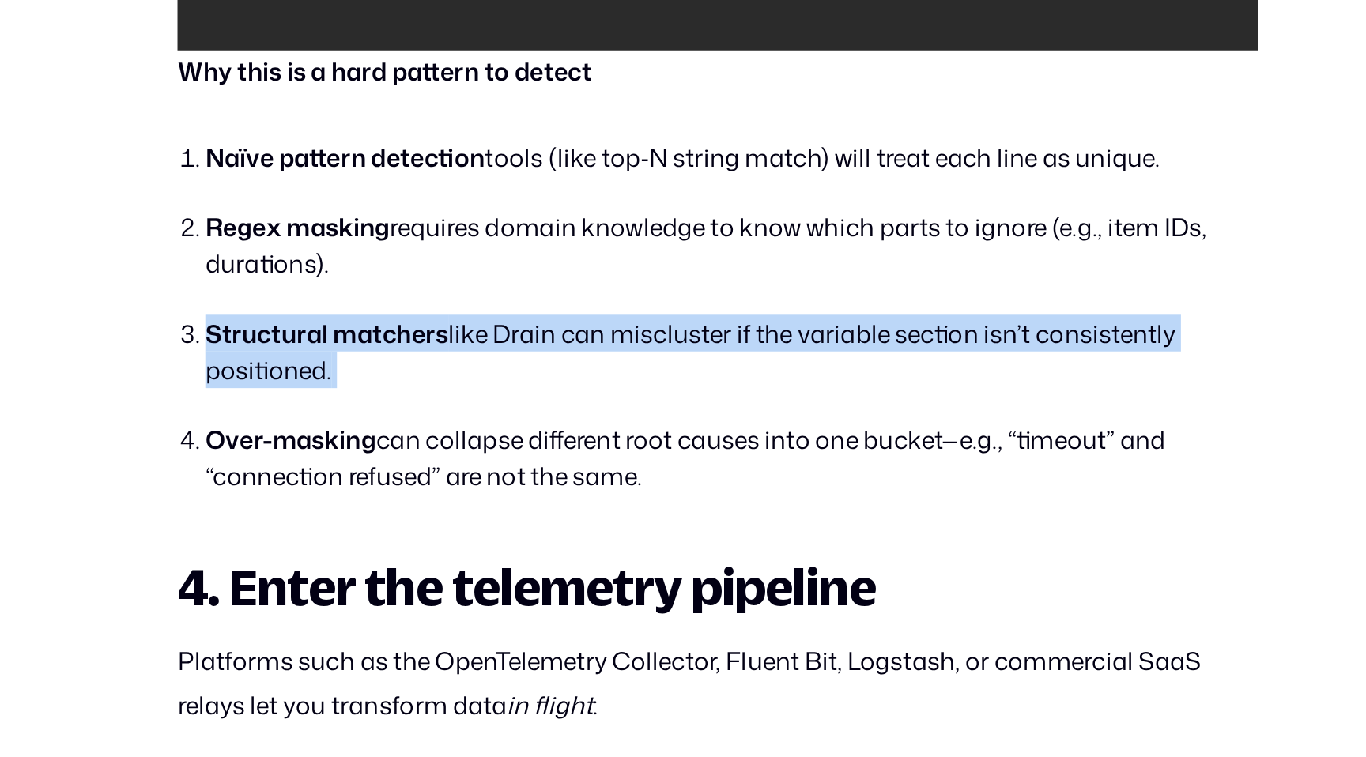
drag, startPoint x: 469, startPoint y: 485, endPoint x: 438, endPoint y: 451, distance: 45.9
click at [438, 451] on ol "Naïve pattern detection tools (like top‑N string match) will treat each line as…" at bounding box center [682, 433] width 674 height 223
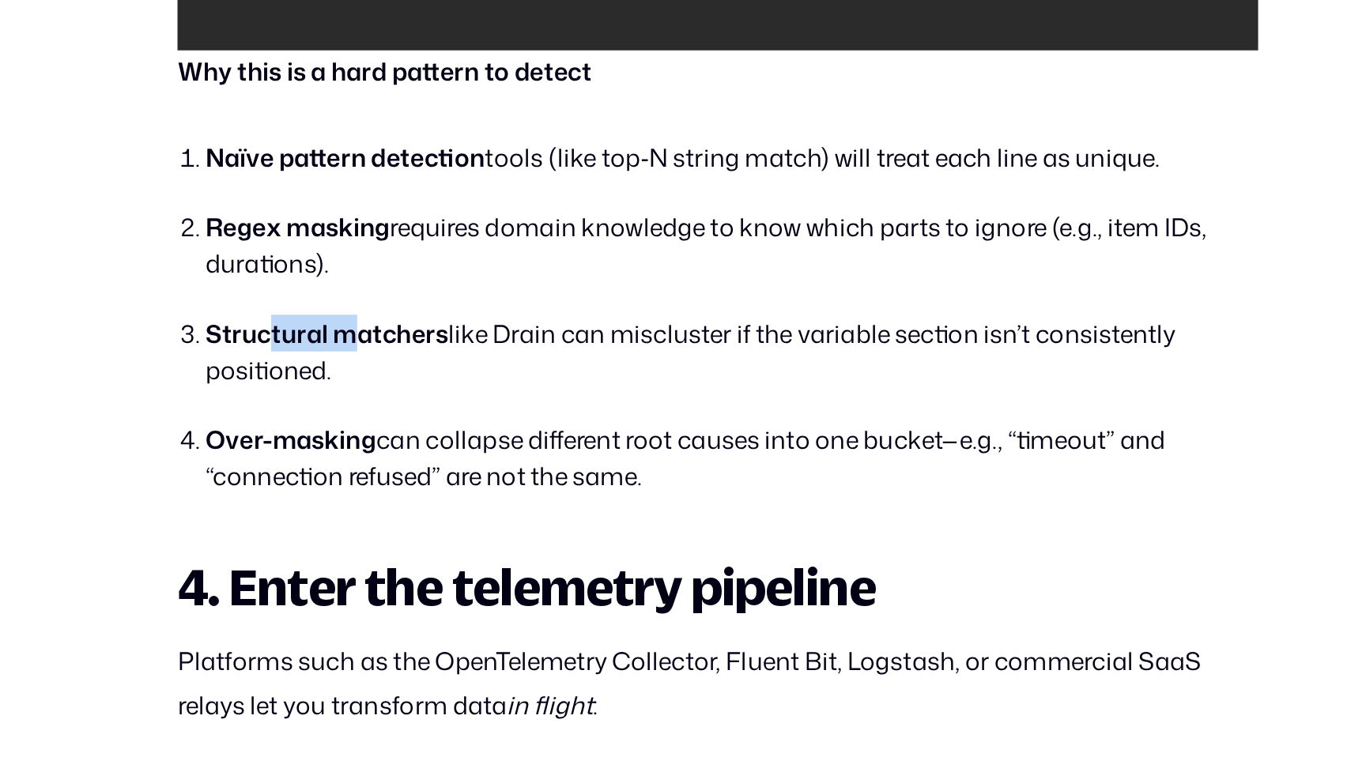
drag, startPoint x: 403, startPoint y: 455, endPoint x: 456, endPoint y: 477, distance: 57.1
click at [456, 454] on strong "Structural matchers" at bounding box center [439, 442] width 152 height 21
drag, startPoint x: 473, startPoint y: 480, endPoint x: 427, endPoint y: 461, distance: 49.6
click at [427, 461] on li "Structural matchers like Drain can miscluster if the variable section isn’t con…" at bounding box center [692, 455] width 658 height 46
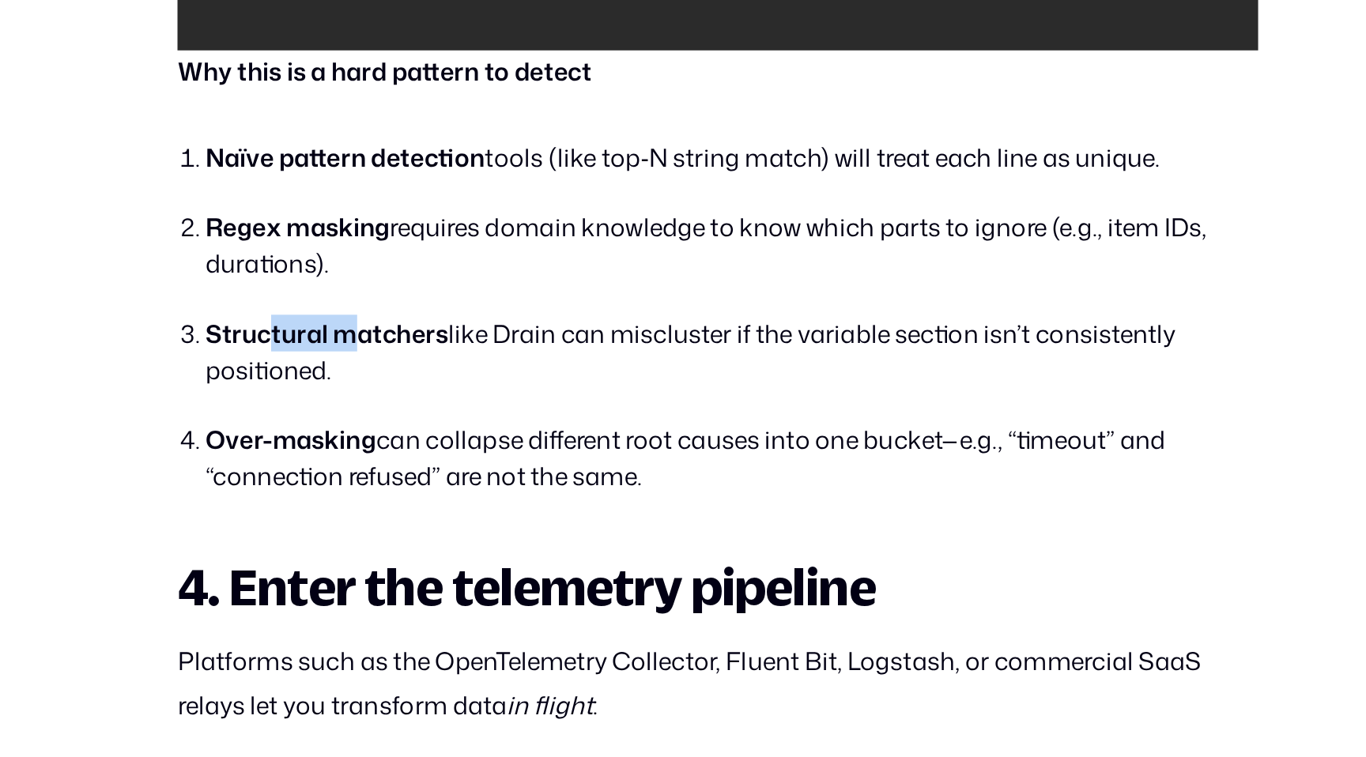
click at [427, 454] on strong "Structural matchers" at bounding box center [439, 442] width 152 height 21
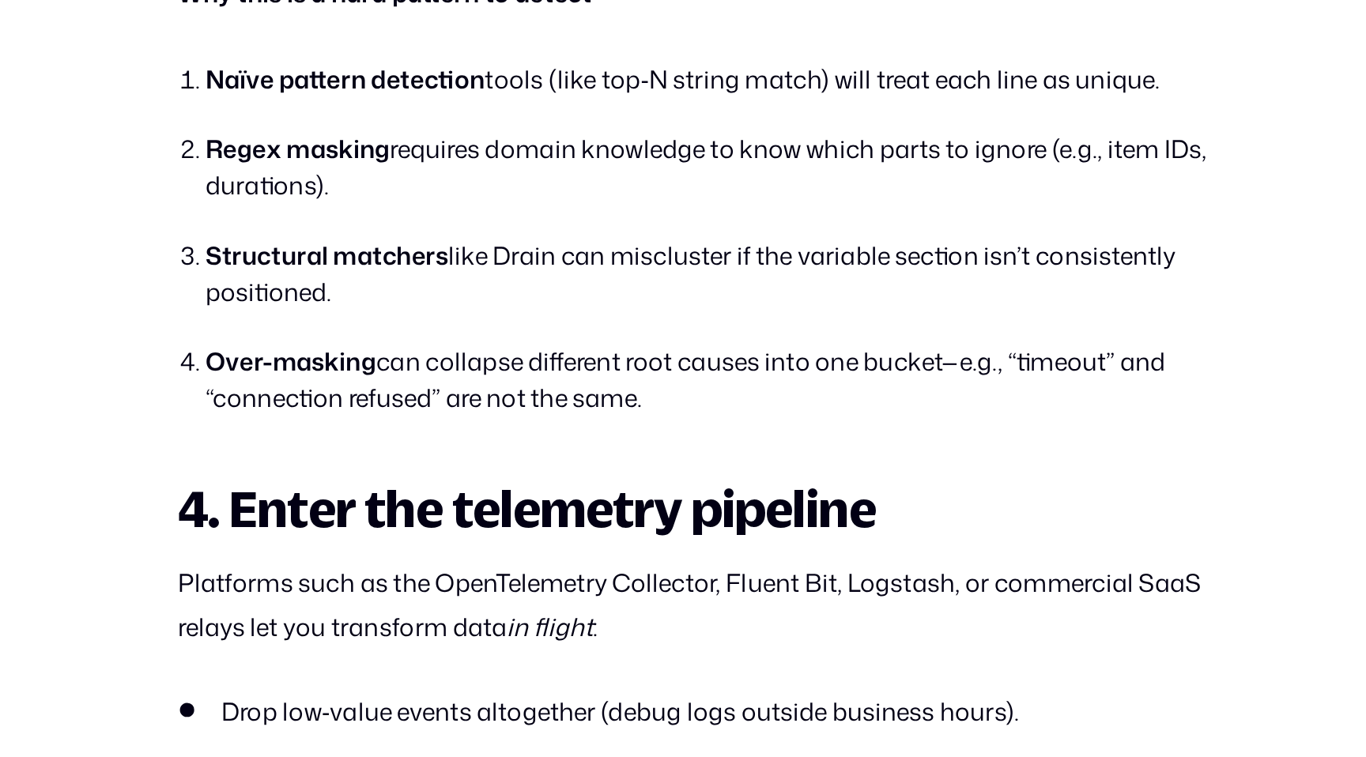
scroll to position [2817, 0]
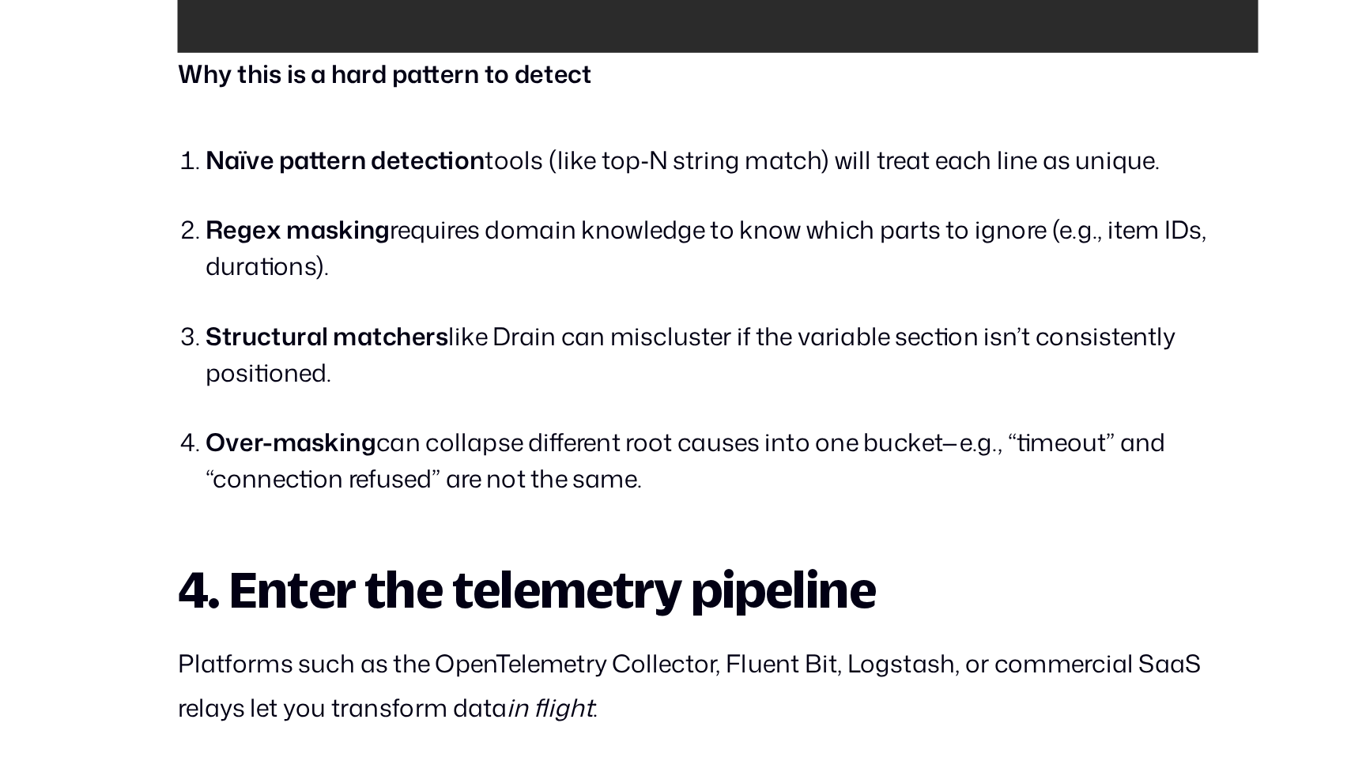
drag, startPoint x: 377, startPoint y: 272, endPoint x: 441, endPoint y: 294, distance: 67.8
click at [440, 285] on li "Regex masking requires domain knowledge to know which parts to ignore (e.g., it…" at bounding box center [692, 262] width 658 height 46
click at [441, 285] on li "Regex masking requires domain knowledge to know which parts to ignore (e.g., it…" at bounding box center [692, 262] width 658 height 46
drag
click at [382, 264] on li "Regex masking requires domain knowledge to know which parts to ignore (e.g., it…" at bounding box center [692, 262] width 658 height 46
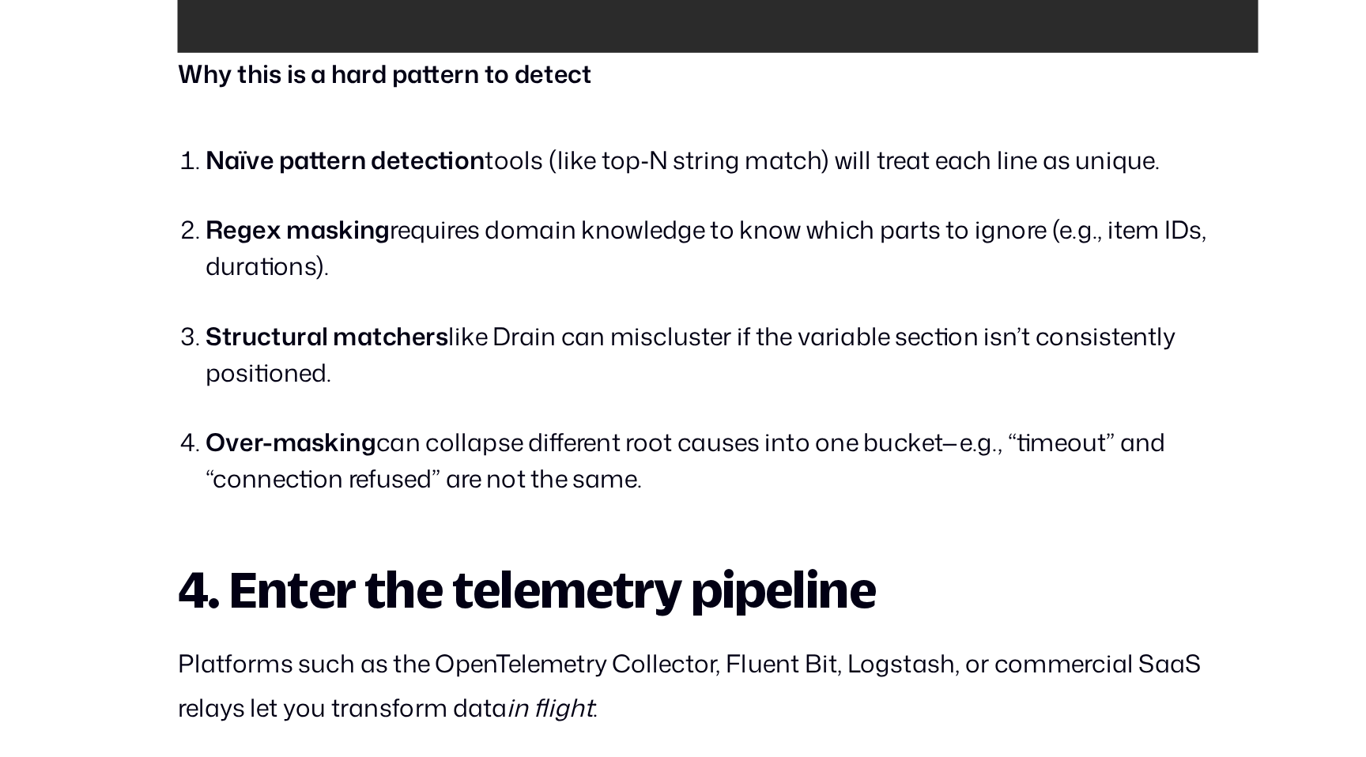
click at [382, 261] on strong "Regex masking" at bounding box center [420, 250] width 115 height 21
click at [464, 285] on li "Regex masking requires domain knowledge to know which parts to ignore (e.g., it…" at bounding box center [692, 262] width 658 height 46
click at [401, 269] on li "Regex masking requires domain knowledge to know which parts to ignore (e.g., it…" at bounding box center [692, 262] width 658 height 46
click at [401, 261] on strong "Regex masking" at bounding box center [420, 250] width 115 height 21
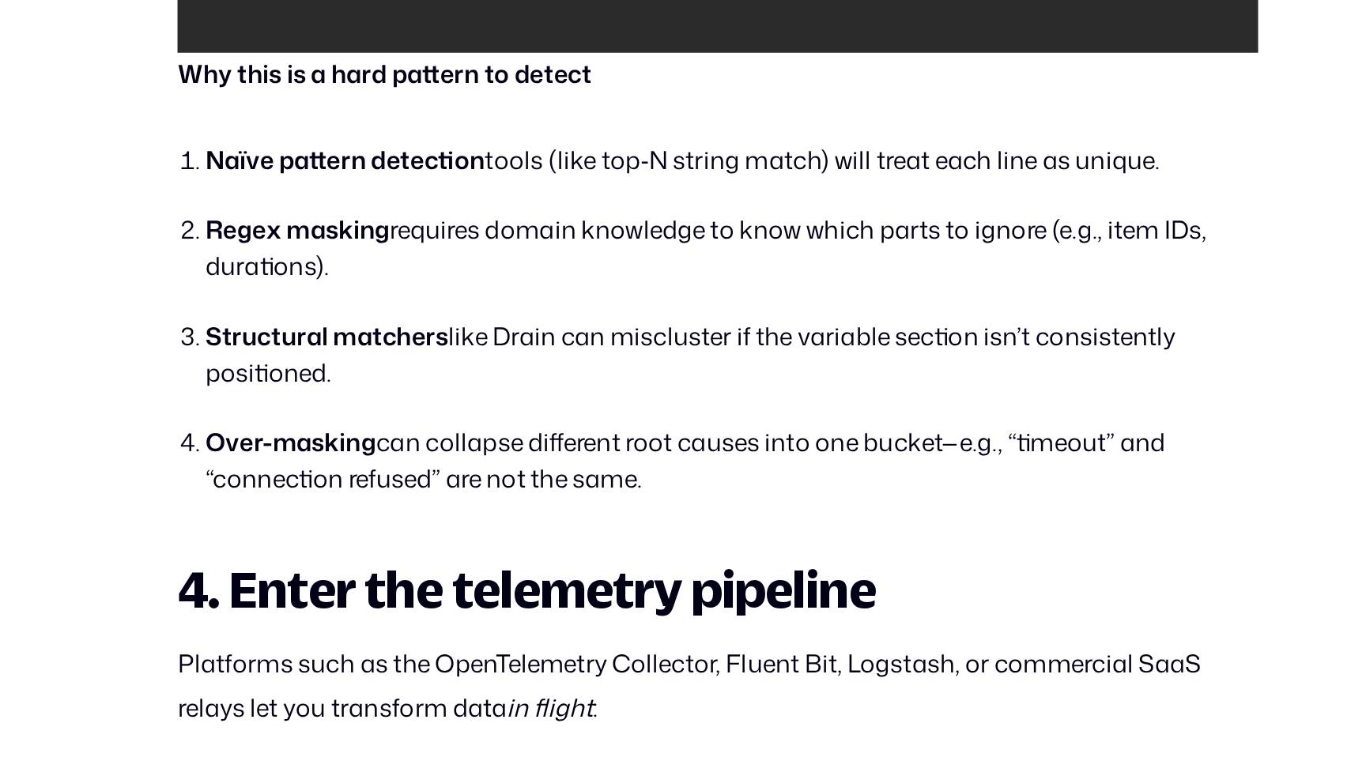
click at [458, 312] on ol "Naïve pattern detection tools (like top‑N string match) will treat each line as…" at bounding box center [682, 306] width 674 height 223
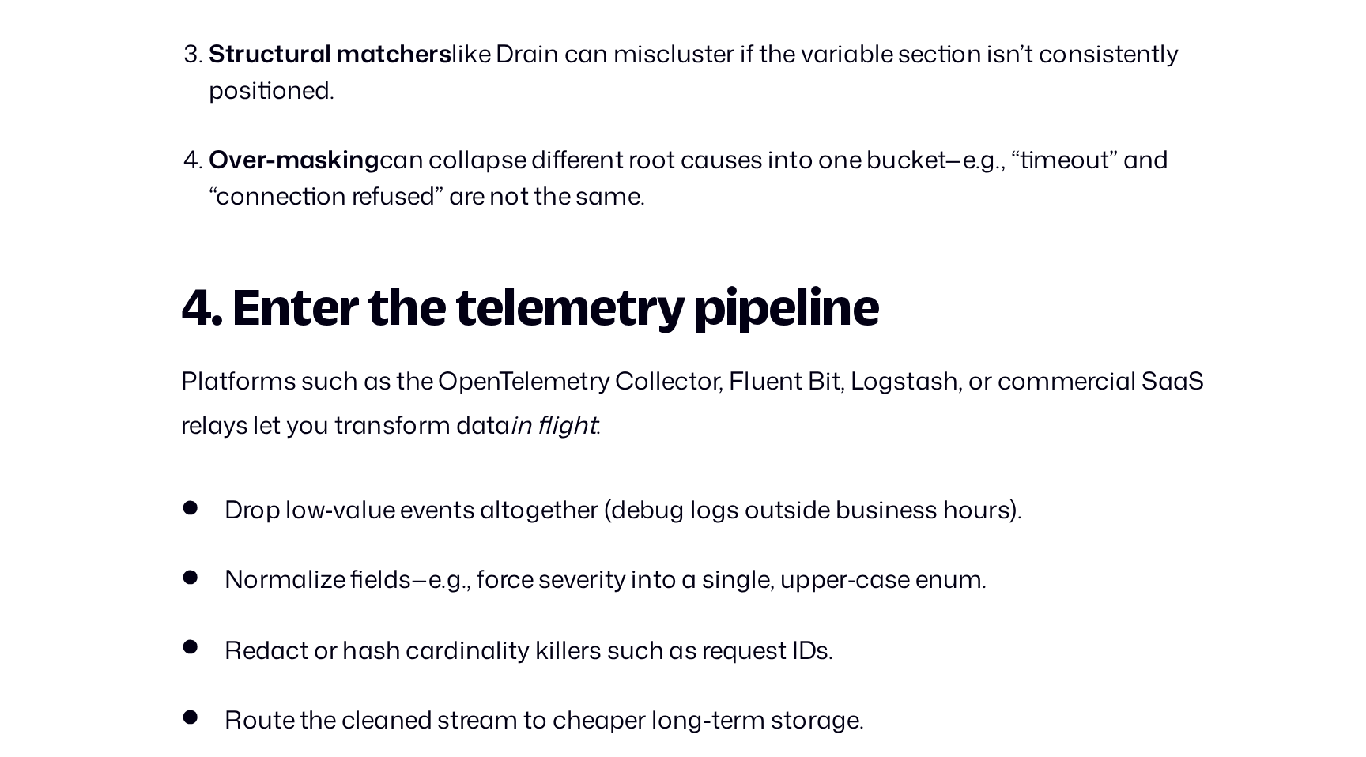
scroll to position [2823, 0]
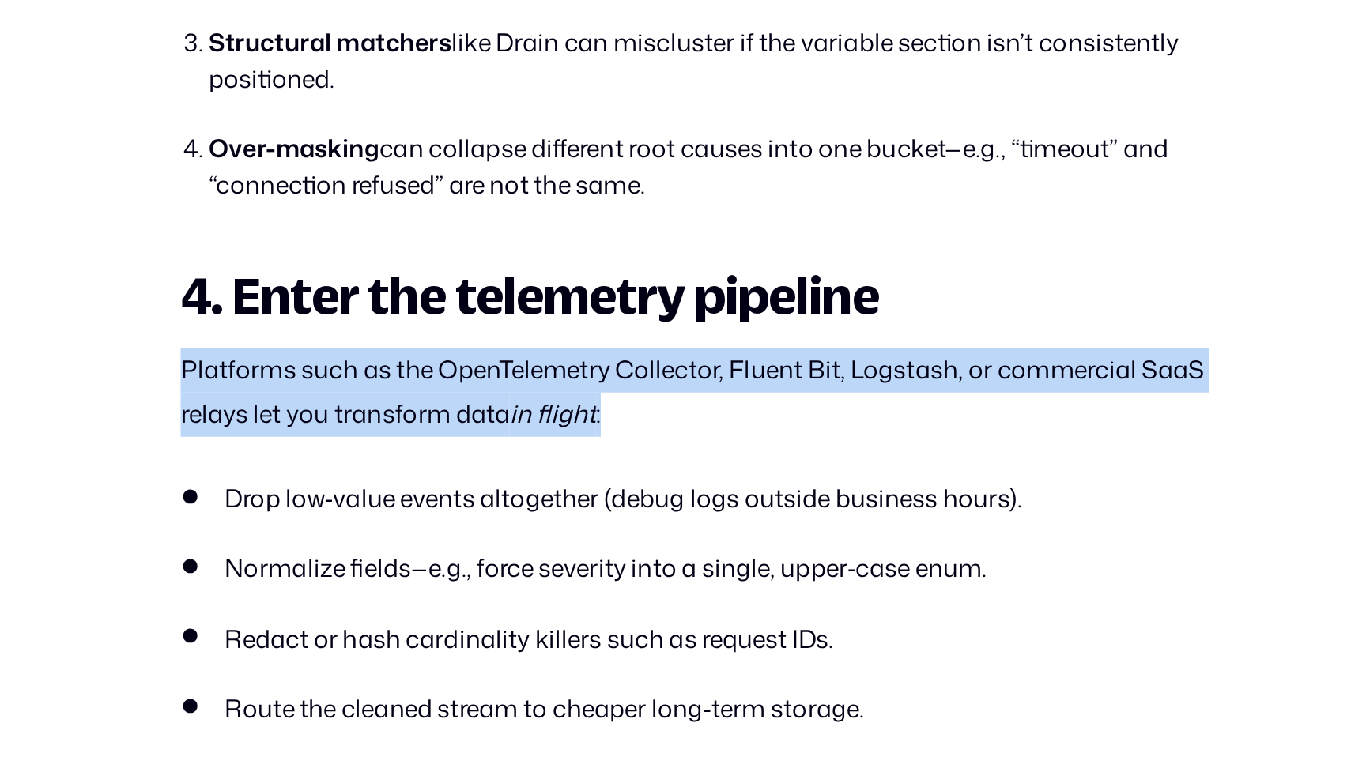
click at [617, 557] on p "Platforms such as the OpenTelemetry Collector, Fluent Bit, Logstash, or commerc…" at bounding box center [682, 529] width 674 height 55
click at [368, 534] on p "Platforms such as the OpenTelemetry Collector, Fluent Bit, Logstash, or commerc…" at bounding box center [682, 529] width 674 height 55
click at [632, 564] on section "All posts When your logs speak 1,000 dialects: The challenge of finding data is…" at bounding box center [683, 60] width 1366 height 5681
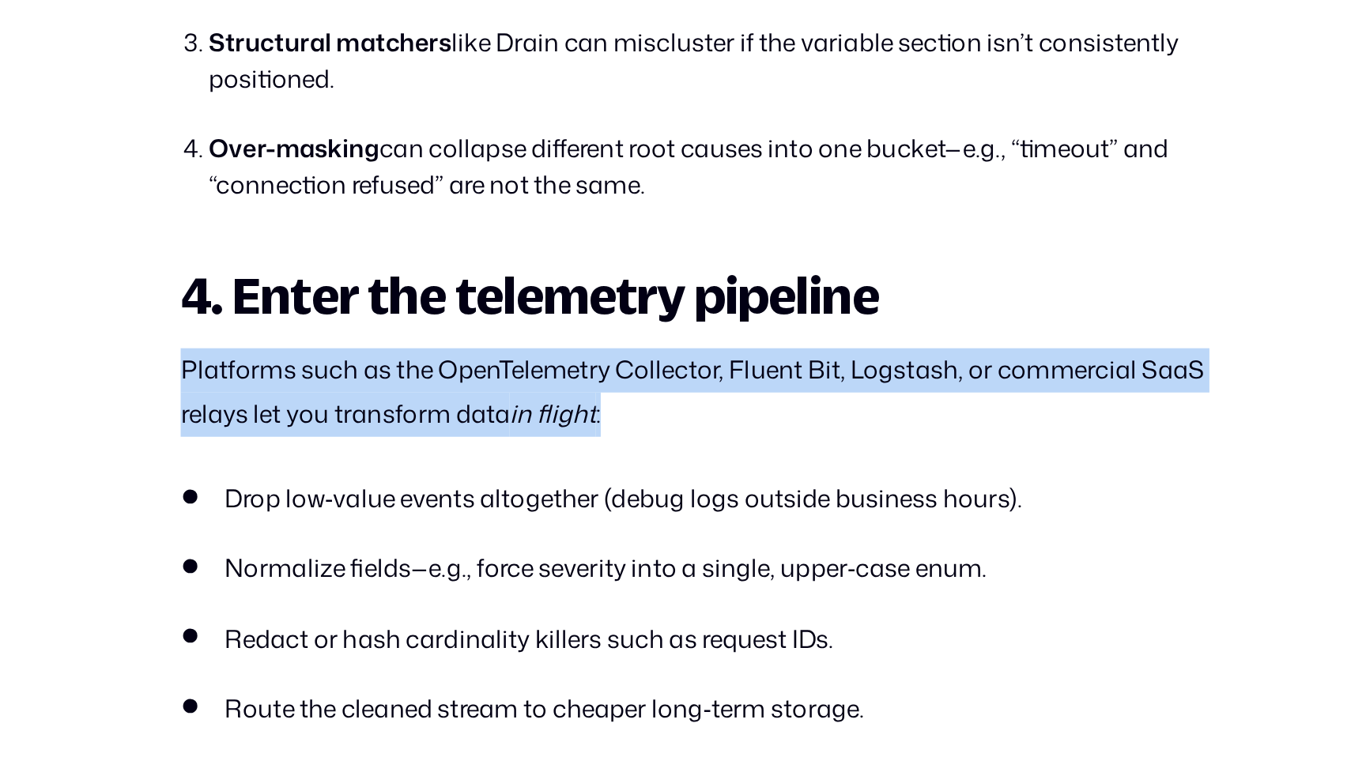
click at [632, 557] on p "Platforms such as the OpenTelemetry Collector, Fluent Bit, Logstash, or commerc…" at bounding box center [682, 529] width 674 height 55
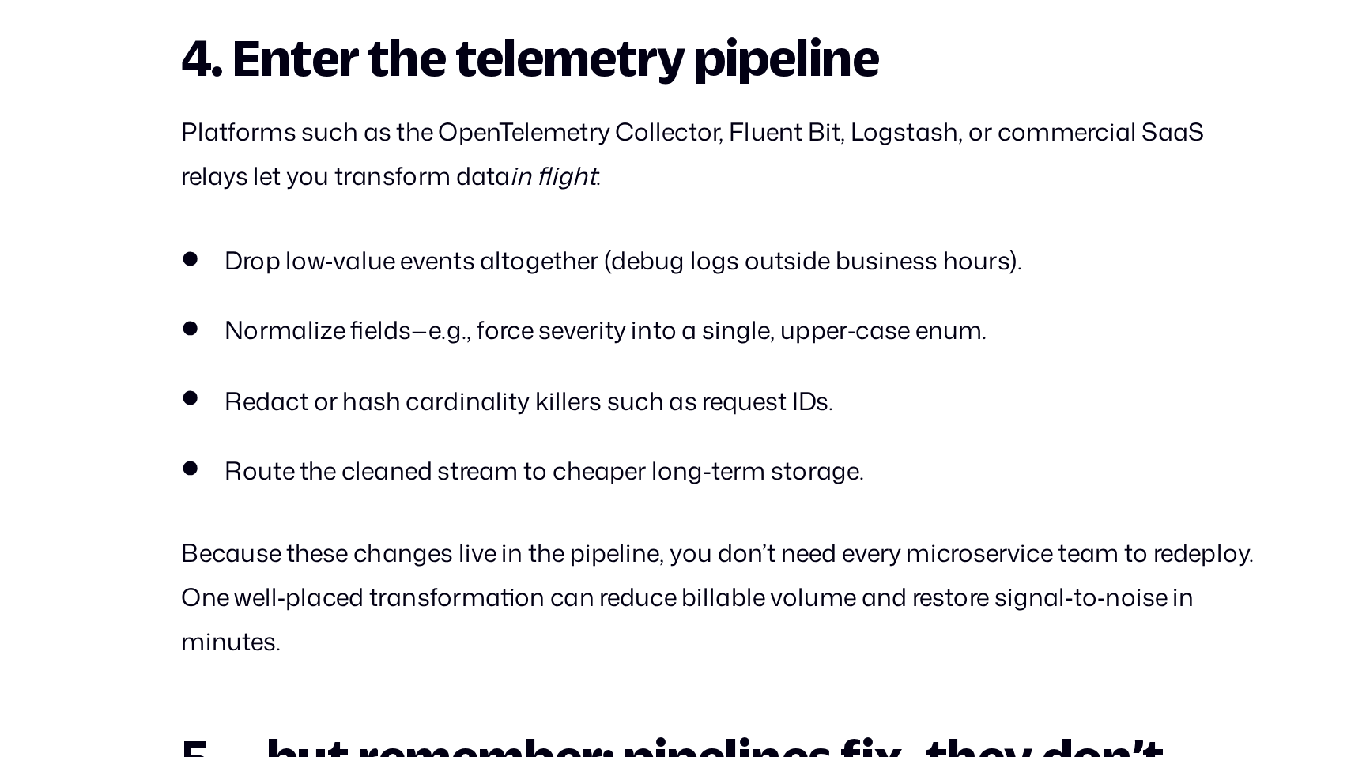
scroll to position [2982, 0]
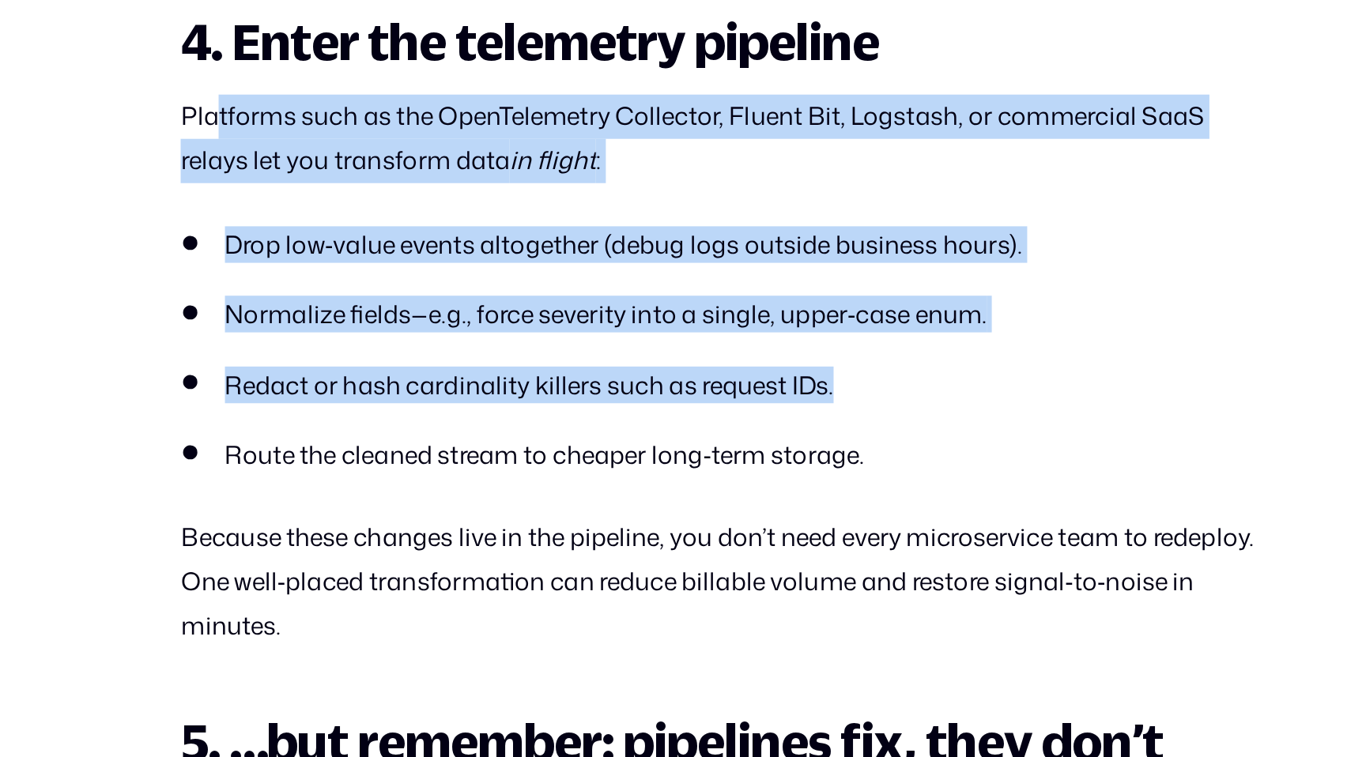
drag, startPoint x: 369, startPoint y: 385, endPoint x: 610, endPoint y: 572, distance: 304.9
click at [610, 571] on div "Modern DevOps practice is built on trust in telemetry. Metrics, traces, and log…" at bounding box center [682, 10] width 674 height 4042
click at [610, 572] on ul "Drop low‑value events altogether (debug logs outside business hours). Normalize…" at bounding box center [682, 501] width 674 height 153
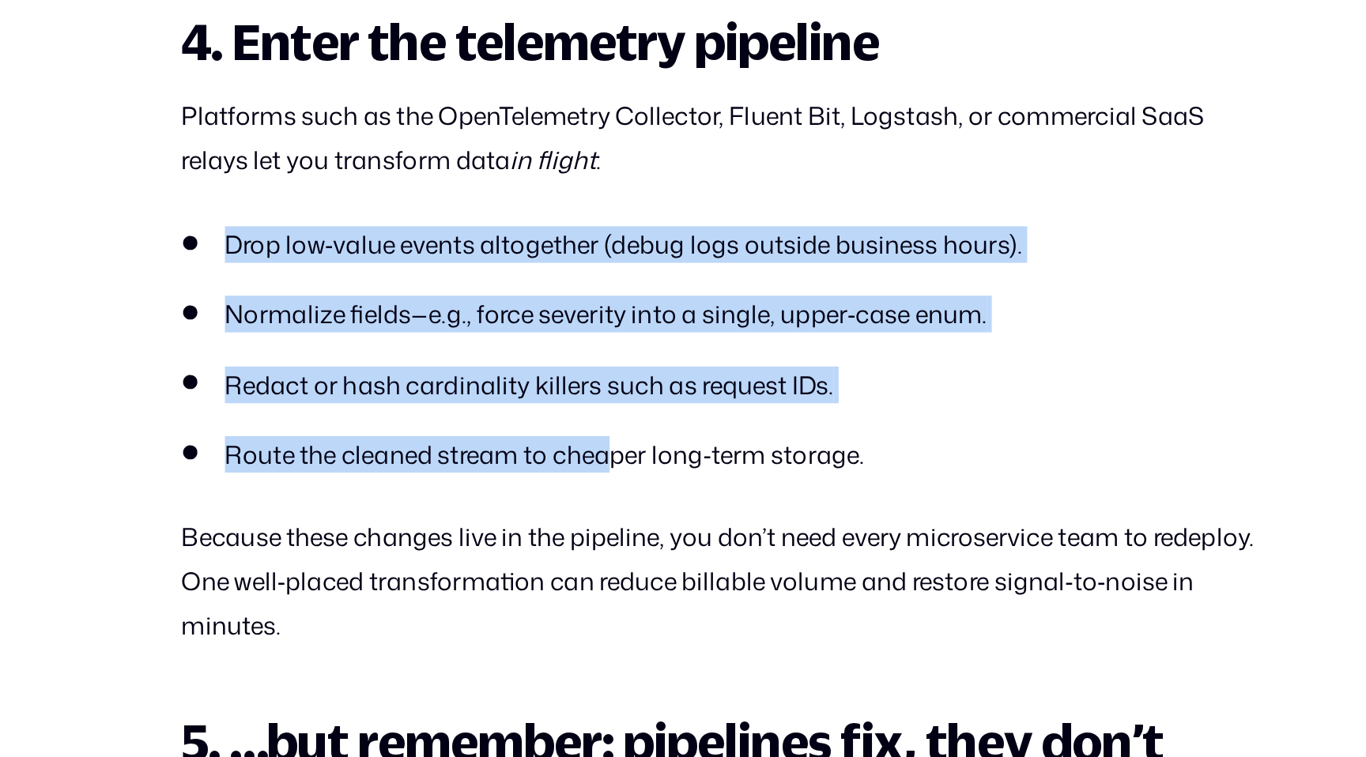
drag, startPoint x: 614, startPoint y: 584, endPoint x: 395, endPoint y: 478, distance: 243.6
click at [395, 478] on ul "Drop low‑value events altogether (debug logs outside business hours). Normalize…" at bounding box center [682, 501] width 674 height 153
drag, startPoint x: 375, startPoint y: 450, endPoint x: 555, endPoint y: 585, distance: 225.3
click at [554, 579] on ul "Drop low‑value events altogether (debug logs outside business hours). Normalize…" at bounding box center [682, 501] width 674 height 153
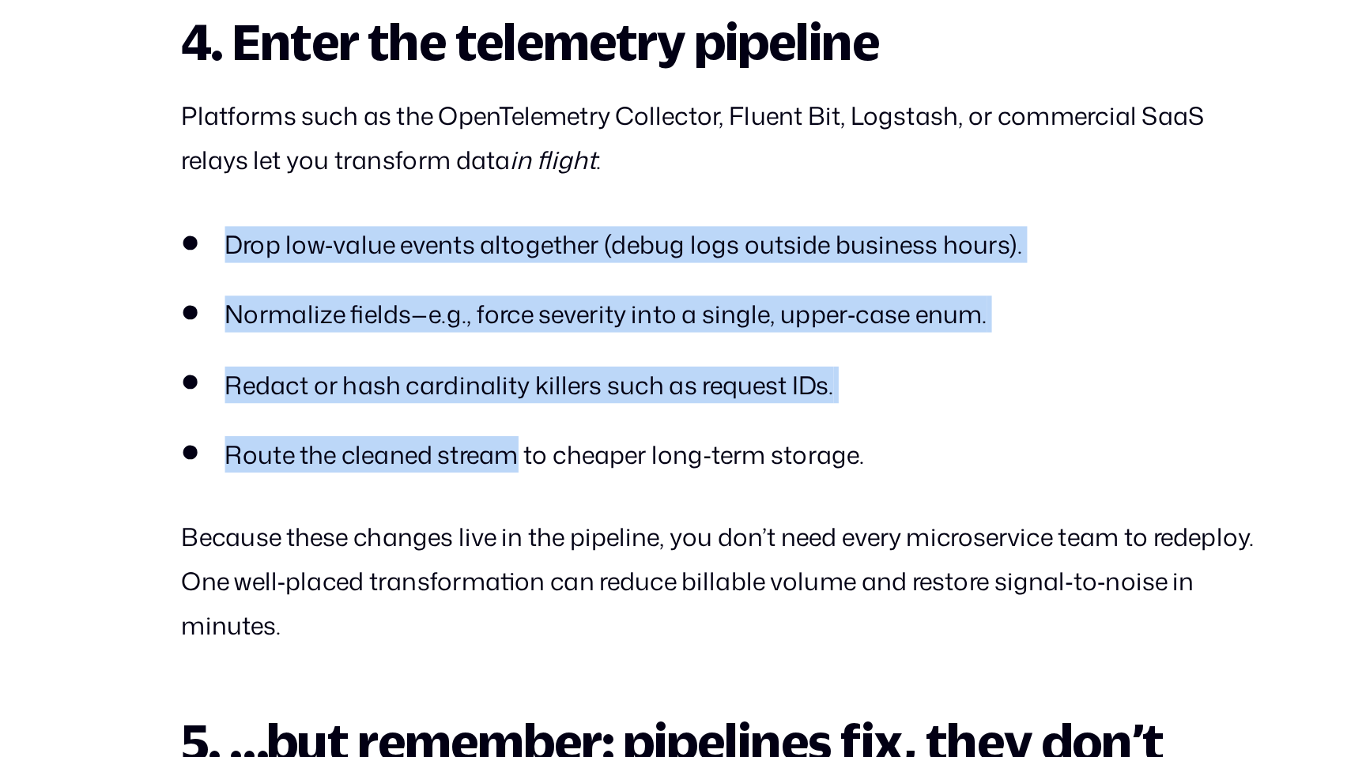
click at [555, 579] on li "Route the cleaned stream to cheaper long‑term storage." at bounding box center [682, 568] width 674 height 23
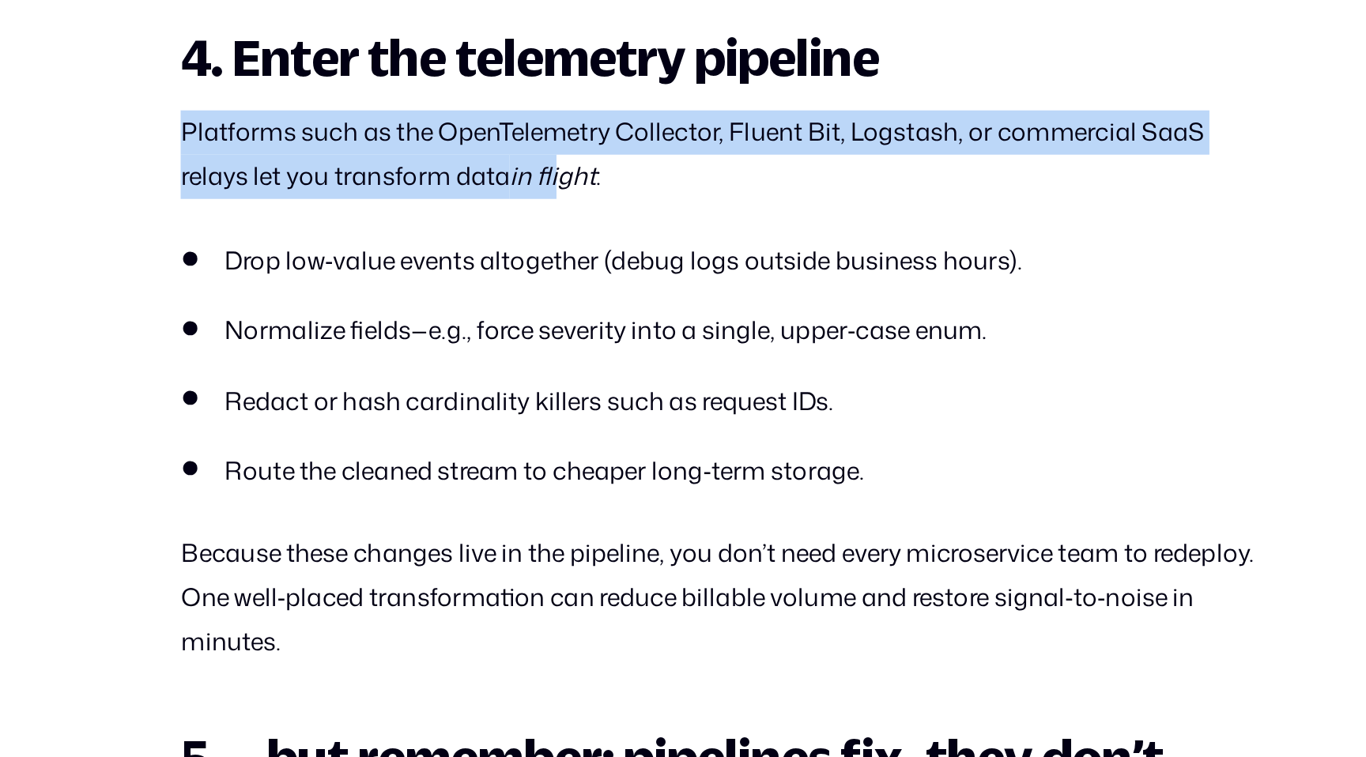
drag, startPoint x: 342, startPoint y: 375, endPoint x: 587, endPoint y: 406, distance: 247.8
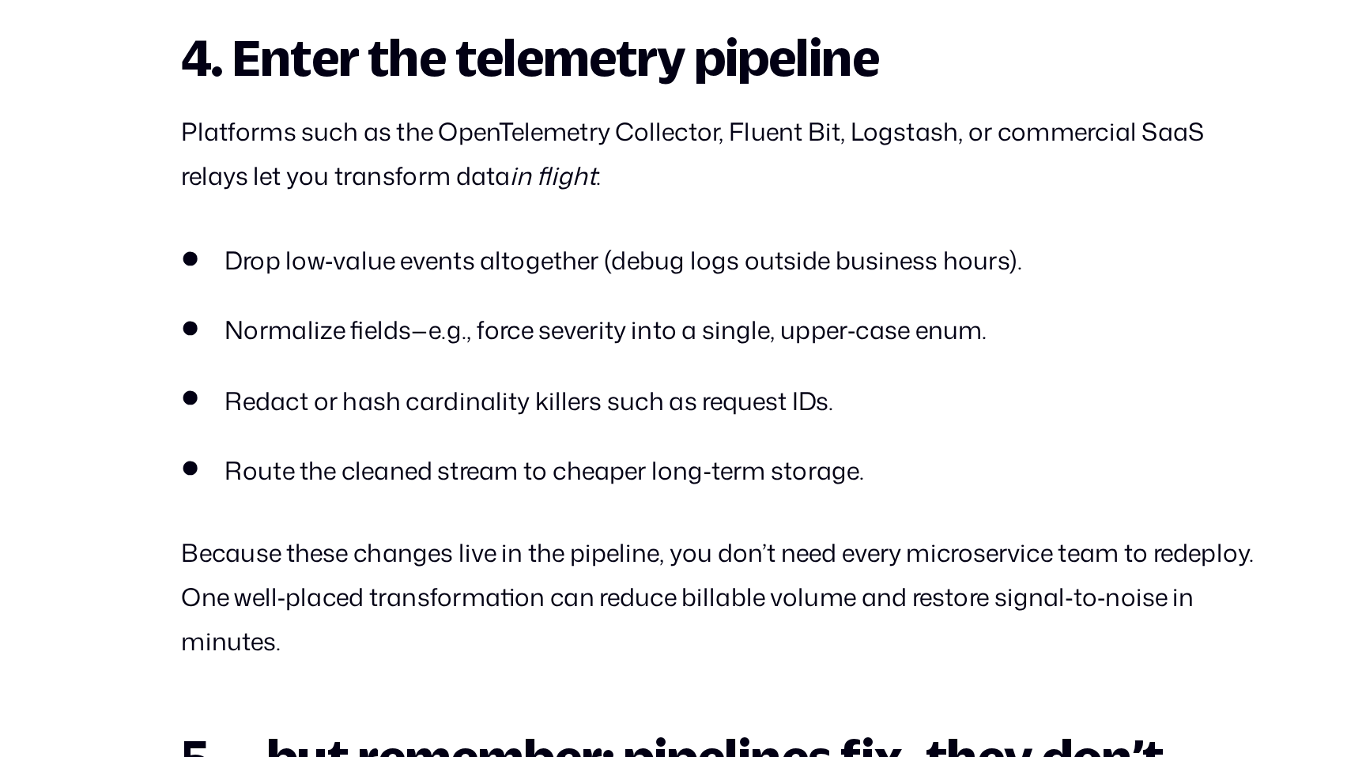
click at [587, 395] on em "in flight" at bounding box center [578, 383] width 54 height 21
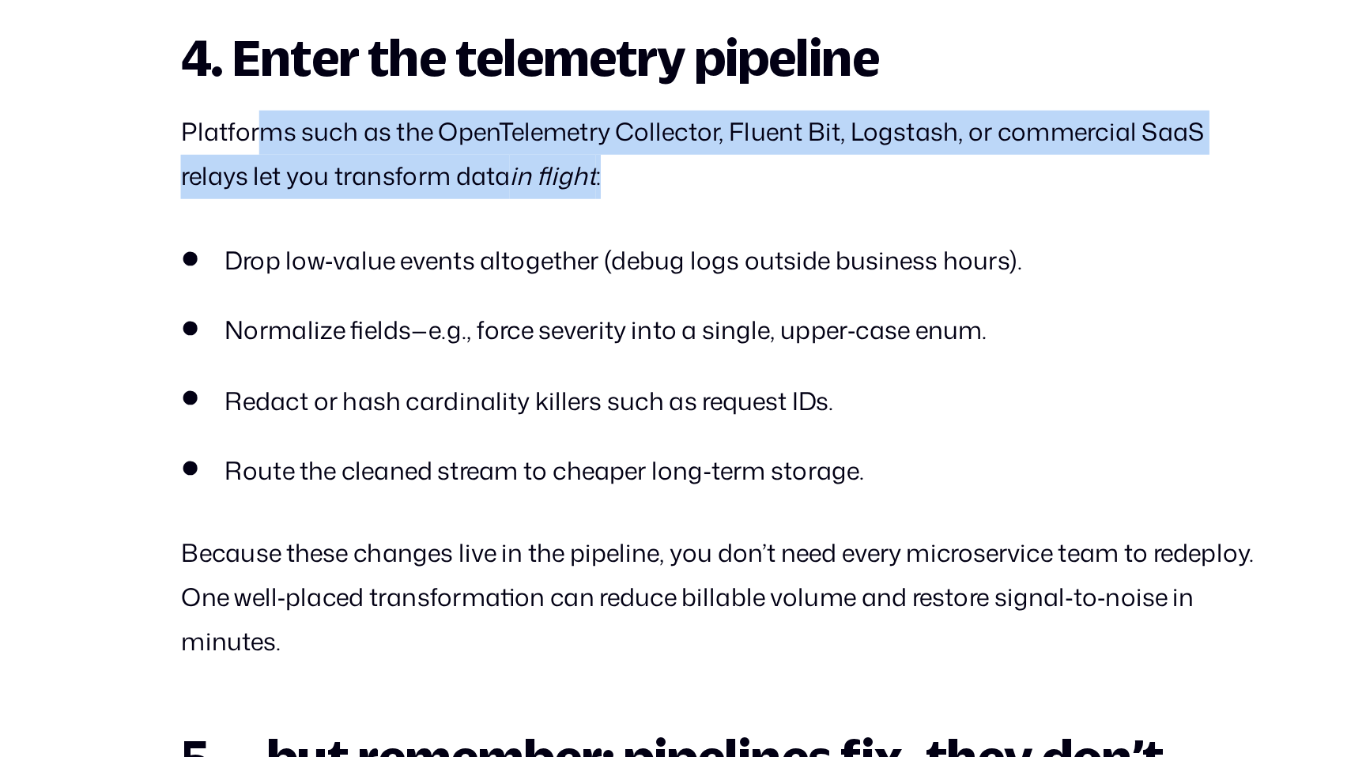
drag, startPoint x: 614, startPoint y: 406, endPoint x: 396, endPoint y: 375, distance: 220.4
click at [396, 375] on p "Platforms such as the OpenTelemetry Collector, Fluent Bit, Logstash, or commerc…" at bounding box center [682, 370] width 674 height 55
drag, startPoint x: 386, startPoint y: 376, endPoint x: 613, endPoint y: 408, distance: 229.1
click at [613, 398] on p "Platforms such as the OpenTelemetry Collector, Fluent Bit, Logstash, or commerc…" at bounding box center [682, 370] width 674 height 55
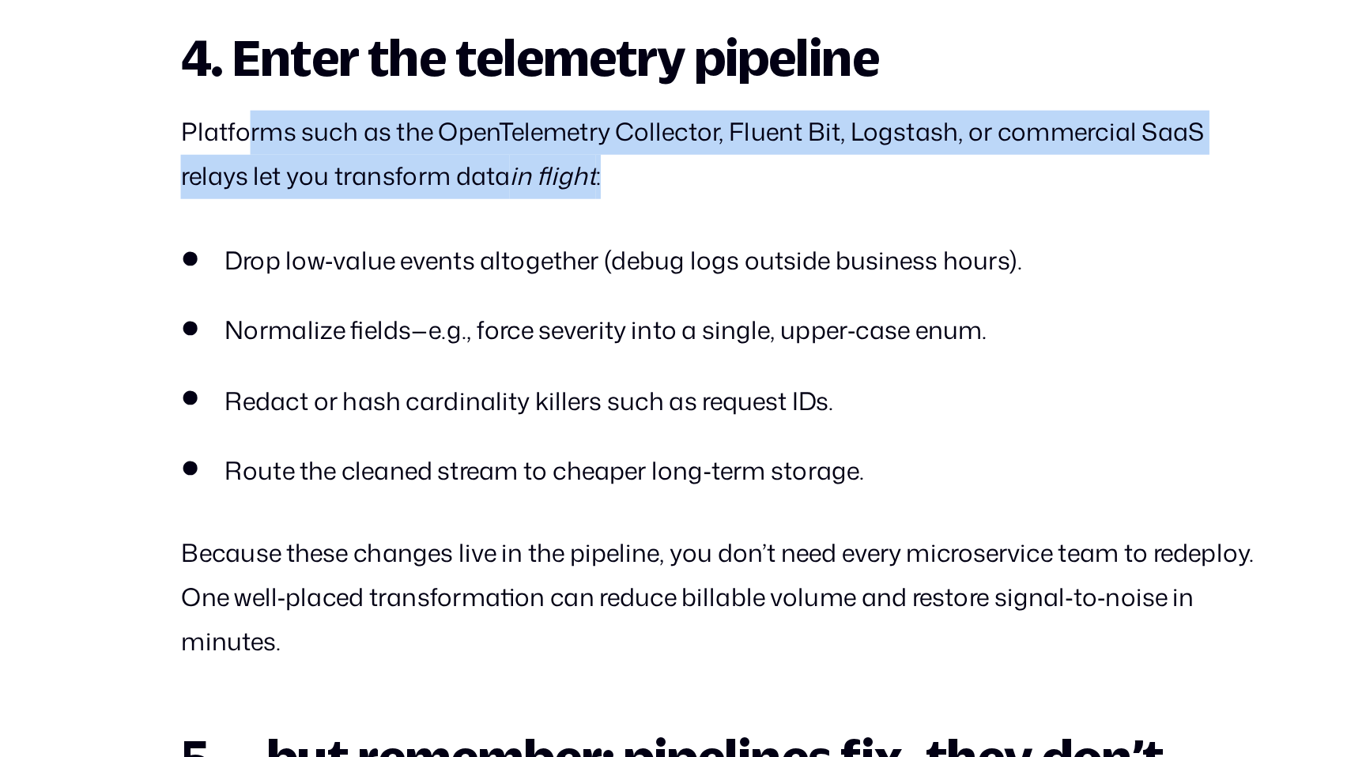
click at [613, 398] on p "Platforms such as the OpenTelemetry Collector, Fluent Bit, Logstash, or commerc…" at bounding box center [682, 370] width 674 height 55
drag, startPoint x: 631, startPoint y: 408, endPoint x: 424, endPoint y: 384, distance: 208.5
click at [424, 384] on p "Platforms such as the OpenTelemetry Collector, Fluent Bit, Logstash, or commerc…" at bounding box center [682, 370] width 674 height 55
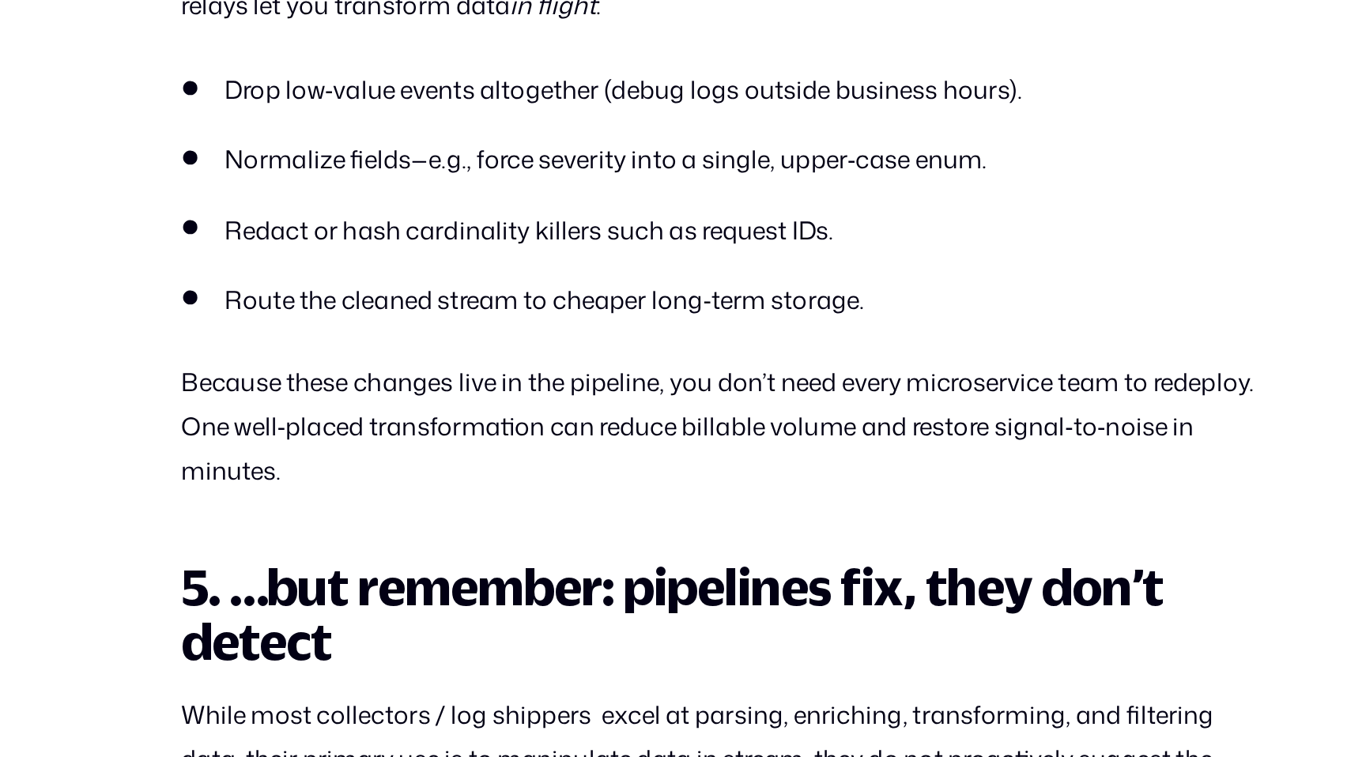
scroll to position [3081, 0]
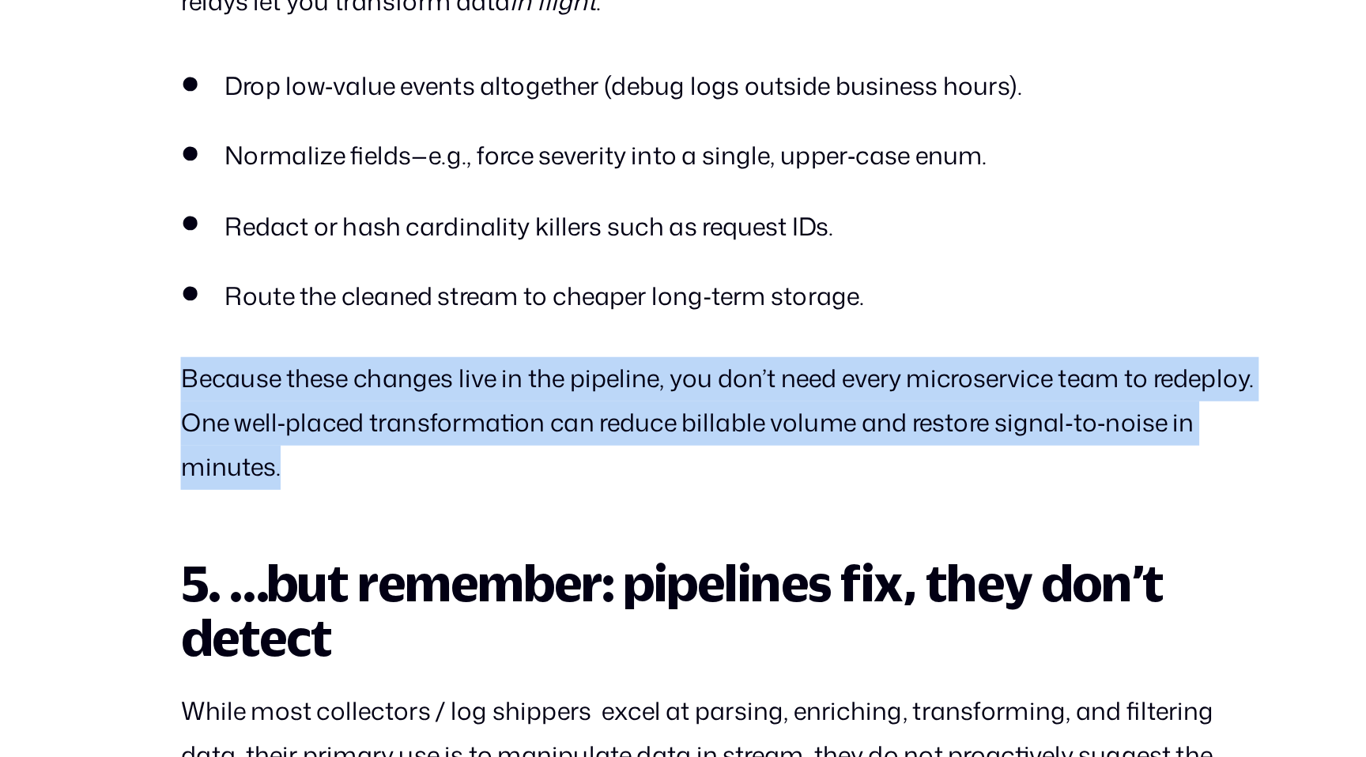
drag, startPoint x: 340, startPoint y: 538, endPoint x: 451, endPoint y: 595, distance: 124.5
click at [451, 591] on p "Because these changes live in the pipeline, you don’t need every microservice t…" at bounding box center [682, 549] width 674 height 83
drag, startPoint x: 451, startPoint y: 595, endPoint x: 382, endPoint y: 553, distance: 80.5
click at [382, 553] on p "Because these changes live in the pipeline, you don’t need every microservice t…" at bounding box center [682, 549] width 674 height 83
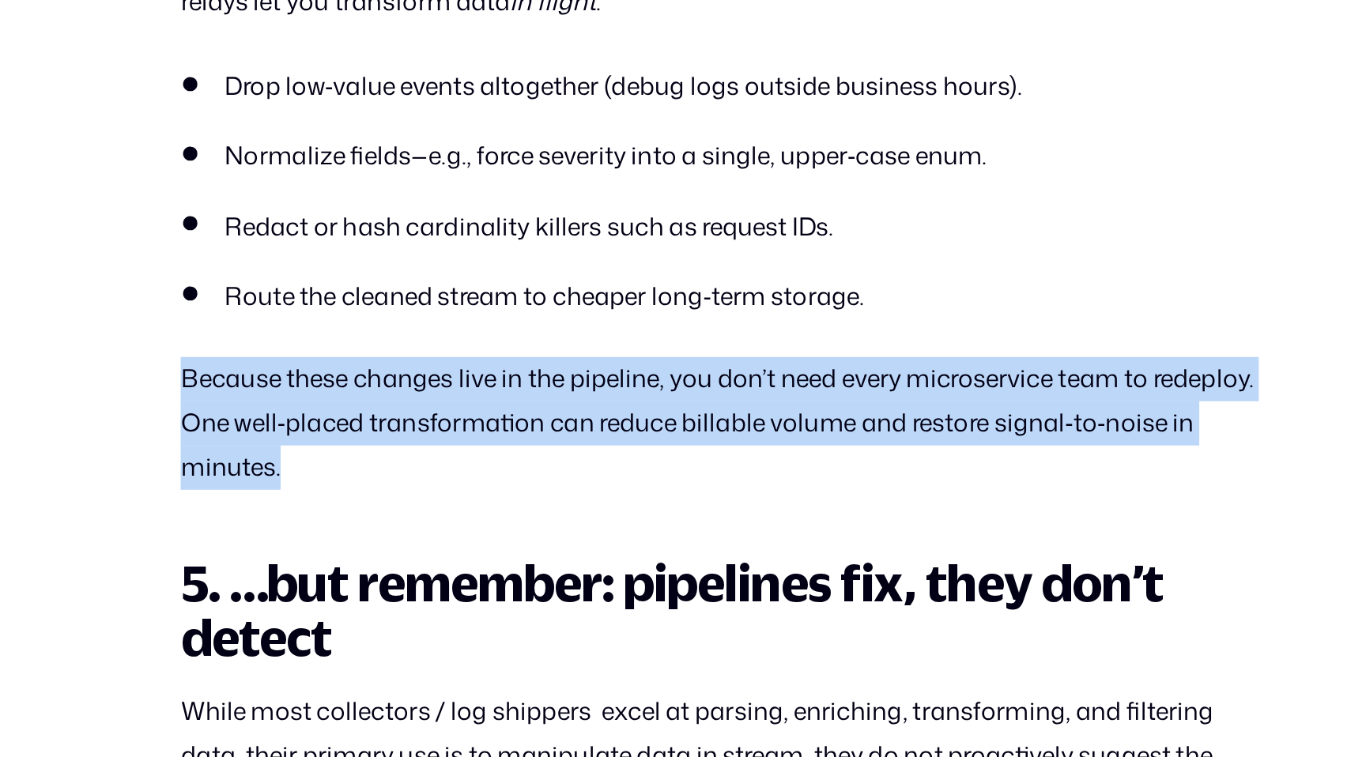
click at [382, 553] on p "Because these changes live in the pipeline, you don’t need every microservice t…" at bounding box center [682, 549] width 674 height 83
drag, startPoint x: 375, startPoint y: 552, endPoint x: 454, endPoint y: 598, distance: 91.4
click at [454, 591] on p "Because these changes live in the pipeline, you don’t need every microservice t…" at bounding box center [682, 549] width 674 height 83
drag, startPoint x: 454, startPoint y: 598, endPoint x: 387, endPoint y: 557, distance: 78.8
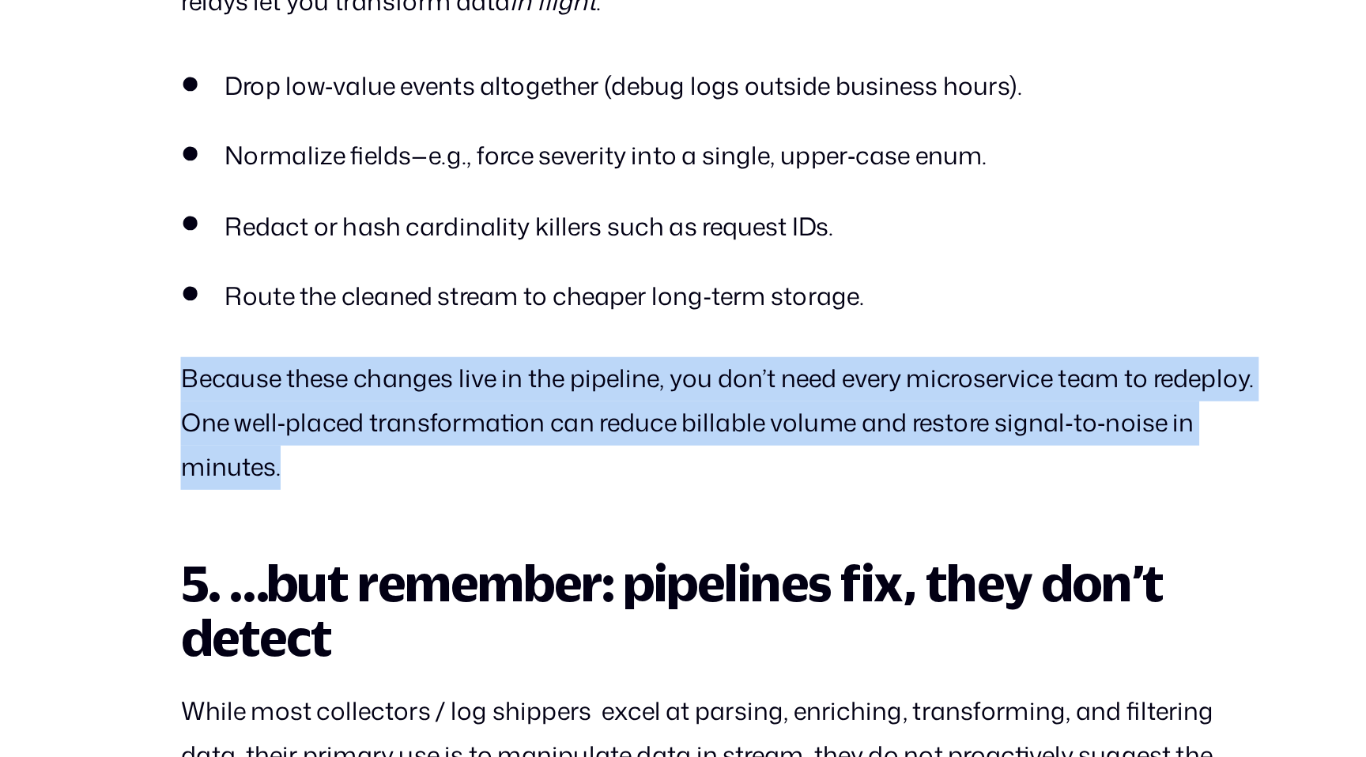
click at [387, 557] on p "Because these changes live in the pipeline, you don’t need every microservice t…" at bounding box center [682, 549] width 674 height 83
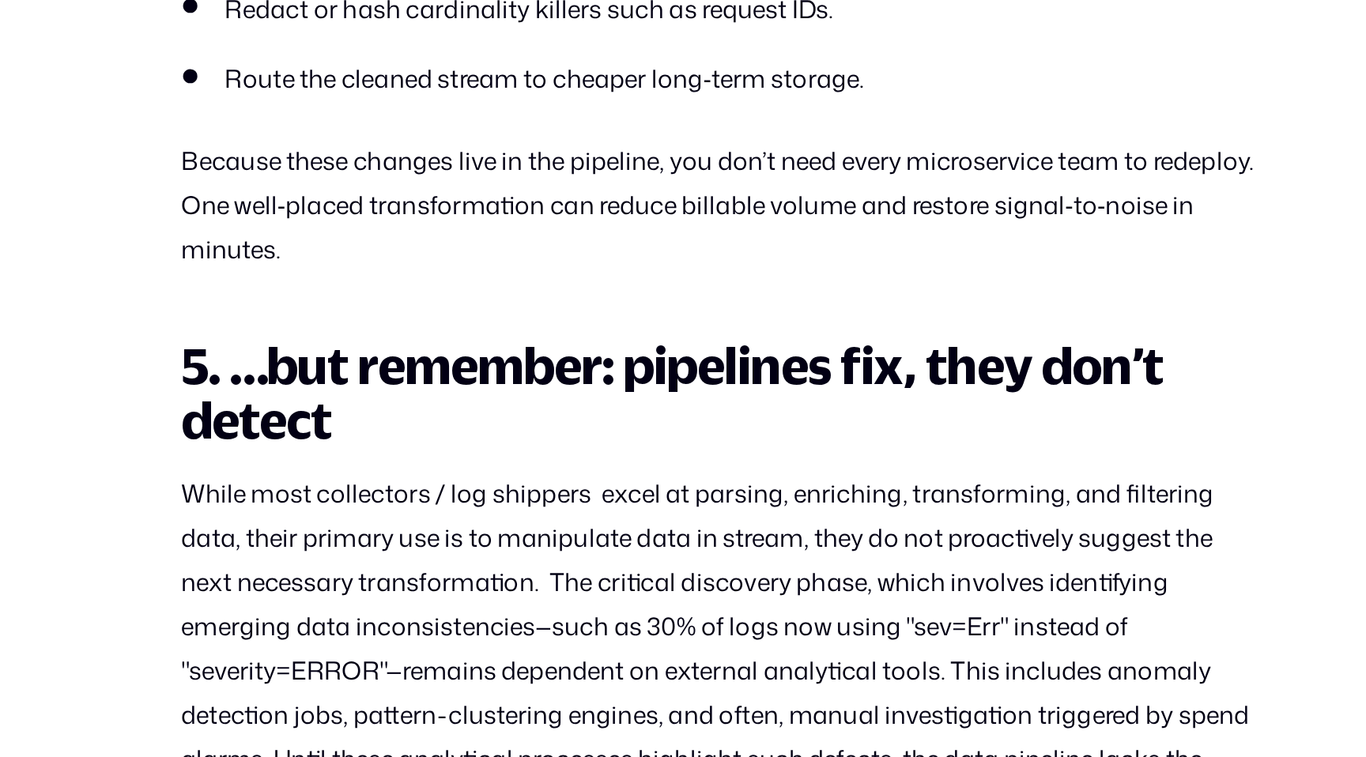
scroll to position [3217, 0]
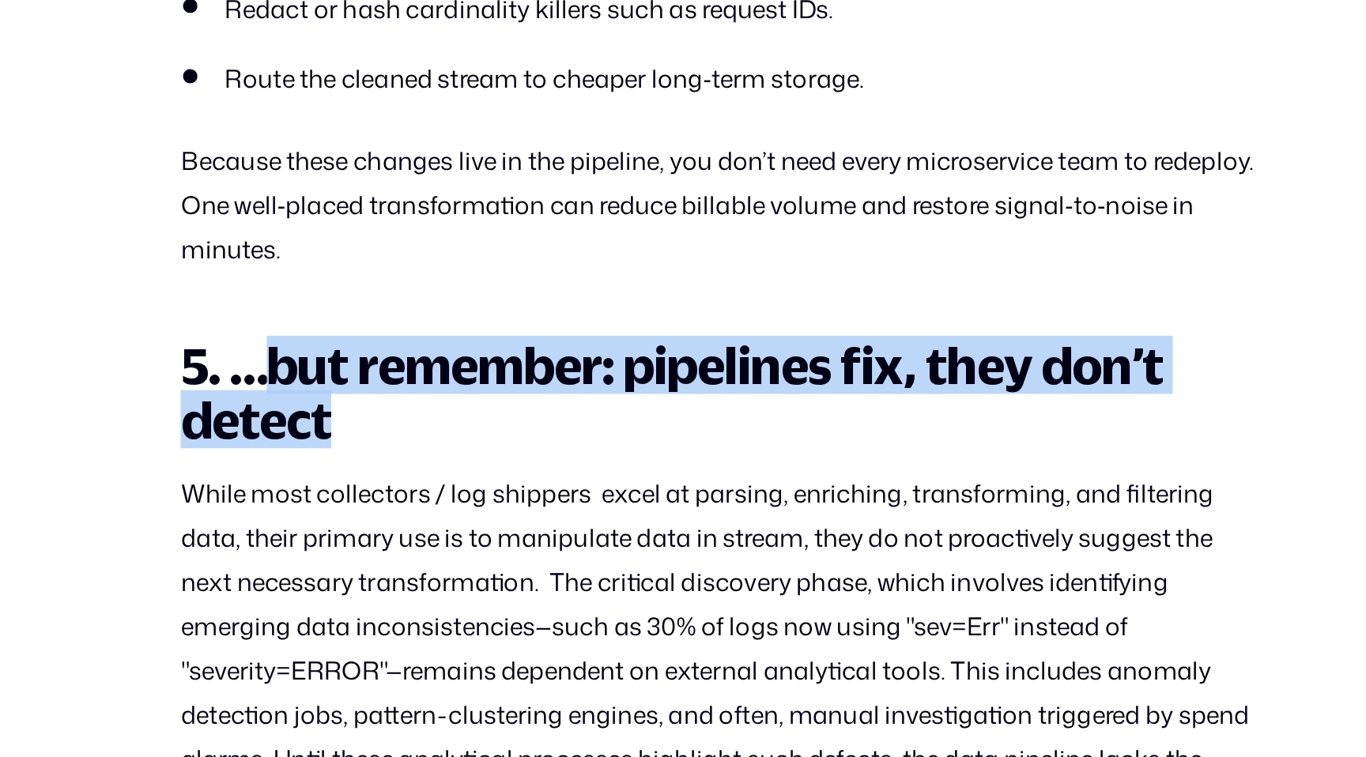
drag, startPoint x: 395, startPoint y: 534, endPoint x: 465, endPoint y: 563, distance: 75.9
click at [464, 563] on h2 "5. …but remember: pipelines fix, they don’t detect" at bounding box center [682, 530] width 674 height 68
click at [465, 563] on h2 "5. …but remember: pipelines fix, they don’t detect" at bounding box center [682, 530] width 674 height 68
drag, startPoint x: 465, startPoint y: 563, endPoint x: 402, endPoint y: 534, distance: 68.6
click at [402, 534] on h2 "5. …but remember: pipelines fix, they don’t detect" at bounding box center [682, 530] width 674 height 68
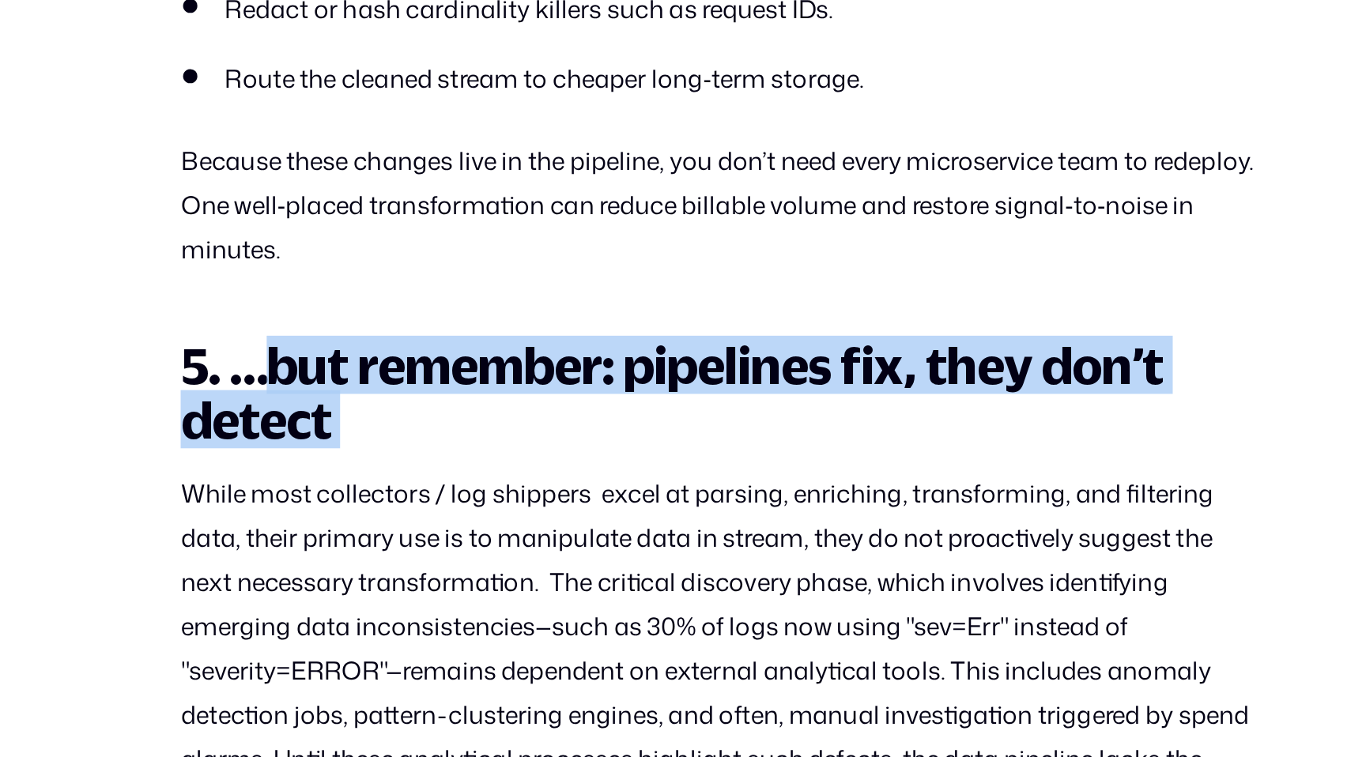
click at [402, 534] on strong "5. …but remember: pipelines fix, they don’t detect" at bounding box center [651, 529] width 613 height 70
drag, startPoint x: 401, startPoint y: 534, endPoint x: 571, endPoint y: 558, distance: 171.7
click at [570, 558] on h2 "5. …but remember: pipelines fix, they don’t detect" at bounding box center [682, 530] width 674 height 68
click at [571, 558] on h2 "5. …but remember: pipelines fix, they don’t detect" at bounding box center [682, 530] width 674 height 68
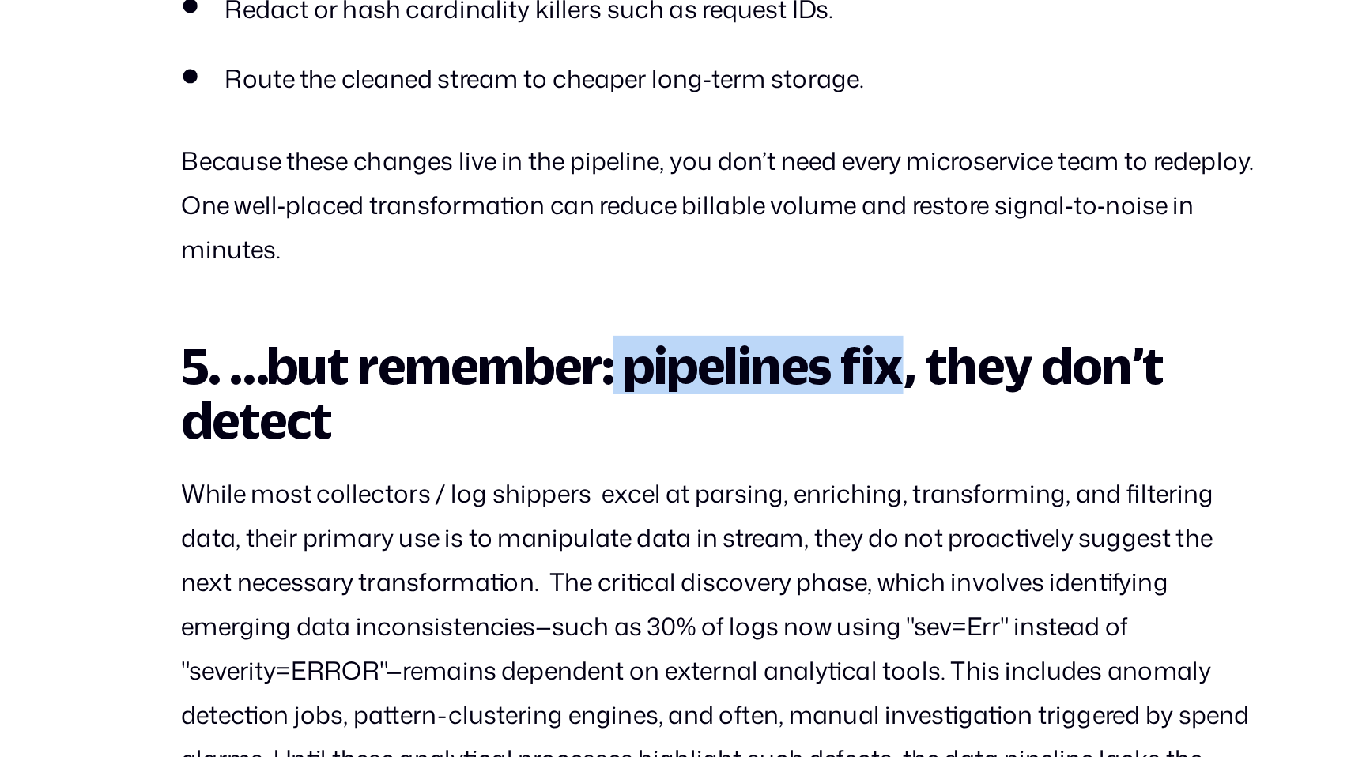
drag, startPoint x: 617, startPoint y: 536, endPoint x: 798, endPoint y: 538, distance: 181.1
click at [798, 538] on strong "5. …but remember: pipelines fix, they don’t detect" at bounding box center [651, 529] width 613 height 70
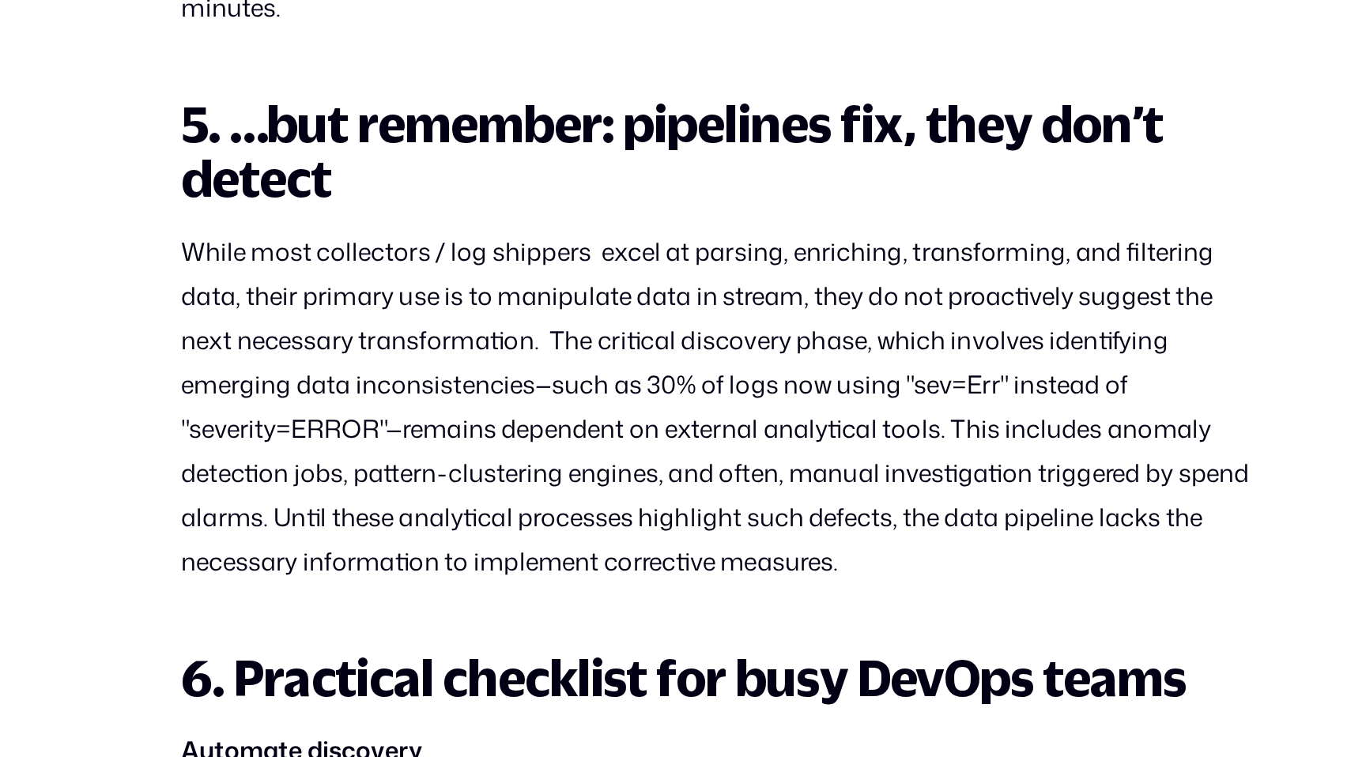
scroll to position [3369, 0]
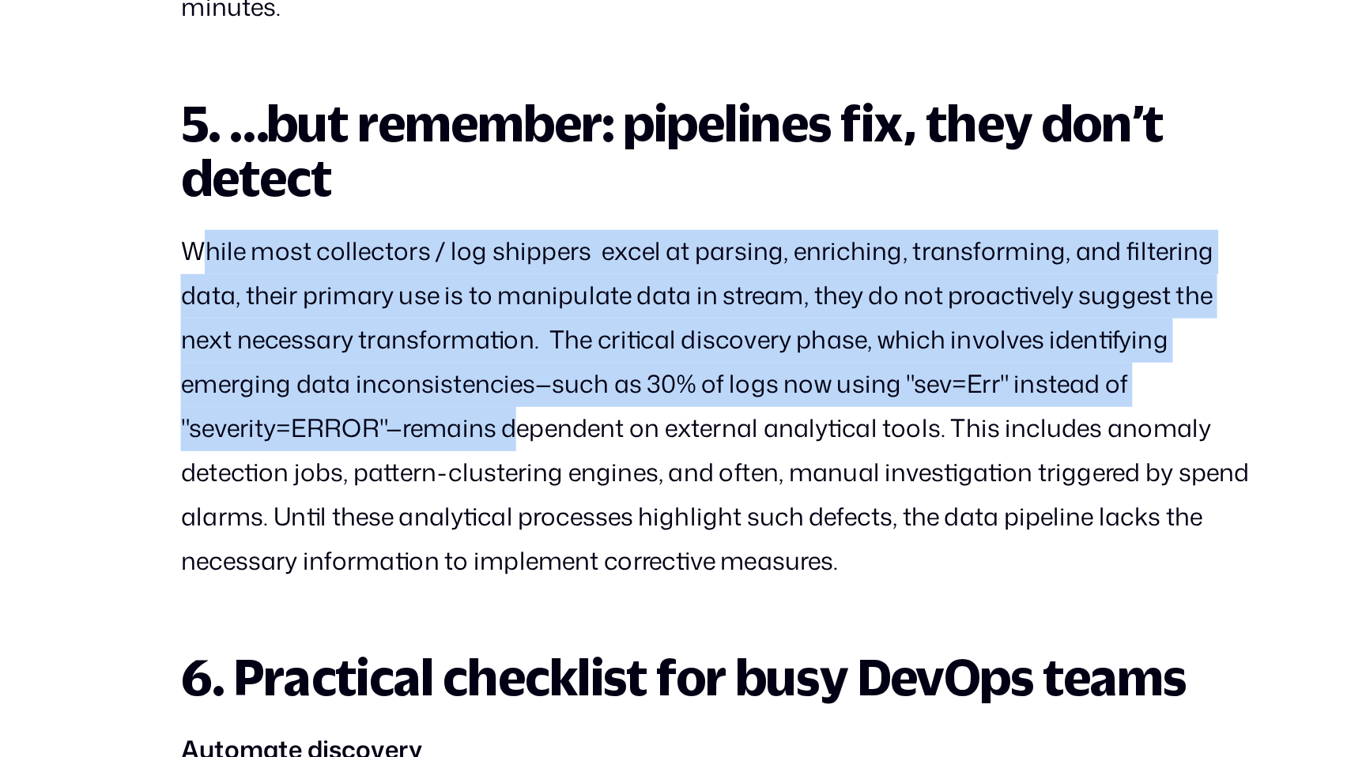
drag, startPoint x: 355, startPoint y: 457, endPoint x: 560, endPoint y: 571, distance: 234.3
click at [560, 570] on p "While most collectors / log shippers excel at parsing, enriching, transforming,…" at bounding box center [682, 538] width 674 height 221
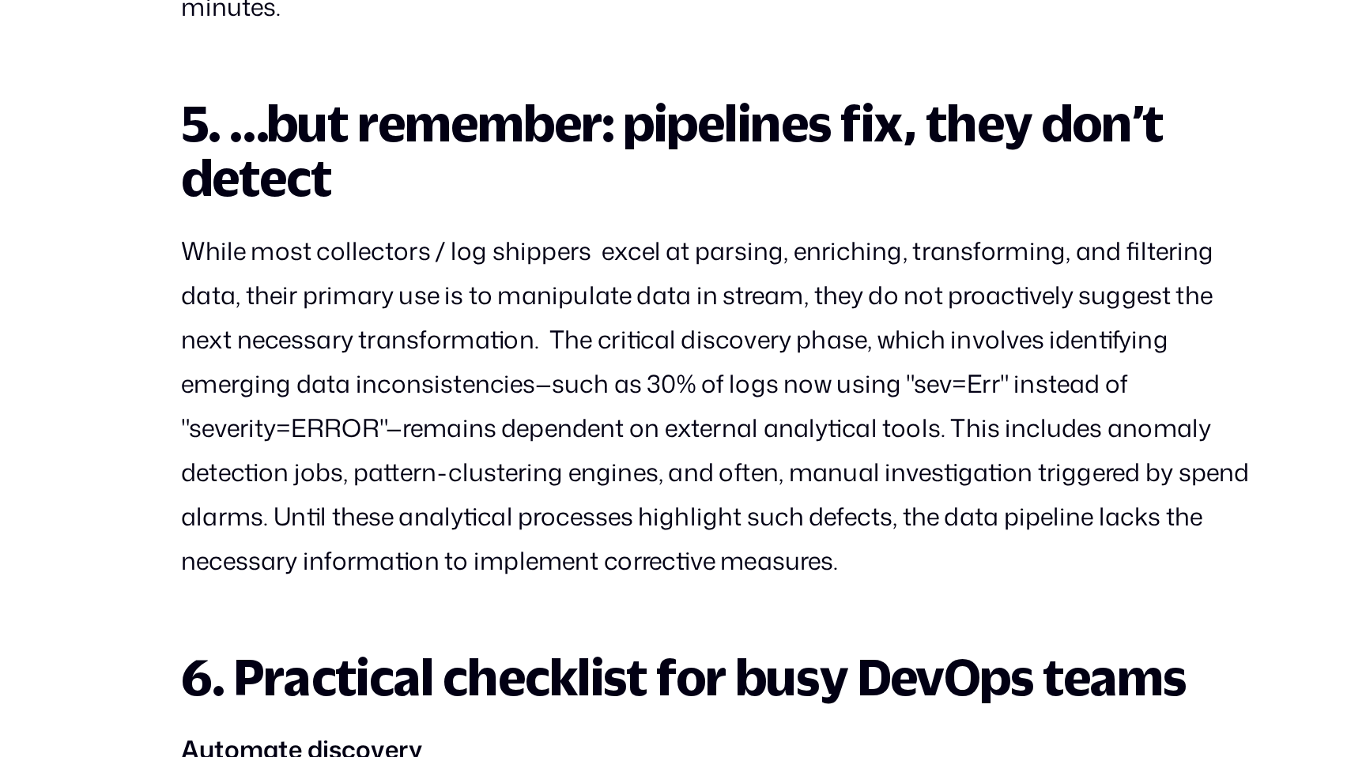
click at [560, 571] on p "While most collectors / log shippers excel at parsing, enriching, transforming,…" at bounding box center [682, 538] width 674 height 221
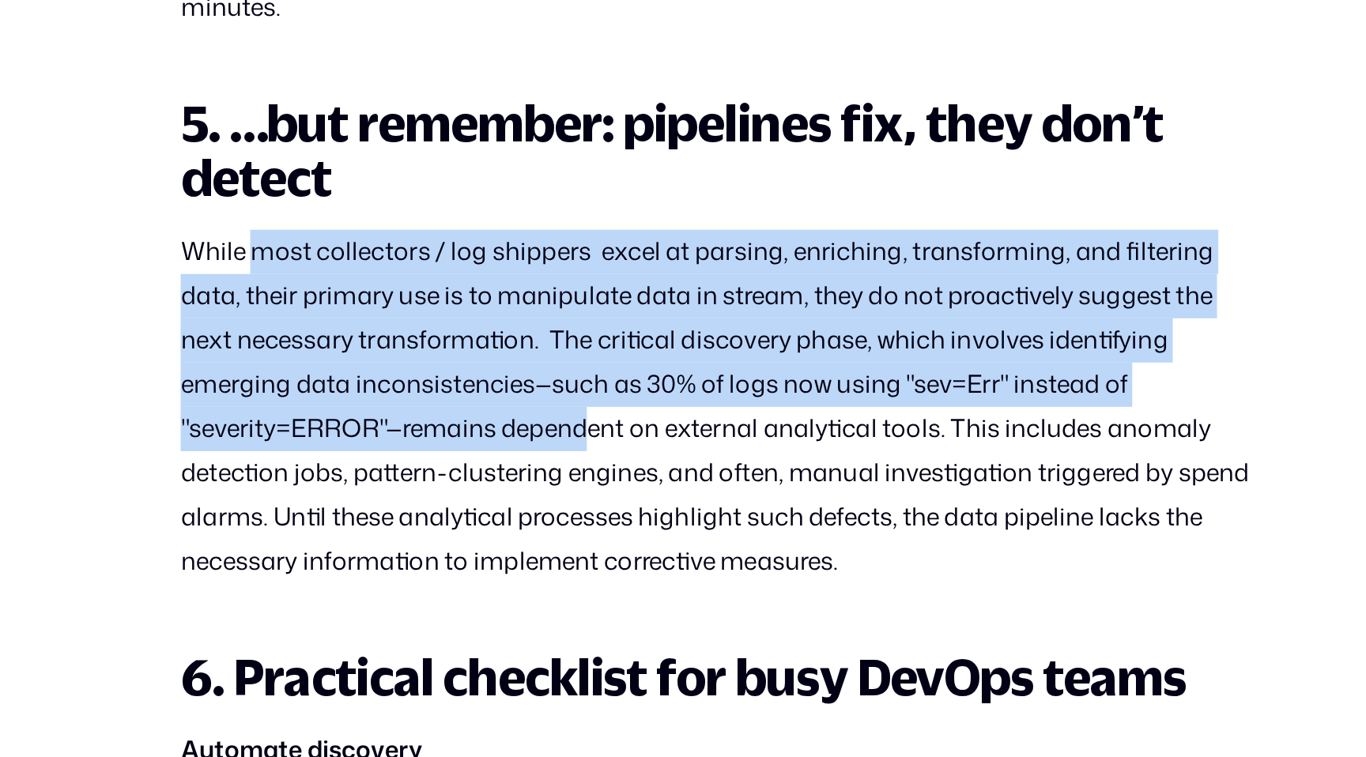
drag, startPoint x: 604, startPoint y: 587, endPoint x: 396, endPoint y: 462, distance: 243.0
click at [396, 462] on p "While most collectors / log shippers excel at parsing, enriching, transforming,…" at bounding box center [682, 538] width 674 height 221
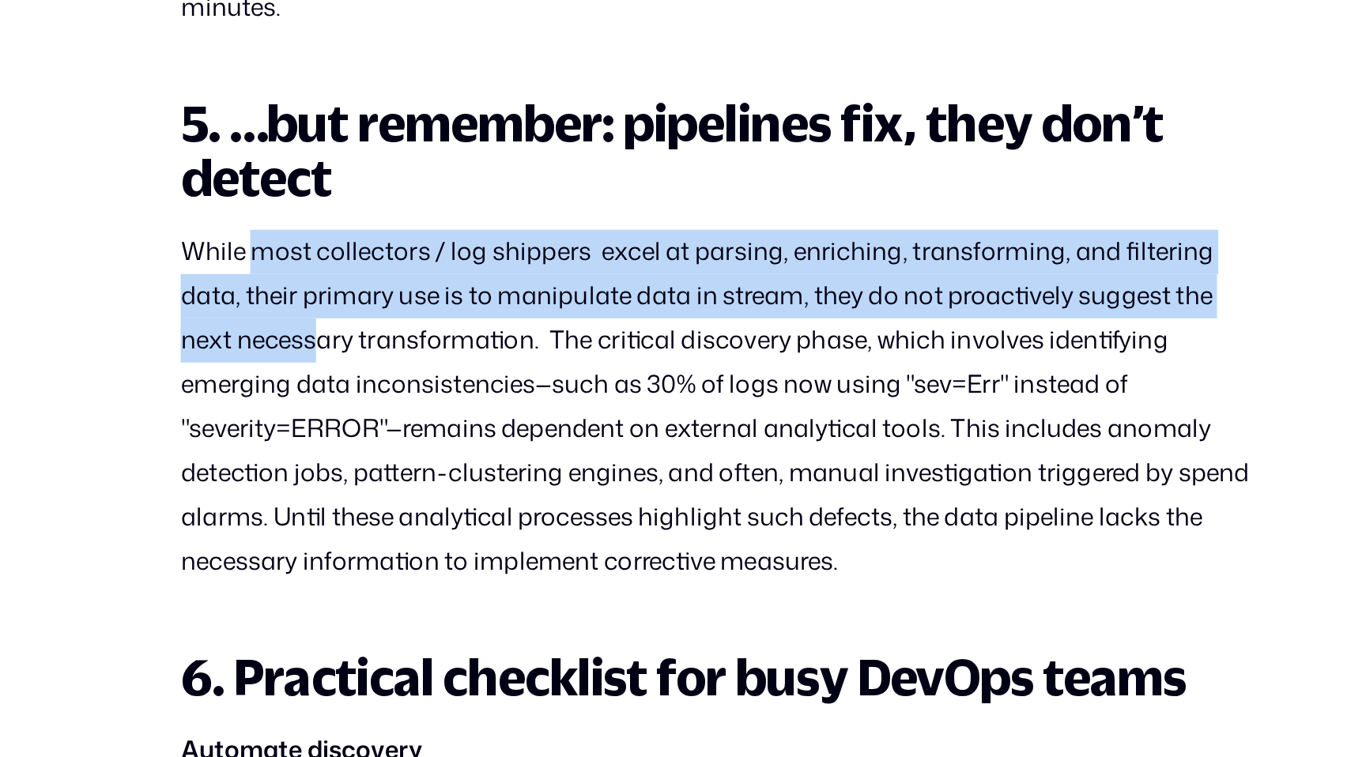
drag, startPoint x: 387, startPoint y: 461, endPoint x: 430, endPoint y: 525, distance: 77.0
click at [430, 525] on p "While most collectors / log shippers excel at parsing, enriching, transforming,…" at bounding box center [682, 538] width 674 height 221
click at [429, 525] on p "While most collectors / log shippers excel at parsing, enriching, transforming,…" at bounding box center [682, 538] width 674 height 221
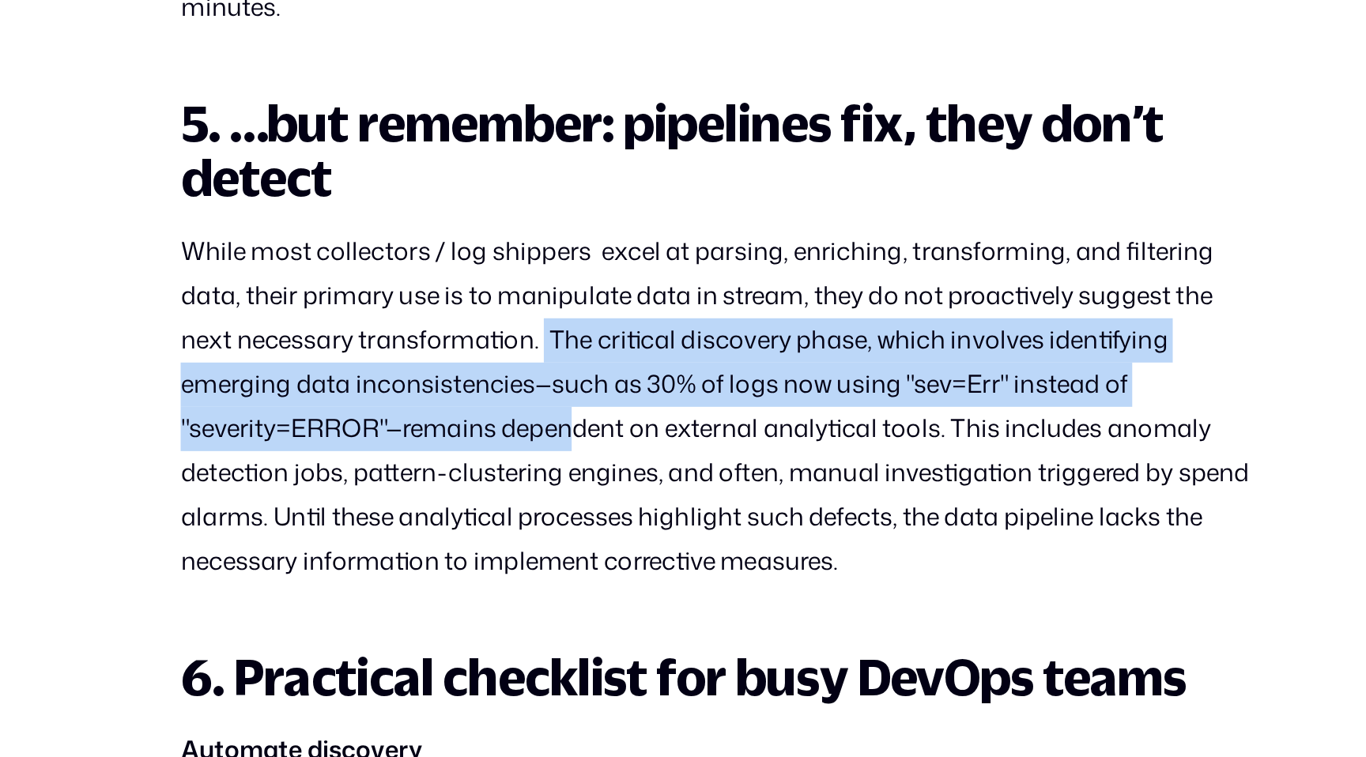
drag, startPoint x: 572, startPoint y: 515, endPoint x: 593, endPoint y: 563, distance: 51.7
click at [593, 563] on p "While most collectors / log shippers excel at parsing, enriching, transforming,…" at bounding box center [682, 538] width 674 height 221
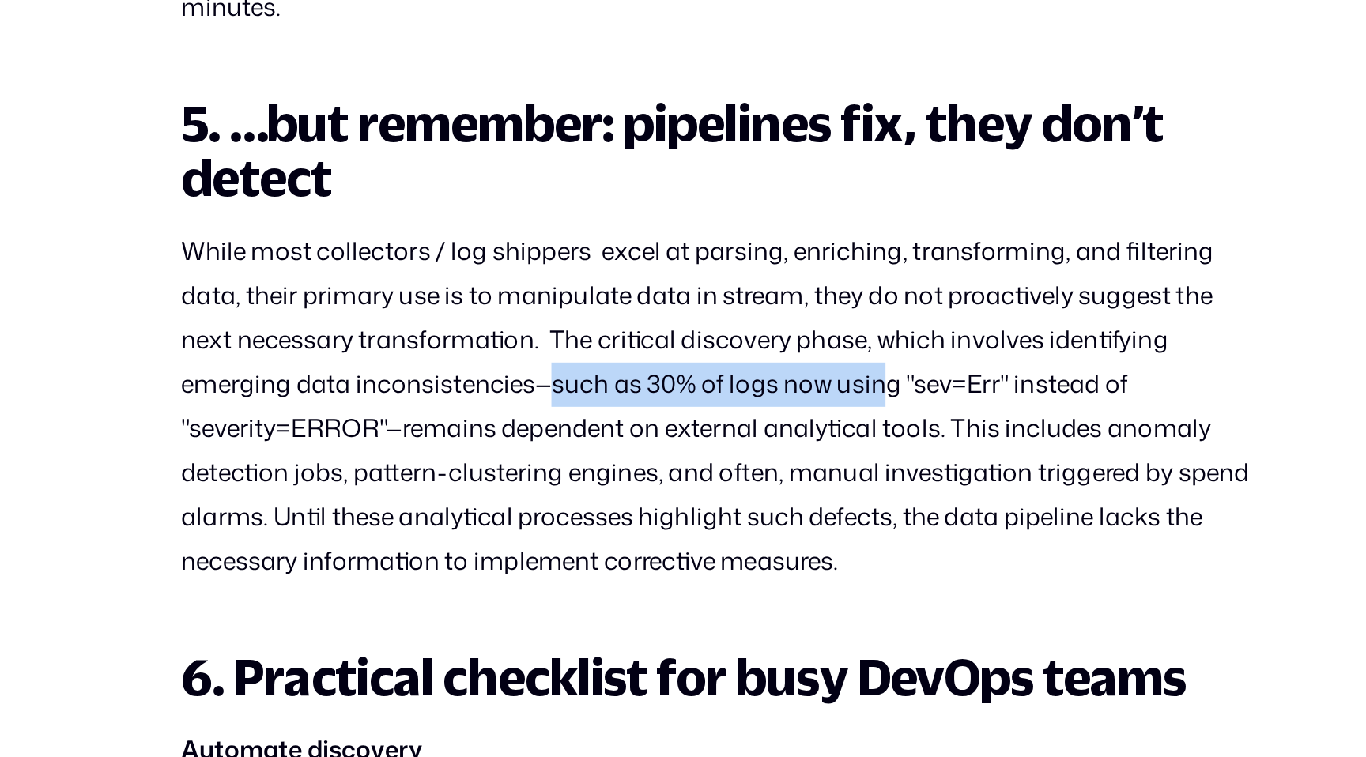
drag, startPoint x: 573, startPoint y: 549, endPoint x: 787, endPoint y: 547, distance: 213.5
click at [787, 547] on p "While most collectors / log shippers excel at parsing, enriching, transforming,…" at bounding box center [682, 538] width 674 height 221
drag, startPoint x: 790, startPoint y: 547, endPoint x: 625, endPoint y: 547, distance: 164.4
click at [625, 547] on p "While most collectors / log shippers excel at parsing, enriching, transforming,…" at bounding box center [682, 538] width 674 height 221
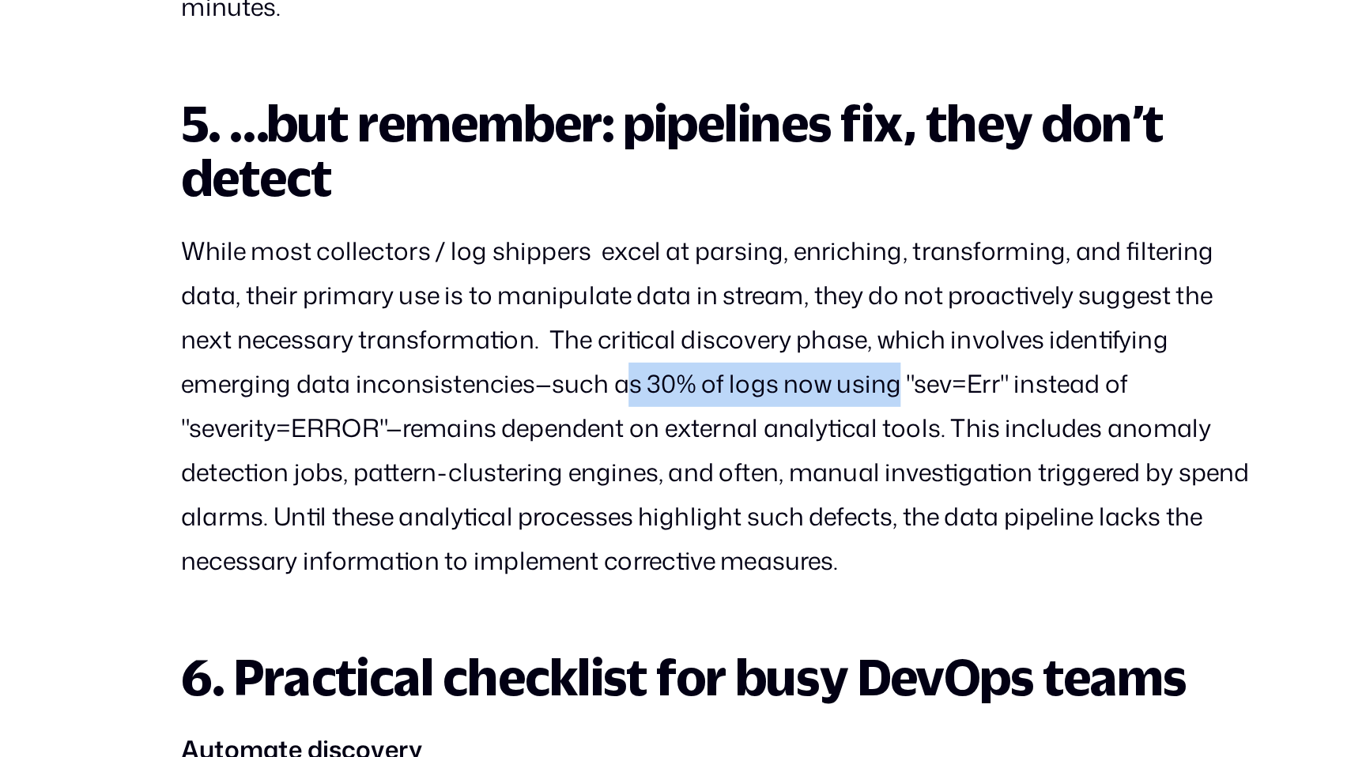
click at [625, 547] on p "While most collectors / log shippers excel at parsing, enriching, transforming,…" at bounding box center [682, 538] width 674 height 221
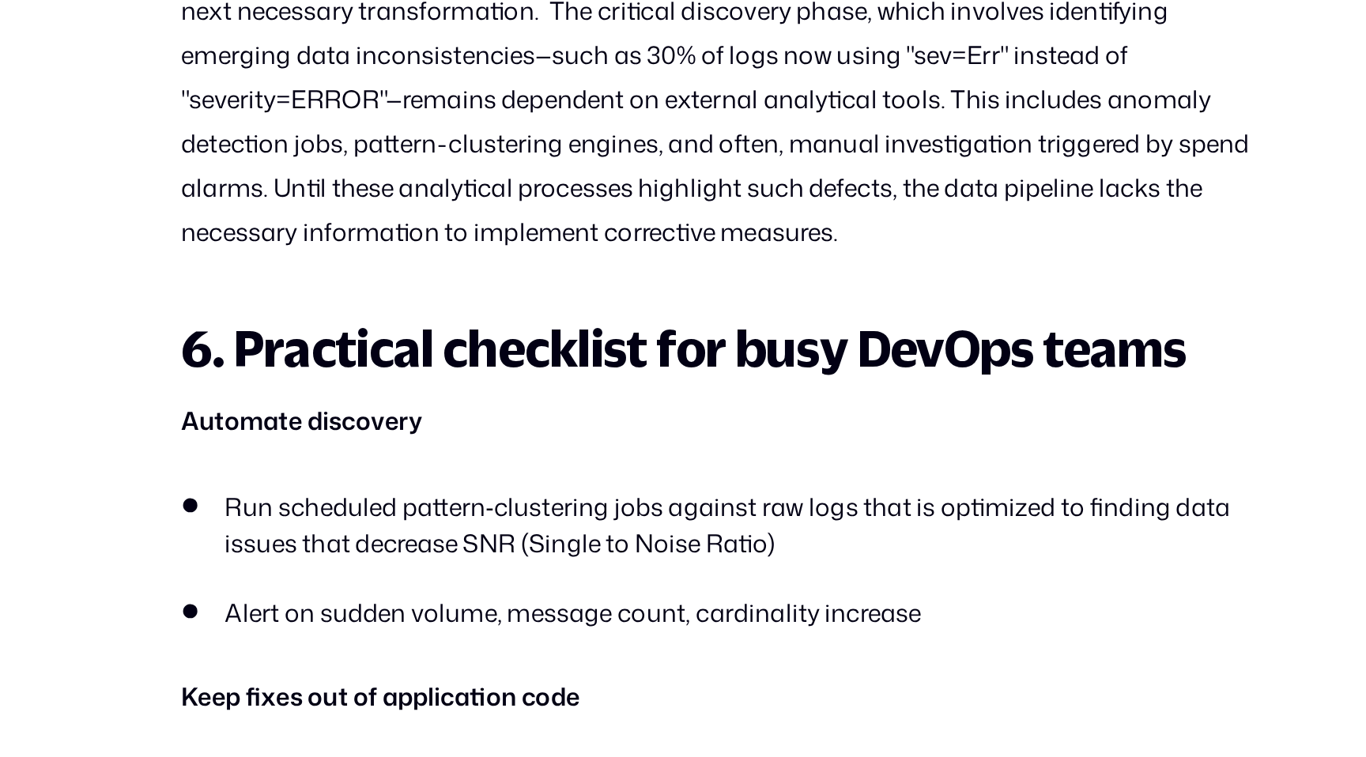
scroll to position [3628, 0]
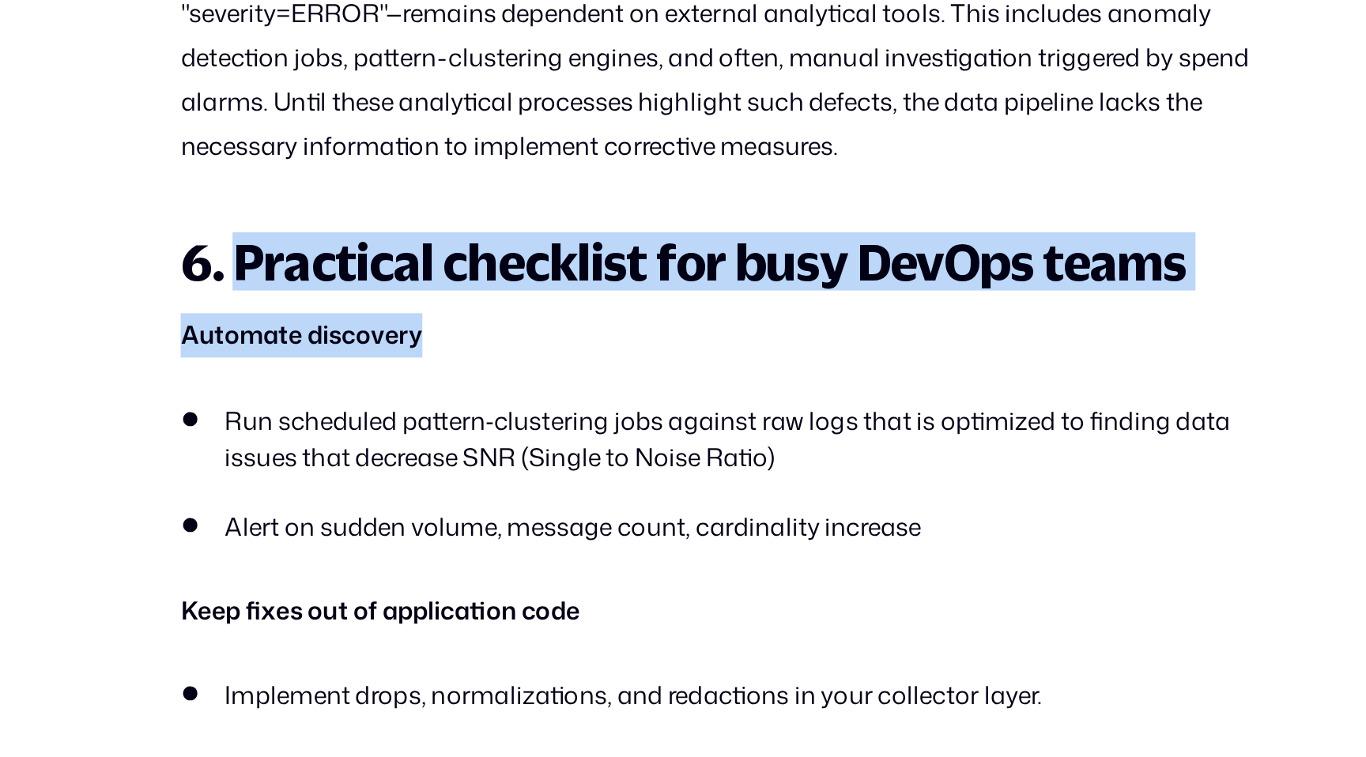
drag, startPoint x: 385, startPoint y: 474, endPoint x: 537, endPoint y: 512, distance: 156.5
click at [537, 508] on p "‍ Automate discovery" at bounding box center [682, 494] width 674 height 28
drag, startPoint x: 537, startPoint y: 512, endPoint x: 398, endPoint y: 478, distance: 142.5
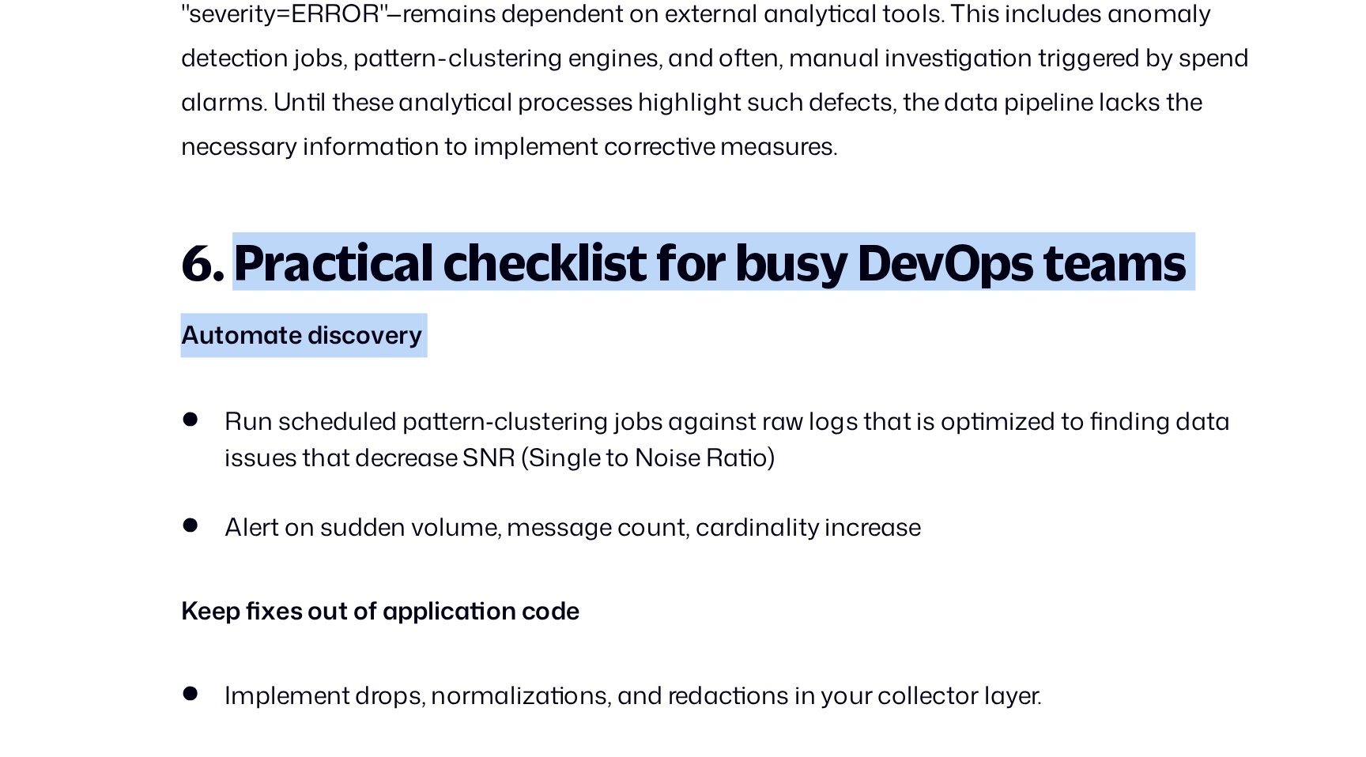
click at [398, 466] on strong "6. Practical checklist for busy DevOps teams" at bounding box center [659, 447] width 628 height 36
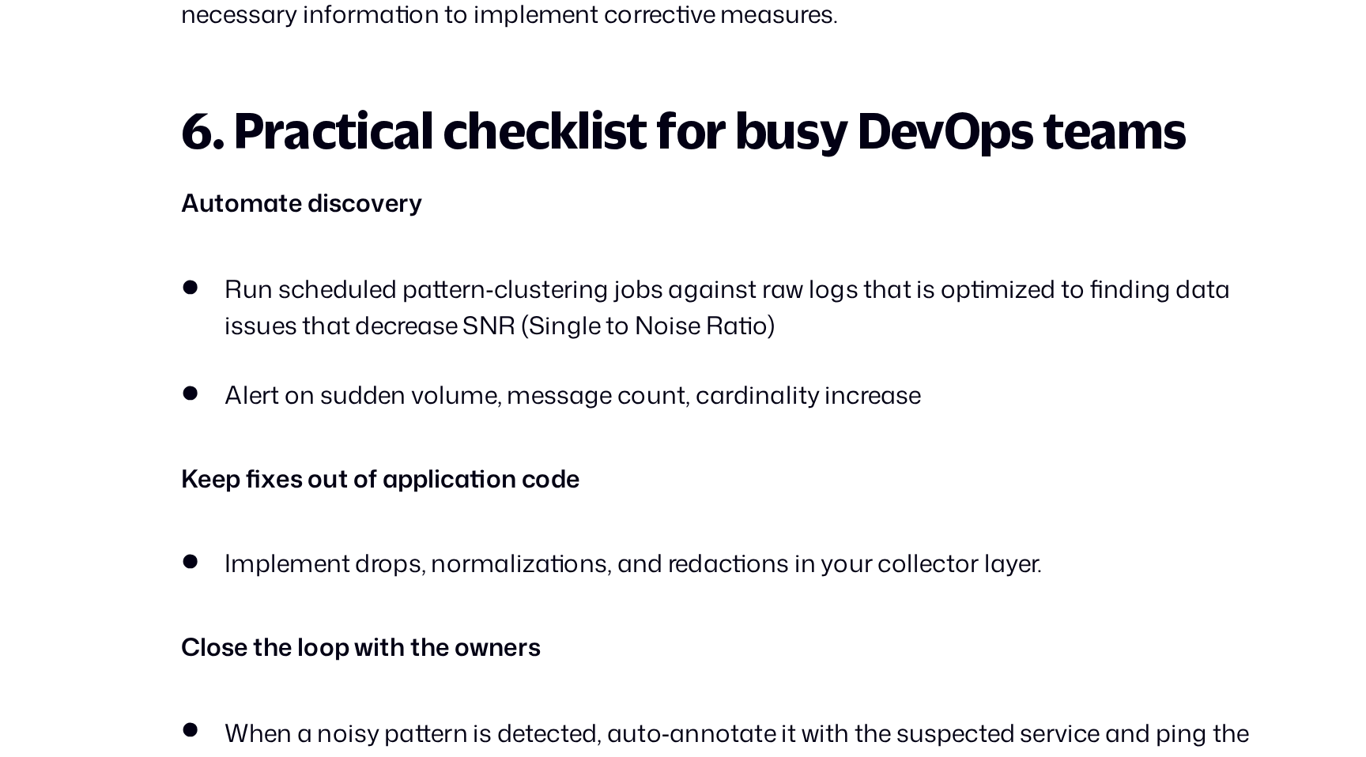
scroll to position [3724, 0]
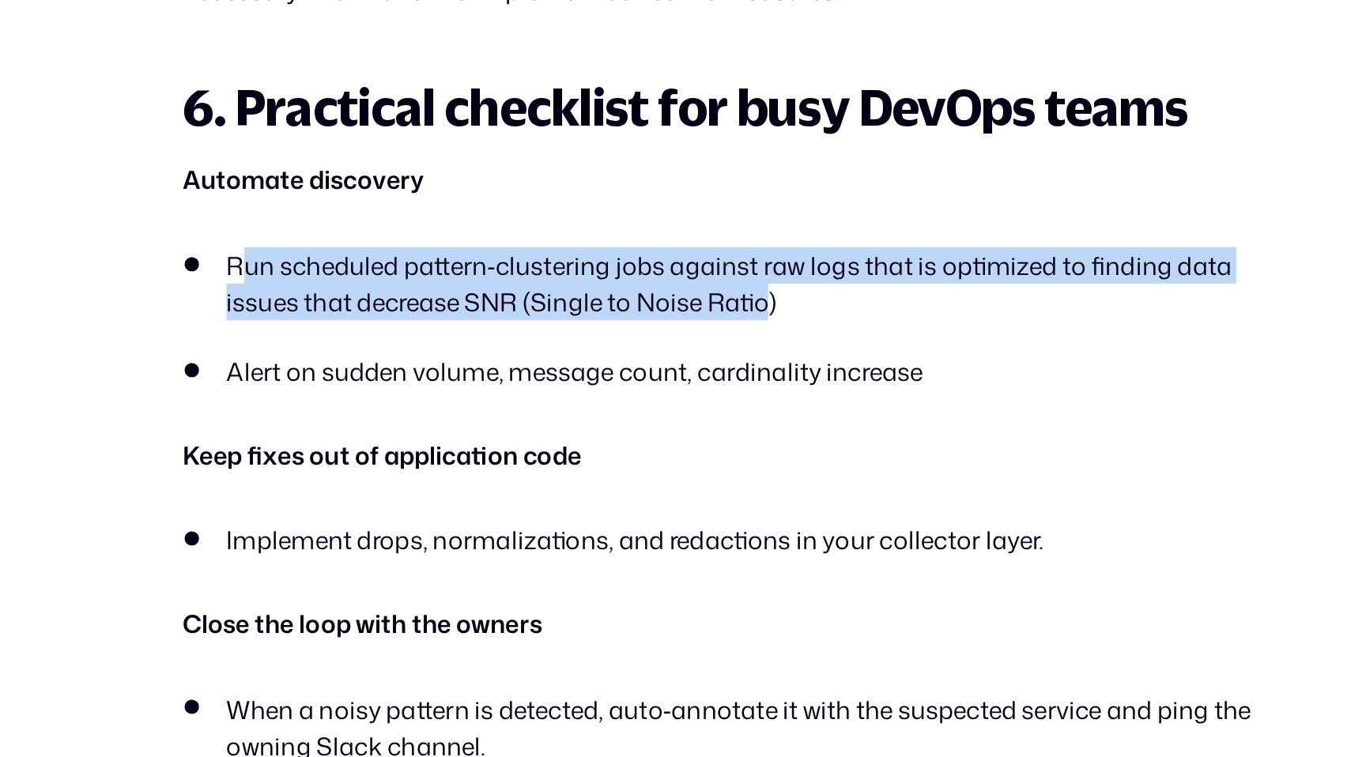
drag, startPoint x: 379, startPoint y: 475, endPoint x: 717, endPoint y: 495, distance: 338.9
click at [717, 485] on li "Run scheduled pattern‑clustering jobs against raw logs that is optimized to fin…" at bounding box center [682, 462] width 674 height 46
drag, startPoint x: 731, startPoint y: 495, endPoint x: 406, endPoint y: 472, distance: 324.9
click at [406, 472] on li "Run scheduled pattern‑clustering jobs against raw logs that is optimized to fin…" at bounding box center [682, 462] width 674 height 46
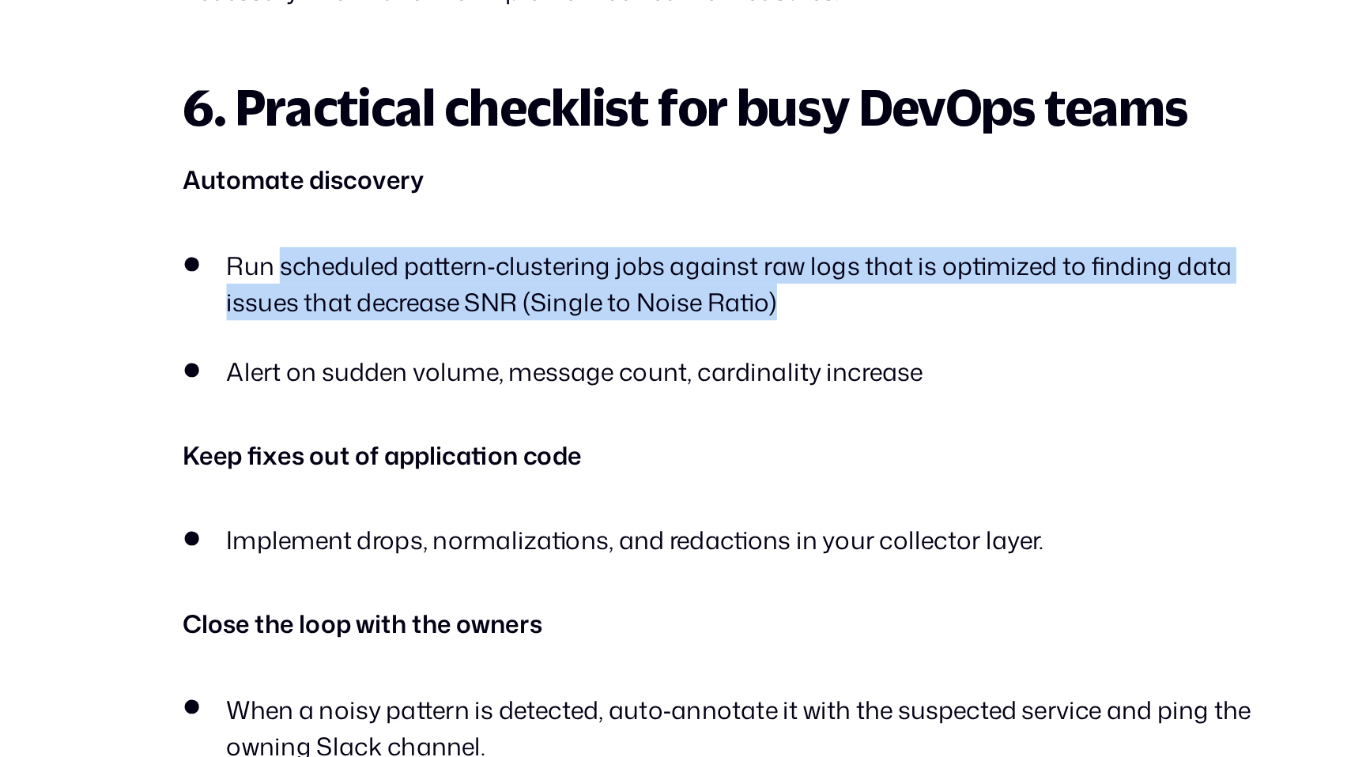
click at [406, 472] on li "Run scheduled pattern‑clustering jobs against raw logs that is optimized to fin…" at bounding box center [682, 462] width 674 height 46
drag, startPoint x: 379, startPoint y: 471, endPoint x: 686, endPoint y: 505, distance: 308.6
click at [685, 485] on li "Run scheduled pattern‑clustering jobs against raw logs that is optimized to fin…" at bounding box center [682, 462] width 674 height 46
click at [686, 485] on li "Run scheduled pattern‑clustering jobs against raw logs that is optimized to fin…" at bounding box center [682, 462] width 674 height 46
drag, startPoint x: 715, startPoint y: 505, endPoint x: 462, endPoint y: 474, distance: 254.9
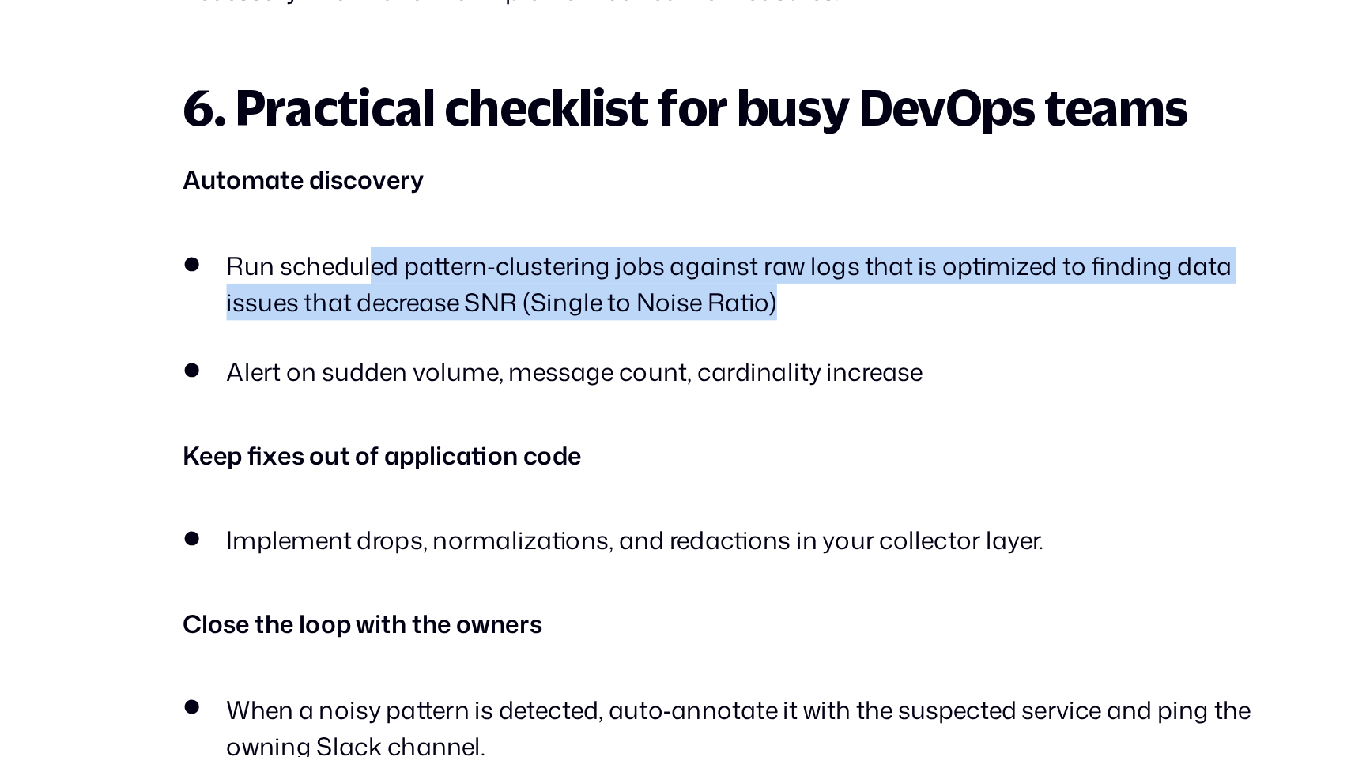
click at [462, 474] on li "Run scheduled pattern‑clustering jobs against raw logs that is optimized to fin…" at bounding box center [682, 462] width 674 height 46
drag, startPoint x: 417, startPoint y: 476, endPoint x: 777, endPoint y: 514, distance: 361.7
click at [777, 514] on ul "Run scheduled pattern‑clustering jobs against raw logs that is optimized to fin…" at bounding box center [682, 483] width 674 height 89
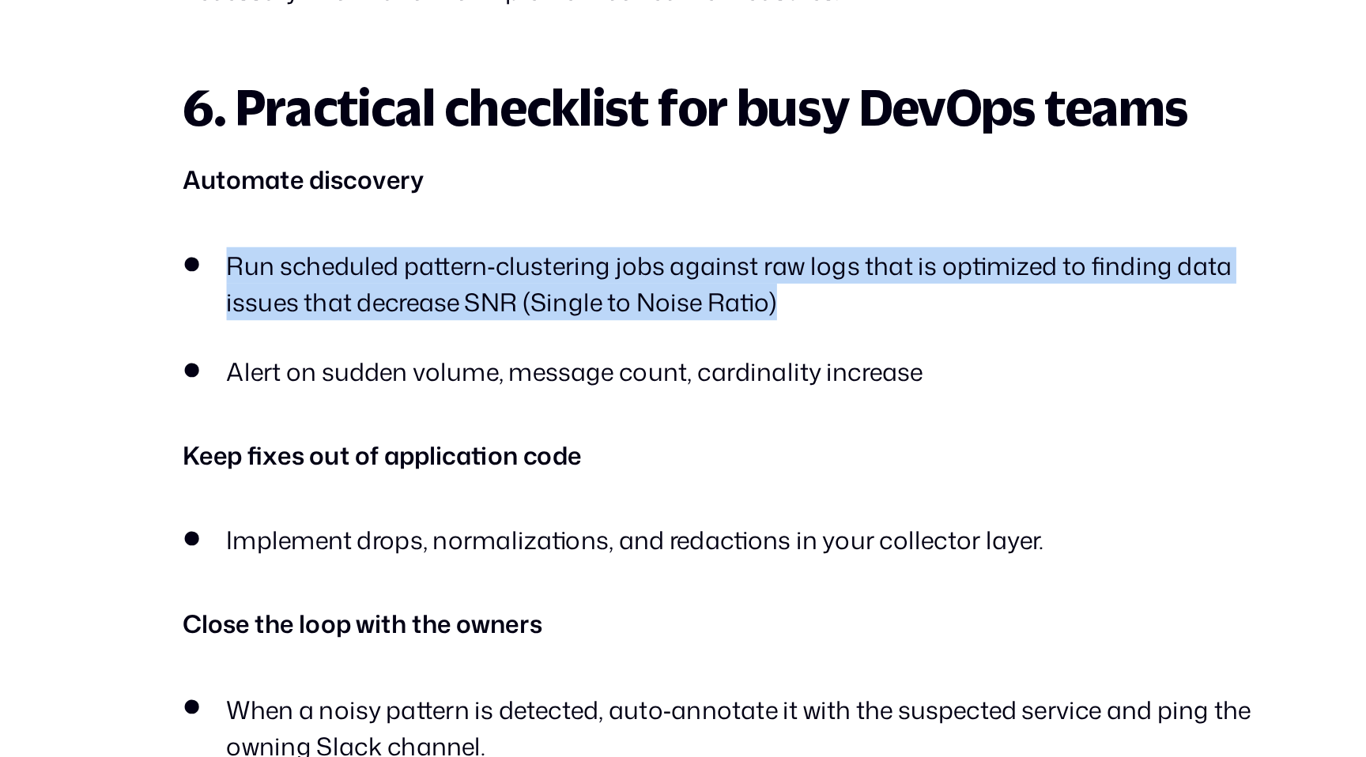
drag, startPoint x: 785, startPoint y: 514, endPoint x: 432, endPoint y: 461, distance: 356.6
drag, startPoint x: 383, startPoint y: 470, endPoint x: 680, endPoint y: 496, distance: 298.5
click at [679, 485] on li "Run scheduled pattern‑clustering jobs against raw logs that is optimized to fin…" at bounding box center [682, 462] width 674 height 46
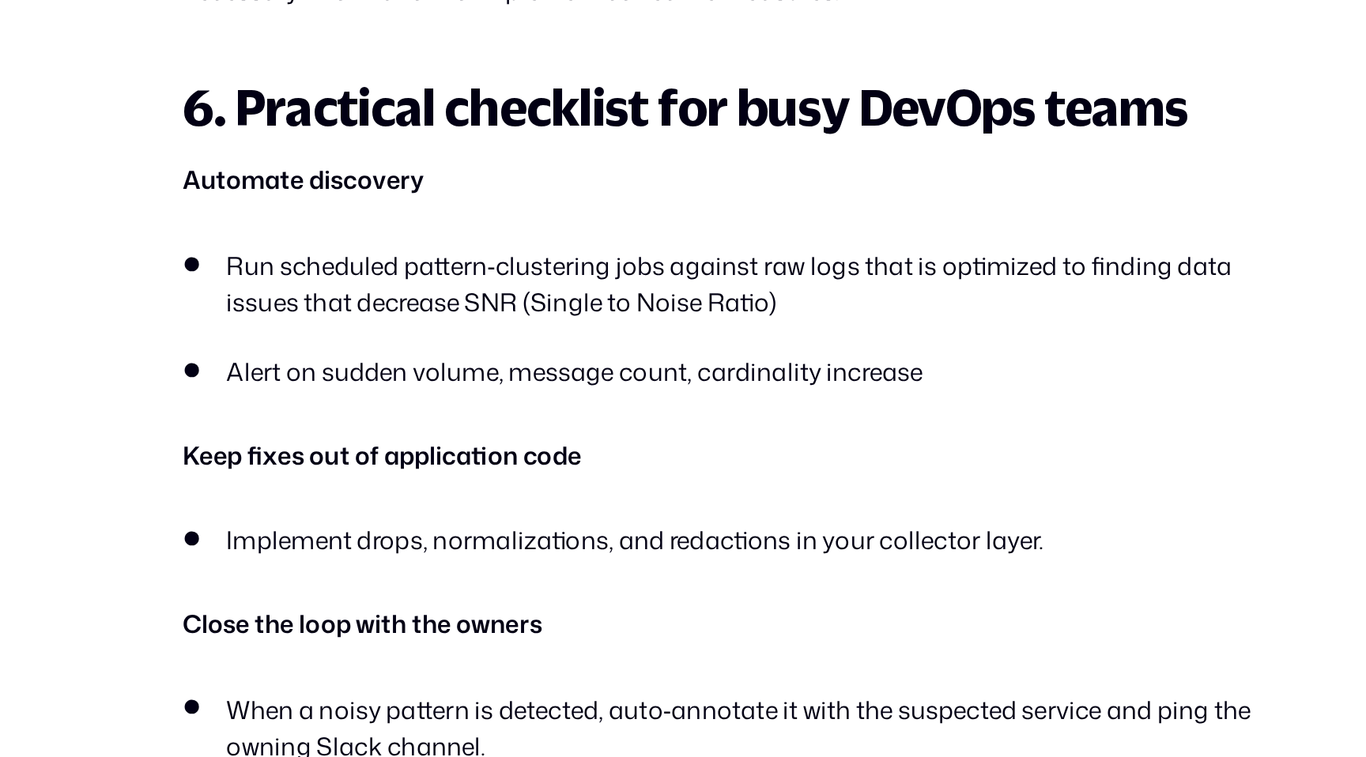
click at [680, 485] on li "Run scheduled pattern‑clustering jobs against raw logs that is optimized to fin…" at bounding box center [682, 462] width 674 height 46
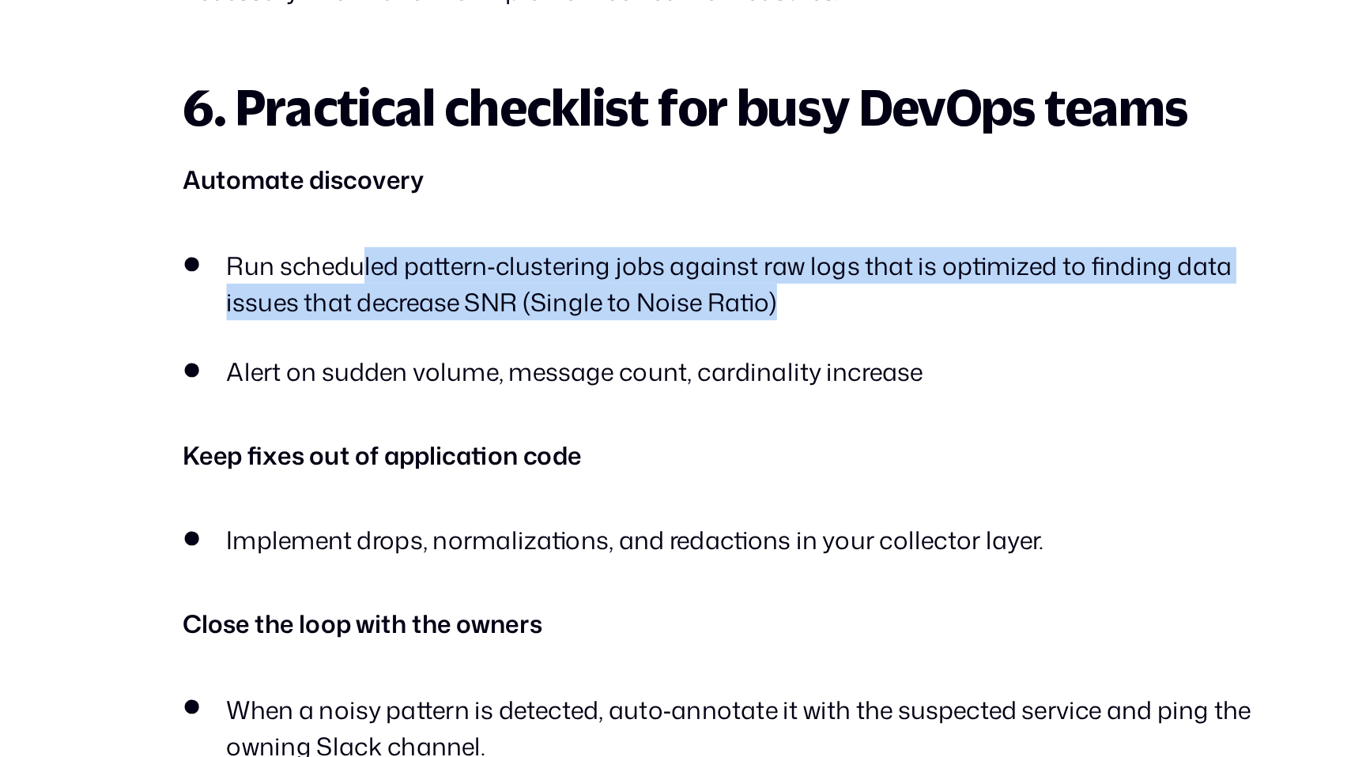
drag, startPoint x: 716, startPoint y: 496, endPoint x: 455, endPoint y: 485, distance: 262.0
click at [455, 485] on li "Run scheduled pattern‑clustering jobs against raw logs that is optimized to fin…" at bounding box center [682, 462] width 674 height 46
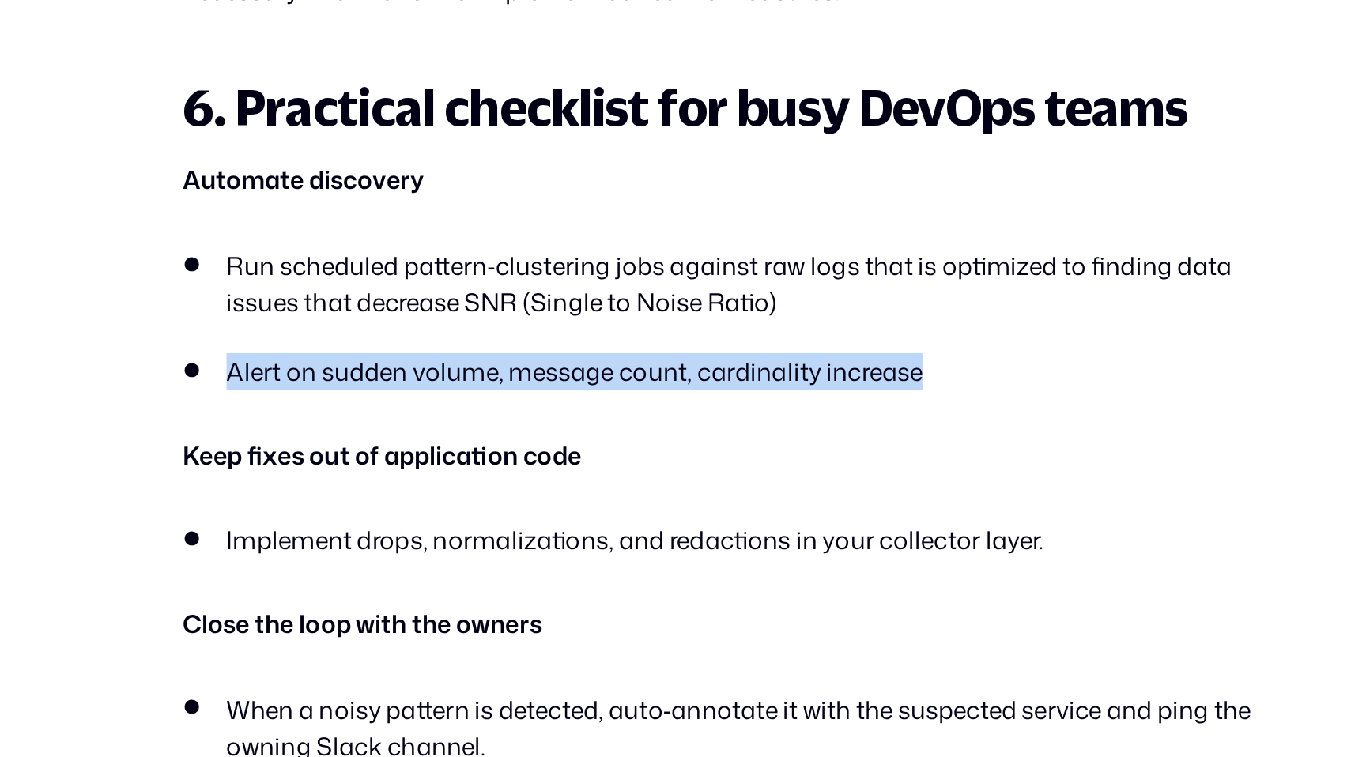
drag, startPoint x: 382, startPoint y: 545, endPoint x: 814, endPoint y: 542, distance: 432.5
click at [812, 528] on li "Alert on sudden volume, message count, cardinality increase" at bounding box center [682, 516] width 674 height 23
click at [814, 528] on li "Alert on sudden volume, message count, cardinality increase" at bounding box center [682, 516] width 674 height 23
drag, startPoint x: 828, startPoint y: 542, endPoint x: 484, endPoint y: 542, distance: 343.9
click at [484, 528] on li "Alert on sudden volume, message count, cardinality increase" at bounding box center [682, 516] width 674 height 23
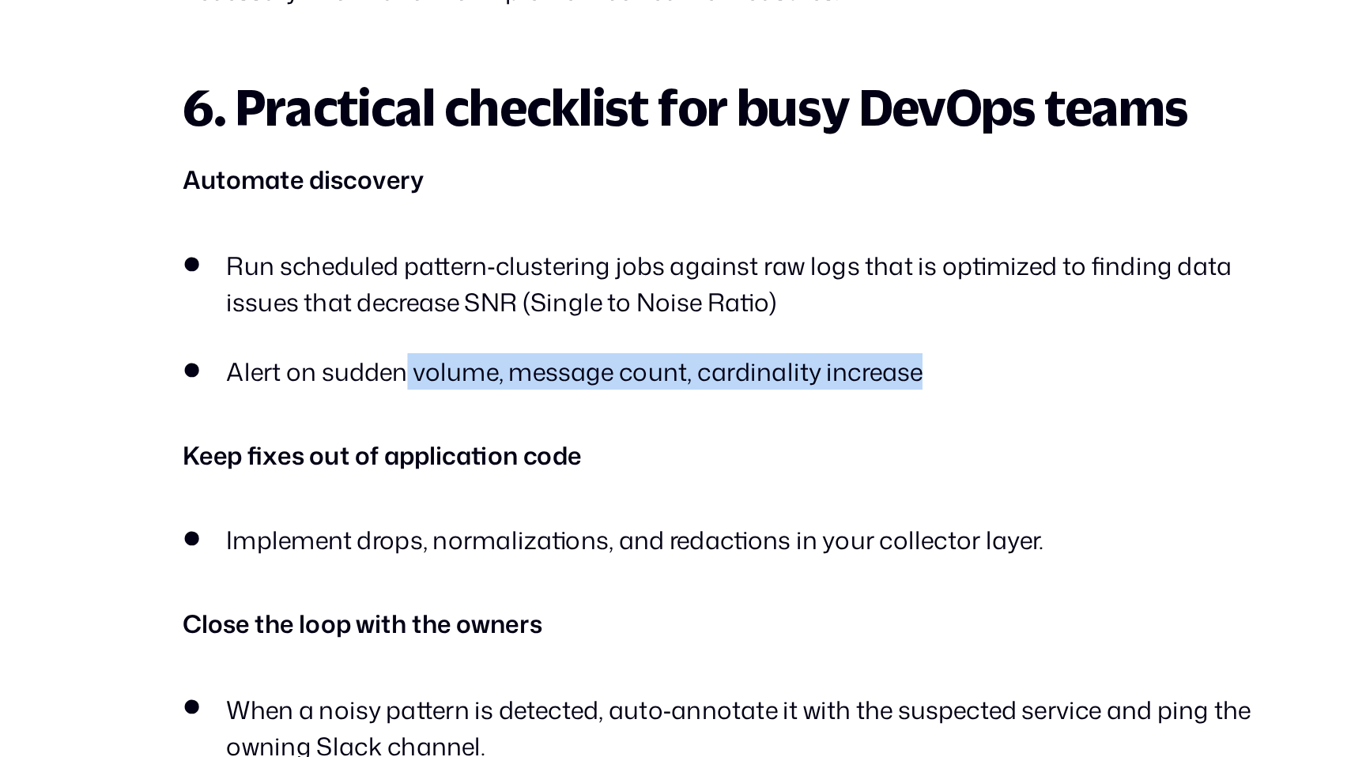
click at [484, 528] on li "Alert on sudden volume, message count, cardinality increase" at bounding box center [682, 516] width 674 height 23
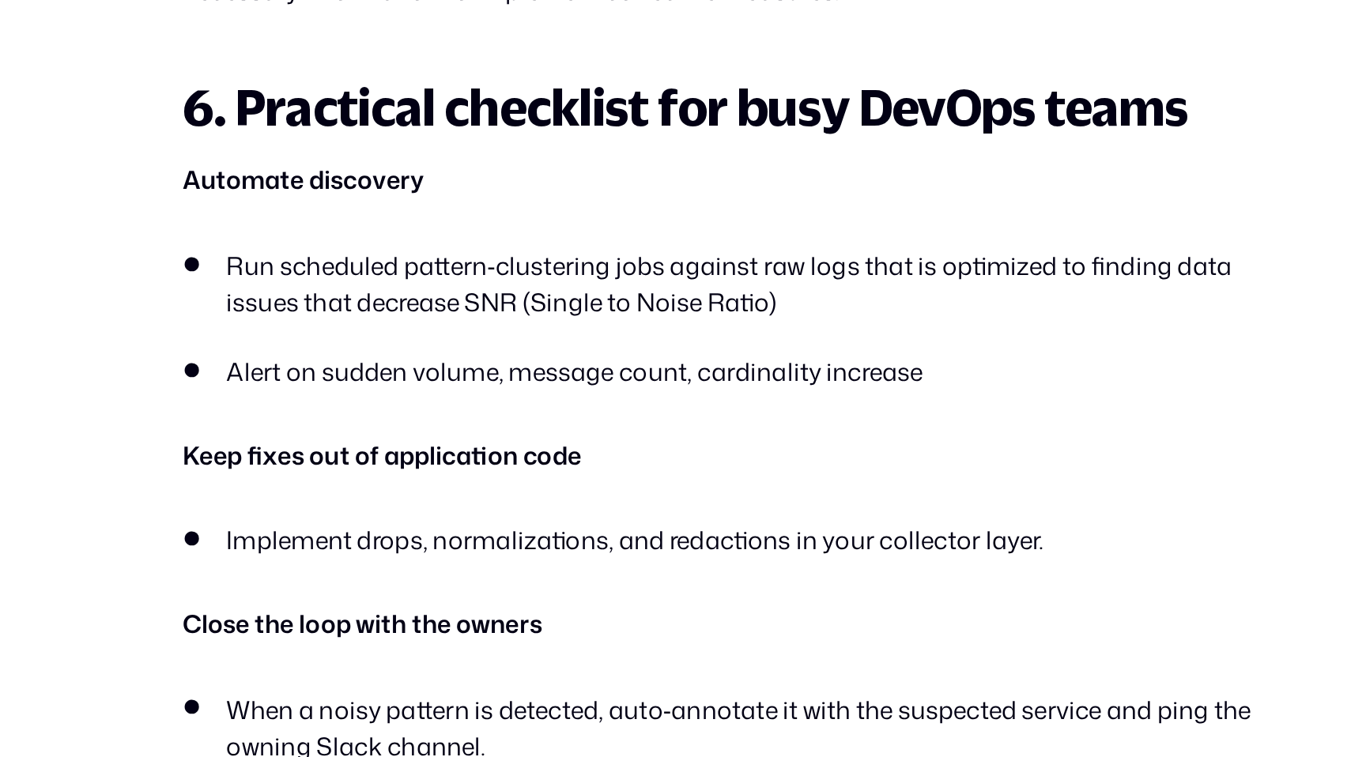
scroll to position [3815, 0]
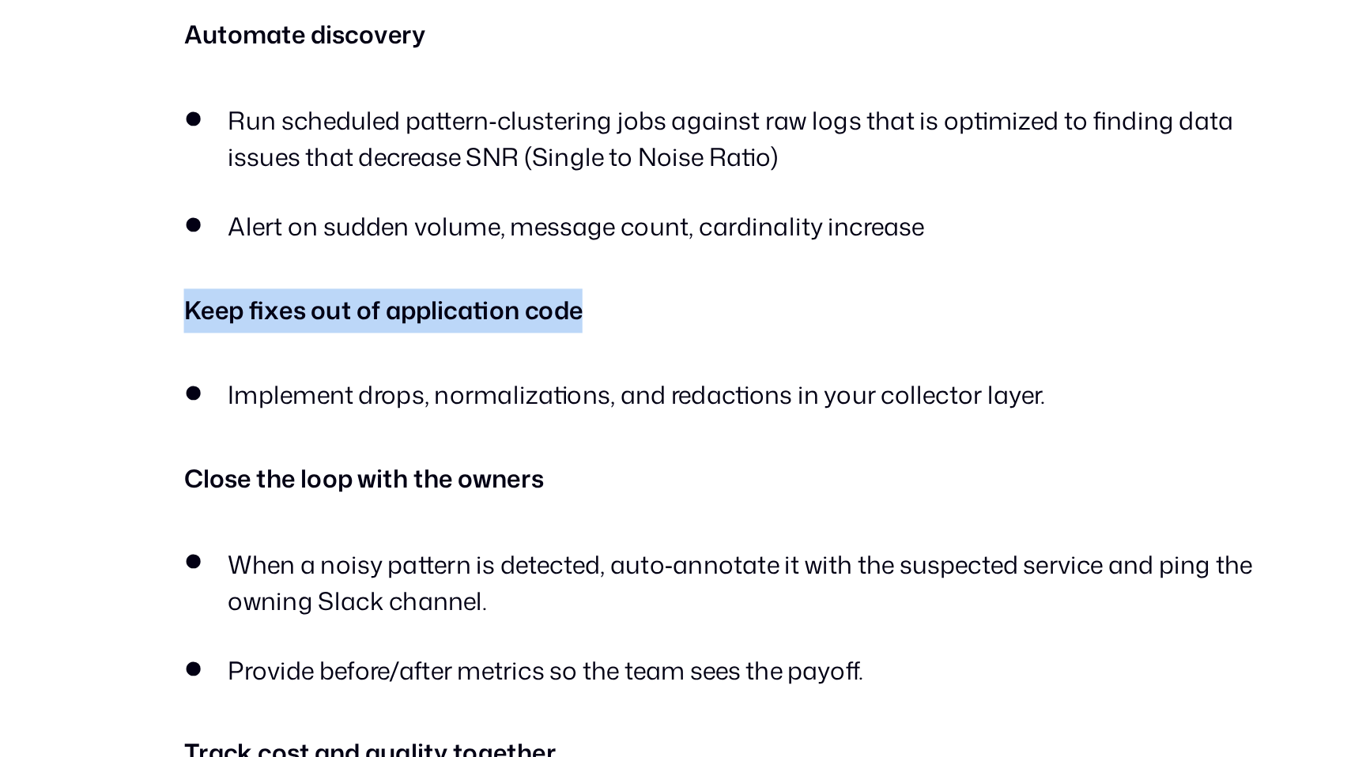
drag, startPoint x: 339, startPoint y: 499, endPoint x: 618, endPoint y: 499, distance: 279.1
click at [618, 493] on p "Keep fixes out of application code" at bounding box center [682, 479] width 674 height 28
drag, startPoint x: 646, startPoint y: 501, endPoint x: 368, endPoint y: 501, distance: 278.3
click at [368, 493] on p "Keep fixes out of application code" at bounding box center [682, 479] width 674 height 28
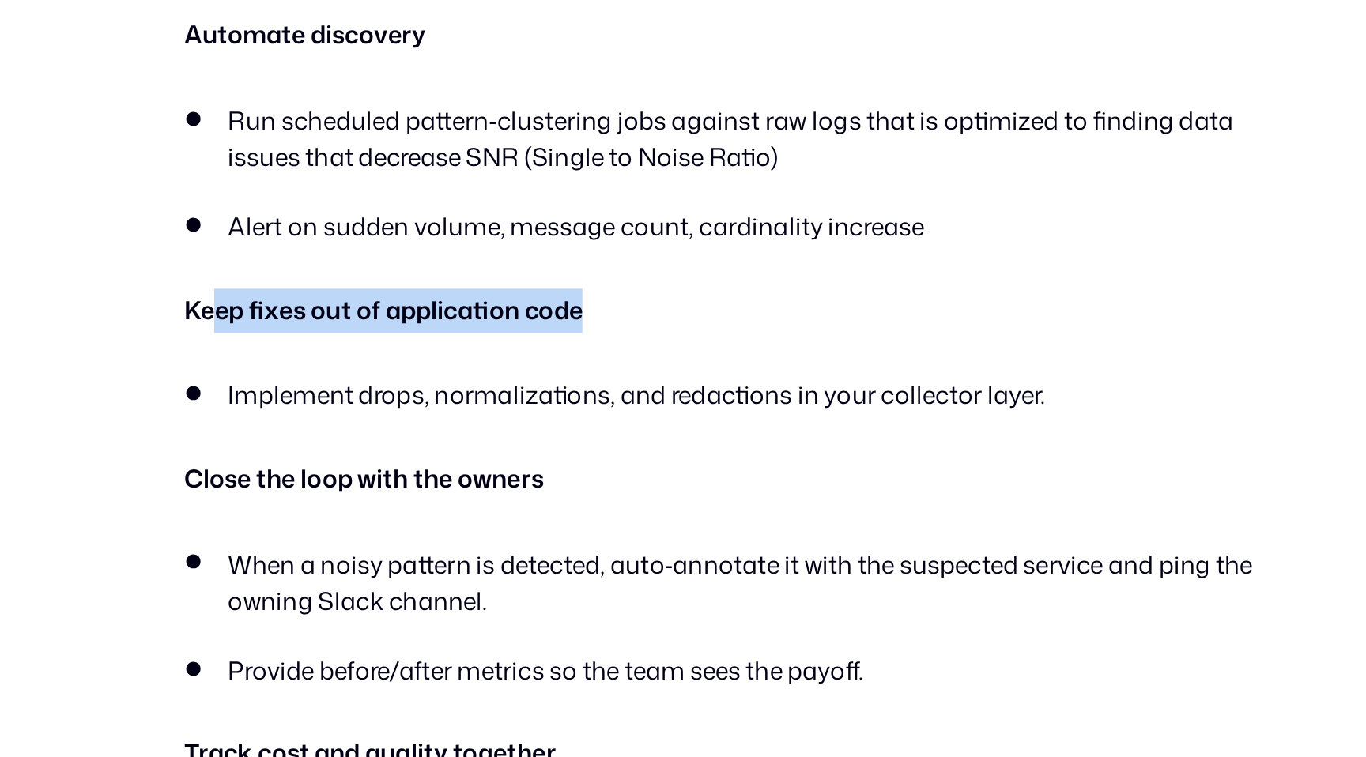
click at [368, 489] on strong "Keep fixes out of application code" at bounding box center [469, 477] width 249 height 21
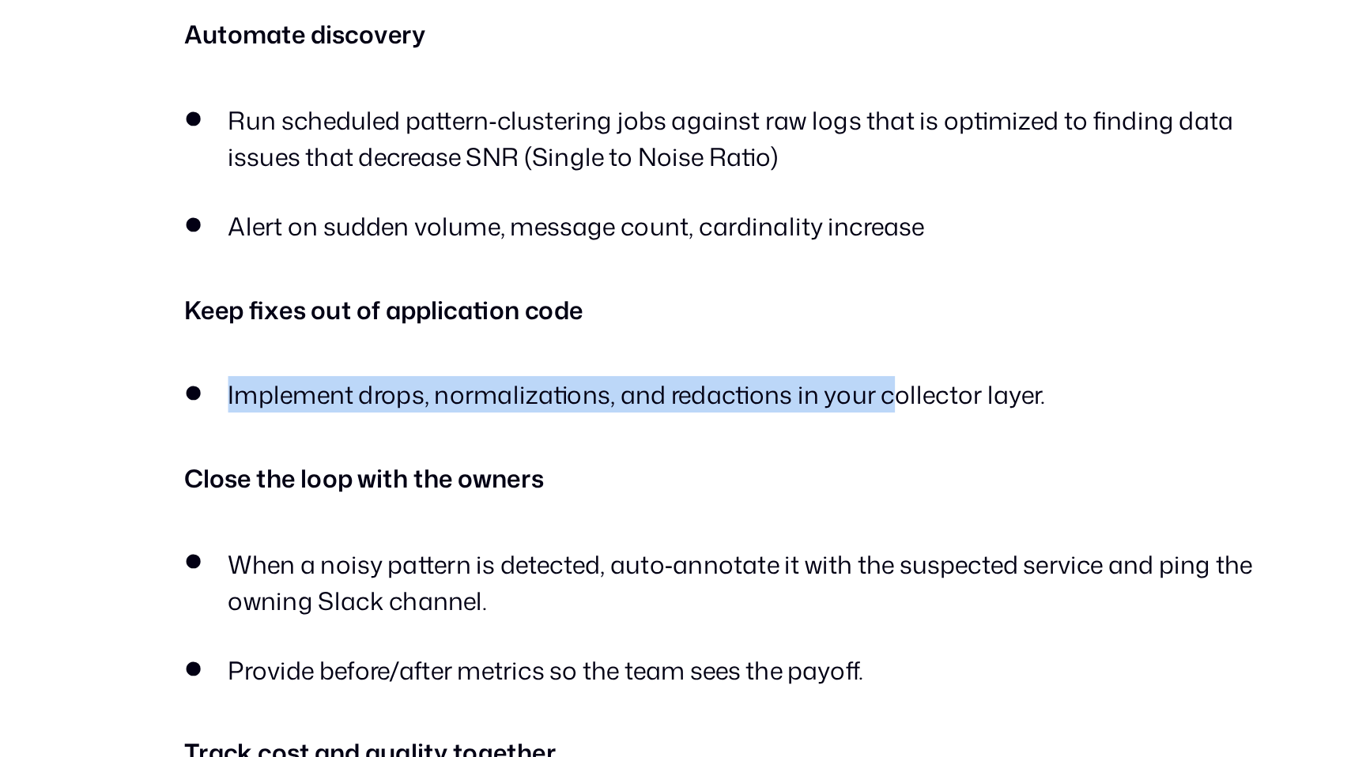
drag, startPoint x: 372, startPoint y: 556, endPoint x: 787, endPoint y: 548, distance: 415.9
click at [787, 542] on li "Implement drops, normalizations, and redactions in your collector layer." at bounding box center [682, 530] width 674 height 23
drag, startPoint x: 845, startPoint y: 548, endPoint x: 496, endPoint y: 548, distance: 349.4
click at [496, 542] on li "Implement drops, normalizations, and redactions in your collector layer." at bounding box center [682, 530] width 674 height 23
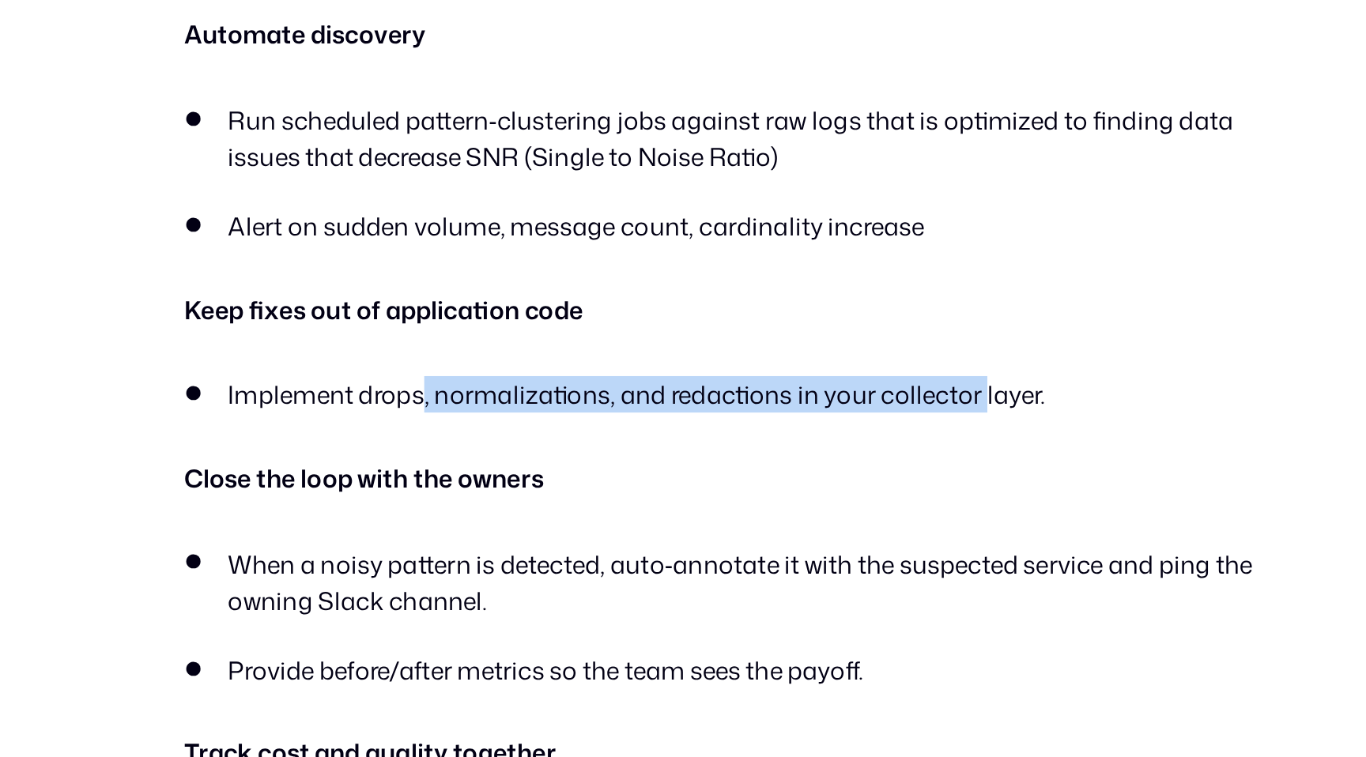
click at [496, 542] on li "Implement drops, normalizations, and redactions in your collector layer." at bounding box center [682, 530] width 674 height 23
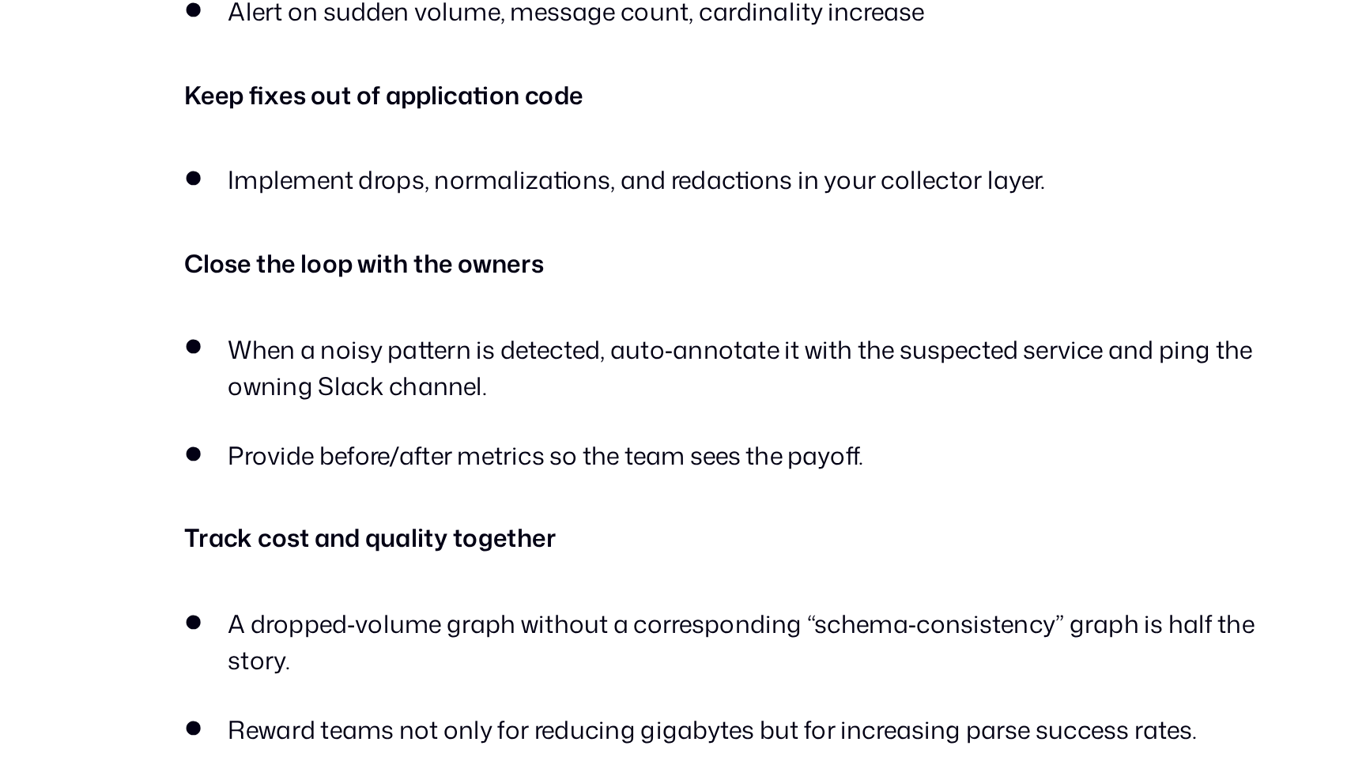
scroll to position [3952, 0]
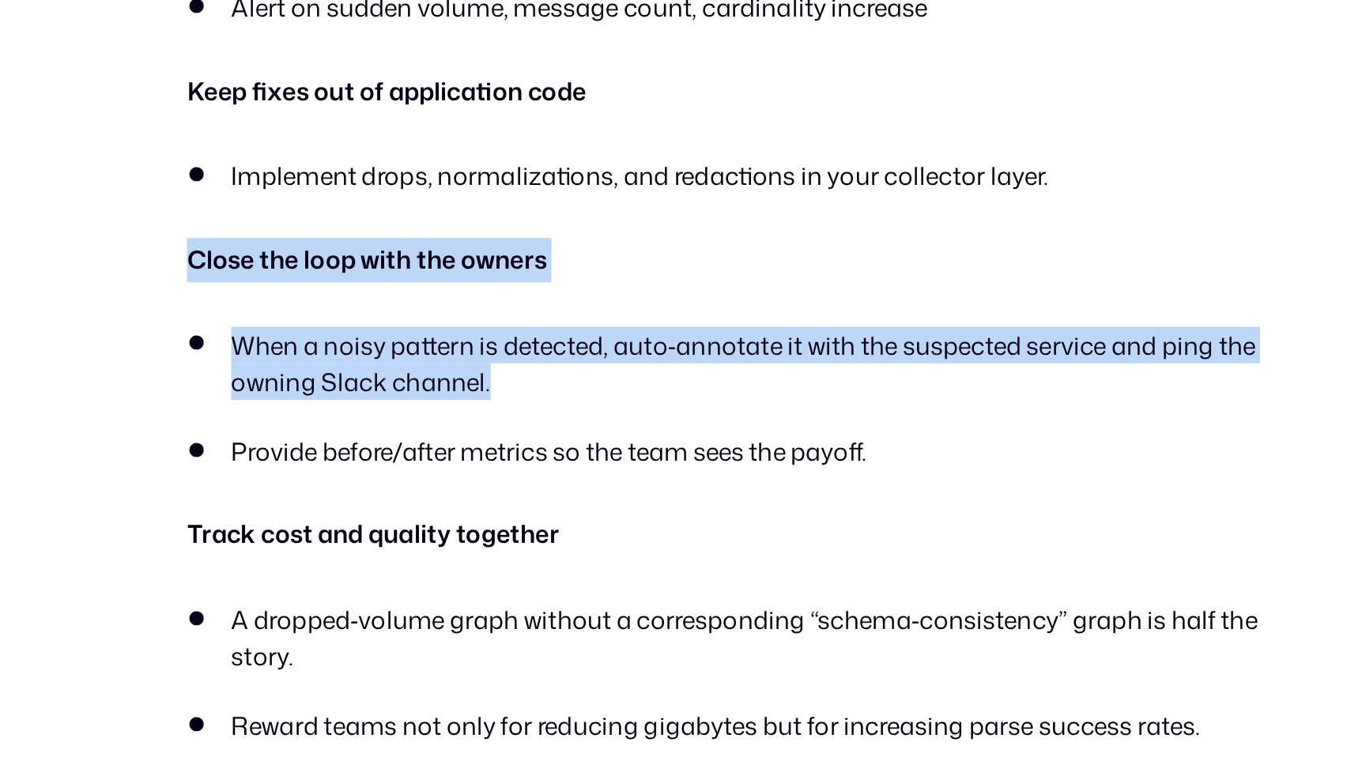
drag, startPoint x: 347, startPoint y: 476, endPoint x: 599, endPoint y: 562, distance: 266.5
click at [599, 562] on ul "When a noisy pattern is detected, auto‑annotate it with the suspected service a…" at bounding box center [682, 533] width 674 height 89
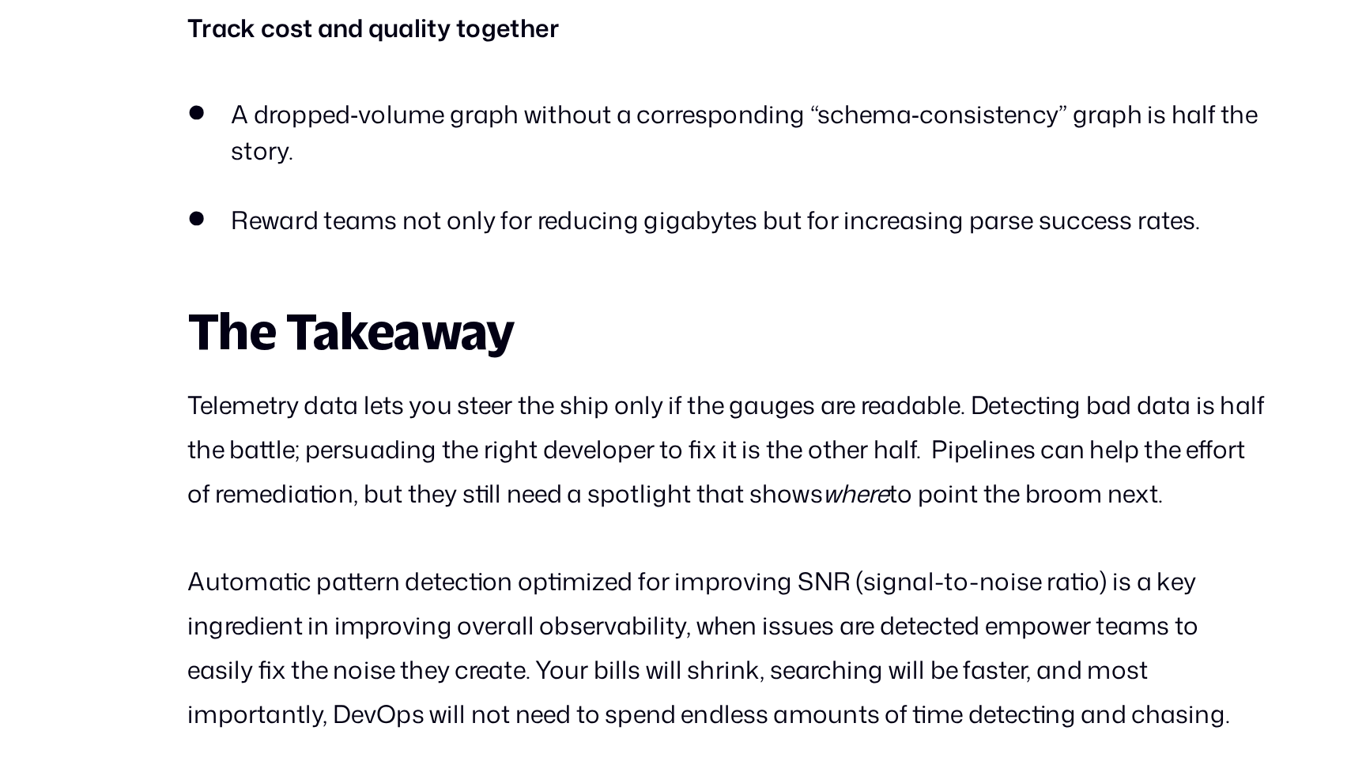
scroll to position [4332, 0]
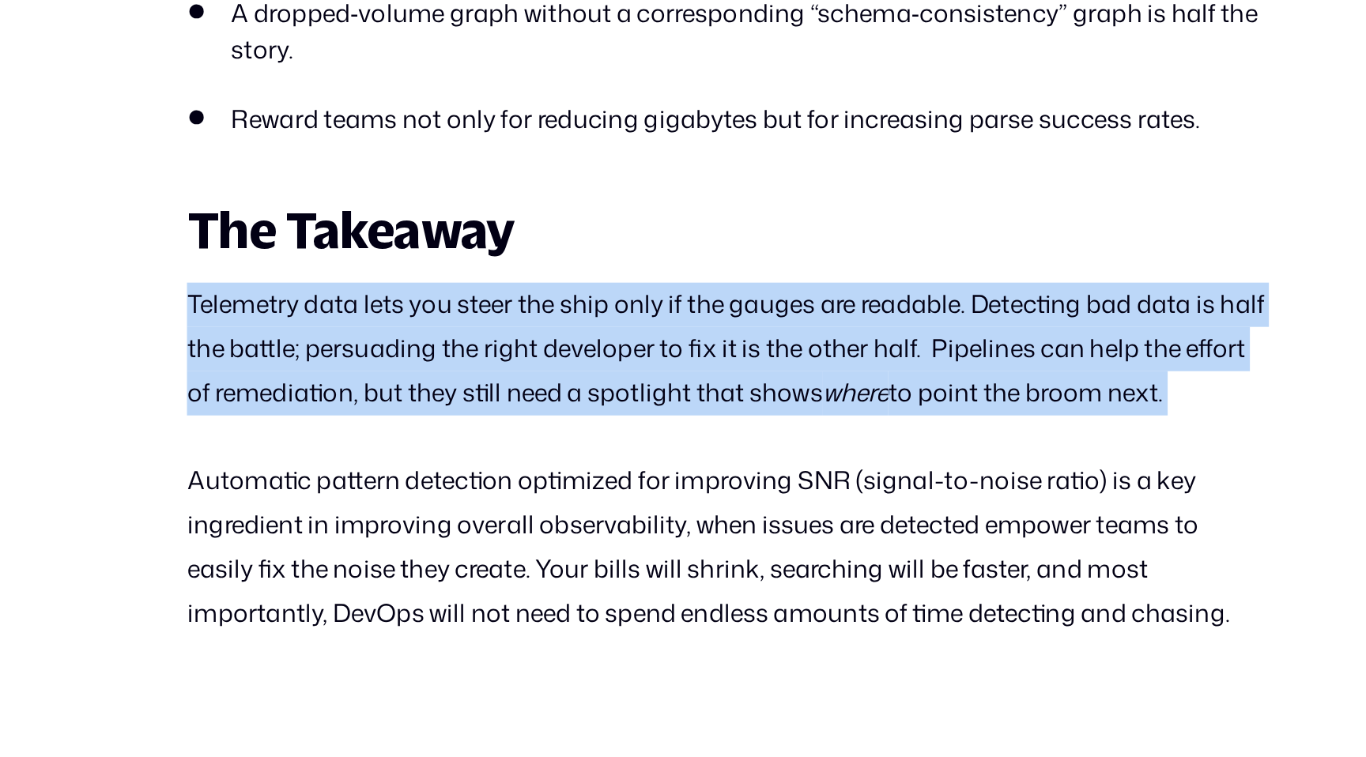
drag, startPoint x: 339, startPoint y: 493, endPoint x: 493, endPoint y: 593, distance: 184.0
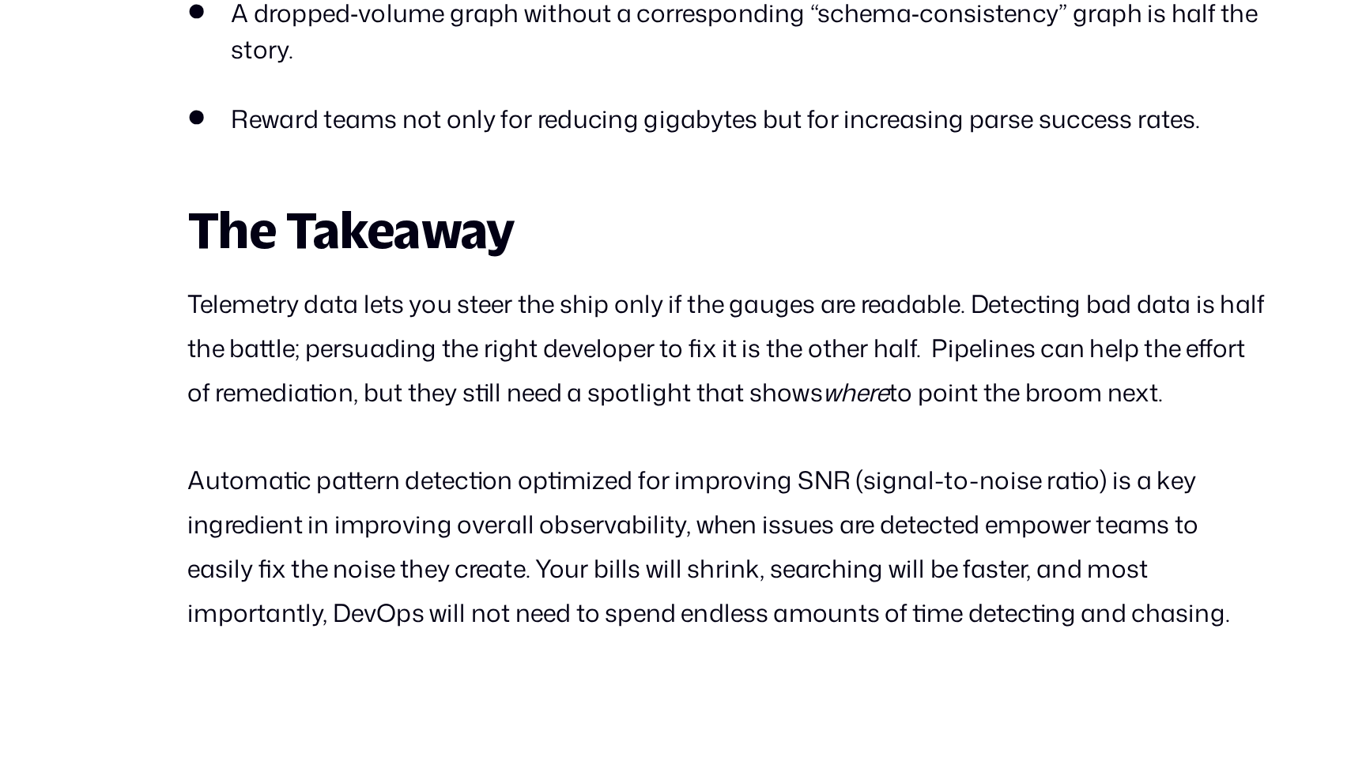
scroll to position [4424, 0]
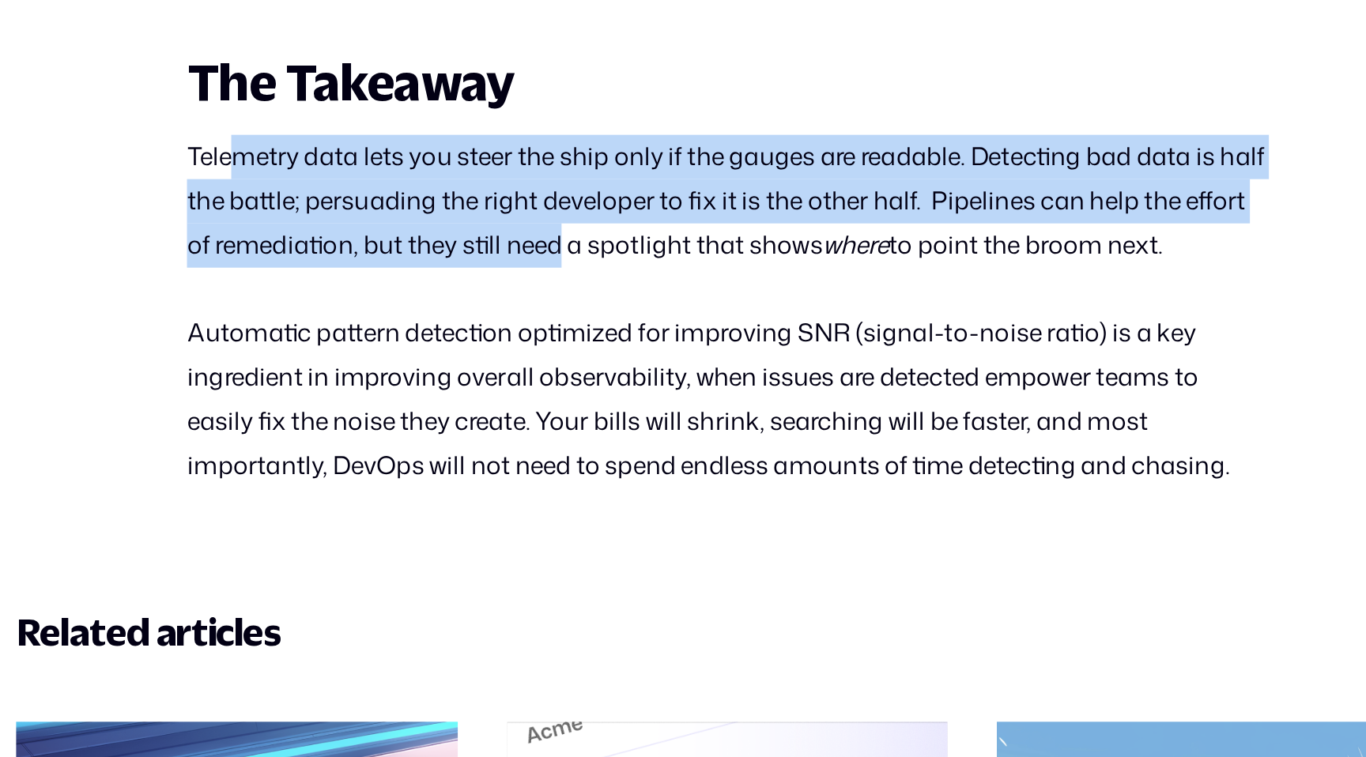
drag, startPoint x: 379, startPoint y: 402, endPoint x: 623, endPoint y: 474, distance: 254.7
click at [622, 451] on p "Telemetry data lets you steer the ship only if the gauges are readable. Detecti…" at bounding box center [682, 409] width 674 height 83
click at [623, 451] on p "Telemetry data lets you steer the ship only if the gauges are readable. Detecti…" at bounding box center [682, 409] width 674 height 83
drag, startPoint x: 670, startPoint y: 474, endPoint x: 391, endPoint y: 402, distance: 287.2
click at [391, 402] on p "Telemetry data lets you steer the ship only if the gauges are readable. Detecti…" at bounding box center [682, 409] width 674 height 83
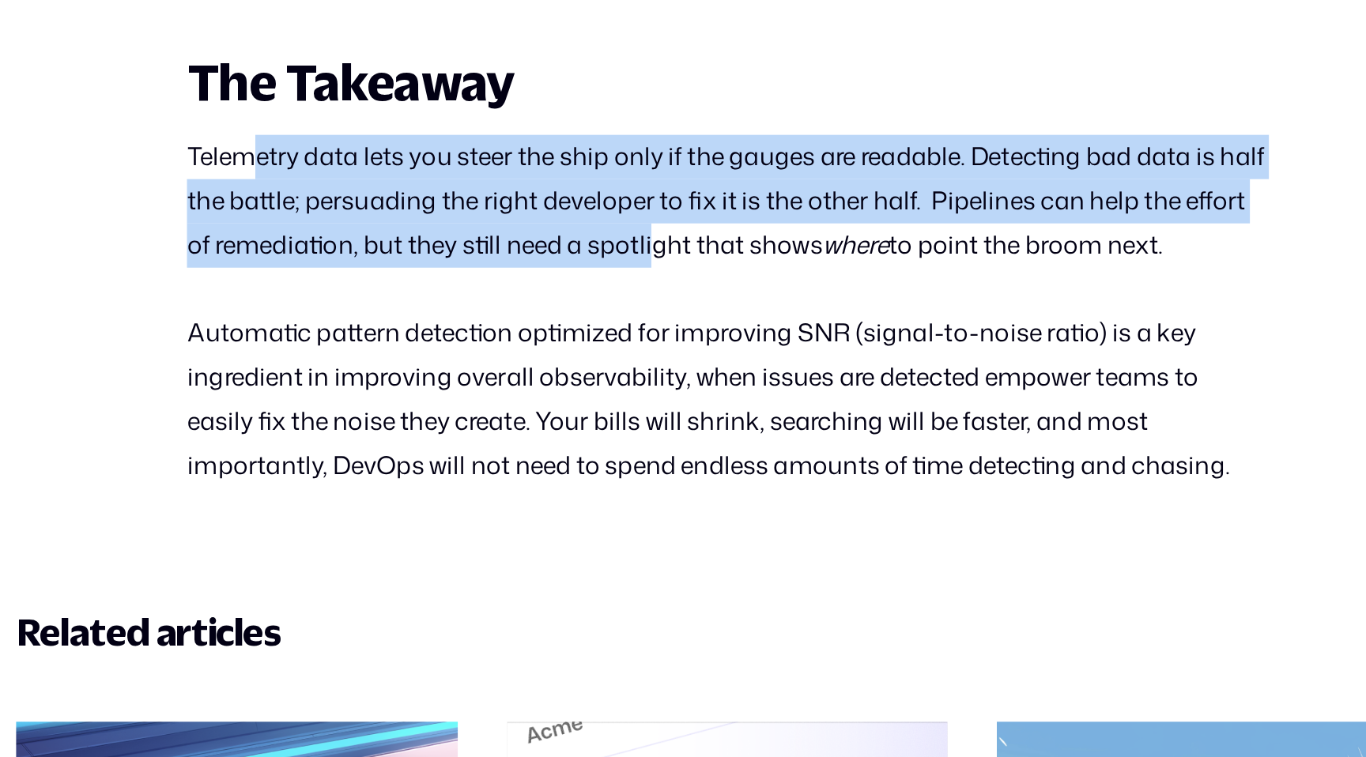
click at [391, 402] on p "Telemetry data lets you steer the ship only if the gauges are readable. Detecti…" at bounding box center [682, 409] width 674 height 83
drag, startPoint x: 372, startPoint y: 409, endPoint x: 733, endPoint y: 470, distance: 366.5
click at [733, 451] on p "Telemetry data lets you steer the ship only if the gauges are readable. Detecti…" at bounding box center [682, 409] width 674 height 83
drag, startPoint x: 751, startPoint y: 470, endPoint x: 392, endPoint y: 406, distance: 364.6
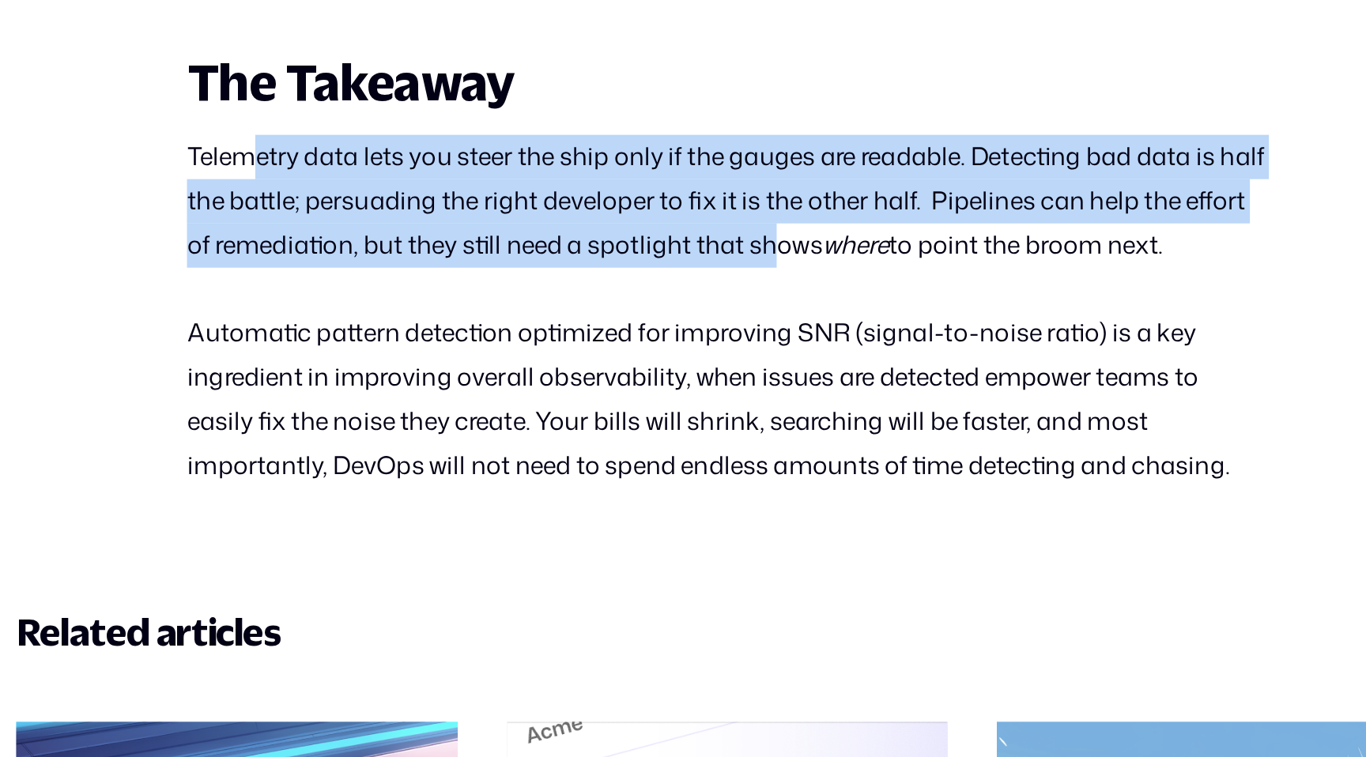
click at [392, 406] on p "Telemetry data lets you steer the ship only if the gauges are readable. Detecti…" at bounding box center [682, 409] width 674 height 83
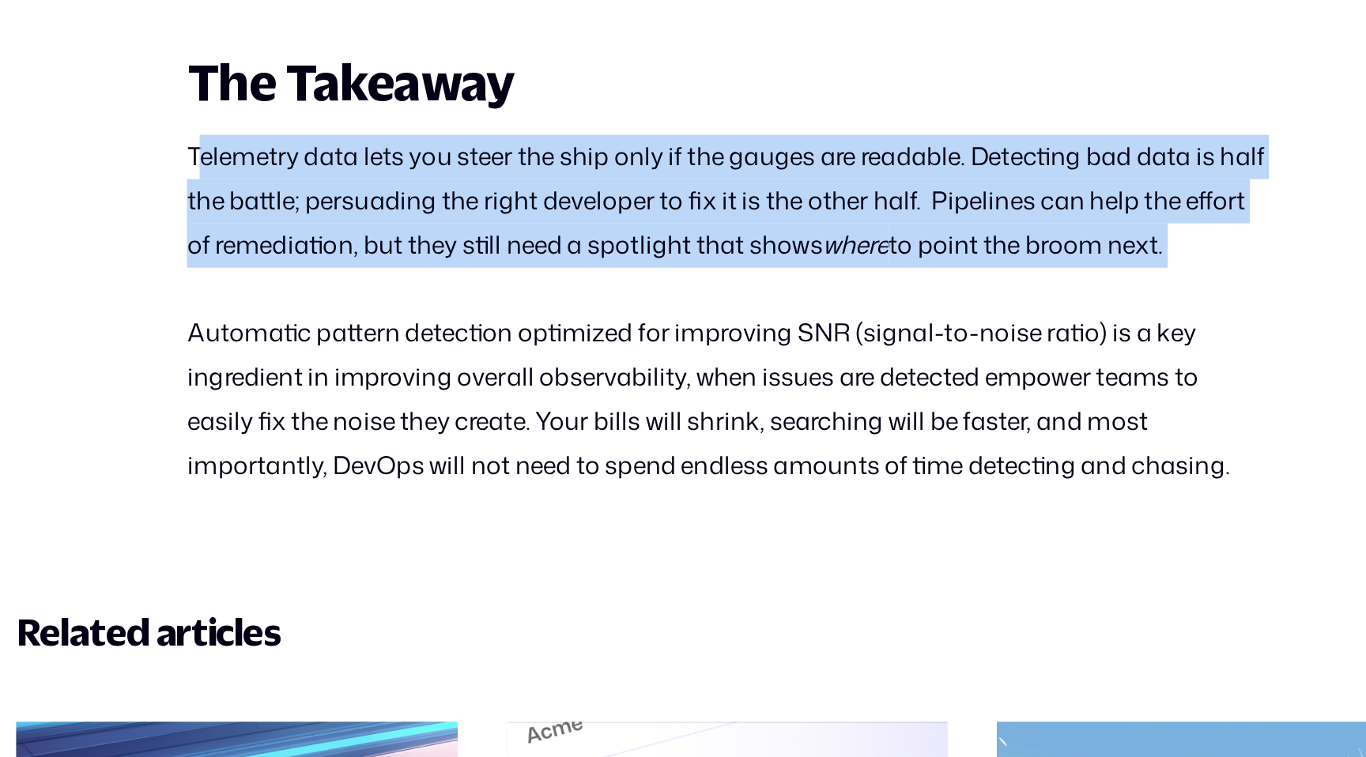
drag, startPoint x: 354, startPoint y: 398, endPoint x: 644, endPoint y: 478, distance: 300.9
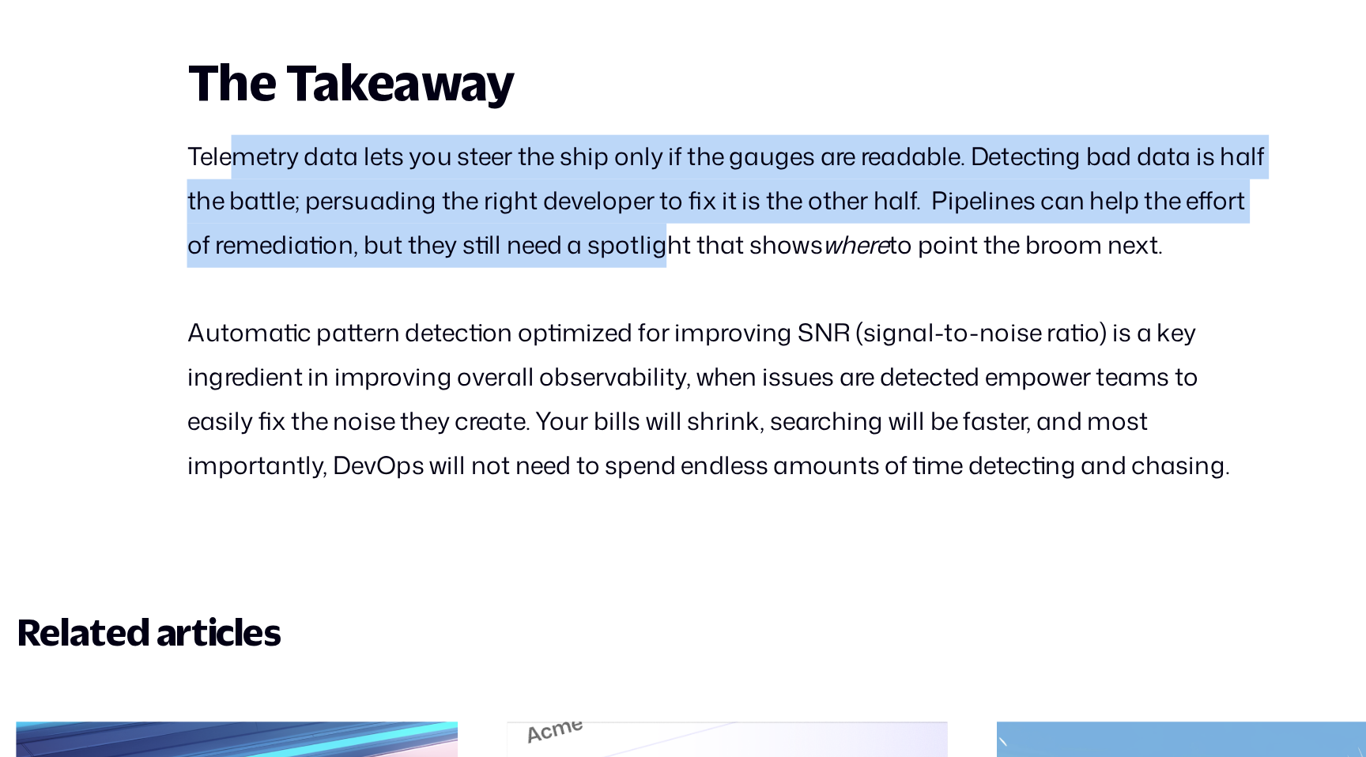
drag, startPoint x: 512, startPoint y: 444, endPoint x: 372, endPoint y: 400, distance: 146.8
click at [372, 400] on p "Telemetry data lets you steer the ship only if the gauges are readable. Detecti…" at bounding box center [682, 409] width 674 height 83
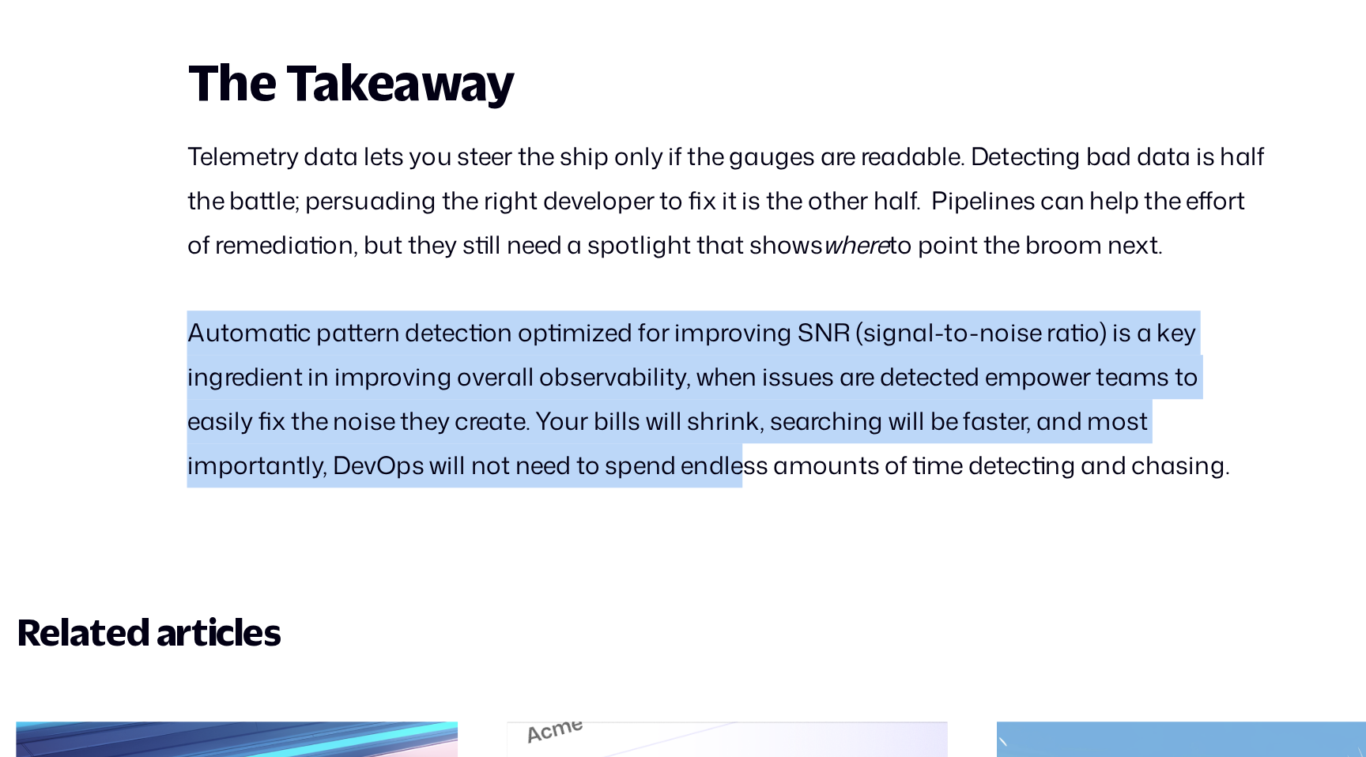
drag, startPoint x: 349, startPoint y: 519, endPoint x: 693, endPoint y: 595, distance: 353.0
click at [693, 589] on p "Automatic pattern detection optimized for improving SNR (signal-to-noise ratio)…" at bounding box center [682, 533] width 674 height 111
drag, startPoint x: 734, startPoint y: 597, endPoint x: 399, endPoint y: 514, distance: 344.6
click at [399, 514] on p "Automatic pattern detection optimized for improving SNR (signal-to-noise ratio)…" at bounding box center [682, 533] width 674 height 111
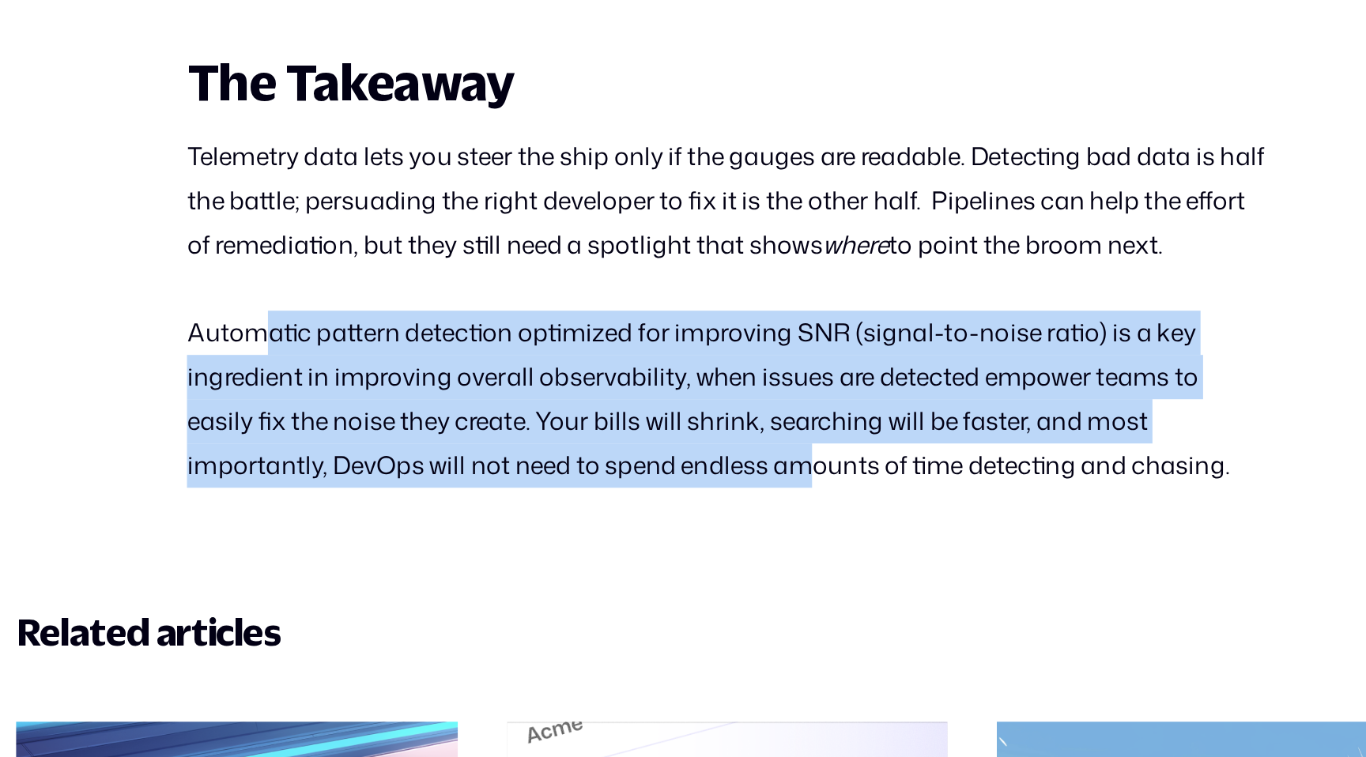
click at [399, 514] on p "Automatic pattern detection optimized for improving SNR (signal-to-noise ratio)…" at bounding box center [682, 533] width 674 height 111
drag, startPoint x: 374, startPoint y: 514, endPoint x: 632, endPoint y: 604, distance: 273.0
click at [630, 589] on p "Automatic pattern detection optimized for improving SNR (signal-to-noise ratio)…" at bounding box center [682, 533] width 674 height 111
click at [632, 589] on p "Automatic pattern detection optimized for improving SNR (signal-to-noise ratio)…" at bounding box center [682, 533] width 674 height 111
click at [379, 516] on p "Automatic pattern detection optimized for improving SNR (signal-to-noise ratio)…" at bounding box center [682, 533] width 674 height 111
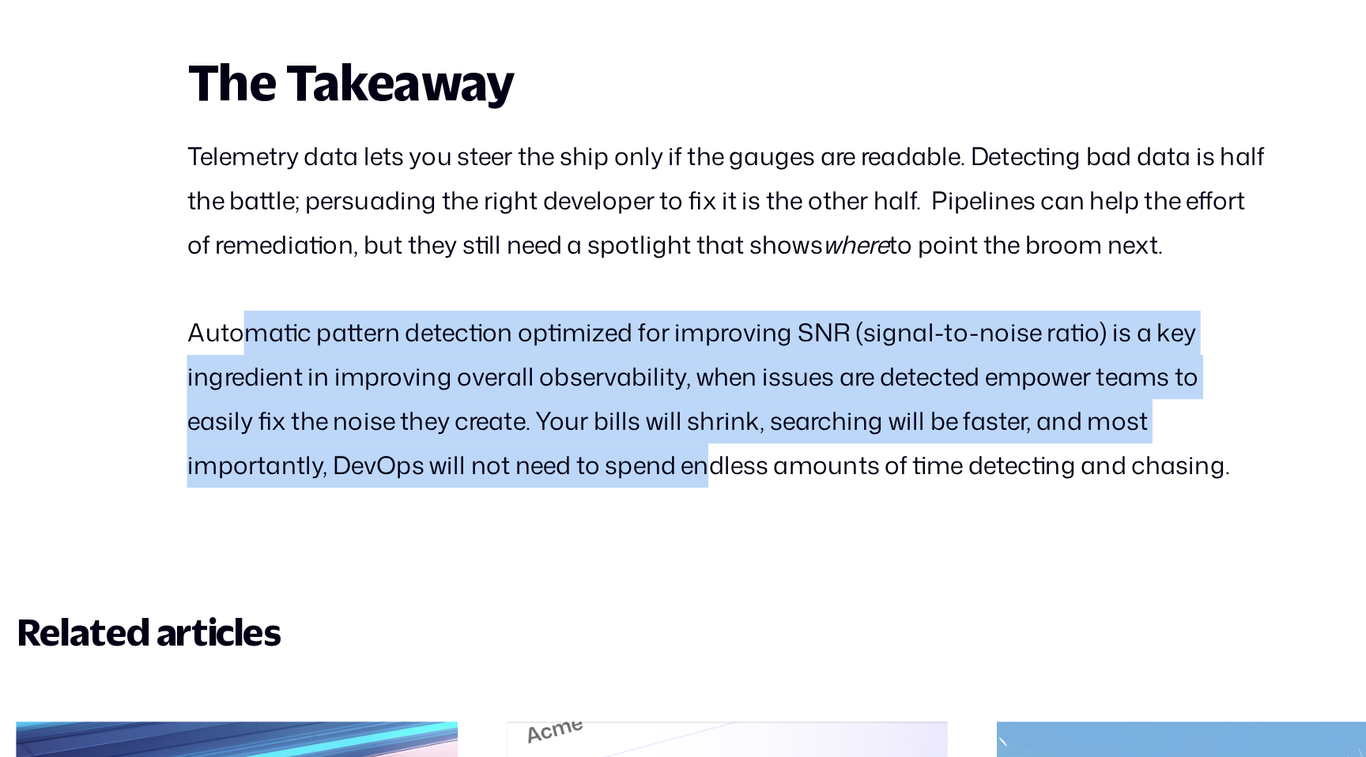
click at [379, 516] on p "Automatic pattern detection optimized for improving SNR (signal-to-noise ratio)…" at bounding box center [682, 533] width 674 height 111
click at [681, 589] on p "Automatic pattern detection optimized for improving SNR (signal-to-noise ratio)…" at bounding box center [682, 533] width 674 height 111
click at [451, 502] on p "Automatic pattern detection optimized for improving SNR (signal-to-noise ratio)…" at bounding box center [682, 533] width 674 height 111
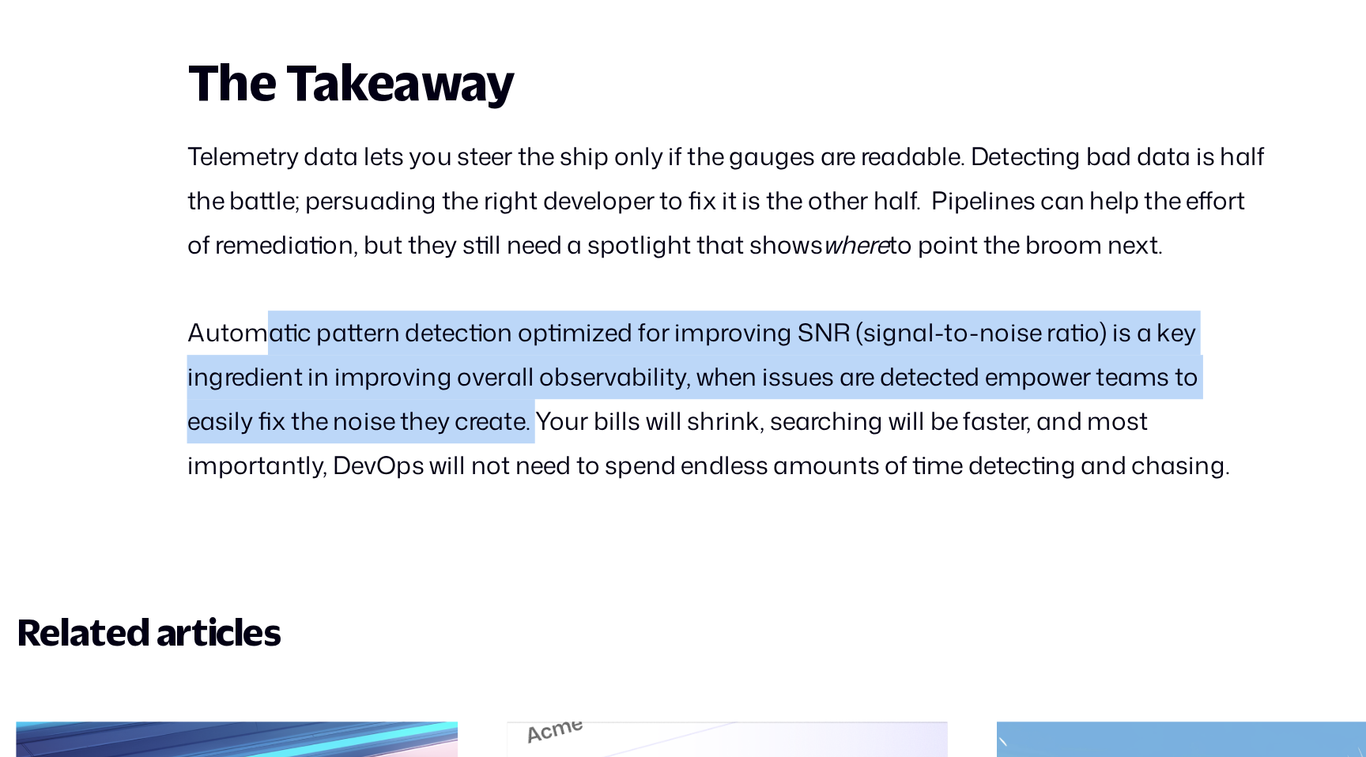
click at [567, 582] on p "Automatic pattern detection optimized for improving SNR (signal-to-noise ratio)…" at bounding box center [682, 533] width 674 height 111
click at [568, 582] on p "Automatic pattern detection optimized for improving SNR (signal-to-noise ratio)…" at bounding box center [682, 533] width 674 height 111
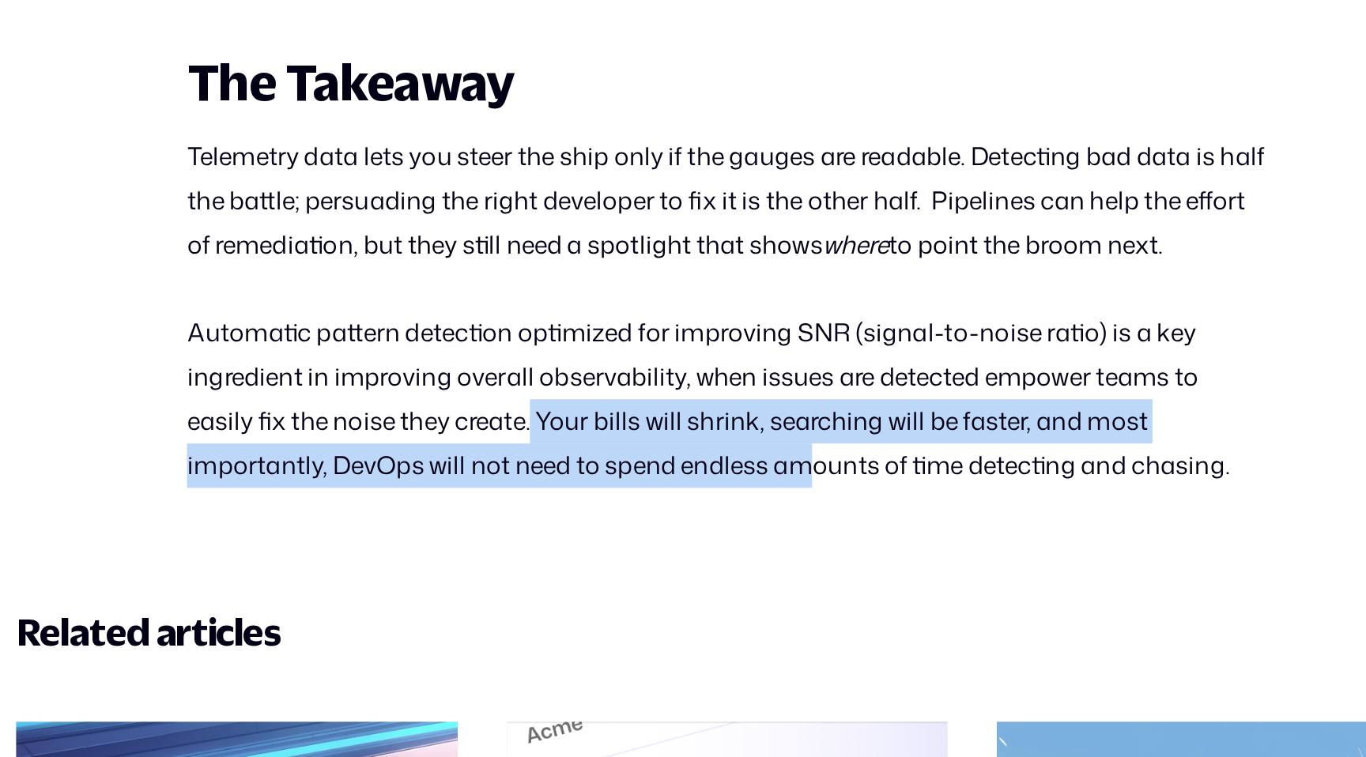
click at [741, 589] on p "Automatic pattern detection optimized for improving SNR (signal-to-noise ratio)…" at bounding box center [682, 533] width 674 height 111
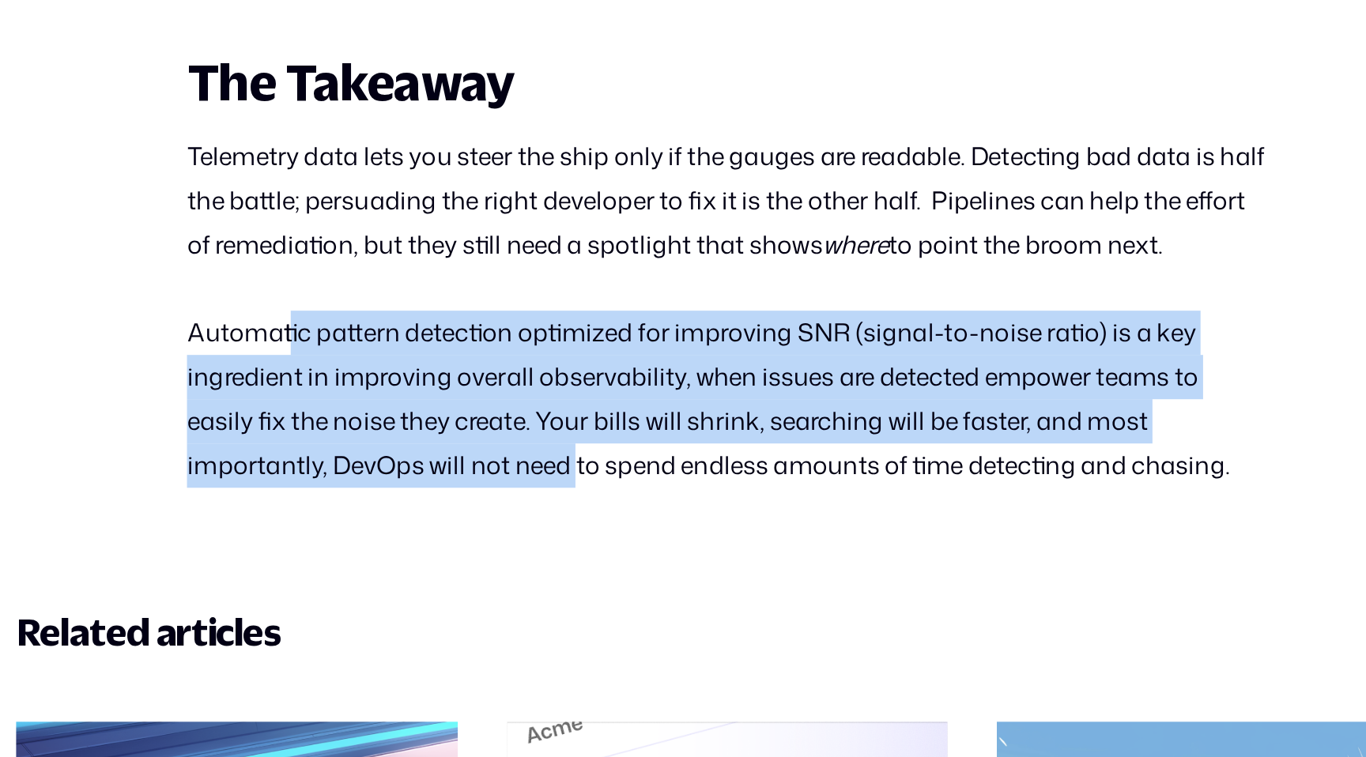
click at [587, 589] on p "Automatic pattern detection optimized for improving SNR (signal-to-noise ratio)…" at bounding box center [682, 533] width 674 height 111
click at [586, 589] on p "Automatic pattern detection optimized for improving SNR (signal-to-noise ratio)…" at bounding box center [682, 533] width 674 height 111
click at [363, 528] on p "Automatic pattern detection optimized for improving SNR (signal-to-noise ratio)…" at bounding box center [682, 533] width 674 height 111
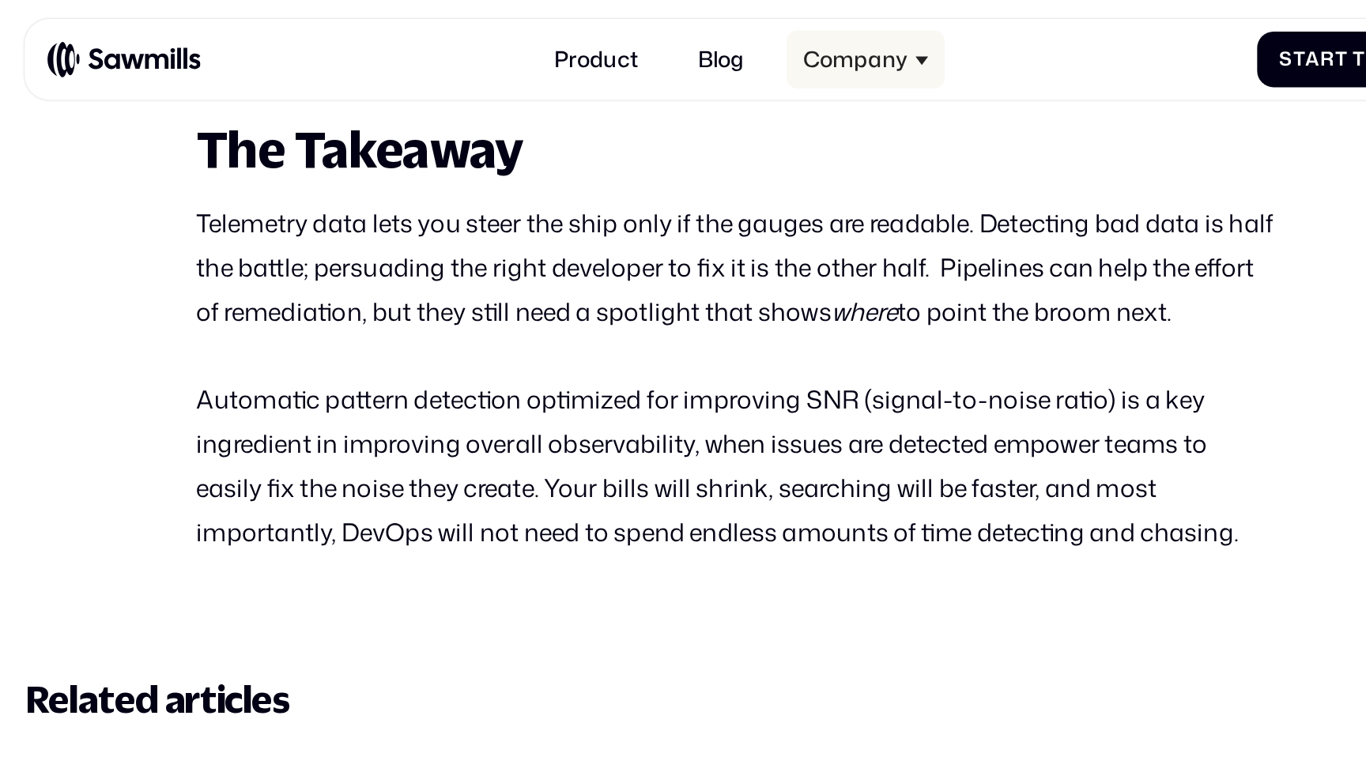
scroll to position [4658, 0]
